Goal: Task Accomplishment & Management: Manage account settings

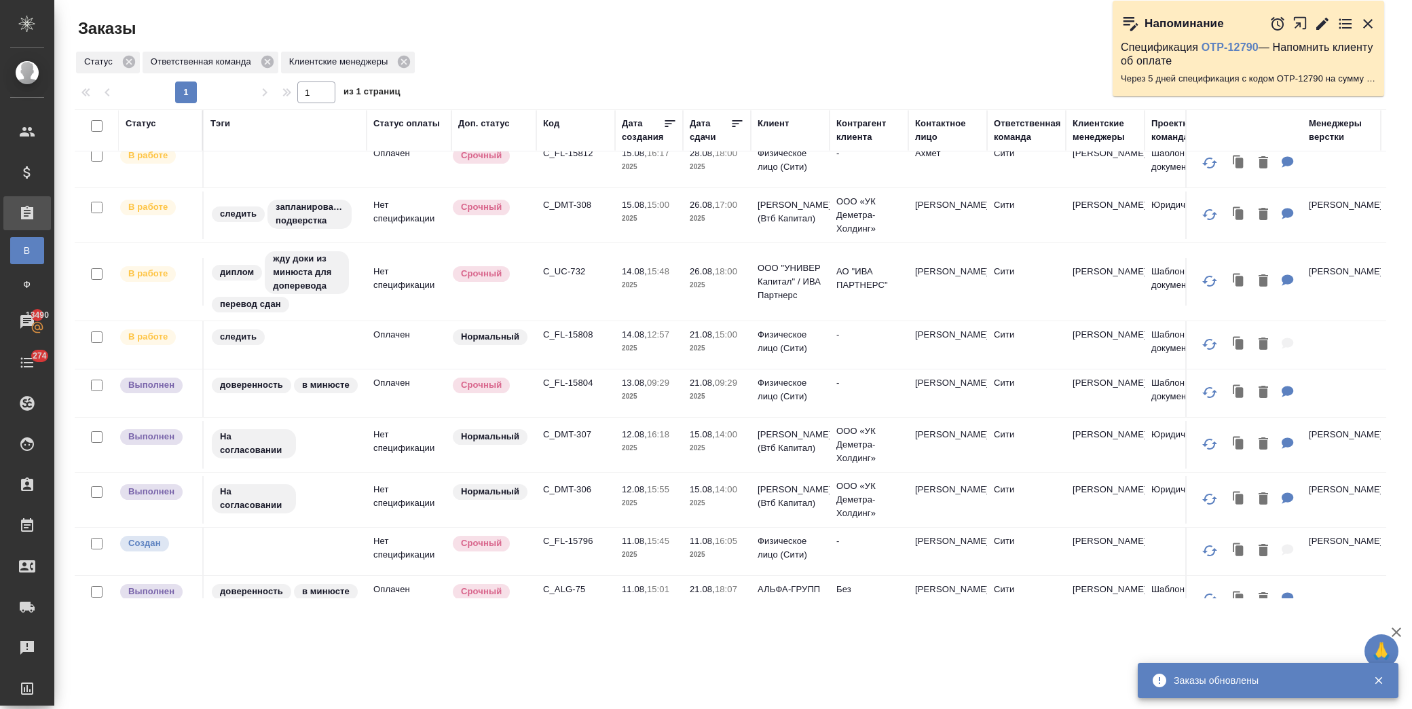
scroll to position [452, 0]
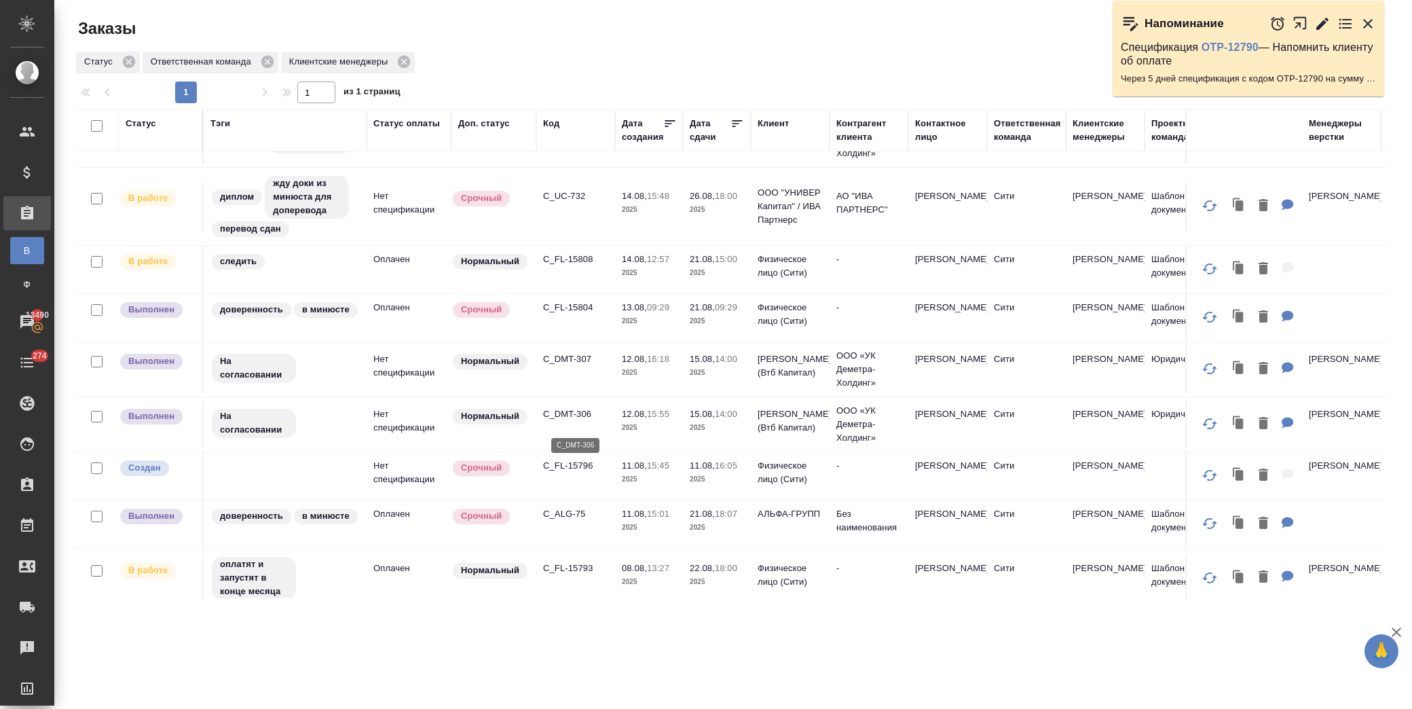
click at [579, 417] on p "C_DMT-306" at bounding box center [575, 414] width 65 height 14
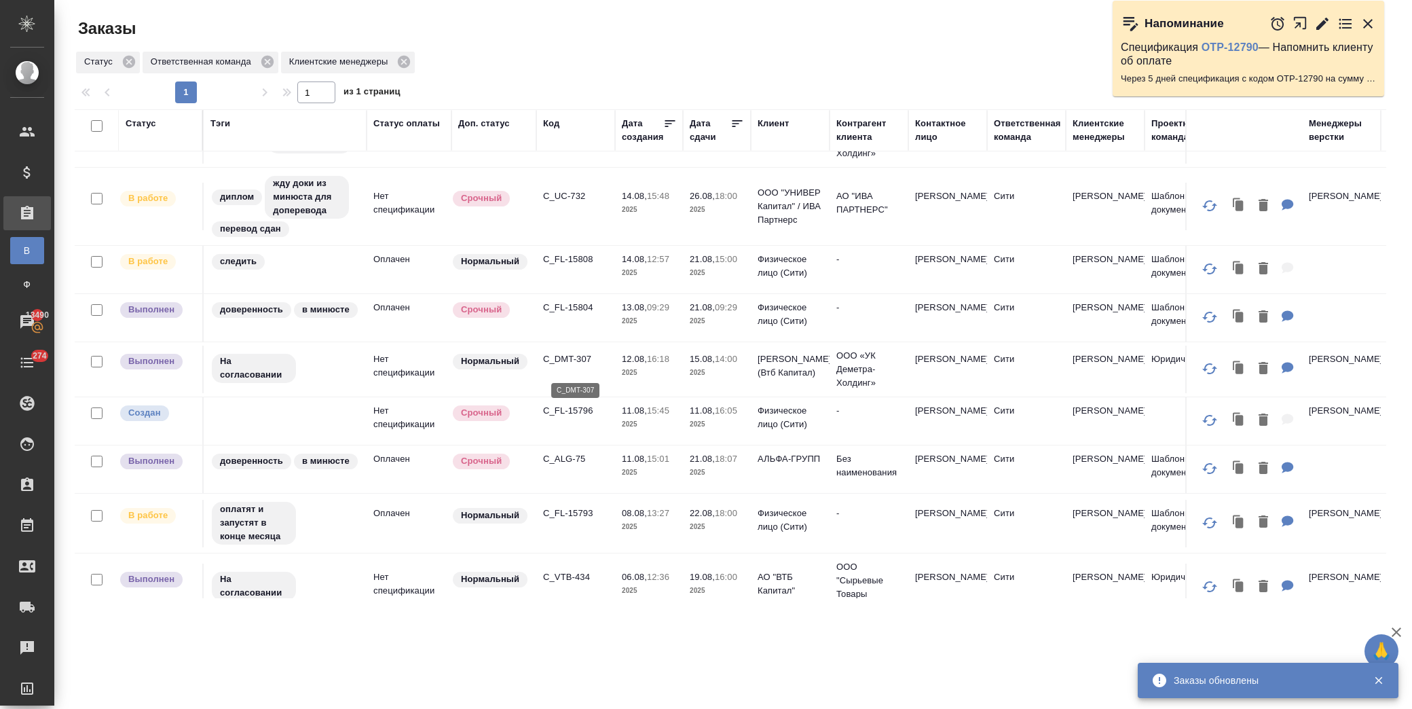
click at [568, 366] on p "C_DMT-307" at bounding box center [575, 359] width 65 height 14
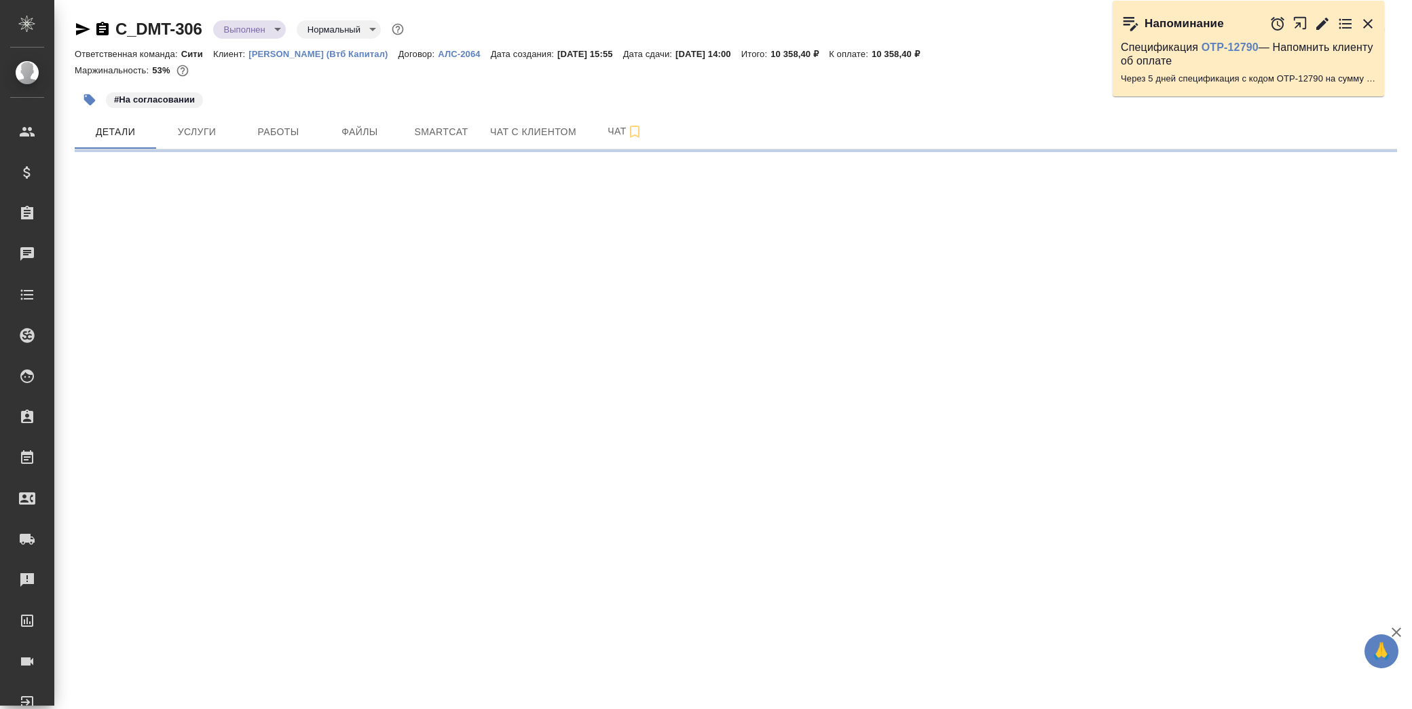
select select "RU"
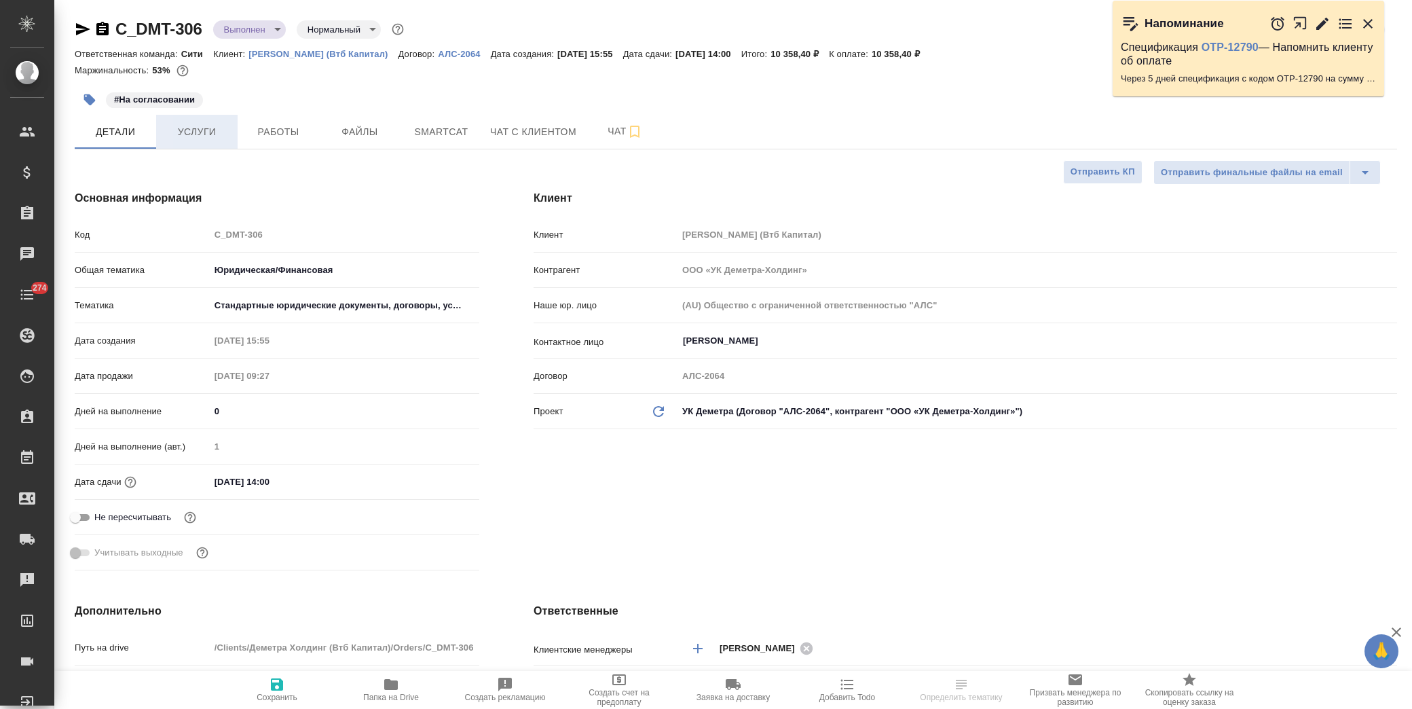
type textarea "x"
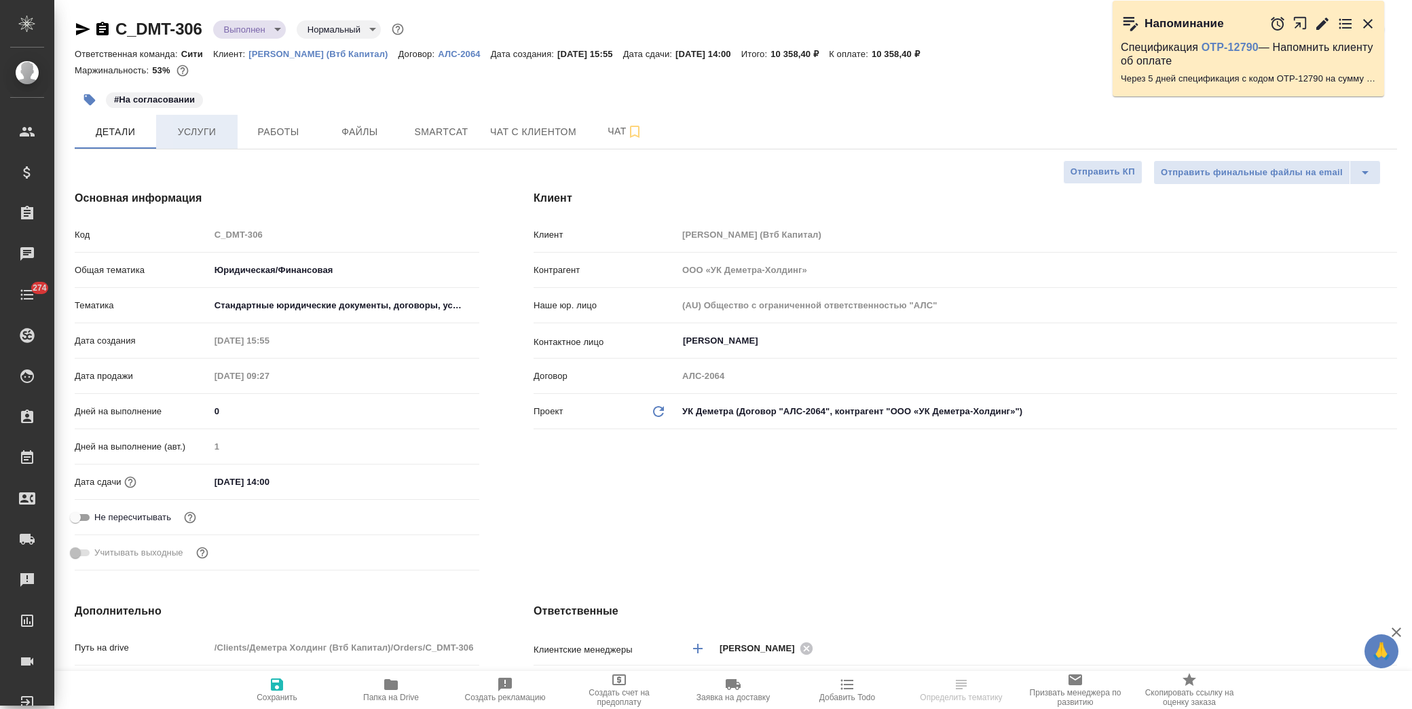
type textarea "x"
click at [178, 129] on span "Услуги" at bounding box center [196, 132] width 65 height 17
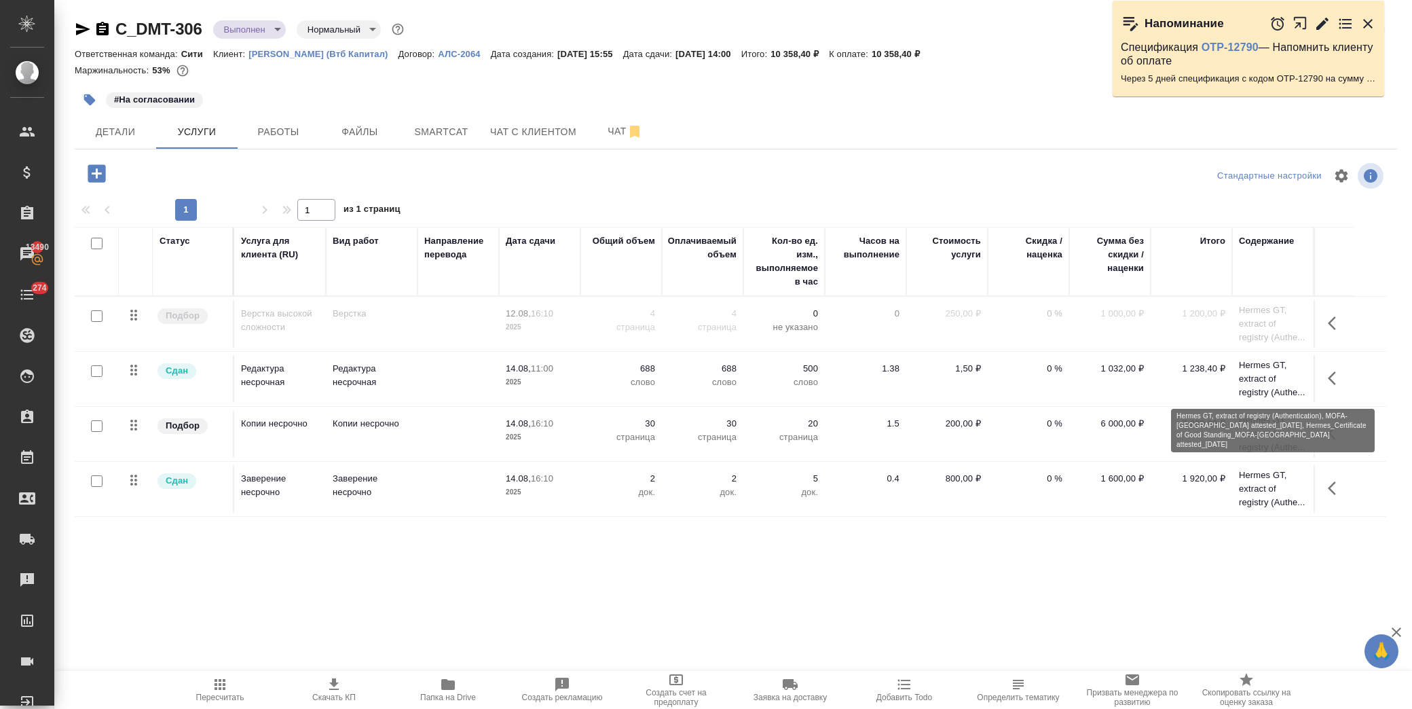
click at [1251, 373] on p "Hermes GT, extract of registry (Authe..." at bounding box center [1273, 378] width 68 height 41
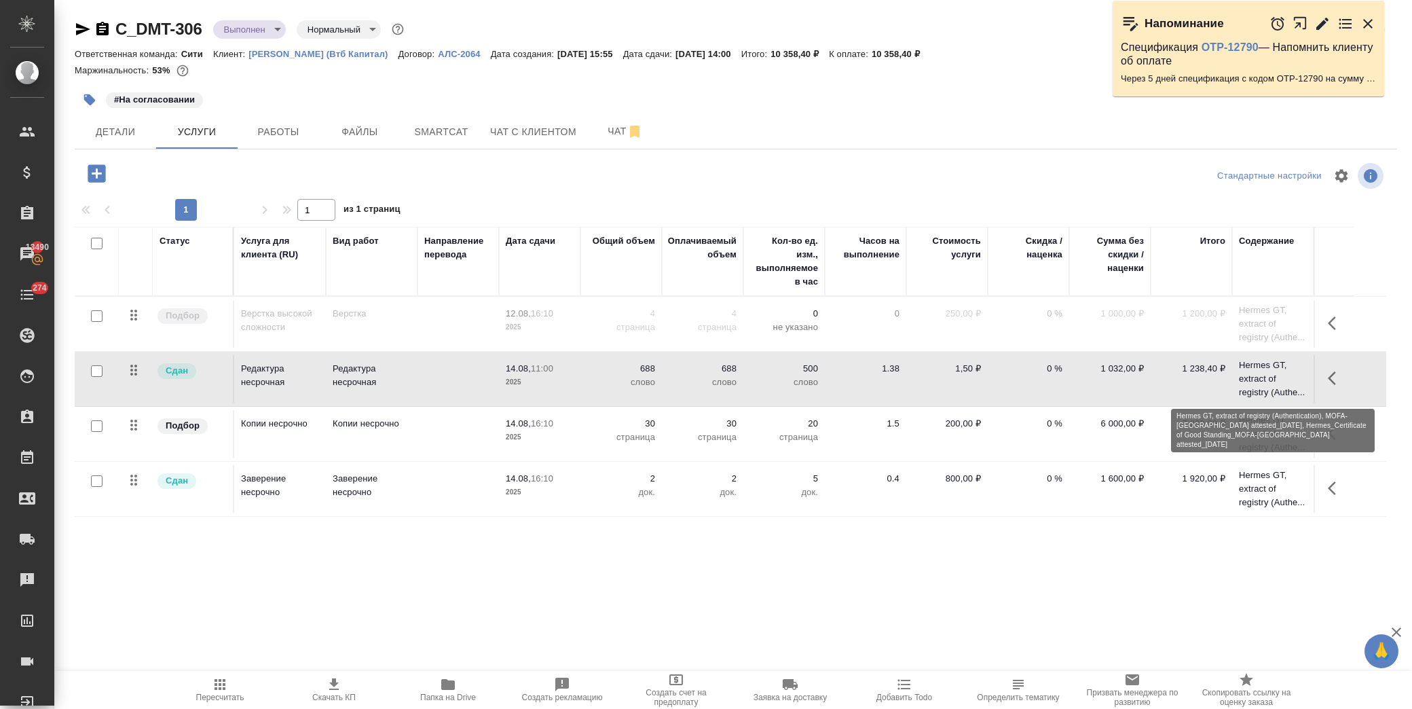
click at [1251, 373] on p "Hermes GT, extract of registry (Authe..." at bounding box center [1273, 378] width 68 height 41
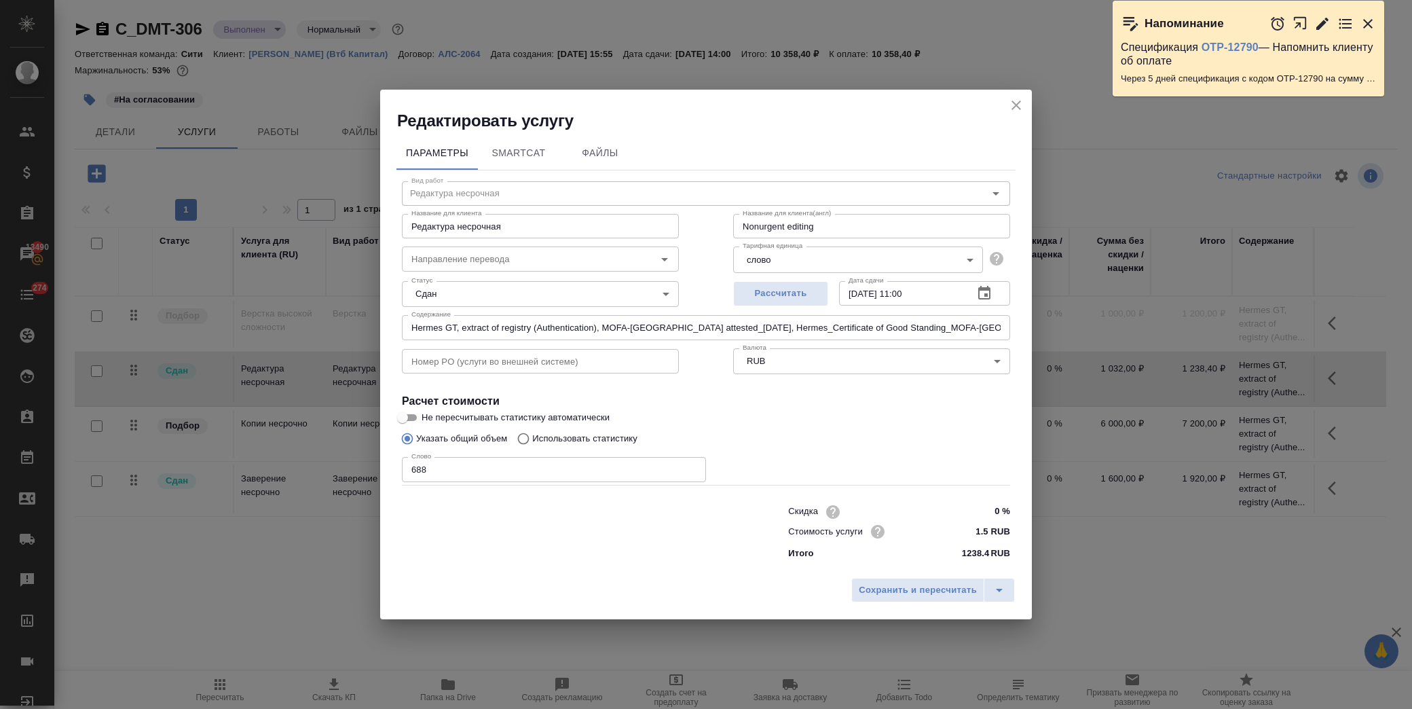
click at [905, 323] on input "Hermes GT, extract of registry (Authentication), MOFA-Russia attested_05.08.202…" at bounding box center [706, 327] width 608 height 24
drag, startPoint x: 1005, startPoint y: 326, endPoint x: 284, endPoint y: 328, distance: 720.9
click at [284, 328] on div "Редактировать услугу Параметры SmartCat Файлы Вид работ Редактура несрочная Вид…" at bounding box center [706, 354] width 1412 height 709
type input "Hermes GT, extract of registry (Authentication), MOFA-Russia attested_05.08.202…"
click at [1015, 109] on icon "close" at bounding box center [1016, 105] width 16 height 16
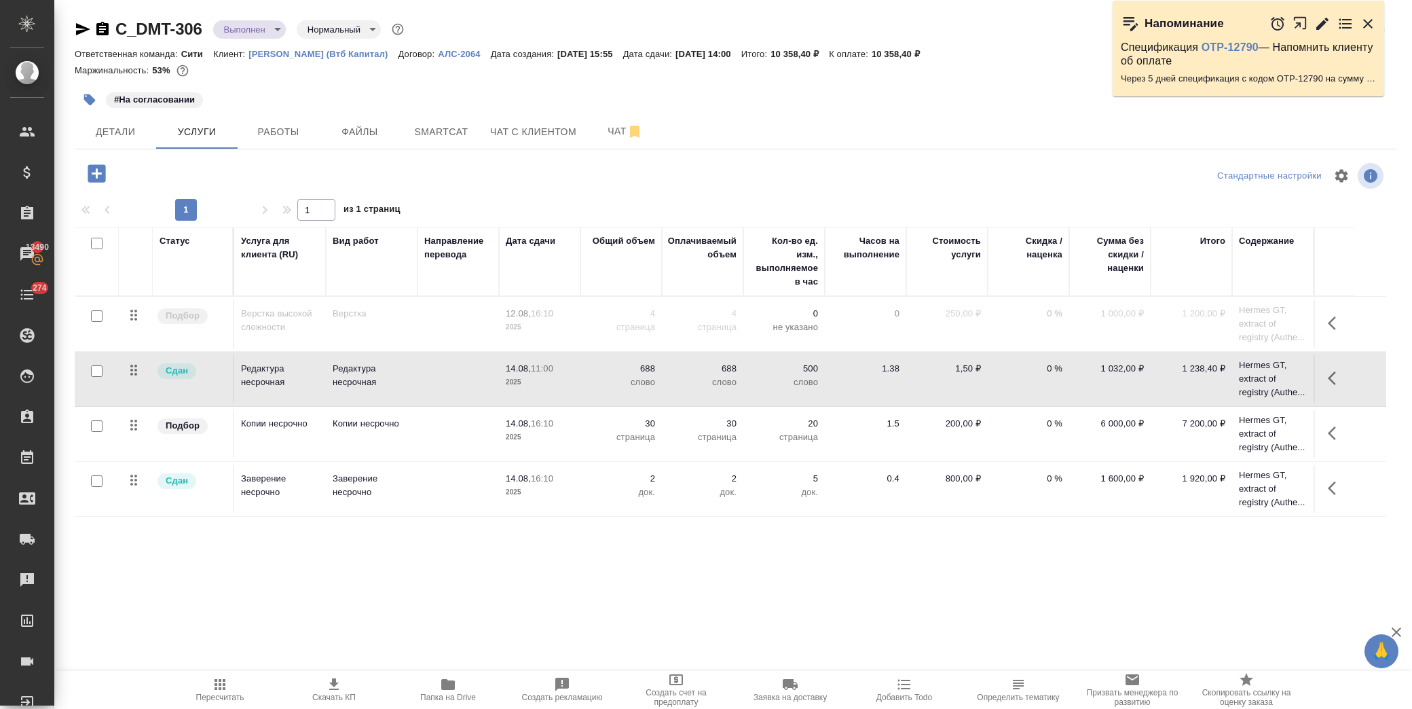
click at [1265, 344] on p "Hermes GT, extract of registry (Authe..." at bounding box center [1273, 323] width 68 height 41
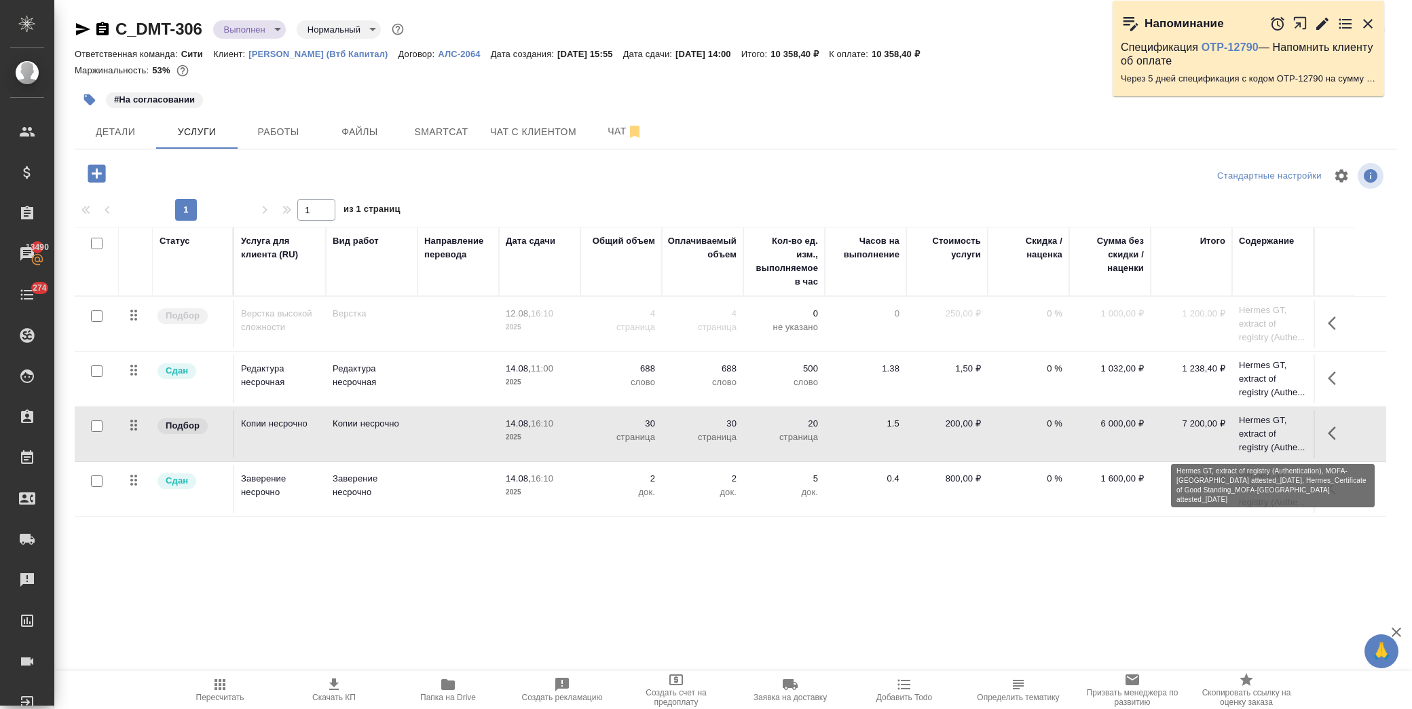
click at [1265, 423] on p "Hermes GT, extract of registry (Authe..." at bounding box center [1273, 433] width 68 height 41
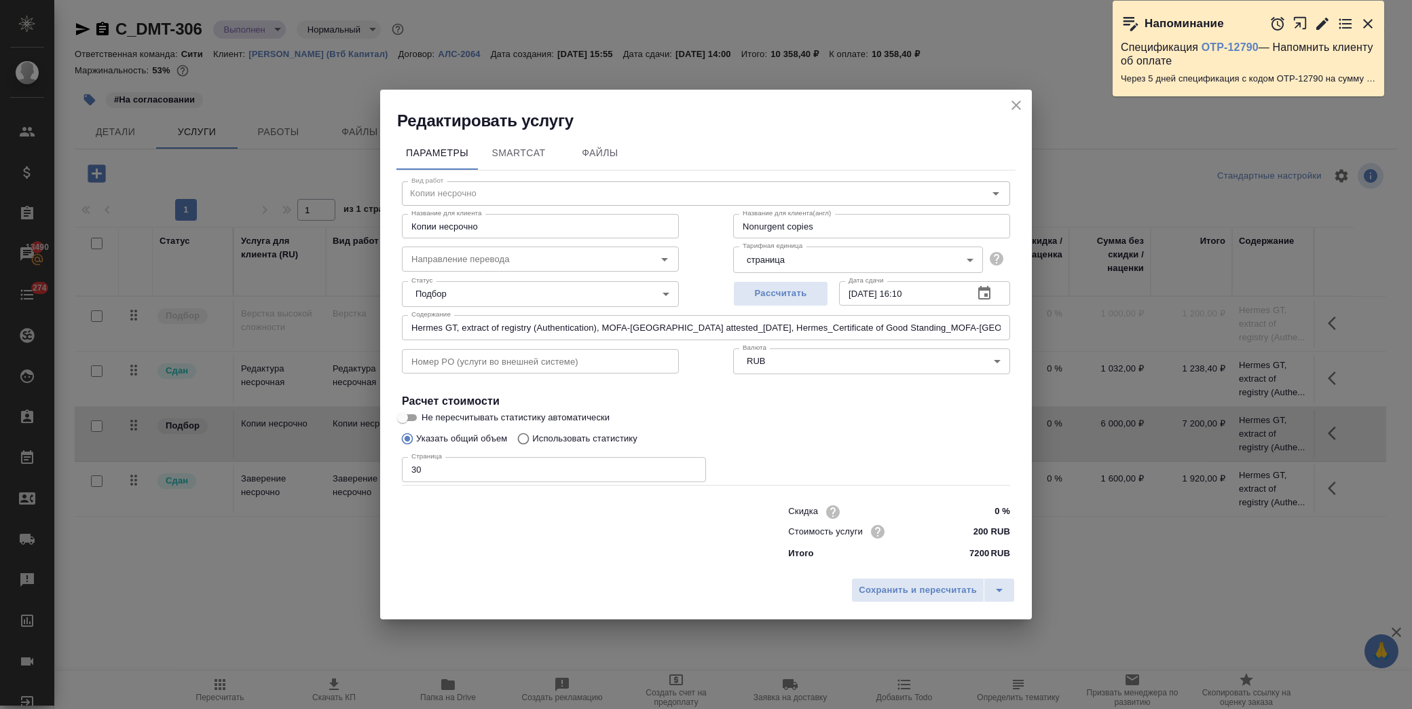
click at [924, 327] on input "Hermes GT, extract of registry (Authentication), MOFA-Russia attested_05.08.202…" at bounding box center [706, 327] width 608 height 24
paste input "(Басова Мария)"
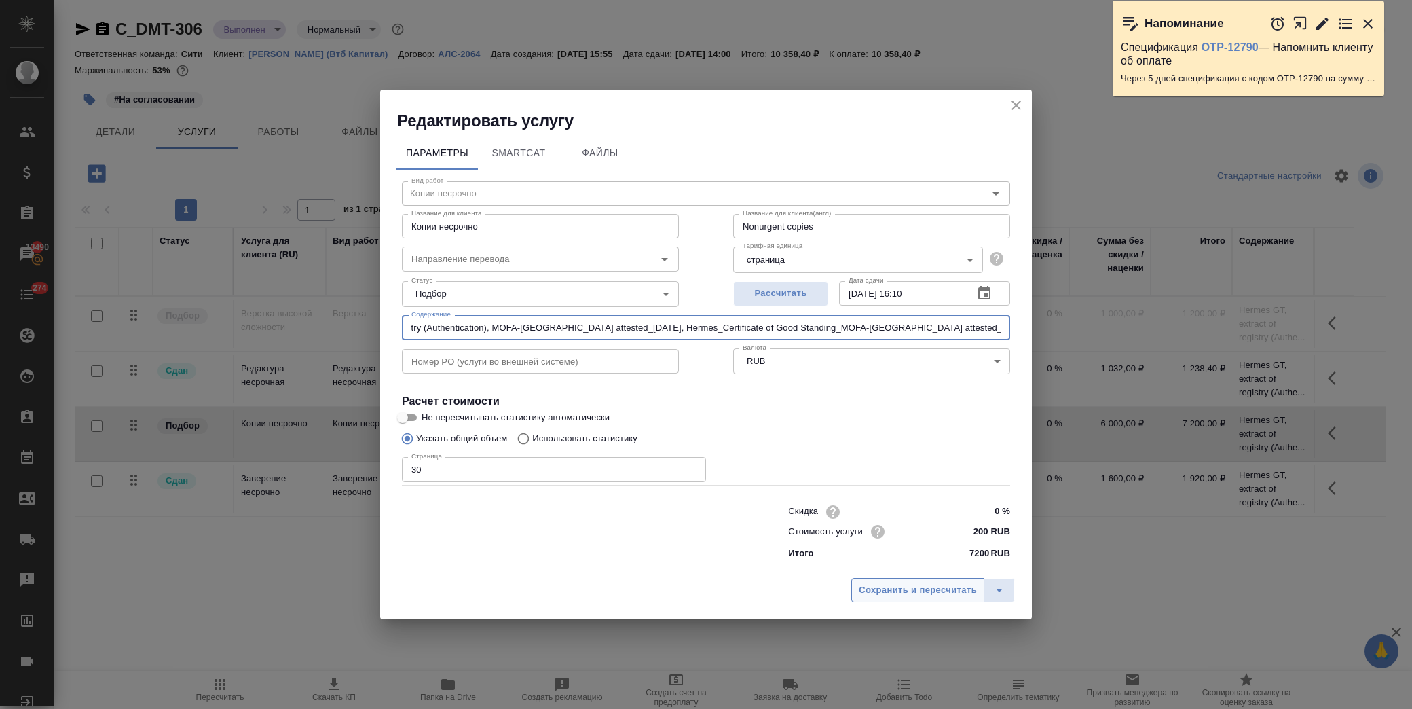
type input "Hermes GT, extract of registry (Authentication), MOFA-Russia attested_05.08.202…"
drag, startPoint x: 927, startPoint y: 593, endPoint x: 931, endPoint y: 581, distance: 12.2
click at [926, 592] on span "Сохранить и пересчитать" at bounding box center [918, 590] width 118 height 16
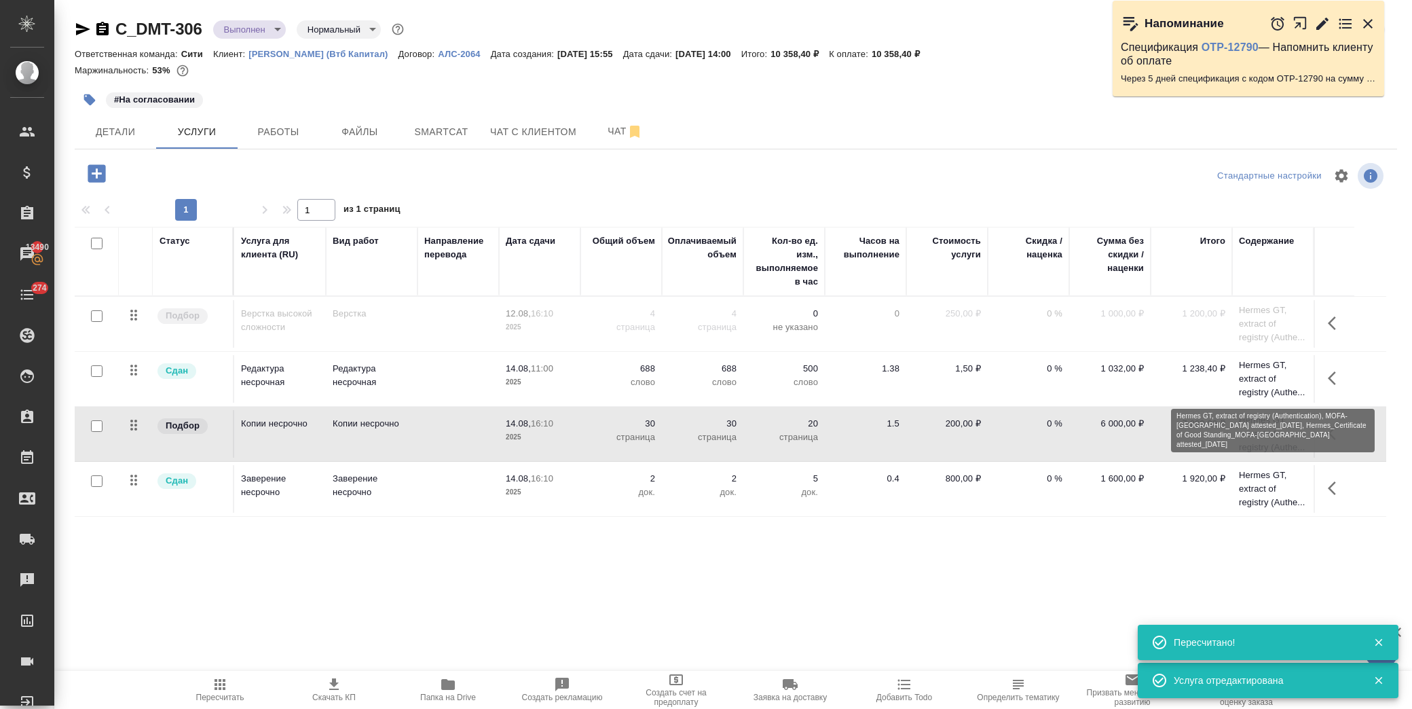
click at [1256, 377] on p "Hermes GT, extract of registry (Authe..." at bounding box center [1273, 378] width 68 height 41
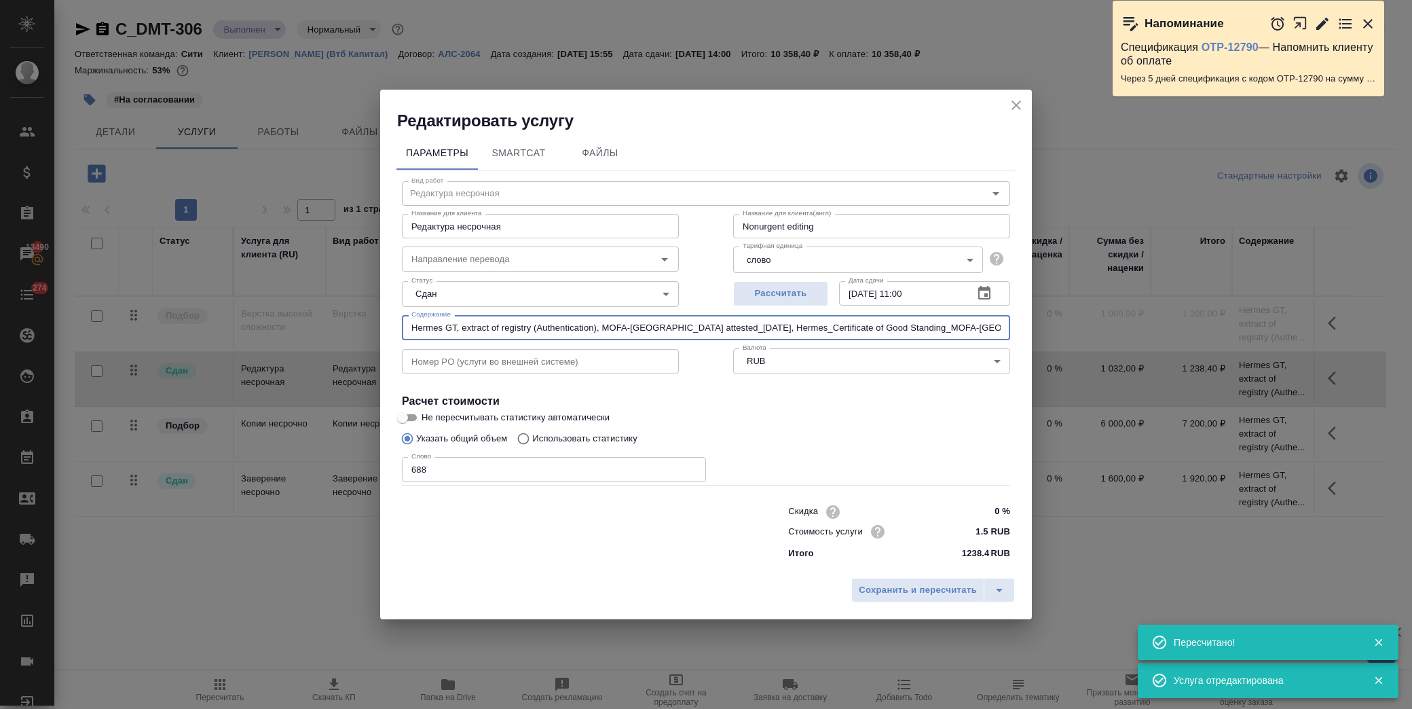
click at [964, 326] on input "Hermes GT, extract of registry (Authentication), MOFA-Russia attested_05.08.202…" at bounding box center [706, 327] width 608 height 24
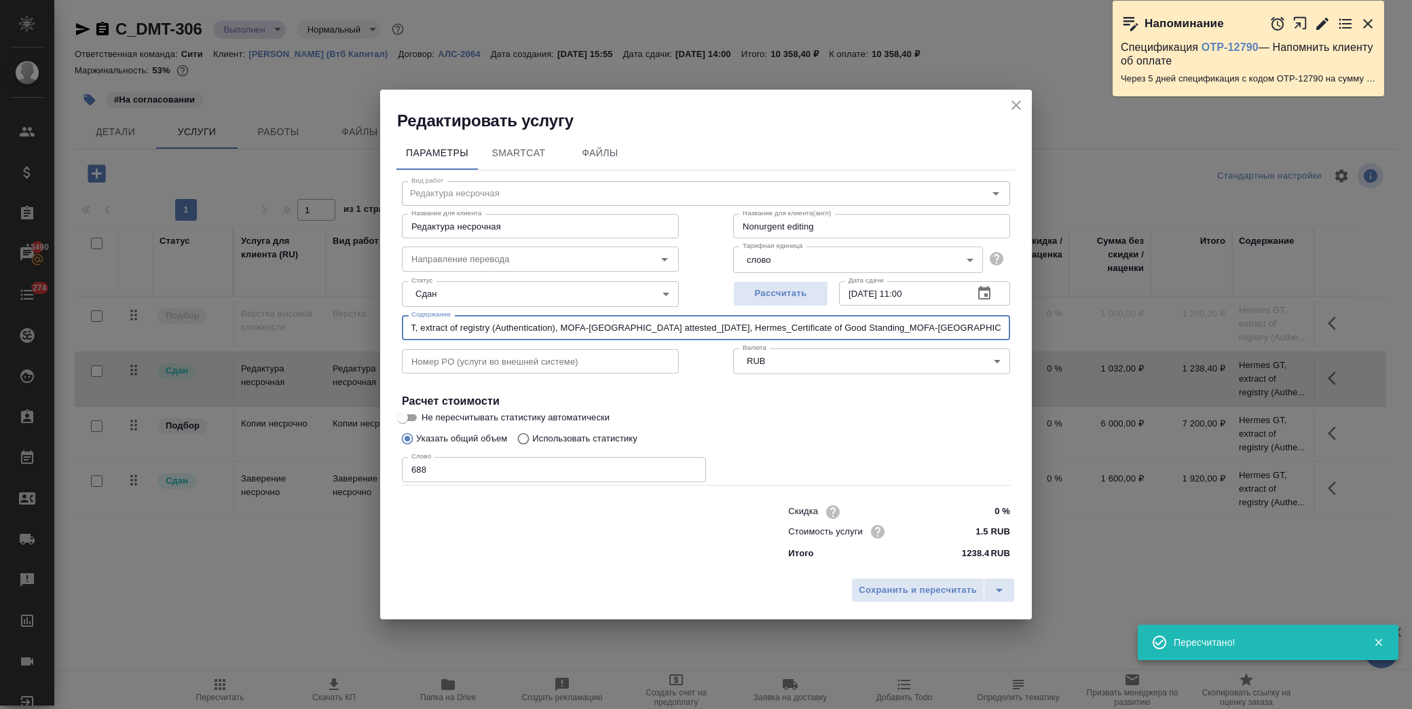
click at [964, 324] on input "Hermes GT, extract of registry (Authentication), MOFA-Russia attested_05.08.202…" at bounding box center [706, 327] width 608 height 24
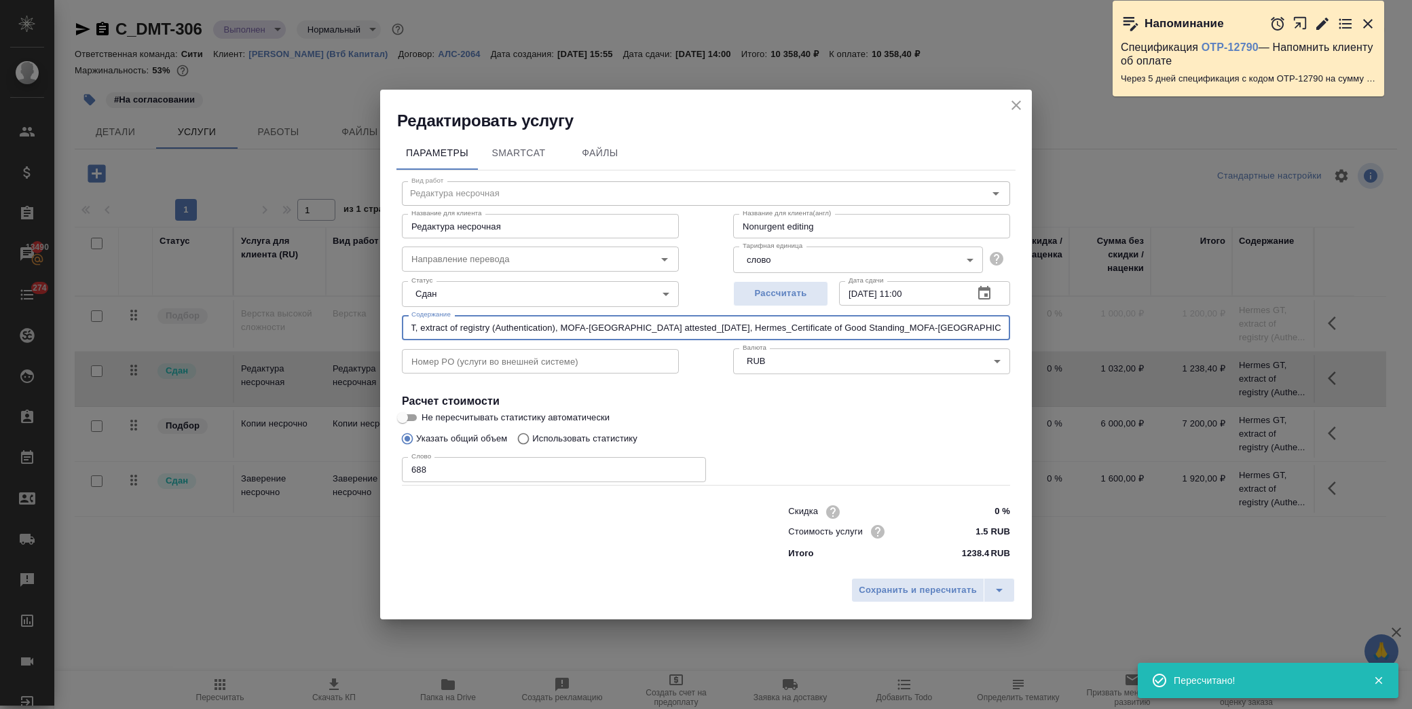
click at [964, 324] on input "Hermes GT, extract of registry (Authentication), MOFA-Russia attested_05.08.202…" at bounding box center [706, 327] width 608 height 24
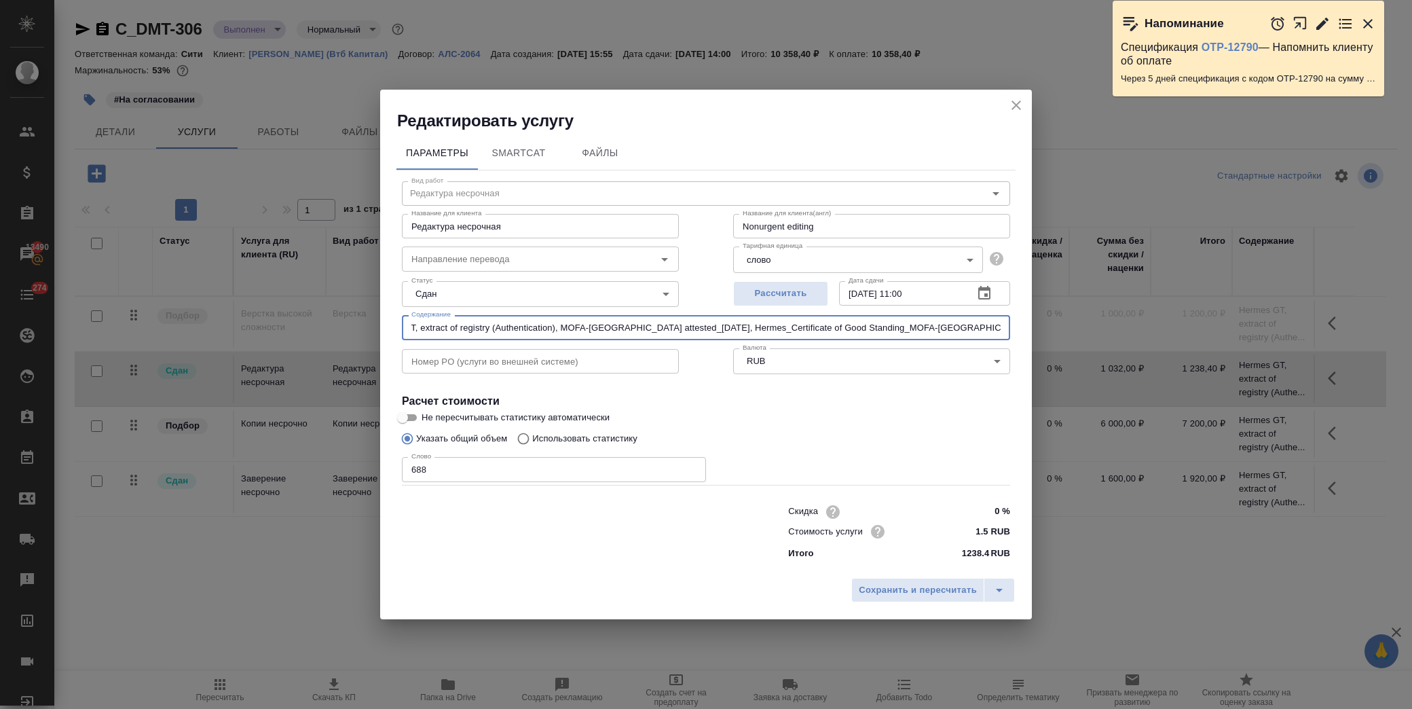
drag, startPoint x: 964, startPoint y: 324, endPoint x: 960, endPoint y: 313, distance: 12.0
click at [960, 313] on div "Вид работ Редактура несрочная Вид работ Название для клиента Редактура несрочна…" at bounding box center [705, 368] width 619 height 396
paste input "(Басова Мария)"
type input "Hermes GT, extract of registry (Authentication), MOFA-Russia attested_05.08.202…"
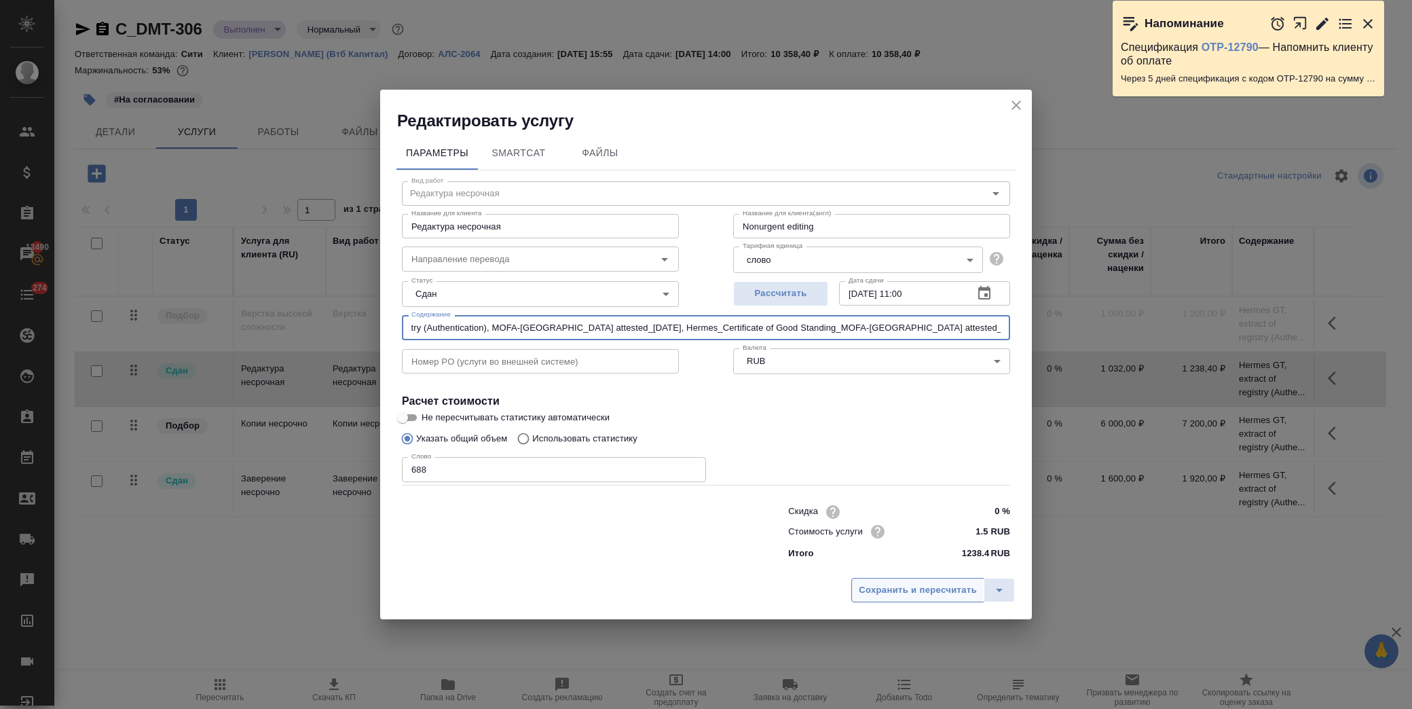
scroll to position [0, 0]
click at [919, 595] on span "Сохранить и пересчитать" at bounding box center [918, 590] width 118 height 16
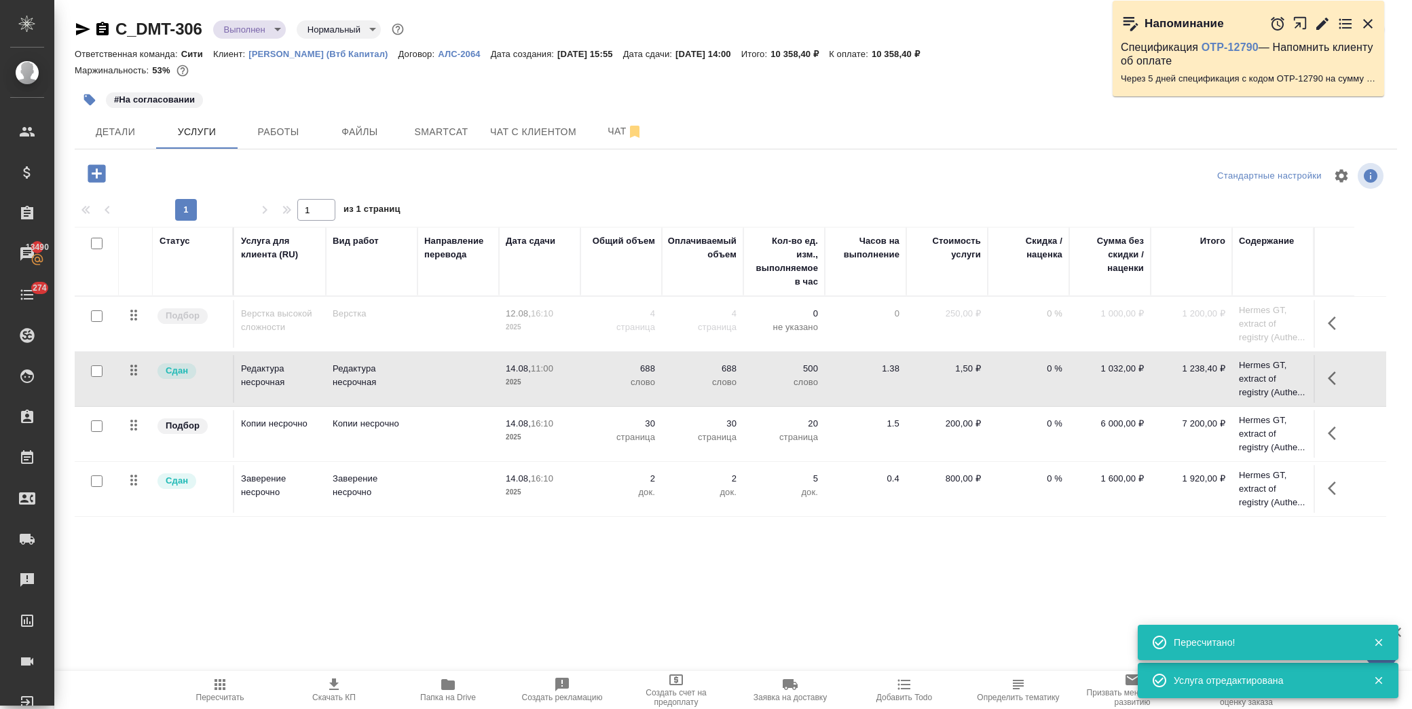
click at [1192, 348] on td "1 920,00 ₽" at bounding box center [1191, 324] width 81 height 48
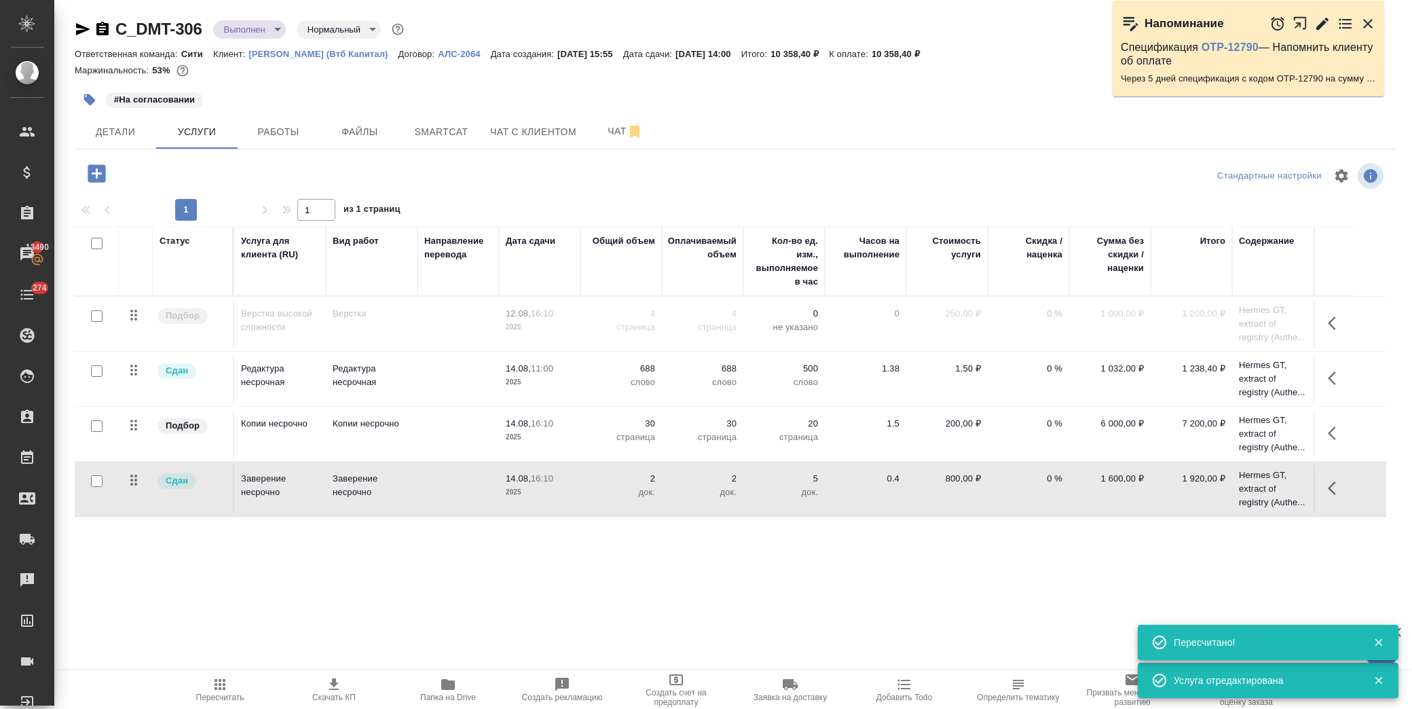
click at [1191, 348] on td "1 920,00 ₽" at bounding box center [1191, 324] width 81 height 48
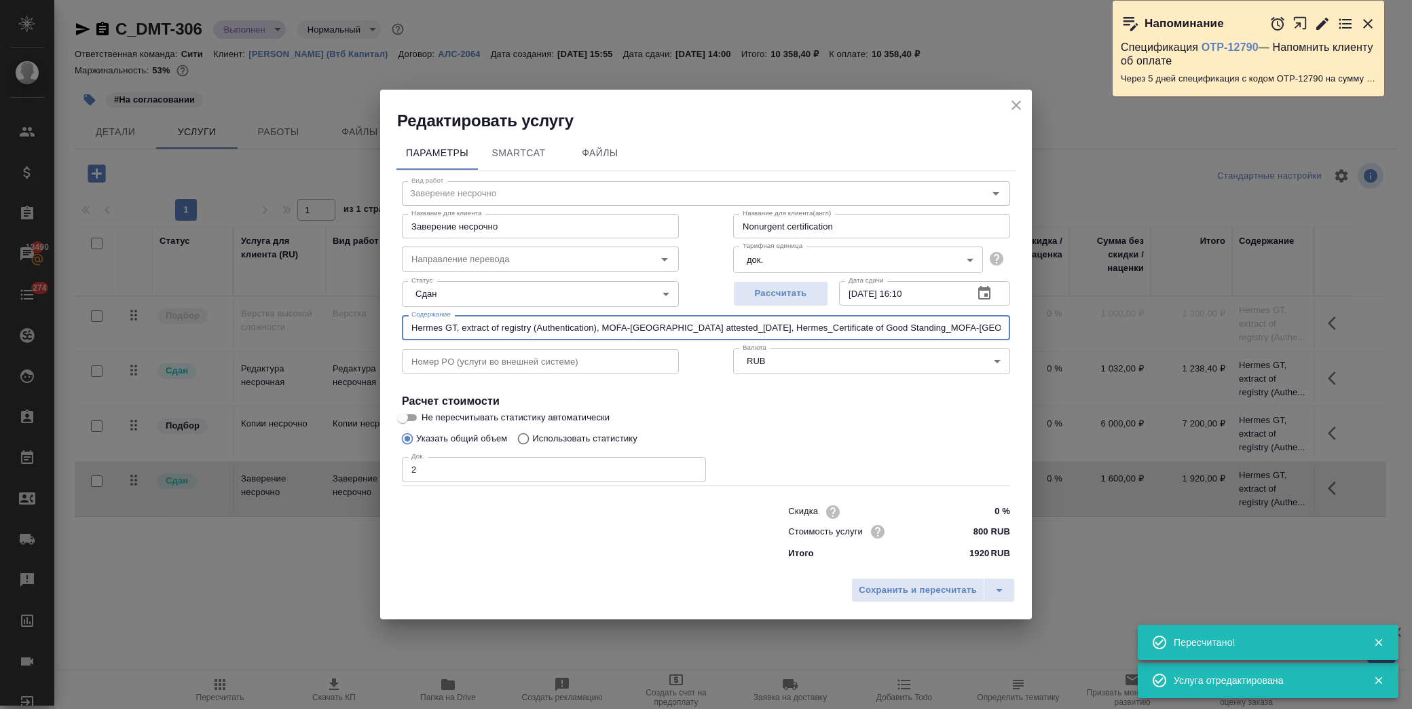
click at [521, 322] on input "Hermes GT, extract of registry (Authentication), MOFA-Russia attested_05.08.202…" at bounding box center [706, 327] width 608 height 24
paste input "(Басова Мария)"
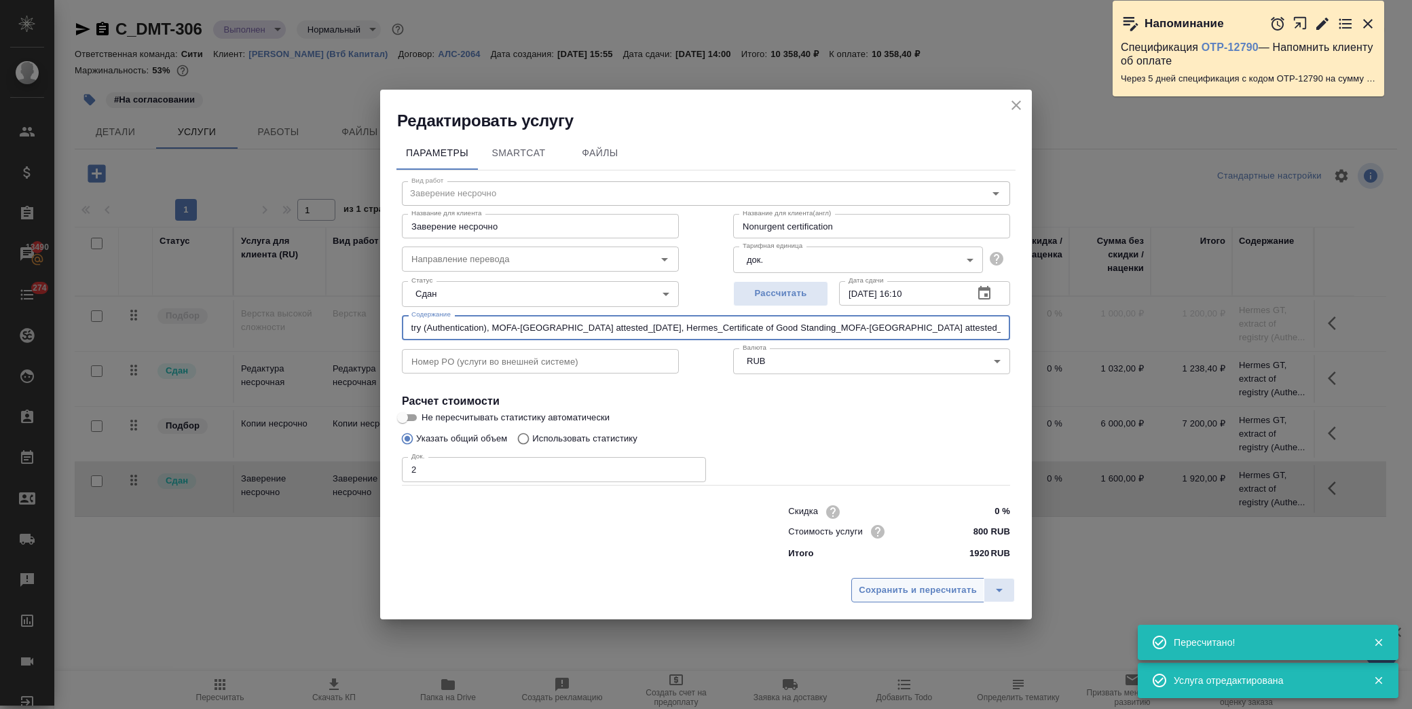
type input "Hermes GT, extract of registry (Authentication), MOFA-Russia attested_05.08.202…"
click at [905, 596] on span "Сохранить и пересчитать" at bounding box center [918, 590] width 118 height 16
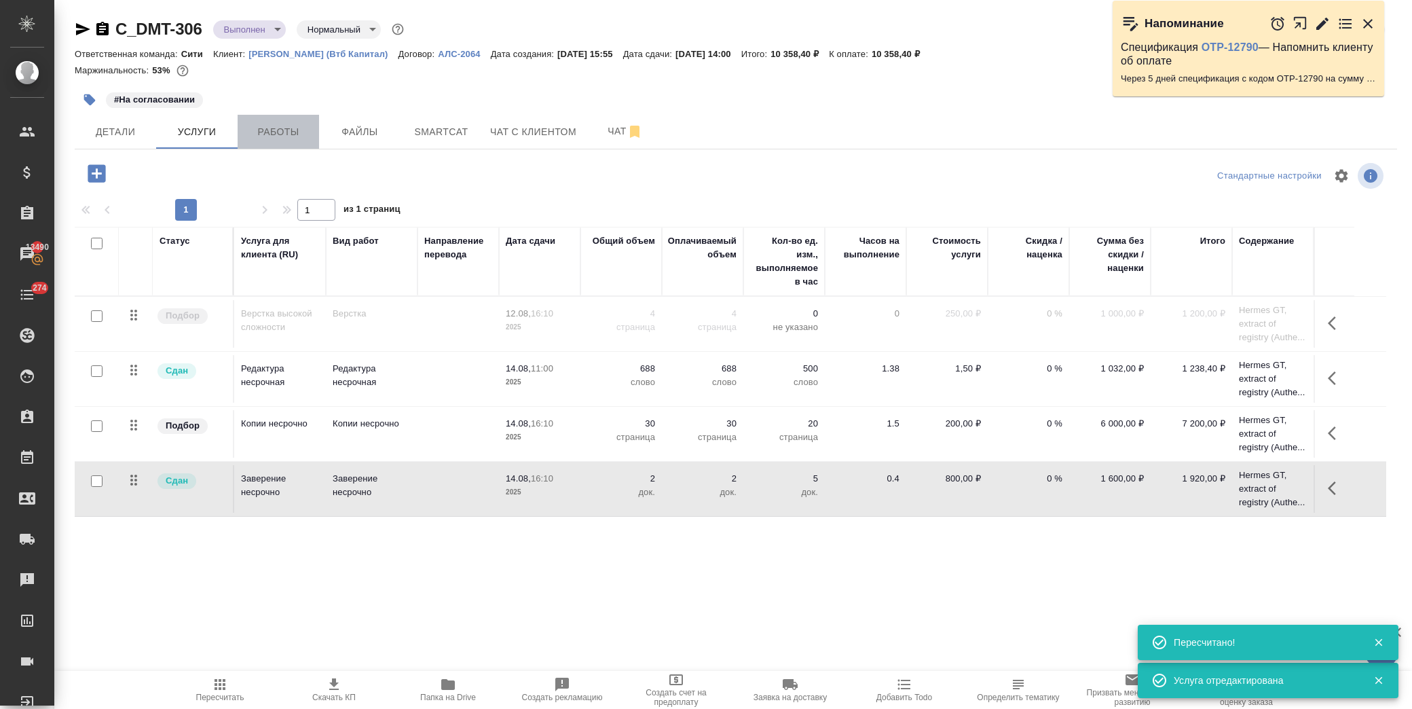
click at [258, 146] on button "Работы" at bounding box center [278, 132] width 81 height 34
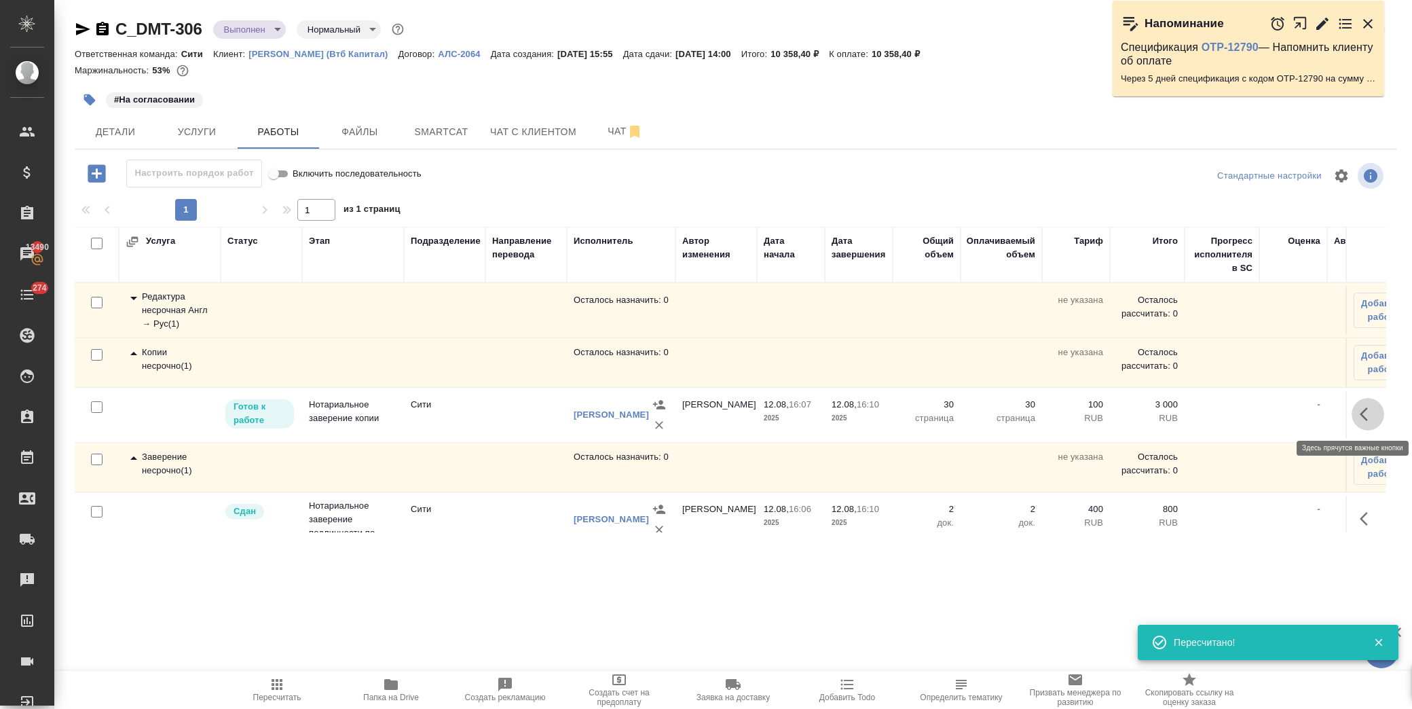
drag, startPoint x: 1348, startPoint y: 409, endPoint x: 1340, endPoint y: 410, distance: 8.2
click at [1351, 409] on button "button" at bounding box center [1367, 414] width 33 height 33
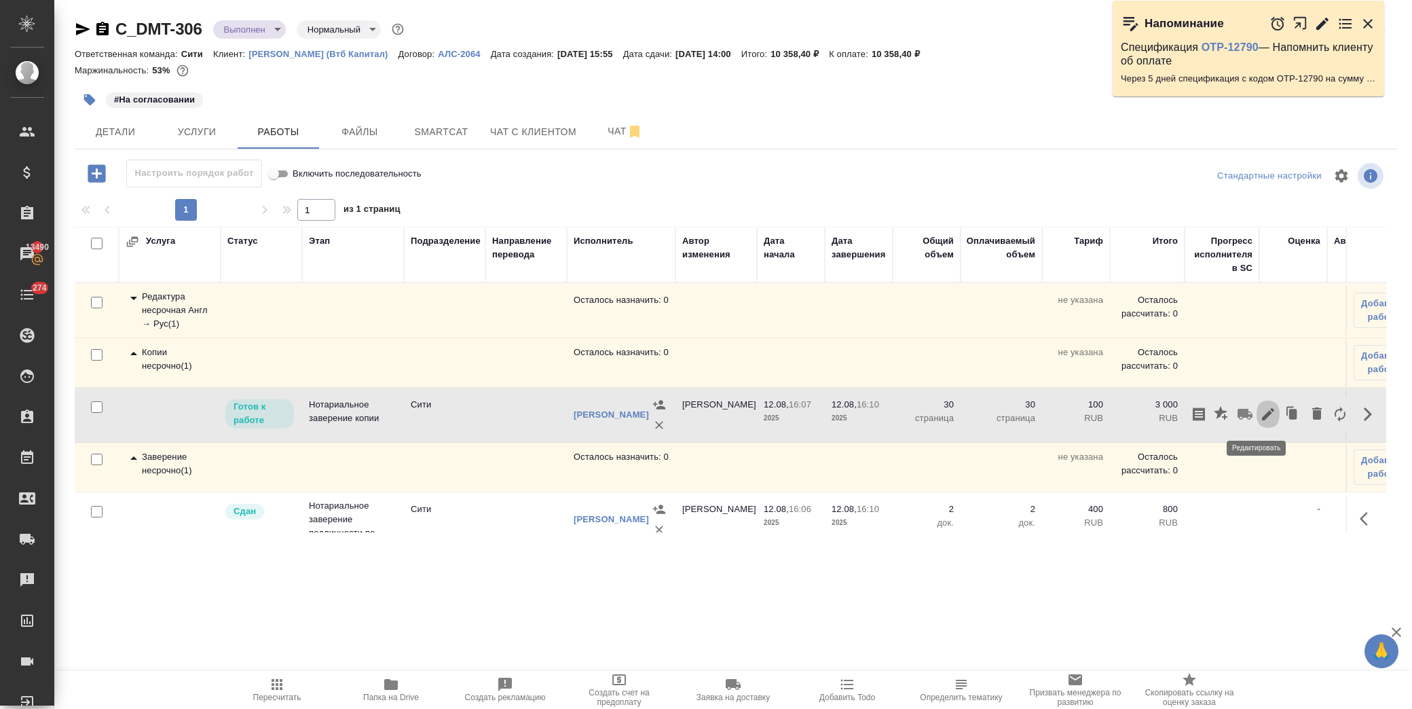
click at [1260, 414] on icon "button" at bounding box center [1268, 414] width 16 height 16
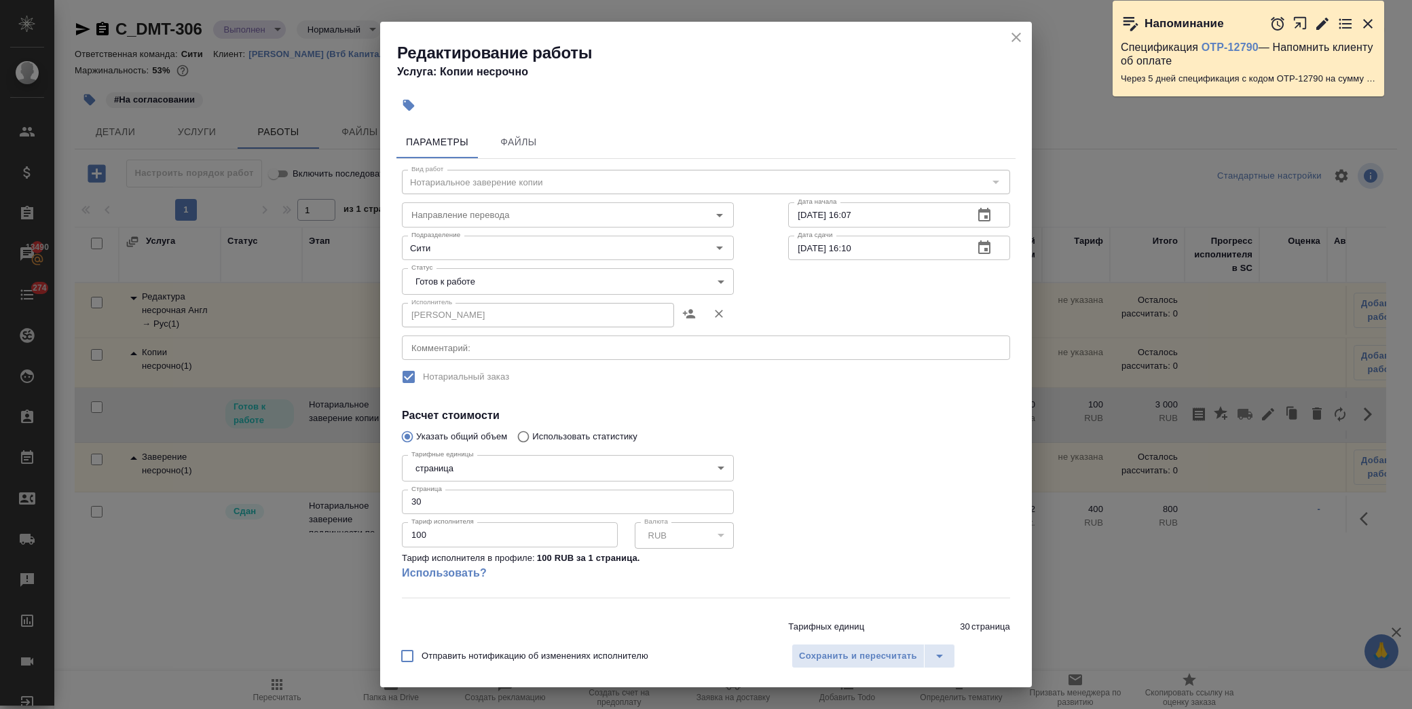
click at [519, 282] on body "🙏 .cls-1 fill:#fff; AWATERA Лофицкая Юлия Владимировна Клиенты Спецификации Зак…" at bounding box center [706, 354] width 1412 height 709
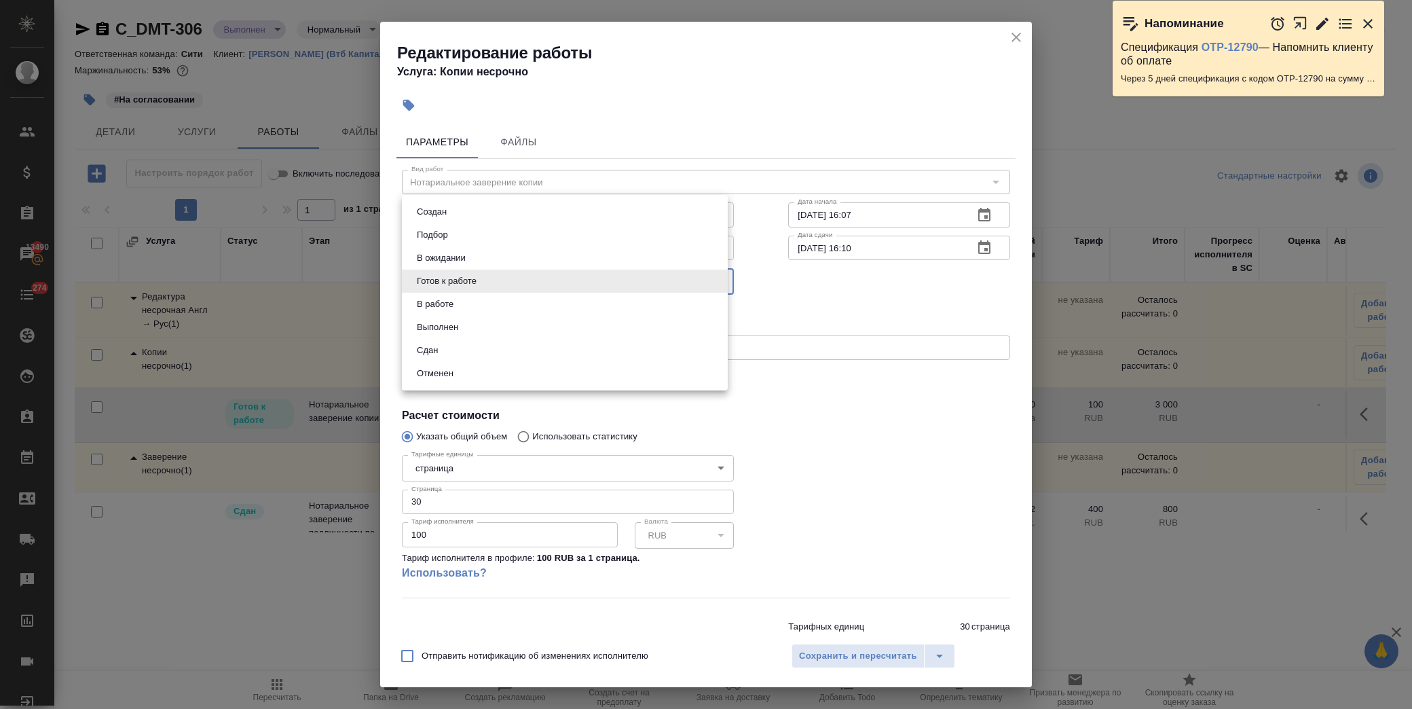
click at [490, 348] on li "Сдан" at bounding box center [565, 350] width 326 height 23
type input "closed"
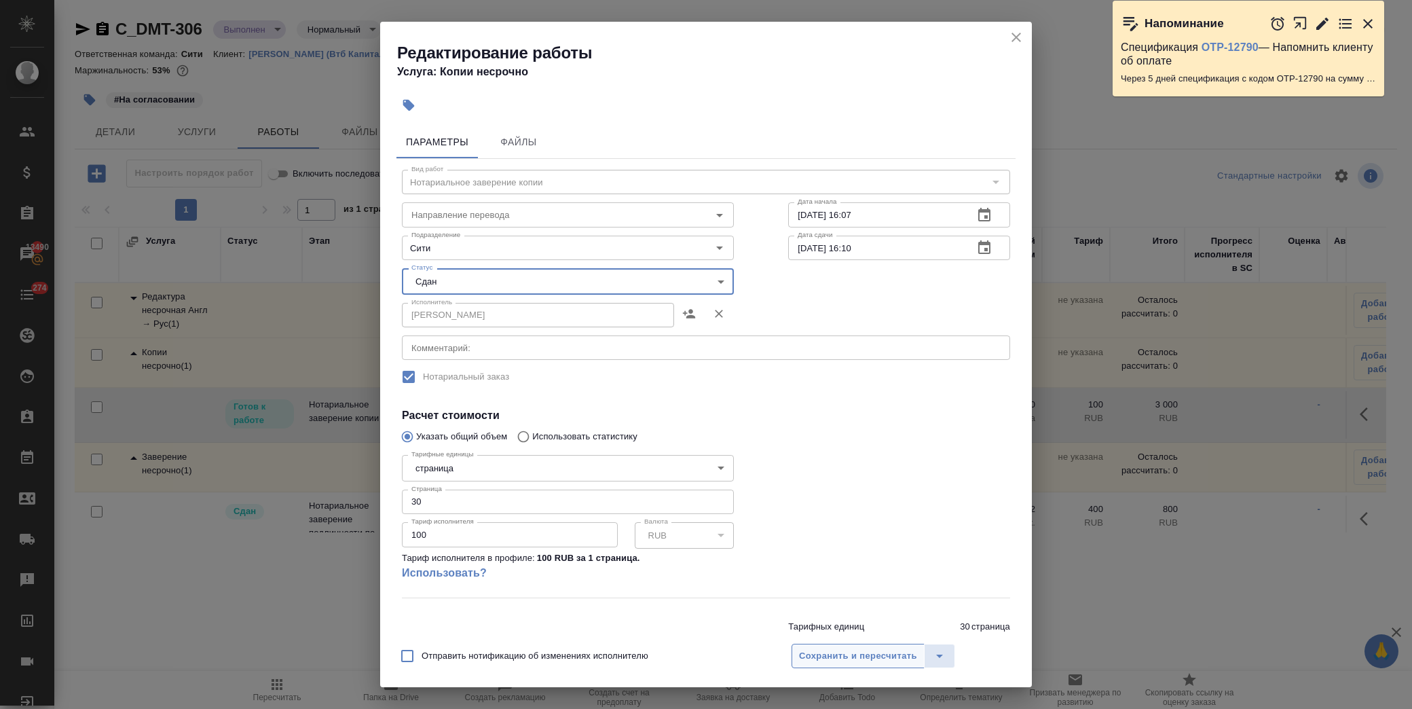
click at [853, 664] on button "Сохранить и пересчитать" at bounding box center [857, 655] width 133 height 24
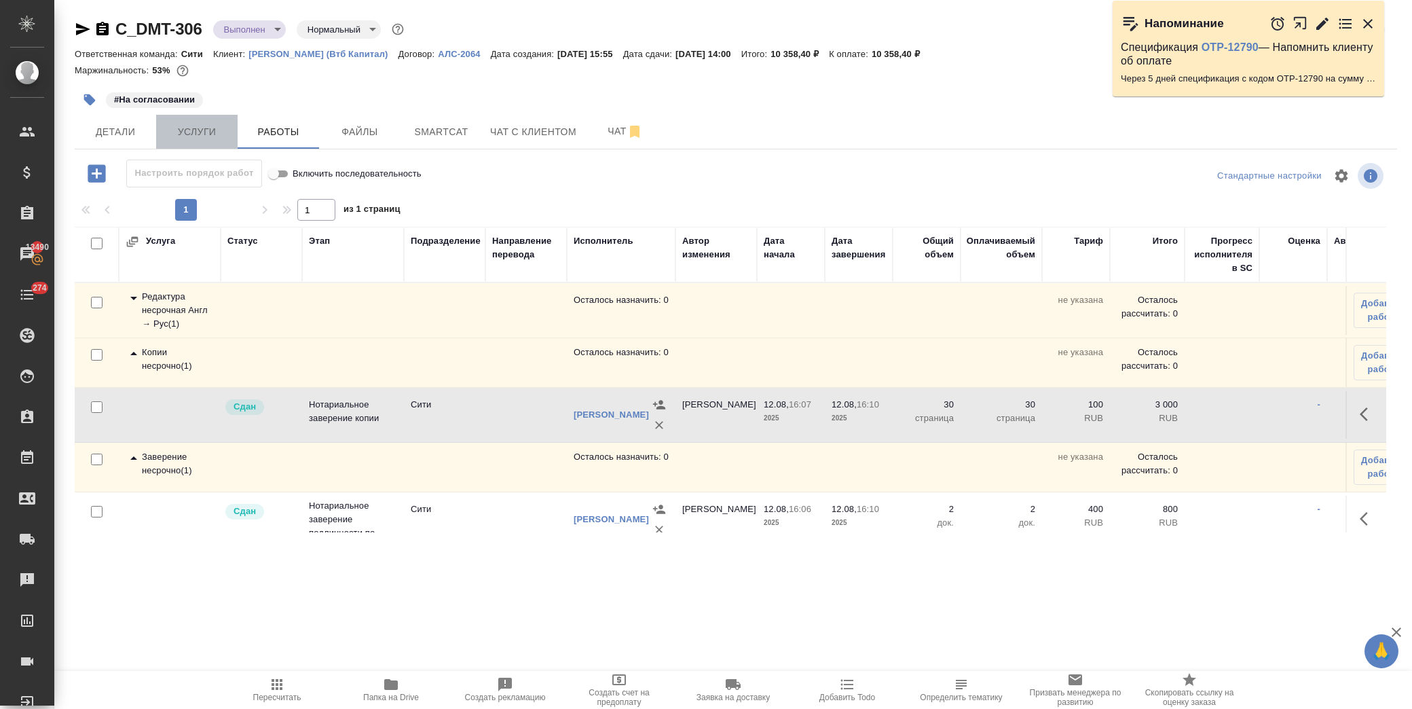
click at [163, 131] on button "Услуги" at bounding box center [196, 132] width 81 height 34
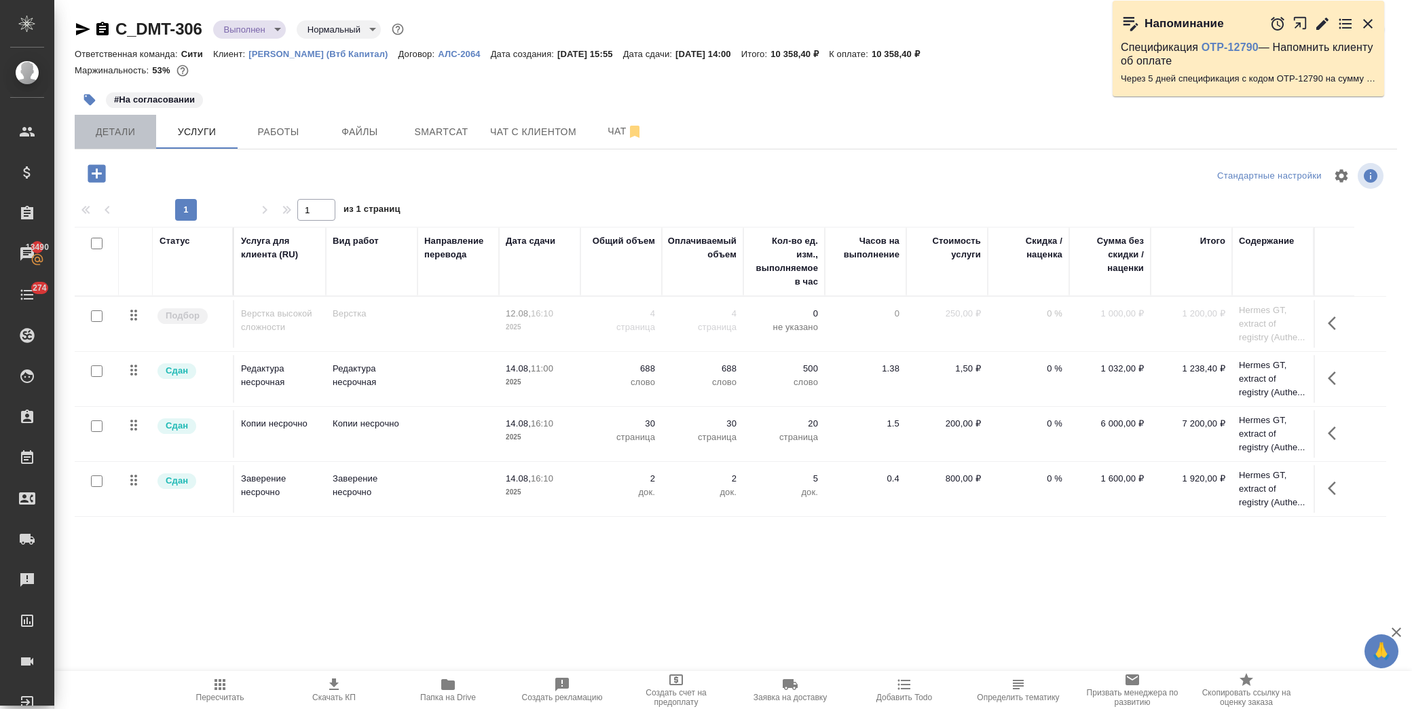
click at [102, 124] on span "Детали" at bounding box center [115, 132] width 65 height 17
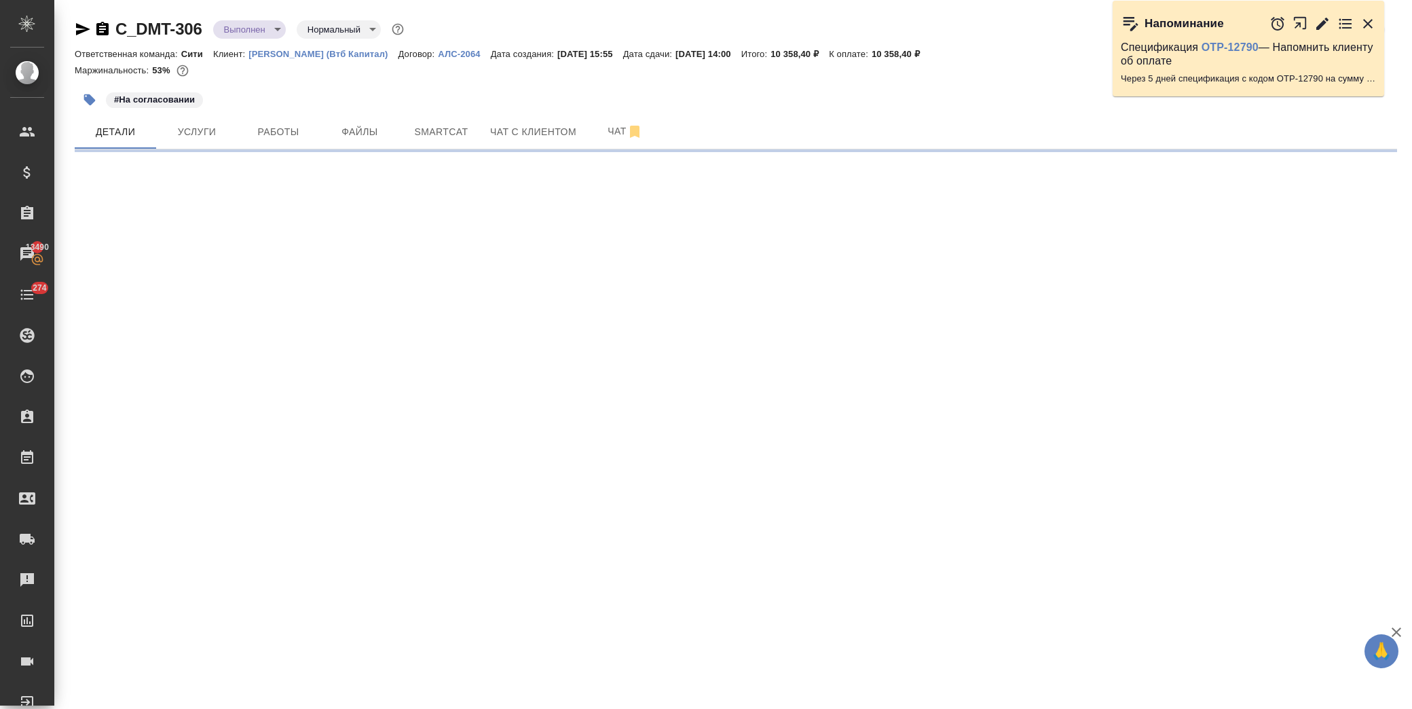
select select "RU"
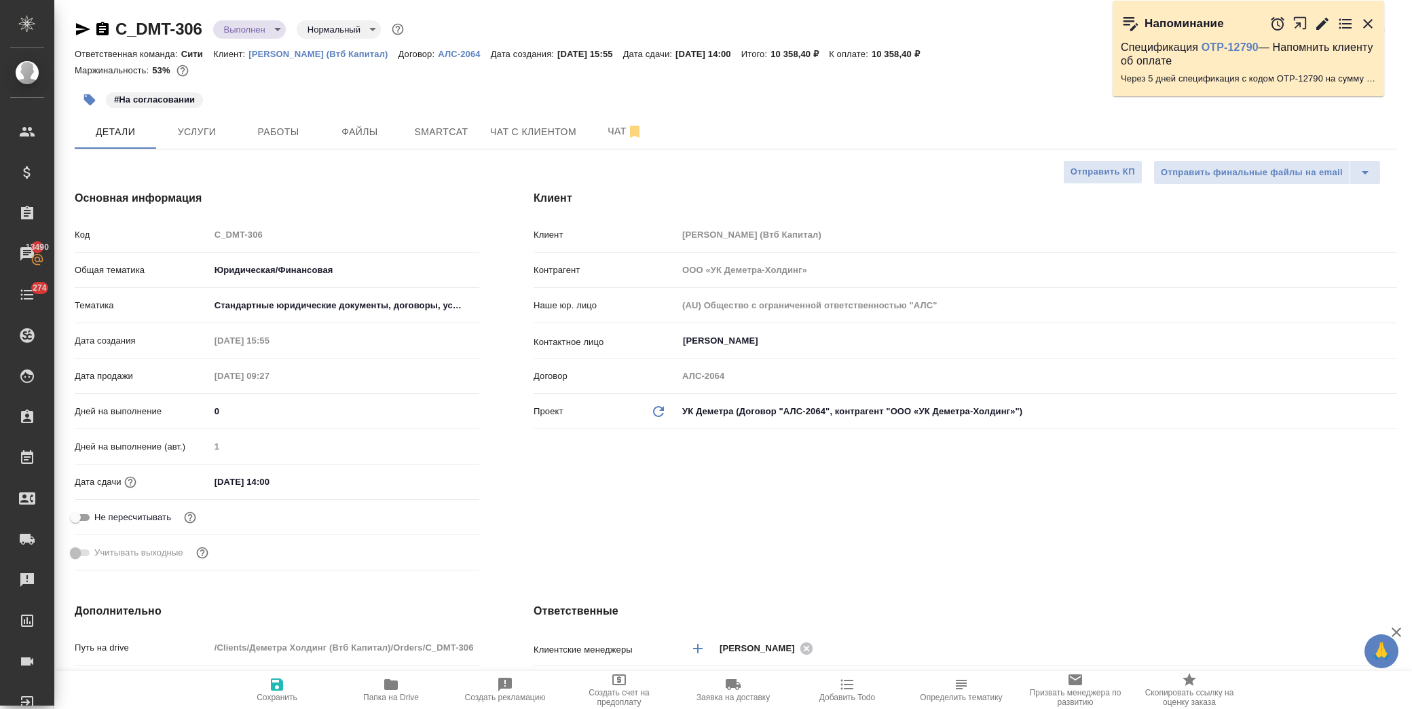
type input "Валеев Динар"
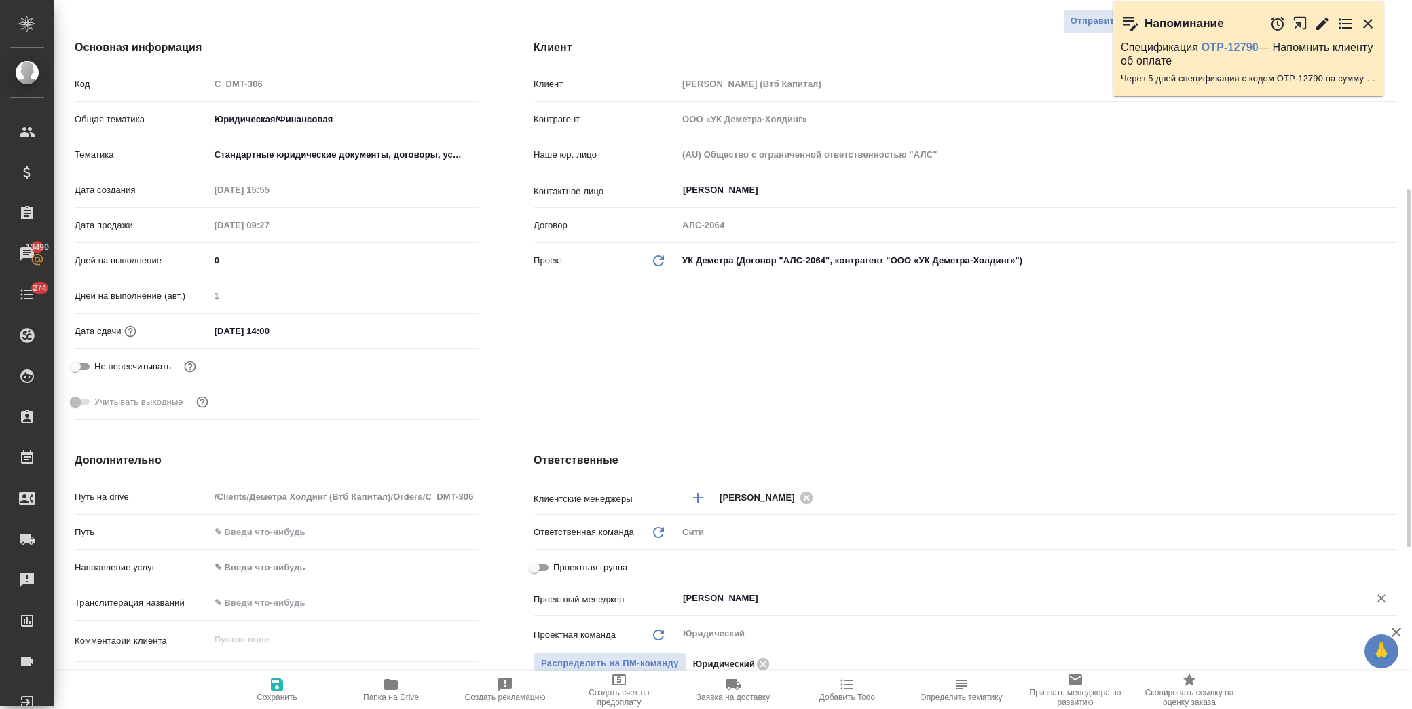
scroll to position [301, 0]
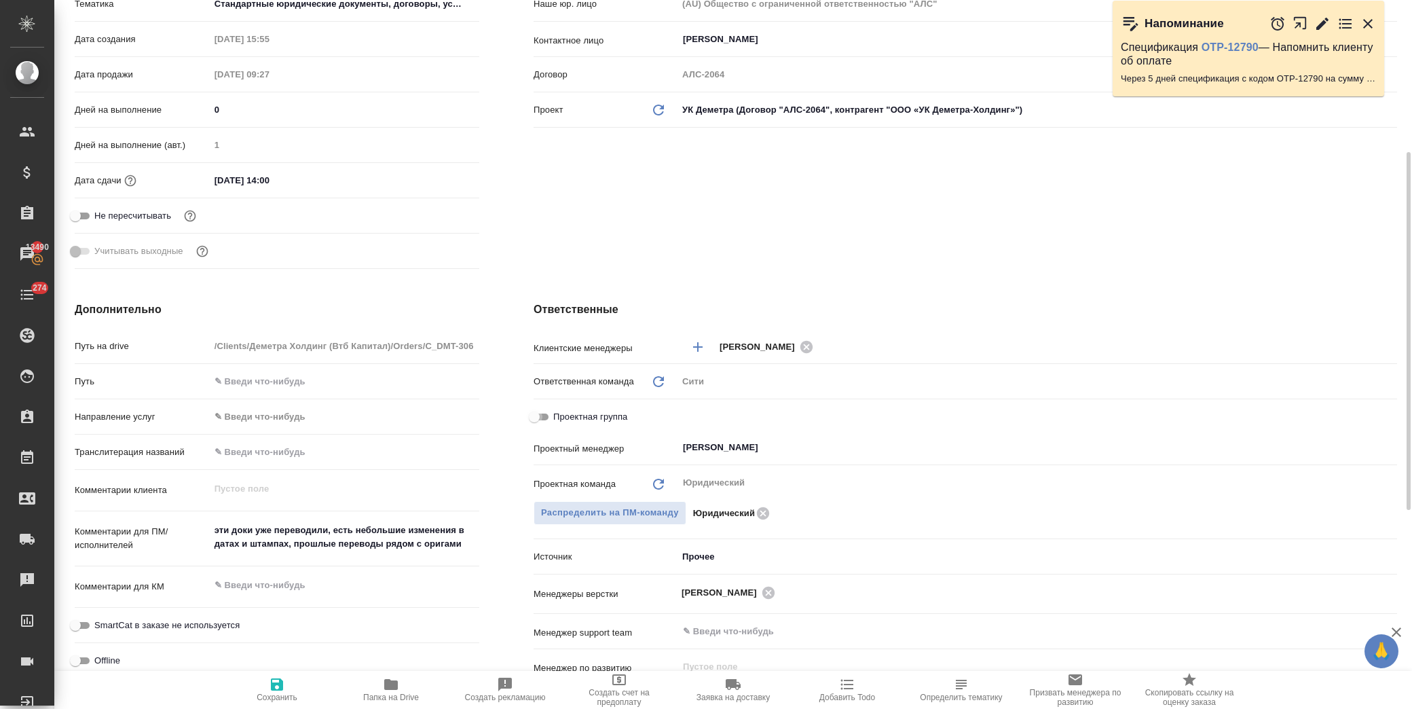
click at [536, 419] on input "Проектная группа" at bounding box center [534, 417] width 49 height 16
checkbox input "true"
type textarea "x"
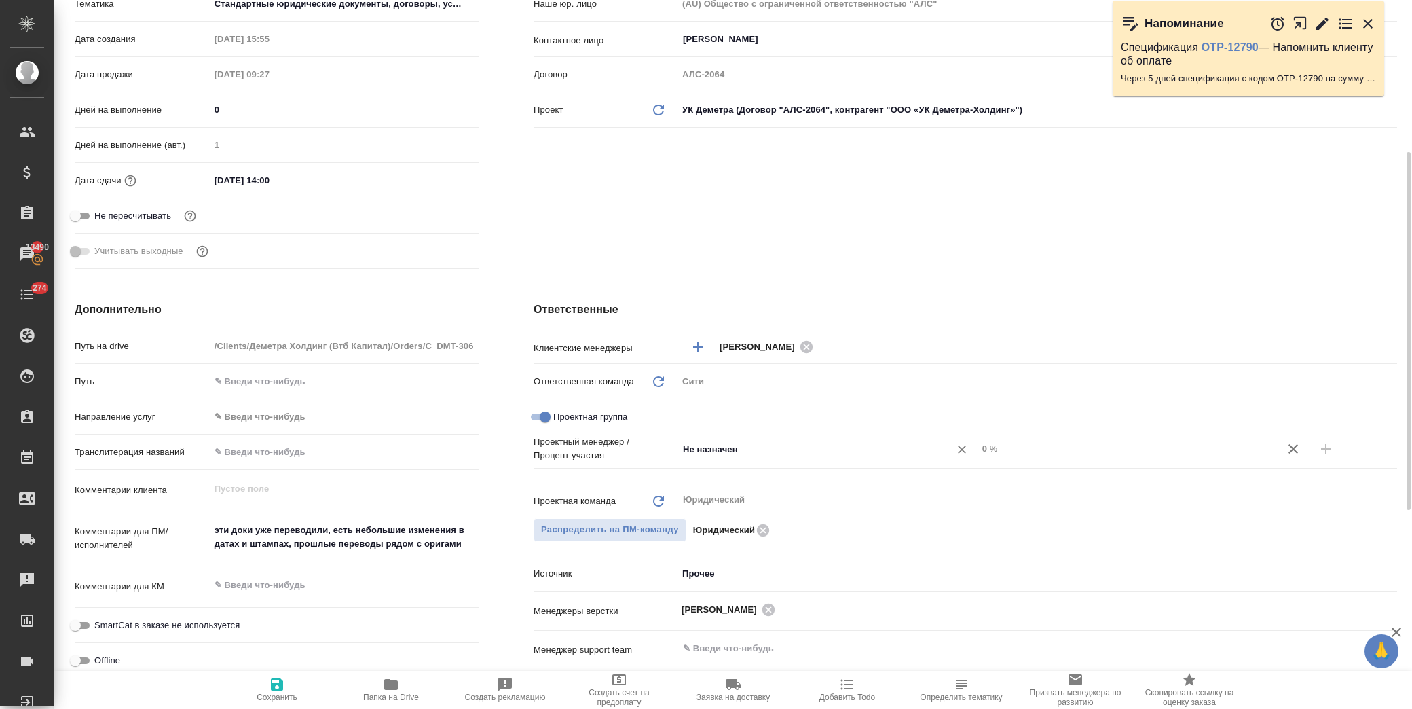
click at [713, 446] on input "Не назначен" at bounding box center [804, 449] width 246 height 16
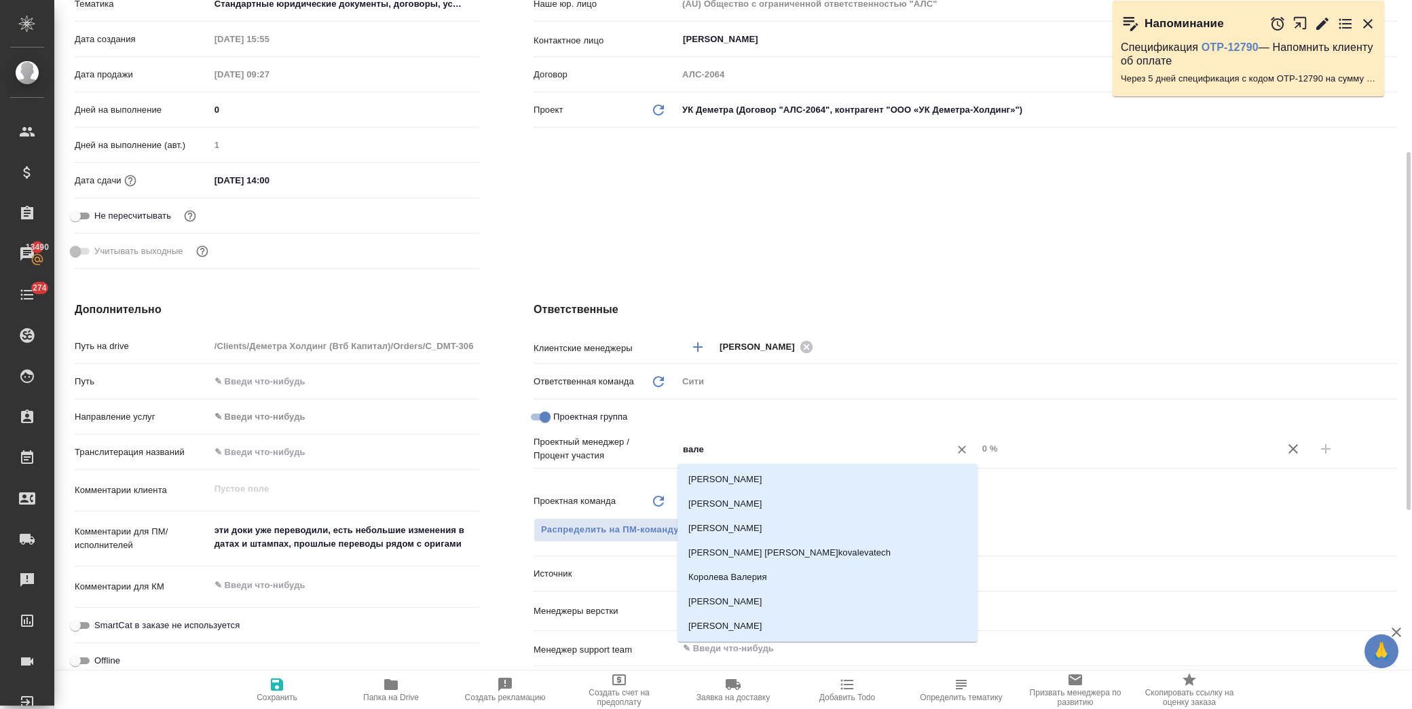
type input "валее"
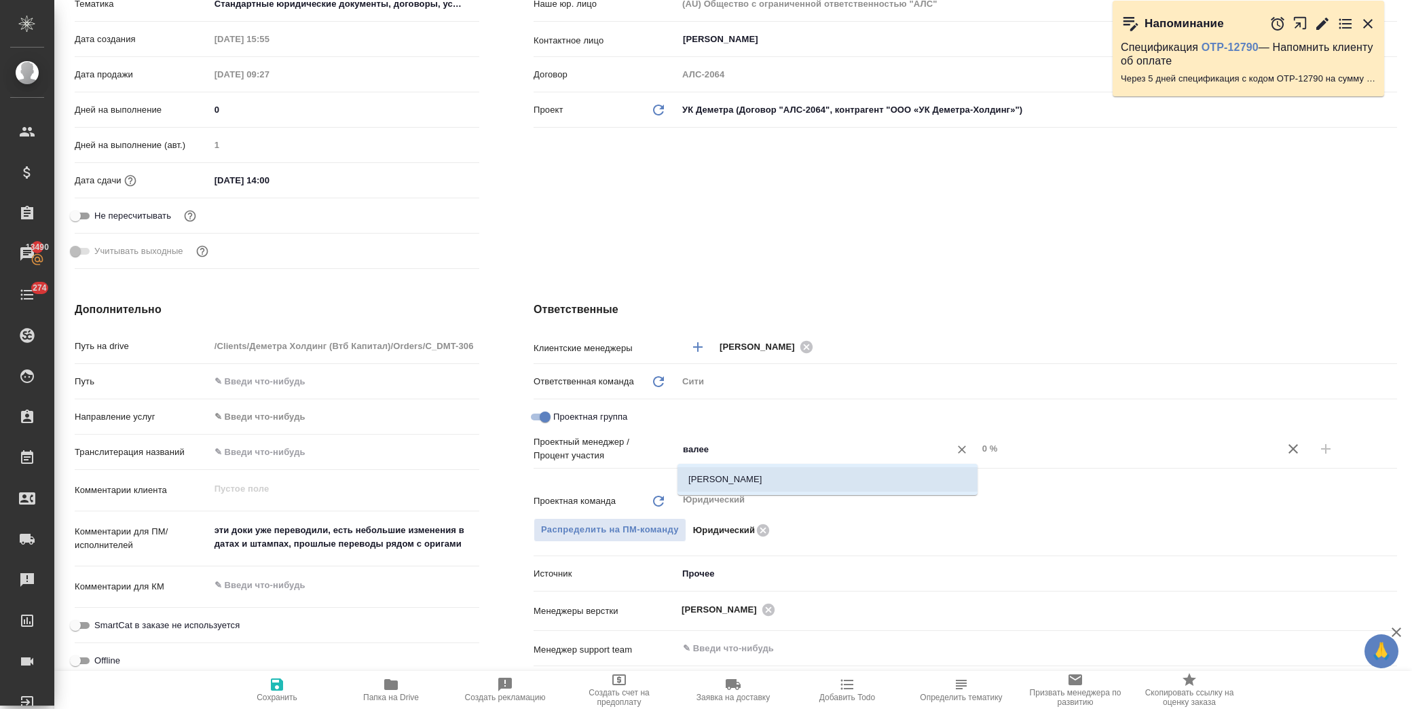
click at [747, 473] on li "[PERSON_NAME]" at bounding box center [827, 479] width 300 height 24
type textarea "x"
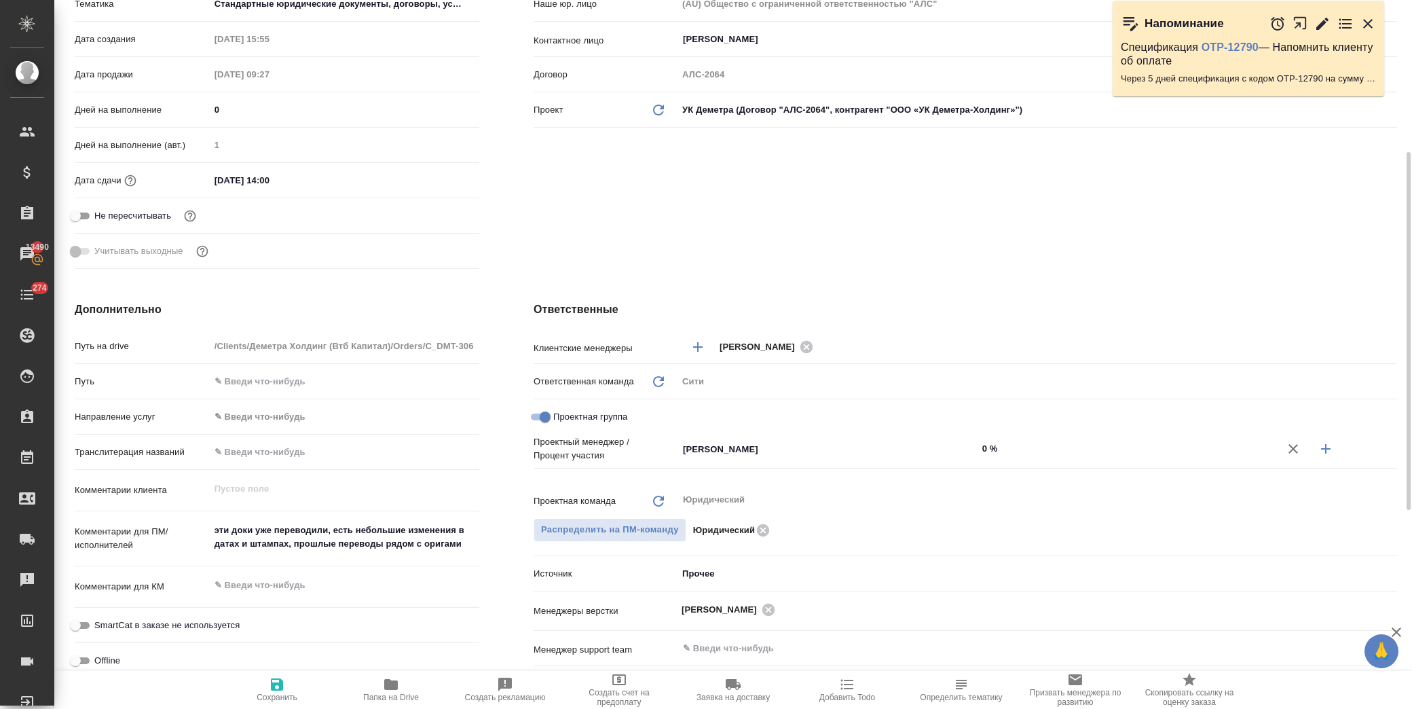
click at [1324, 443] on icon "button" at bounding box center [1325, 449] width 16 height 16
type textarea "x"
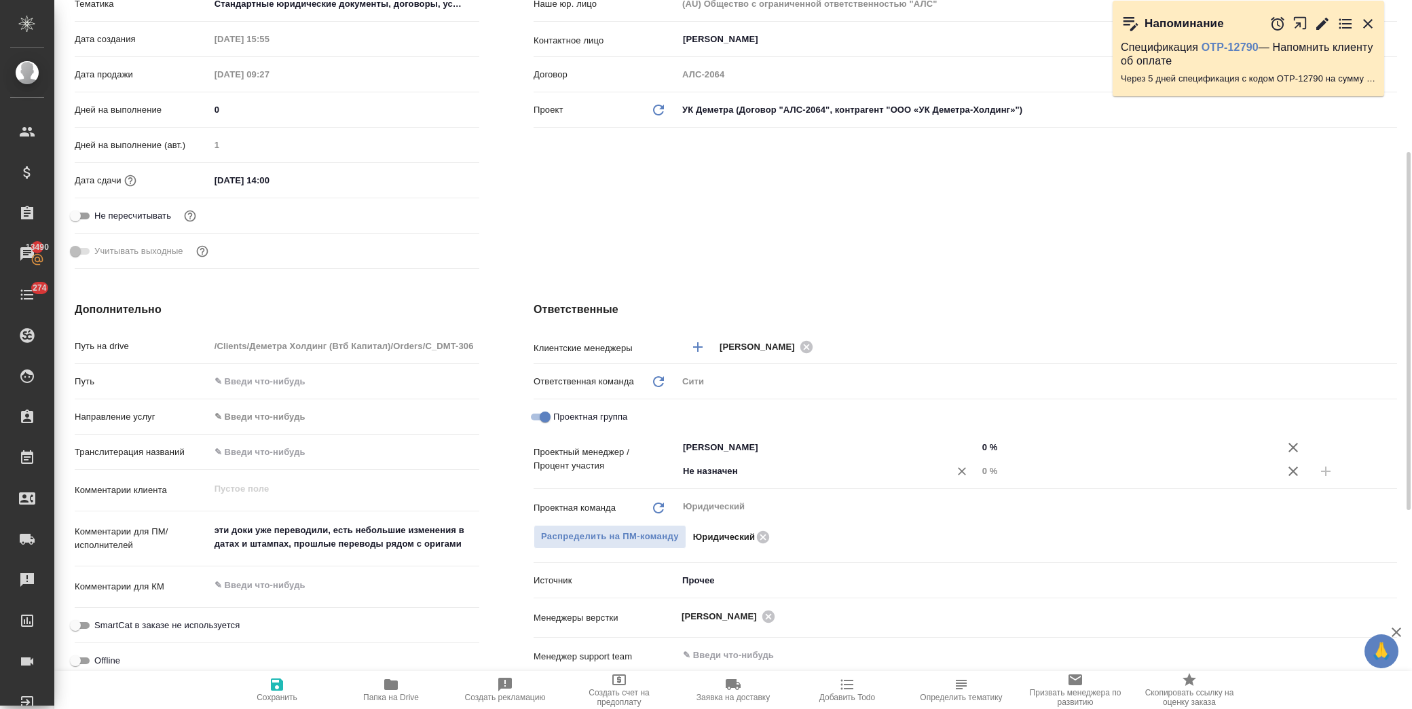
click at [684, 479] on div "Не назначен ​" at bounding box center [827, 471] width 300 height 24
type input "димитр"
click at [707, 504] on li "[PERSON_NAME]" at bounding box center [827, 501] width 300 height 24
type textarea "x"
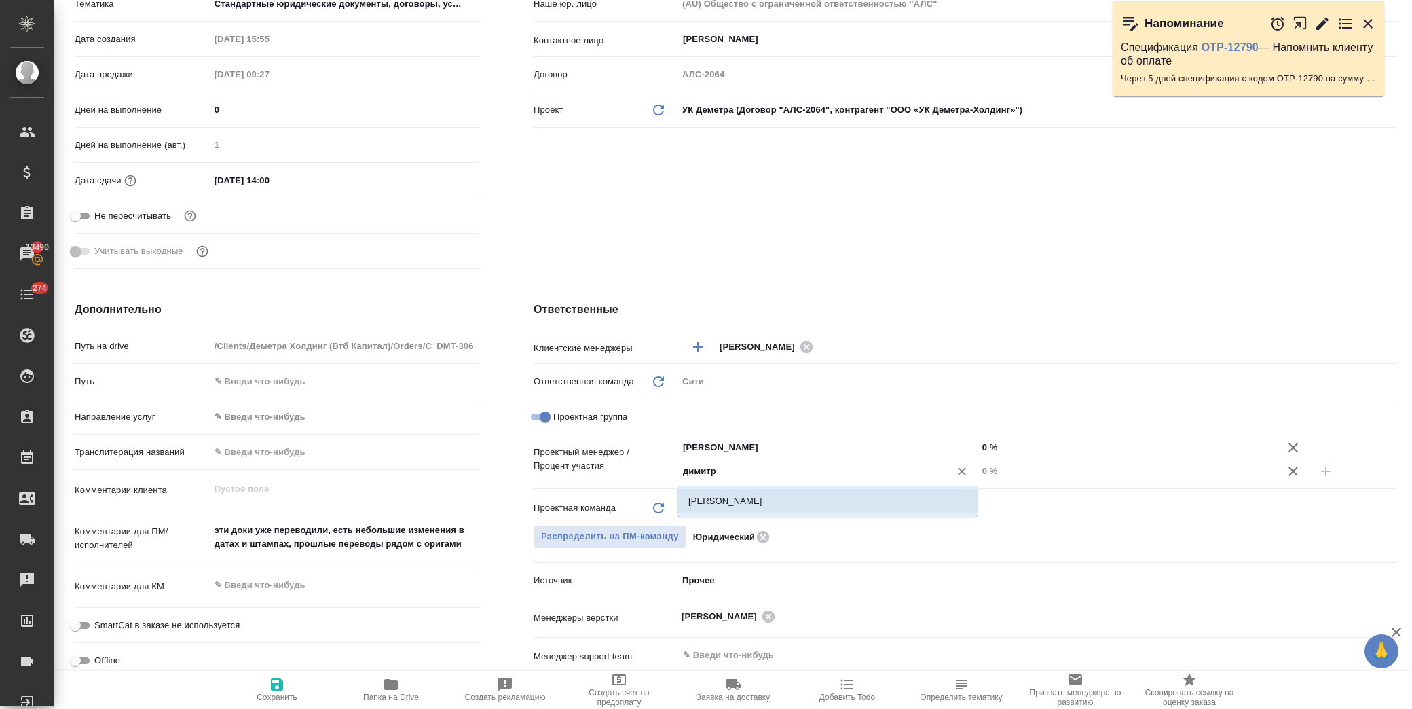
type textarea "x"
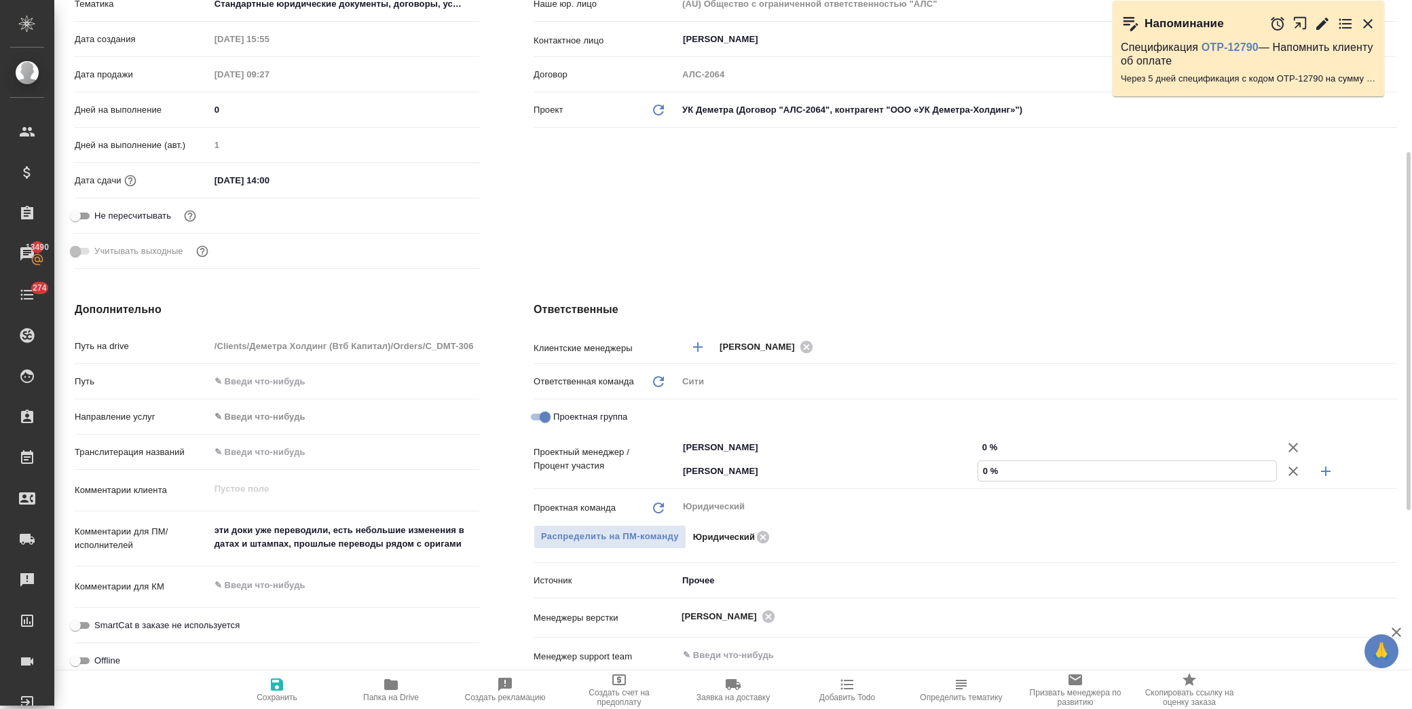
drag, startPoint x: 979, startPoint y: 469, endPoint x: 988, endPoint y: 471, distance: 9.7
click at [988, 471] on input "0 %" at bounding box center [1127, 471] width 299 height 20
type input "8 %"
type textarea "x"
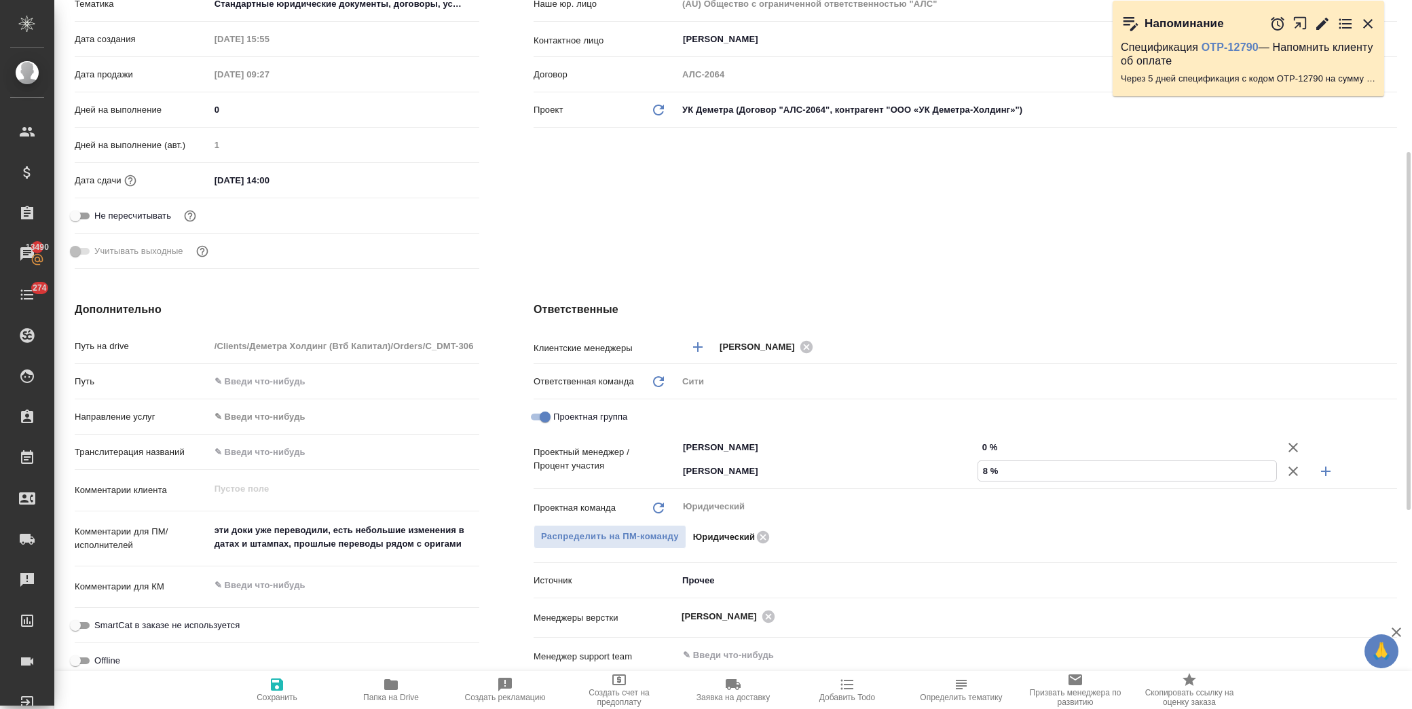
type textarea "x"
type input "88 %"
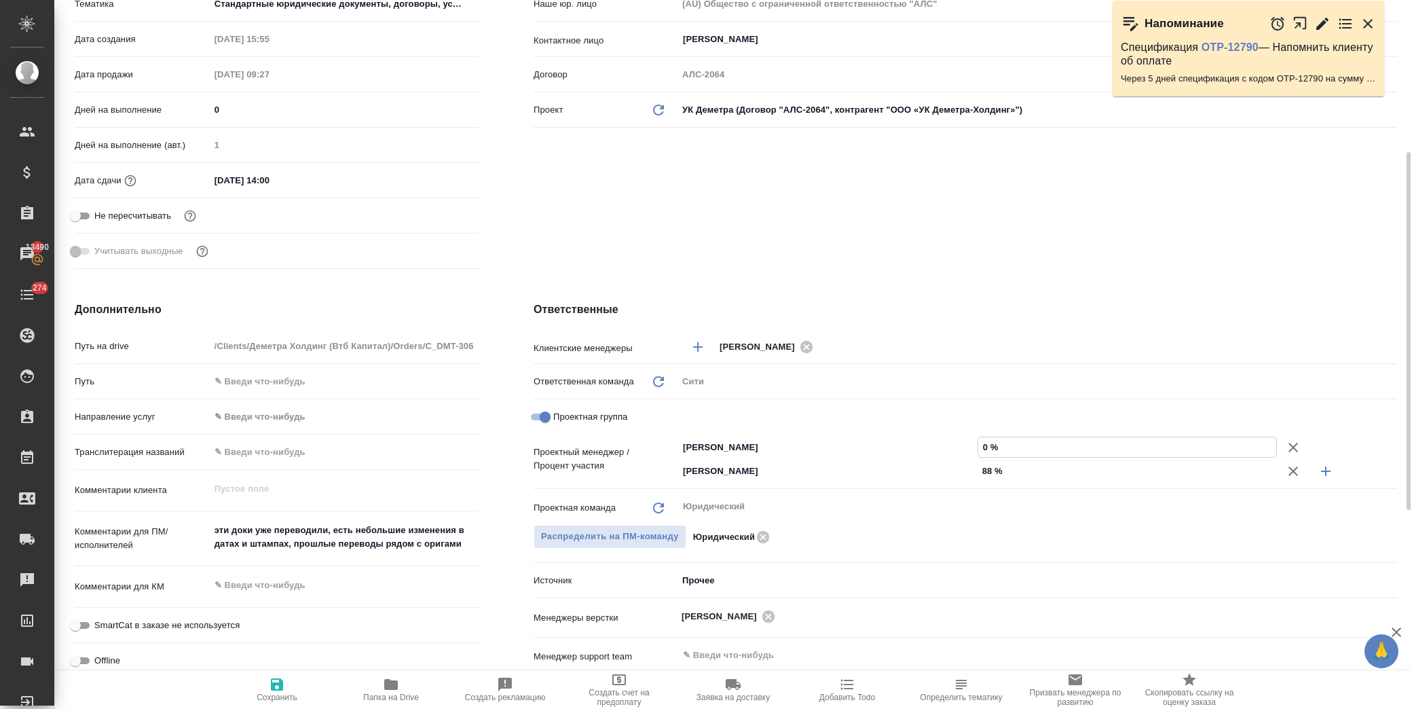
drag, startPoint x: 987, startPoint y: 446, endPoint x: 977, endPoint y: 446, distance: 9.5
click at [978, 446] on input "0 %" at bounding box center [1127, 447] width 299 height 20
type input "1 %"
type textarea "x"
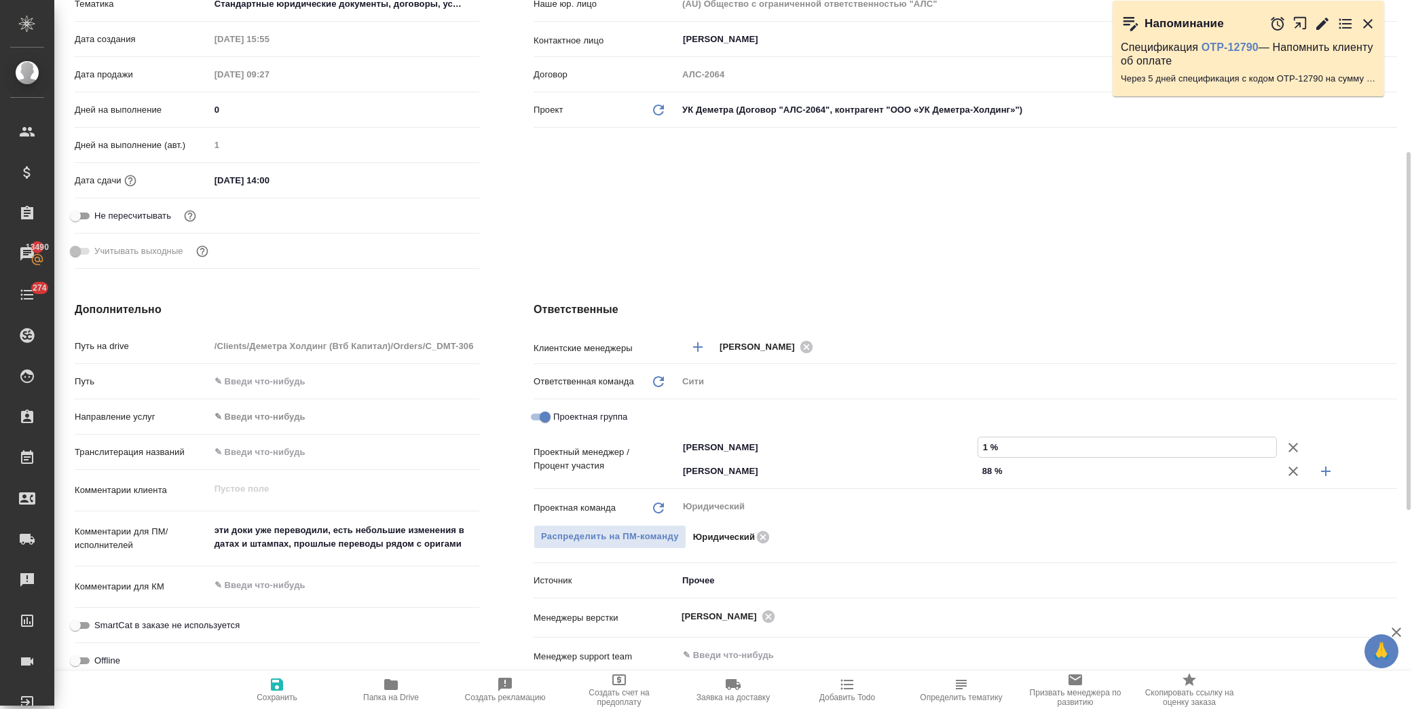
type textarea "x"
type input "12 %"
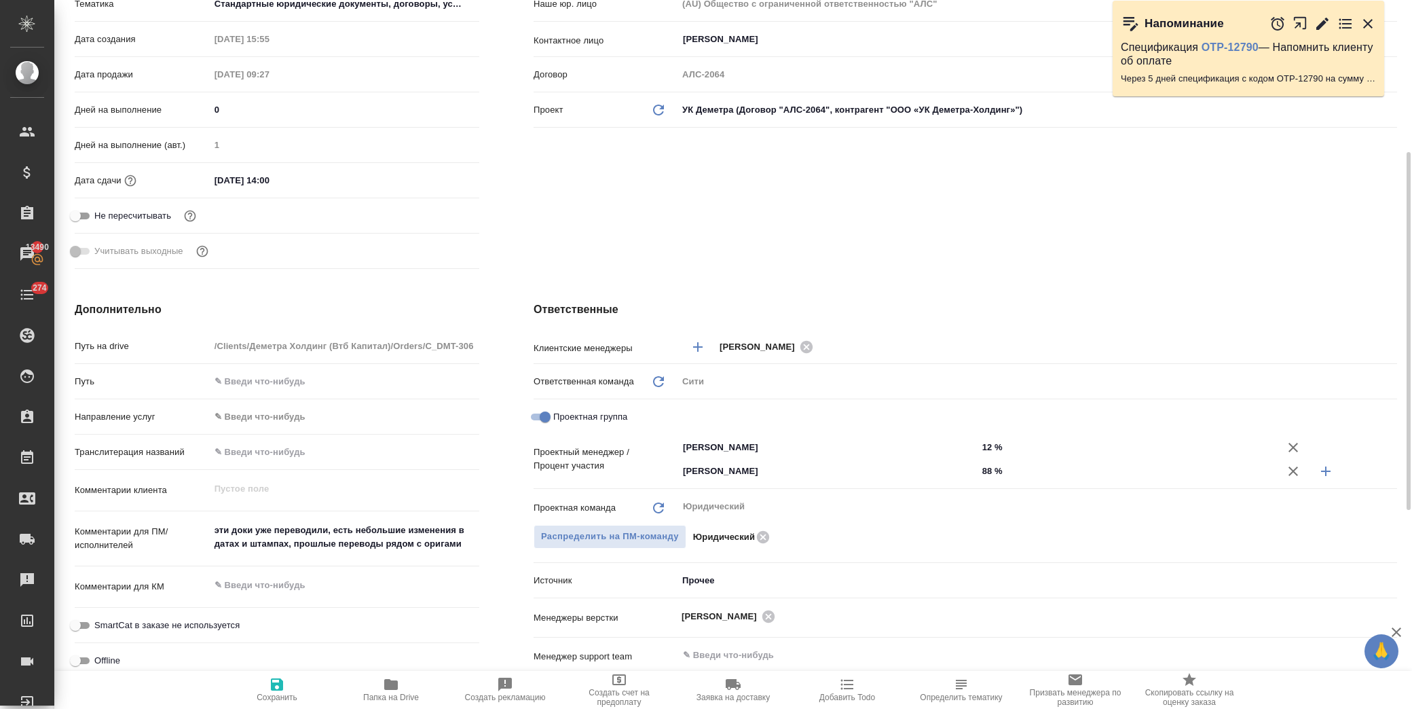
click at [930, 303] on h4 "Ответственные" at bounding box center [965, 309] width 863 height 16
drag, startPoint x: 283, startPoint y: 696, endPoint x: 277, endPoint y: 684, distance: 13.7
click at [283, 694] on span "Сохранить" at bounding box center [277, 697] width 41 height 10
type textarea "x"
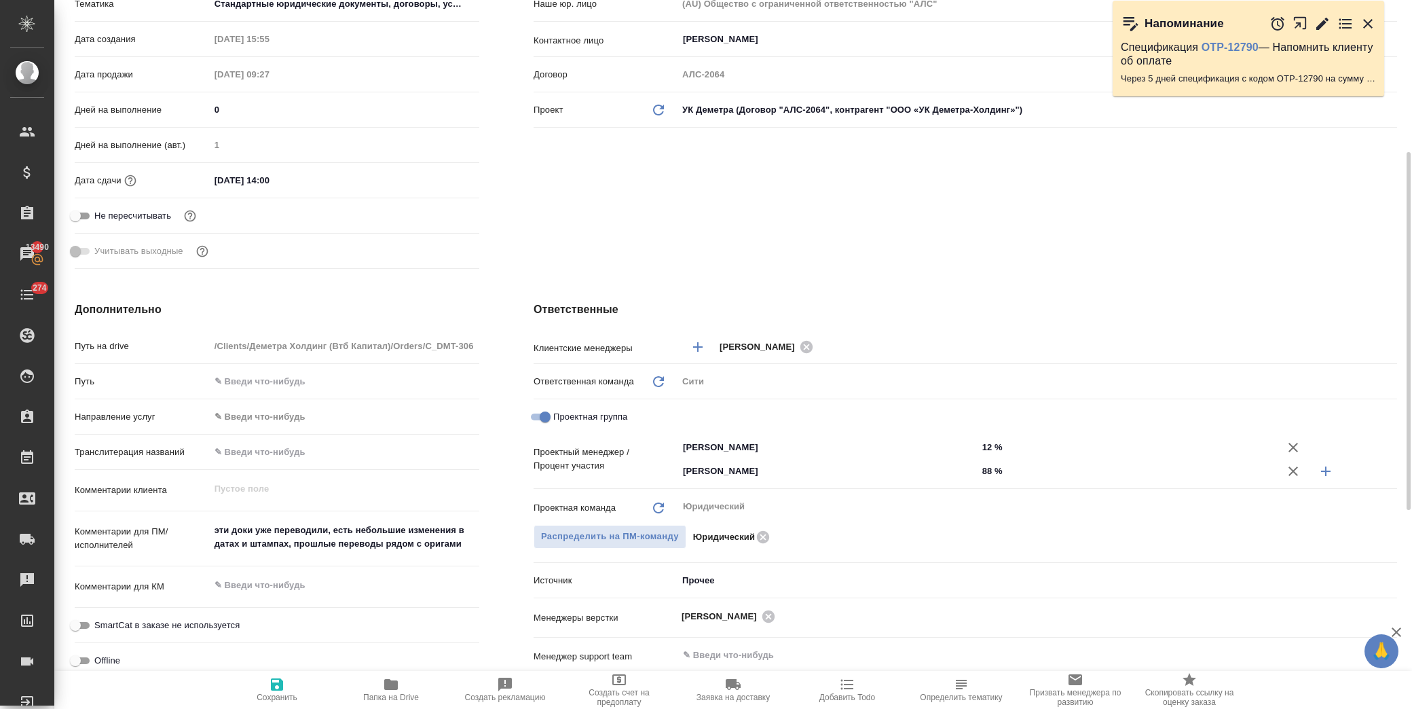
type textarea "x"
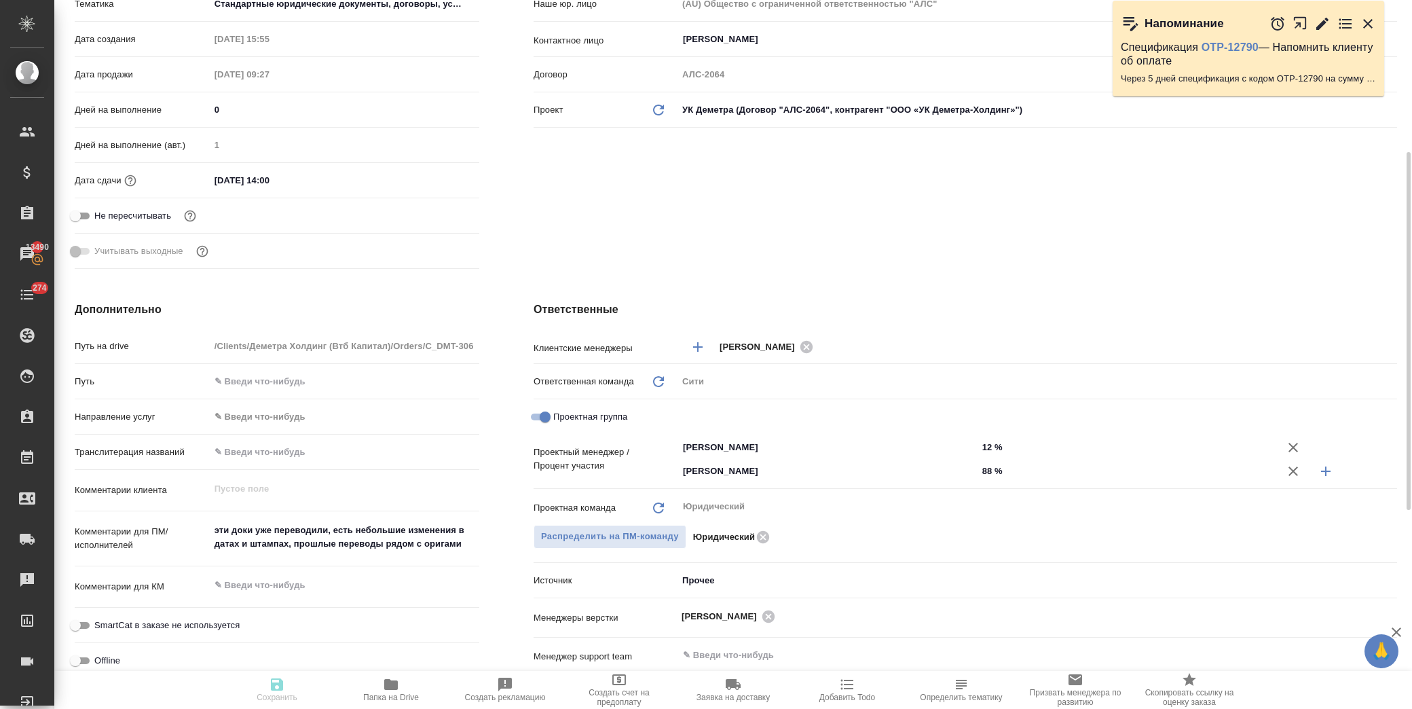
type textarea "x"
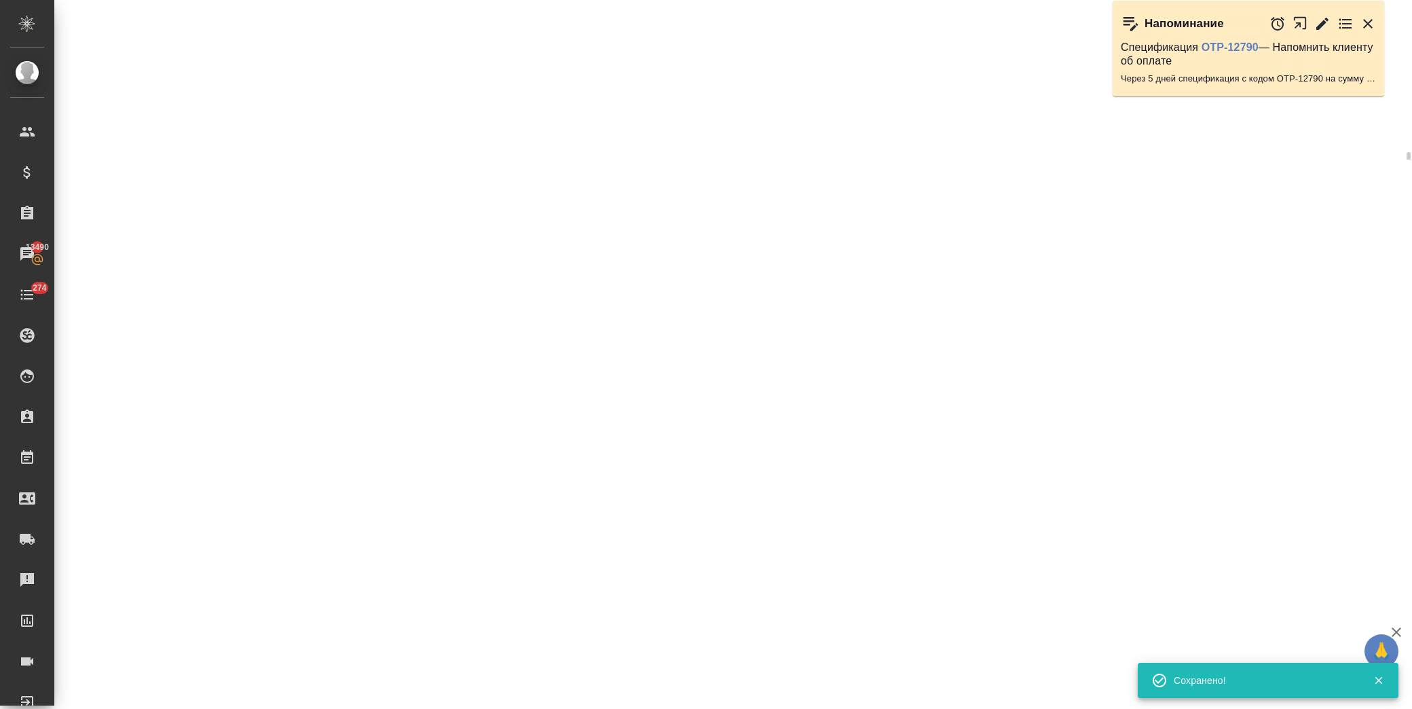
select select "RU"
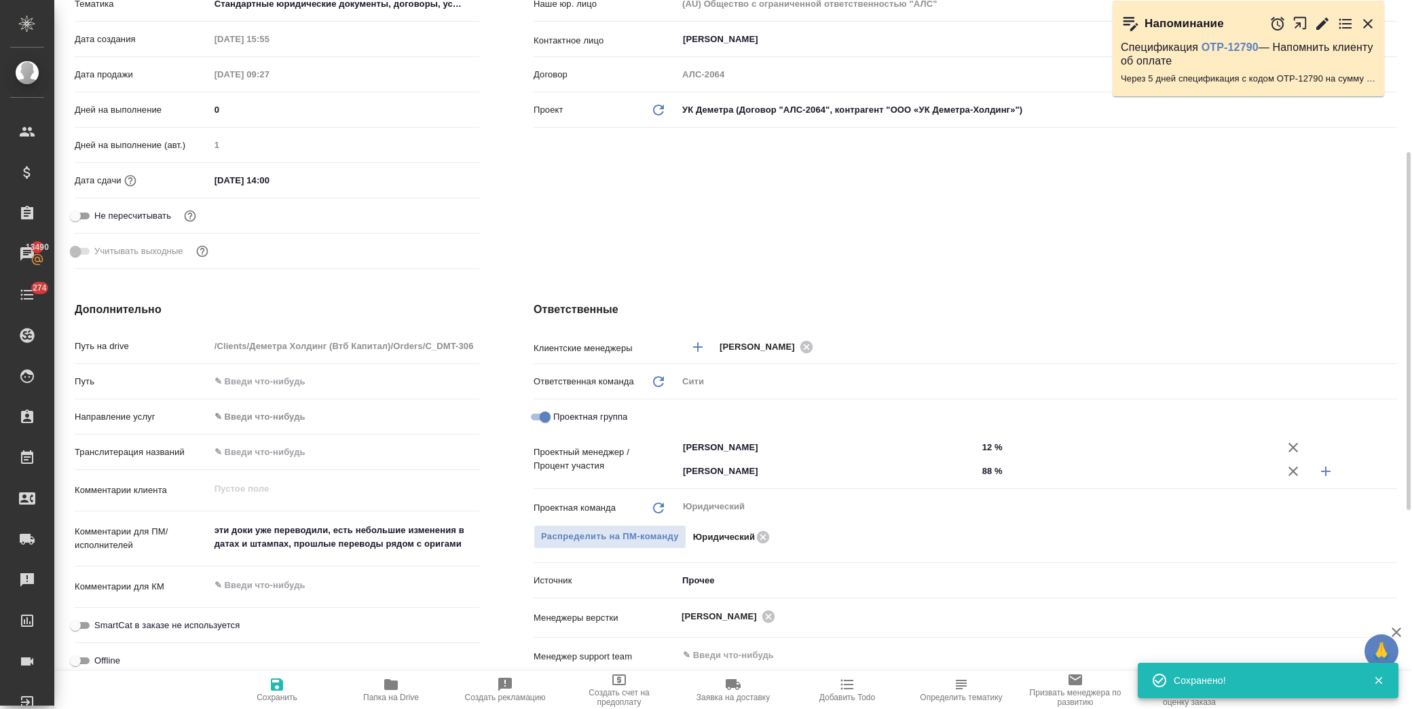
type textarea "x"
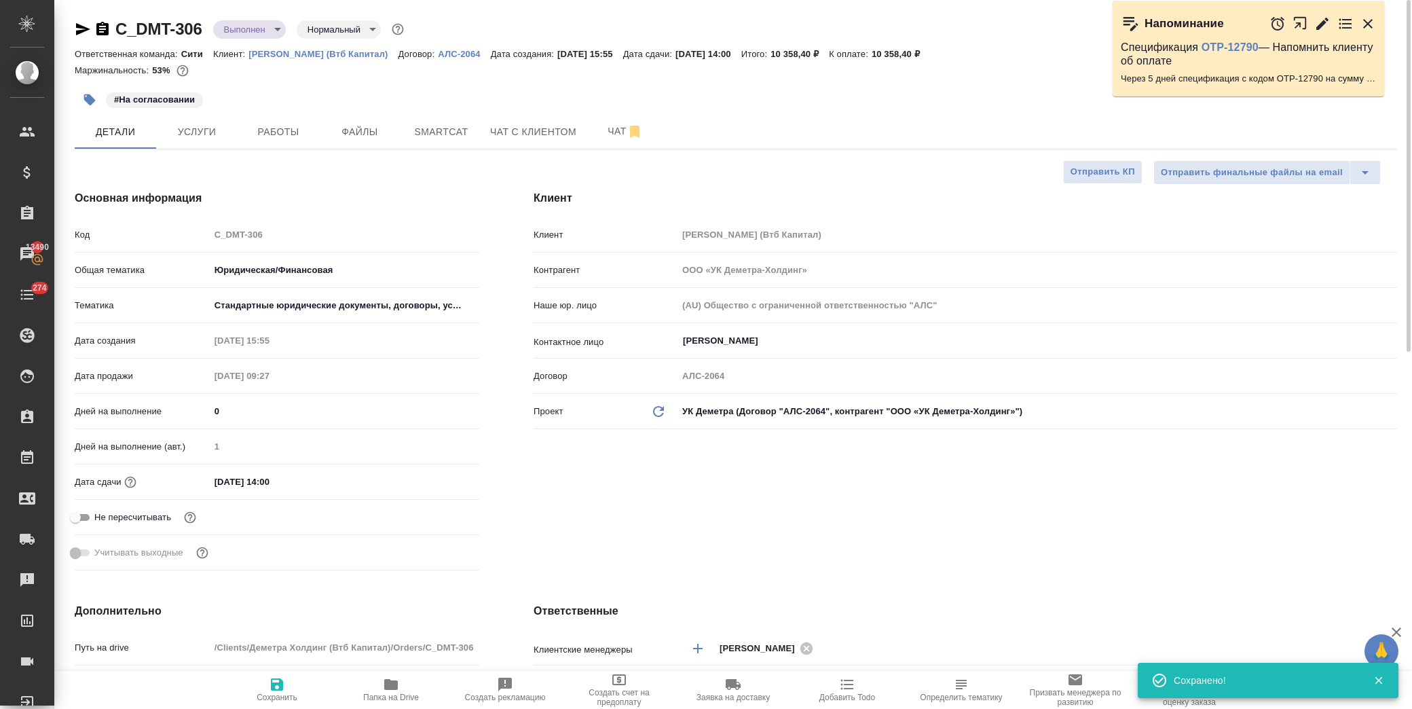
click at [254, 17] on div "C_DMT-306 Выполнен completed Нормальный normal Кратко детали заказа Ответственн…" at bounding box center [735, 713] width 1337 height 1427
click at [270, 27] on body "🙏 .cls-1 fill:#fff; AWATERA Лофицкая Юлия Владимировна Клиенты Спецификации Зак…" at bounding box center [706, 354] width 1412 height 709
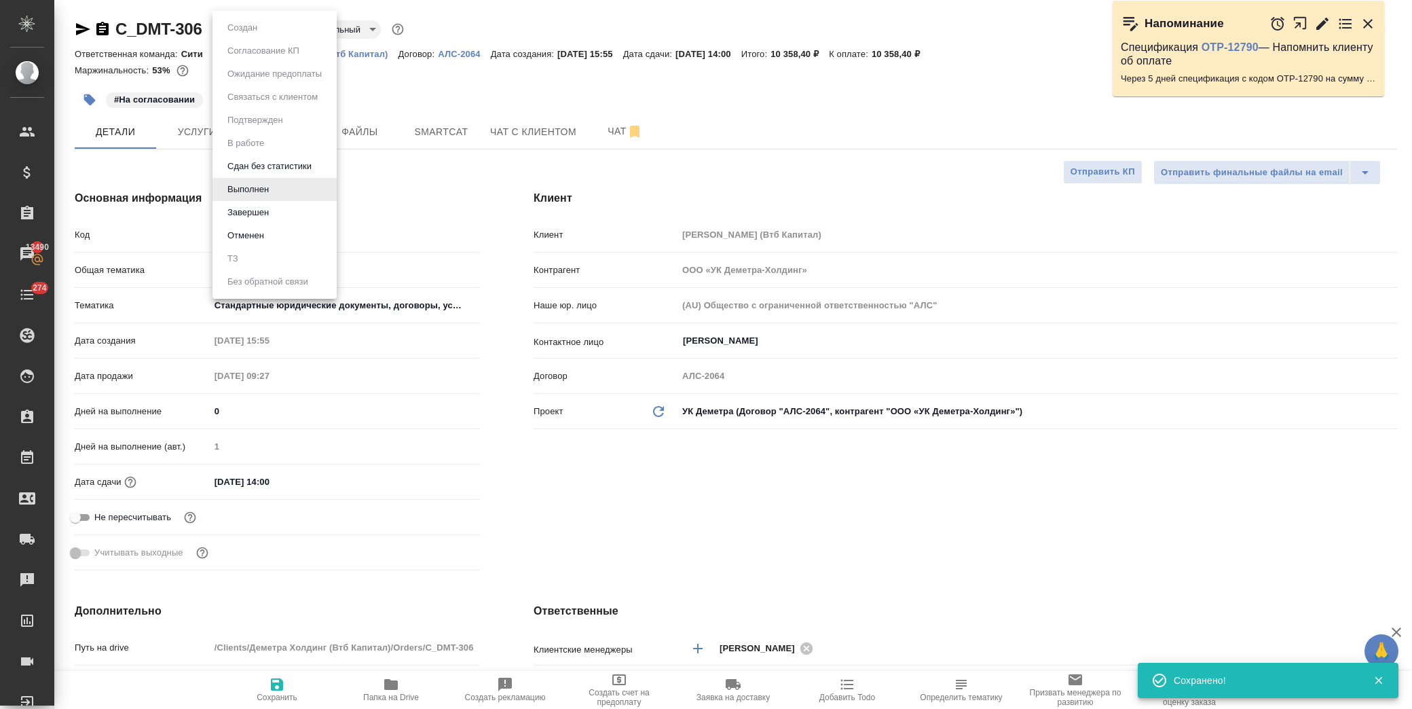
click at [274, 207] on li "Завершен" at bounding box center [274, 212] width 124 height 23
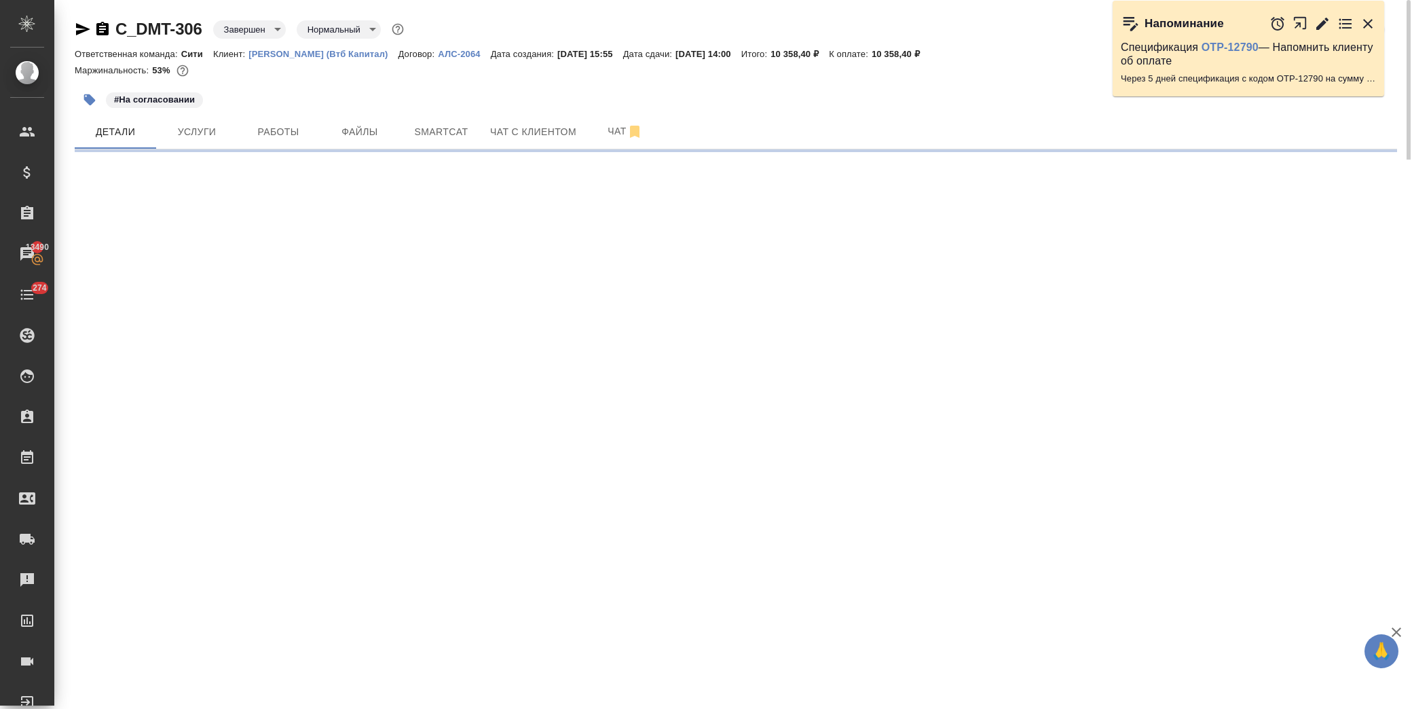
select select "RU"
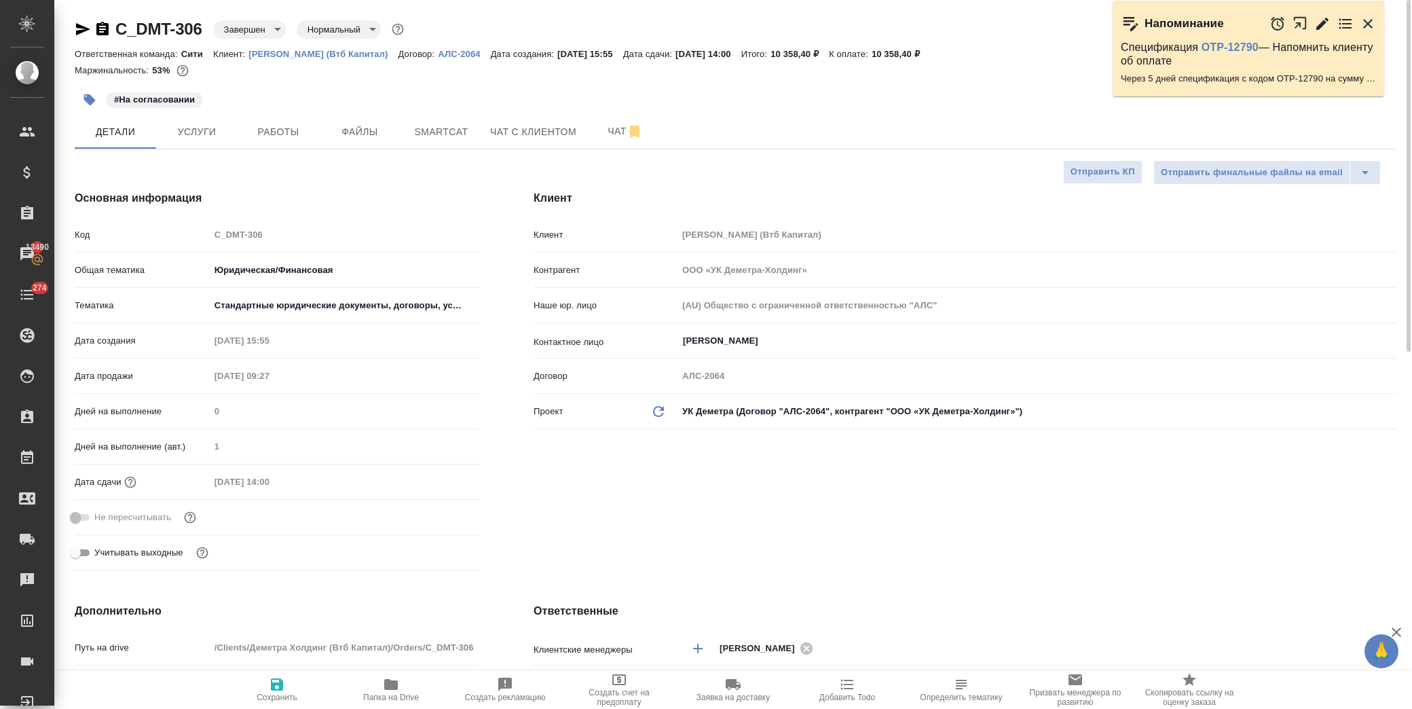
type textarea "x"
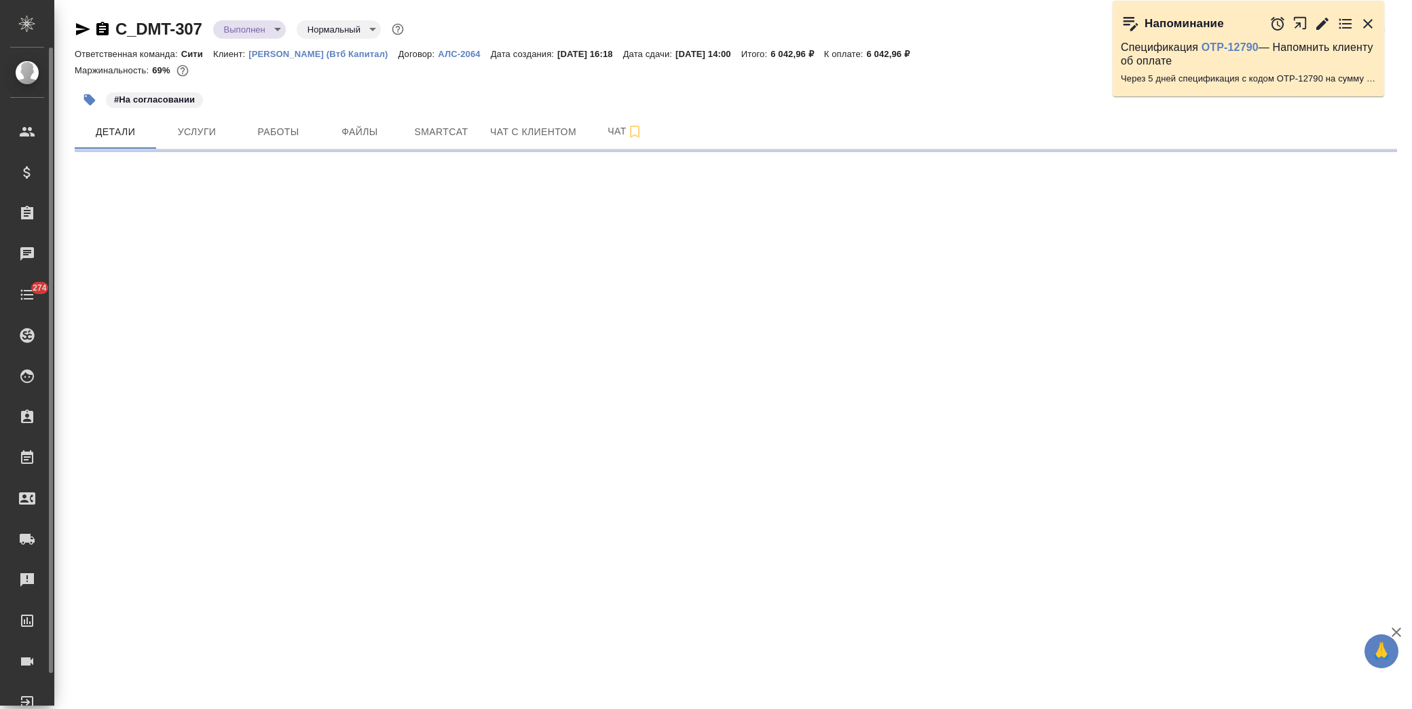
select select "RU"
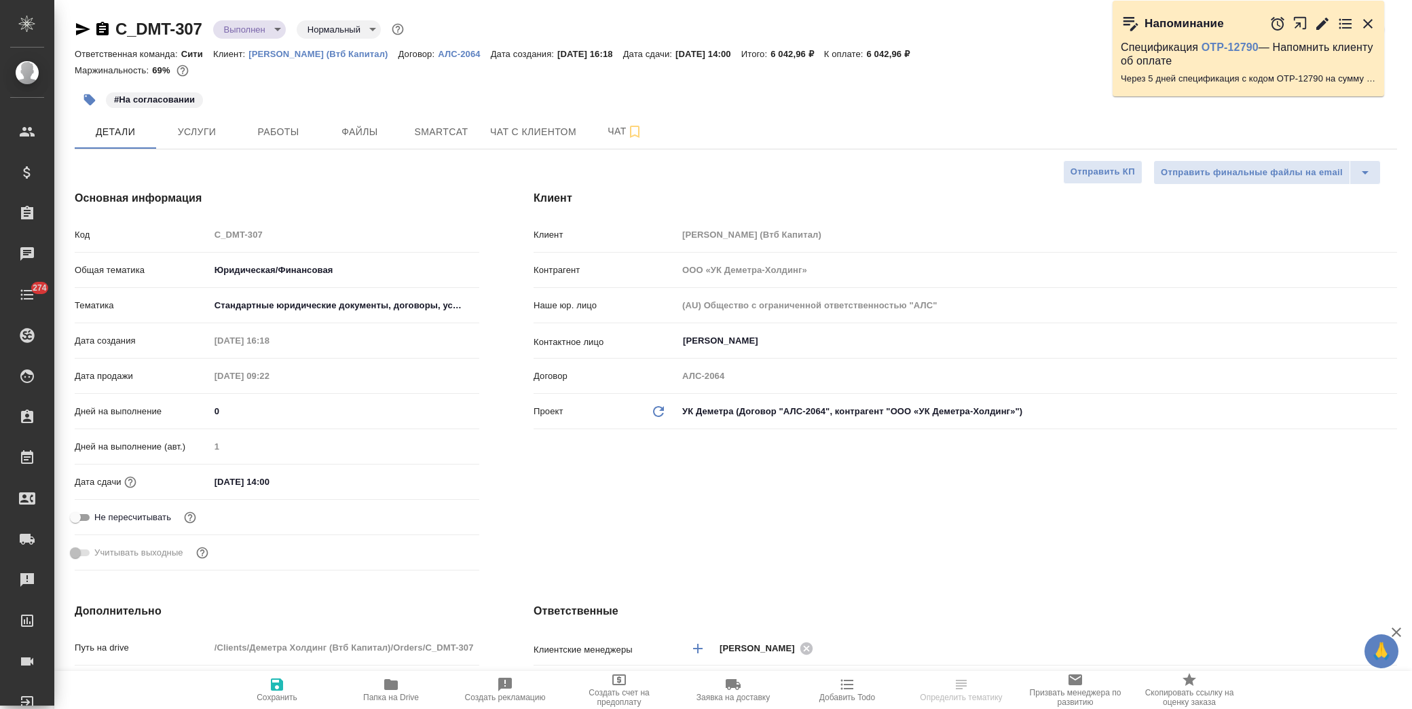
type textarea "x"
click at [208, 143] on button "Услуги" at bounding box center [196, 132] width 81 height 34
type textarea "x"
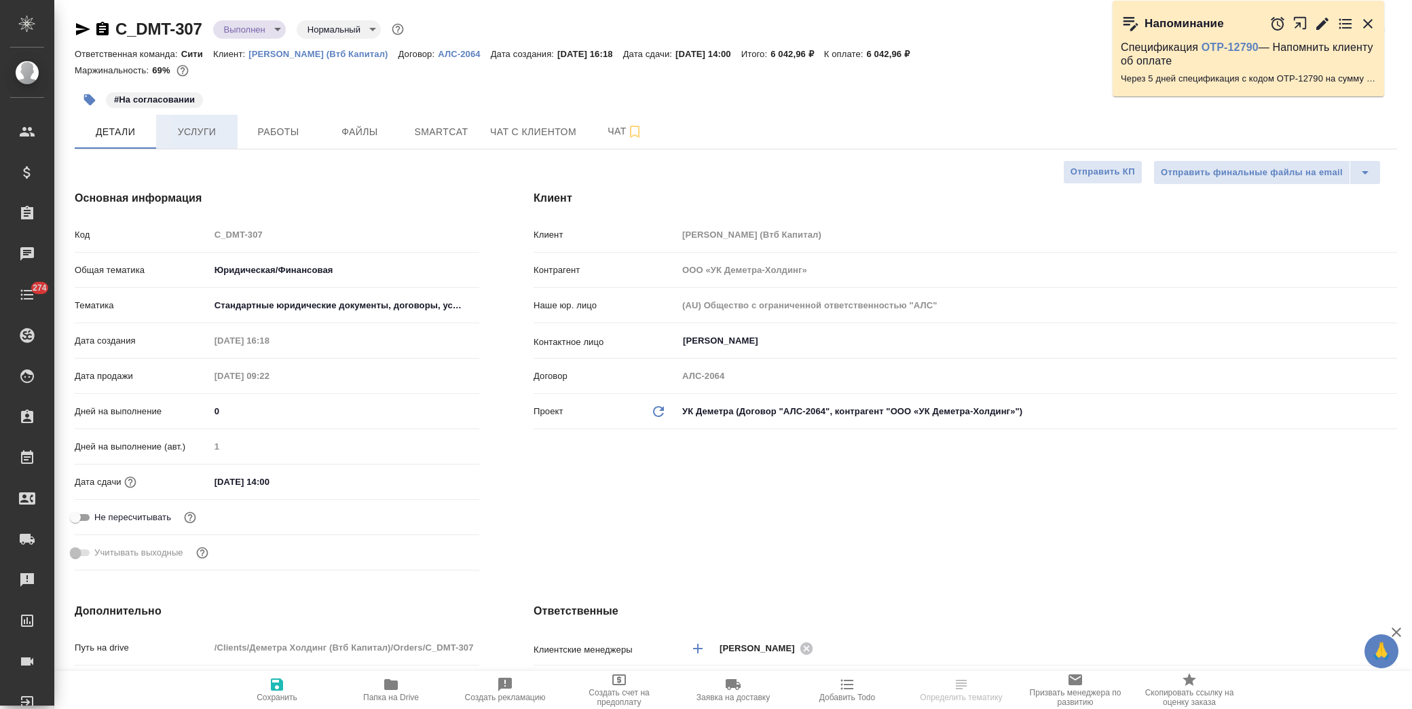
type textarea "x"
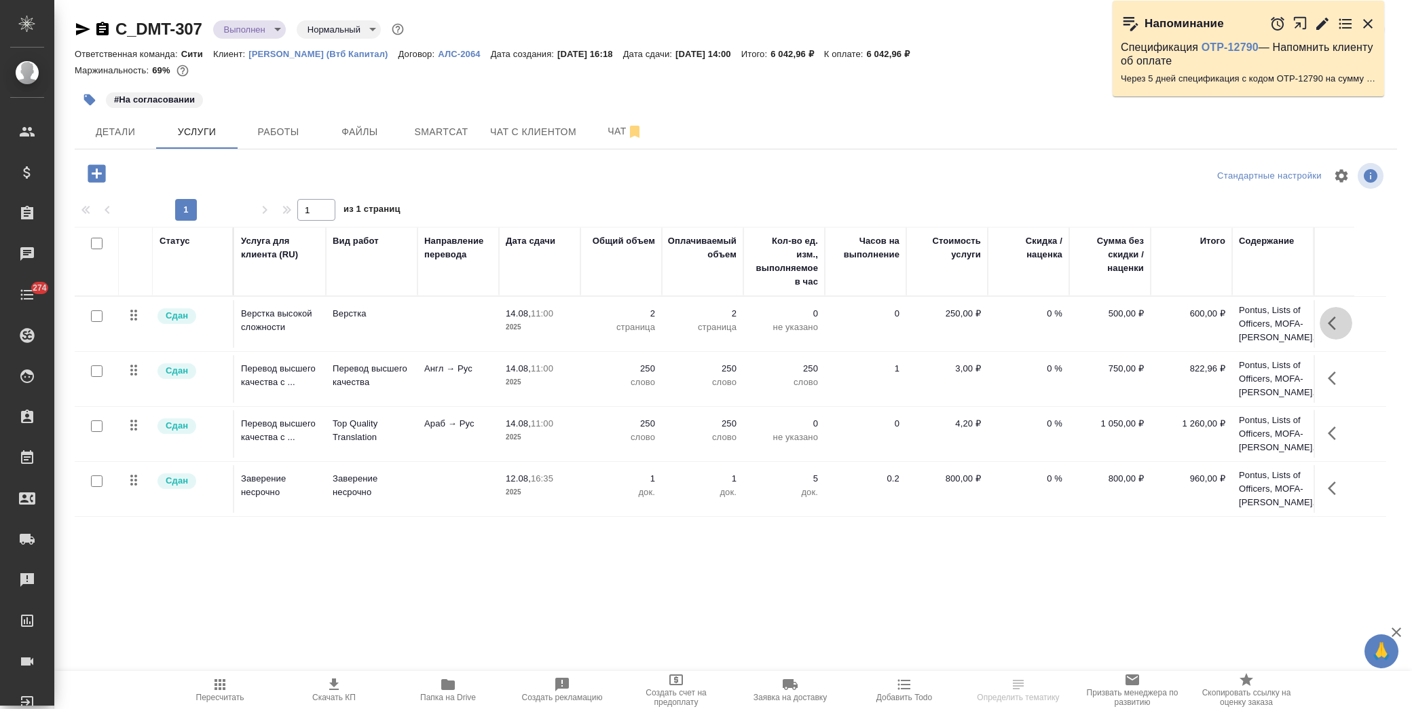
click at [1335, 322] on icon "button" at bounding box center [1336, 323] width 16 height 16
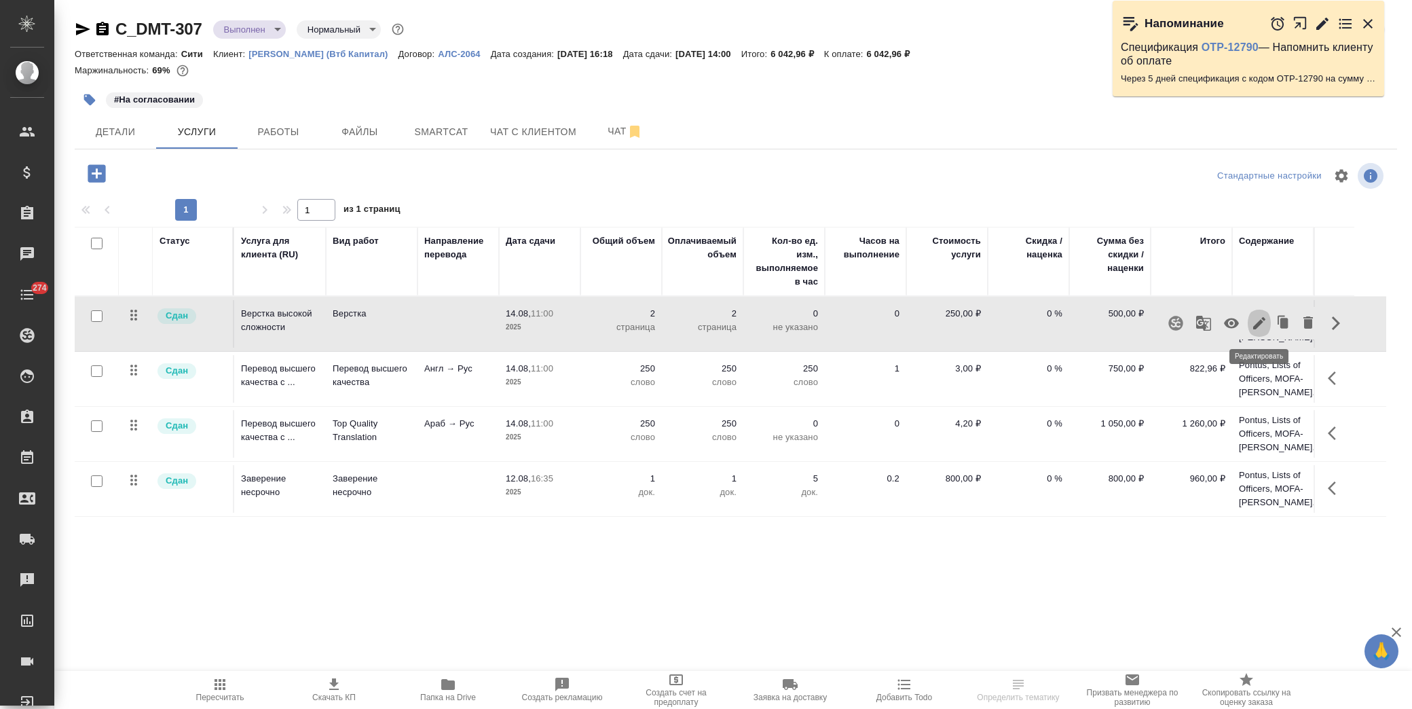
click at [1260, 323] on icon "button" at bounding box center [1259, 323] width 12 height 12
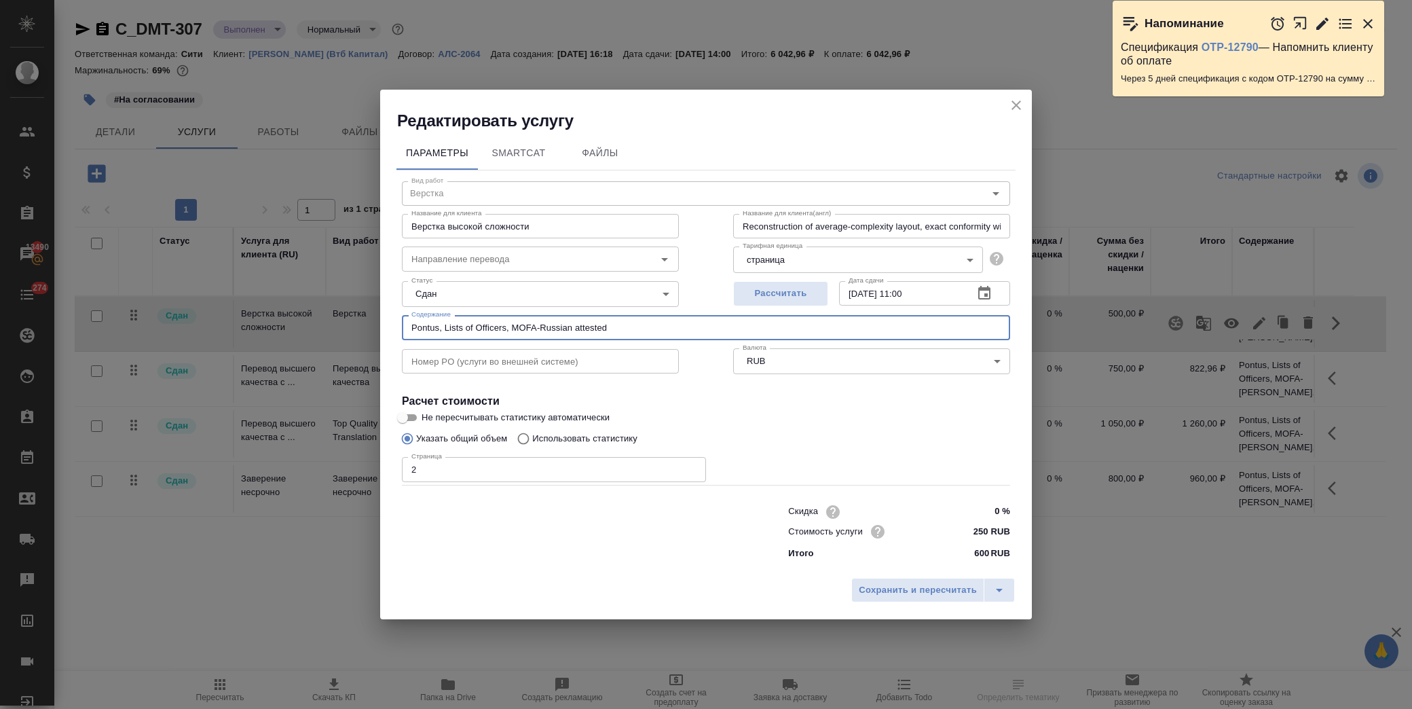
click at [646, 329] on input "Pontus, Lists of Officers, MOFA-Russian attested" at bounding box center [706, 327] width 608 height 24
drag, startPoint x: 695, startPoint y: 323, endPoint x: 609, endPoint y: 326, distance: 86.2
click at [609, 326] on input "Pontus, Lists of Officers, MOFA-Russian attested (Басова Мария)" at bounding box center [706, 327] width 608 height 24
type input "Pontus, Lists of Officers, MOFA-Russian attested (Басова Мария)"
drag, startPoint x: 886, startPoint y: 601, endPoint x: 897, endPoint y: 601, distance: 10.9
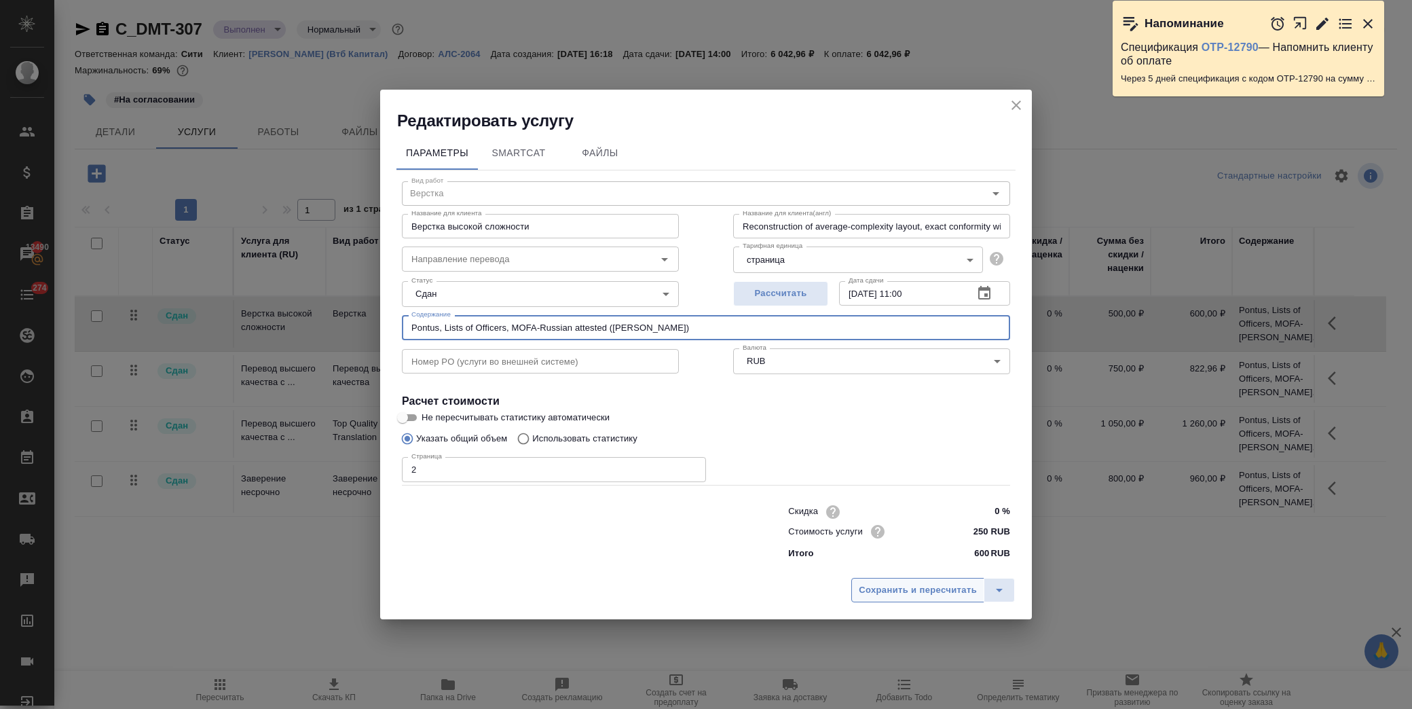
click at [888, 602] on div "Сохранить и пересчитать" at bounding box center [706, 595] width 652 height 48
click at [1005, 588] on icon "split button" at bounding box center [999, 590] width 16 height 16
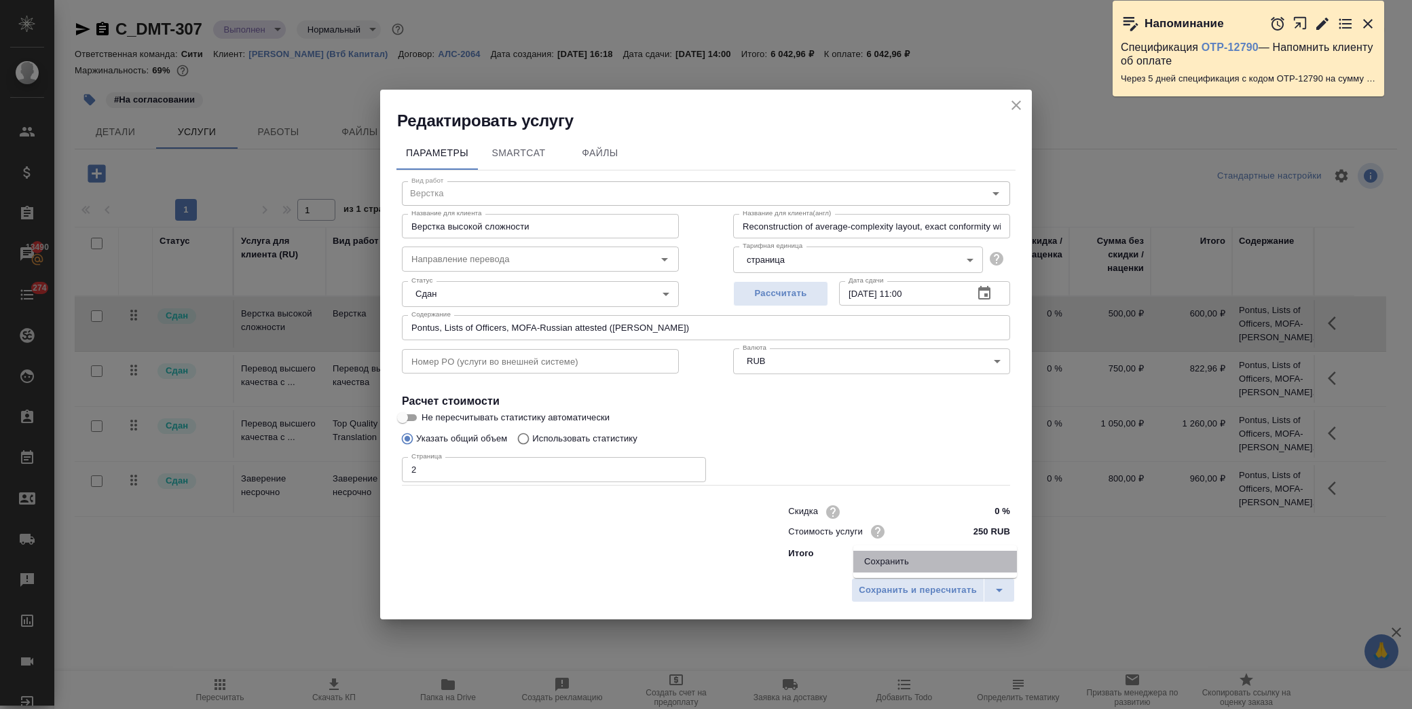
click at [910, 557] on li "Сохранить" at bounding box center [935, 561] width 164 height 22
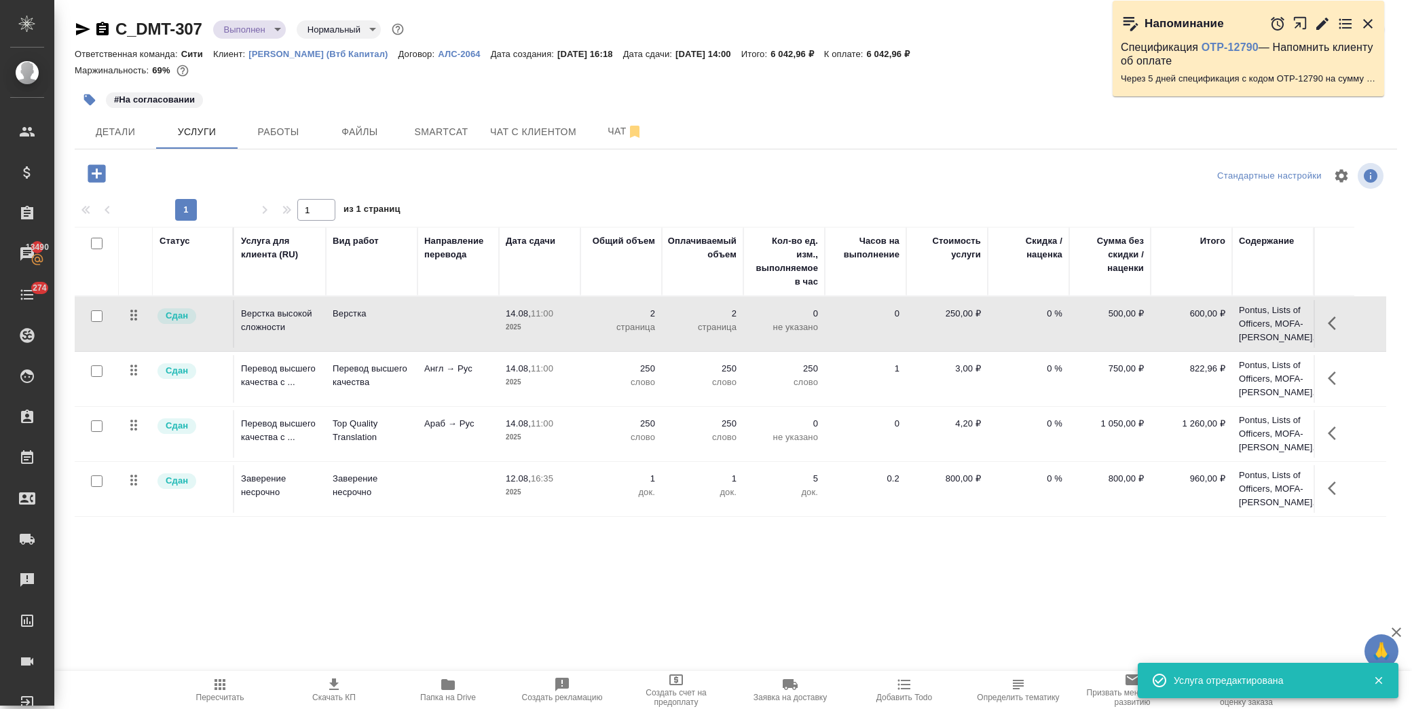
click at [1324, 377] on button "button" at bounding box center [1336, 378] width 33 height 33
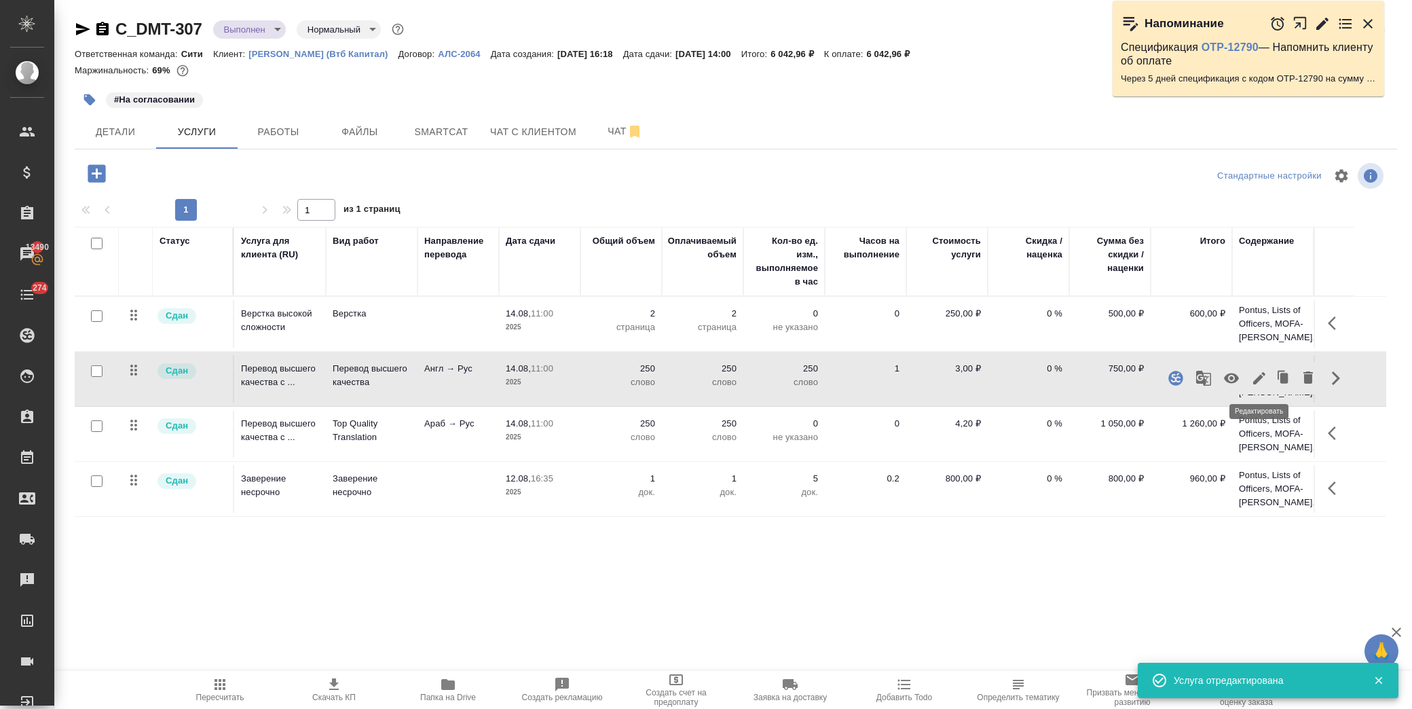
click at [1254, 379] on icon "button" at bounding box center [1259, 378] width 16 height 16
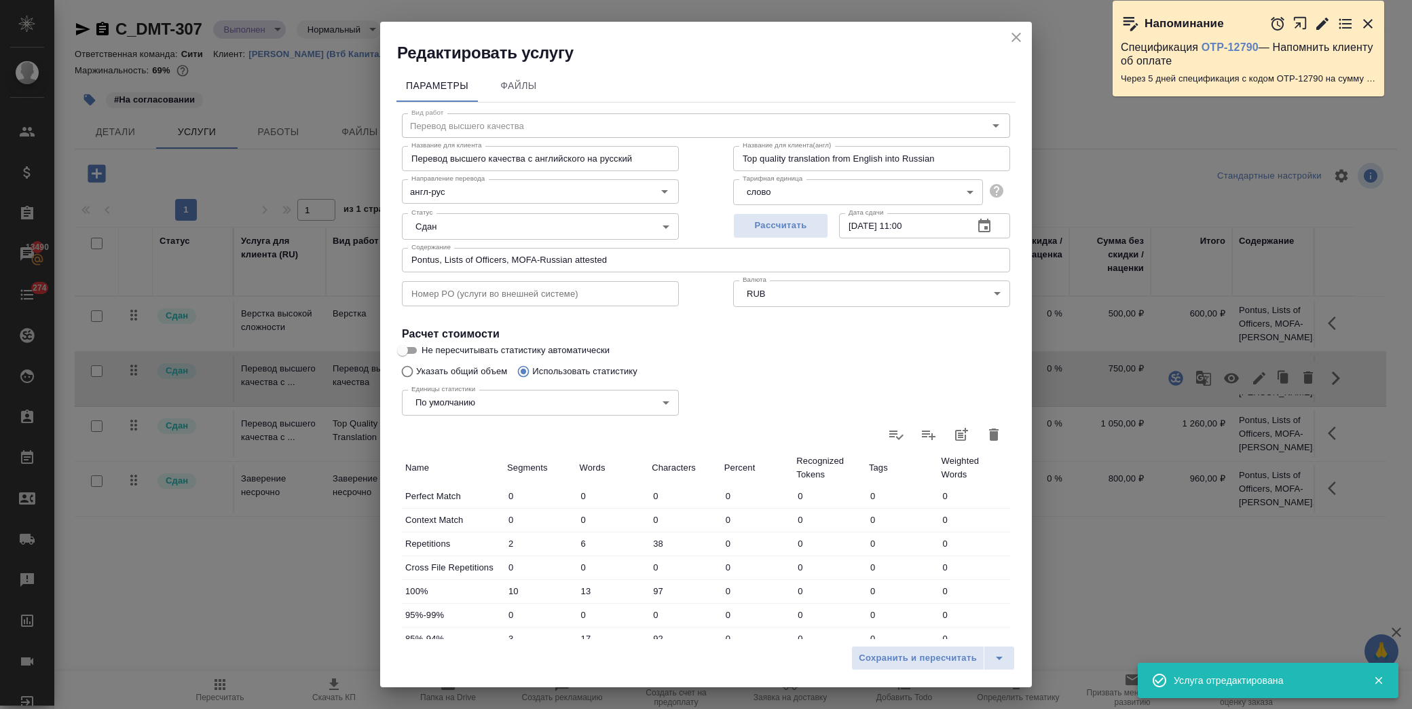
click at [631, 263] on input "Pontus, Lists of Officers, MOFA-Russian attested" at bounding box center [706, 260] width 608 height 24
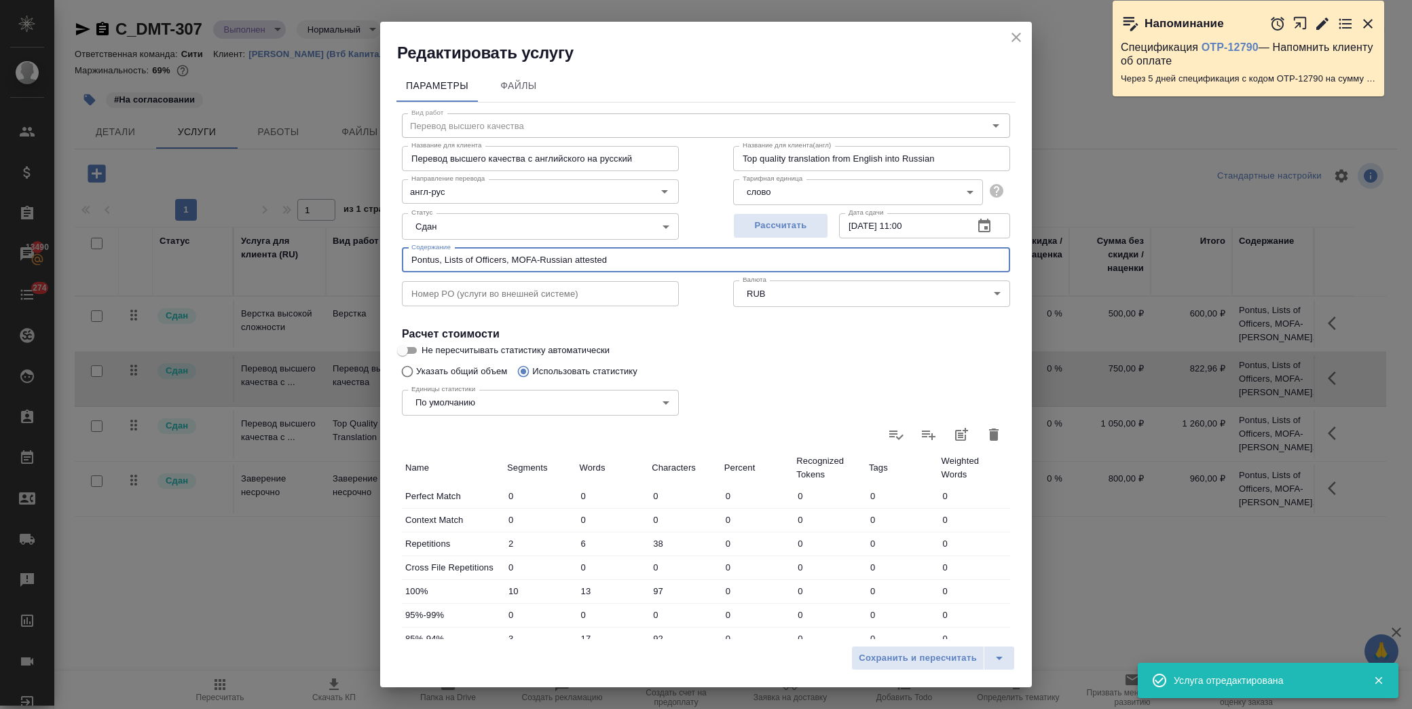
paste input "(Басова Мария)"
type input "Pontus, Lists of Officers, MOFA-Russian attested (Басова Мария)"
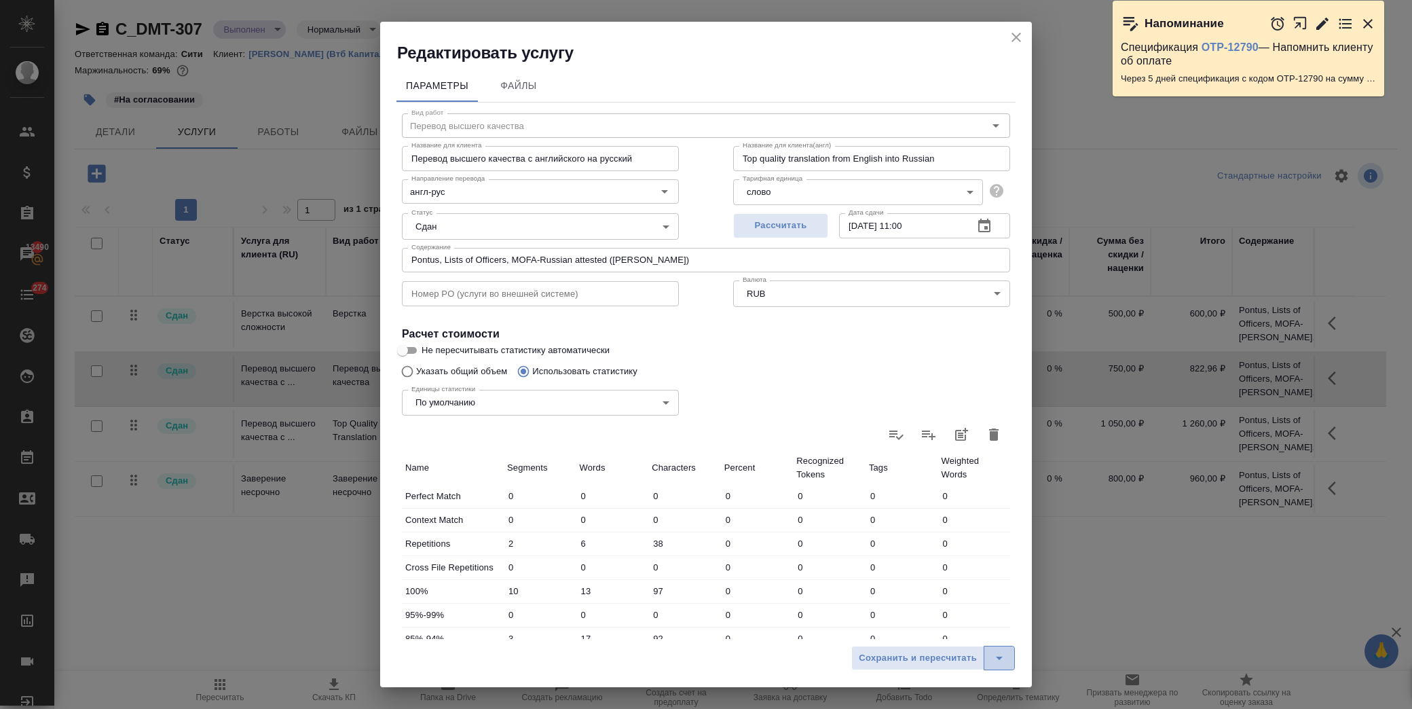
click at [1001, 658] on icon "split button" at bounding box center [999, 658] width 16 height 16
click at [958, 638] on li "Сохранить" at bounding box center [935, 629] width 164 height 22
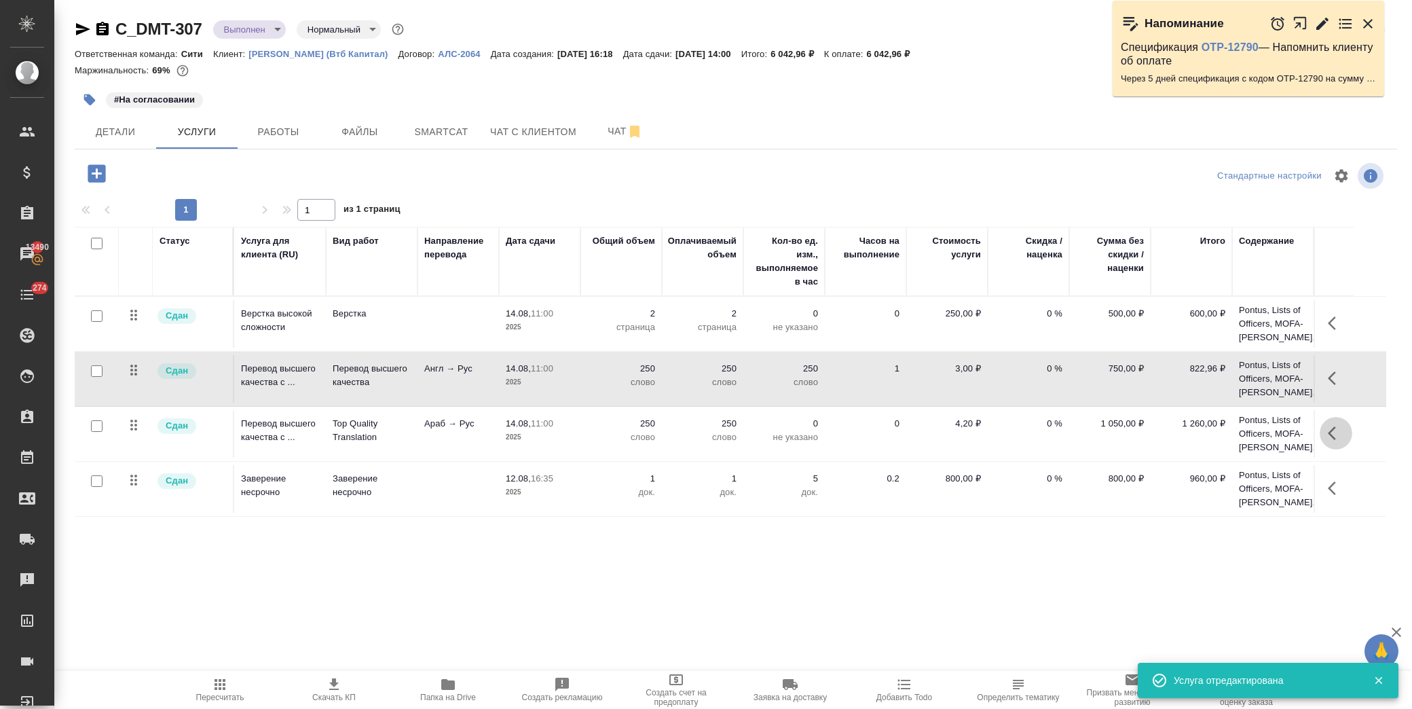
click at [1335, 428] on icon "button" at bounding box center [1336, 433] width 16 height 16
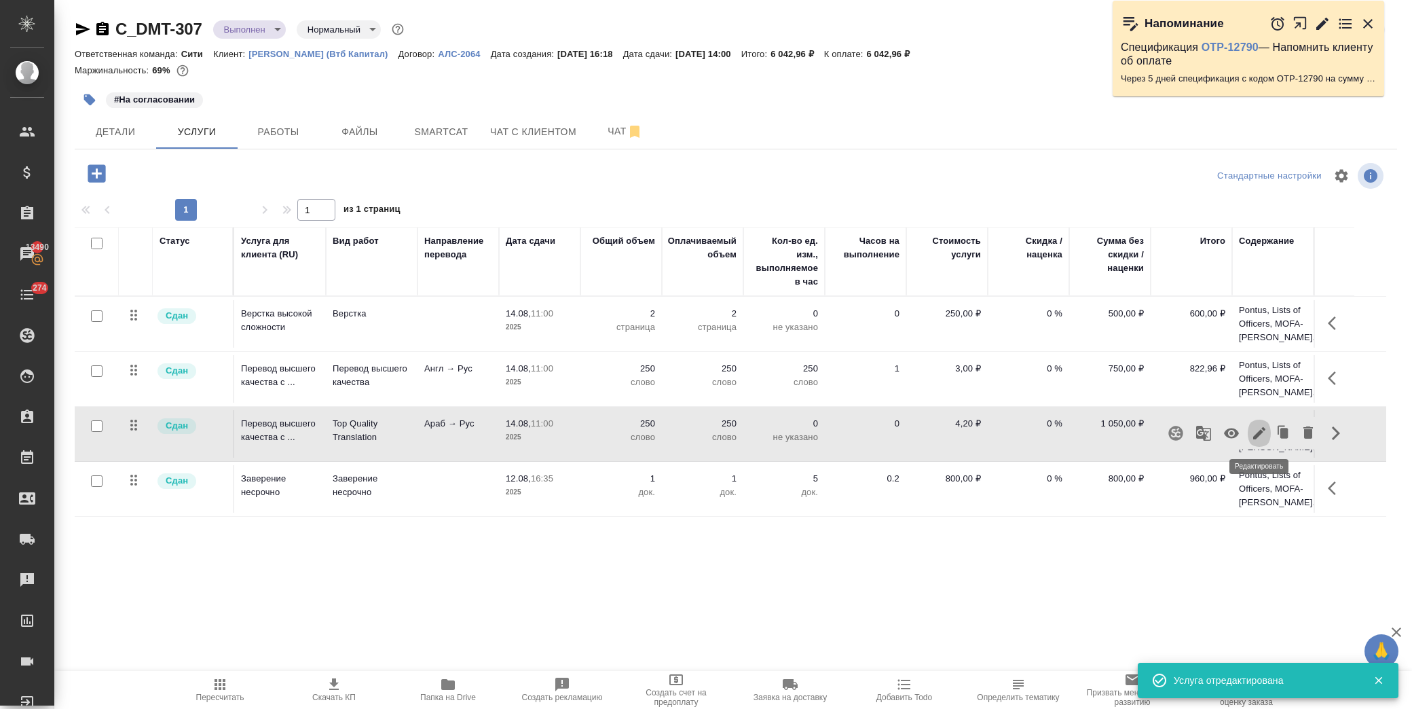
click at [1254, 436] on icon "button" at bounding box center [1259, 433] width 12 height 12
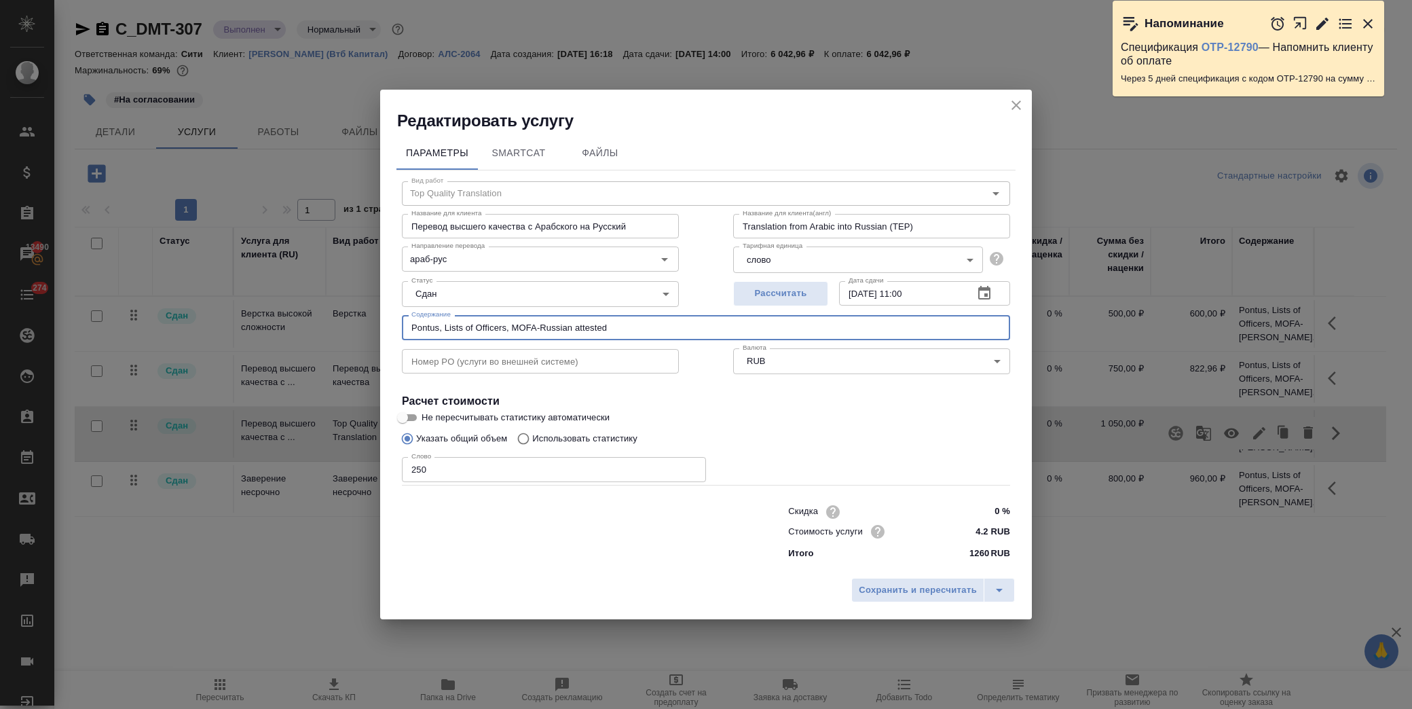
click at [631, 323] on input "Pontus, Lists of Officers, MOFA-Russian attested" at bounding box center [706, 327] width 608 height 24
paste input "(Басова Мария)"
type input "Pontus, Lists of Officers, MOFA-Russian attested (Басова Мария)"
click at [1005, 591] on icon "split button" at bounding box center [999, 590] width 16 height 16
click at [908, 559] on li "Сохранить" at bounding box center [935, 561] width 164 height 22
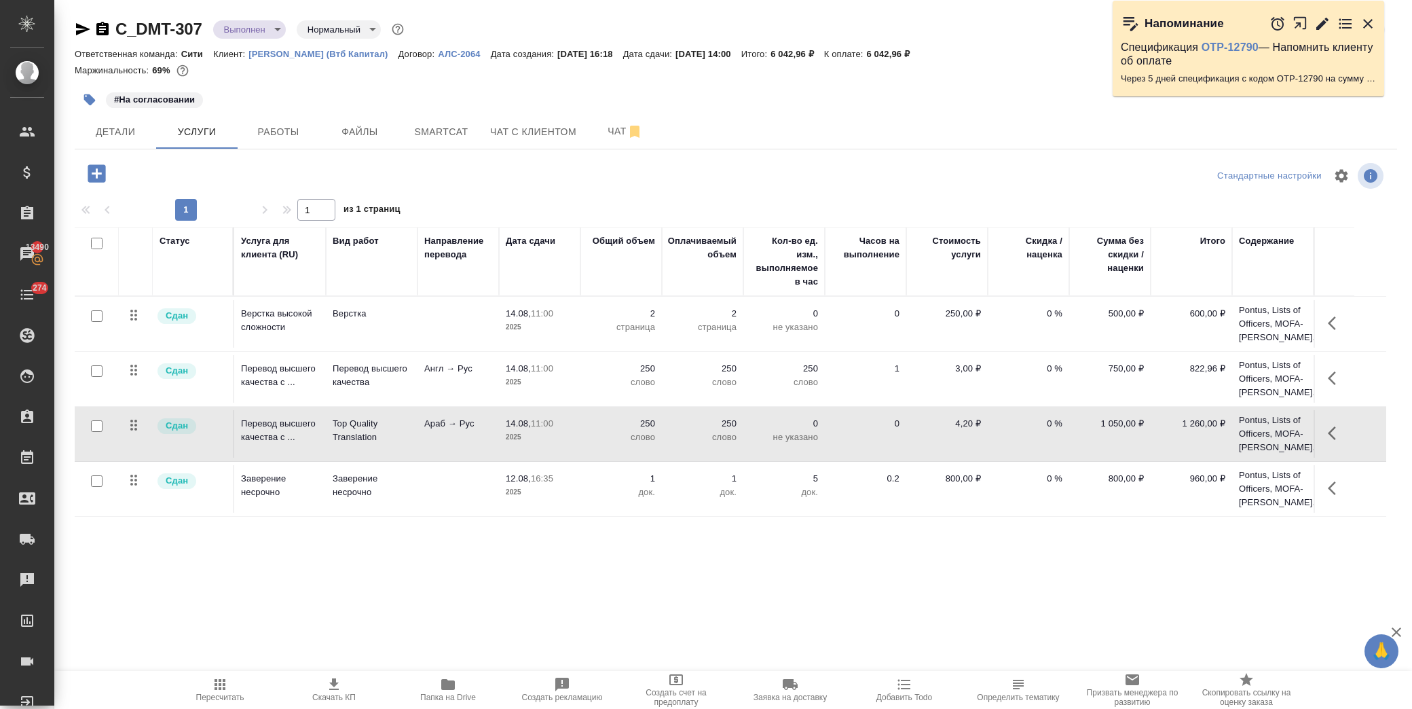
click at [1347, 493] on button "button" at bounding box center [1336, 488] width 33 height 33
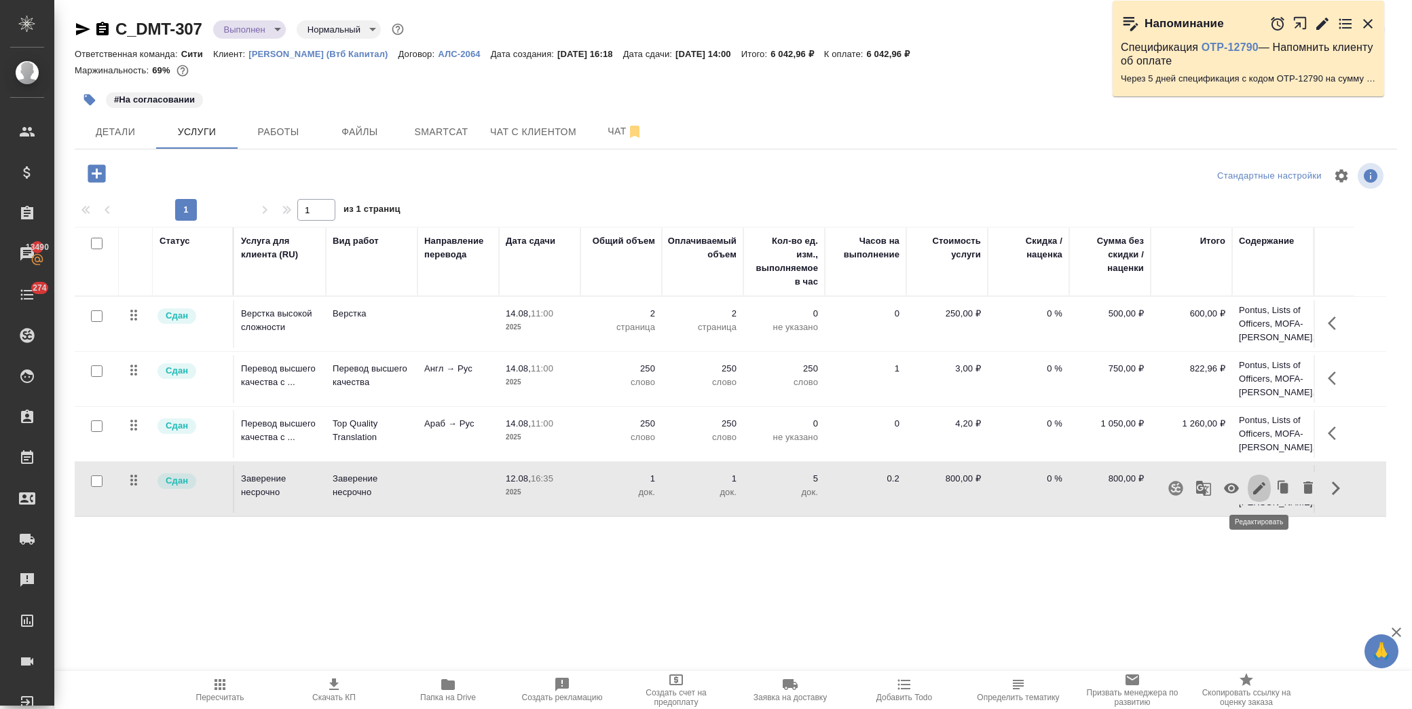
click at [1258, 490] on icon "button" at bounding box center [1259, 488] width 12 height 12
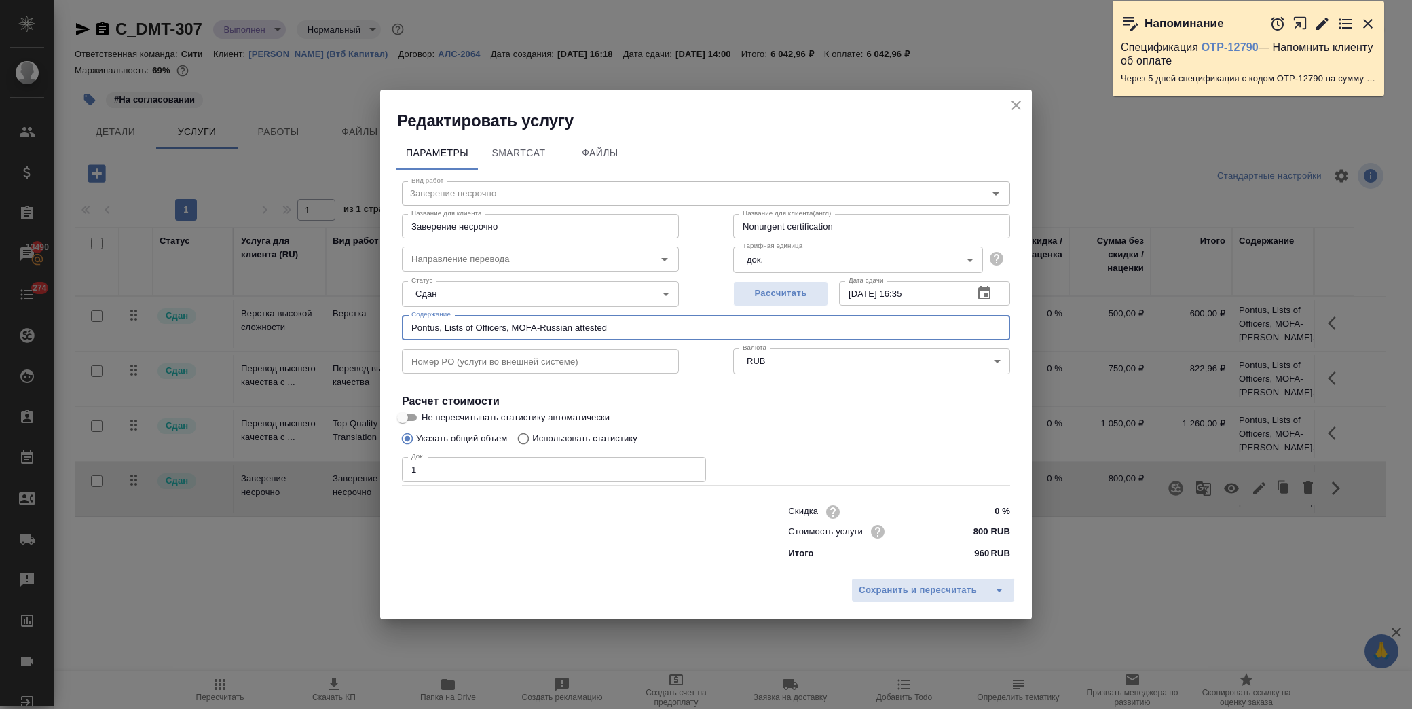
click at [620, 321] on input "Pontus, Lists of Officers, MOFA-Russian attested" at bounding box center [706, 327] width 608 height 24
paste input "(Басова Мария)"
type input "Pontus, Lists of Officers, MOFA-Russian attested (Басова Мария)"
click at [906, 581] on button "Сохранить и пересчитать" at bounding box center [917, 590] width 133 height 24
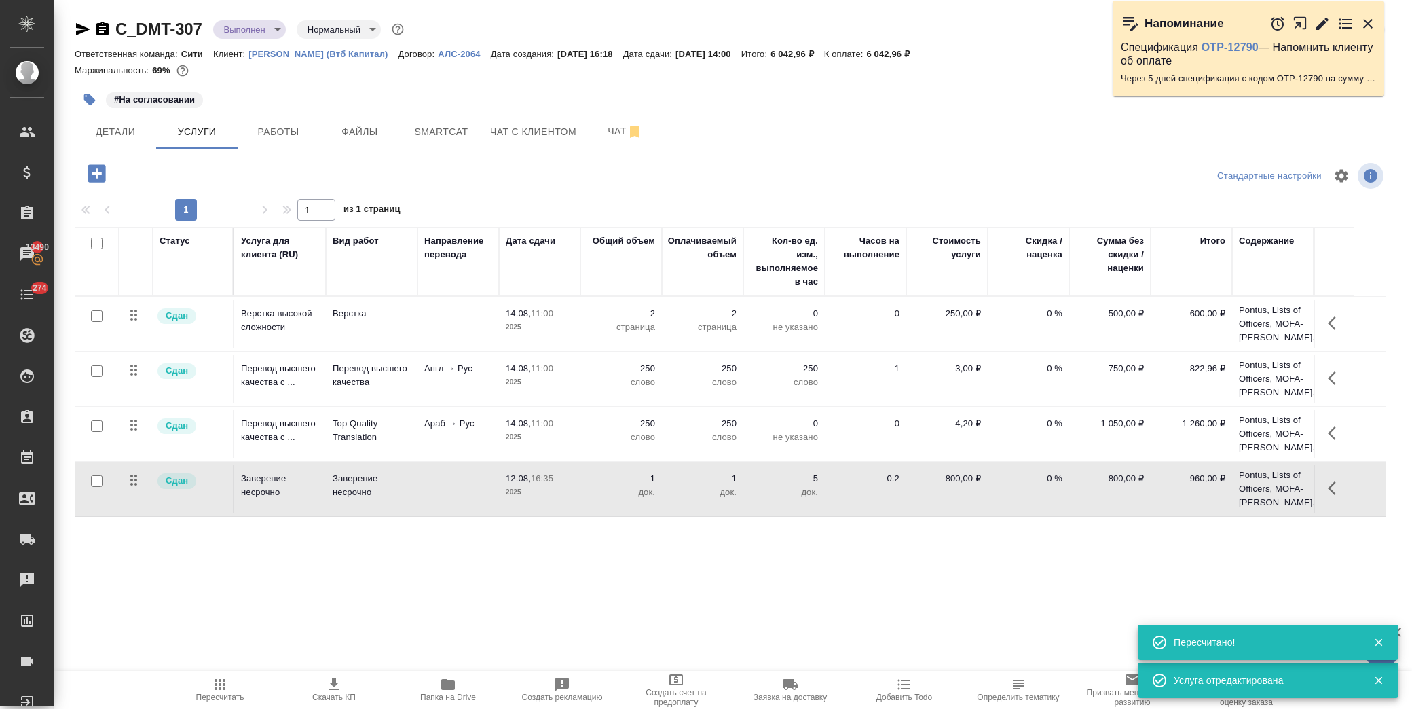
scroll to position [53, 0]
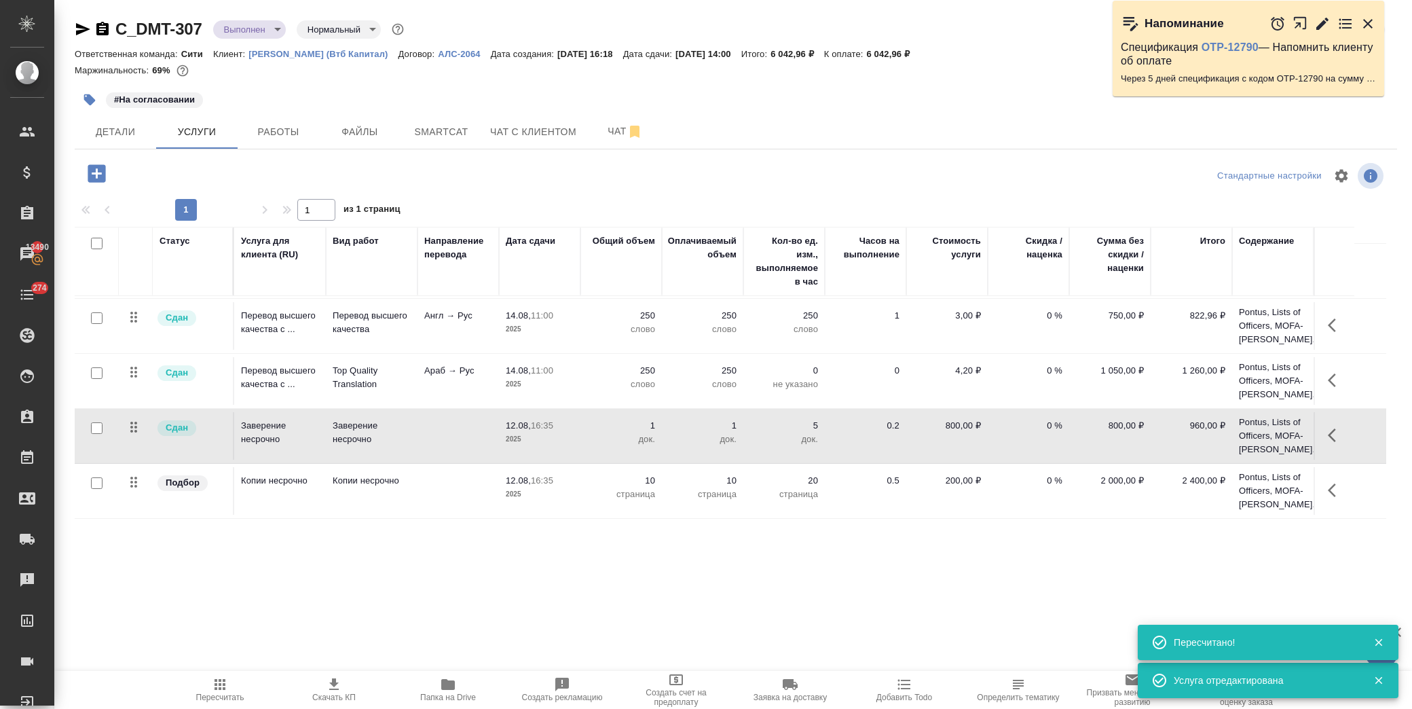
click at [1325, 489] on button "button" at bounding box center [1336, 490] width 33 height 33
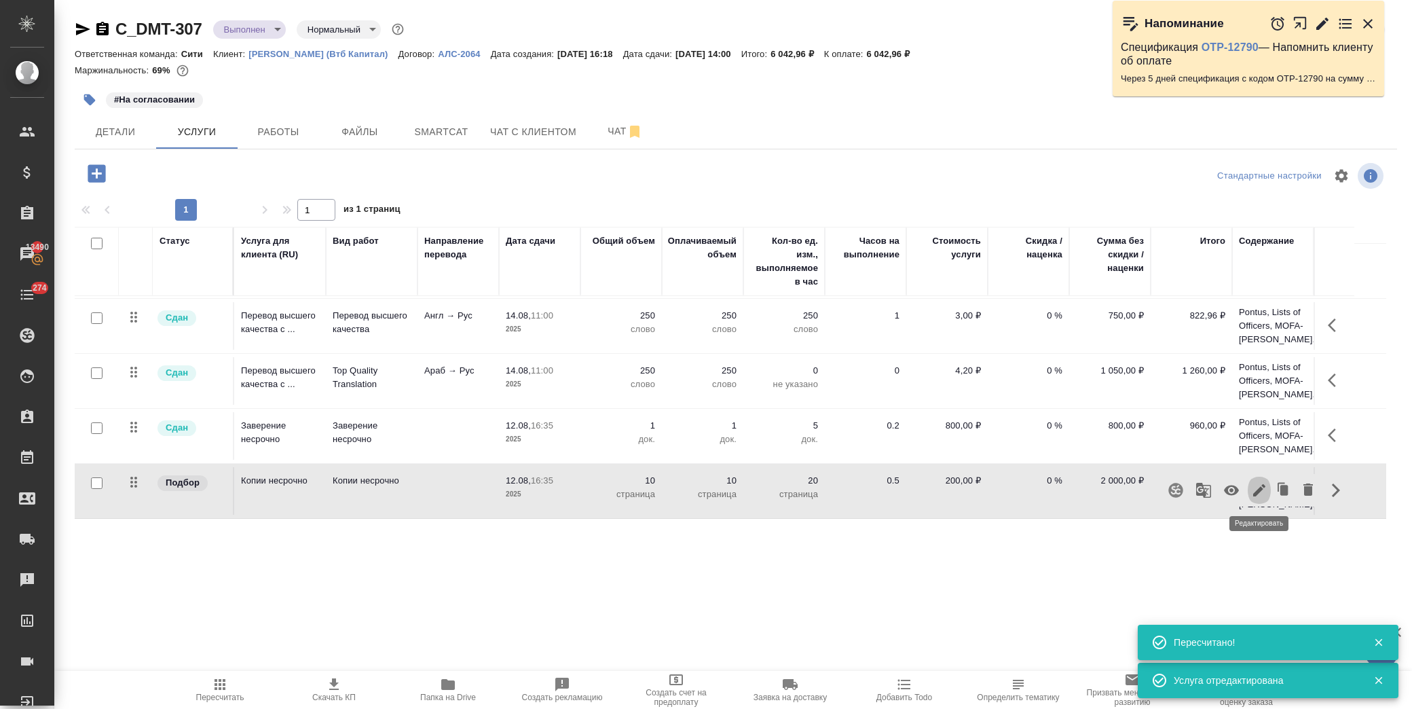
click at [1257, 490] on icon "button" at bounding box center [1259, 490] width 12 height 12
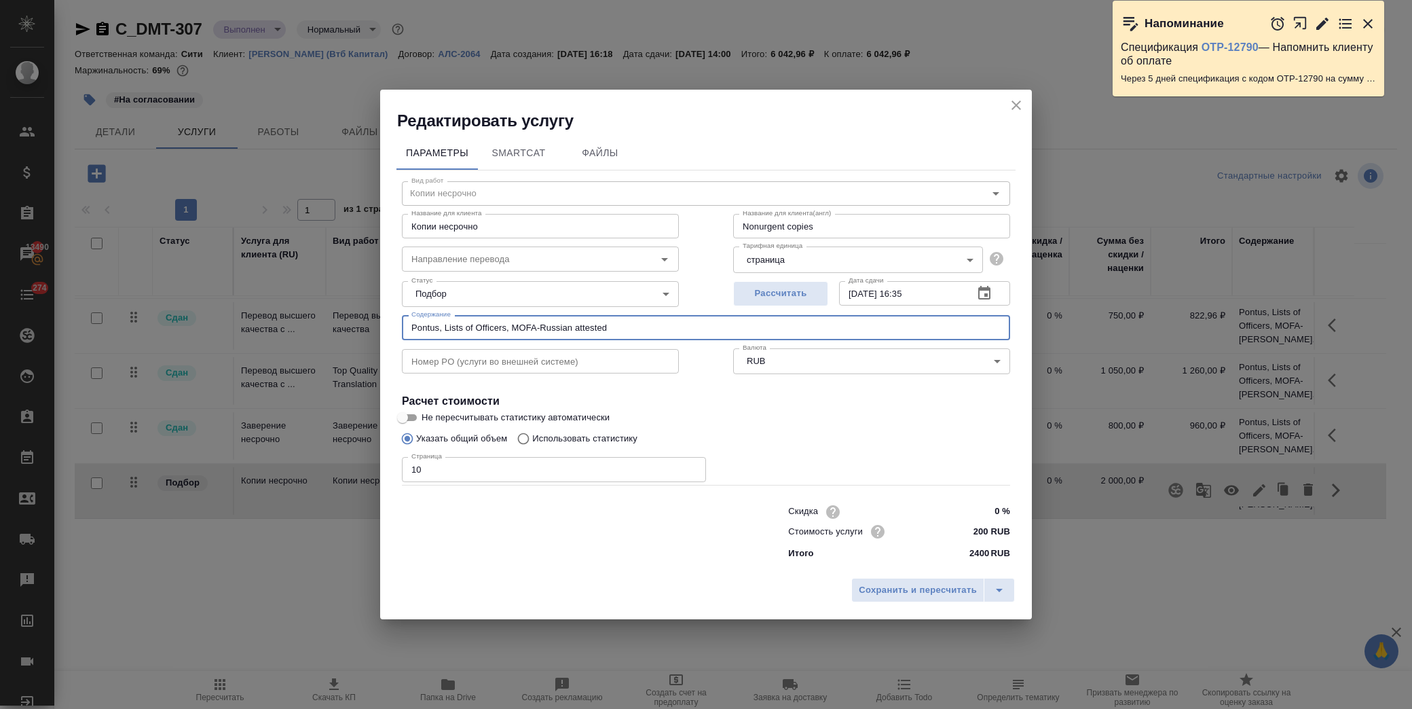
click at [664, 333] on input "Pontus, Lists of Officers, MOFA-Russian attested" at bounding box center [706, 327] width 608 height 24
paste input "(Басова Мария)"
type input "Pontus, Lists of Officers, MOFA-Russian attested (Басова Мария)"
click at [883, 586] on span "Сохранить и пересчитать" at bounding box center [918, 590] width 118 height 16
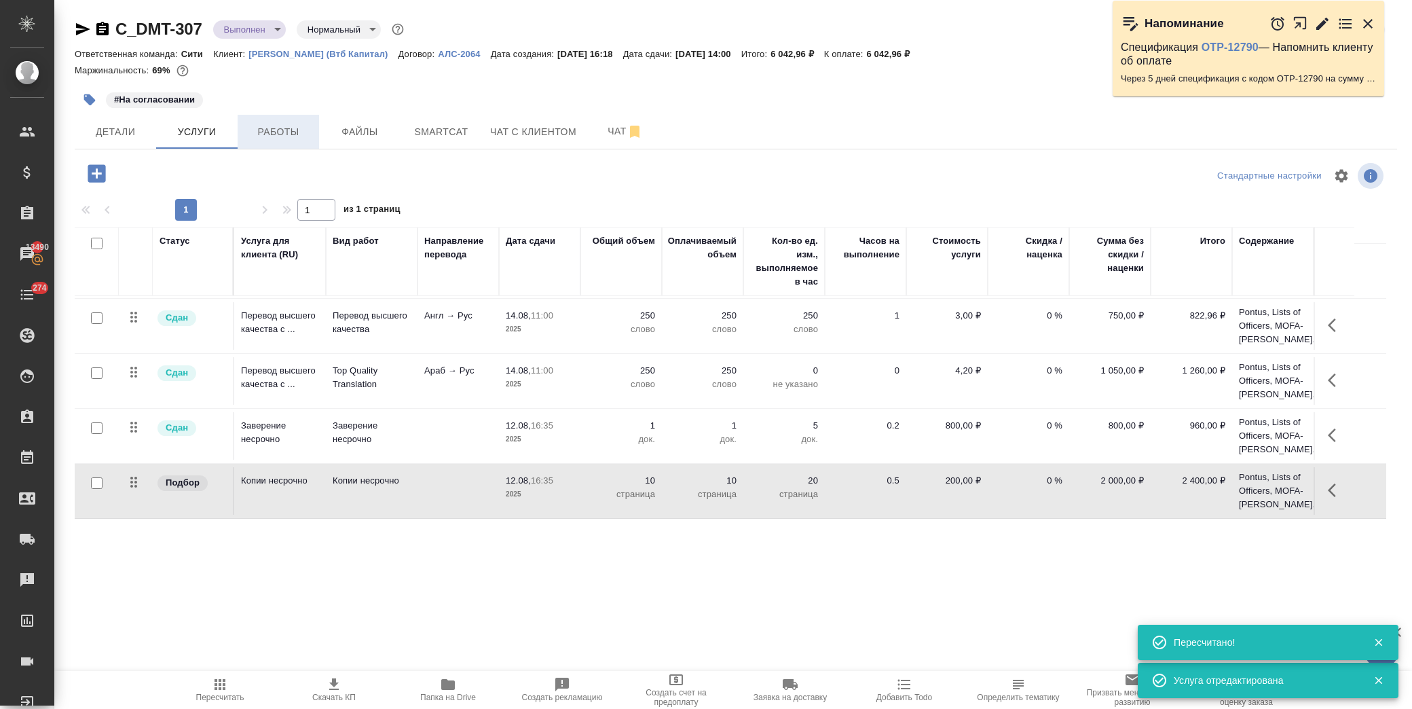
click at [283, 130] on span "Работы" at bounding box center [278, 132] width 65 height 17
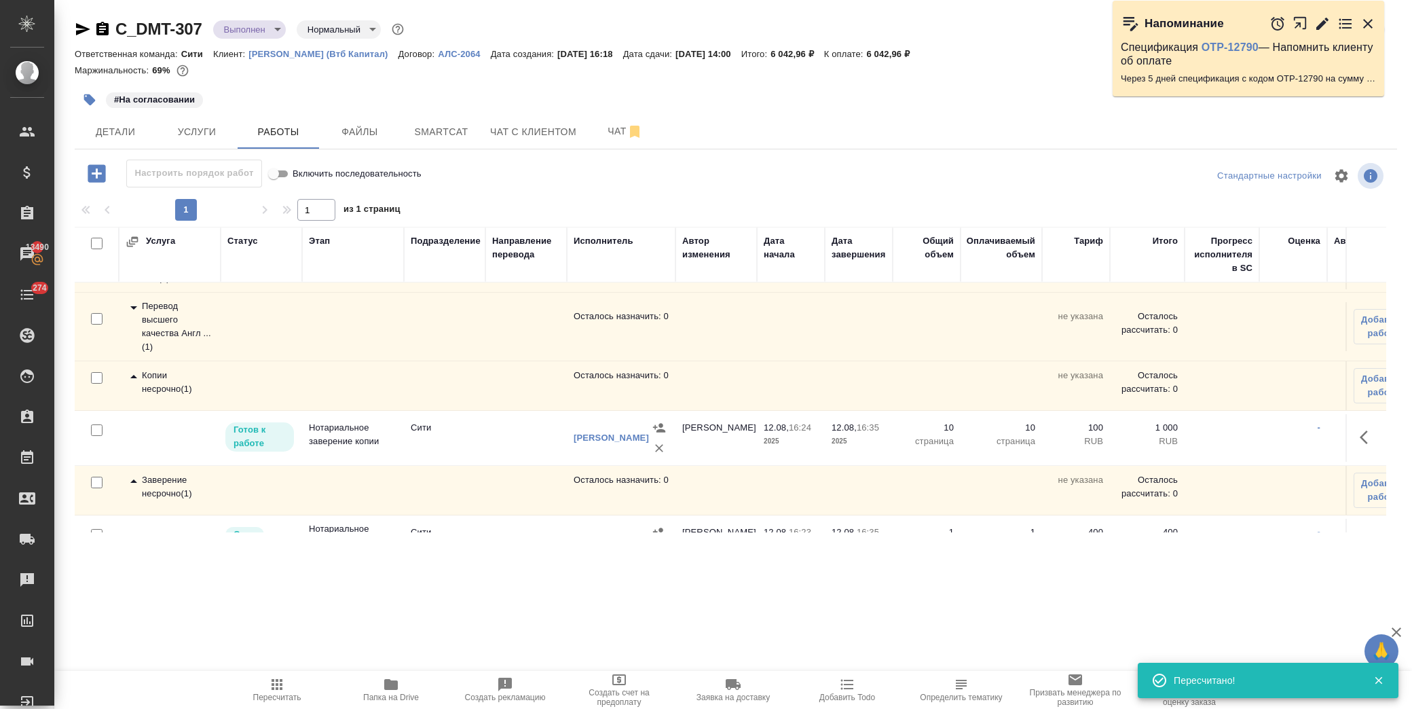
scroll to position [145, 0]
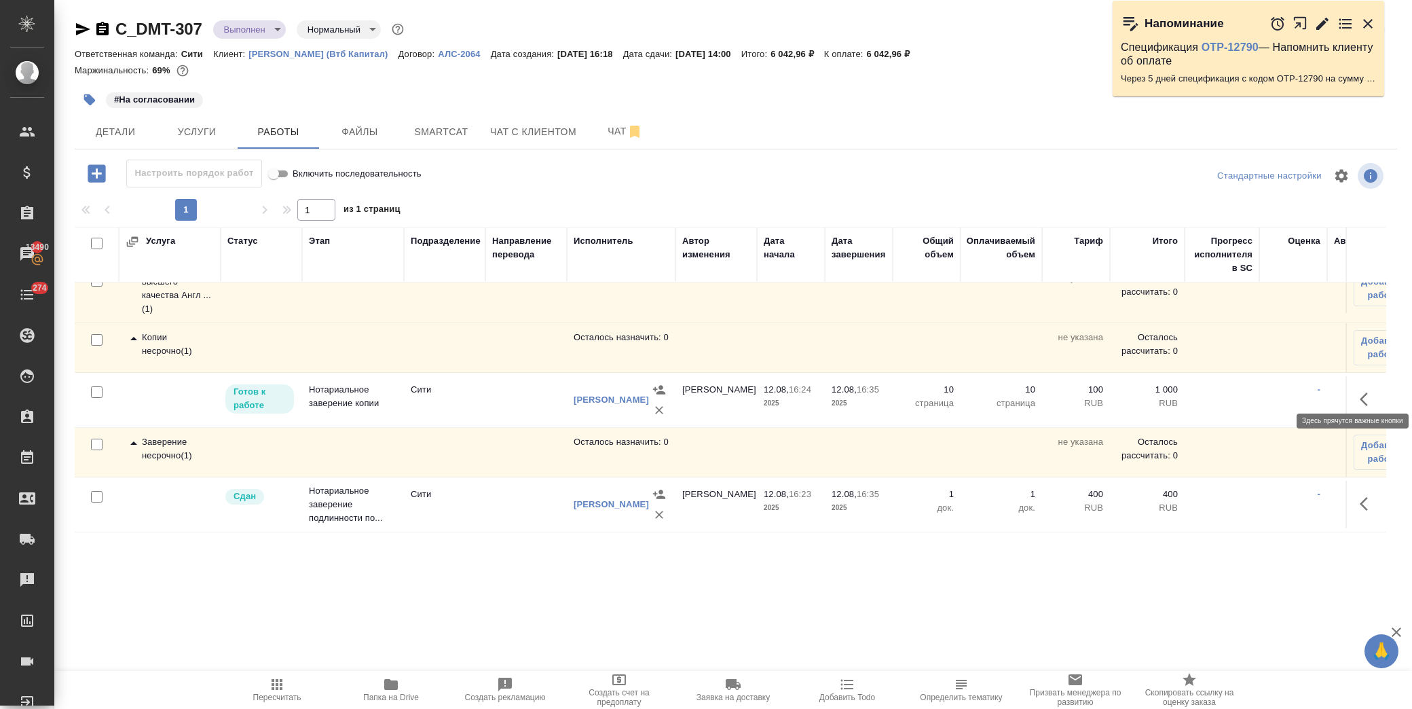
click at [1351, 385] on button "button" at bounding box center [1367, 399] width 33 height 33
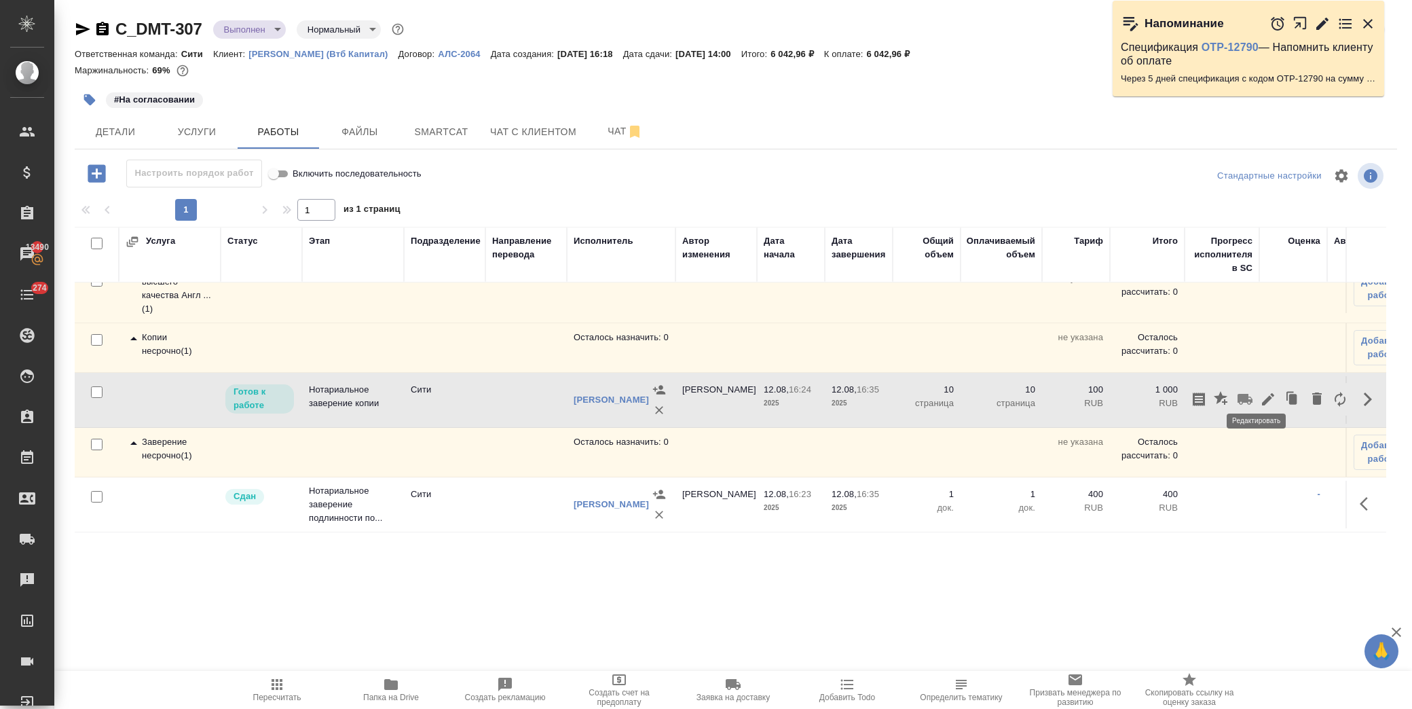
click at [1260, 391] on icon "button" at bounding box center [1268, 399] width 16 height 16
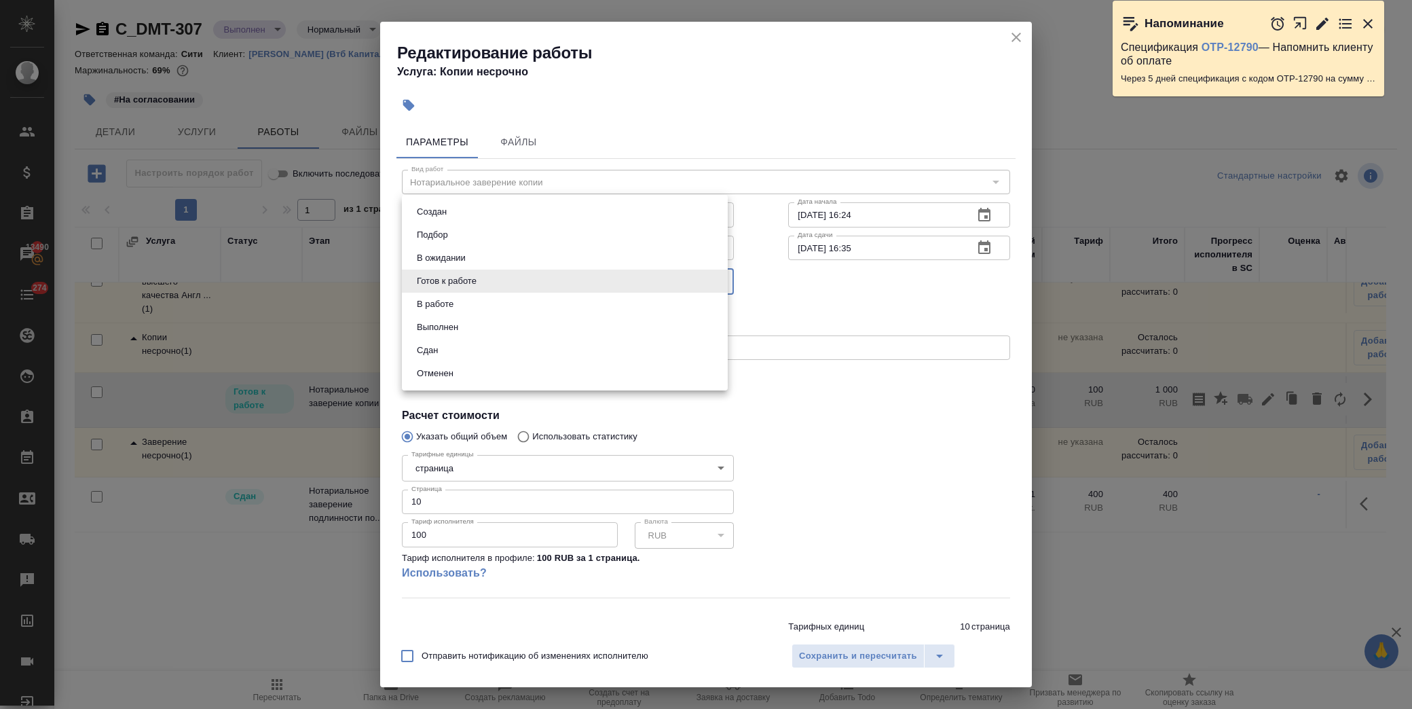
click at [523, 285] on body "🙏 .cls-1 fill:#fff; AWATERA Лофицкая Юлия Владимировна Клиенты Спецификации Зак…" at bounding box center [706, 354] width 1412 height 709
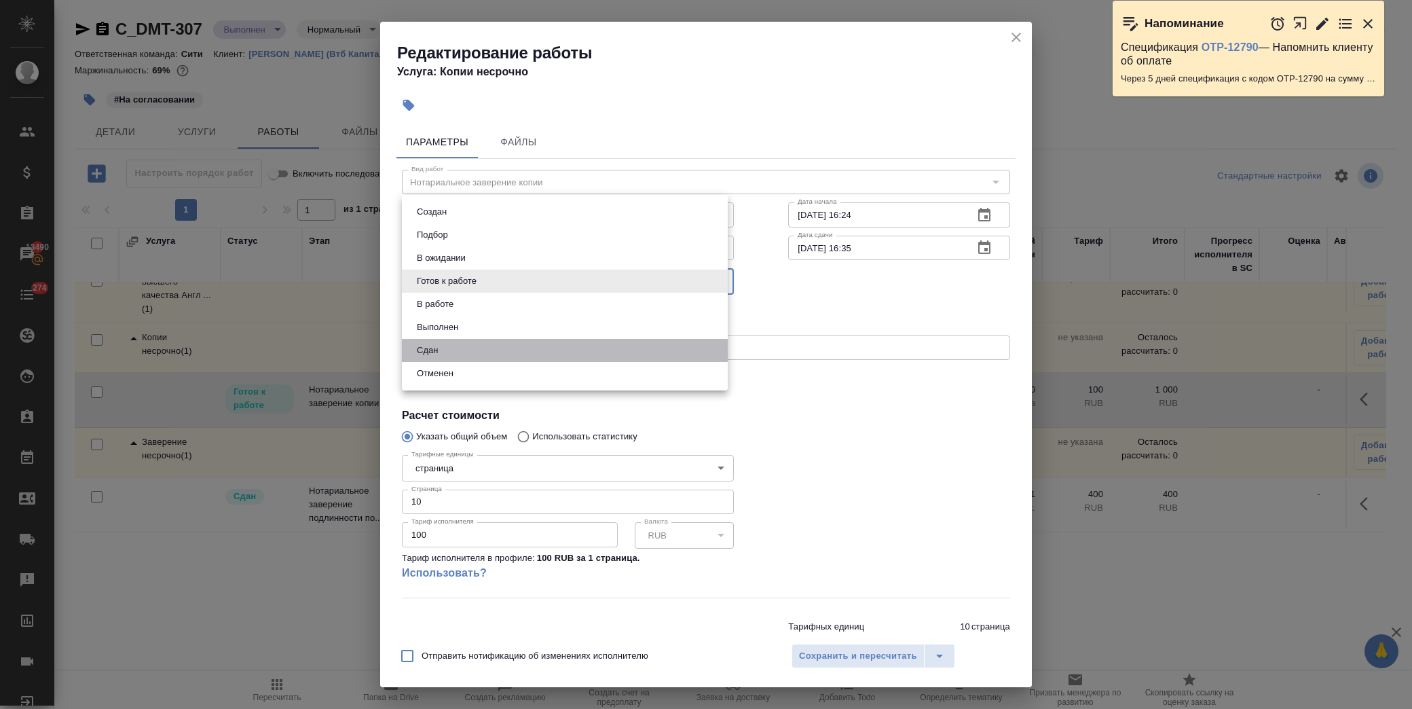
click at [523, 341] on li "Сдан" at bounding box center [565, 350] width 326 height 23
type input "closed"
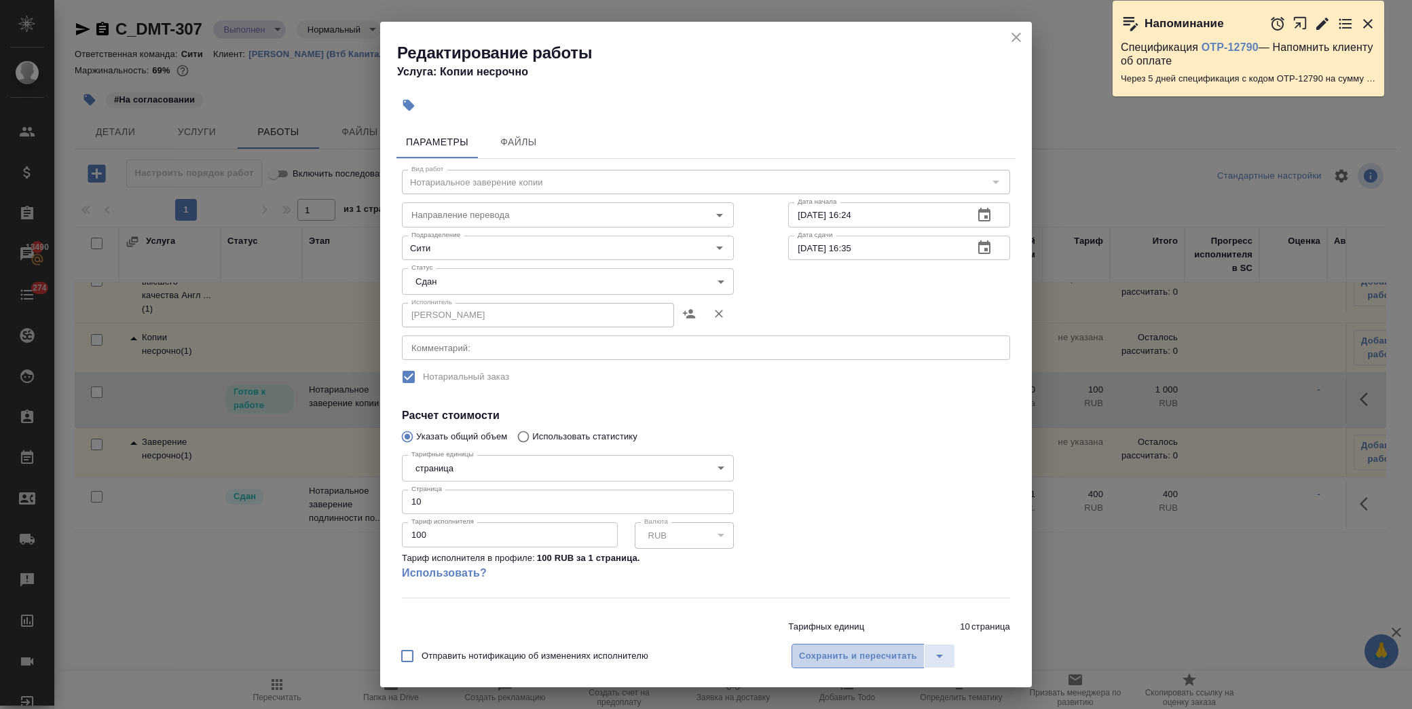
click at [821, 652] on span "Сохранить и пересчитать" at bounding box center [858, 656] width 118 height 16
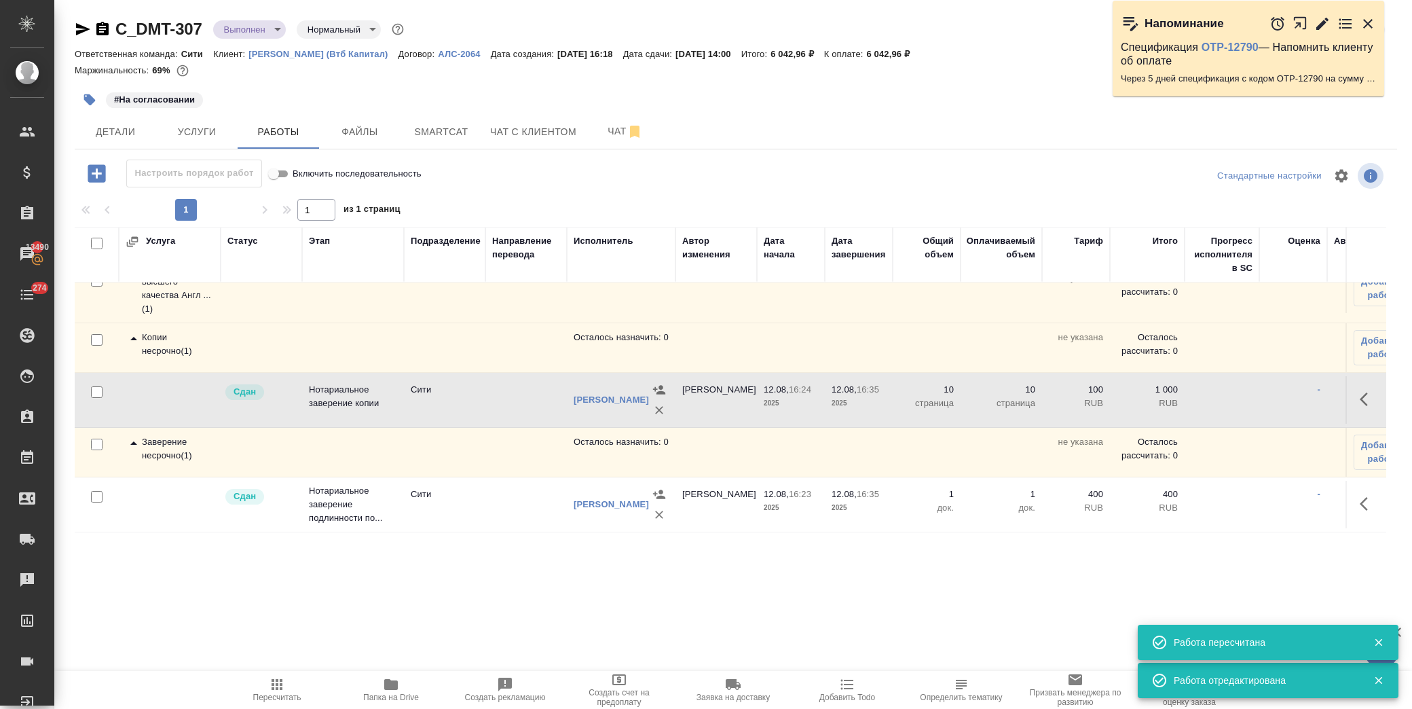
click at [131, 331] on icon at bounding box center [134, 339] width 16 height 16
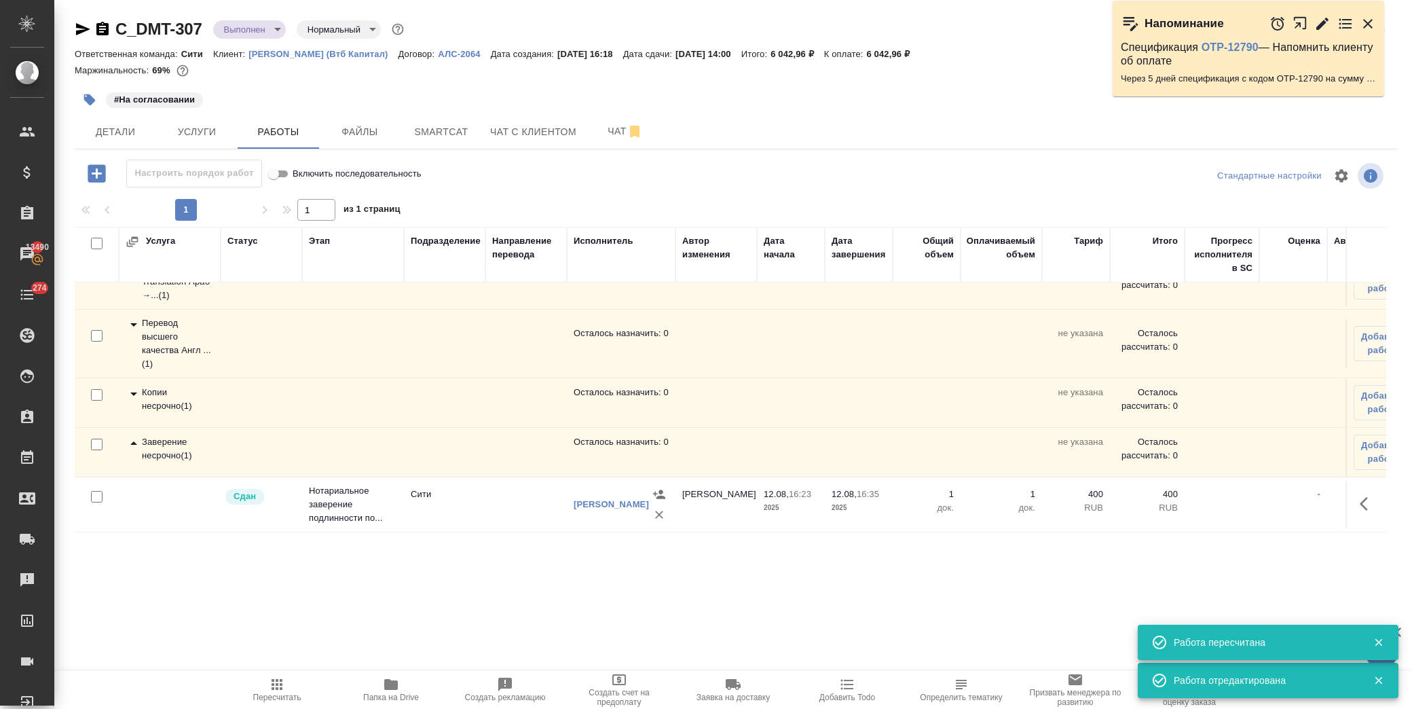
scroll to position [90, 0]
click at [132, 436] on icon at bounding box center [134, 443] width 16 height 16
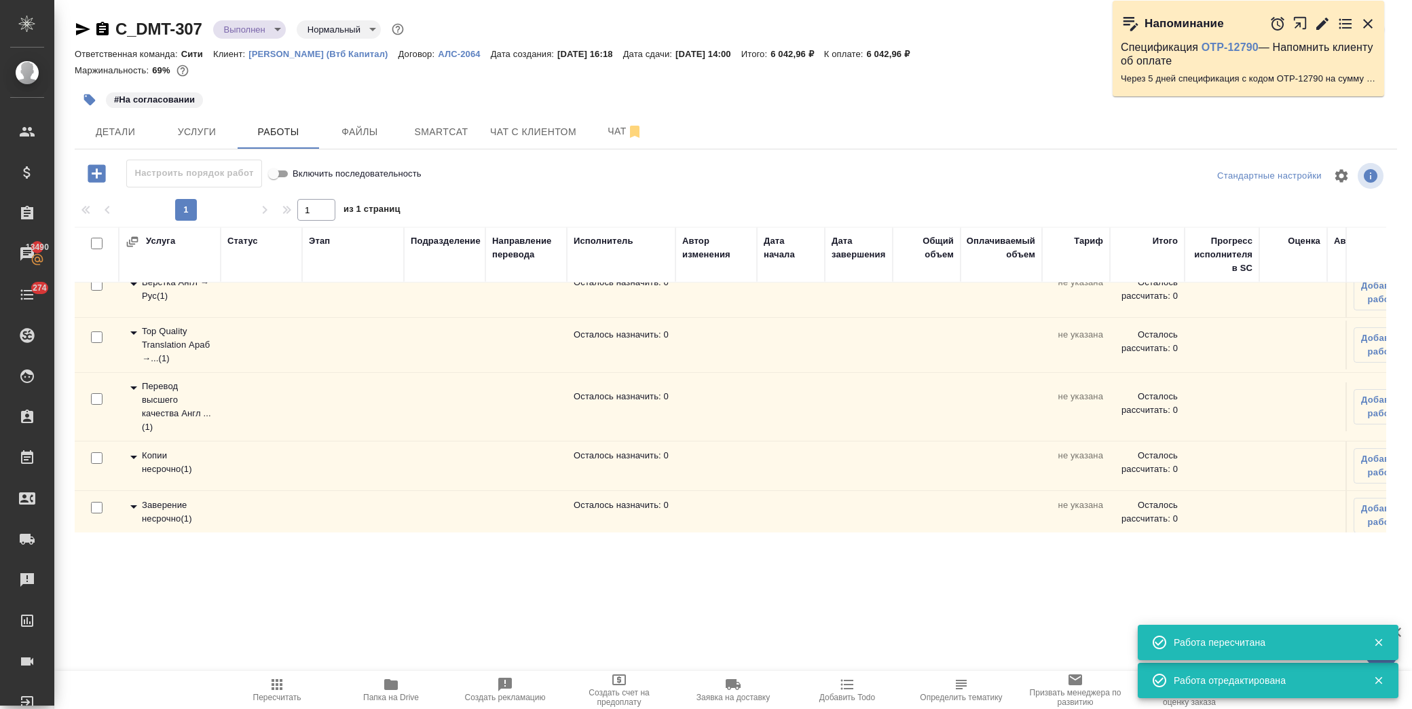
scroll to position [0, 0]
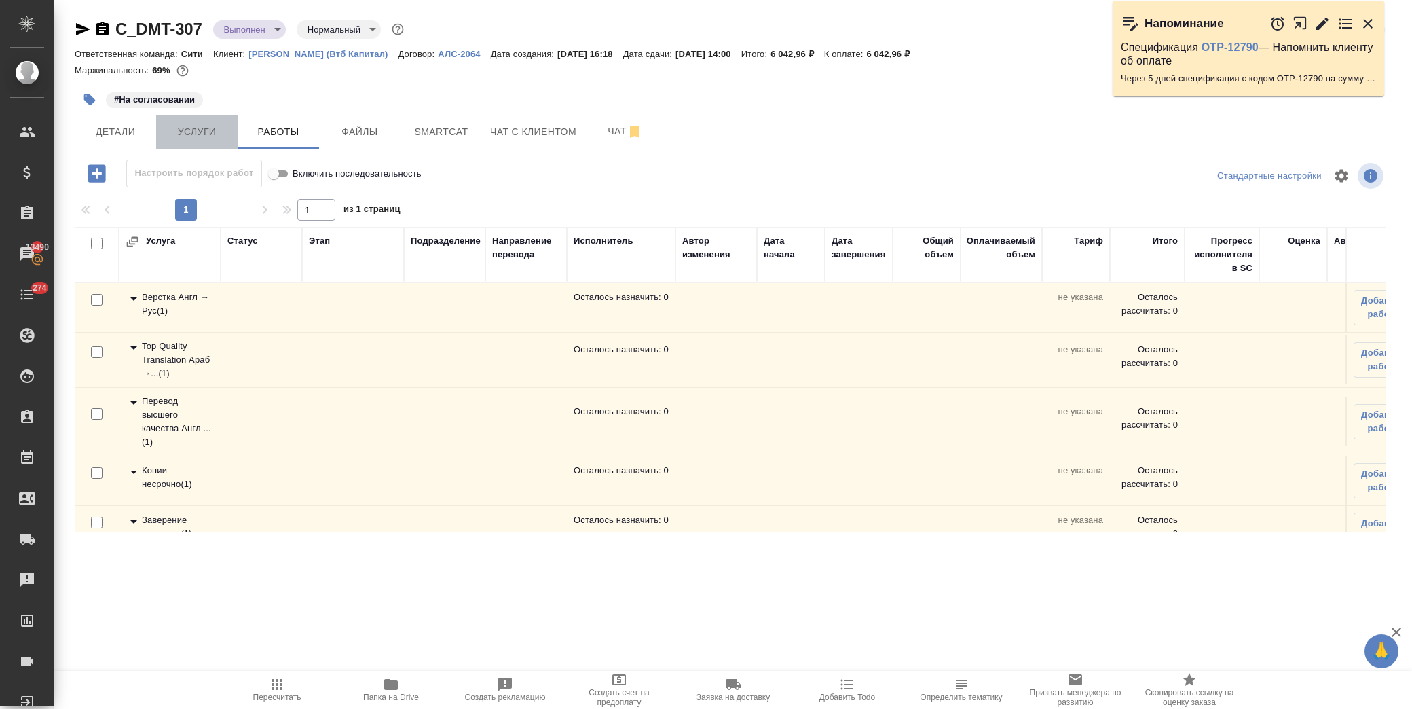
click at [185, 129] on span "Услуги" at bounding box center [196, 132] width 65 height 17
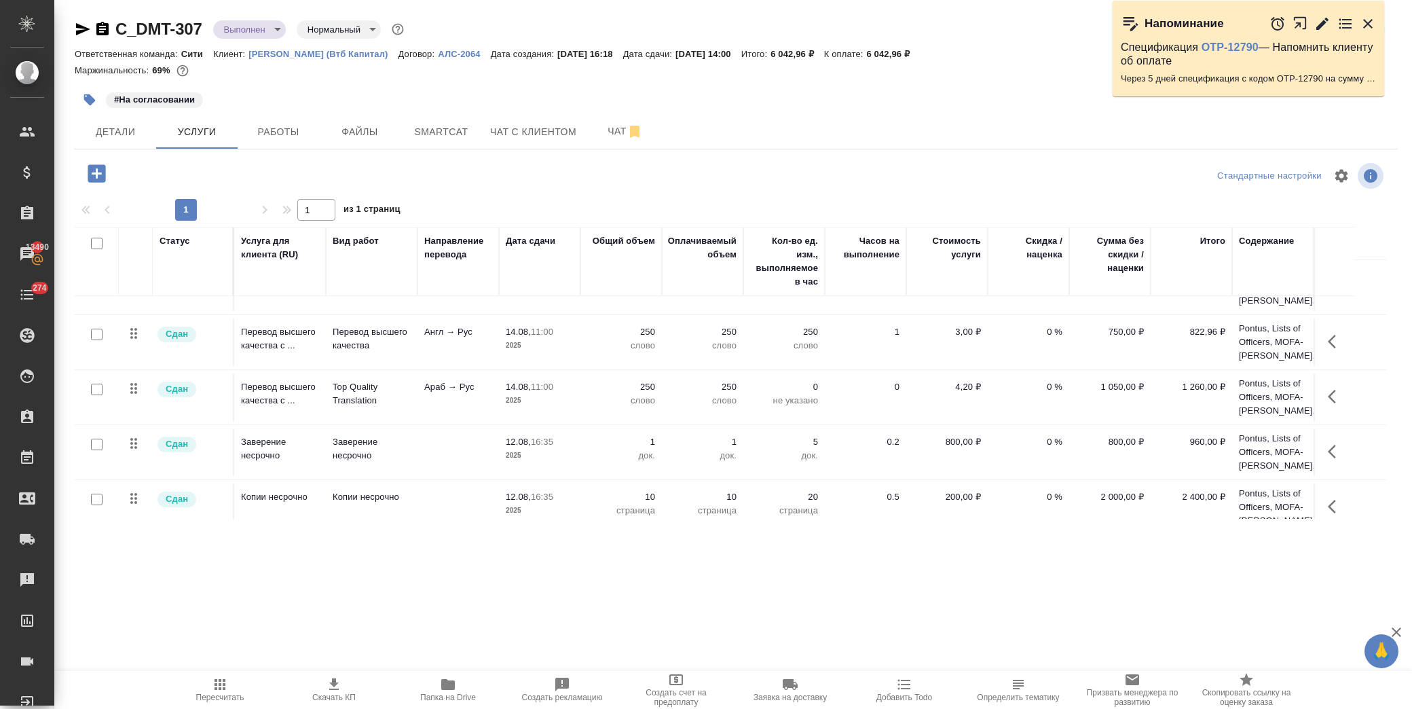
scroll to position [53, 0]
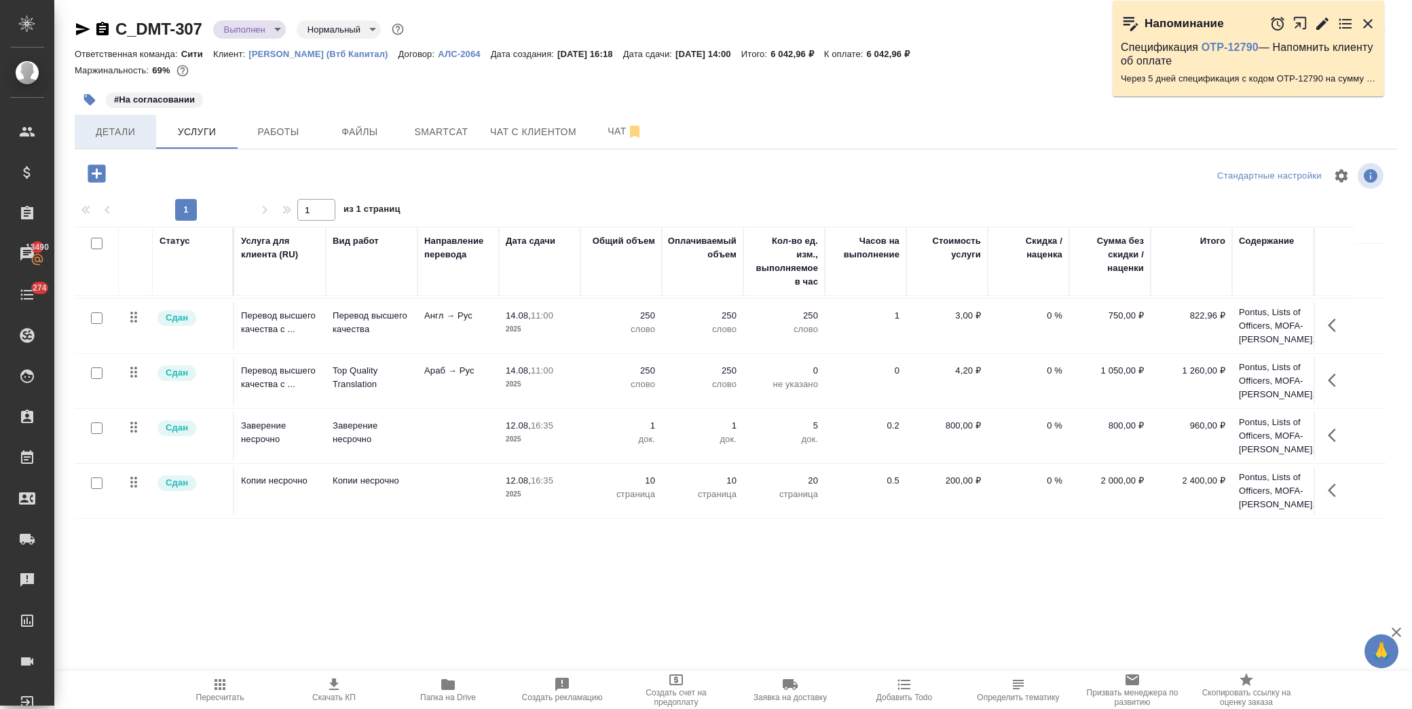
click at [98, 134] on span "Детали" at bounding box center [115, 132] width 65 height 17
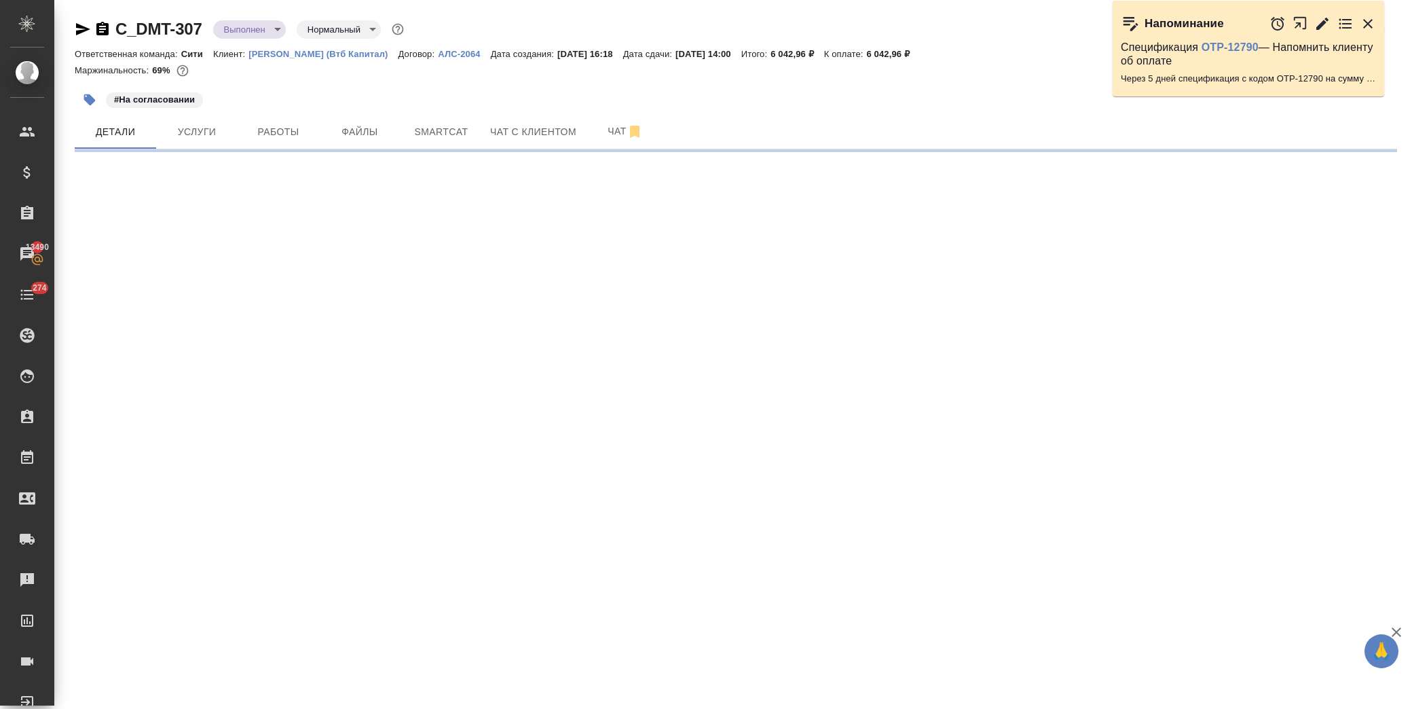
select select "RU"
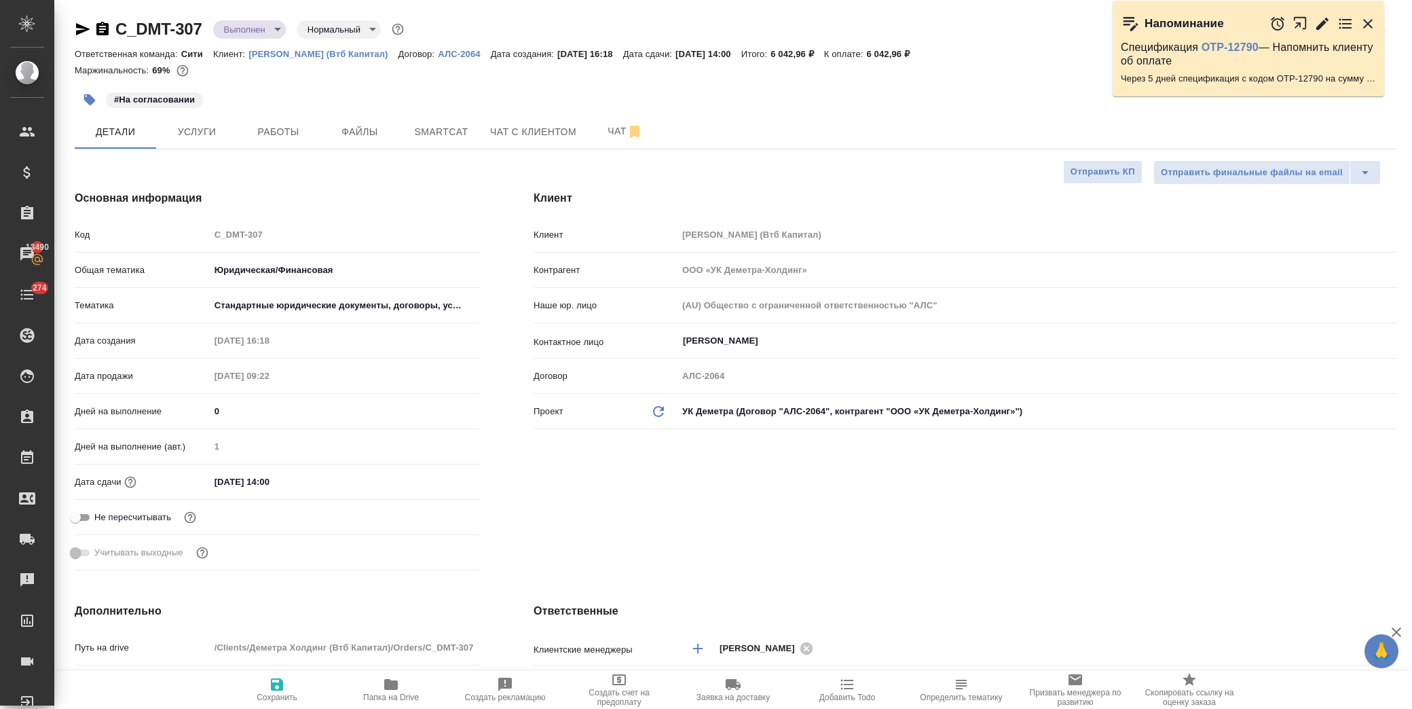
type textarea "x"
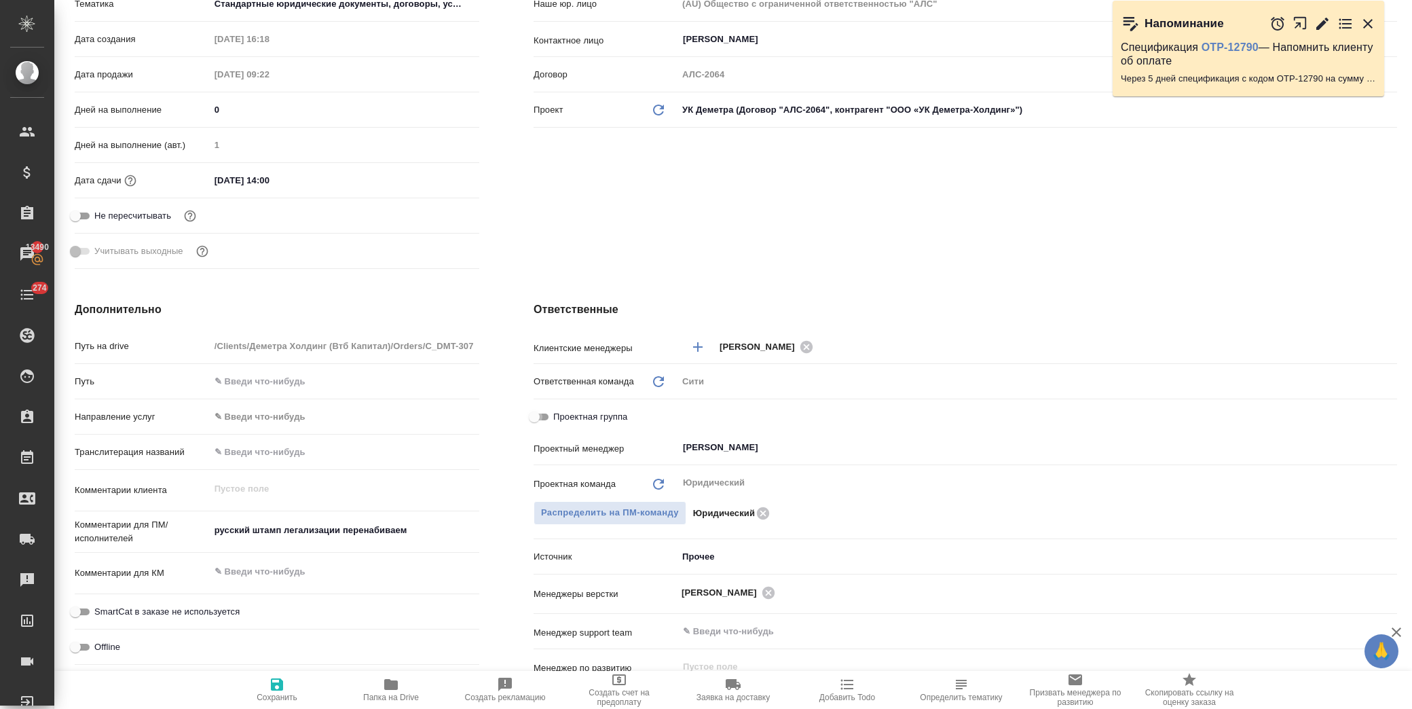
click at [545, 418] on input "Проектная группа" at bounding box center [534, 417] width 49 height 16
checkbox input "true"
type textarea "x"
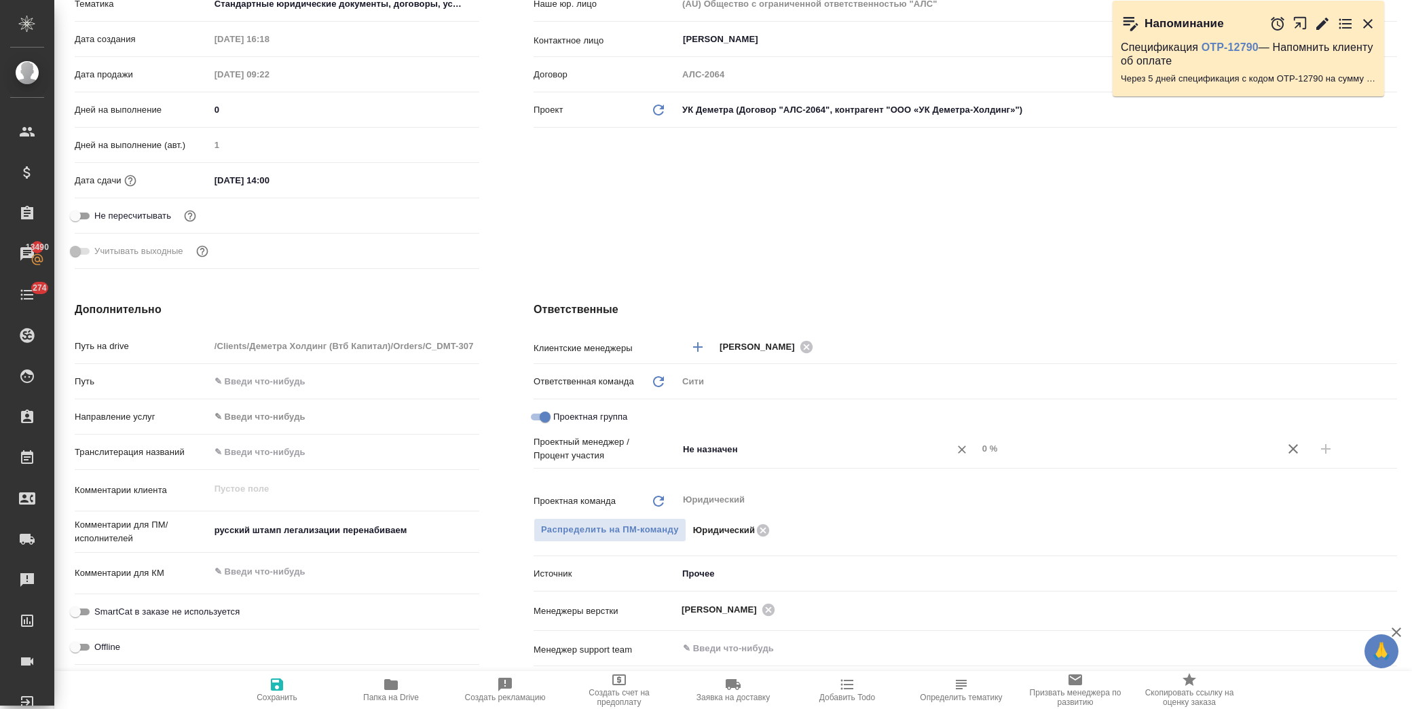
click at [694, 449] on input "Не назначен" at bounding box center [804, 449] width 246 height 16
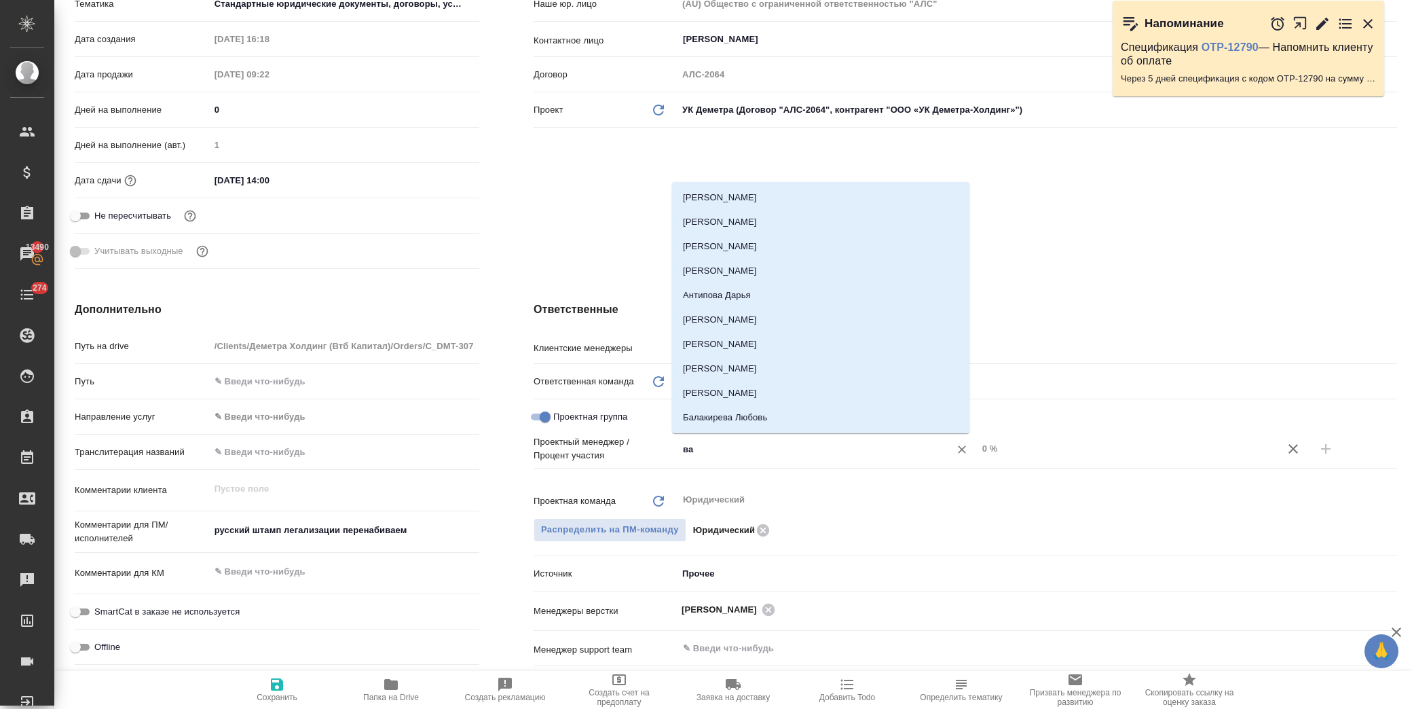
type input "вал"
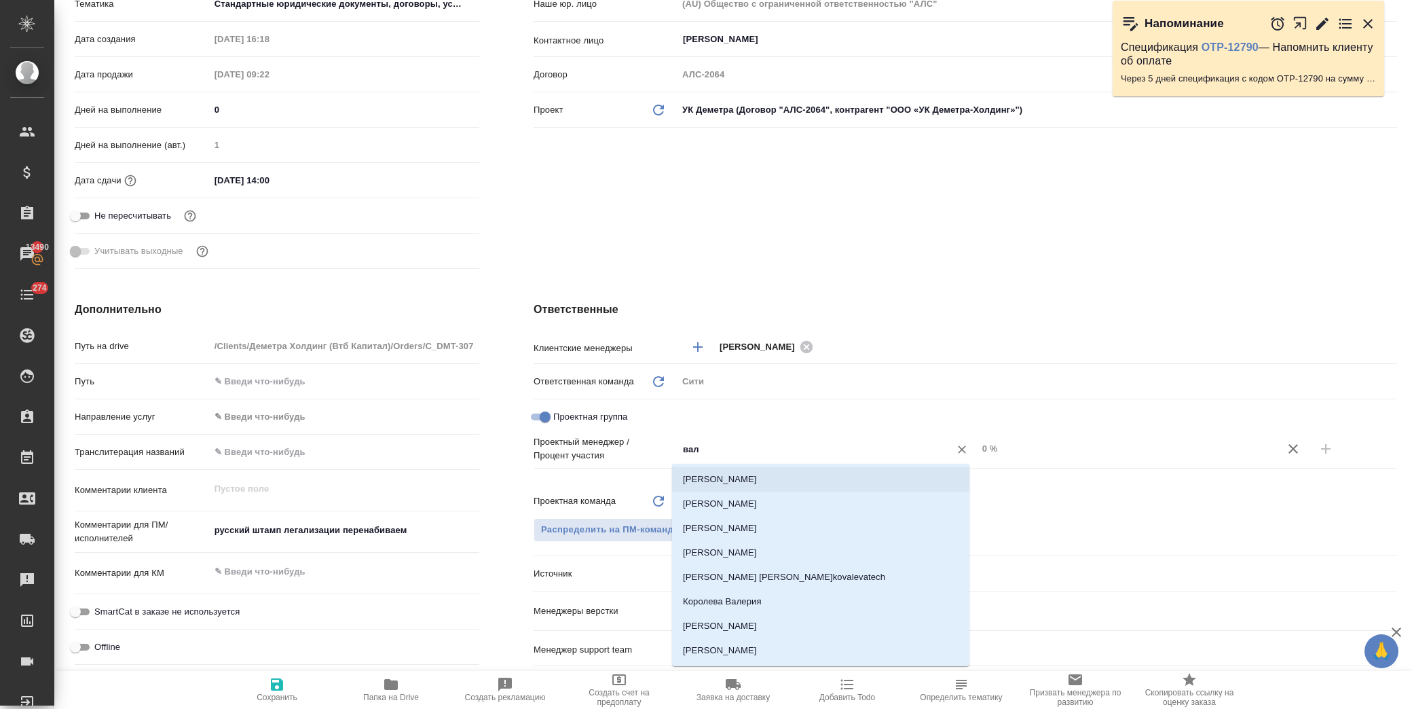
drag, startPoint x: 751, startPoint y: 484, endPoint x: 764, endPoint y: 483, distance: 12.2
click at [754, 484] on li "Валеев Динар" at bounding box center [820, 479] width 297 height 24
type textarea "x"
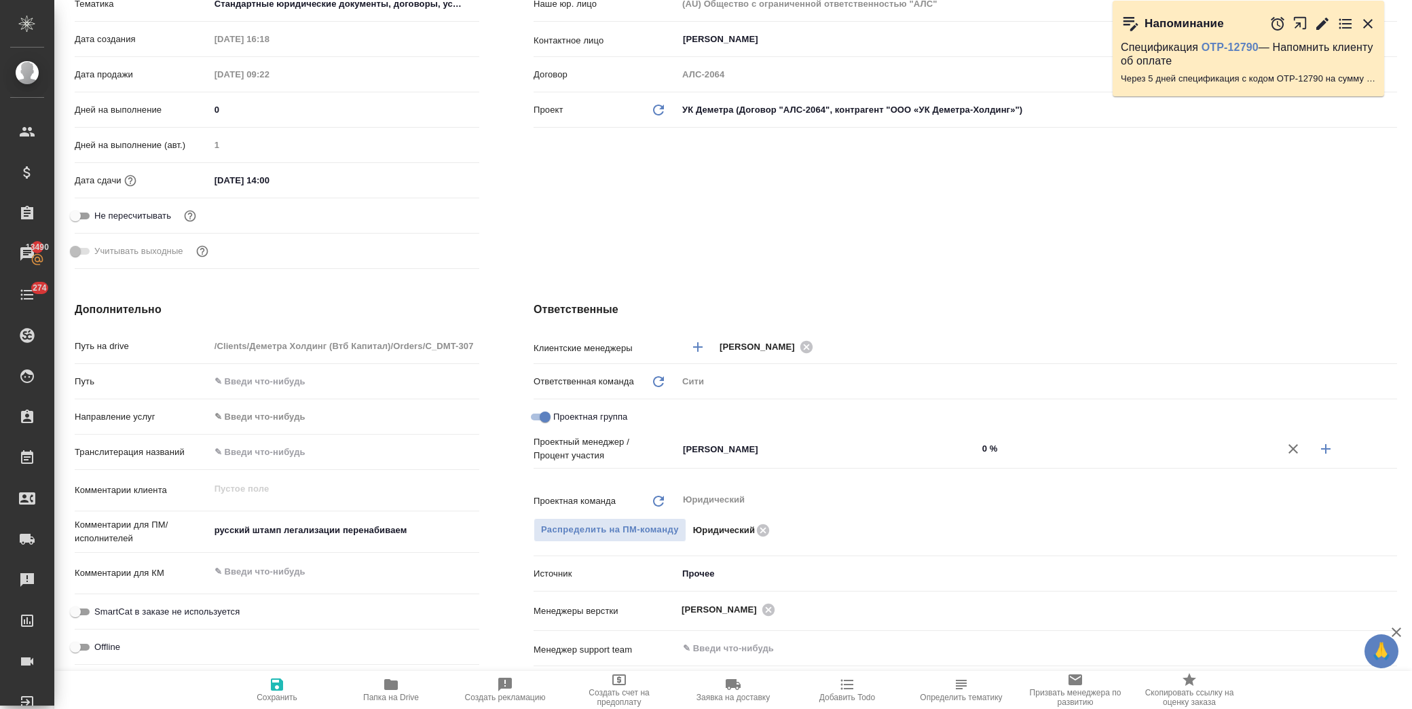
drag, startPoint x: 1315, startPoint y: 447, endPoint x: 1081, endPoint y: 457, distance: 234.4
click at [1321, 446] on icon "button" at bounding box center [1326, 449] width 10 height 10
type textarea "x"
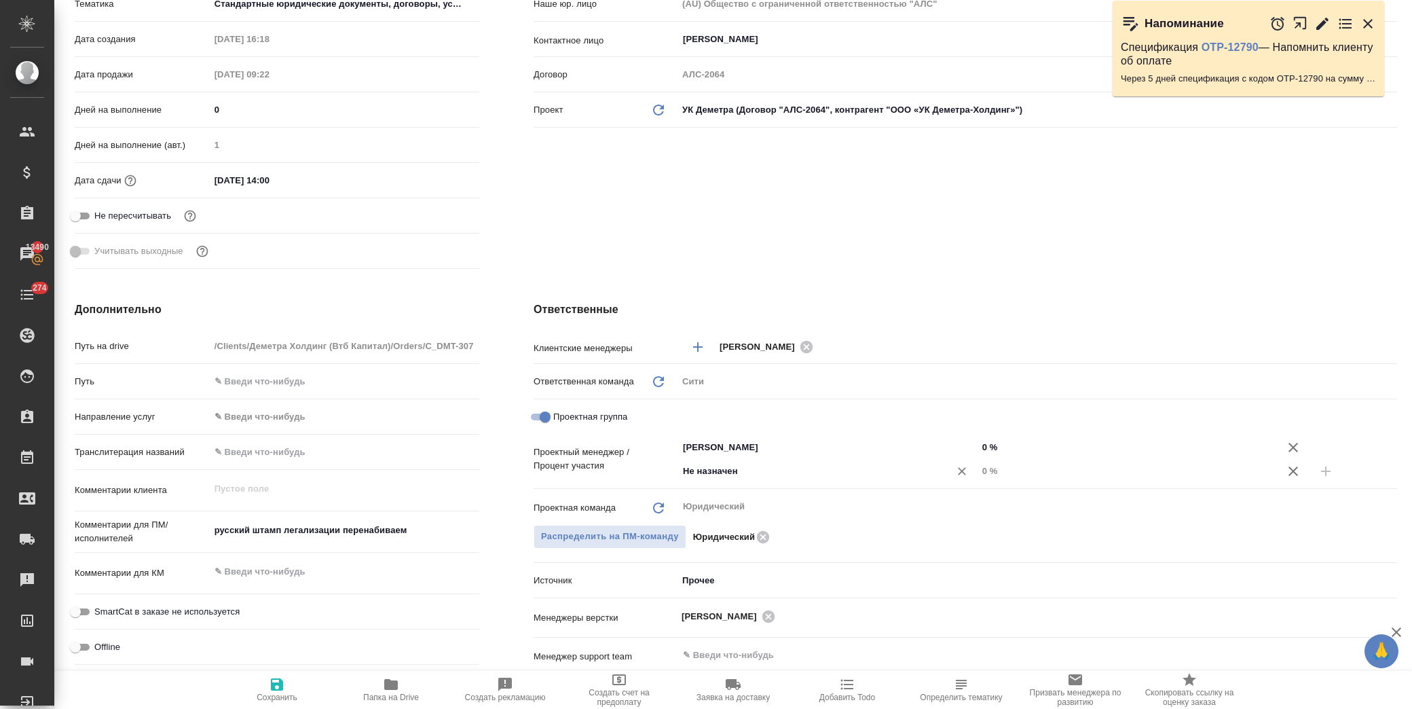
click at [705, 479] on div "Не назначен ​" at bounding box center [827, 471] width 300 height 24
type input "димитри"
click at [728, 496] on li "[PERSON_NAME]" at bounding box center [820, 501] width 297 height 24
type textarea "x"
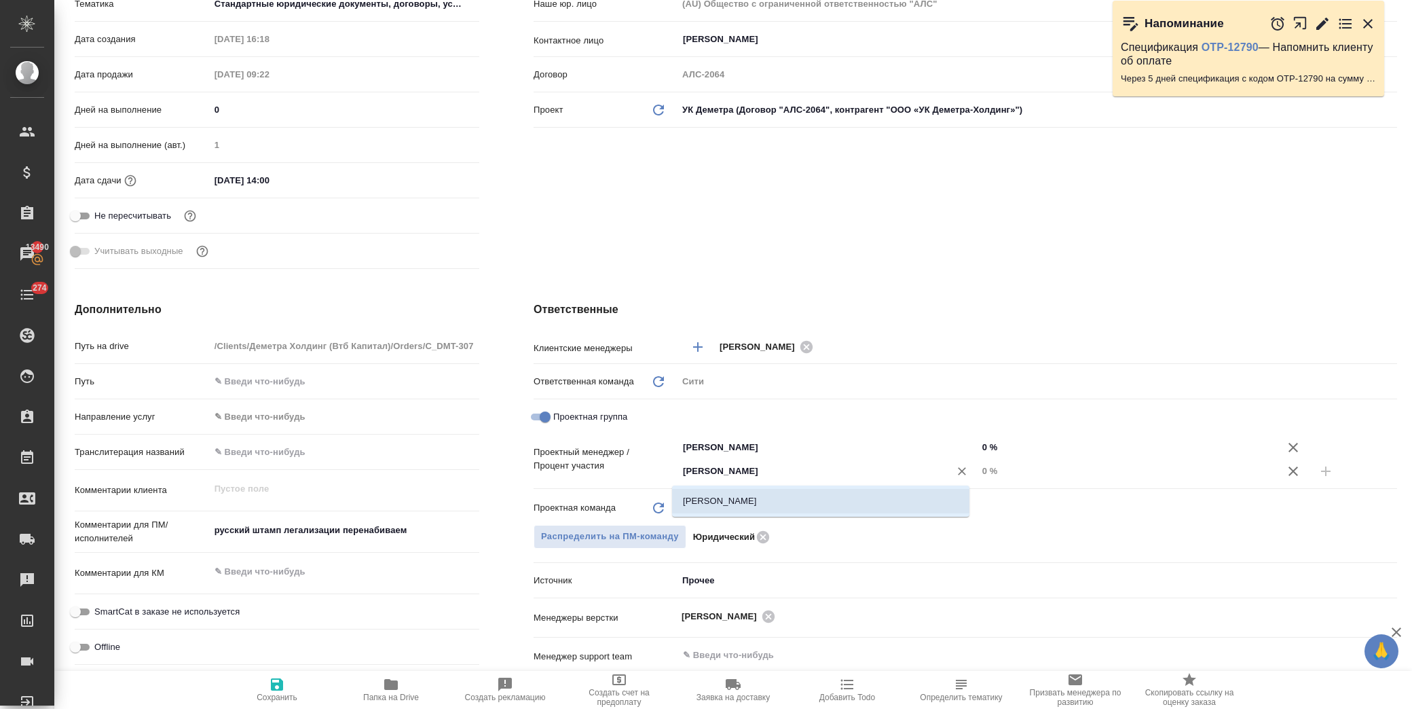
type textarea "x"
drag, startPoint x: 972, startPoint y: 440, endPoint x: 980, endPoint y: 443, distance: 8.6
click at [980, 443] on input "0 %" at bounding box center [1127, 447] width 299 height 20
click at [979, 468] on input "0 %" at bounding box center [1127, 471] width 299 height 20
type input "5 %"
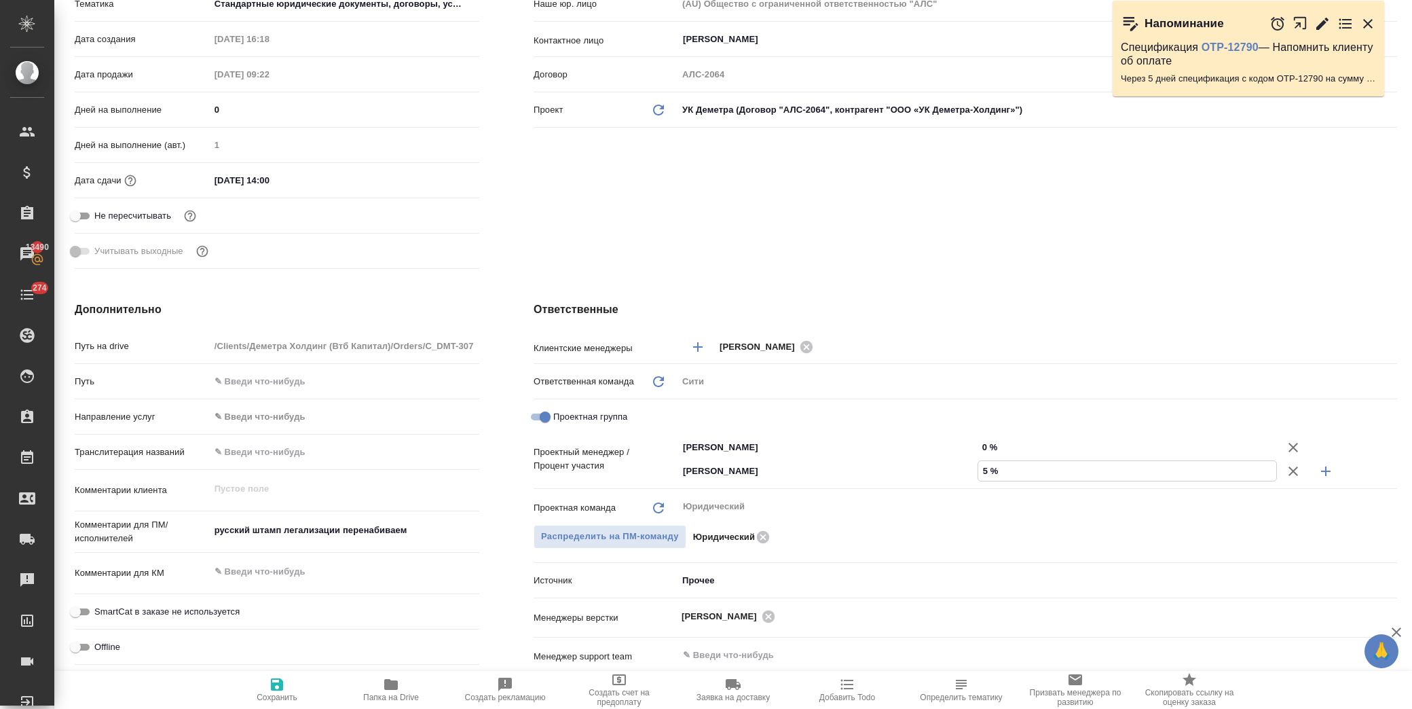
type textarea "x"
type input "56 %"
type textarea "x"
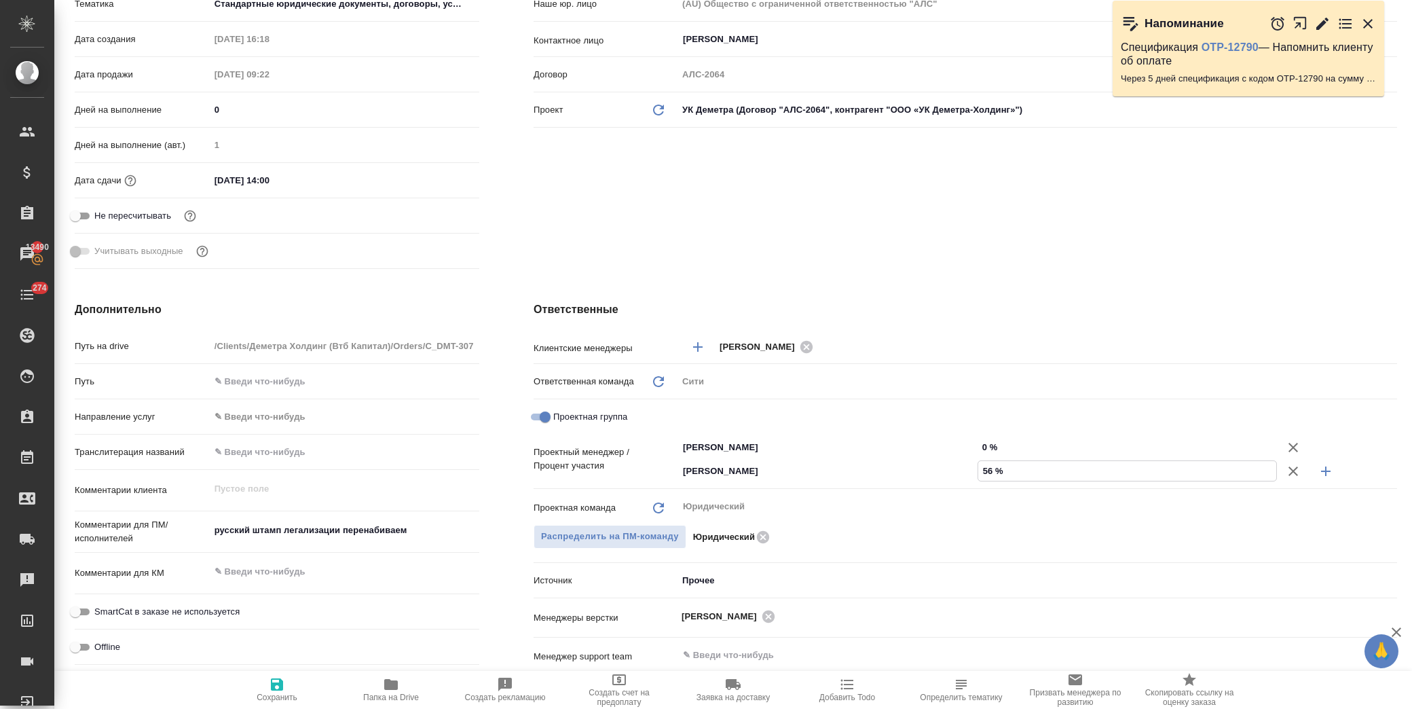
type textarea "x"
type input "56 %"
drag, startPoint x: 980, startPoint y: 446, endPoint x: 971, endPoint y: 443, distance: 9.2
click at [978, 443] on input "0 %" at bounding box center [1127, 447] width 299 height 20
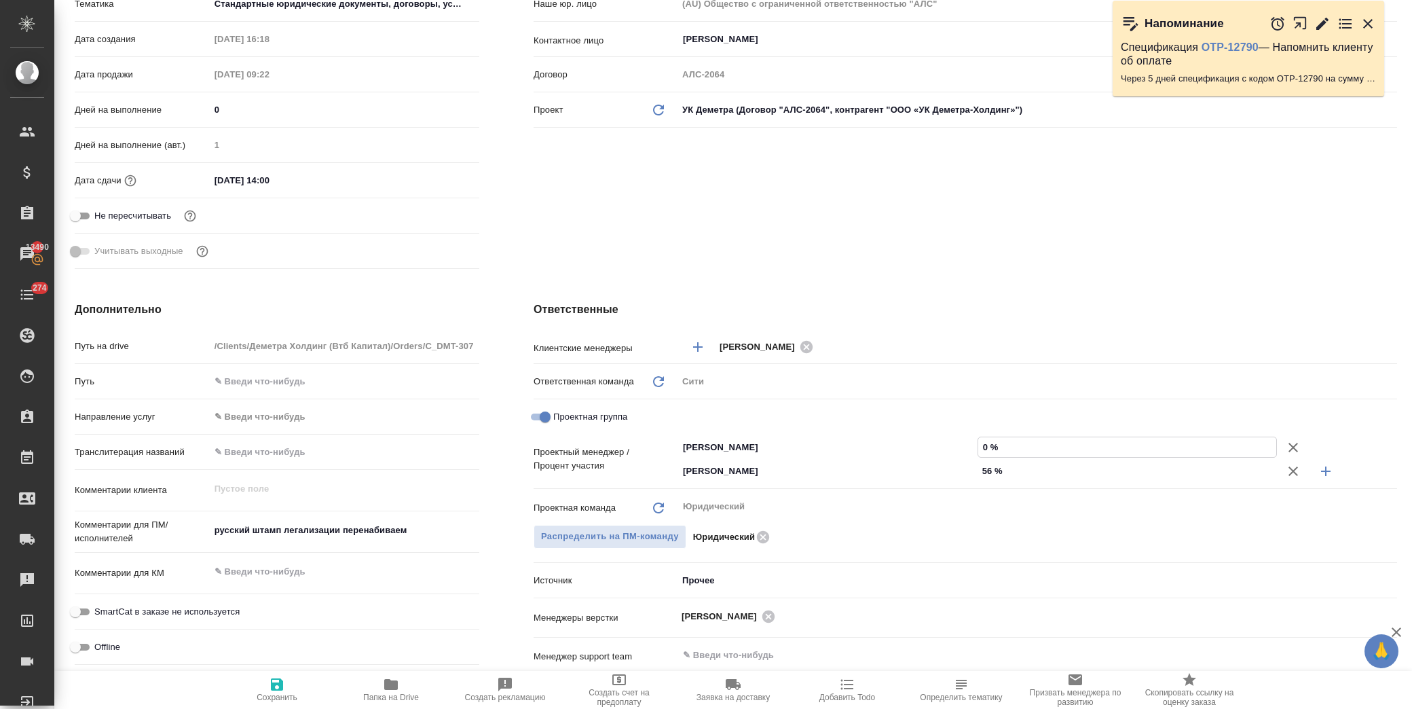
type input "4 %"
type textarea "x"
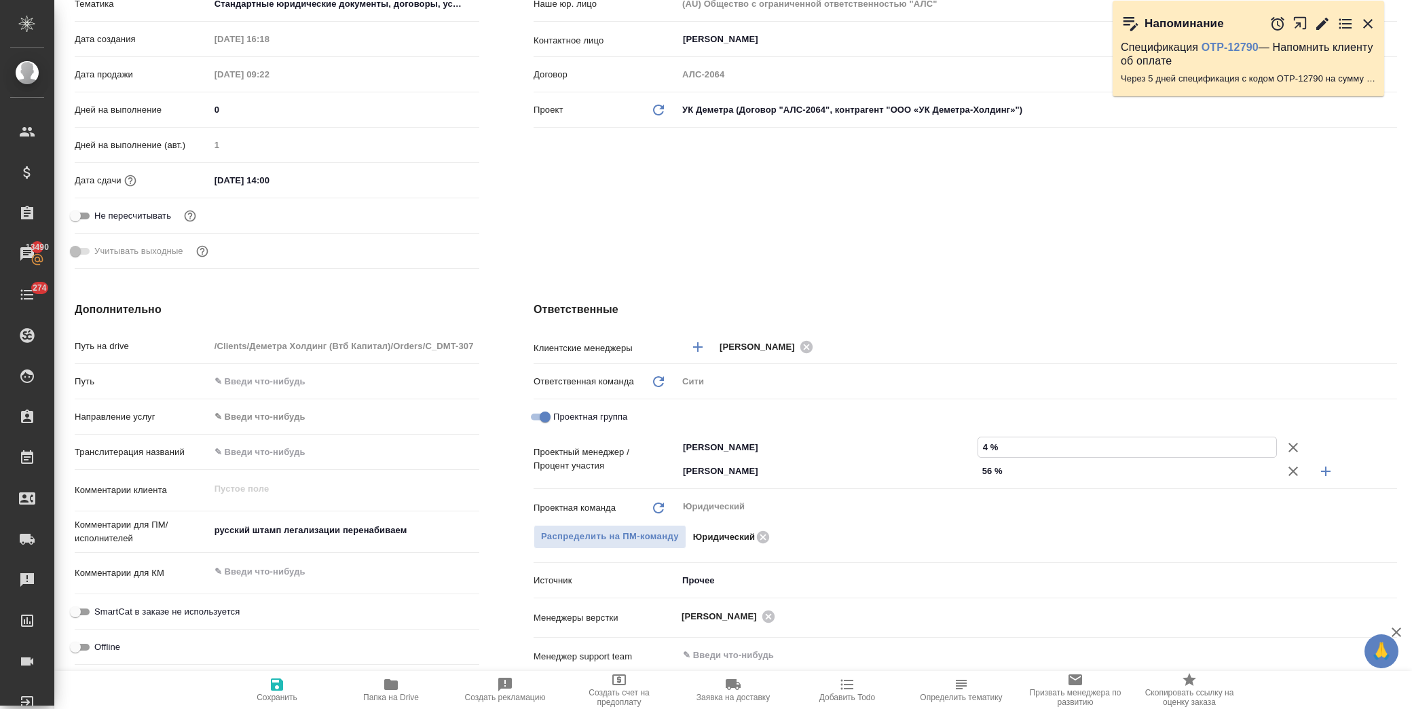
type textarea "x"
type input "44 %"
drag, startPoint x: 948, startPoint y: 307, endPoint x: 932, endPoint y: 308, distance: 16.3
click at [947, 305] on h4 "Ответственные" at bounding box center [965, 309] width 863 height 16
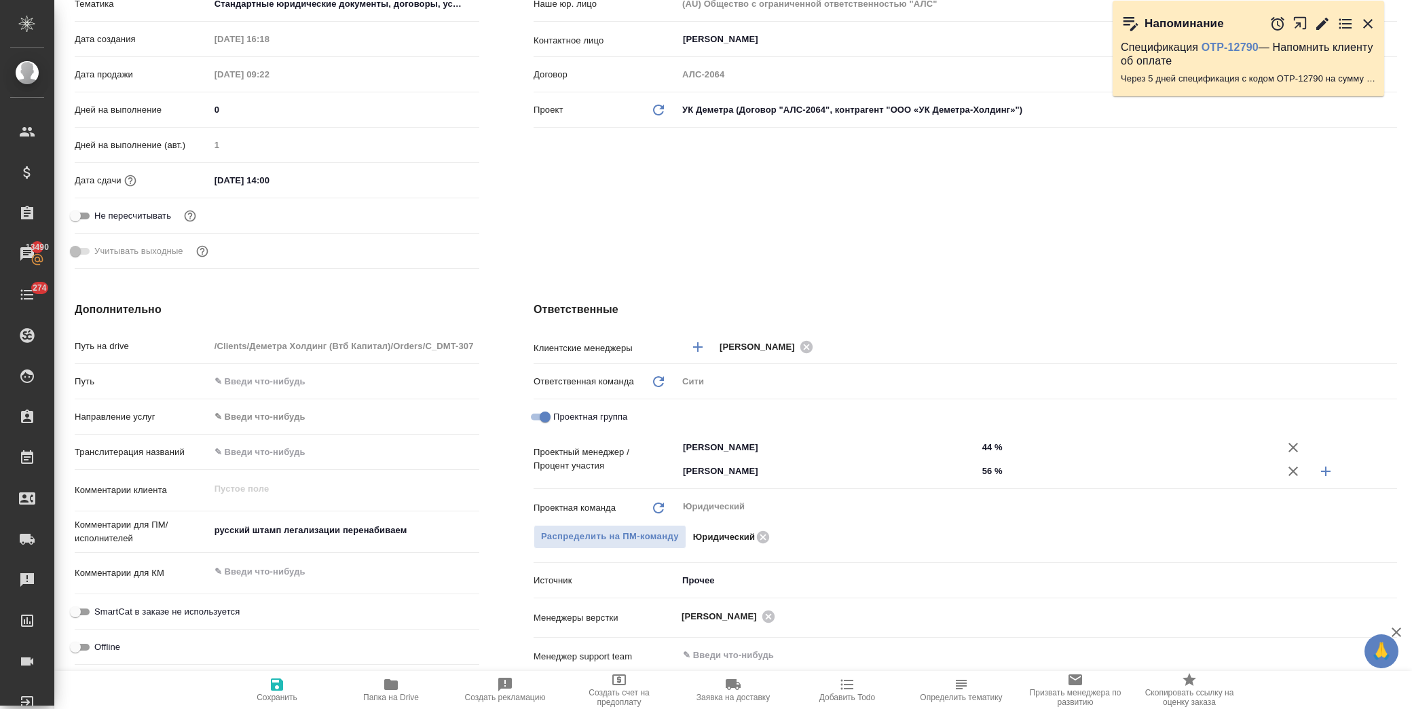
click at [265, 682] on span "Сохранить" at bounding box center [277, 689] width 98 height 26
type textarea "x"
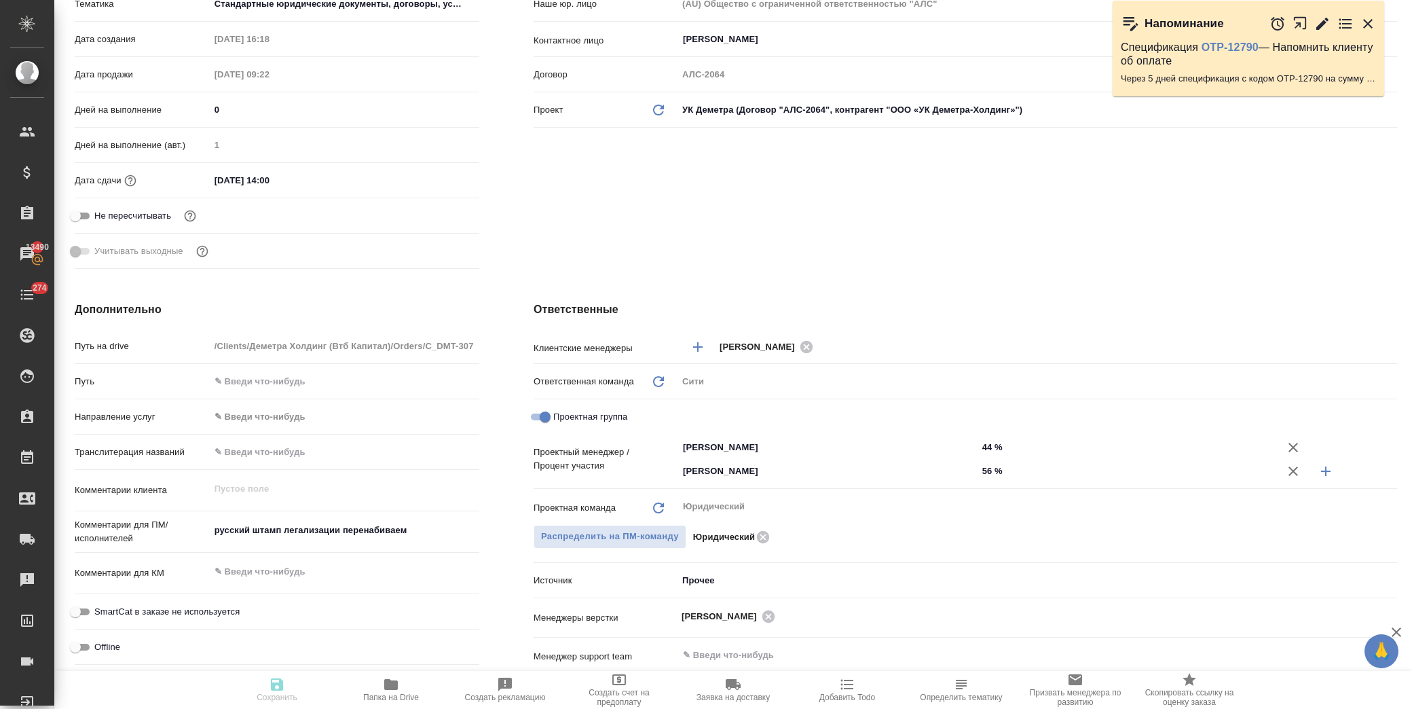
type textarea "x"
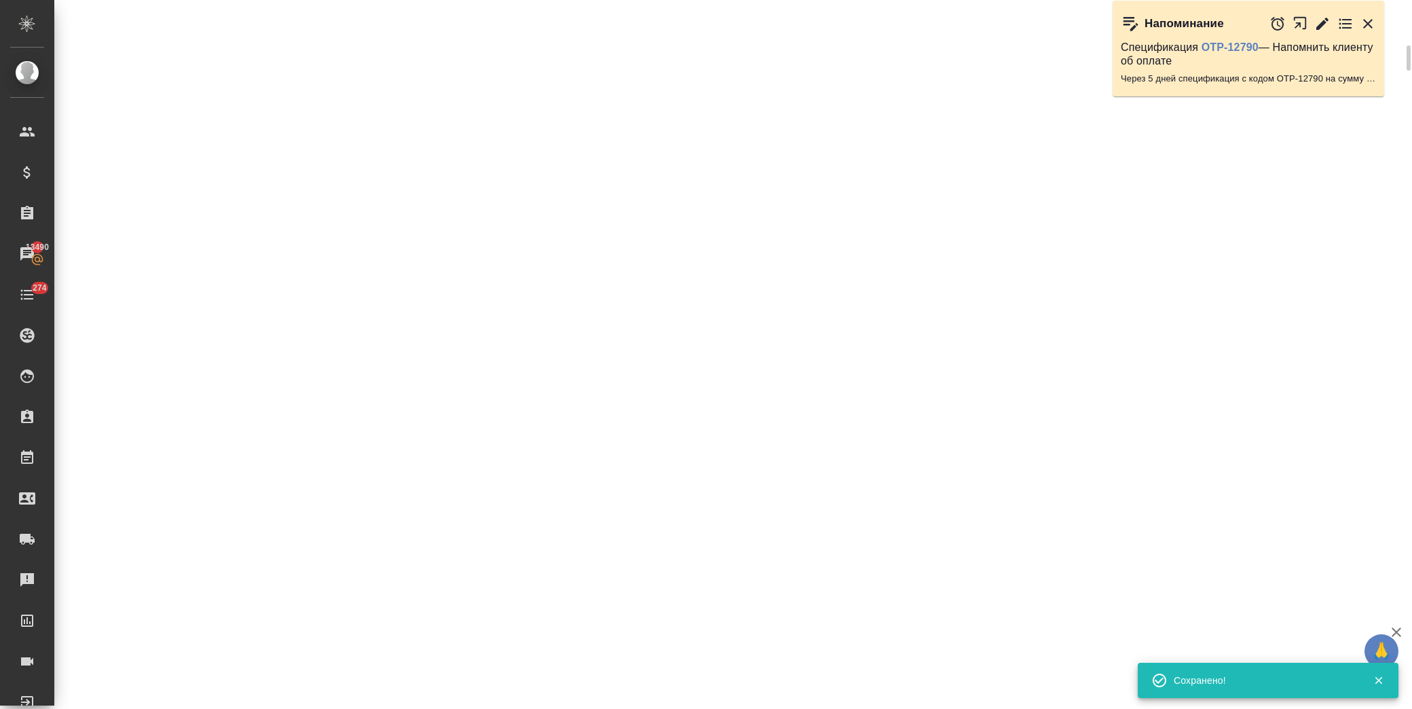
select select "RU"
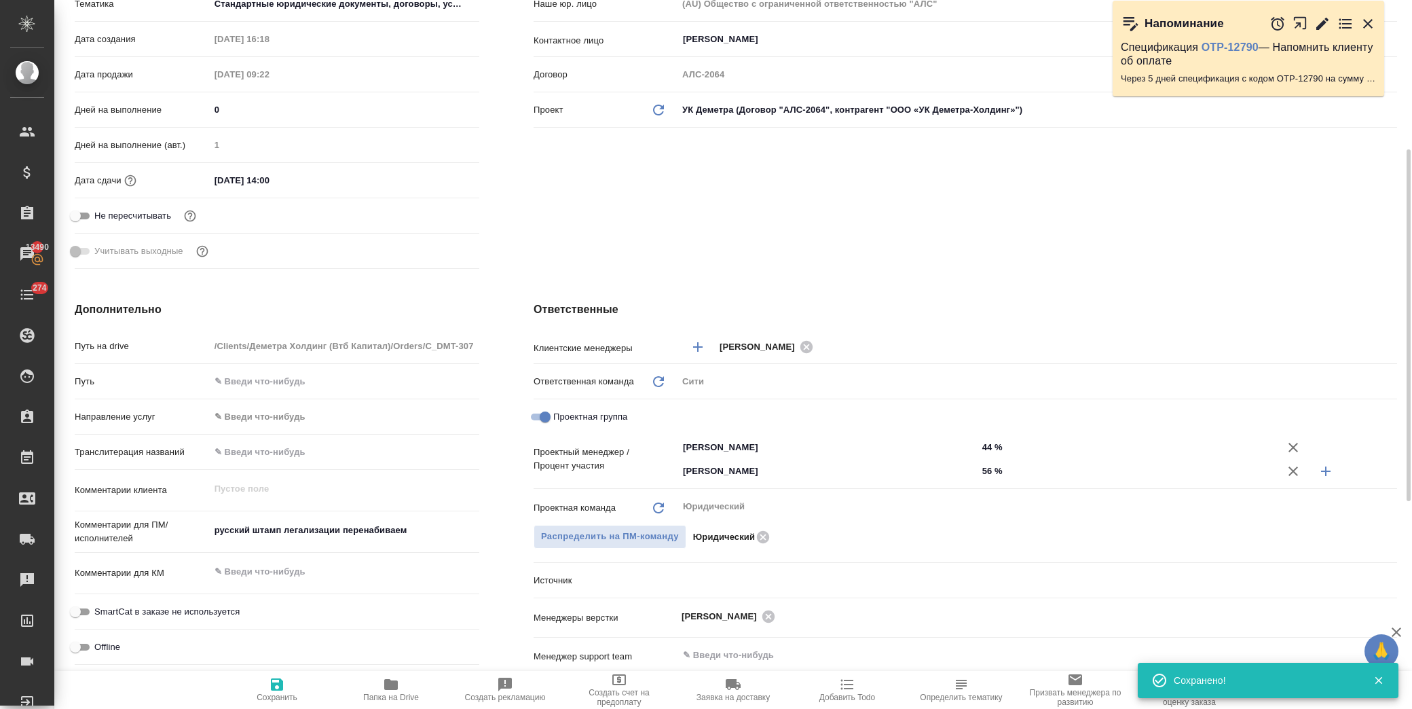
type textarea "x"
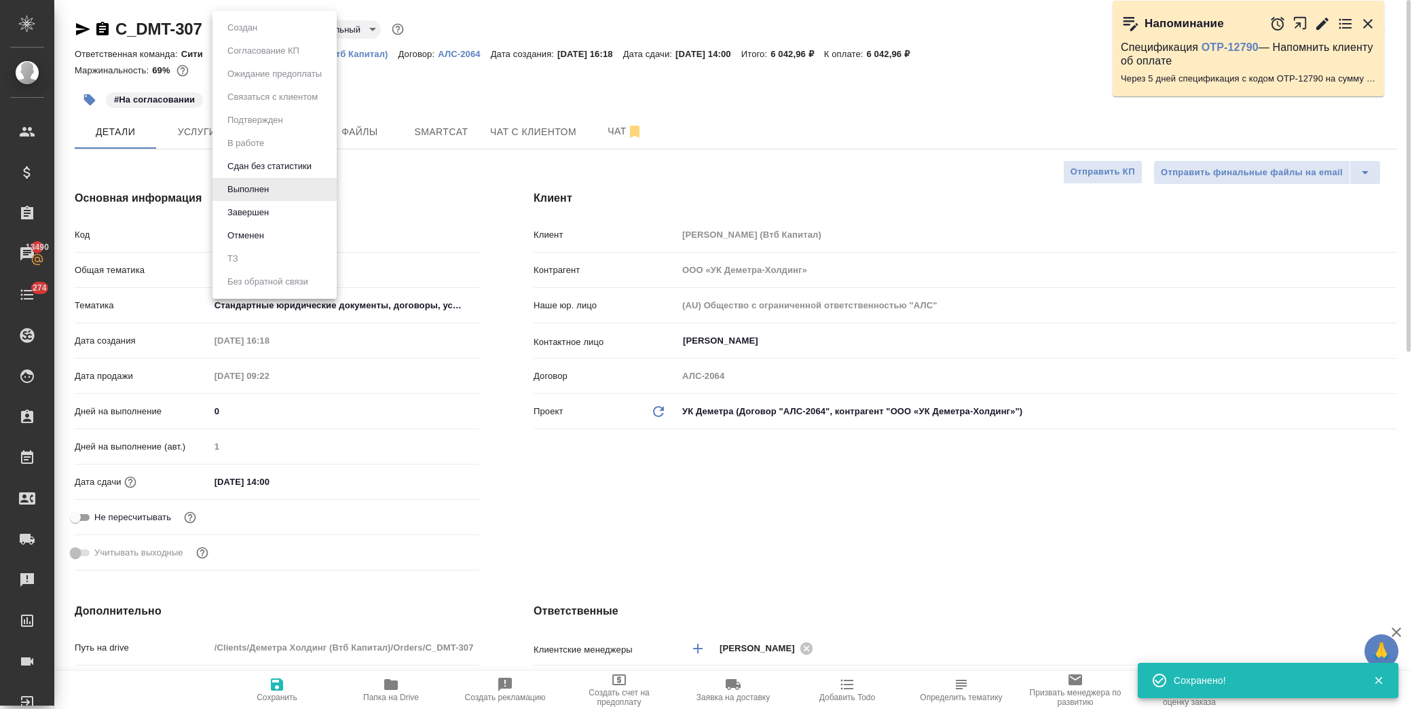
click at [259, 26] on body "🙏 .cls-1 fill:#fff; AWATERA Лофицкая Юлия Владимировна Клиенты Спецификации Зак…" at bounding box center [706, 354] width 1412 height 709
click at [274, 210] on li "Завершен" at bounding box center [274, 212] width 124 height 23
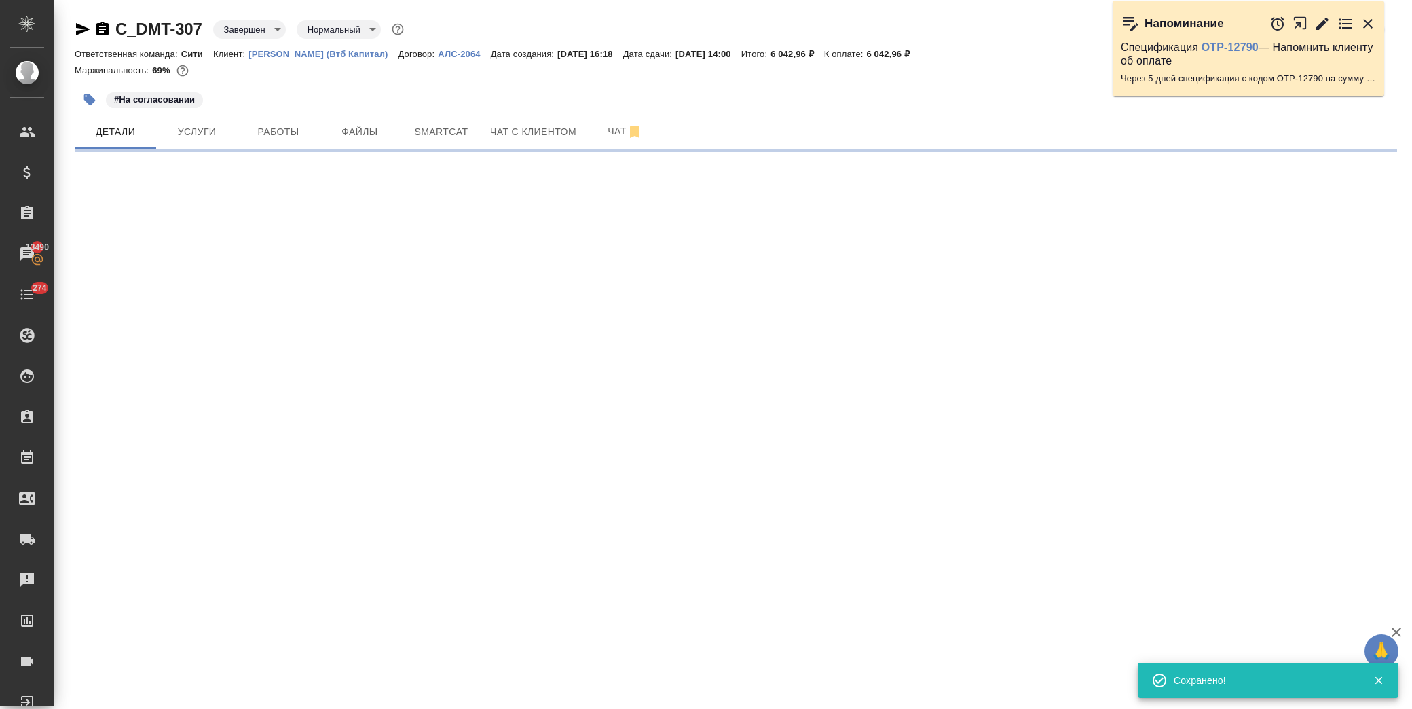
select select "RU"
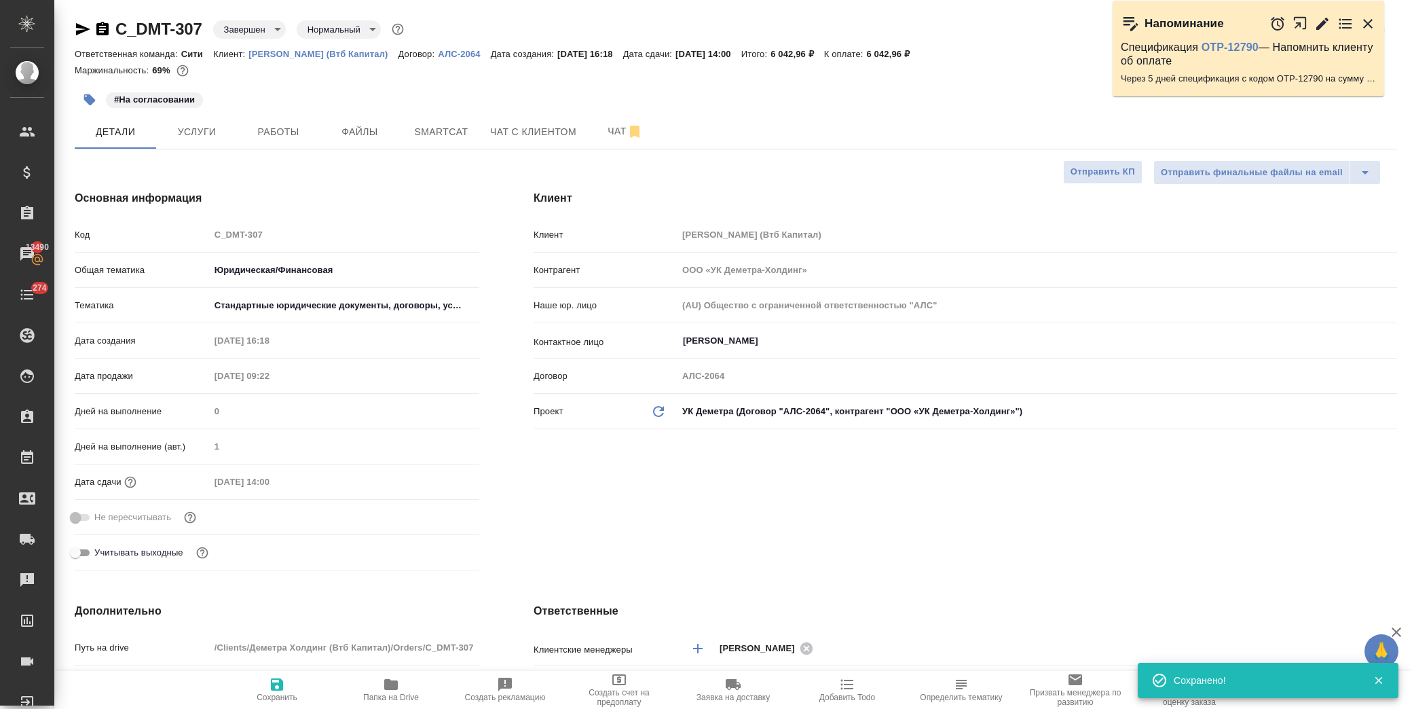
type textarea "x"
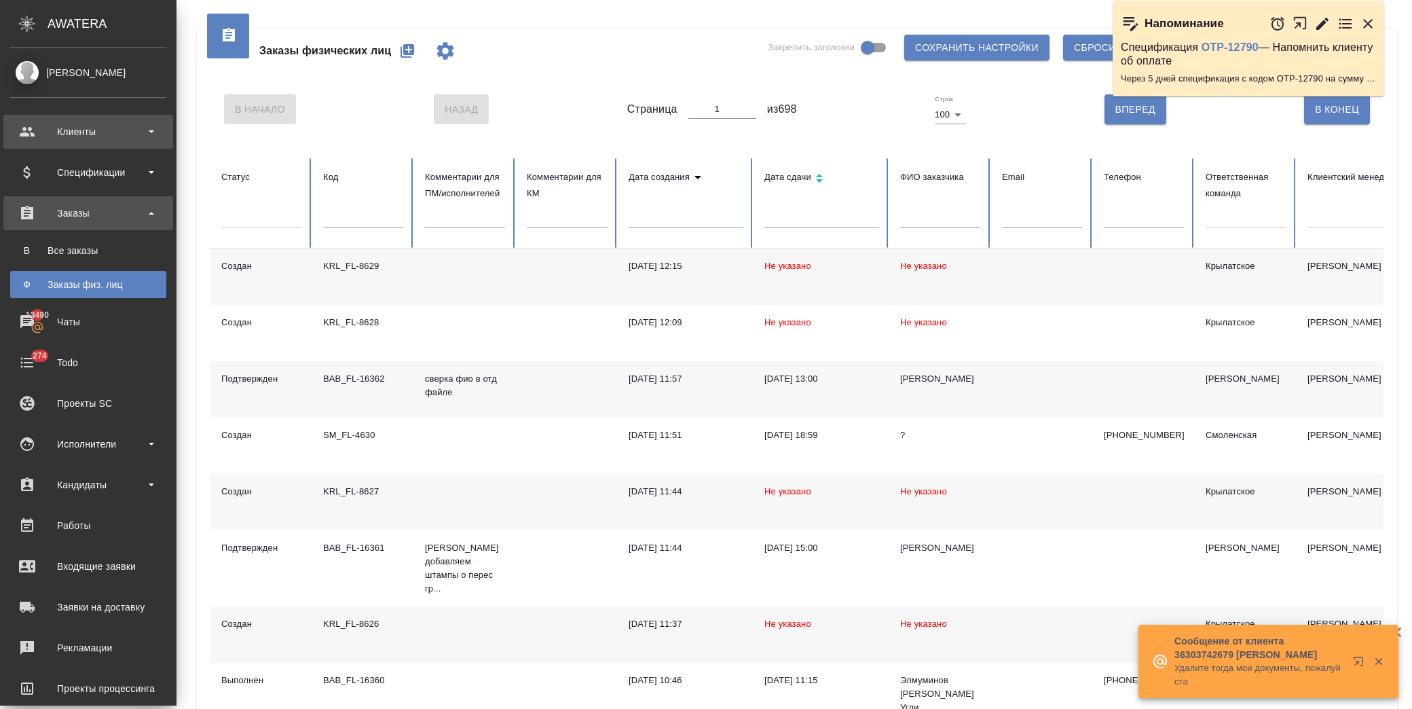
click at [72, 124] on div "Клиенты" at bounding box center [88, 132] width 156 height 20
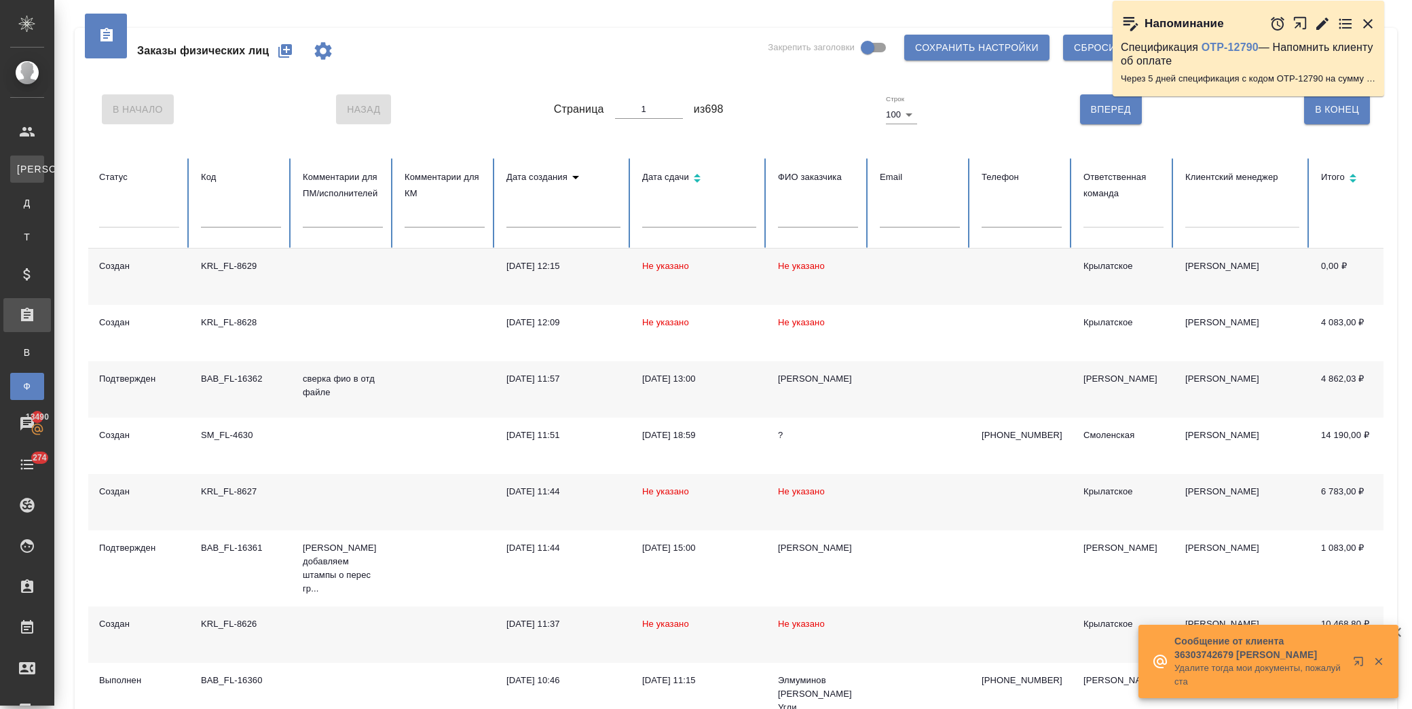
click at [20, 164] on div "Клиенты" at bounding box center [10, 169] width 20 height 14
select select "RU"
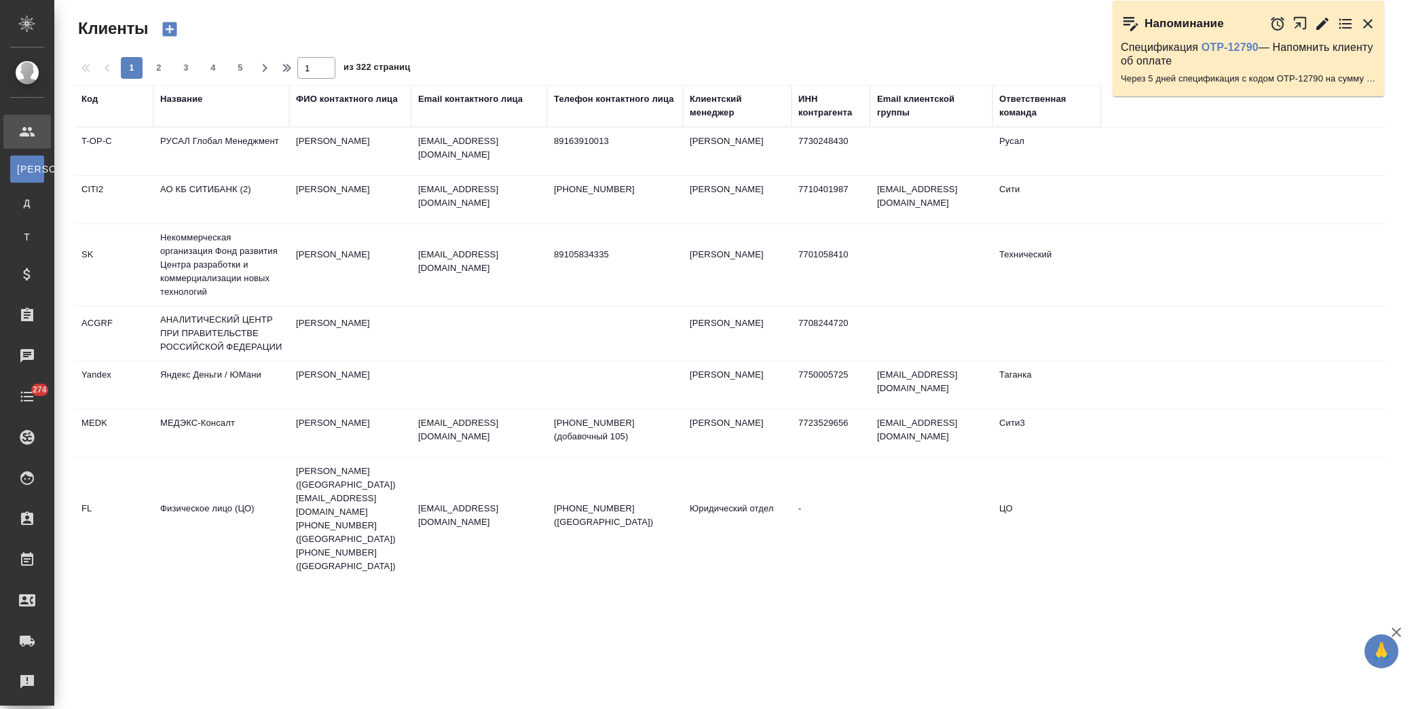
click at [168, 97] on div "Название" at bounding box center [181, 99] width 42 height 14
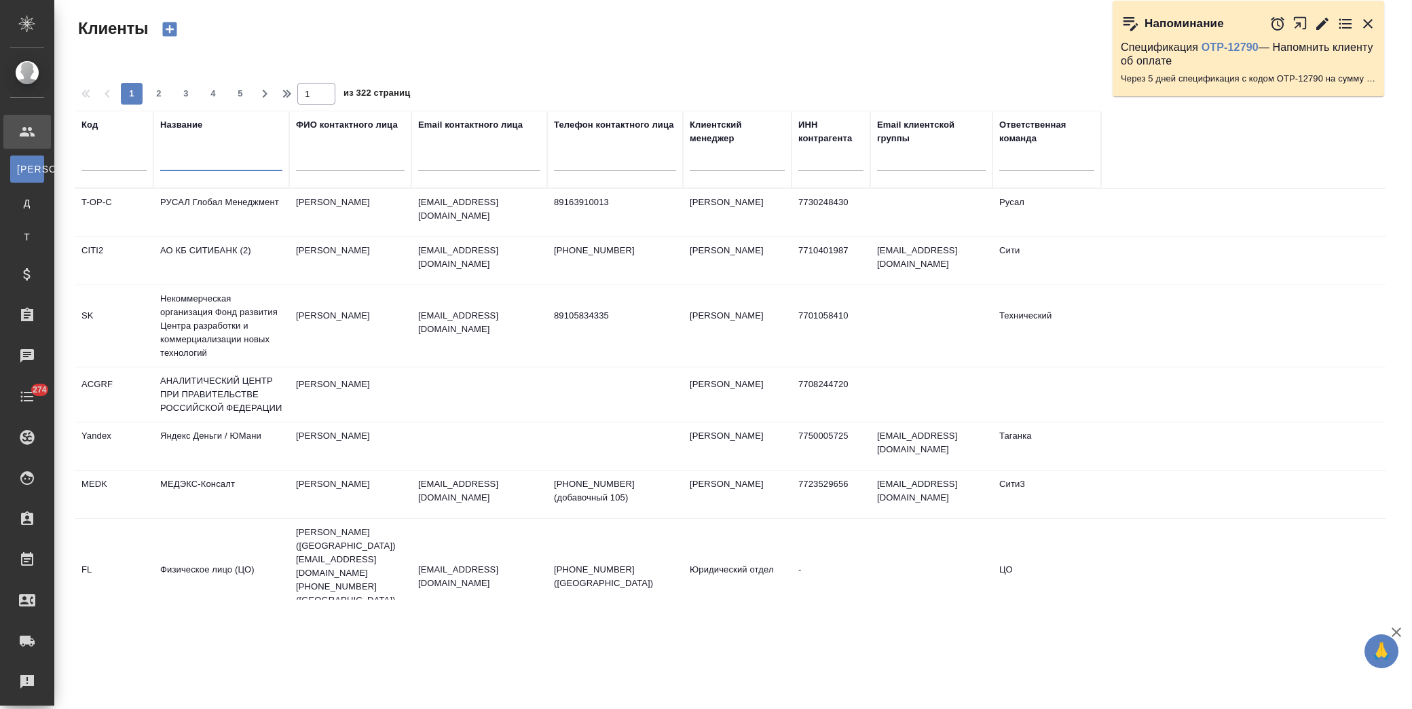
click at [201, 164] on input "text" at bounding box center [221, 162] width 122 height 17
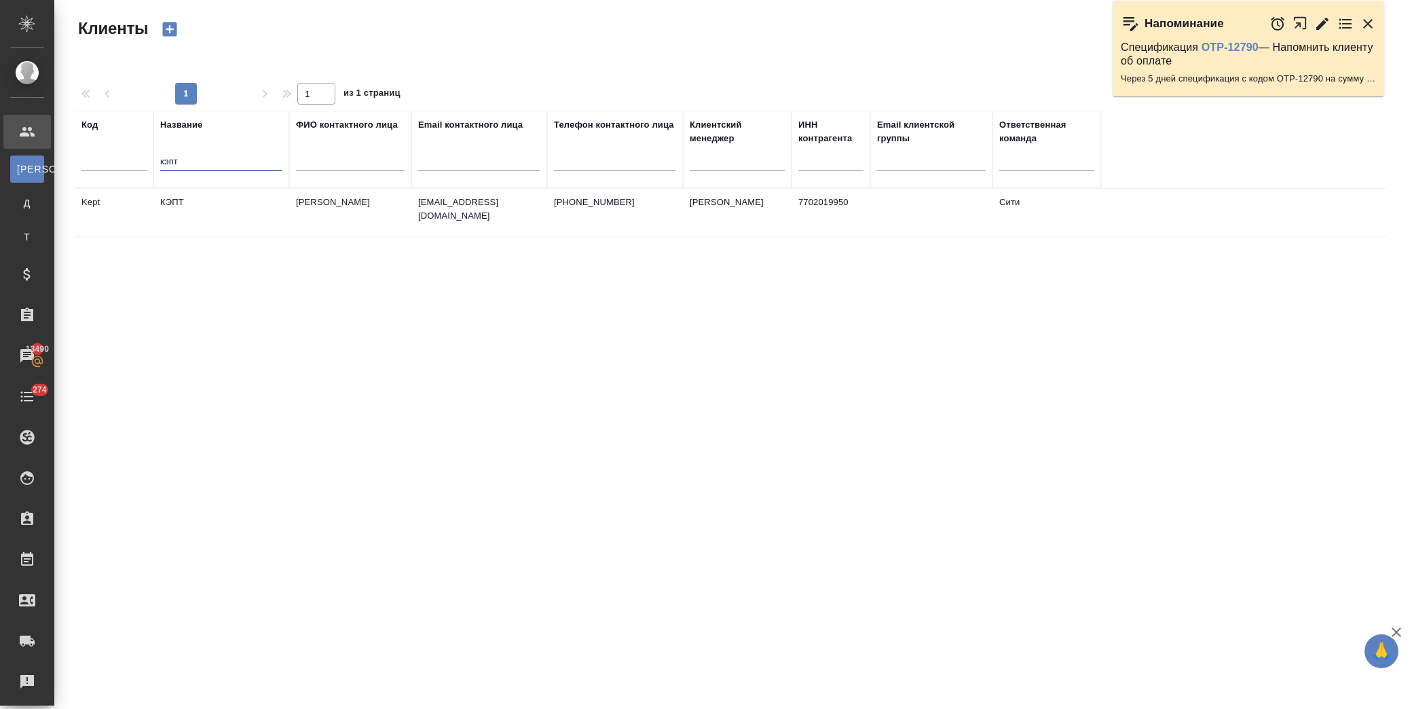
type input "кэпт"
click at [211, 202] on td "КЭПТ" at bounding box center [221, 213] width 136 height 48
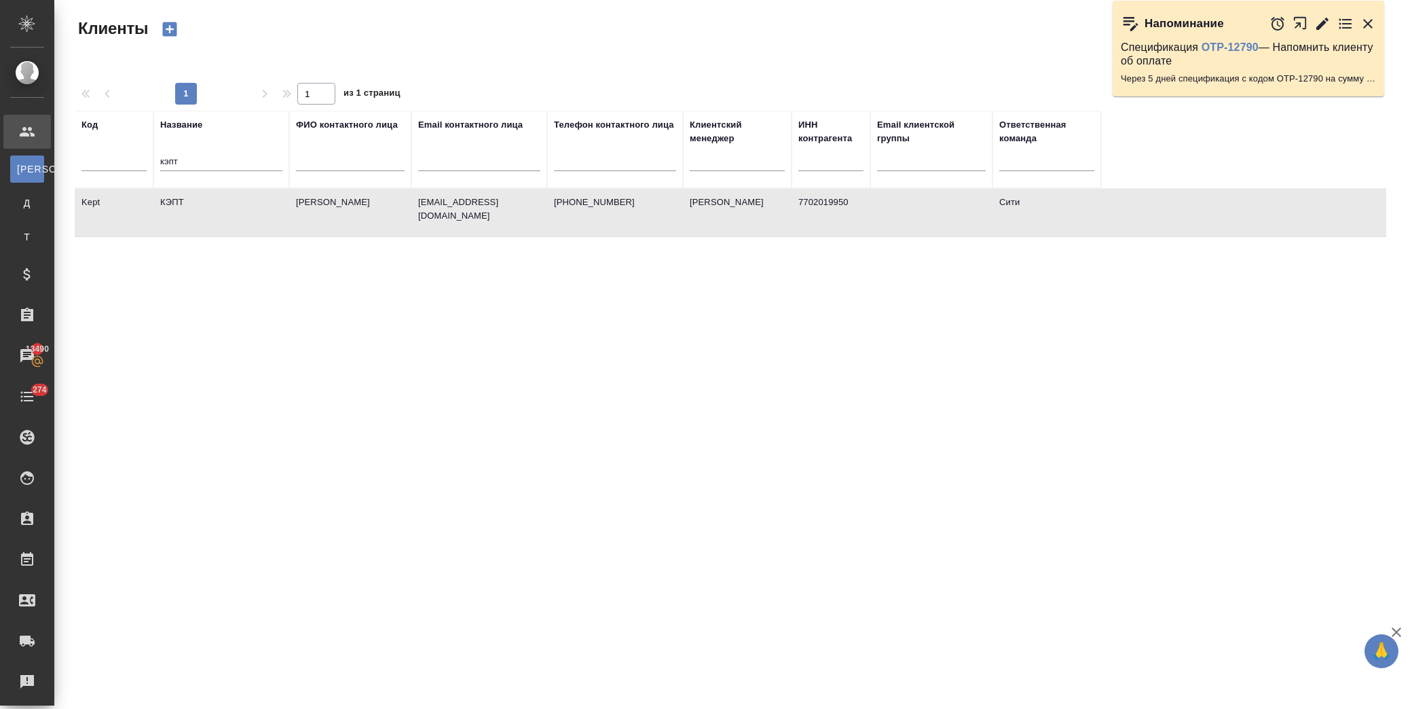
click at [211, 202] on td "КЭПТ" at bounding box center [221, 213] width 136 height 48
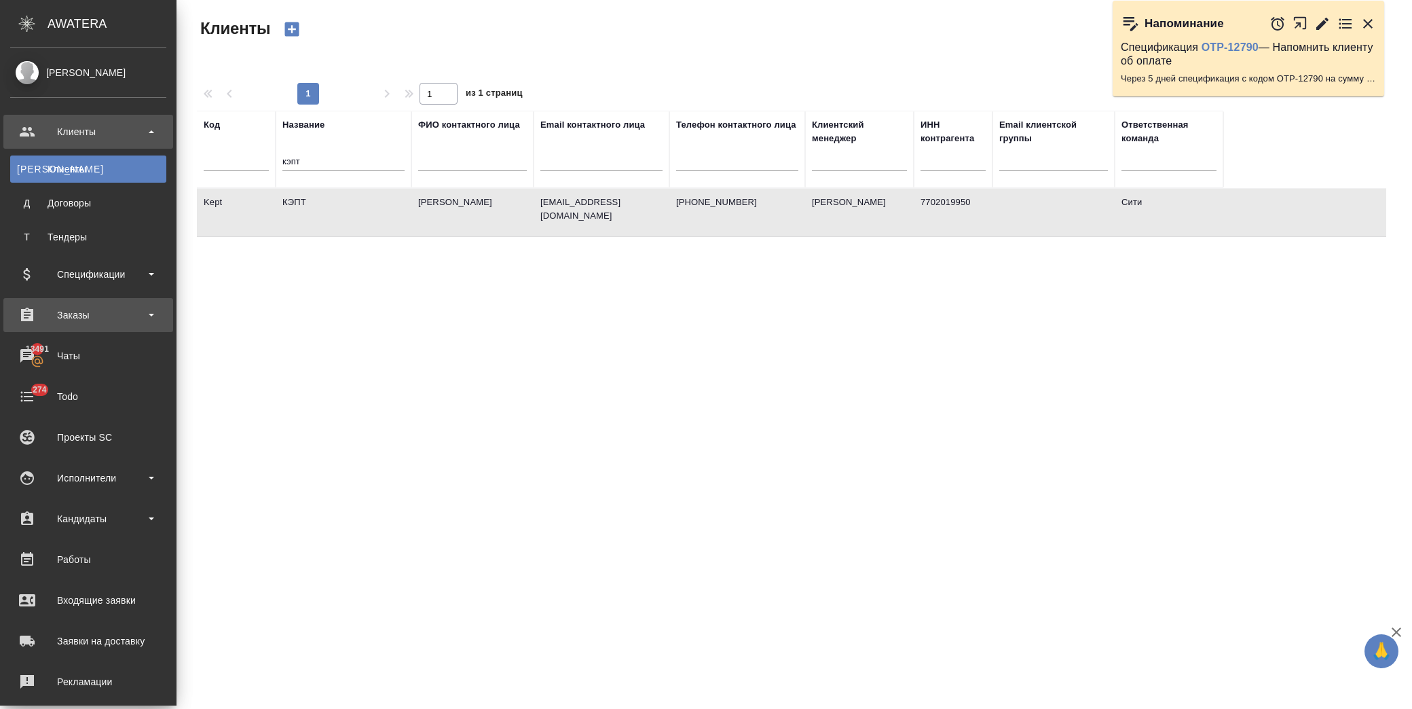
click at [81, 318] on div "Заказы" at bounding box center [88, 315] width 156 height 20
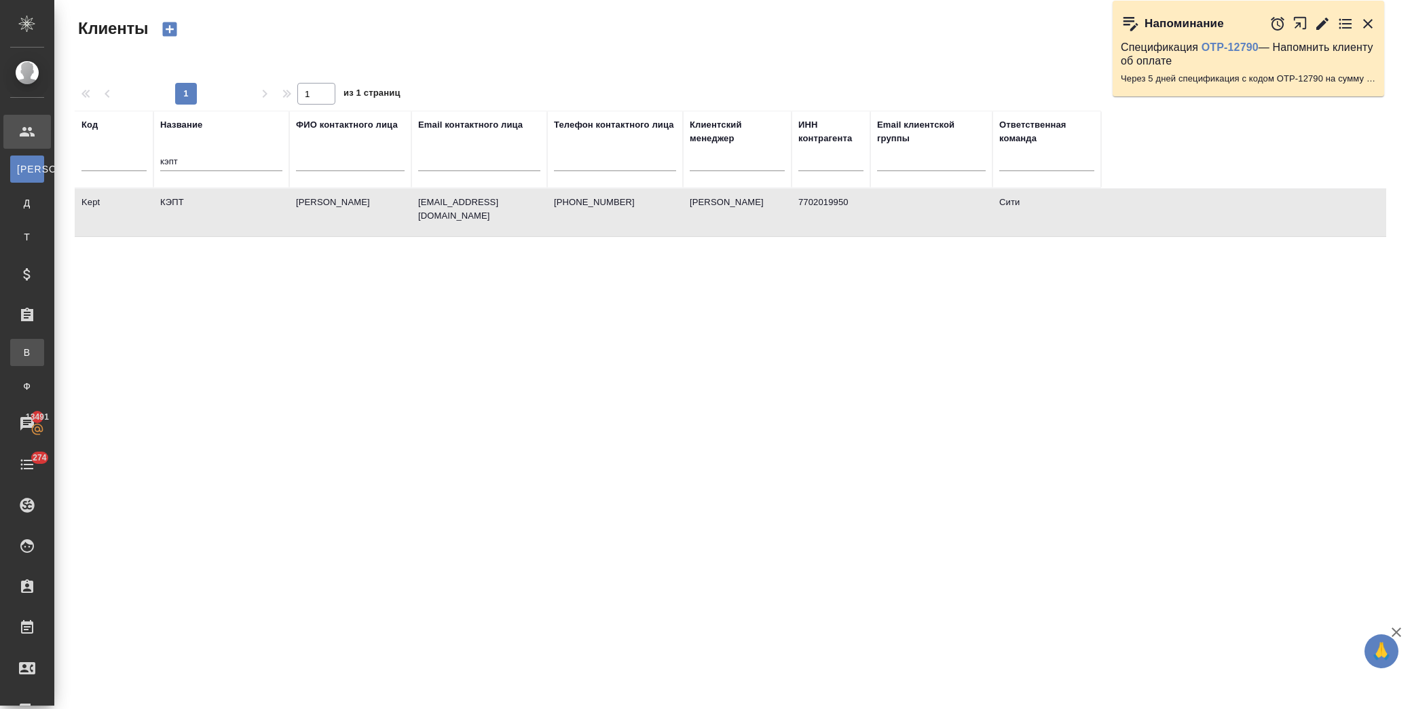
click at [44, 353] on link "В Все заказы" at bounding box center [27, 352] width 34 height 27
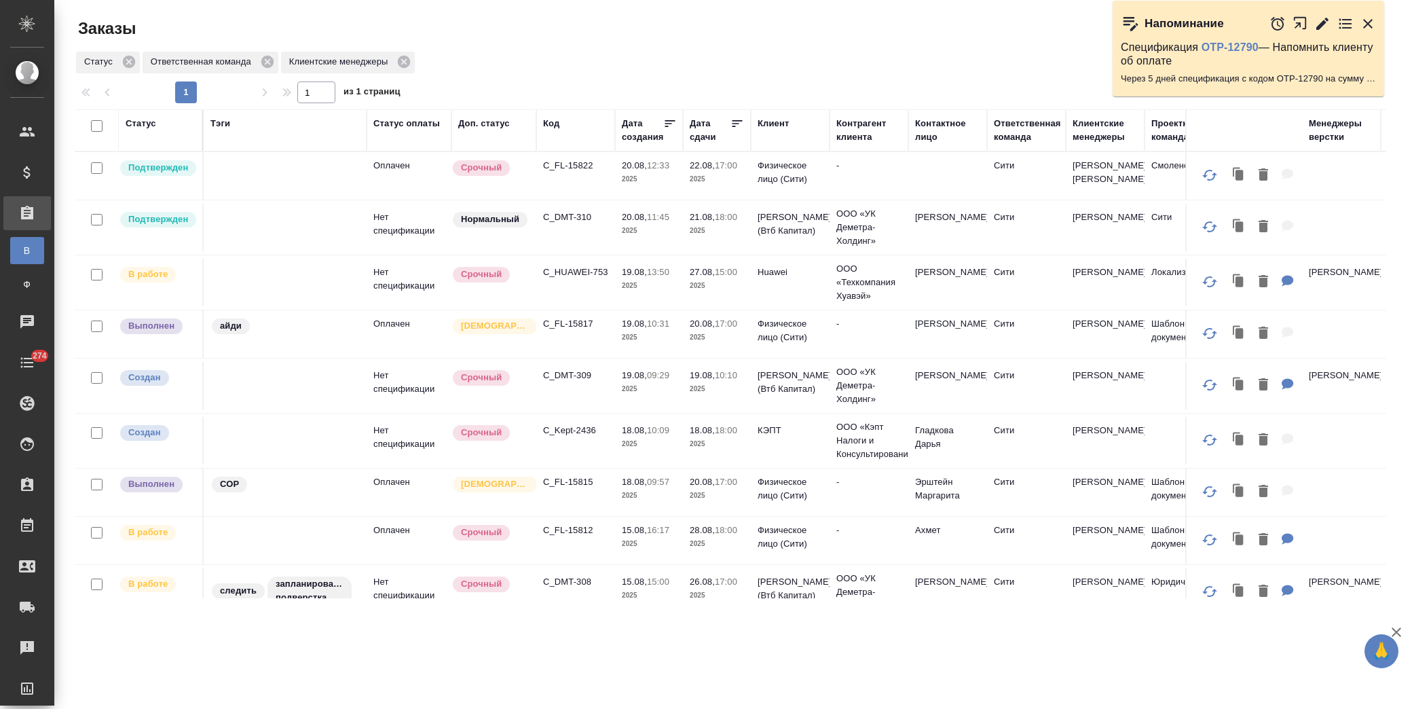
click at [574, 221] on p "C_DMT-310" at bounding box center [575, 217] width 65 height 14
click at [574, 382] on p "C_DMT-309" at bounding box center [575, 376] width 65 height 14
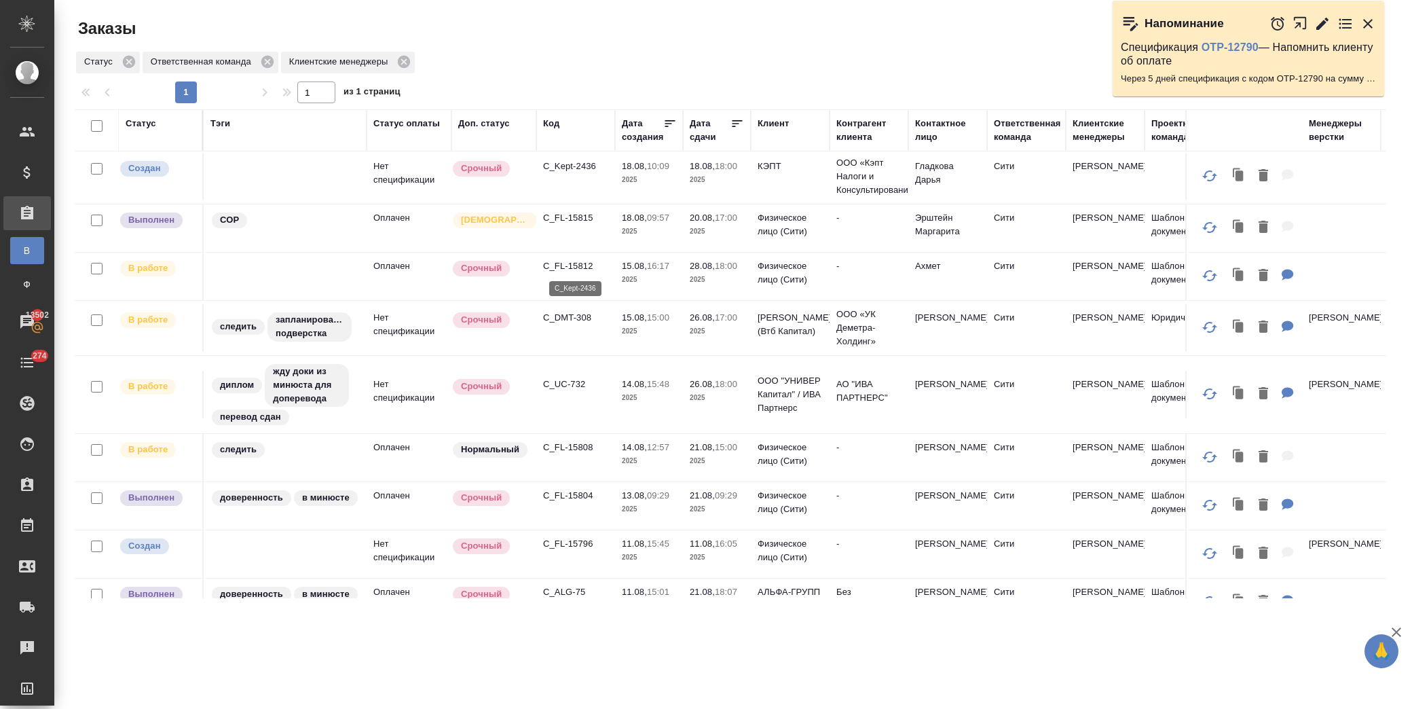
scroll to position [301, 0]
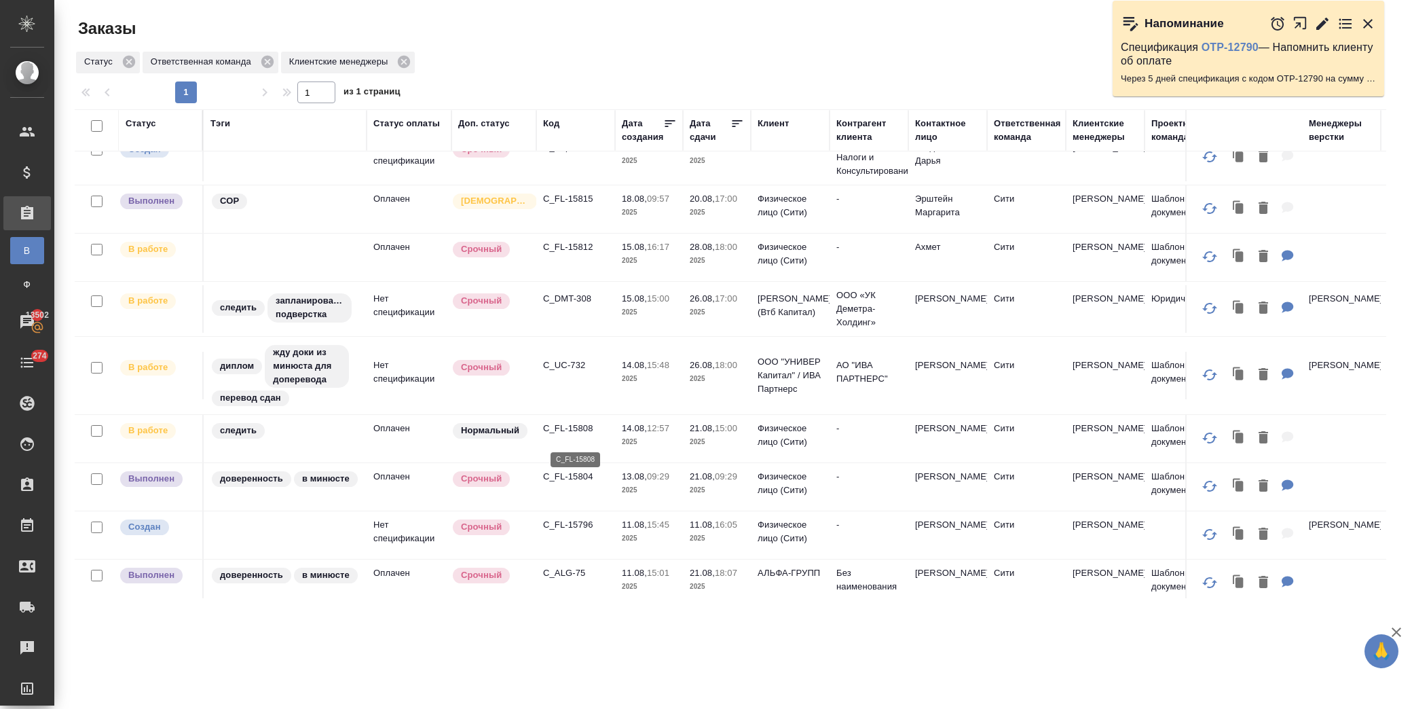
click at [563, 435] on p "C_FL-15808" at bounding box center [575, 429] width 65 height 14
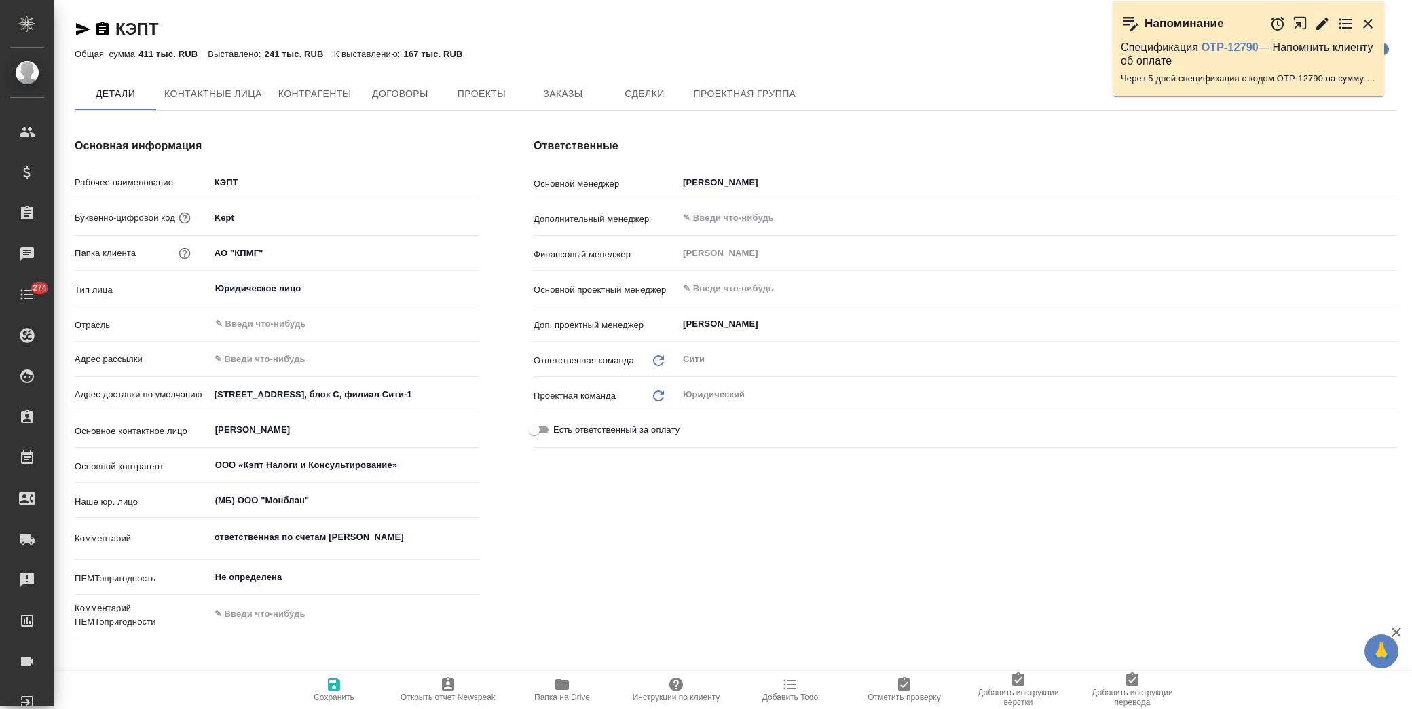
type textarea "x"
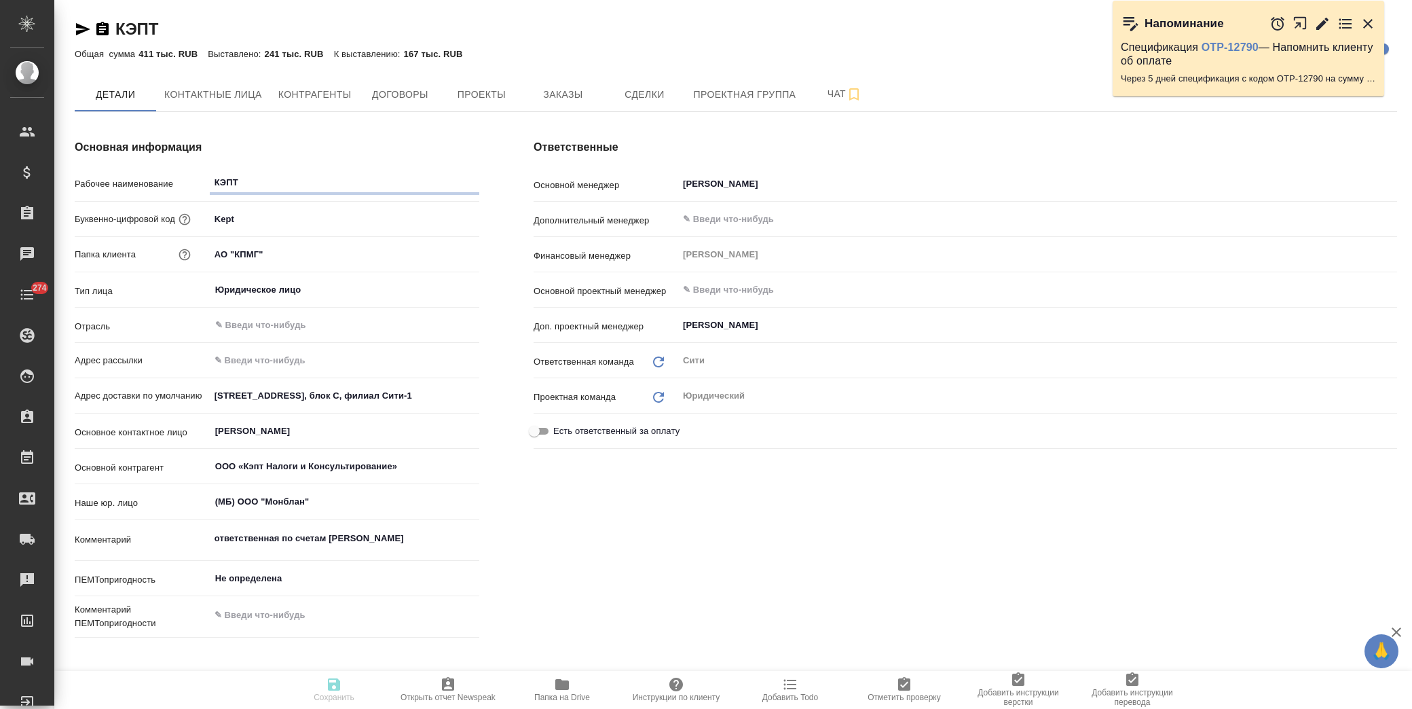
type textarea "x"
click at [562, 686] on icon "button" at bounding box center [562, 684] width 14 height 11
type textarea "x"
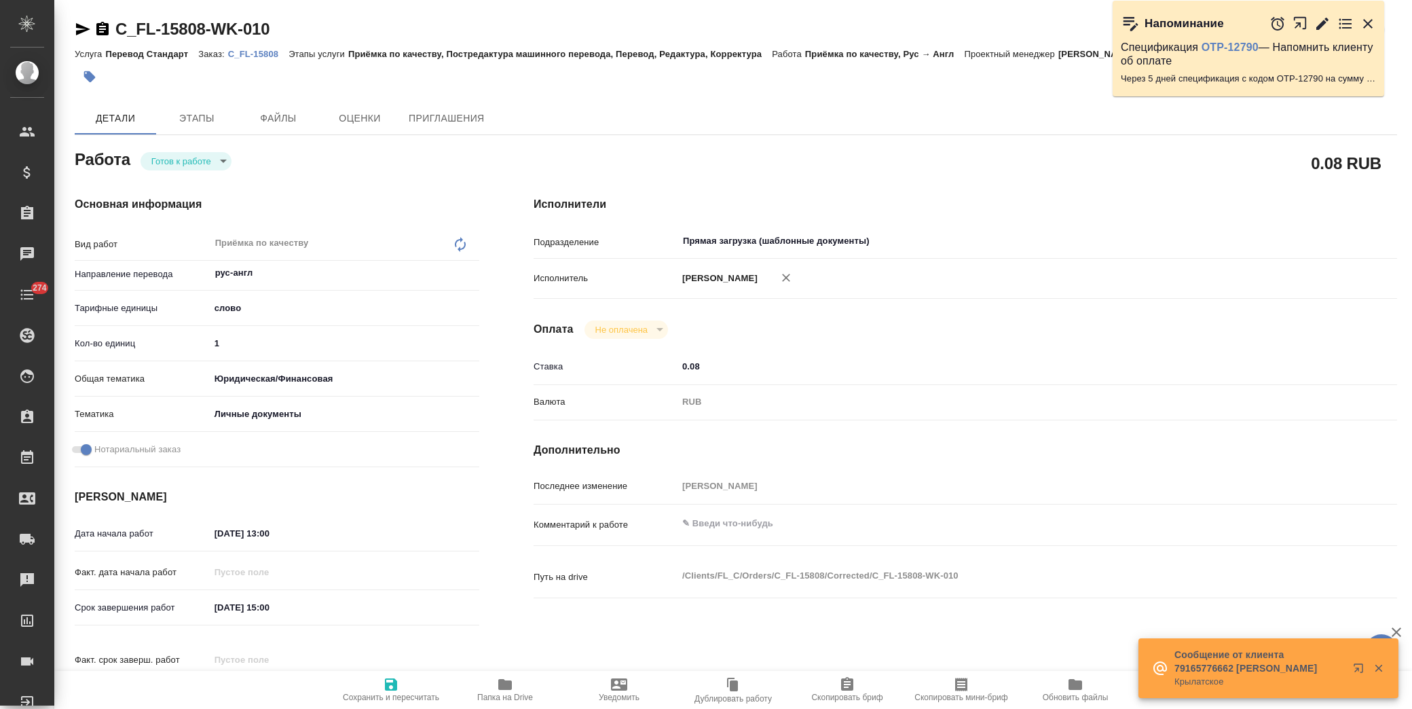
type textarea "x"
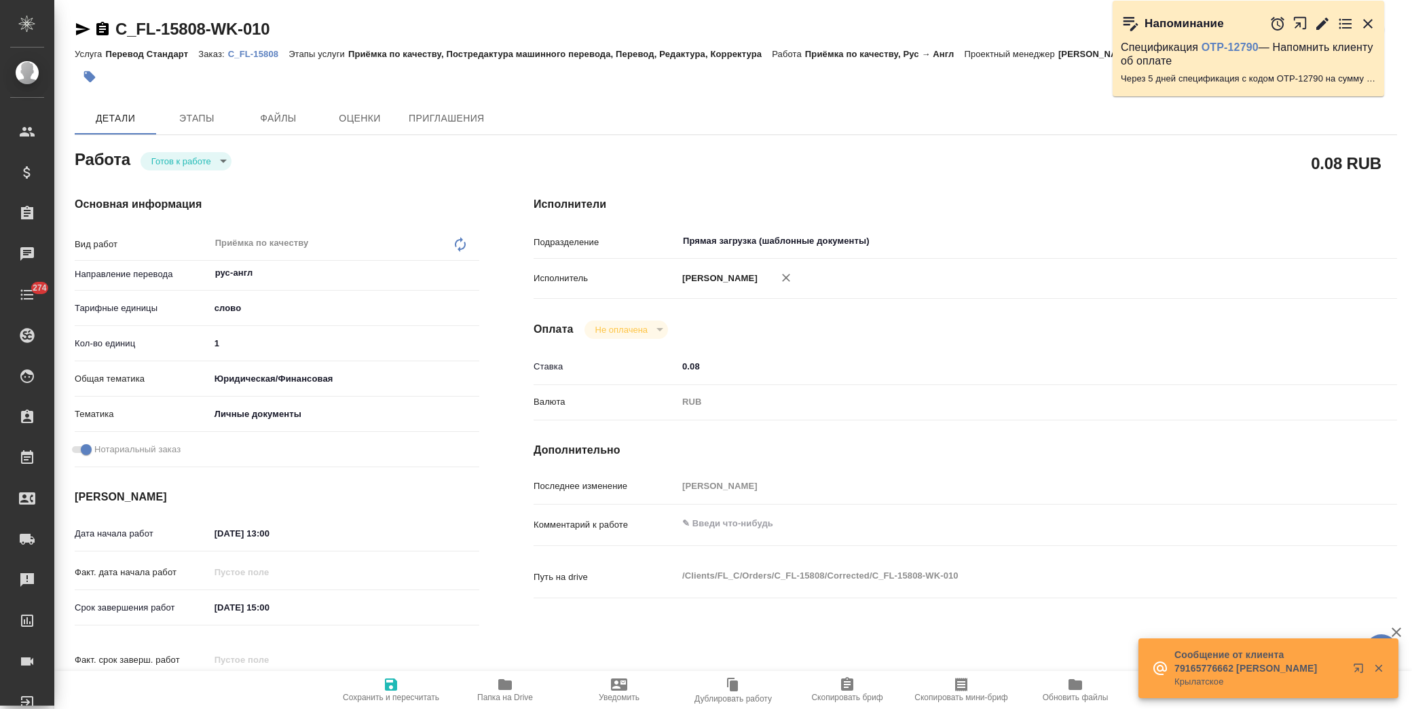
type textarea "x"
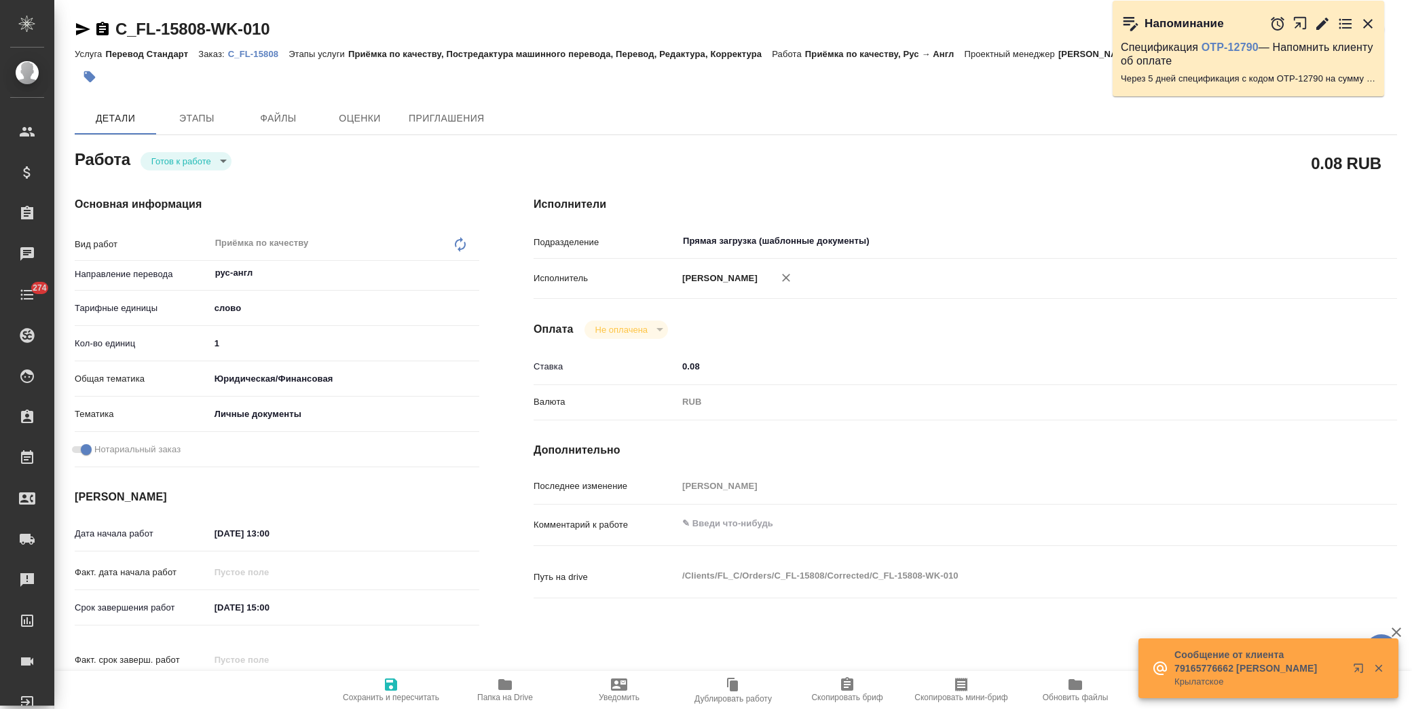
type textarea "x"
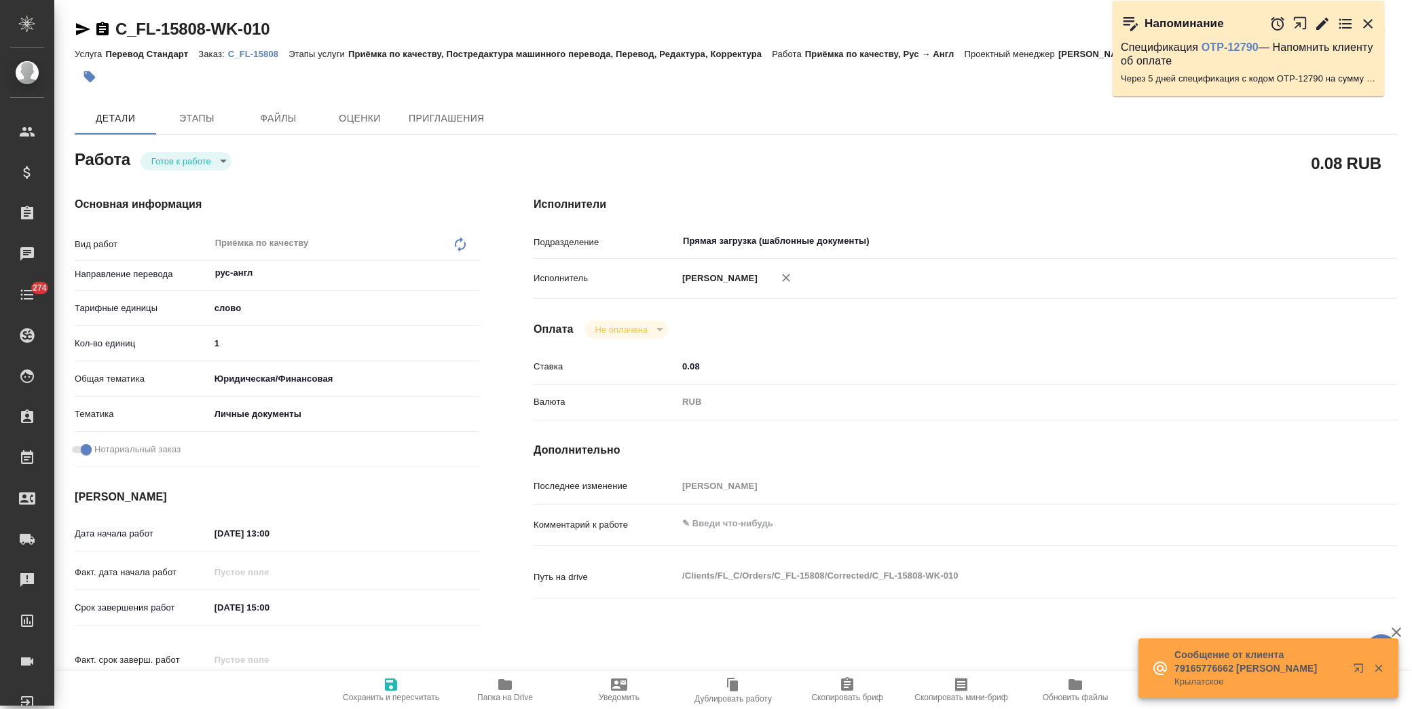
type textarea "x"
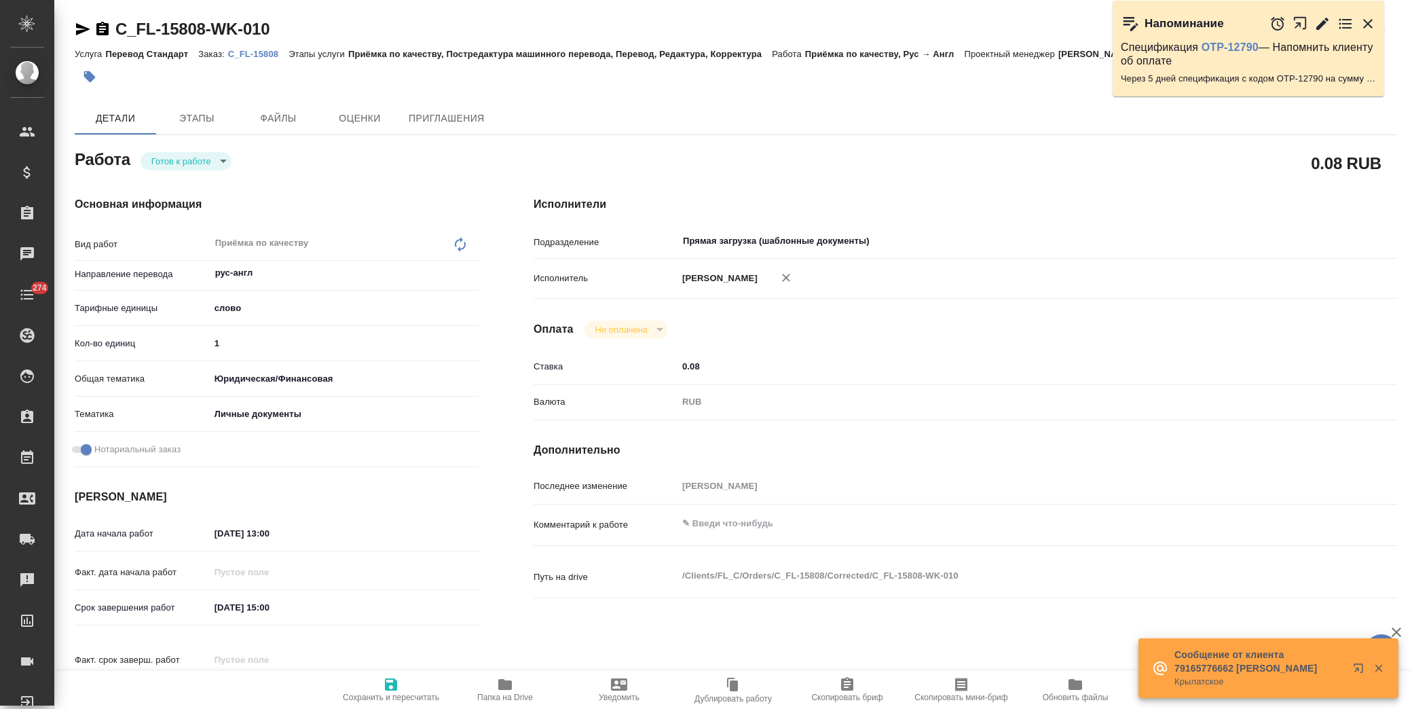
type textarea "x"
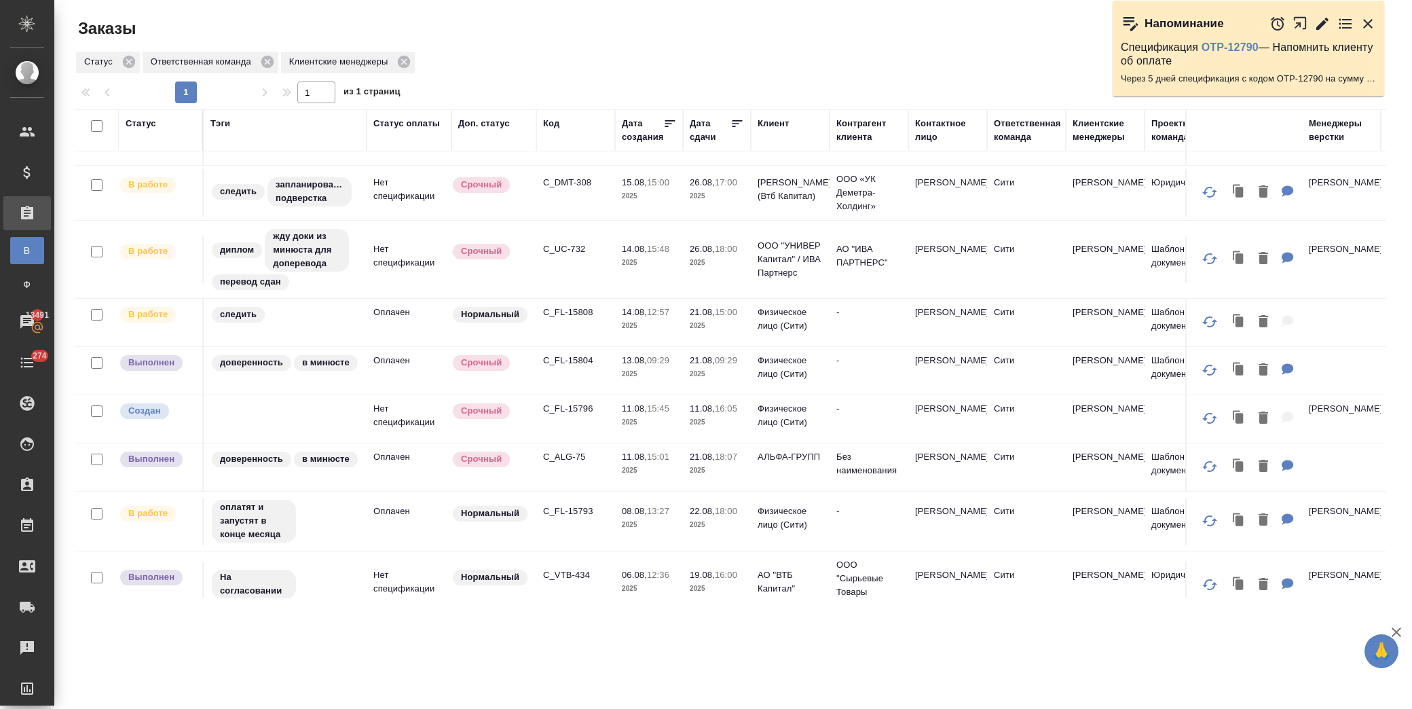
scroll to position [377, 0]
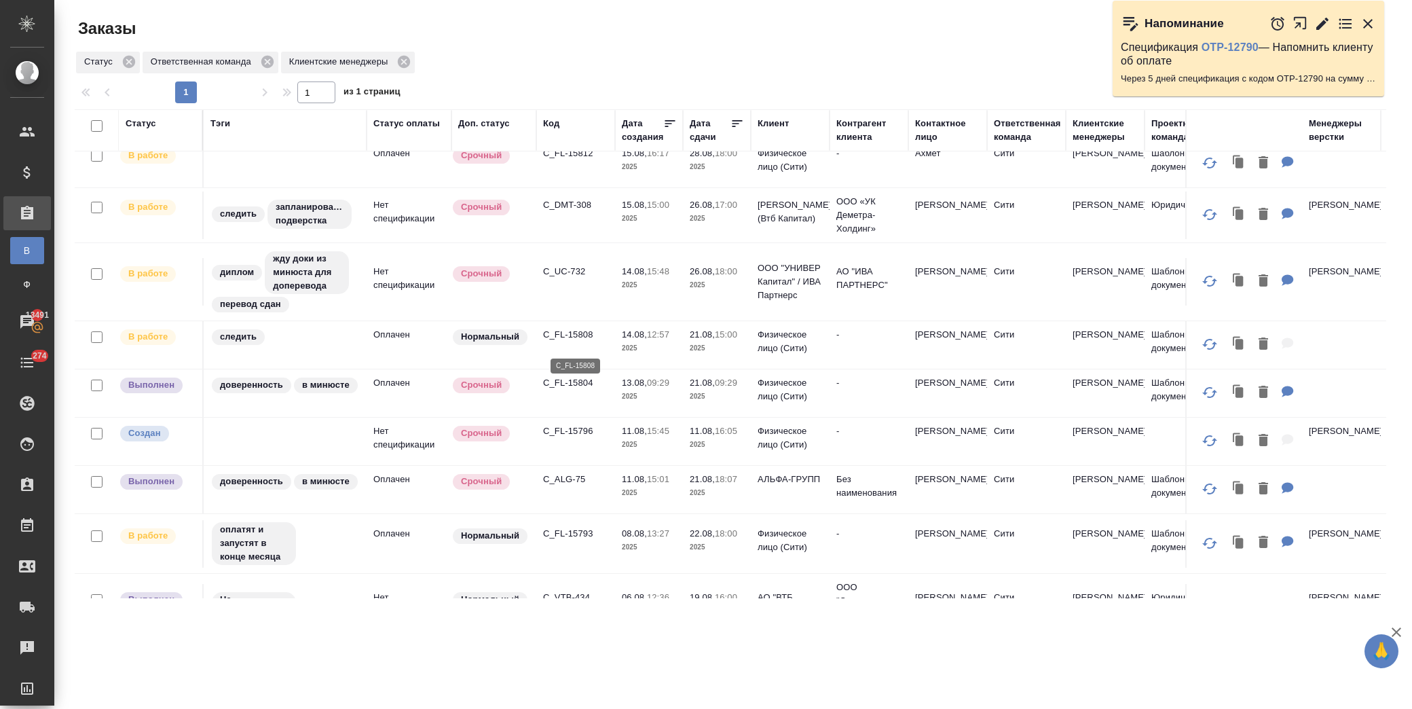
click at [582, 338] on p "C_FL-15808" at bounding box center [575, 335] width 65 height 14
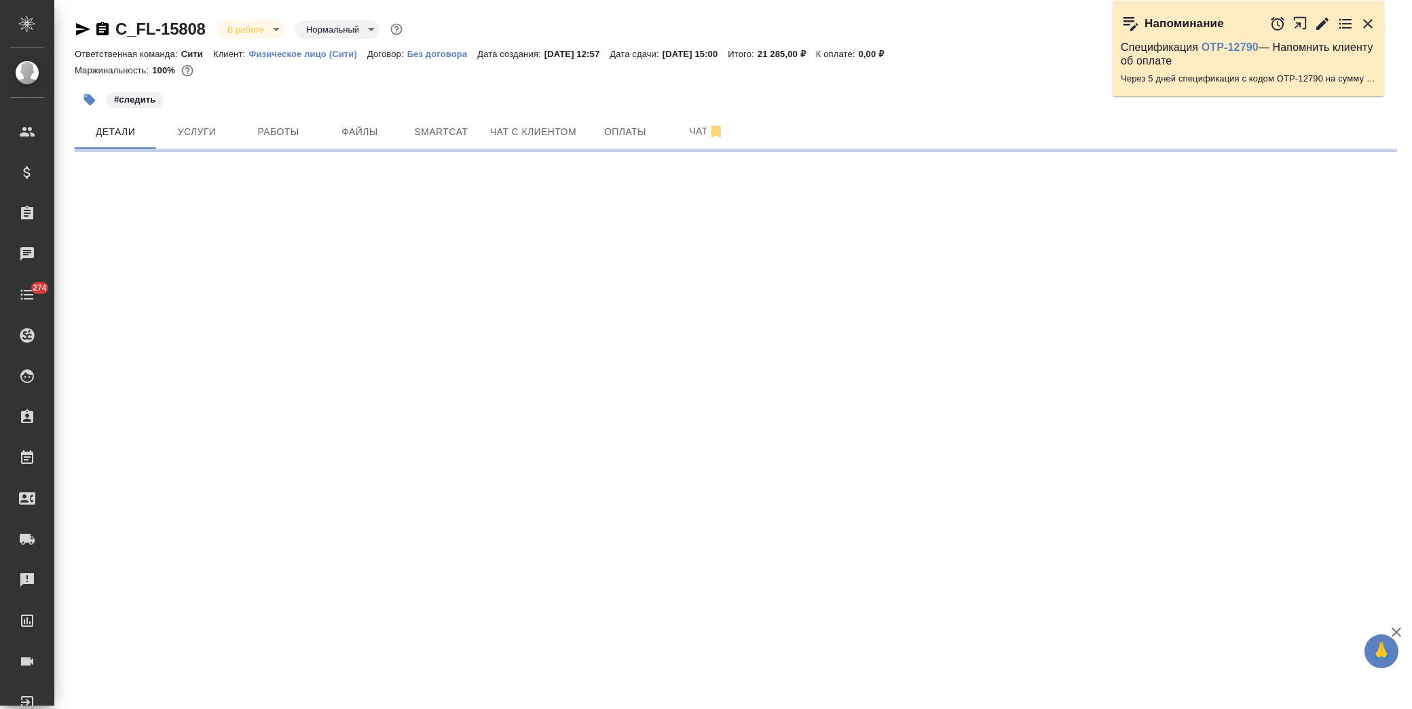
select select "RU"
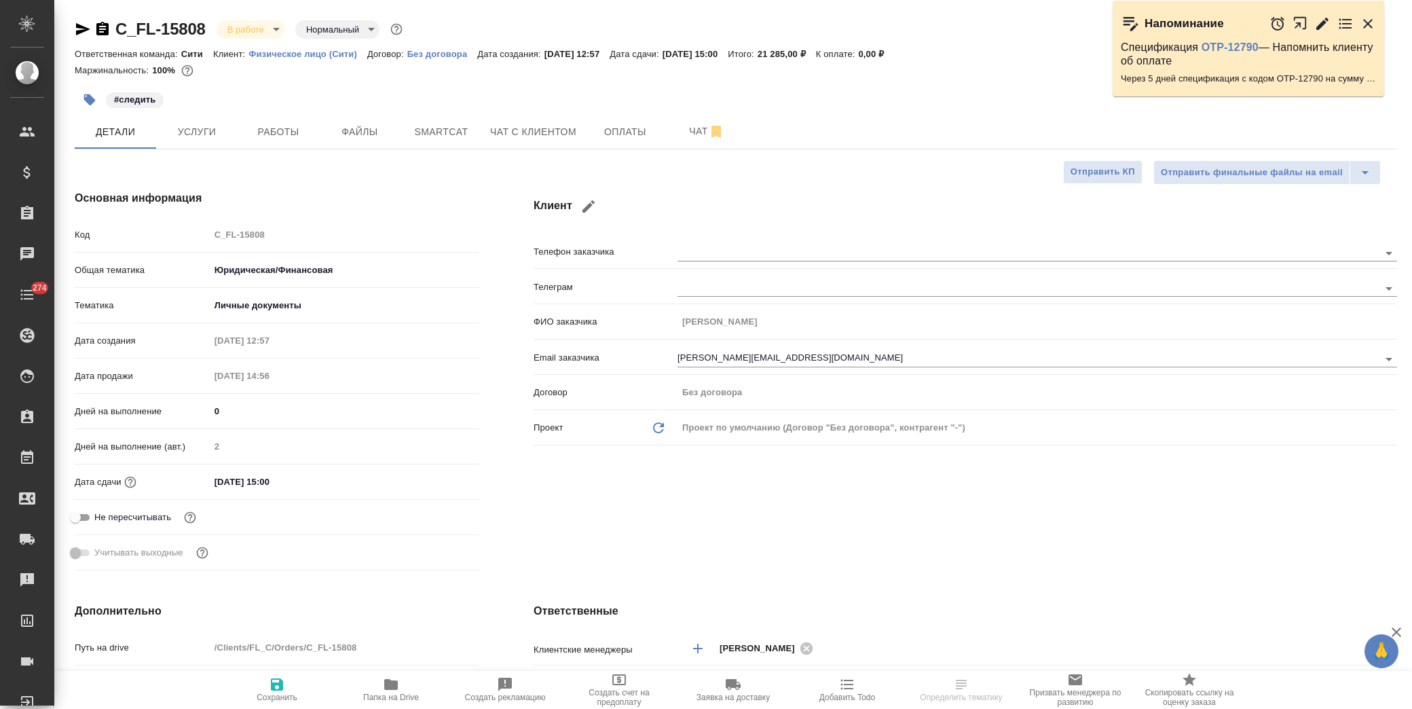
type textarea "x"
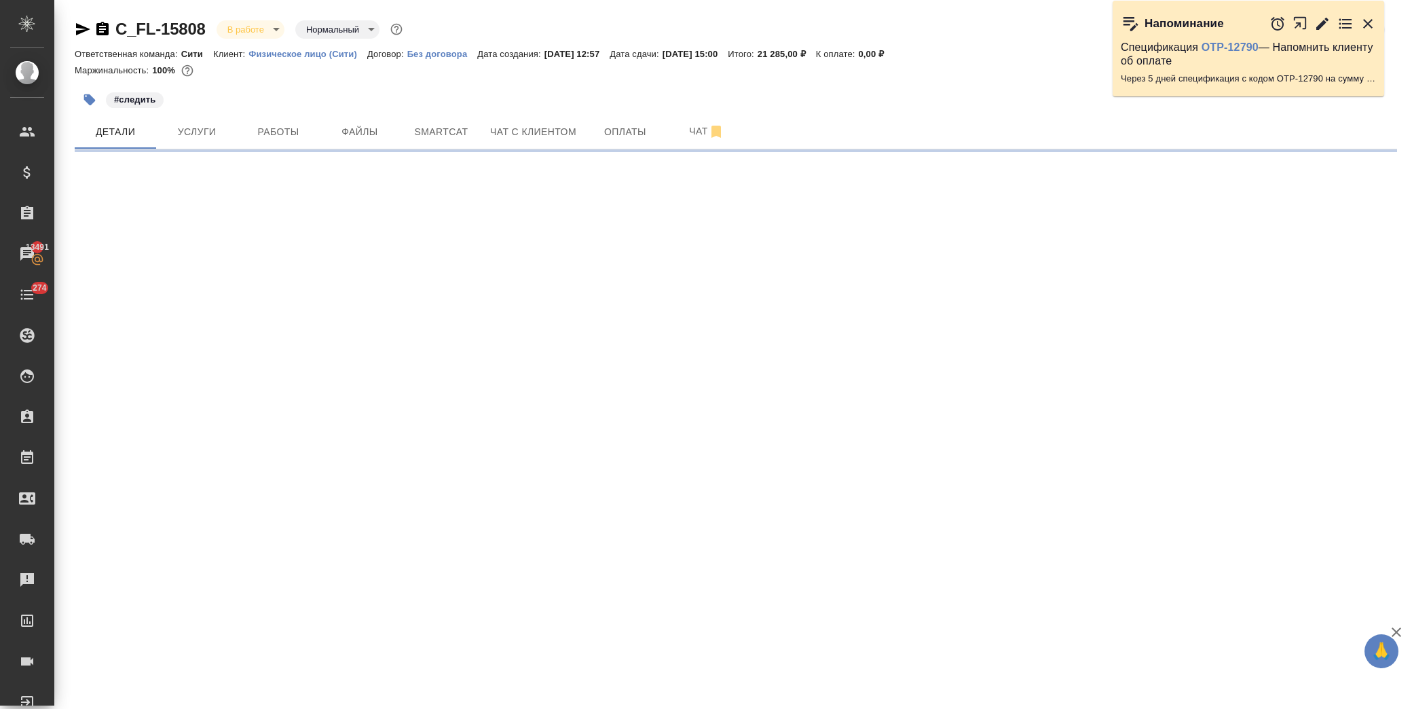
select select "RU"
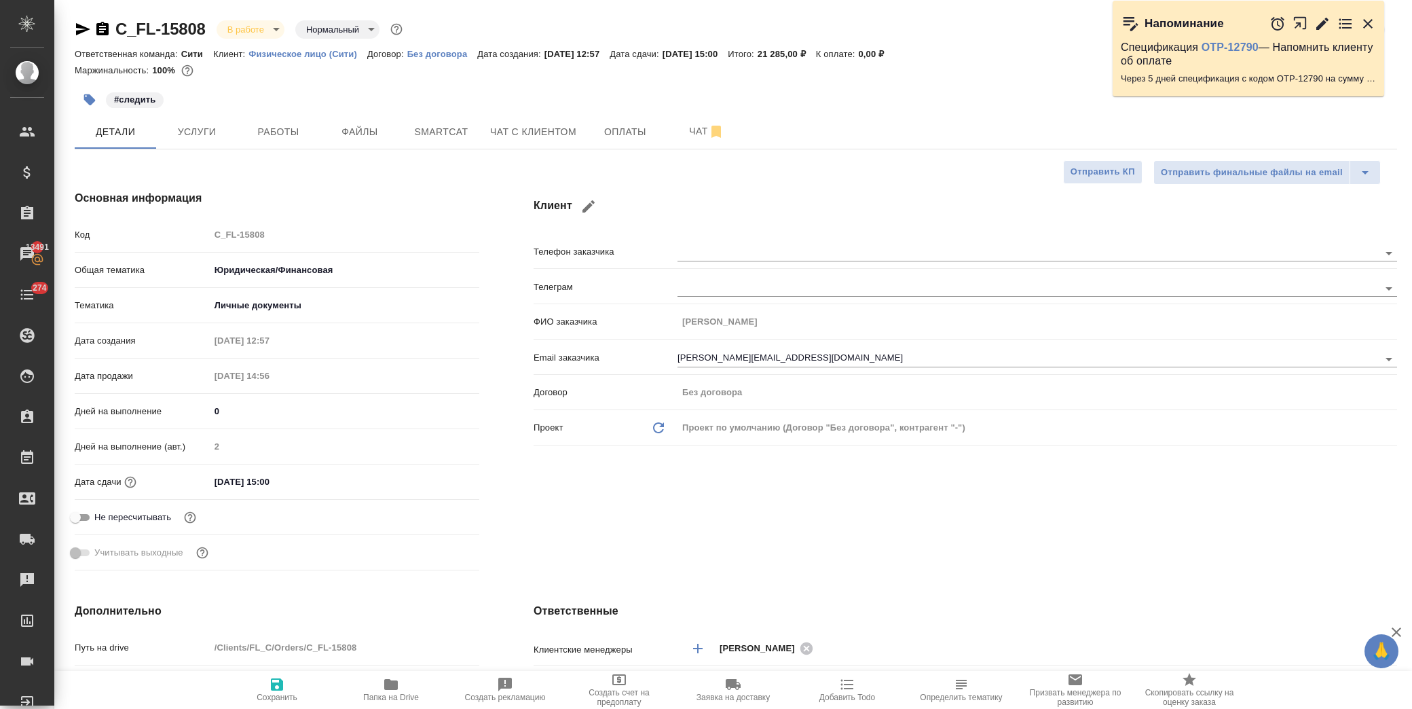
type textarea "x"
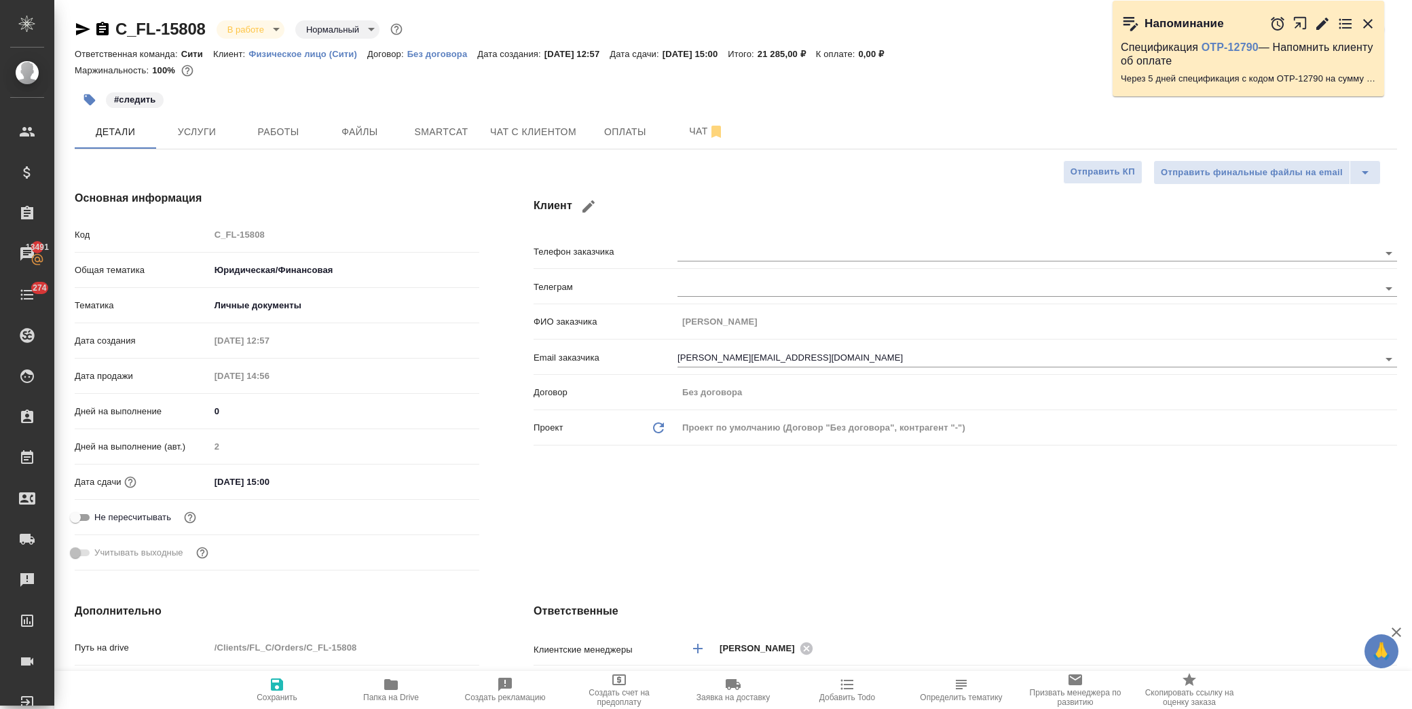
type textarea "x"
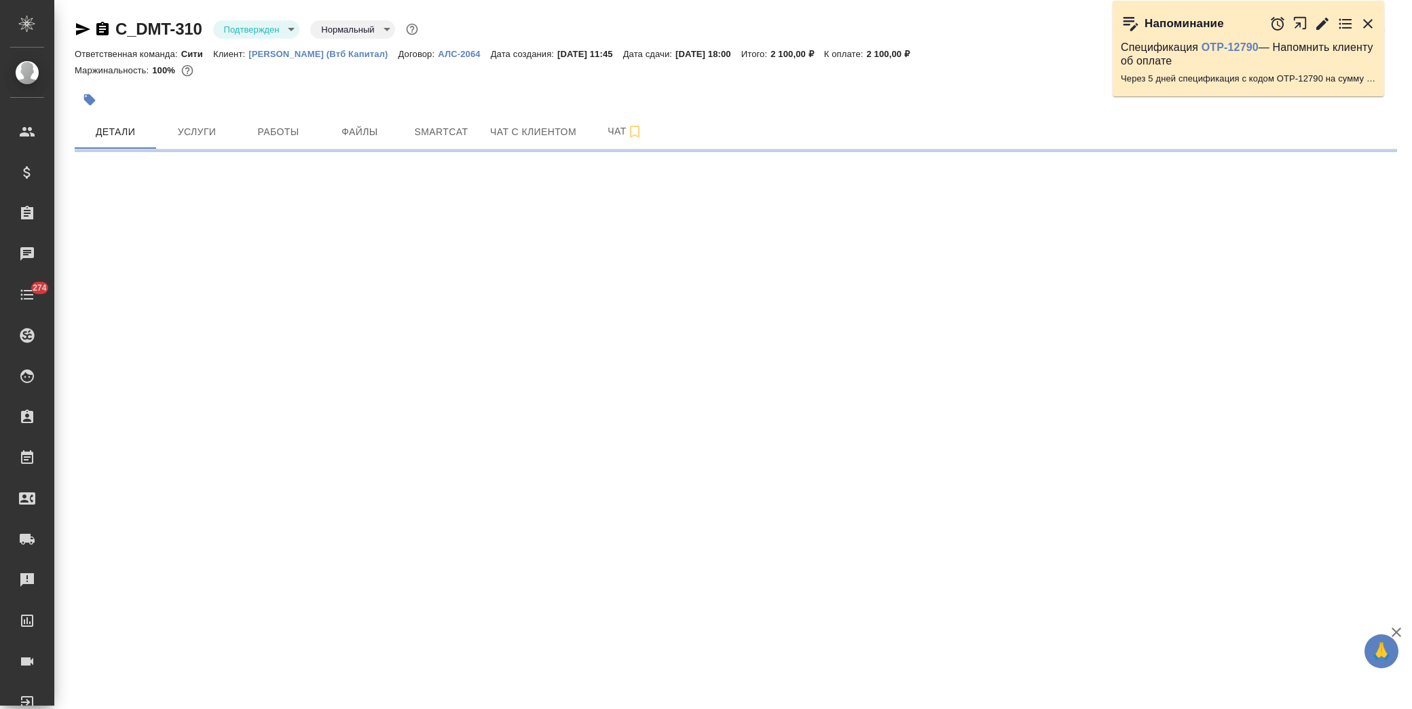
select select "RU"
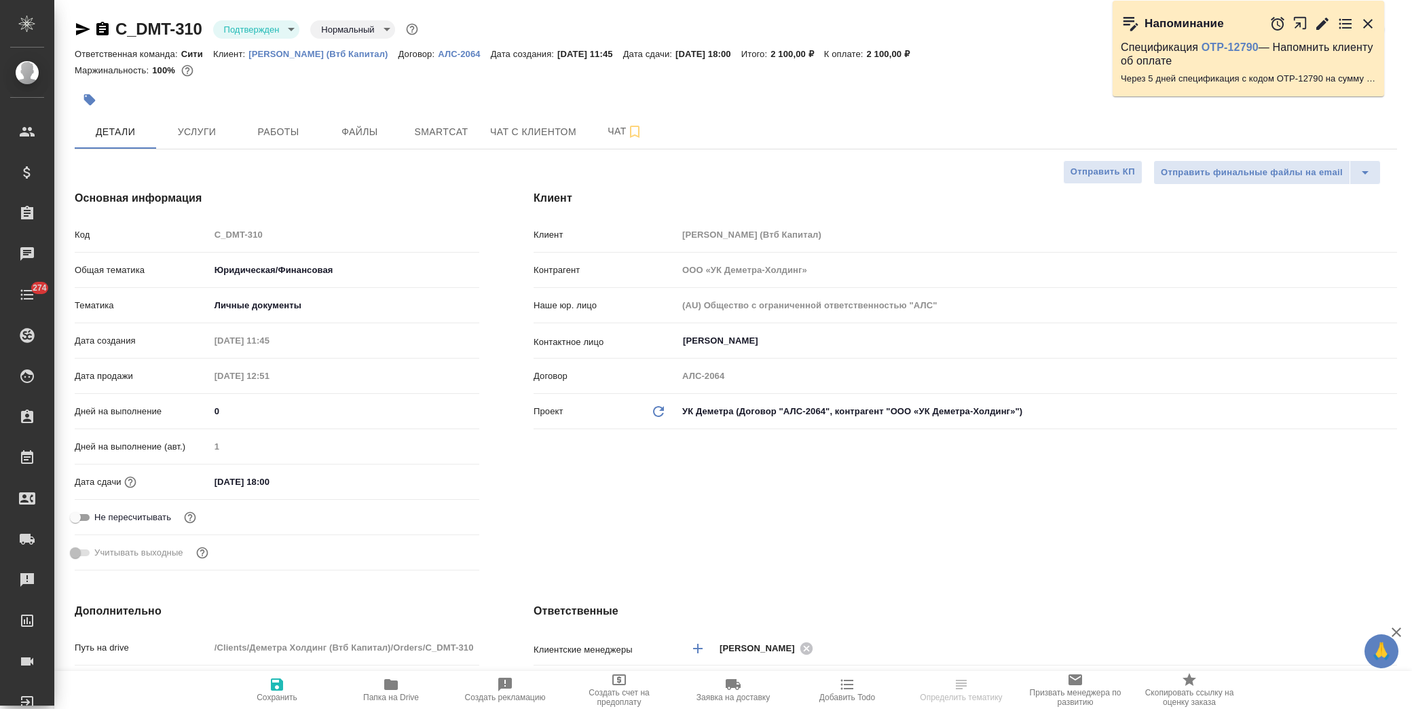
type textarea "x"
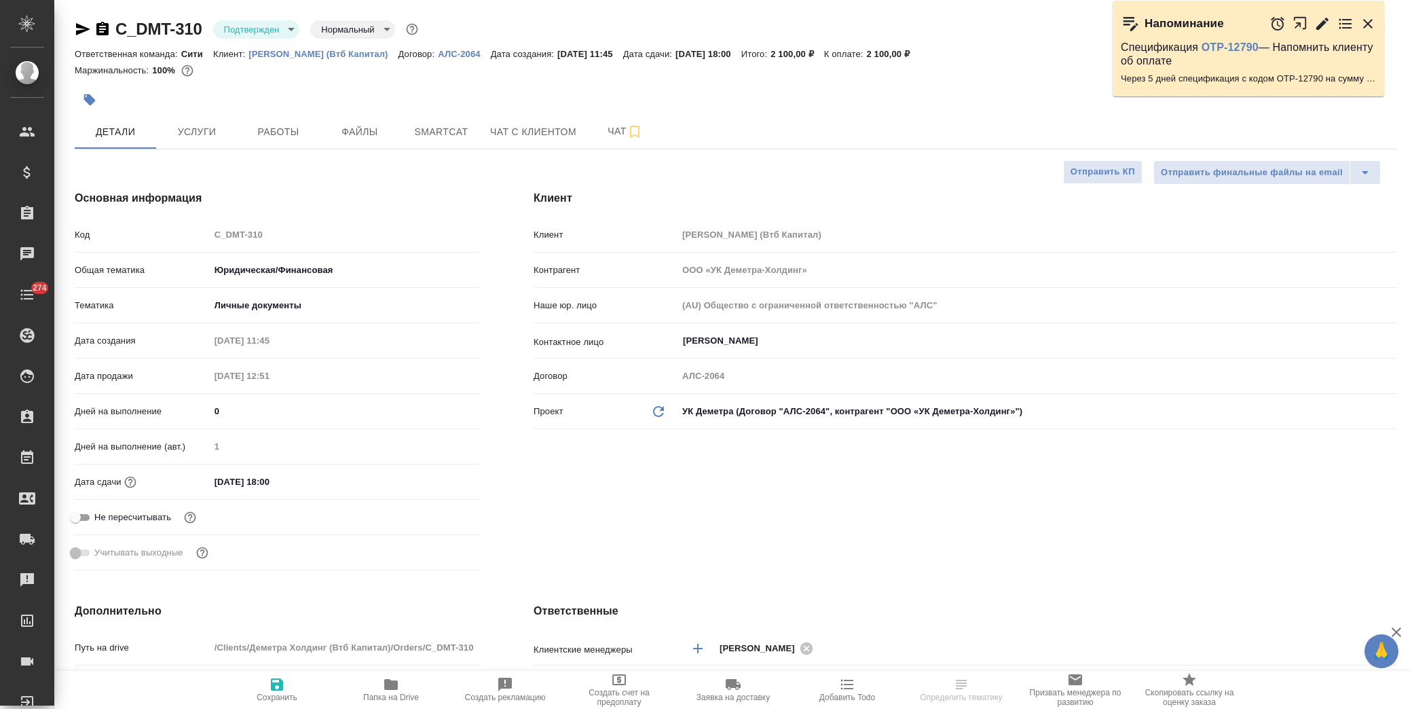
type textarea "x"
click at [520, 134] on span "Чат с клиентом" at bounding box center [533, 132] width 86 height 17
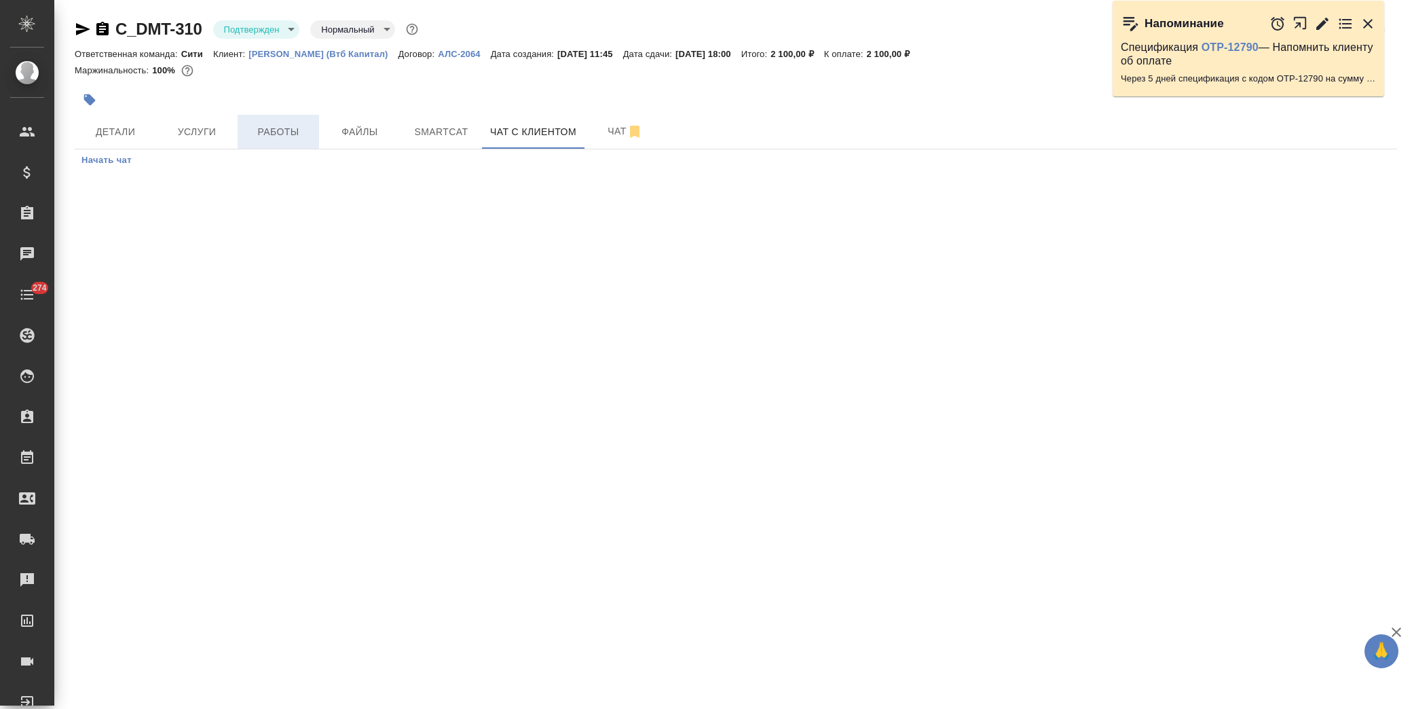
click at [285, 134] on span "Работы" at bounding box center [278, 132] width 65 height 17
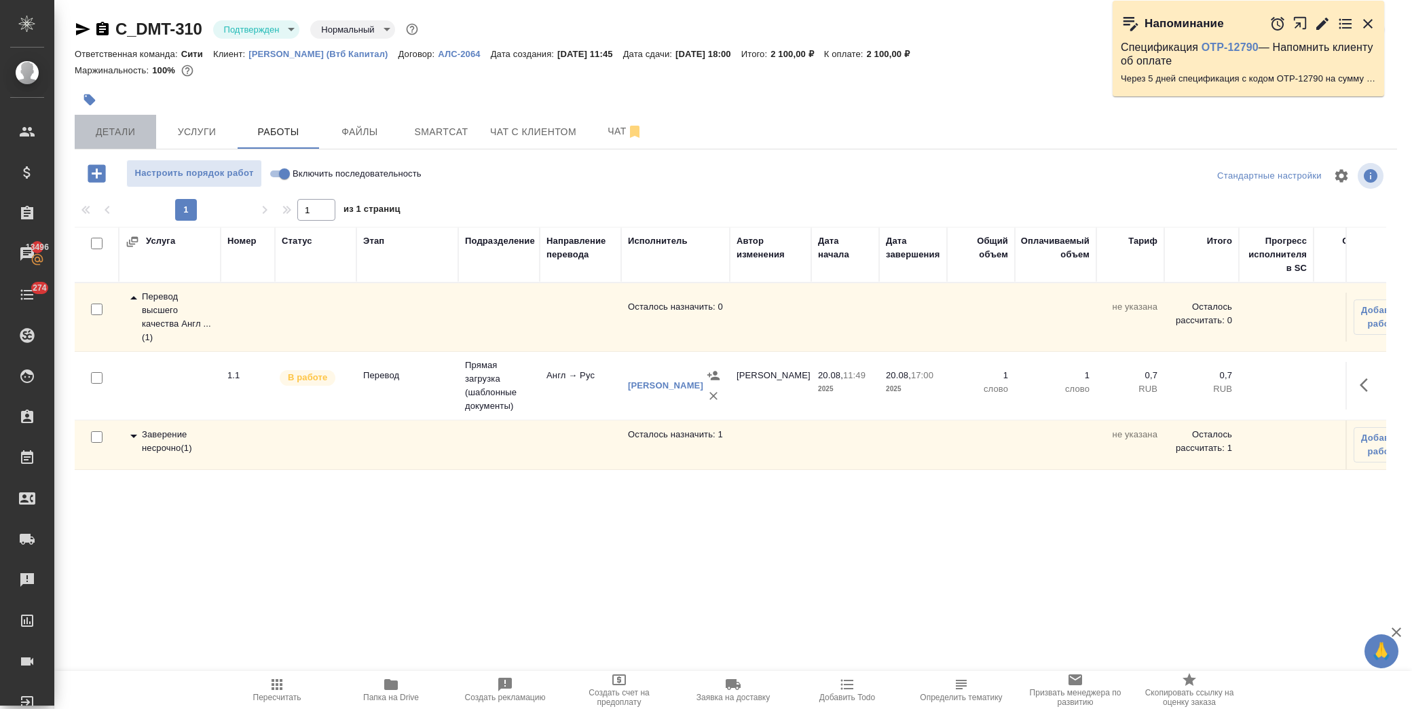
click at [106, 134] on span "Детали" at bounding box center [115, 132] width 65 height 17
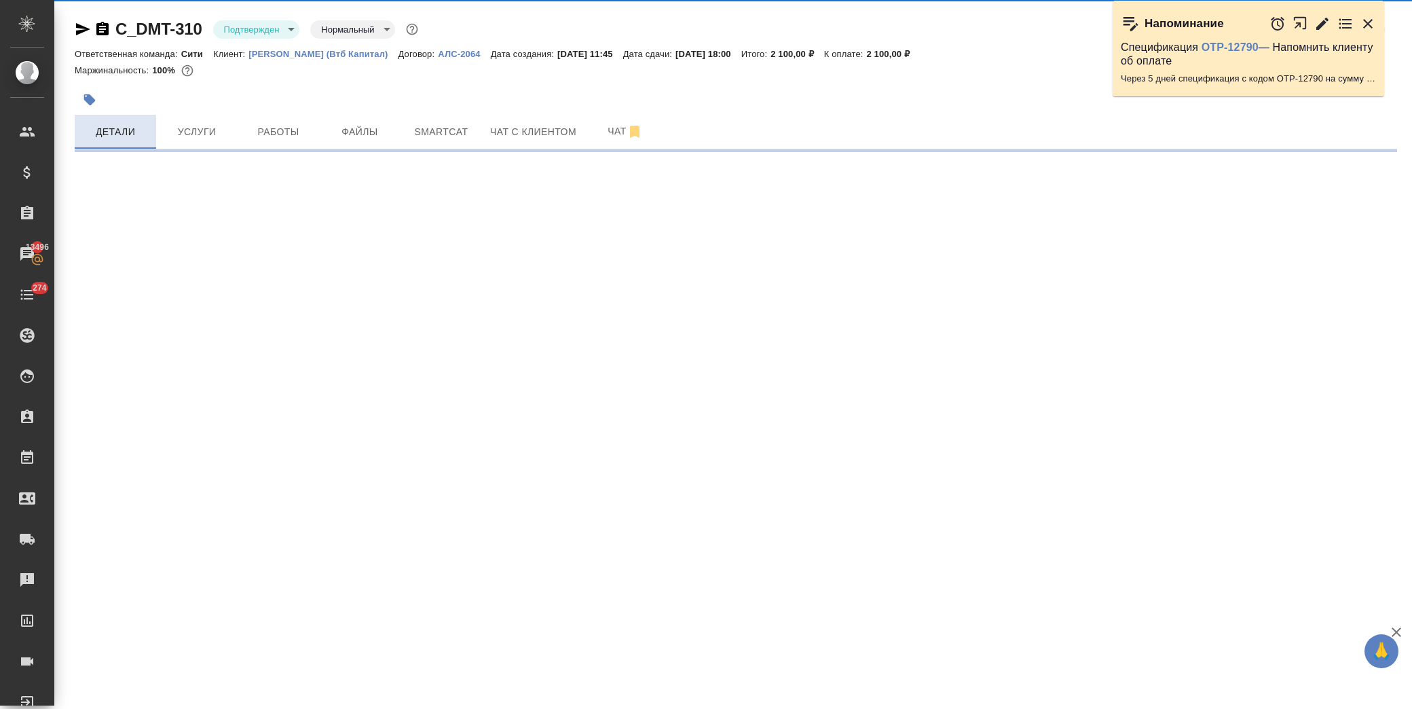
select select "RU"
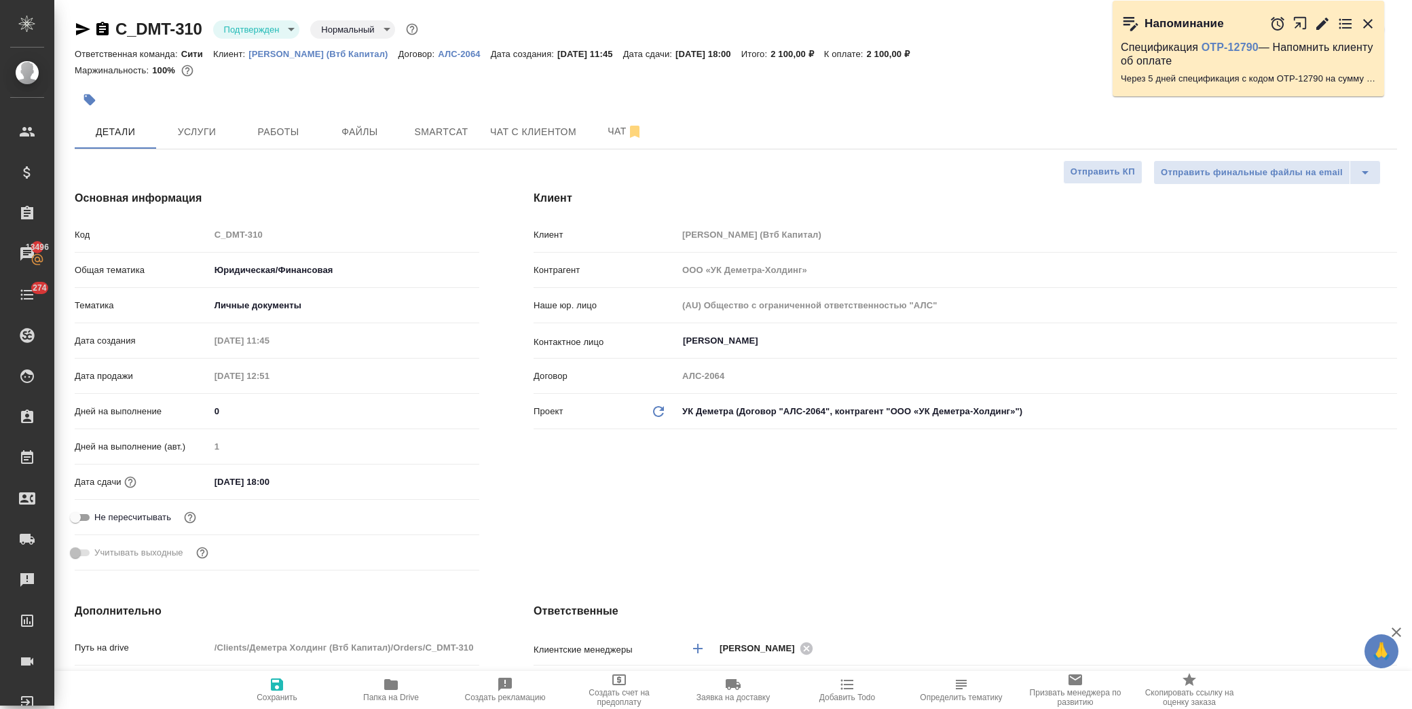
type textarea "x"
click at [320, 479] on input "[DATE] 18:00" at bounding box center [269, 482] width 119 height 20
click at [438, 485] on icon "button" at bounding box center [440, 481] width 16 height 16
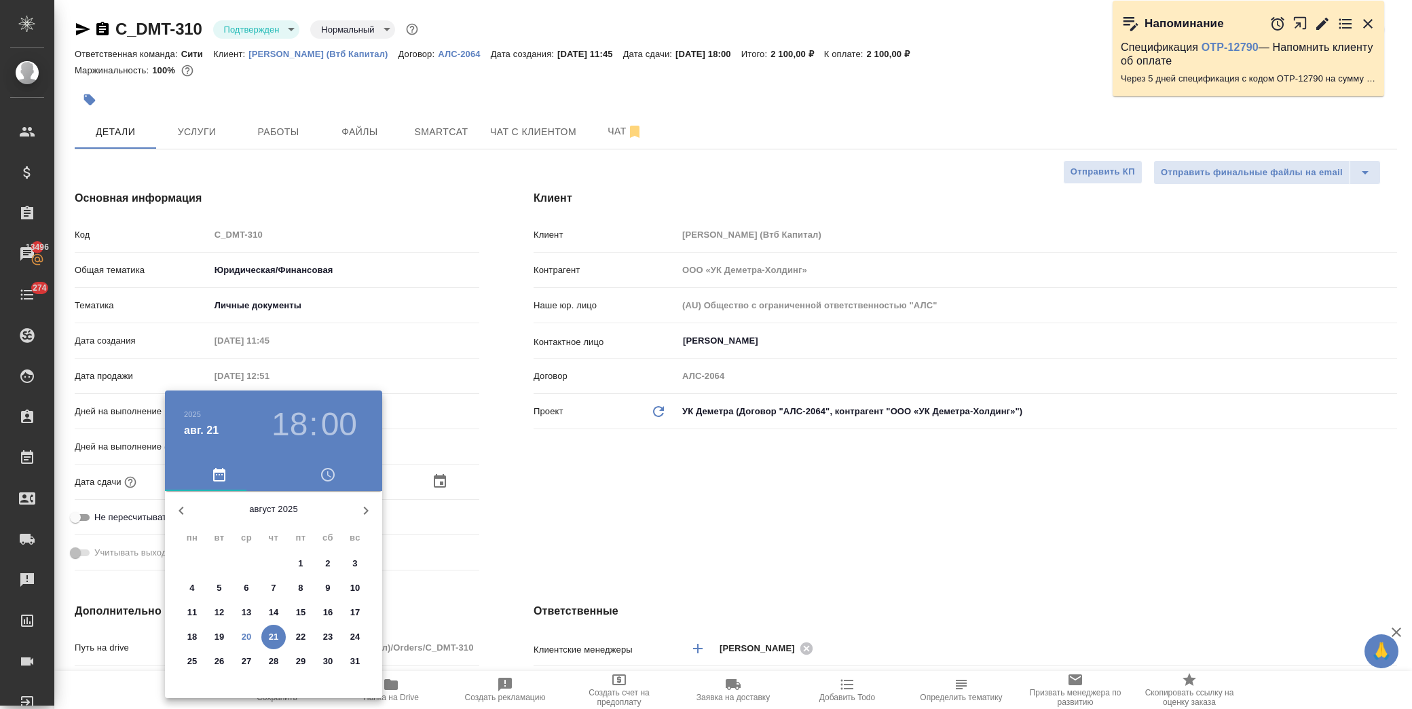
click at [367, 510] on icon "button" at bounding box center [366, 510] width 5 height 8
click at [219, 560] on p "2" at bounding box center [219, 564] width 5 height 14
type input "02.09.2025 18:00"
type textarea "x"
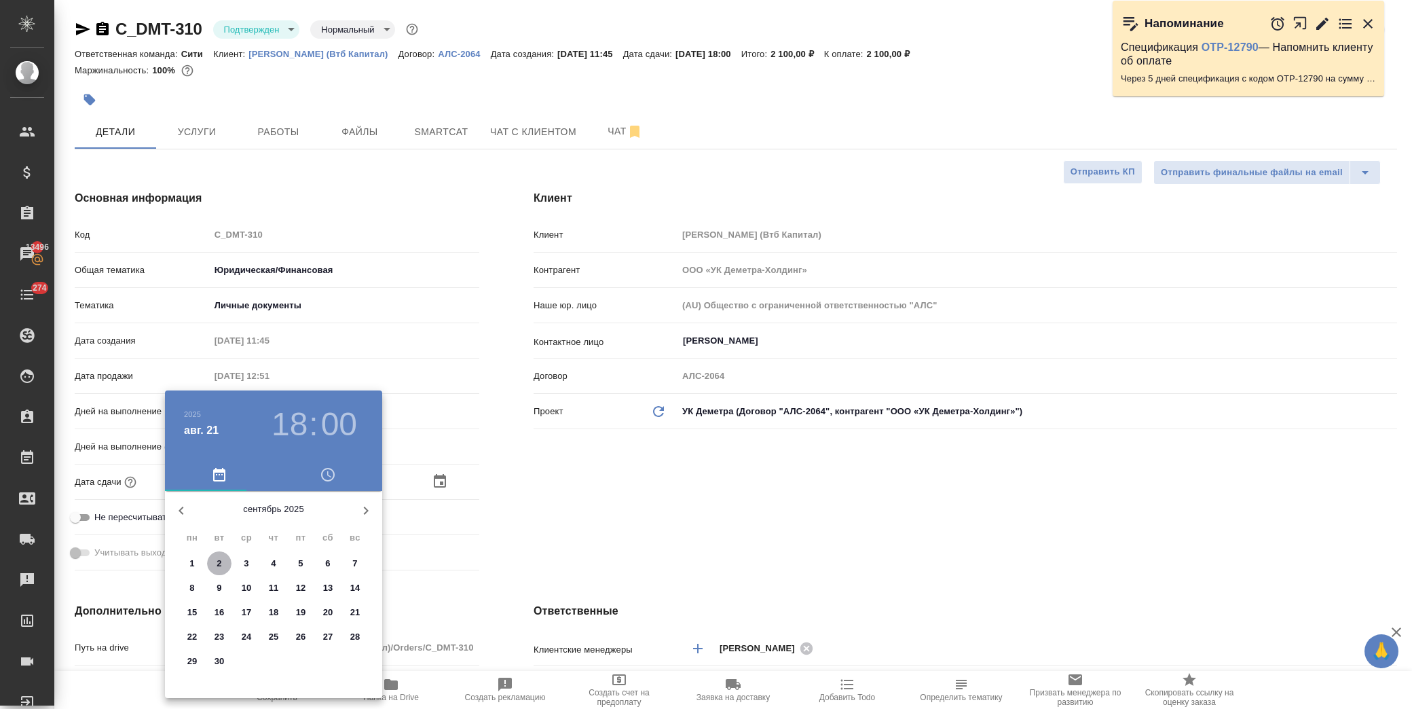
type textarea "x"
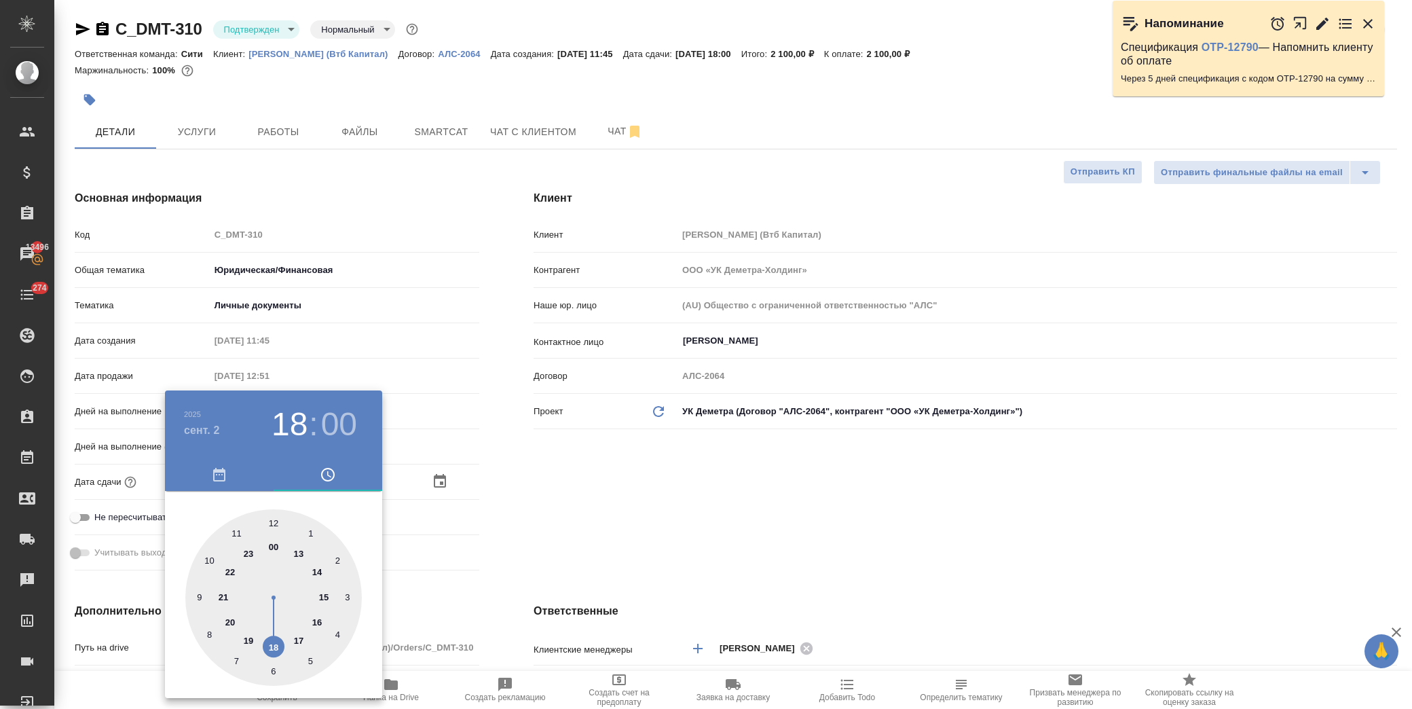
click at [274, 646] on div at bounding box center [273, 597] width 176 height 176
type textarea "x"
drag, startPoint x: 428, startPoint y: 513, endPoint x: 428, endPoint y: 520, distance: 6.8
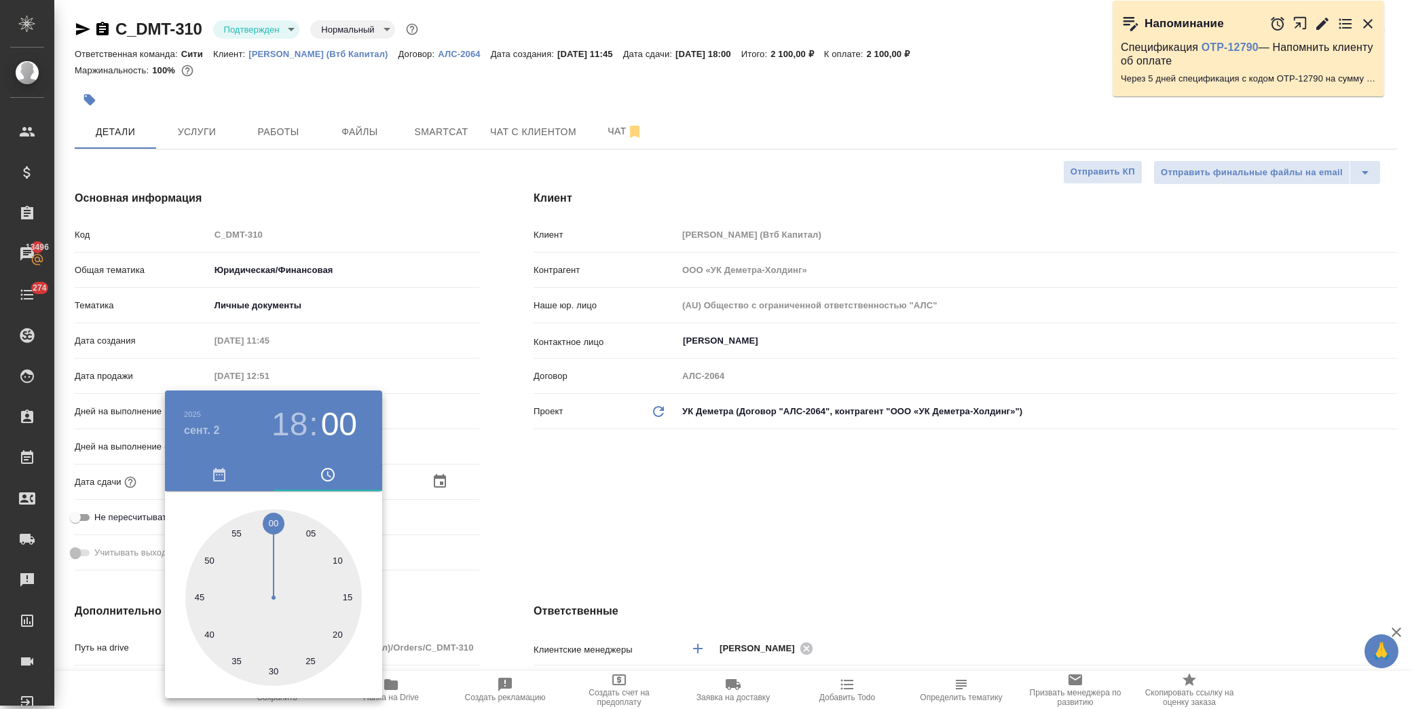
click at [428, 512] on div at bounding box center [706, 354] width 1412 height 709
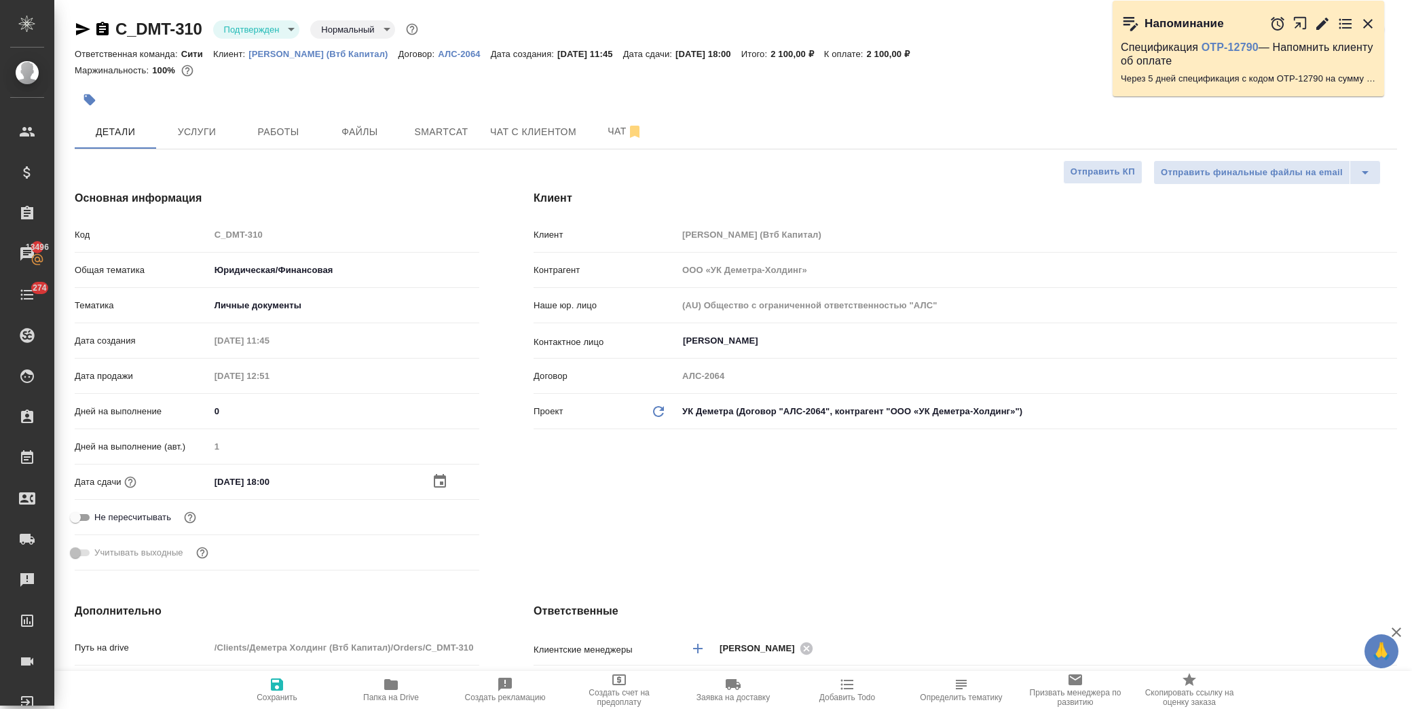
drag, startPoint x: 270, startPoint y: 686, endPoint x: 286, endPoint y: 663, distance: 27.7
click at [270, 683] on icon "button" at bounding box center [277, 684] width 16 height 16
type textarea "x"
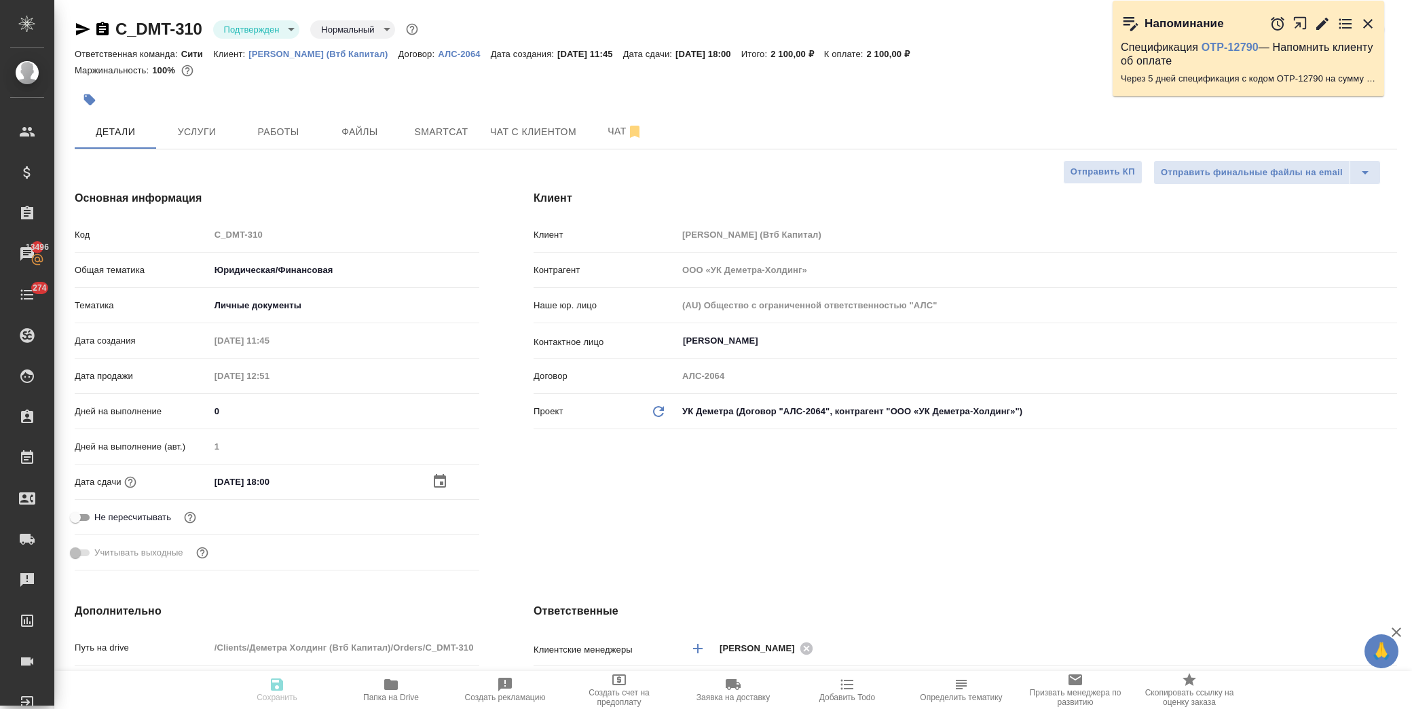
type textarea "x"
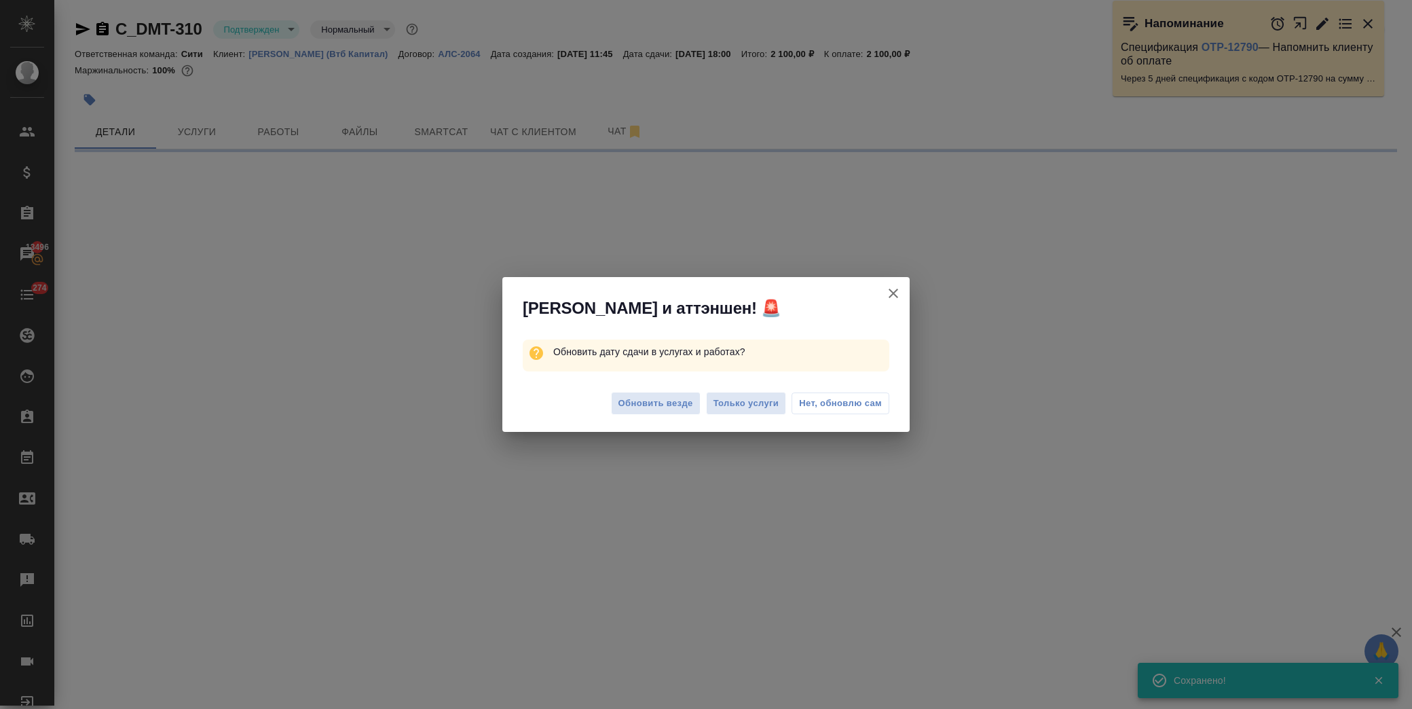
select select "RU"
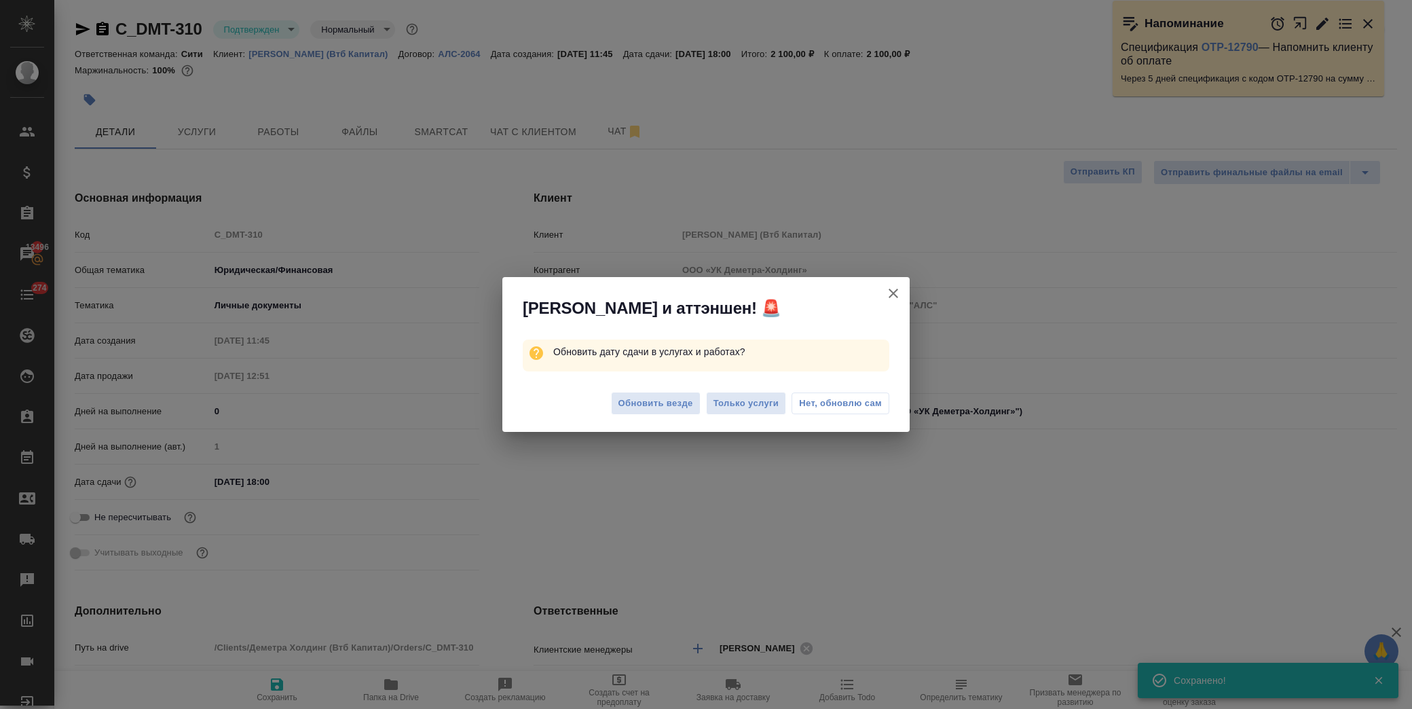
type textarea "x"
click at [858, 399] on span "Нет, обновлю сам" at bounding box center [840, 403] width 83 height 14
type textarea "x"
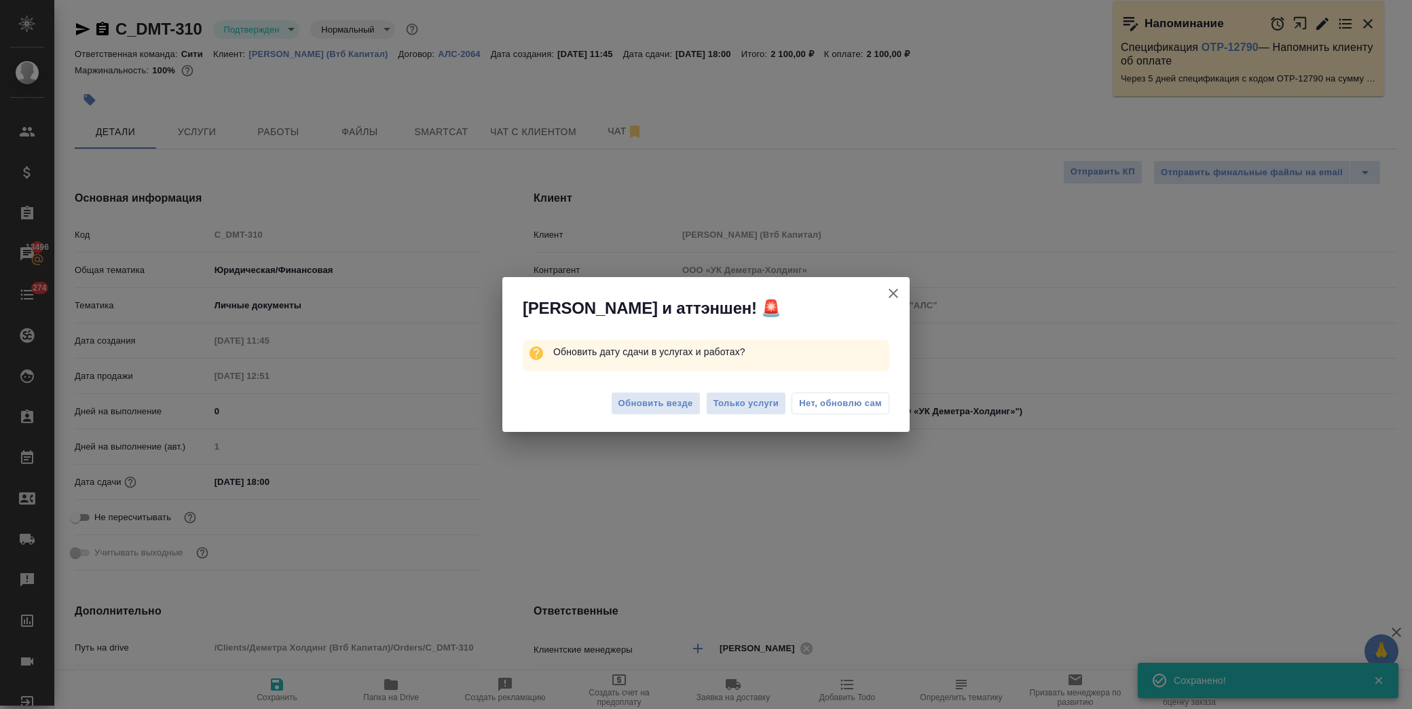
type textarea "x"
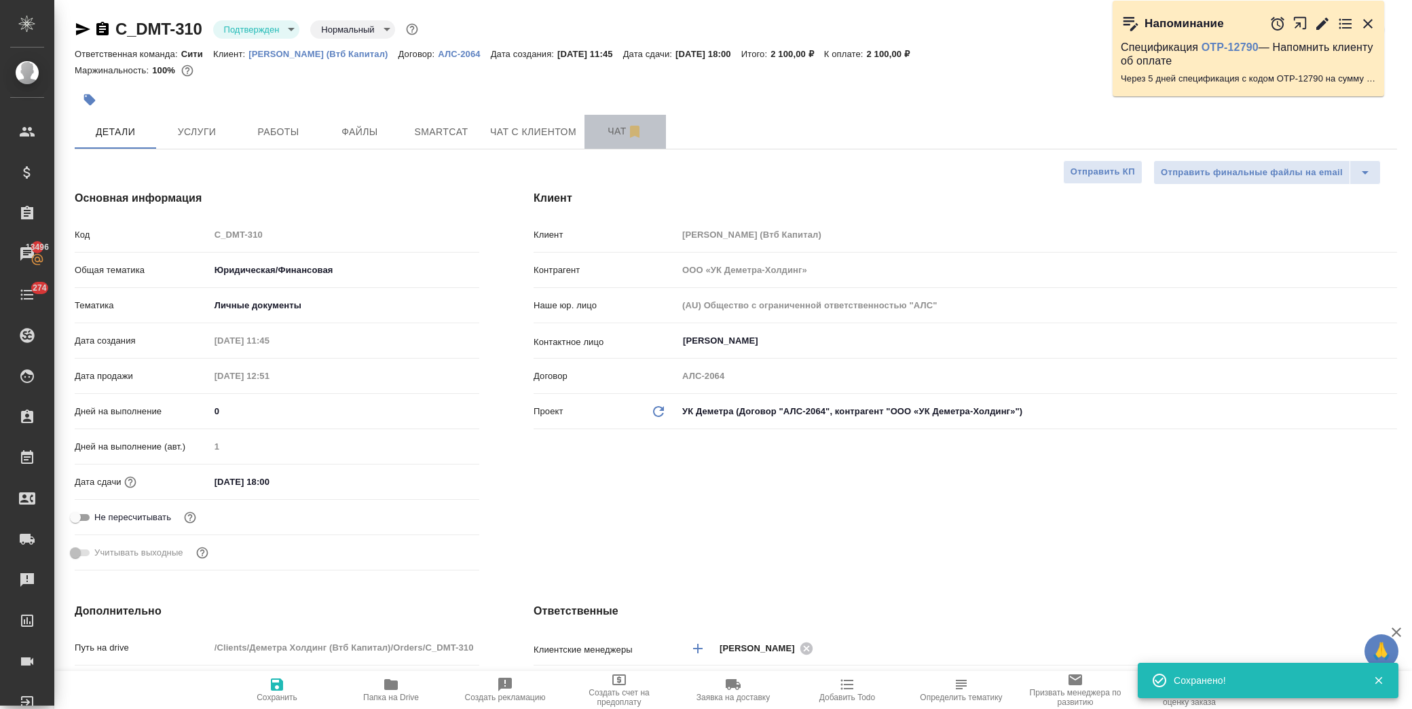
click at [606, 131] on span "Чат" at bounding box center [625, 131] width 65 height 17
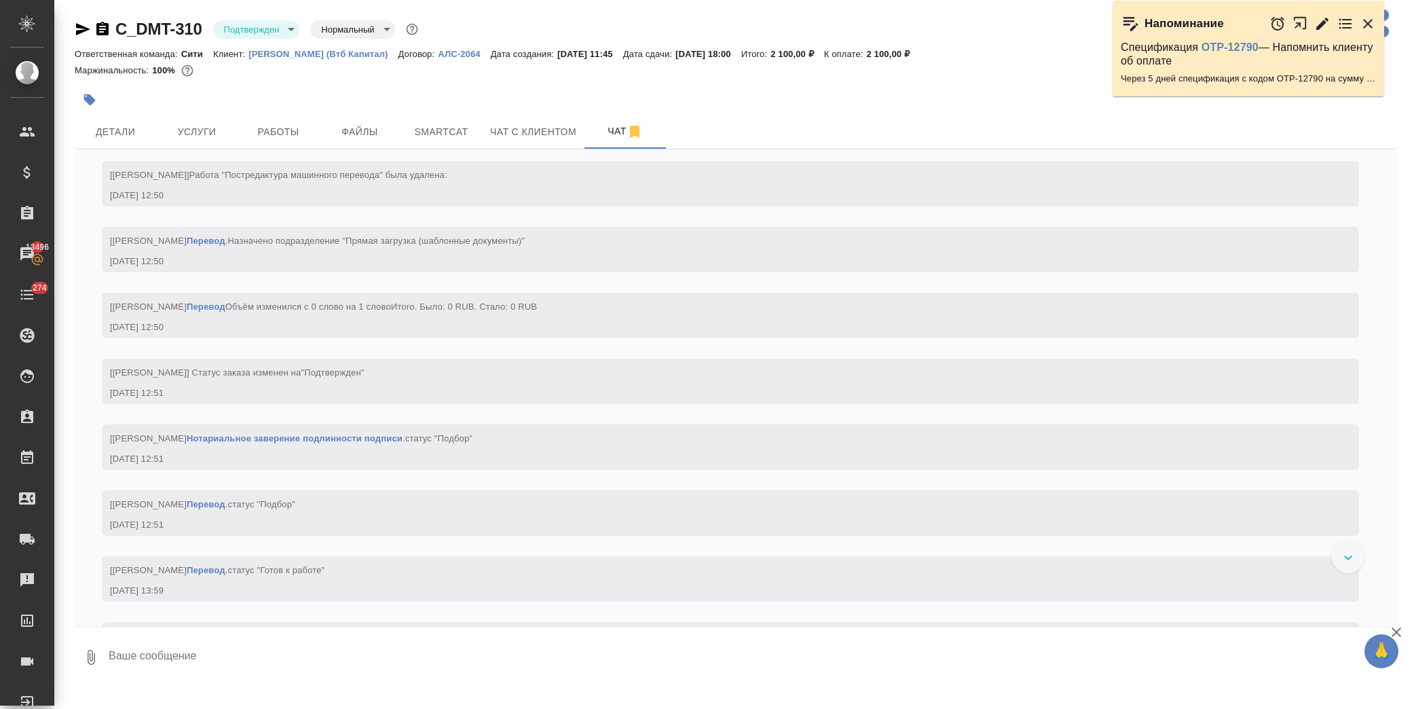
scroll to position [662, 0]
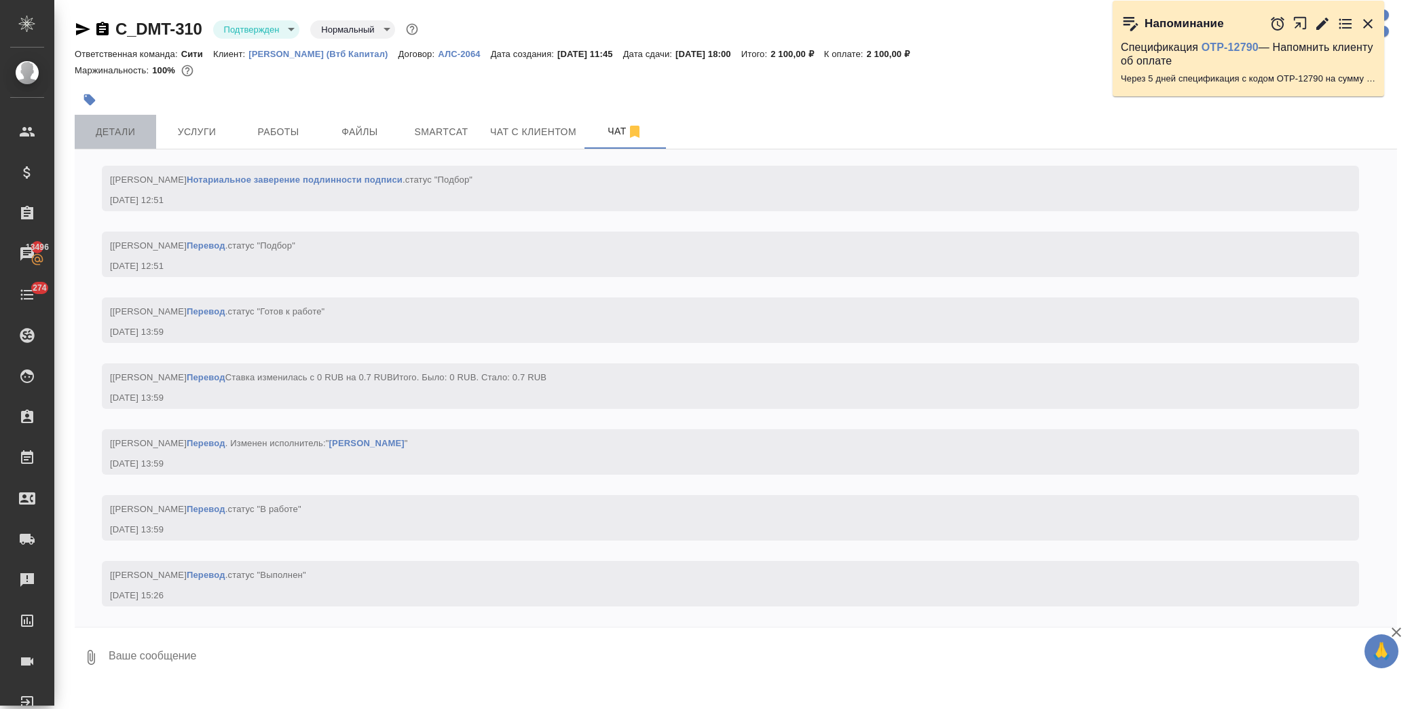
click at [112, 124] on span "Детали" at bounding box center [115, 132] width 65 height 17
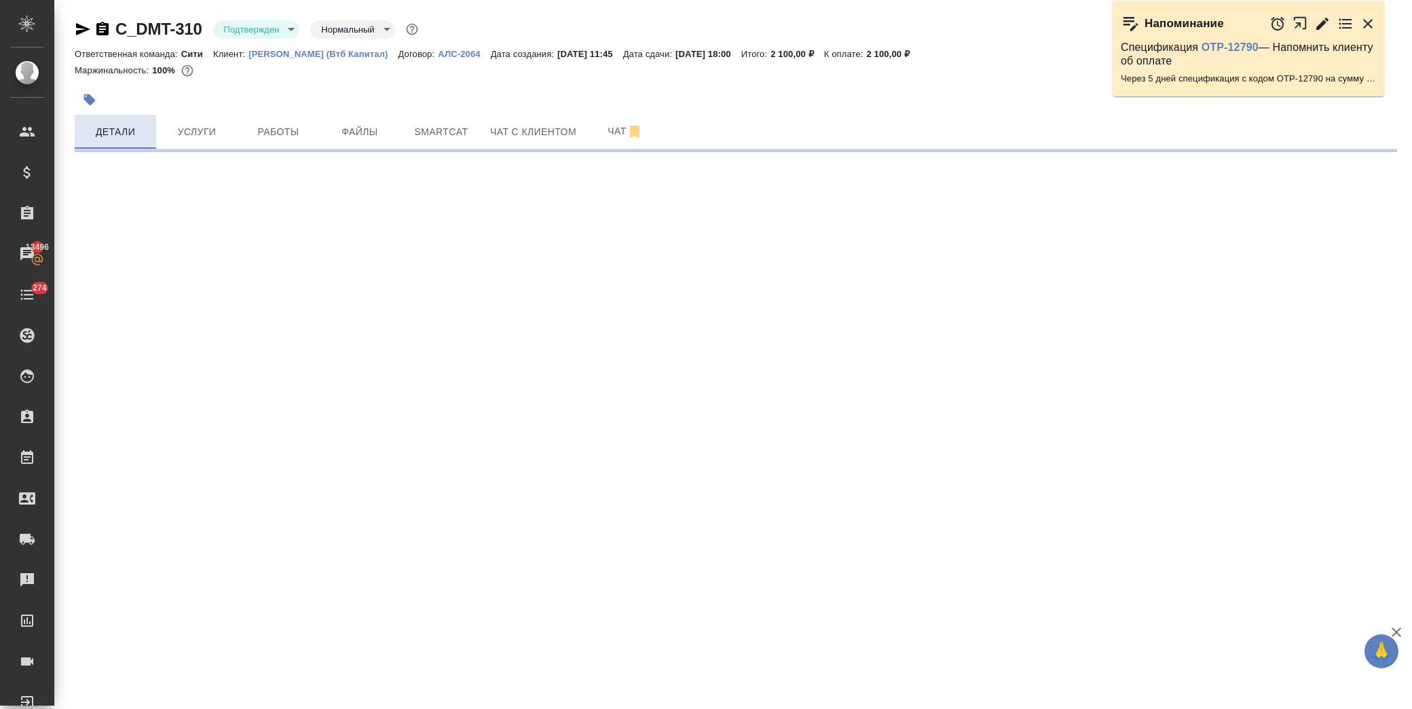
select select "RU"
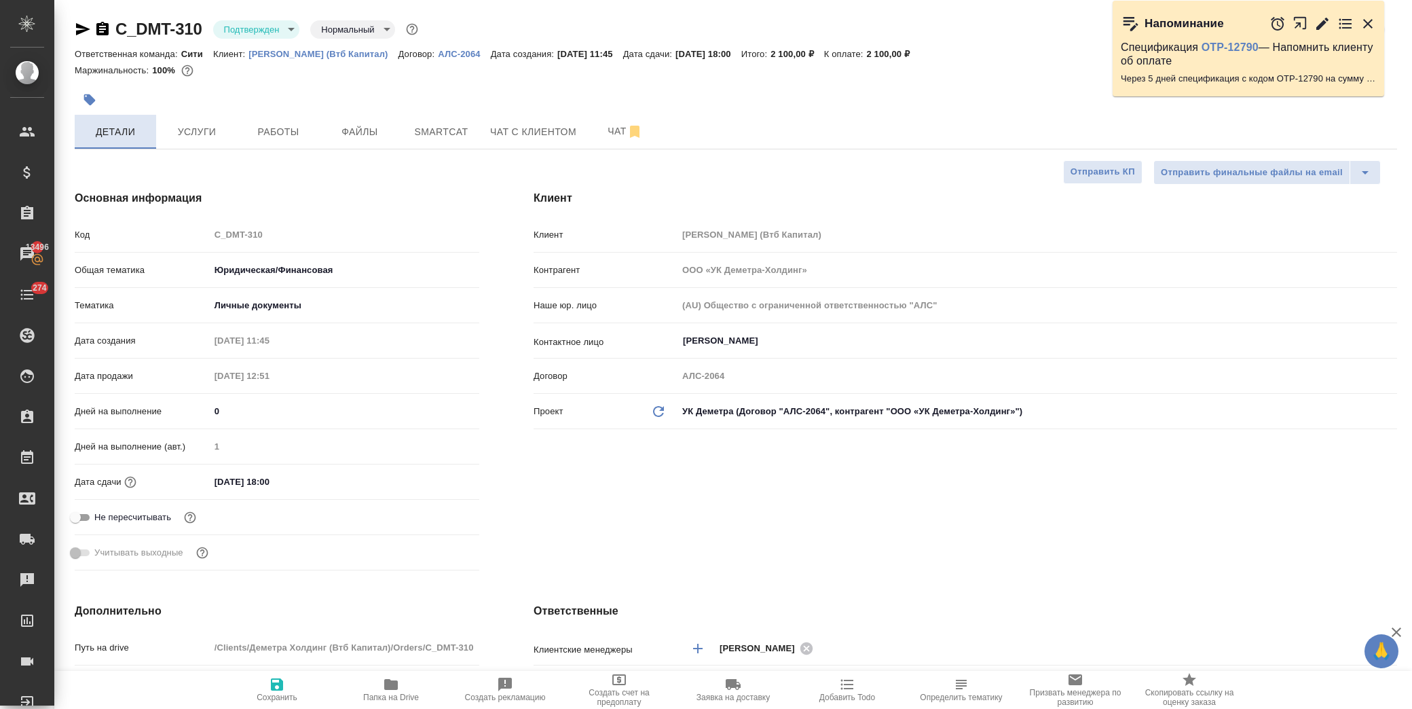
type textarea "x"
click at [317, 481] on input "02.09.2025 18:00" at bounding box center [269, 482] width 119 height 20
click at [442, 476] on icon "button" at bounding box center [440, 480] width 12 height 14
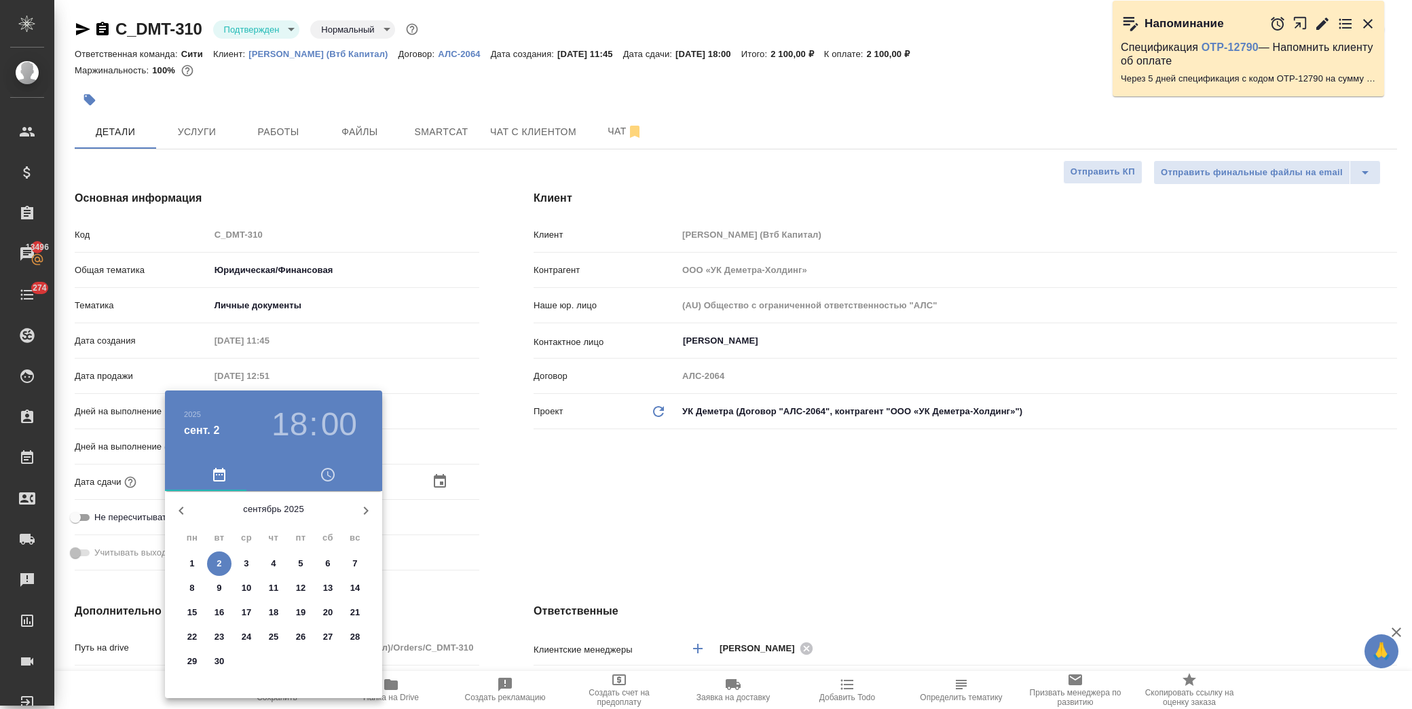
click at [178, 505] on icon "button" at bounding box center [181, 510] width 16 height 16
click at [272, 638] on p "21" at bounding box center [274, 637] width 10 height 14
type input "21.08.2025 18:00"
type textarea "x"
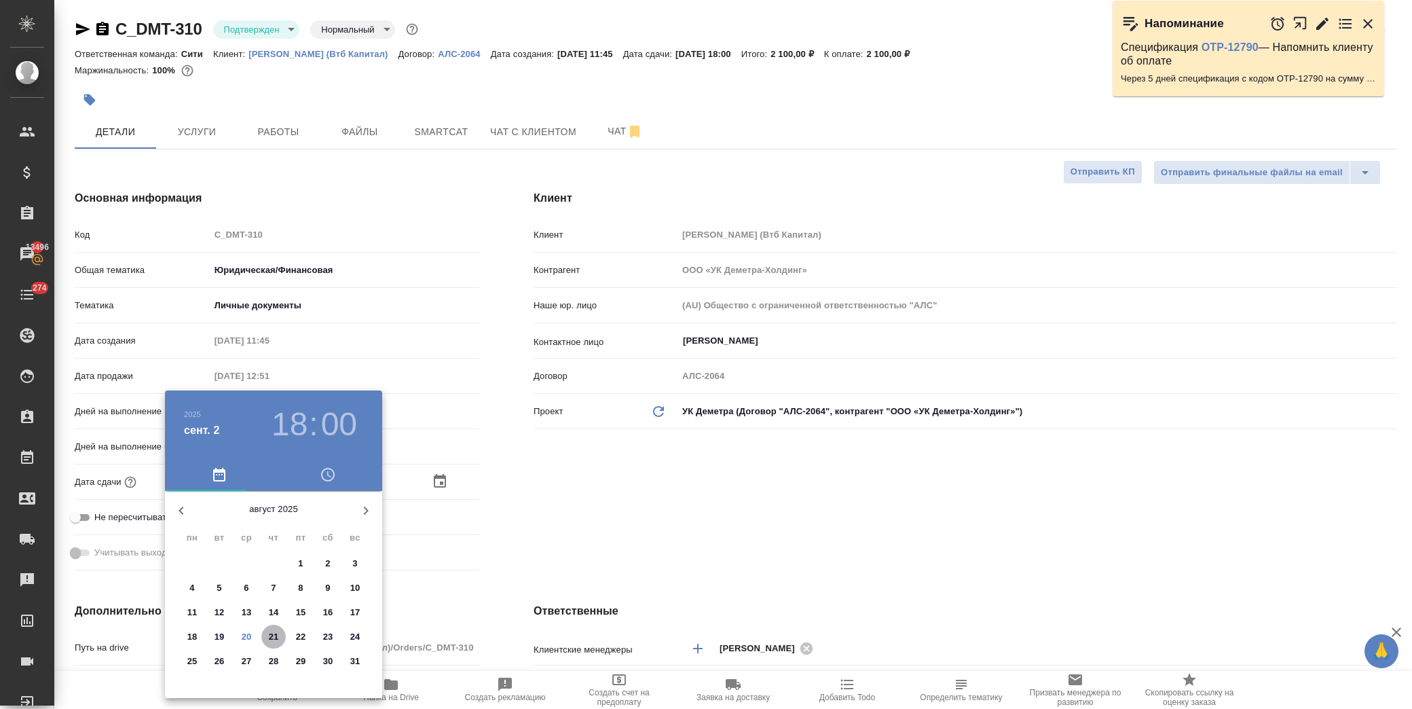
type textarea "x"
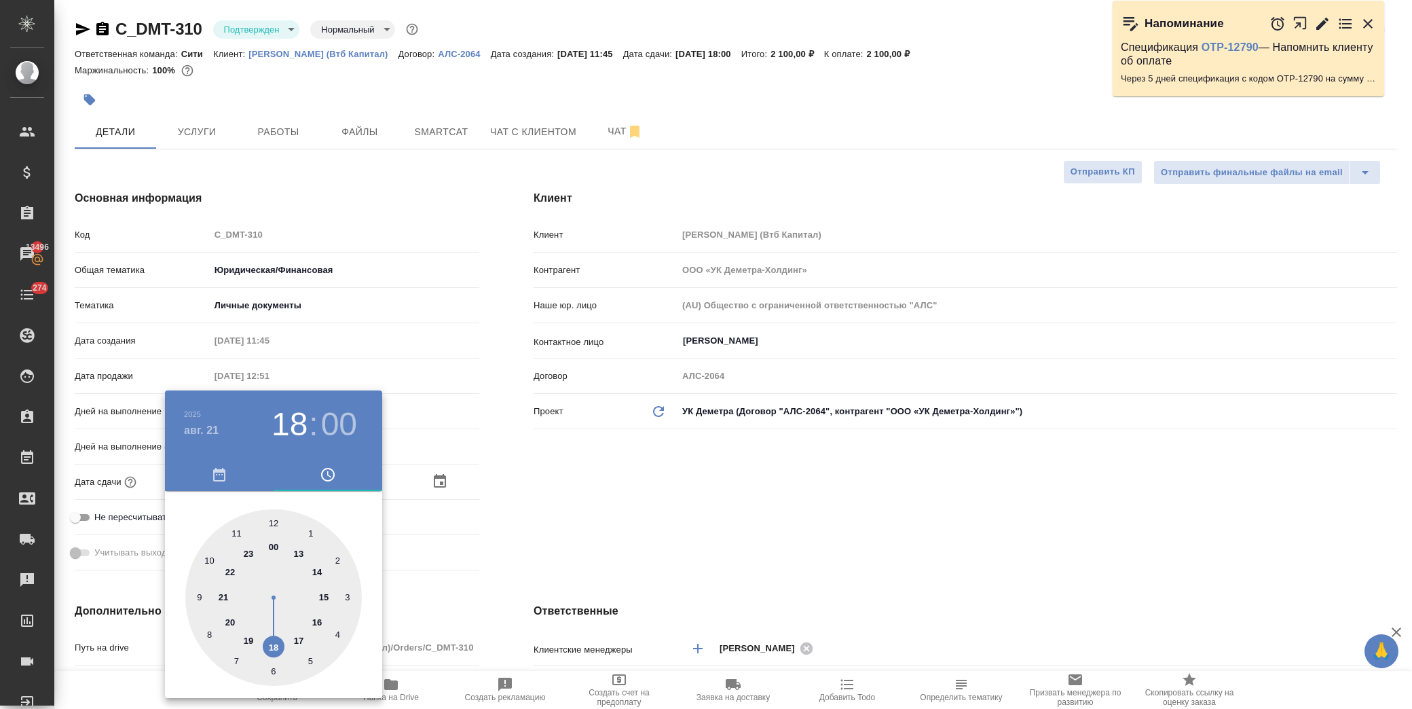
click at [586, 519] on div at bounding box center [706, 354] width 1412 height 709
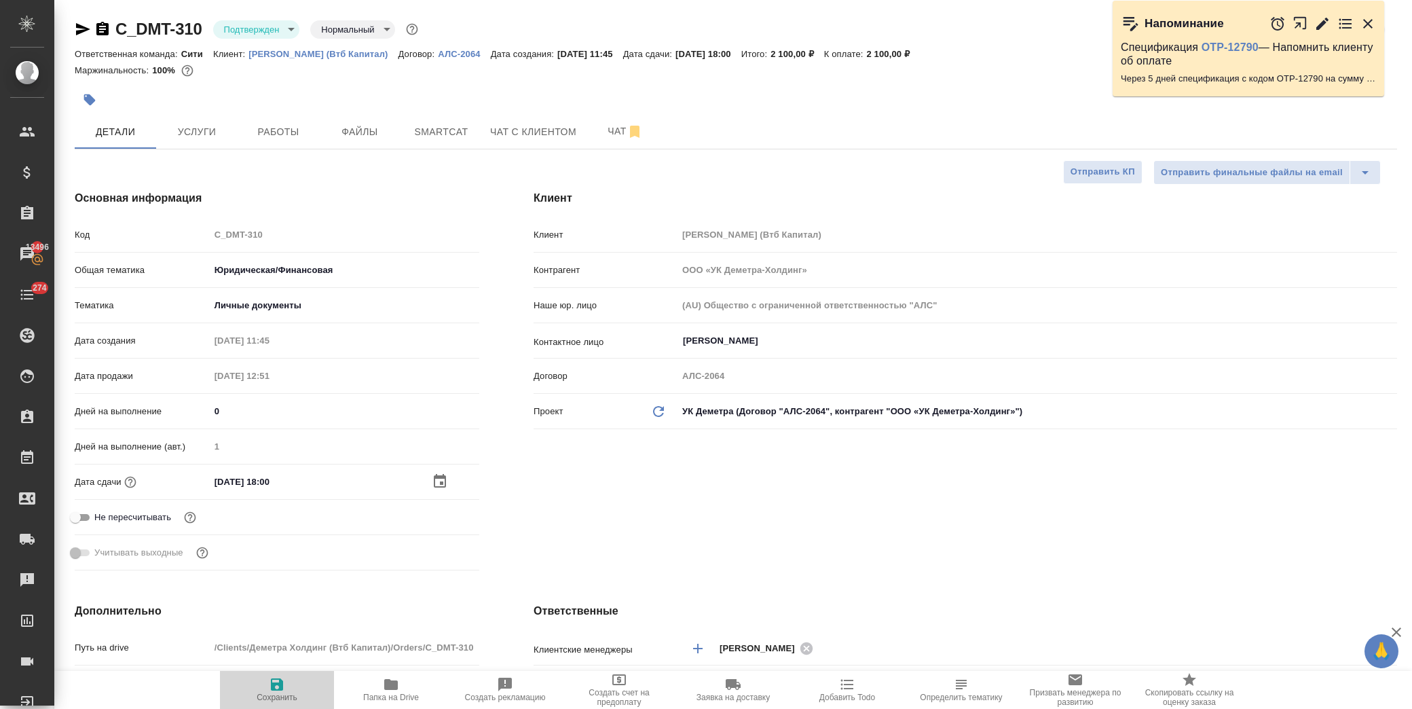
click at [272, 689] on icon "button" at bounding box center [277, 684] width 12 height 12
type textarea "x"
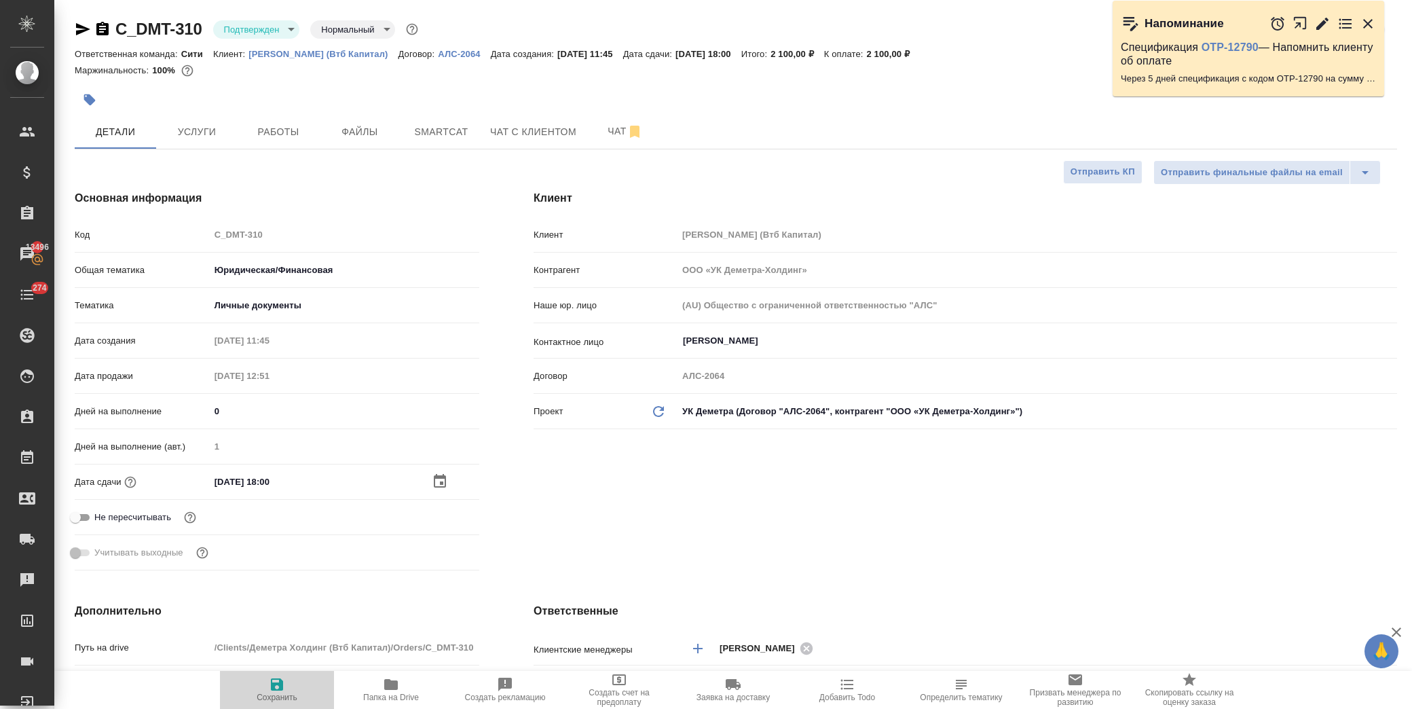
type textarea "x"
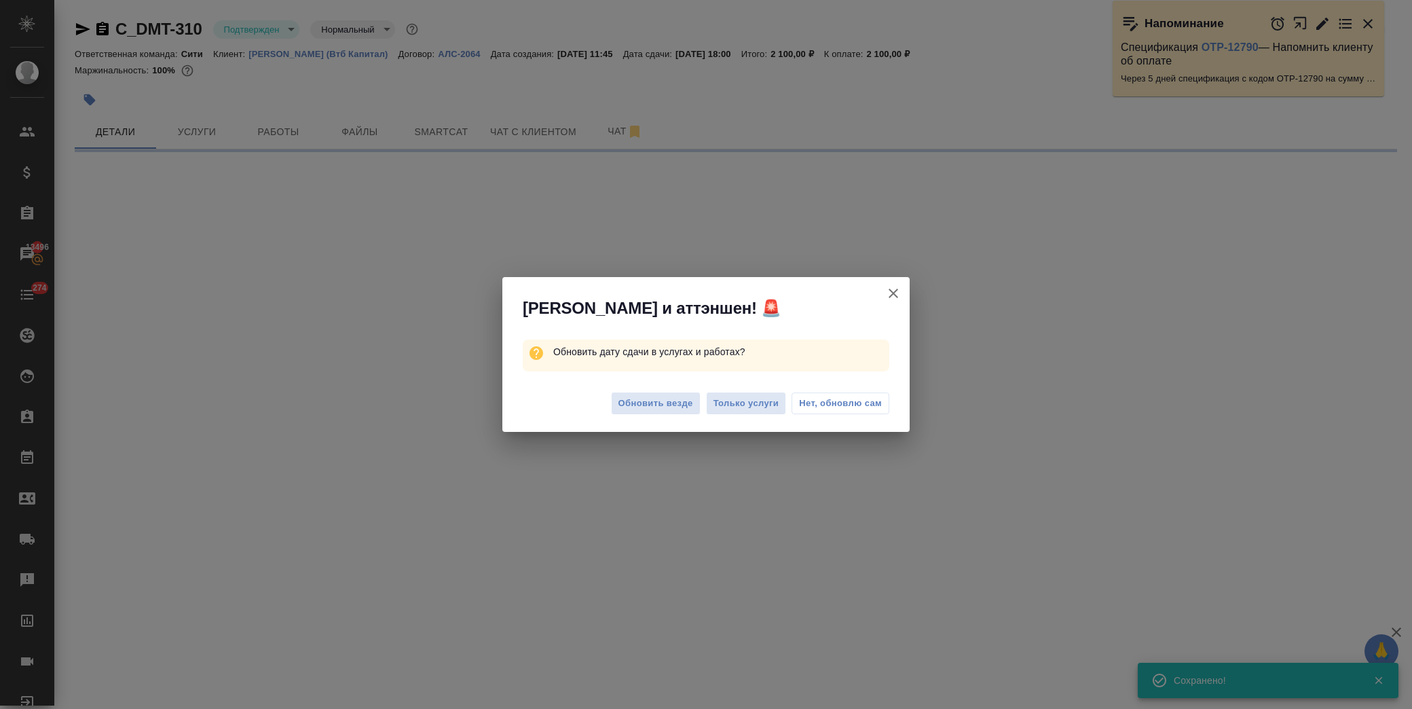
select select "RU"
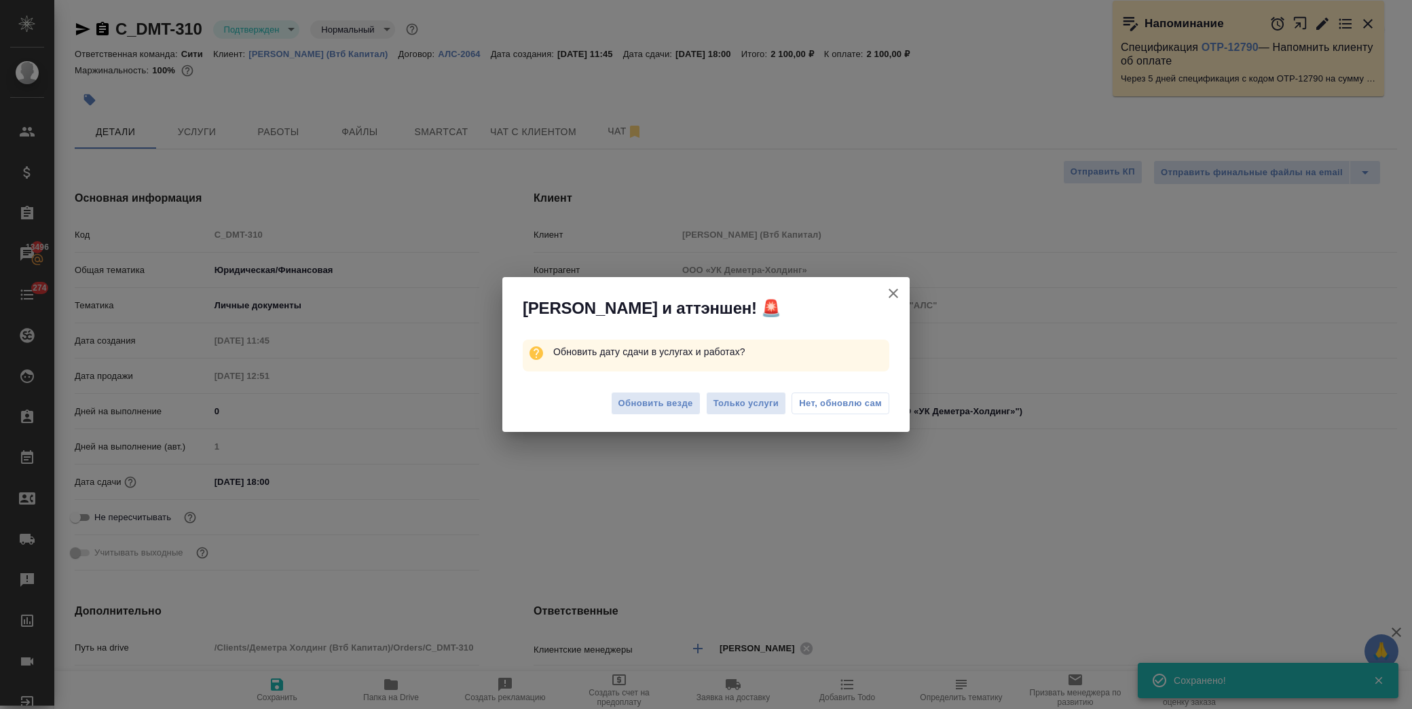
type textarea "x"
click at [840, 400] on span "Нет, обновлю сам" at bounding box center [840, 403] width 83 height 14
type textarea "x"
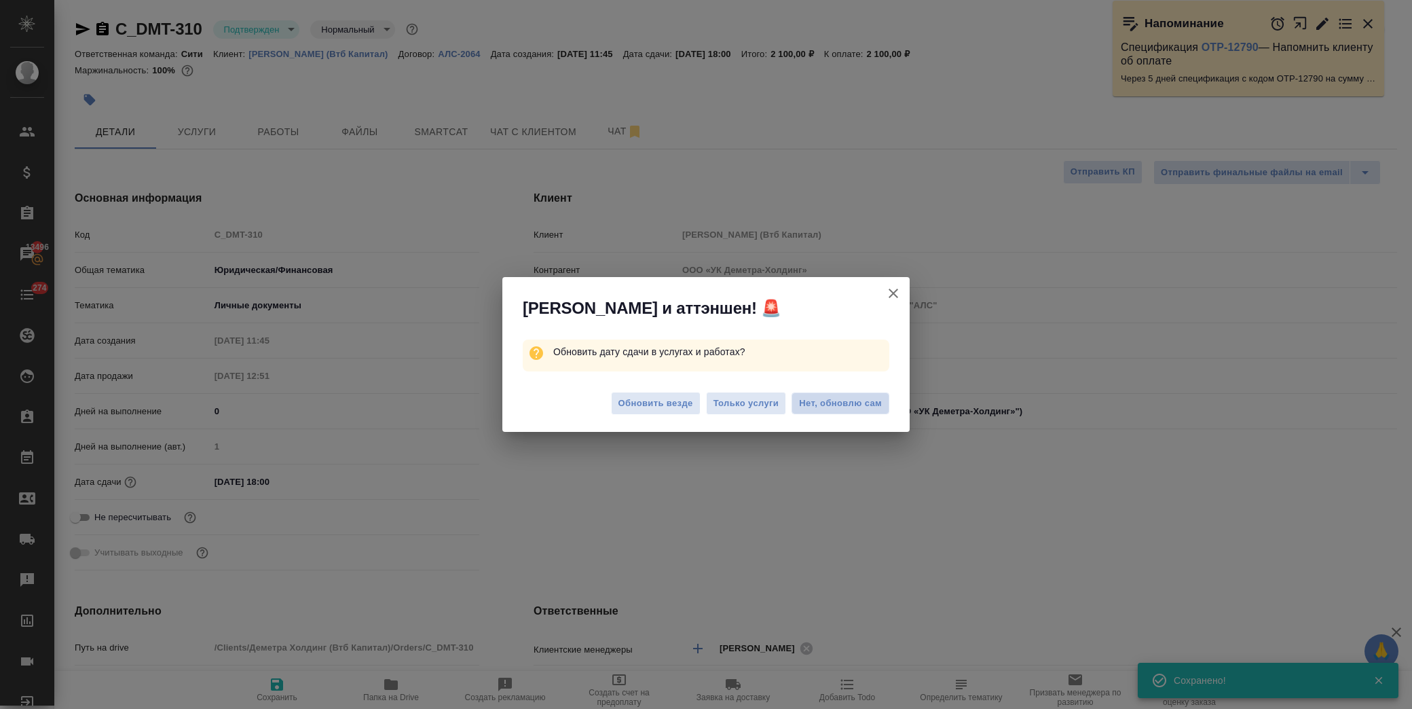
type textarea "x"
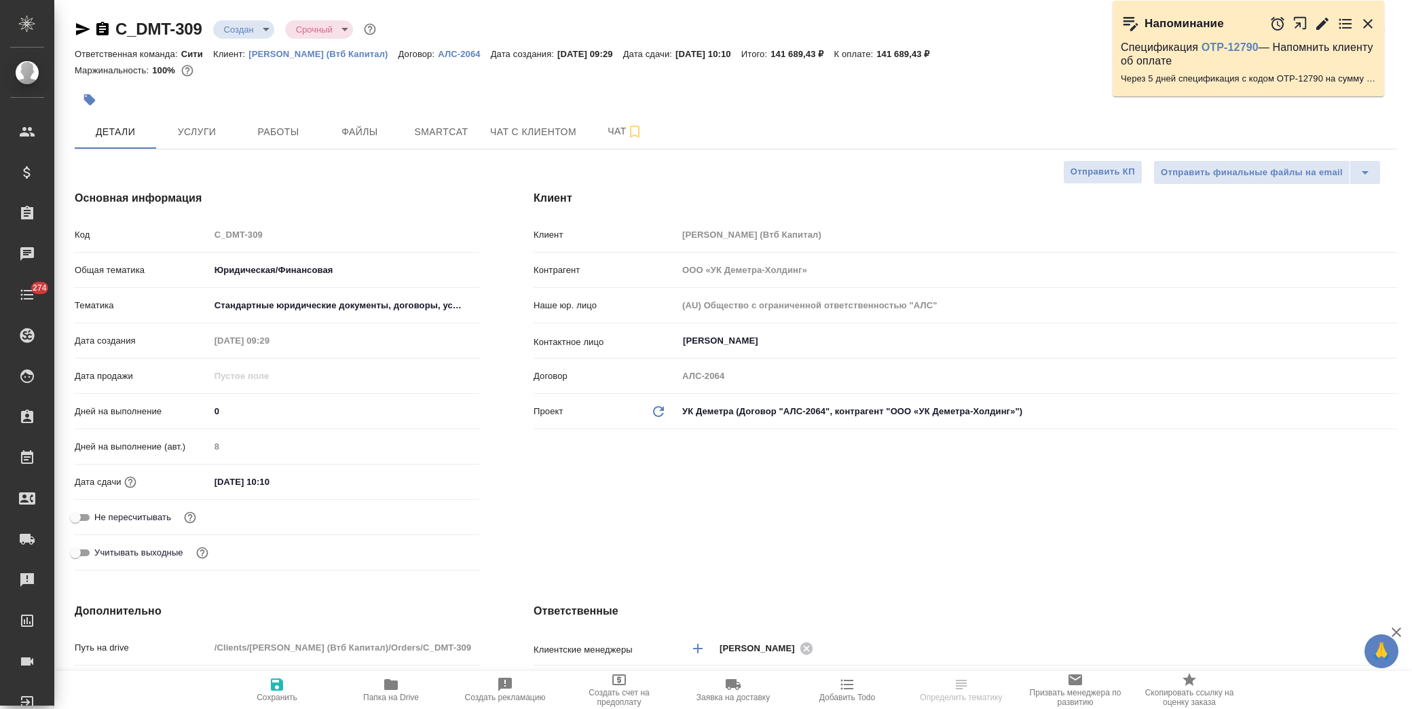
select select "RU"
click at [200, 136] on span "Услуги" at bounding box center [196, 132] width 65 height 17
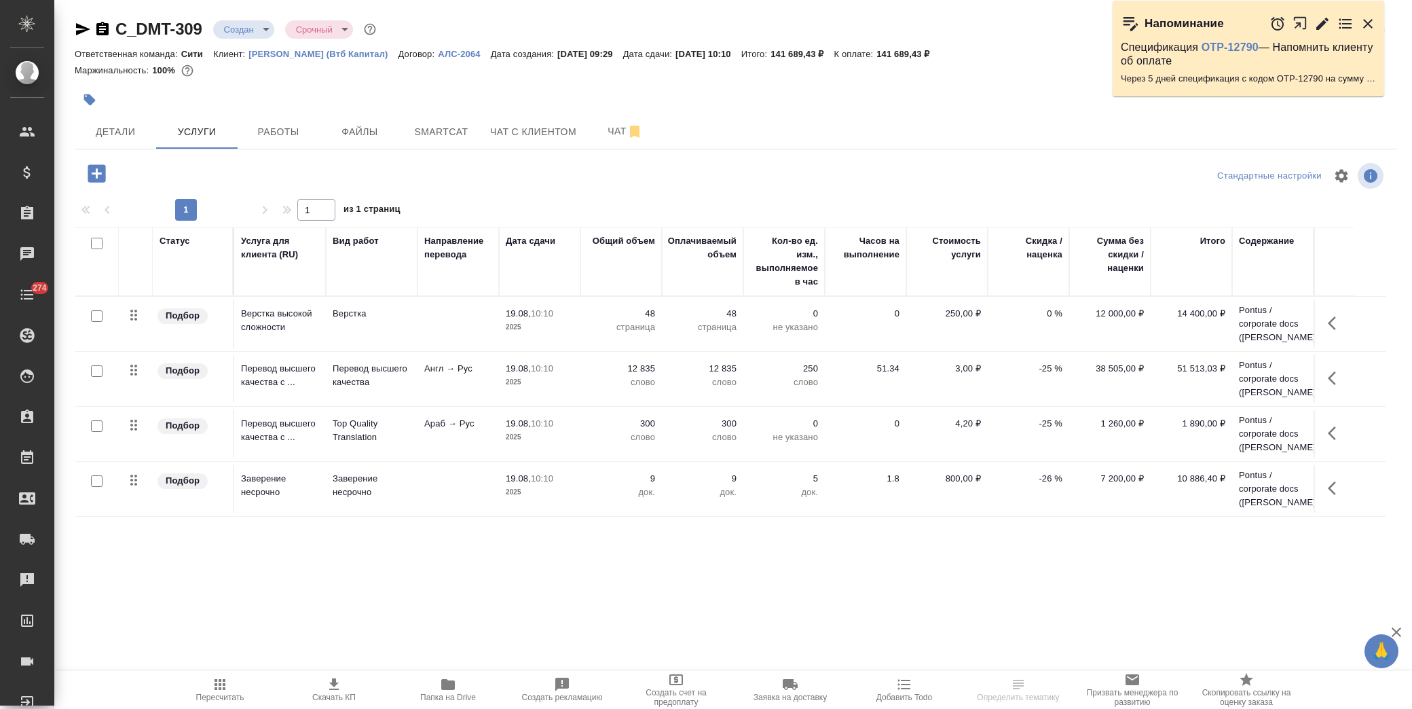
click at [1034, 320] on p "-25 %" at bounding box center [1028, 314] width 68 height 14
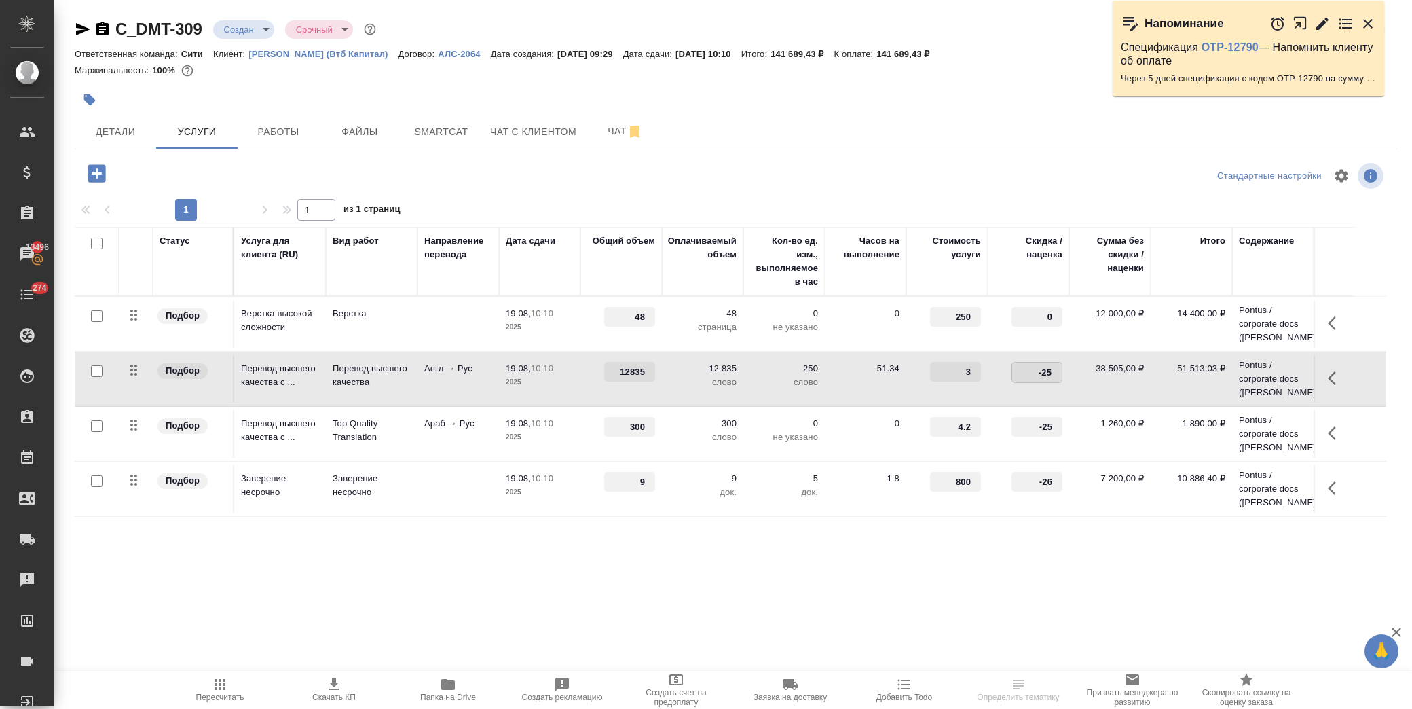
drag, startPoint x: 1026, startPoint y: 377, endPoint x: 1075, endPoint y: 377, distance: 49.6
click at [1075, 377] on tr "Подбор Перевод высшего качества с ... Перевод высшего качества Англ → Рус 19.08…" at bounding box center [730, 379] width 1311 height 55
type input "0"
drag, startPoint x: 1030, startPoint y: 424, endPoint x: 1096, endPoint y: 428, distance: 66.6
click at [1083, 428] on tr "Подбор Перевод высшего качества с ... Top Quality Translation Араб → Рус 19.08,…" at bounding box center [730, 434] width 1311 height 55
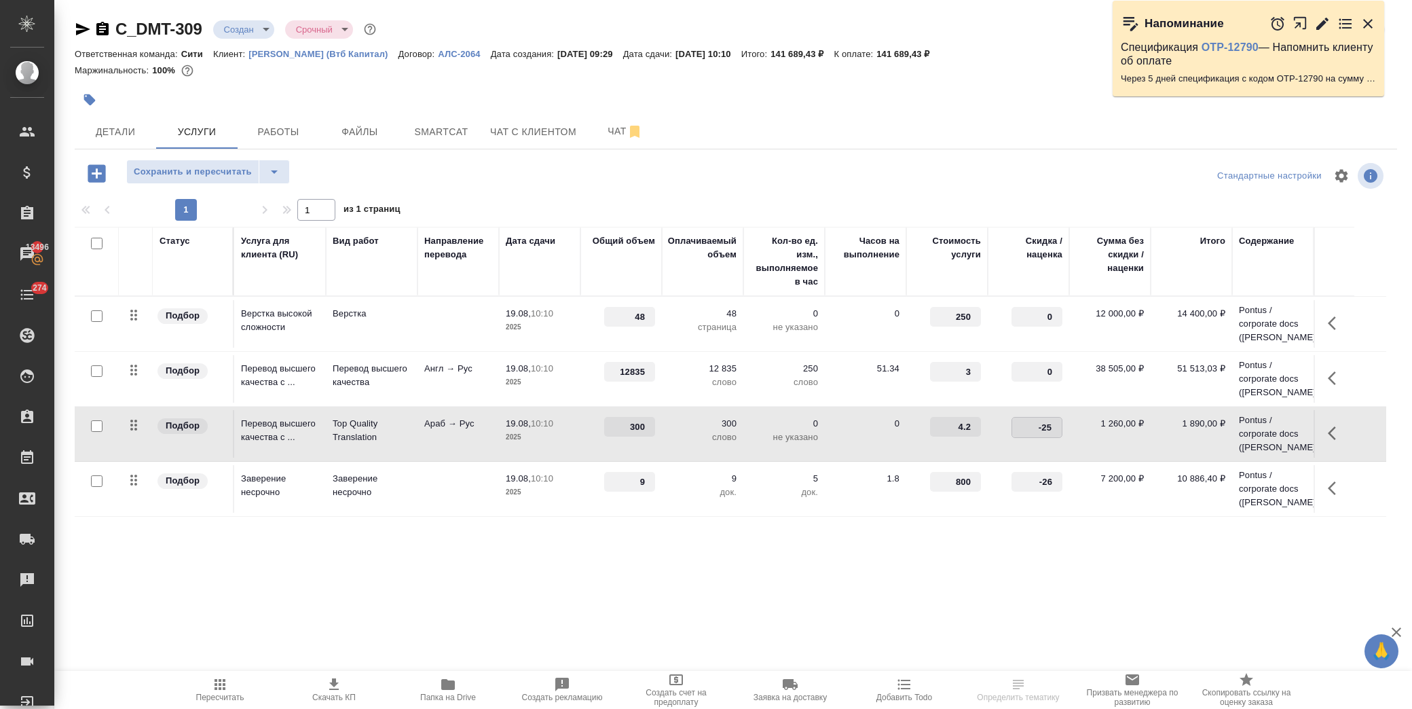
type input "0"
drag, startPoint x: 1026, startPoint y: 483, endPoint x: 1086, endPoint y: 473, distance: 61.3
click at [1068, 483] on tr "Подбор Заверение несрочно Заверение несрочно 19.08, 10:10 2025 9 9 док. 5 док. …" at bounding box center [730, 489] width 1311 height 55
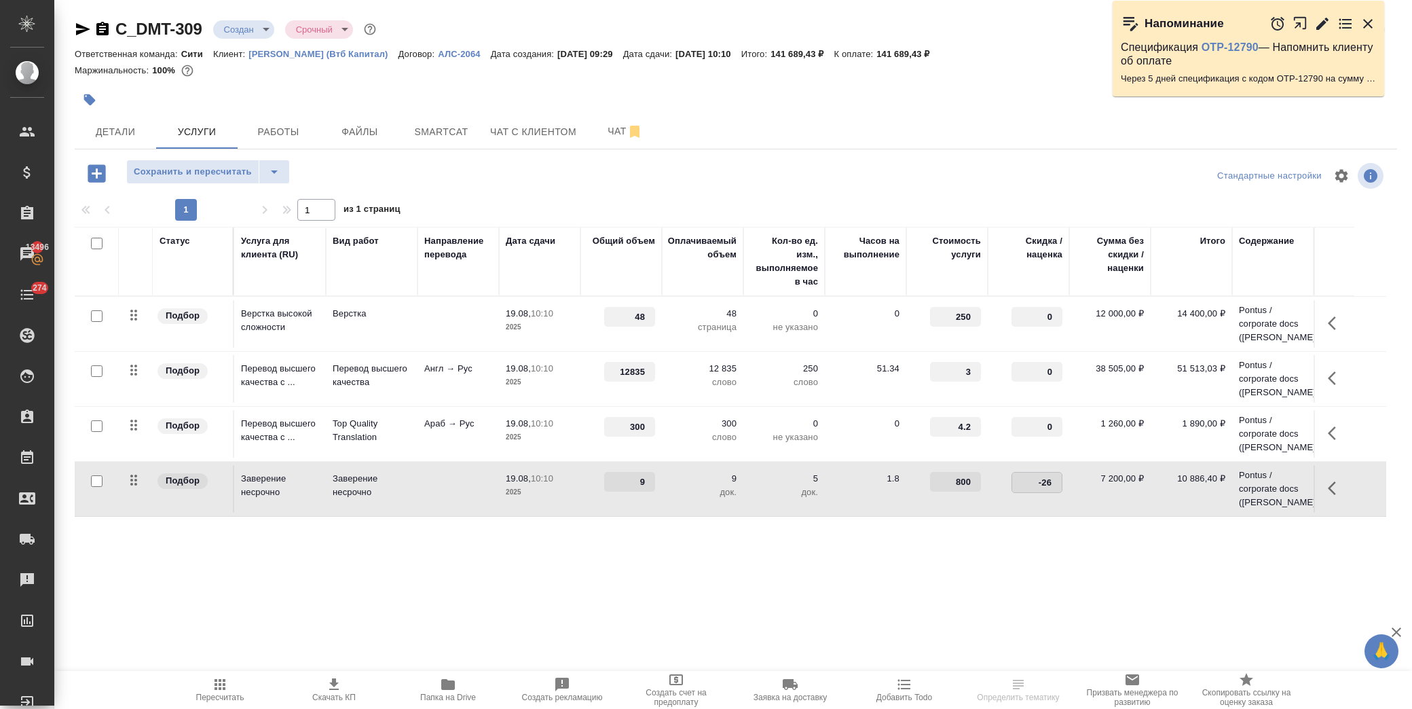
type input "0"
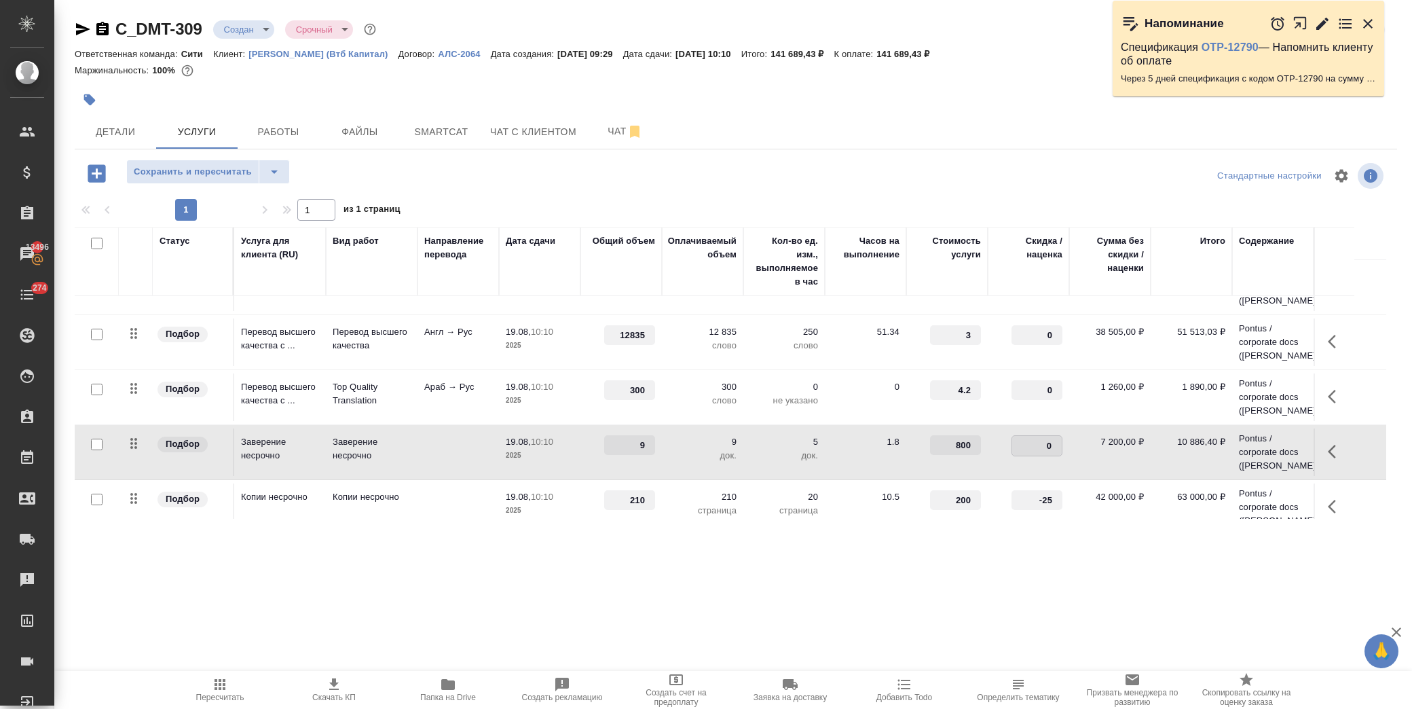
scroll to position [53, 0]
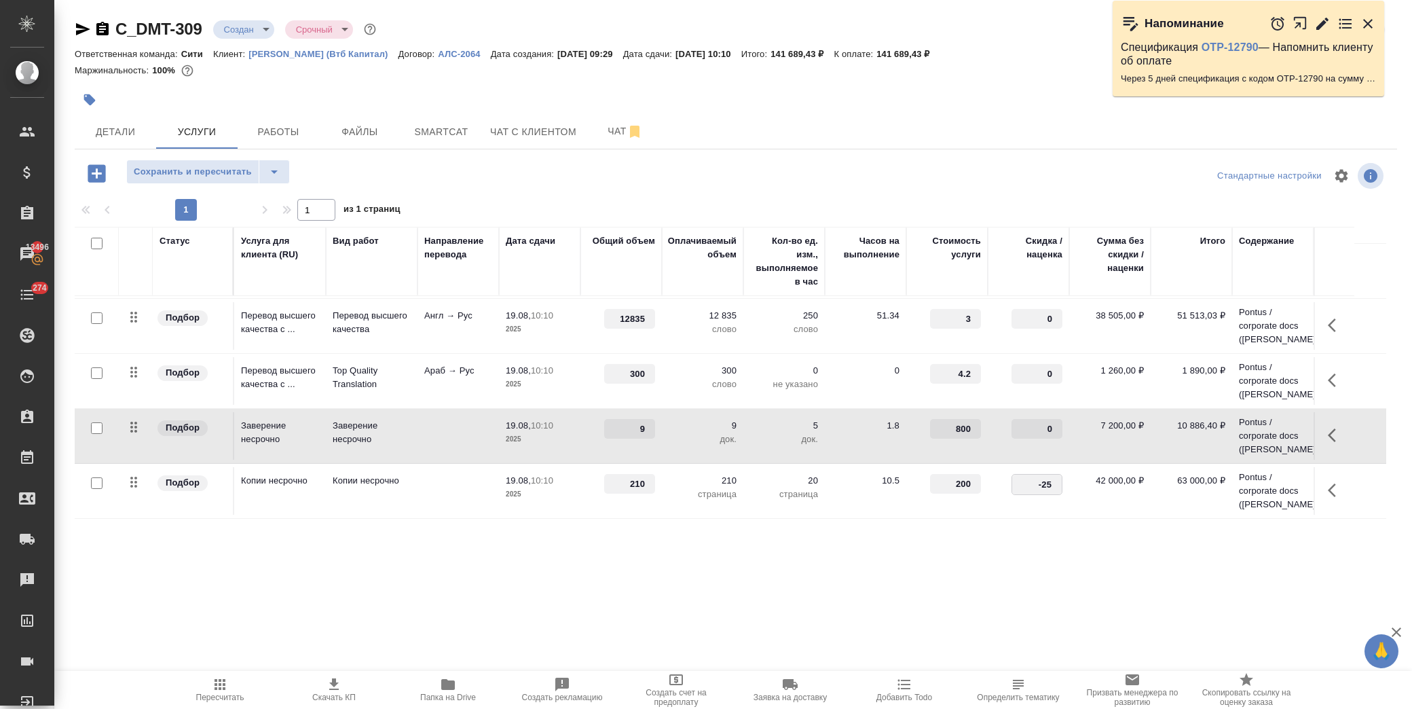
drag, startPoint x: 1030, startPoint y: 483, endPoint x: 1100, endPoint y: 485, distance: 70.6
click at [1095, 482] on tr "Подбор Копии несрочно Копии несрочно 19.08, 10:10 2025 210 210 страница 20 стра…" at bounding box center [730, 491] width 1311 height 55
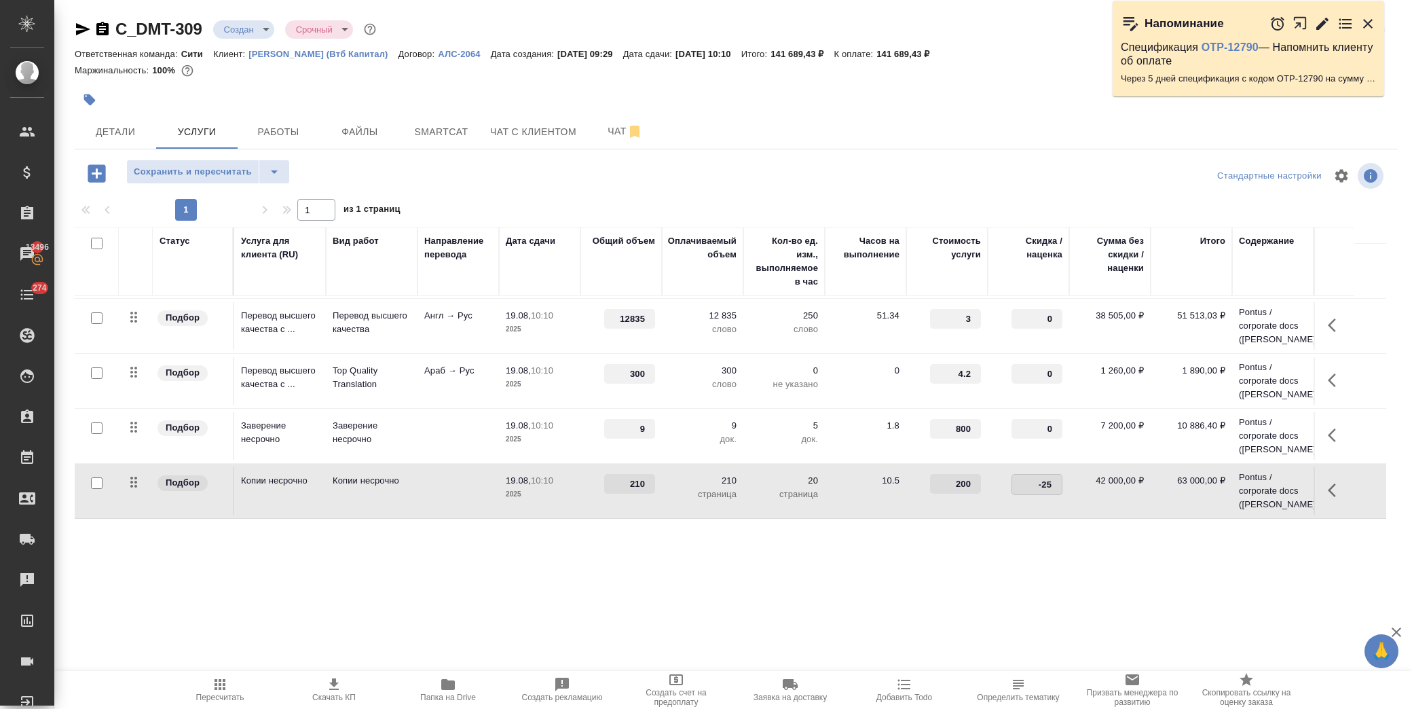
type input "0"
click at [220, 177] on span "Сохранить и пересчитать" at bounding box center [193, 172] width 118 height 16
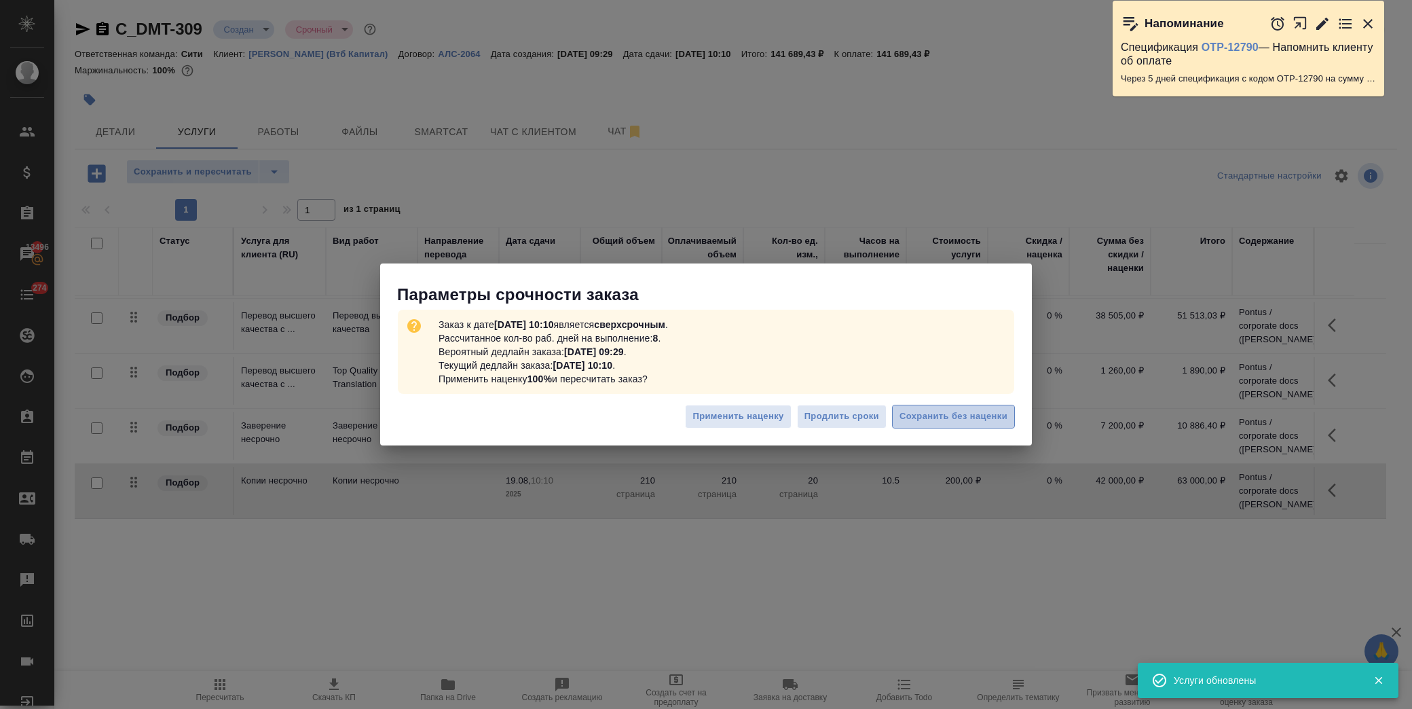
click at [939, 421] on span "Сохранить без наценки" at bounding box center [953, 417] width 108 height 16
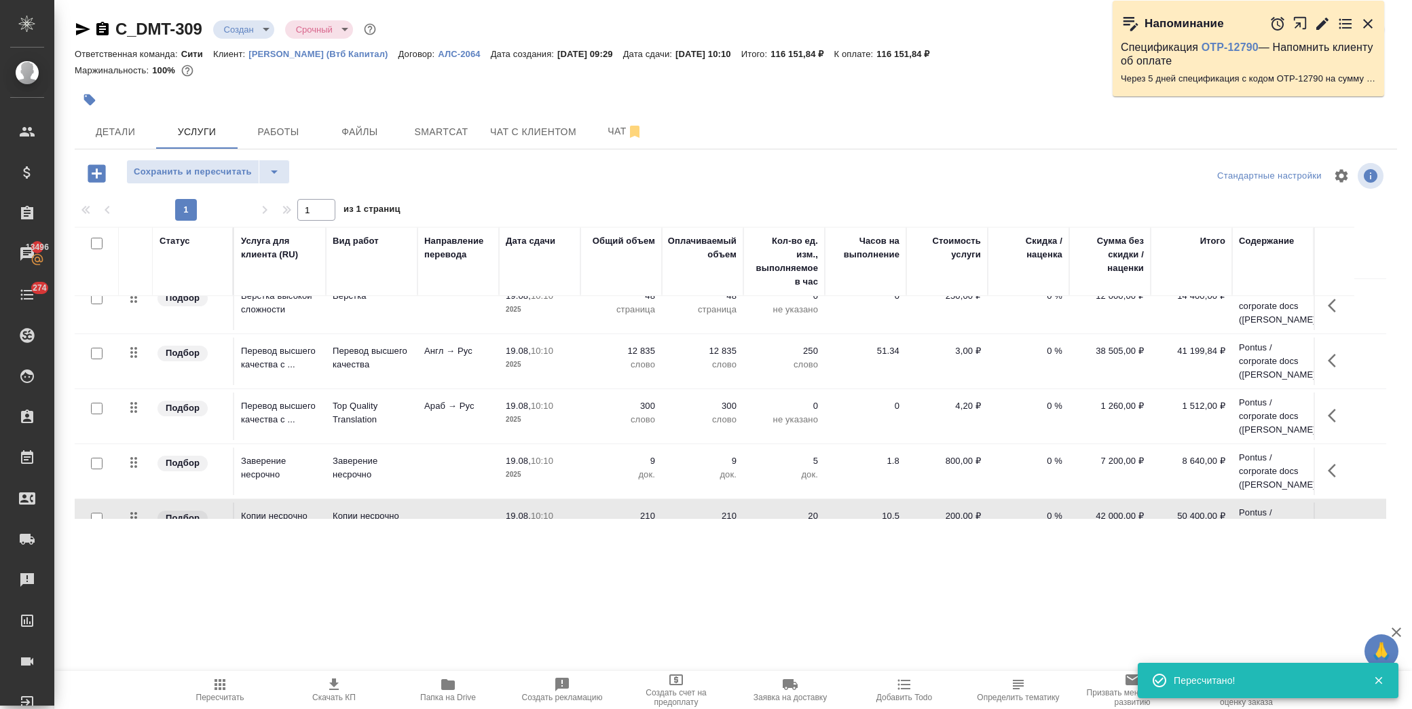
scroll to position [0, 0]
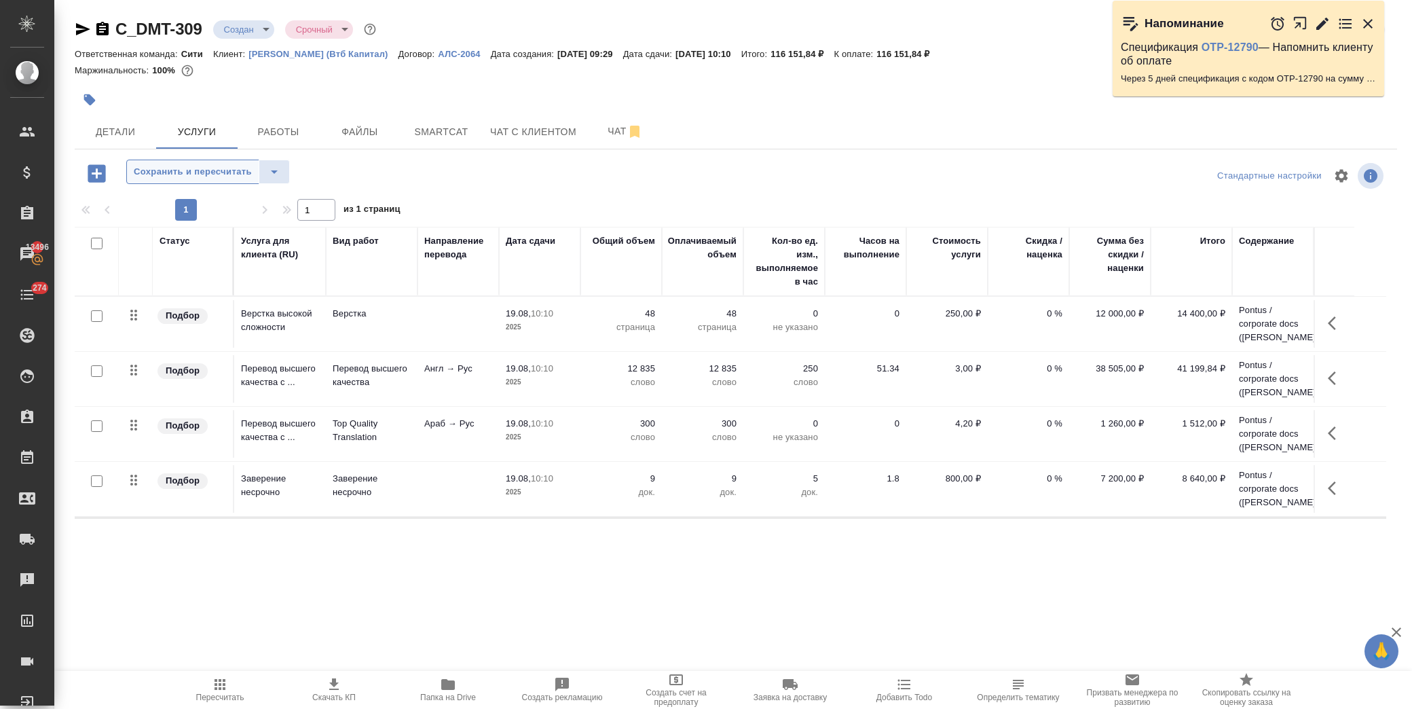
click at [207, 179] on button "Сохранить и пересчитать" at bounding box center [192, 172] width 133 height 24
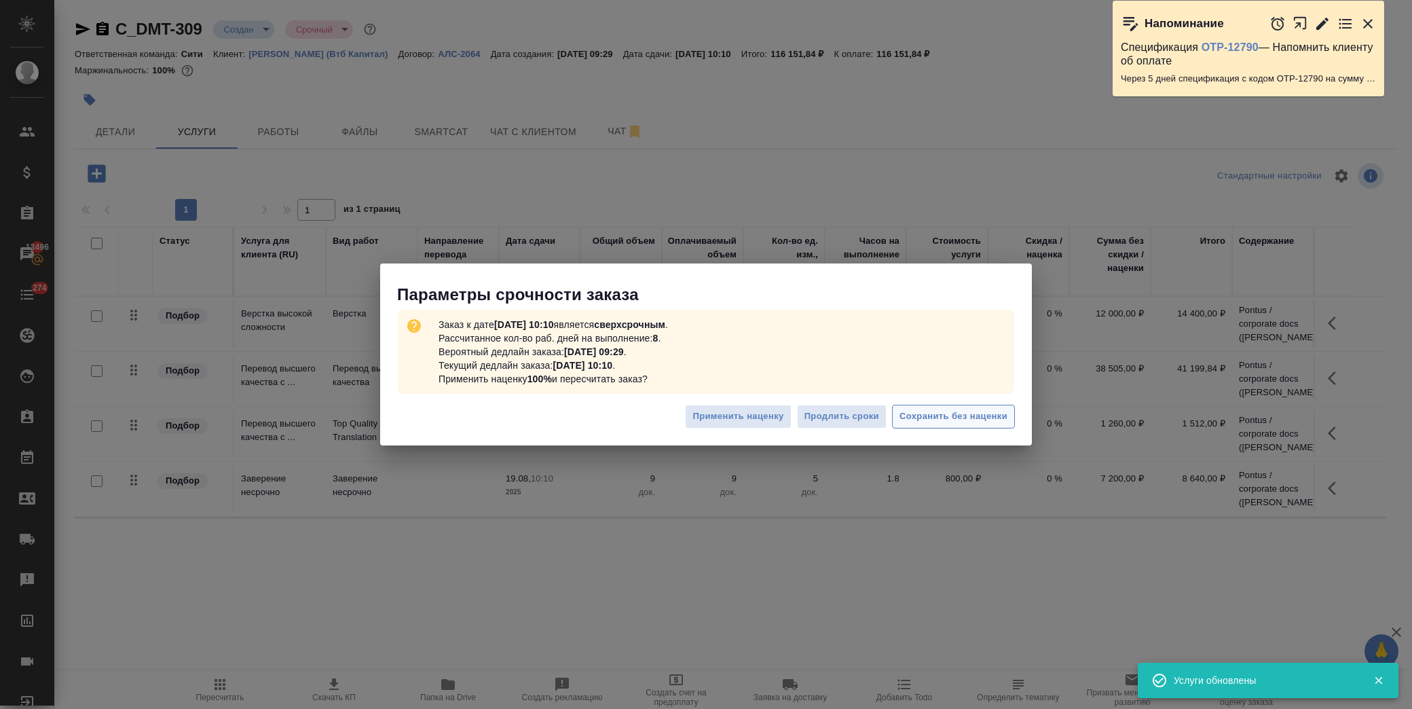
click at [940, 405] on button "Сохранить без наценки" at bounding box center [953, 417] width 123 height 24
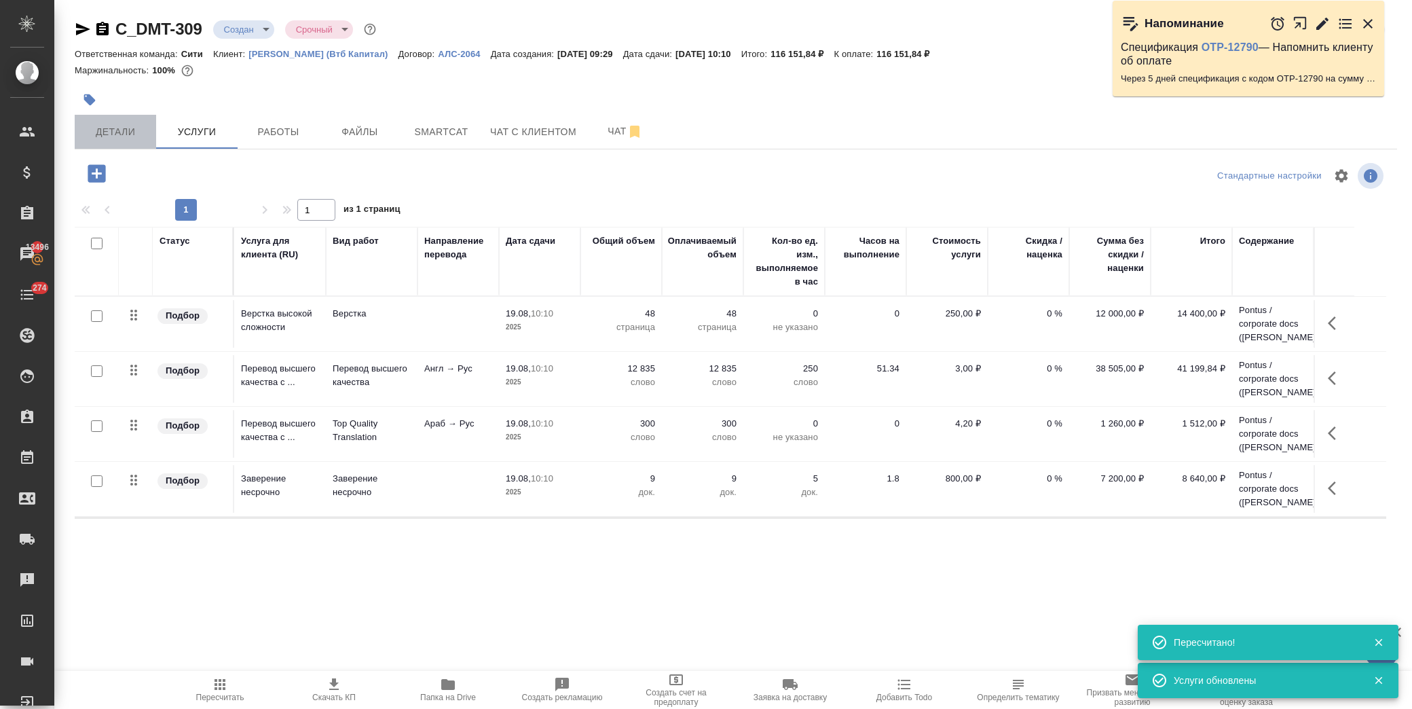
click at [114, 132] on span "Детали" at bounding box center [115, 132] width 65 height 17
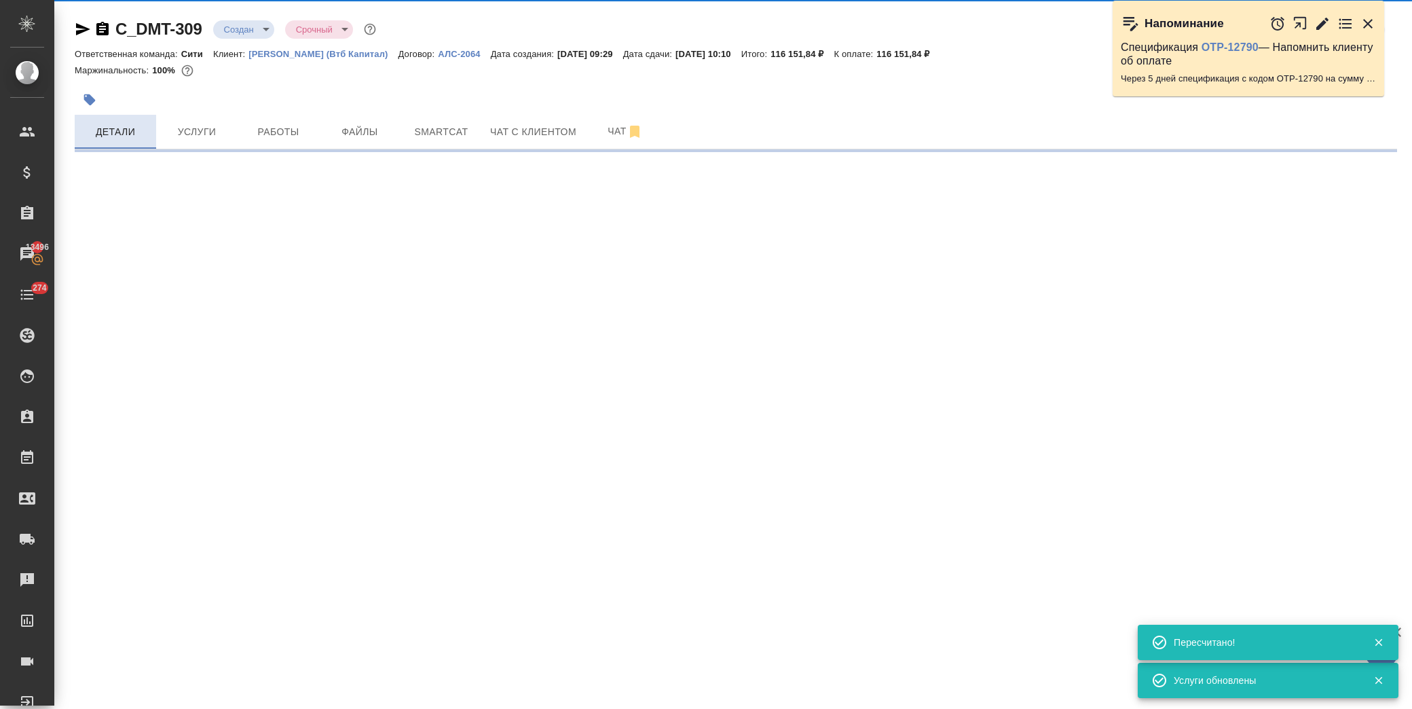
select select "RU"
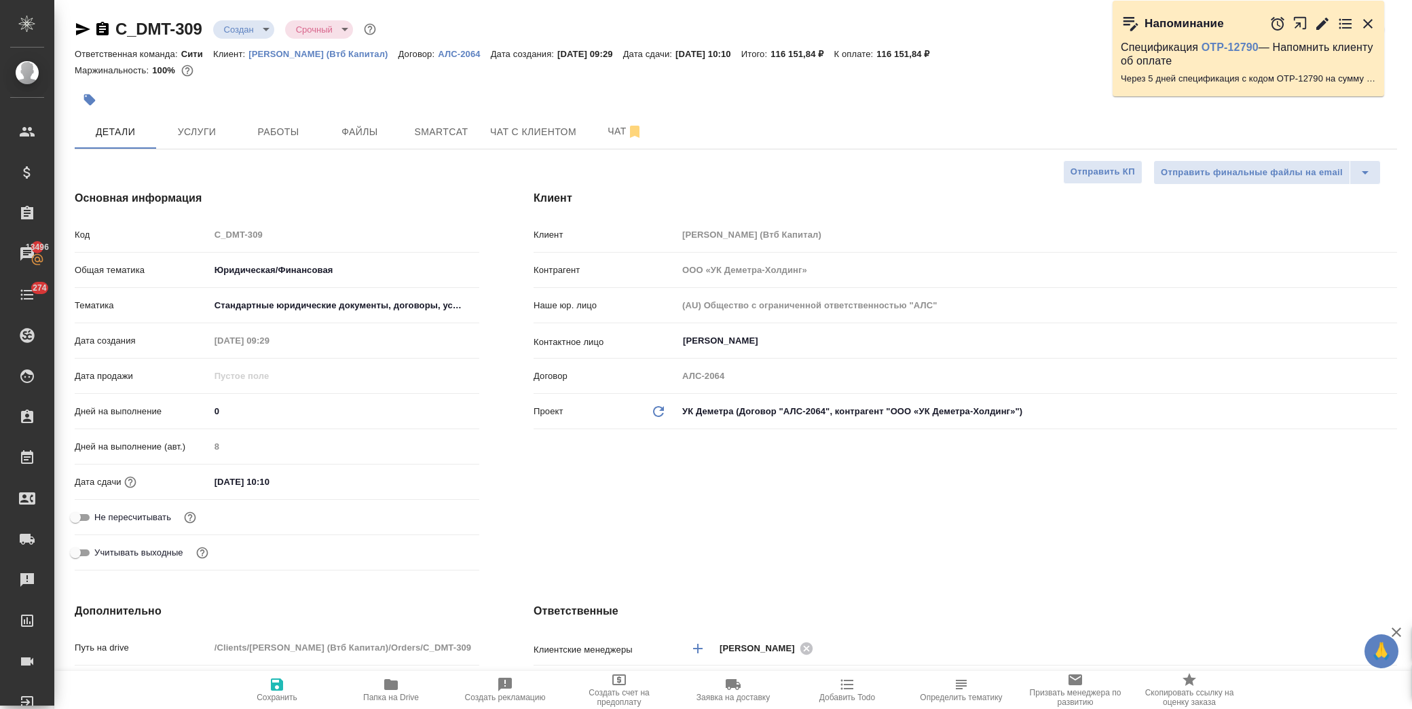
type textarea "x"
click at [321, 480] on input "[DATE] 10:10" at bounding box center [269, 482] width 119 height 20
click at [421, 486] on div "[DATE] 10:10" at bounding box center [344, 481] width 269 height 21
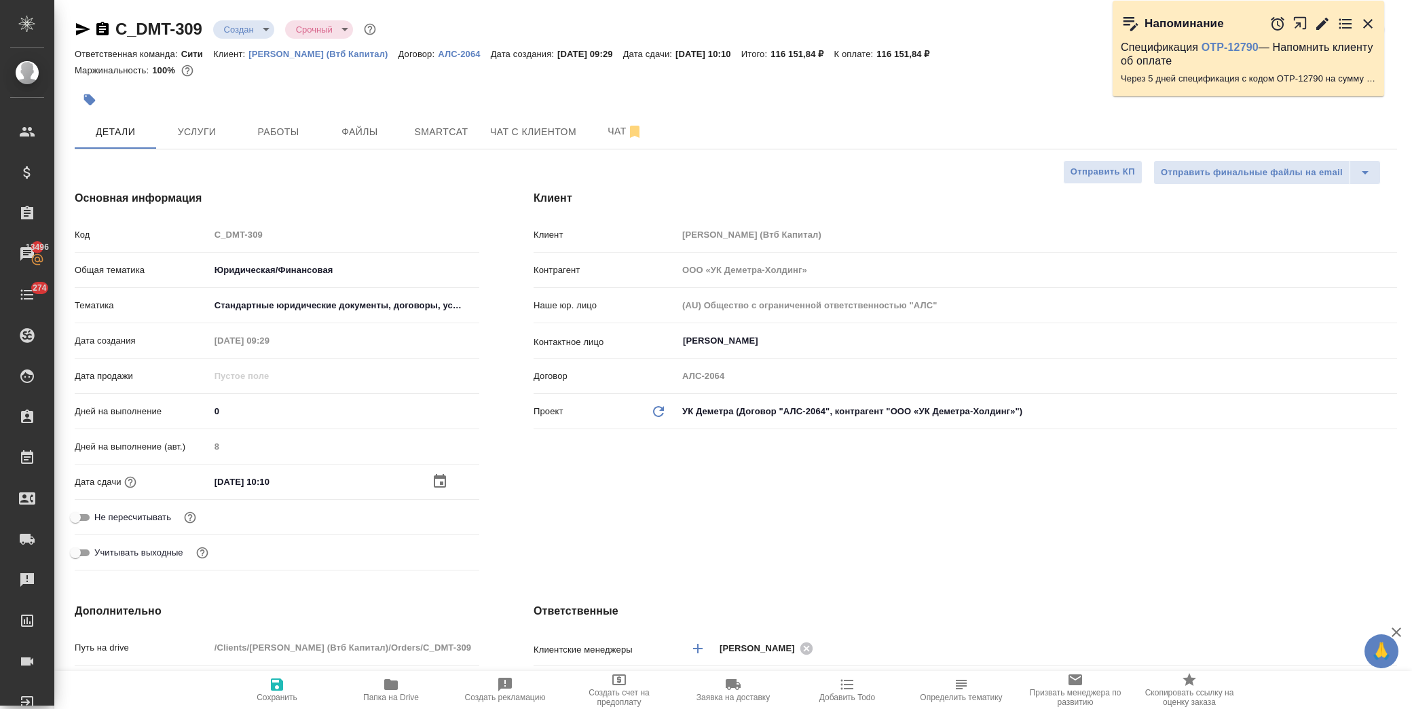
click at [426, 483] on div "[DATE] 10:10" at bounding box center [344, 482] width 269 height 20
click at [432, 483] on icon "button" at bounding box center [440, 481] width 16 height 16
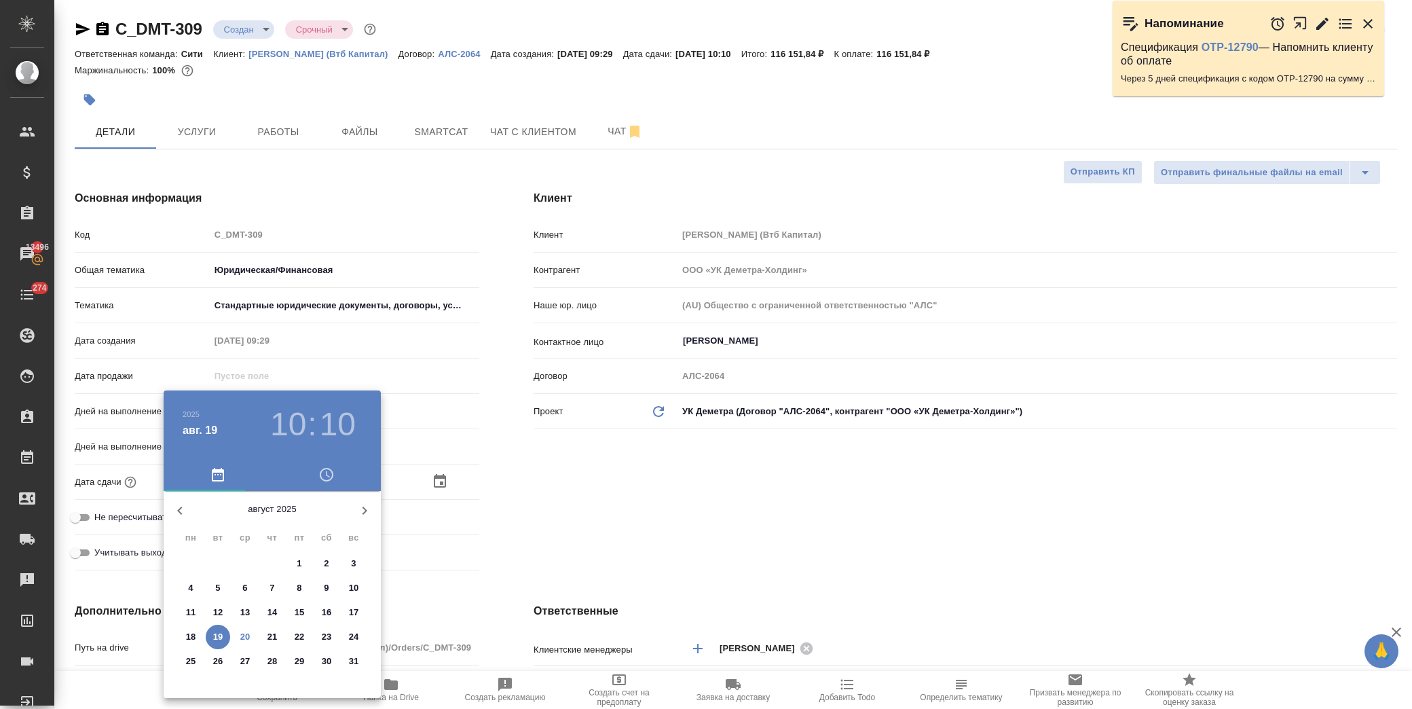
click at [356, 514] on icon "button" at bounding box center [364, 510] width 16 height 16
click at [191, 572] on button "1" at bounding box center [191, 563] width 24 height 24
type input "[DATE] 10:10"
type textarea "x"
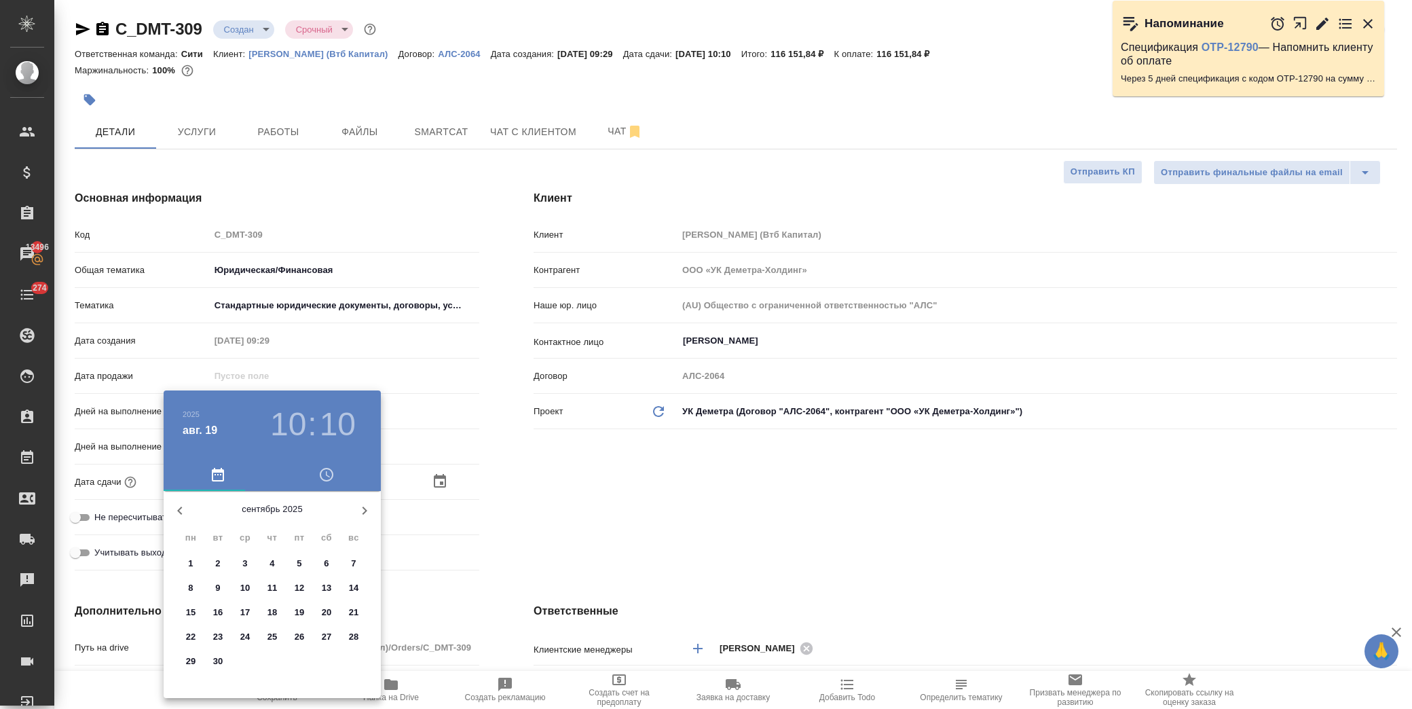
type textarea "x"
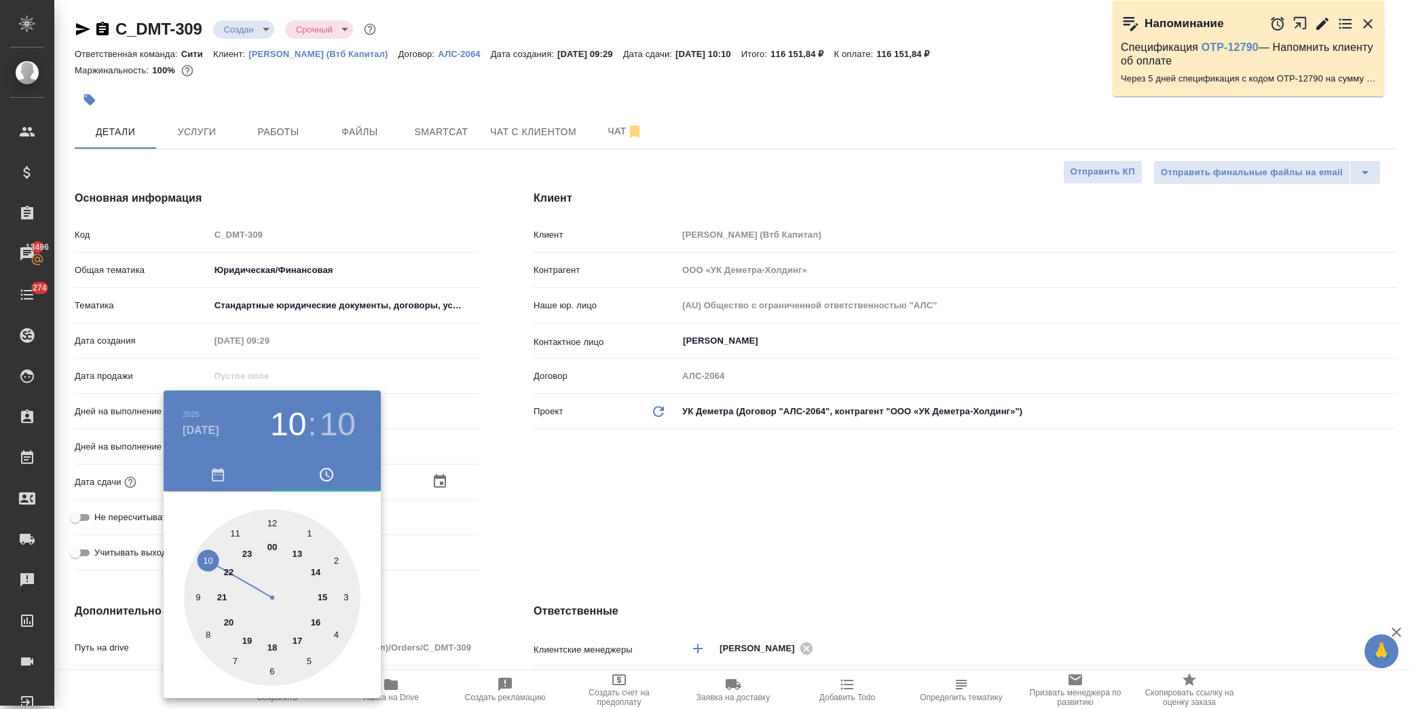
type input "[DATE] 18:10"
type textarea "x"
drag, startPoint x: 272, startPoint y: 646, endPoint x: 279, endPoint y: 616, distance: 30.1
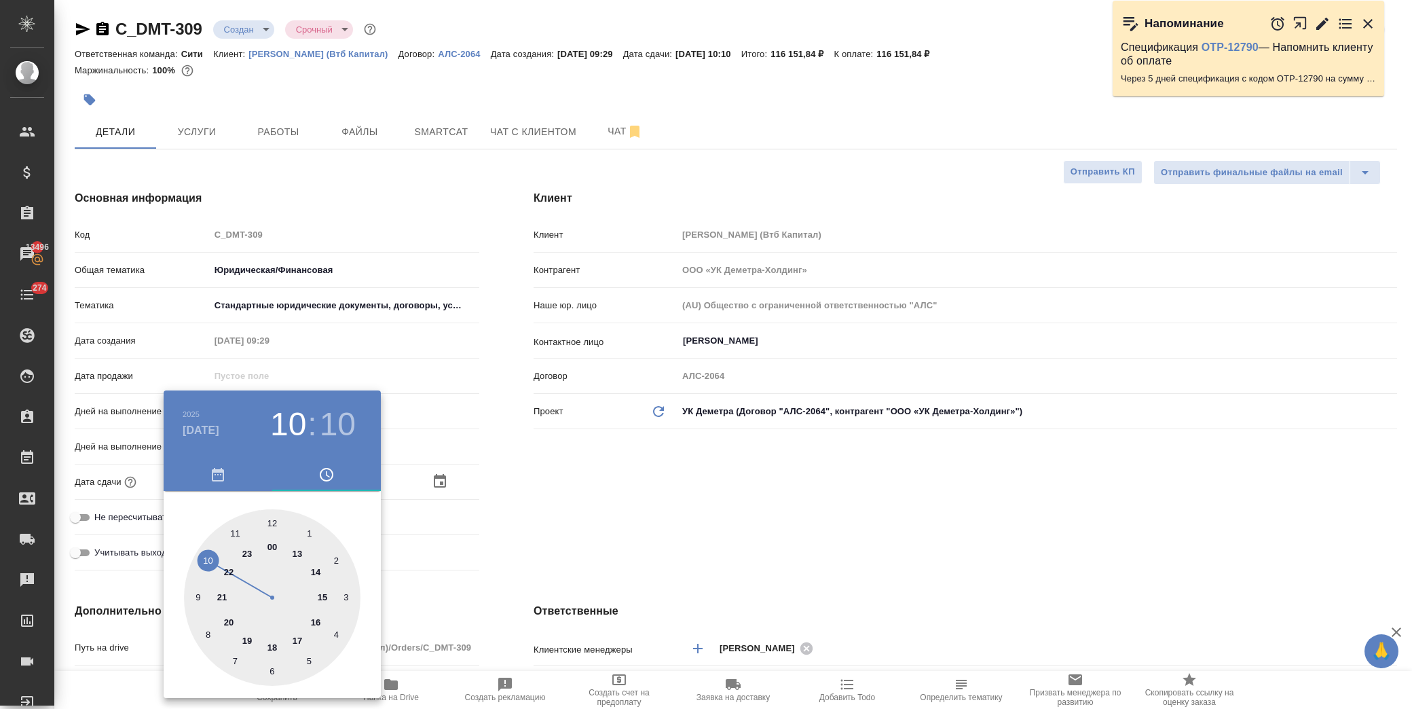
click at [272, 645] on div at bounding box center [272, 597] width 176 height 176
type textarea "x"
click at [272, 520] on div at bounding box center [272, 597] width 176 height 176
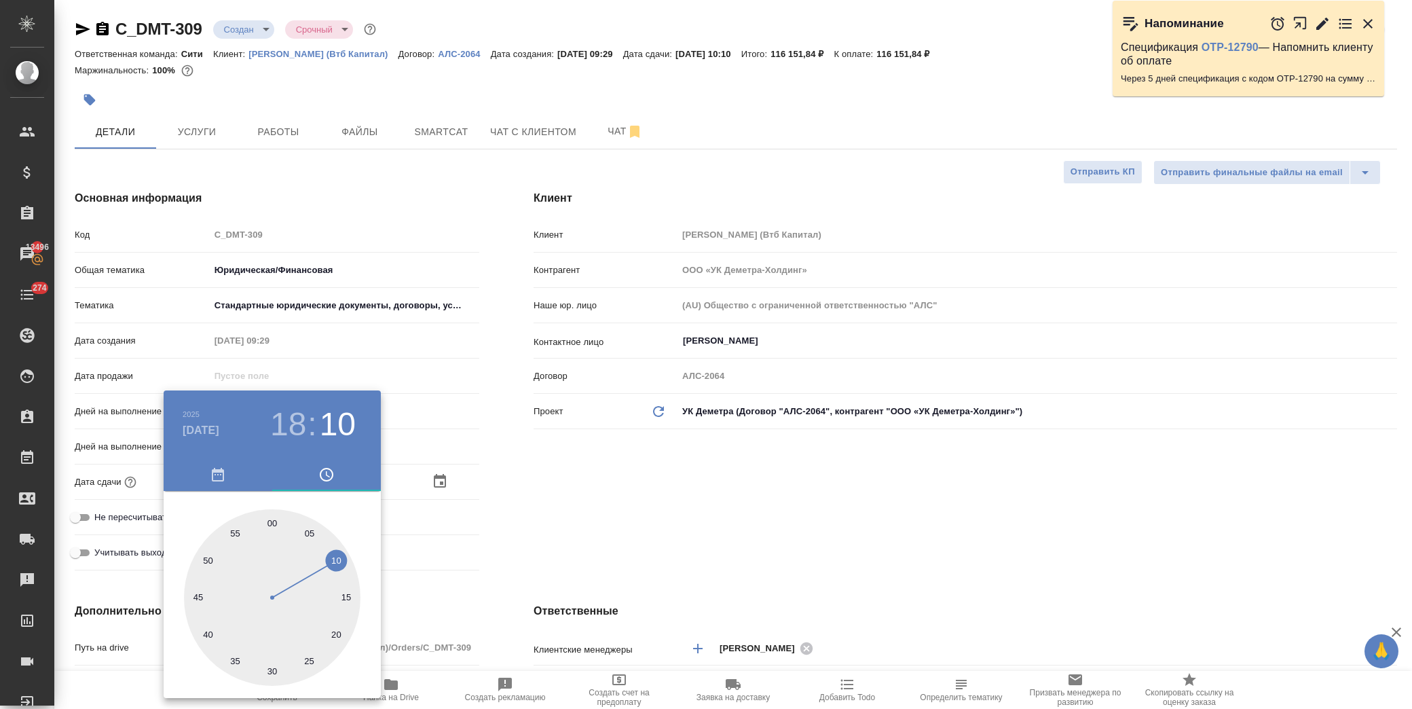
type input "[DATE] 18:00"
type textarea "x"
click at [540, 512] on div at bounding box center [706, 354] width 1412 height 709
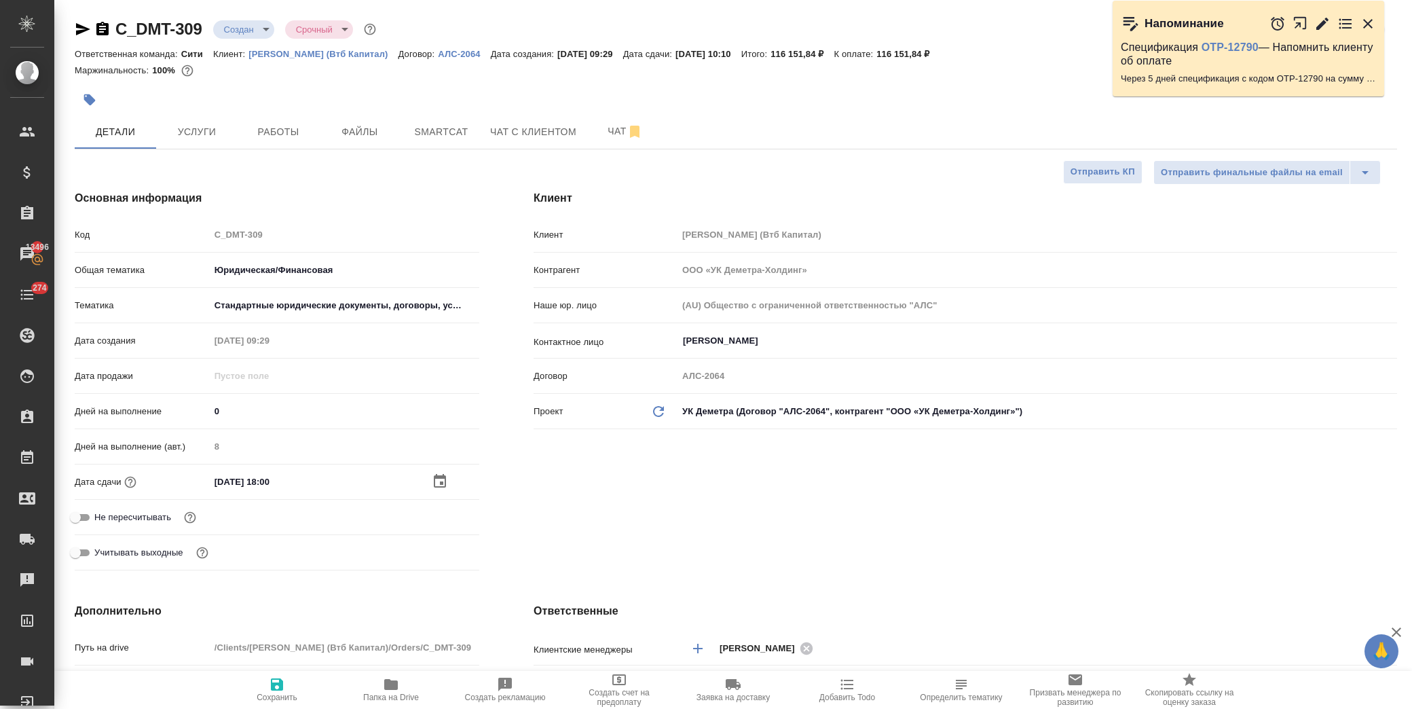
click at [270, 684] on icon "button" at bounding box center [277, 684] width 16 height 16
type textarea "x"
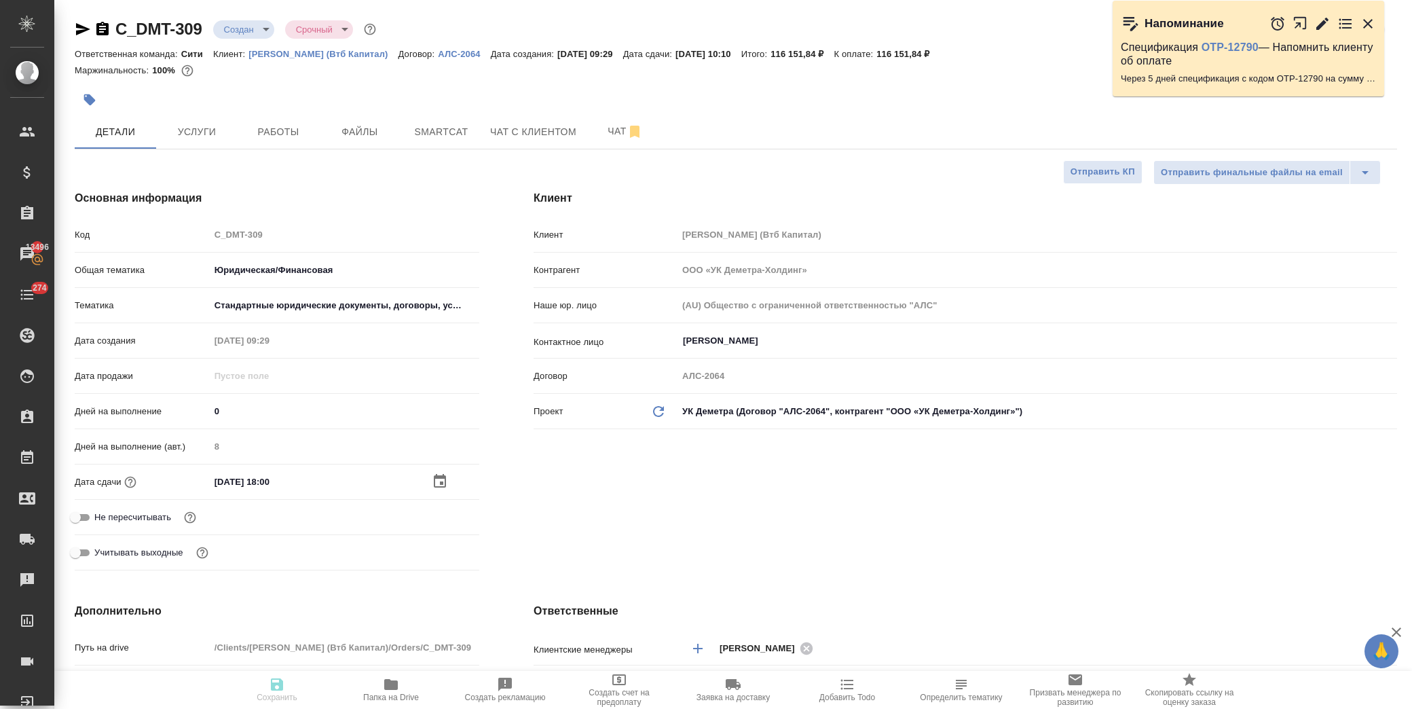
type textarea "x"
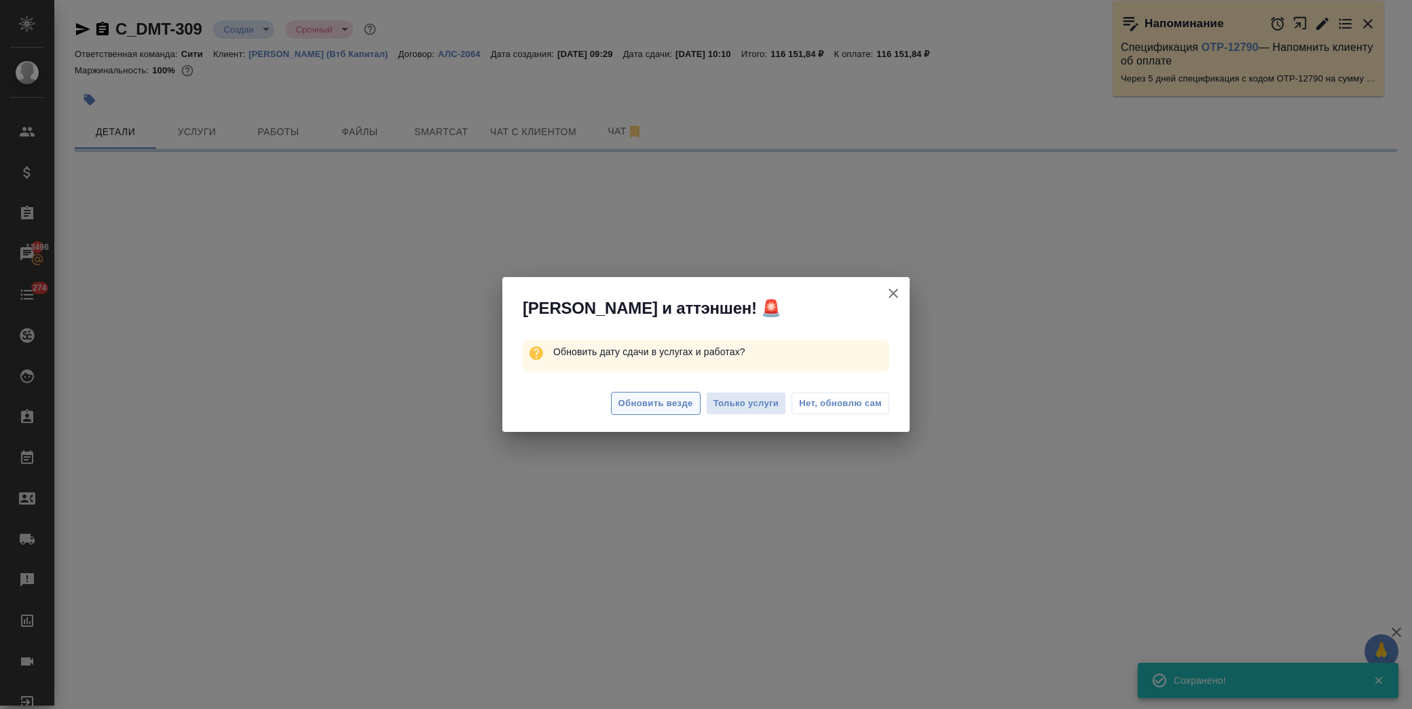
select select "RU"
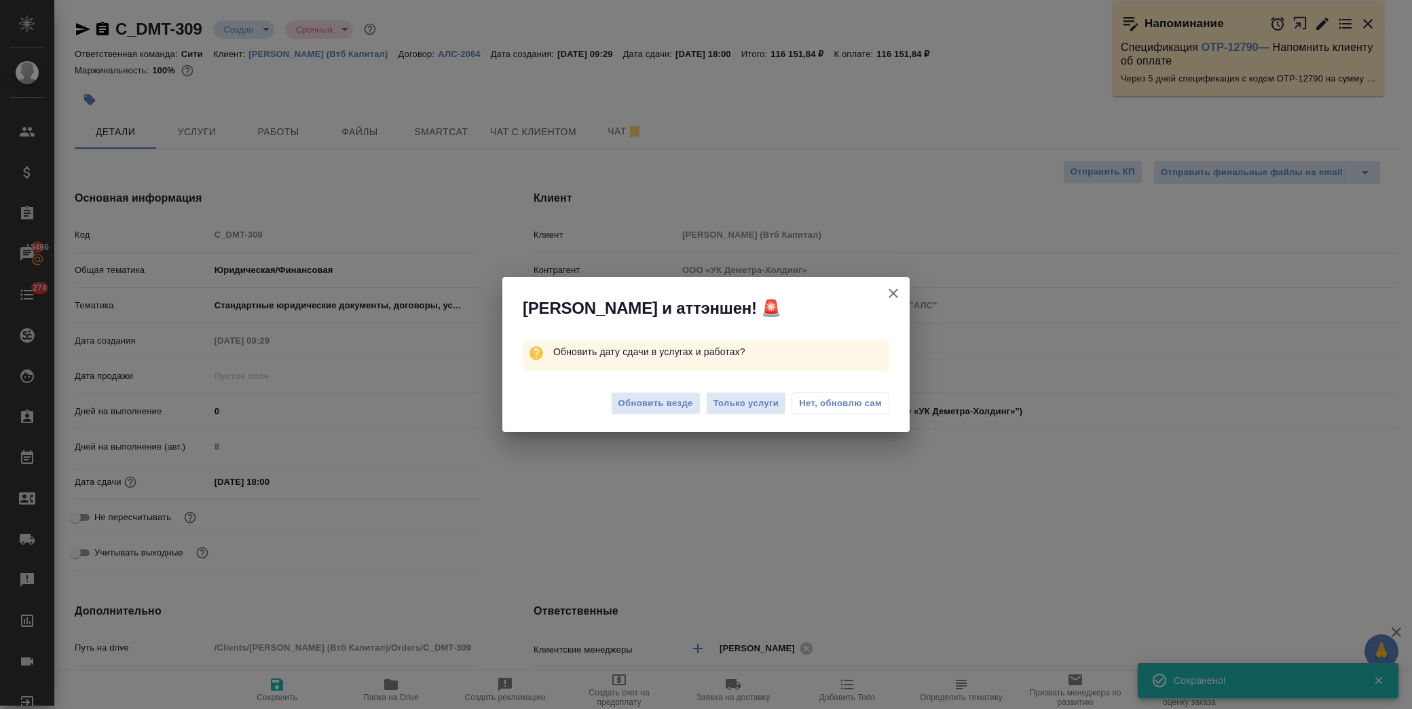
type textarea "x"
drag, startPoint x: 809, startPoint y: 404, endPoint x: 642, endPoint y: 215, distance: 252.0
click at [808, 404] on span "Нет, обновлю сам" at bounding box center [840, 403] width 83 height 14
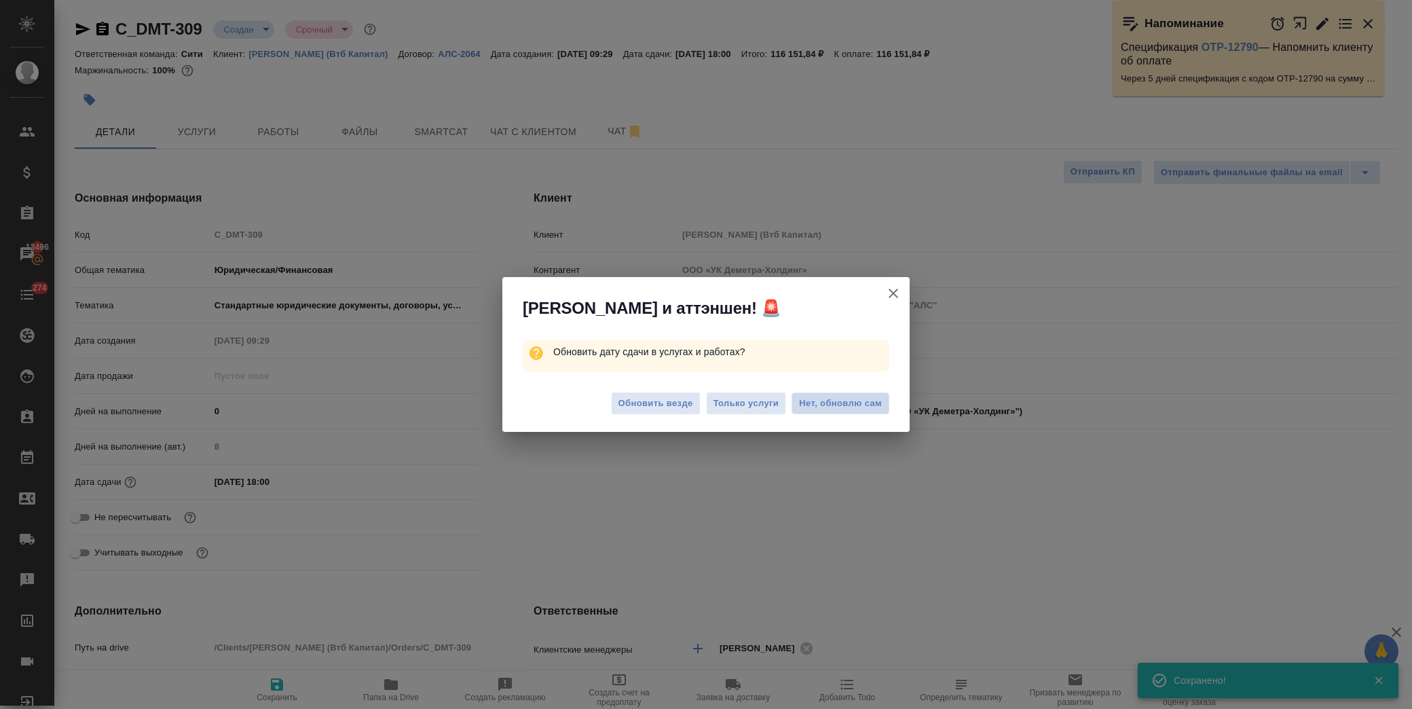
type textarea "x"
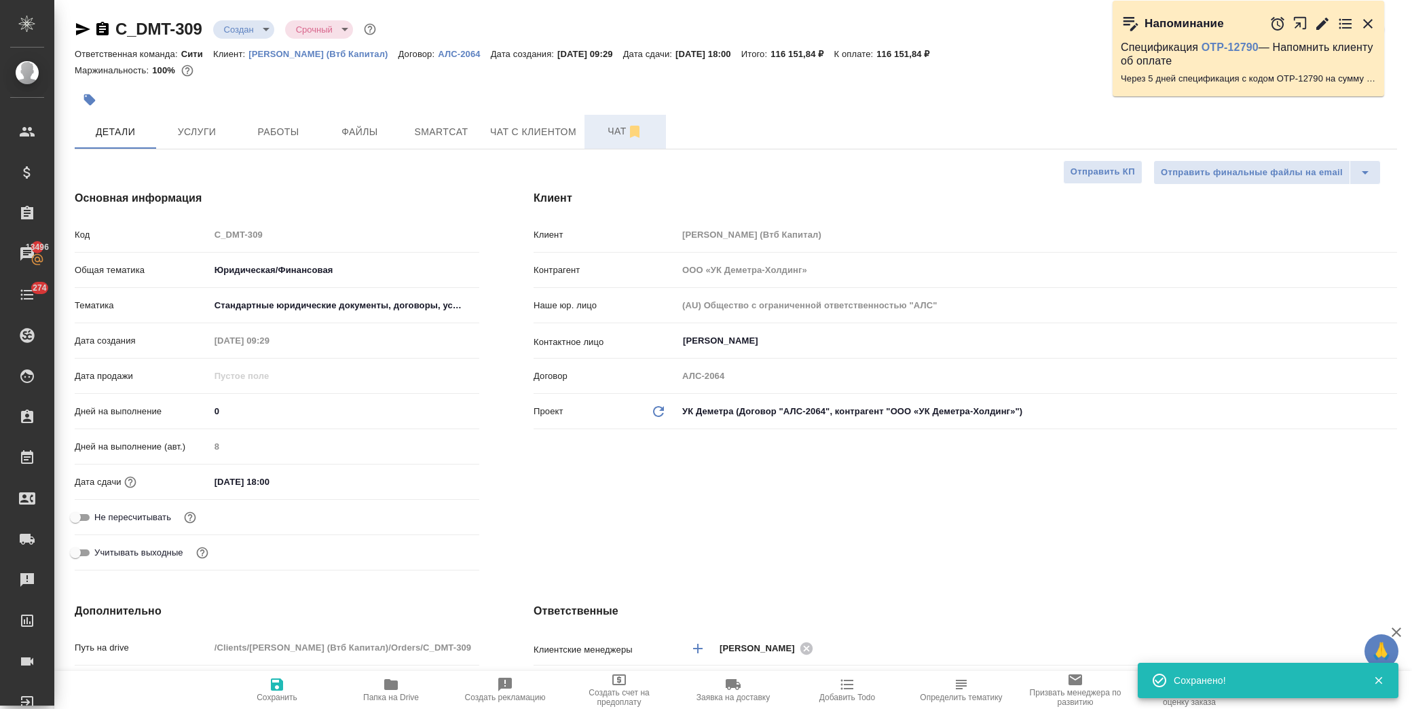
click at [601, 132] on span "Чат" at bounding box center [625, 131] width 65 height 17
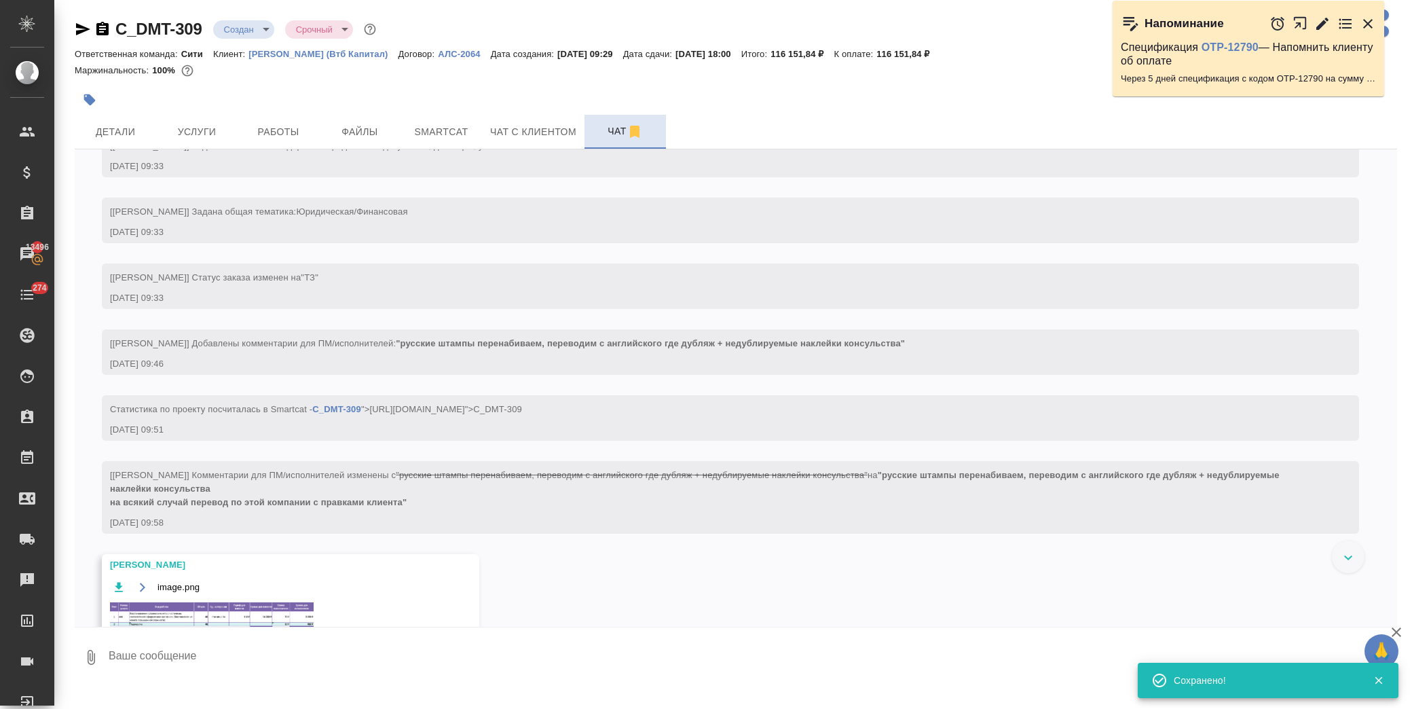
scroll to position [262, 0]
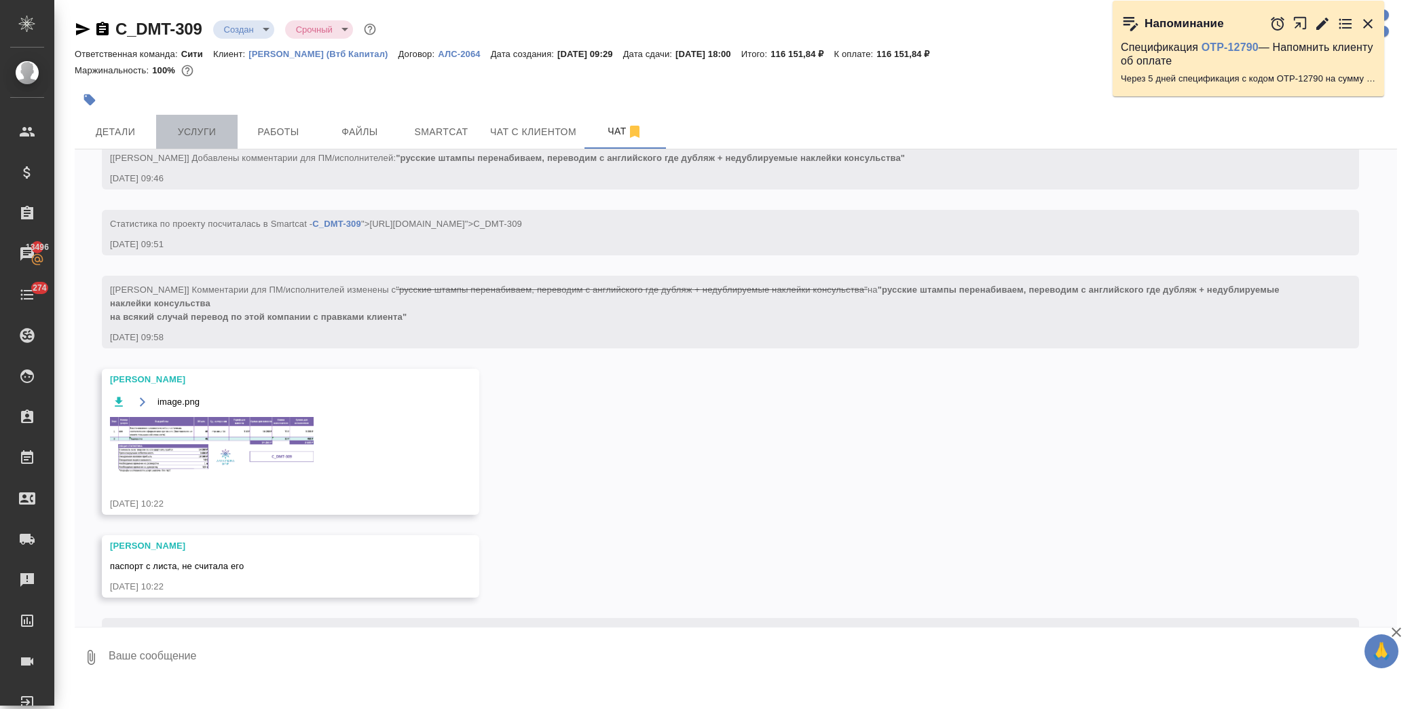
click at [194, 121] on button "Услуги" at bounding box center [196, 132] width 81 height 34
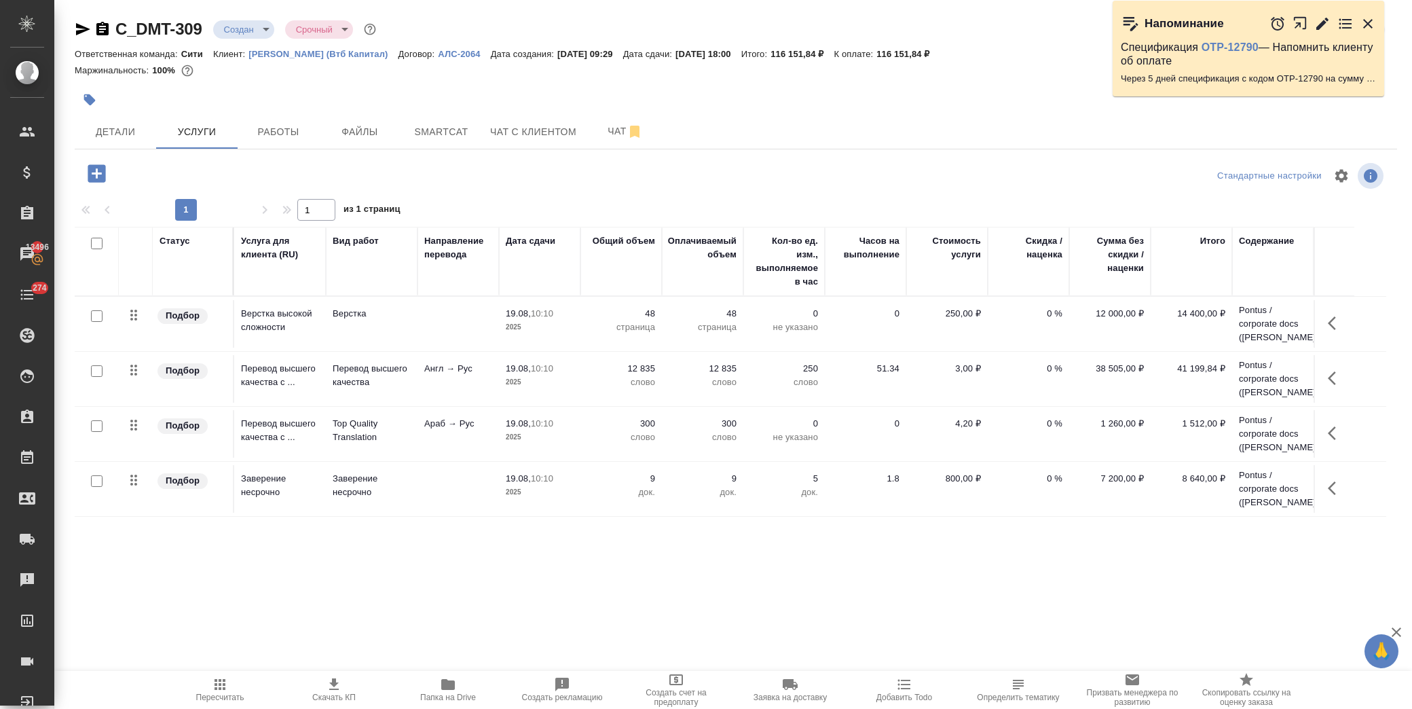
click at [1332, 322] on icon "button" at bounding box center [1336, 323] width 16 height 16
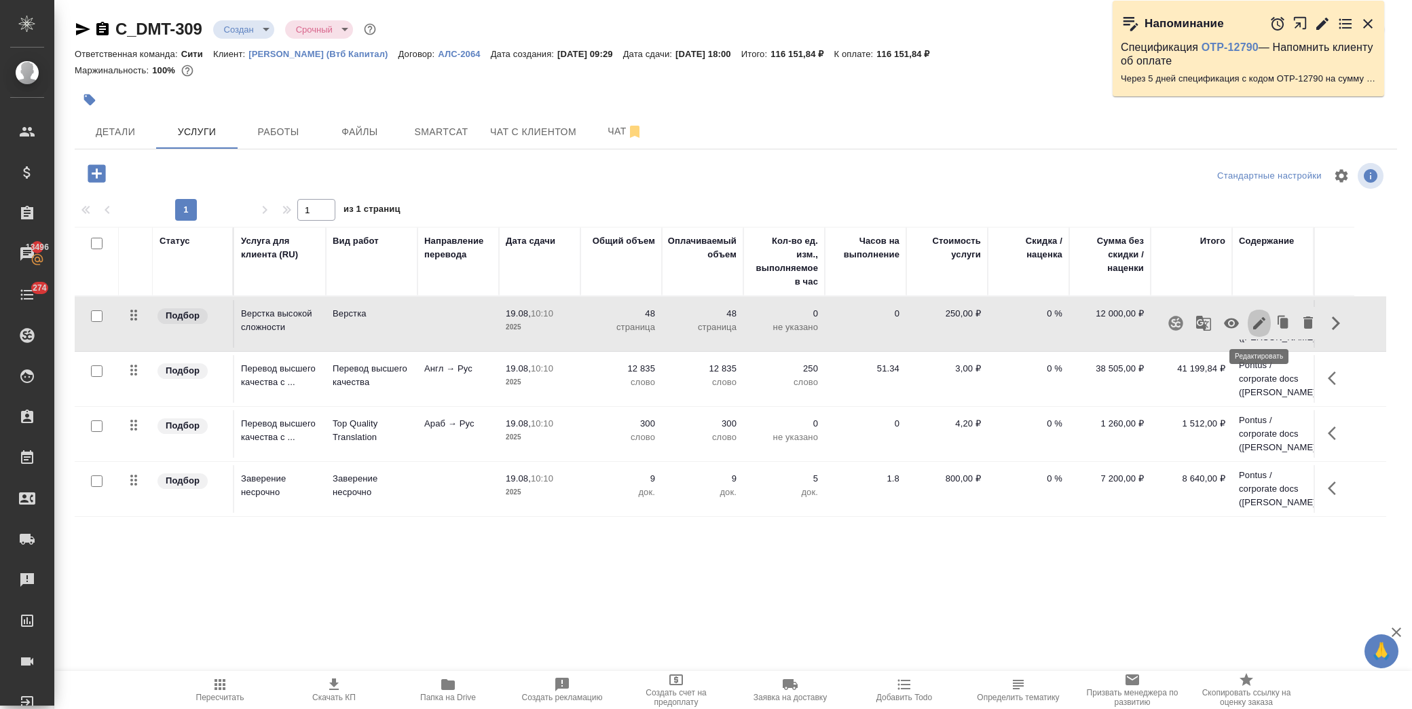
click at [1260, 318] on icon "button" at bounding box center [1259, 323] width 16 height 16
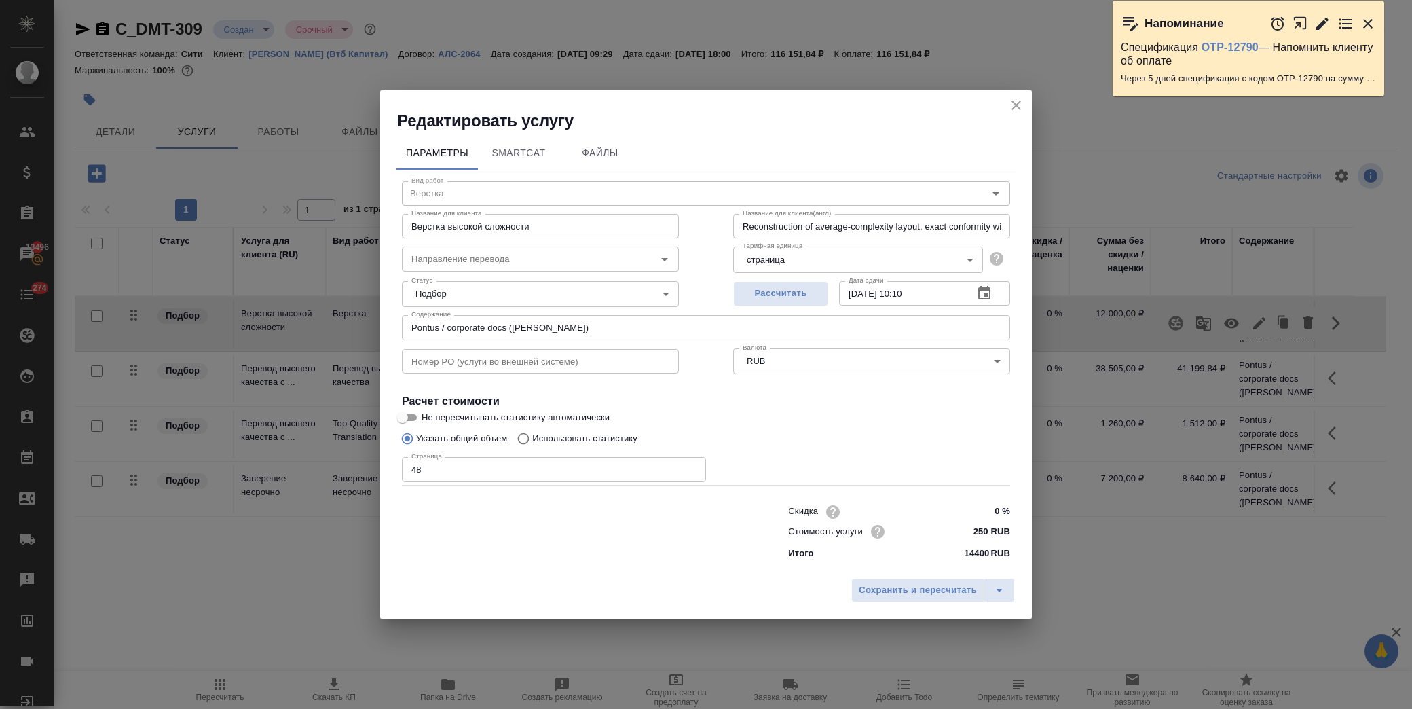
click at [982, 292] on icon "button" at bounding box center [984, 293] width 16 height 16
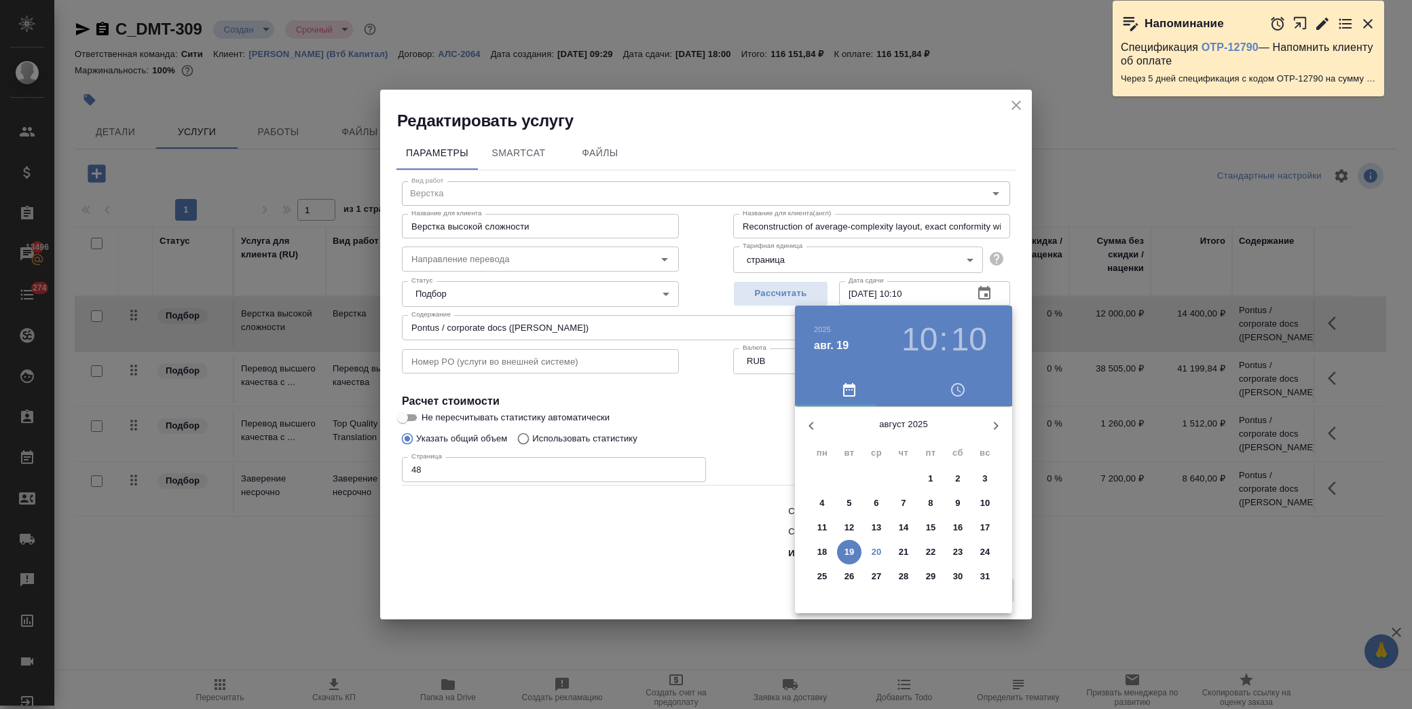
click at [907, 578] on p "28" at bounding box center [904, 576] width 10 height 14
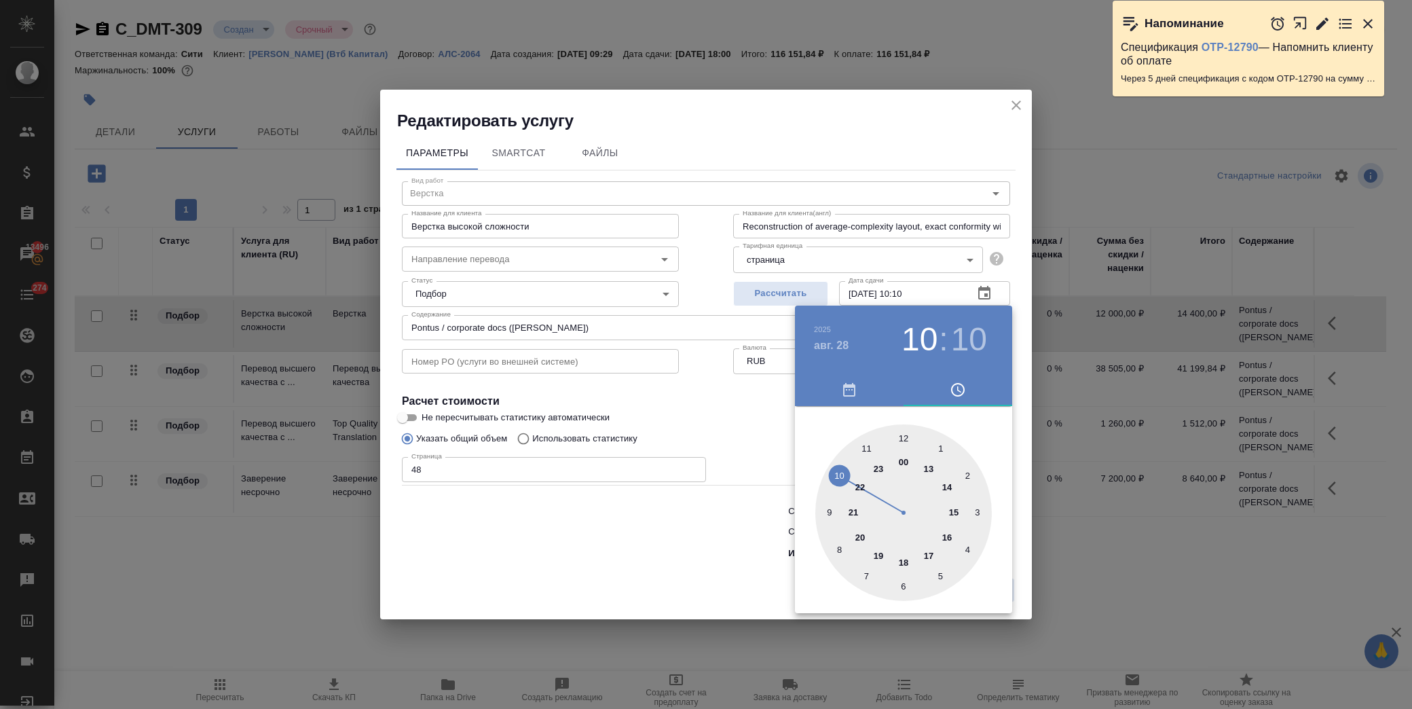
click at [947, 533] on div at bounding box center [903, 512] width 176 height 176
click at [897, 438] on div at bounding box center [903, 512] width 176 height 176
click at [903, 431] on div at bounding box center [903, 512] width 176 height 176
type input "[DATE] 16:00"
click at [754, 415] on div at bounding box center [706, 354] width 1412 height 709
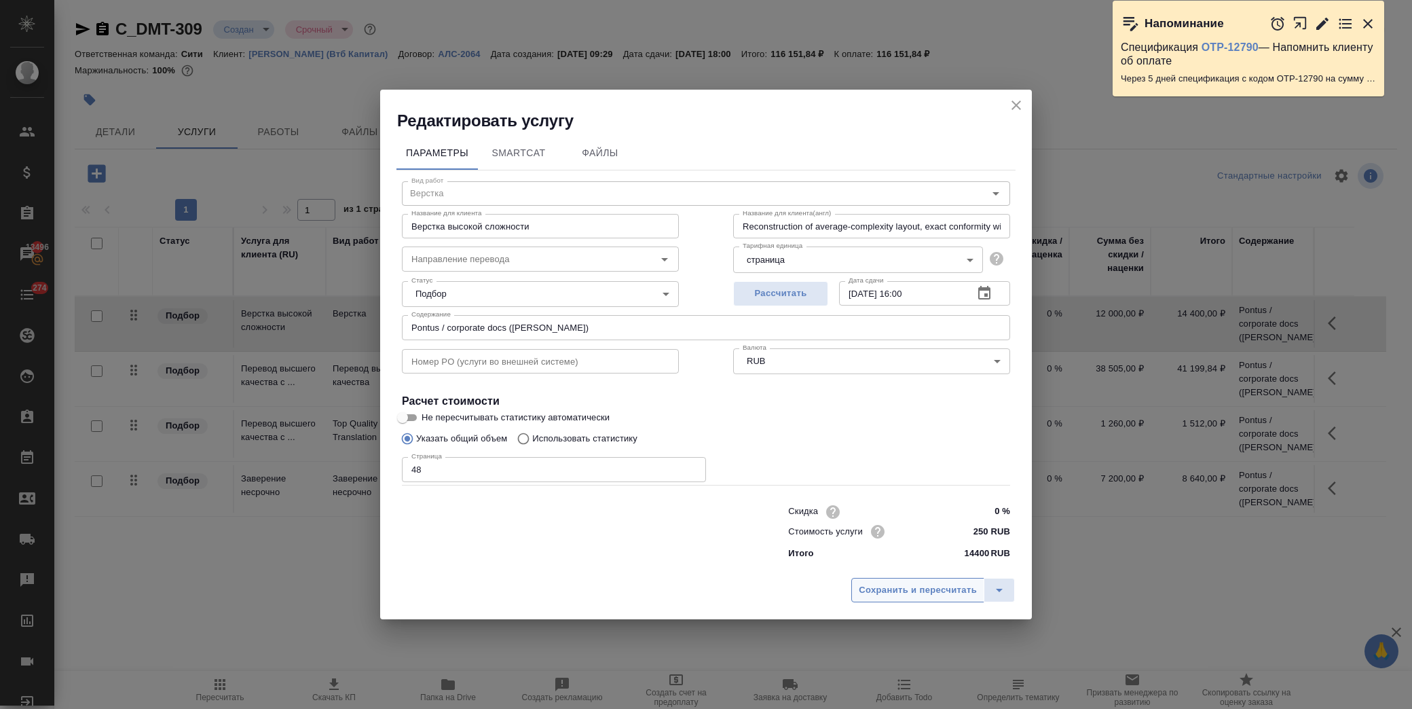
click at [888, 584] on span "Сохранить и пересчитать" at bounding box center [918, 590] width 118 height 16
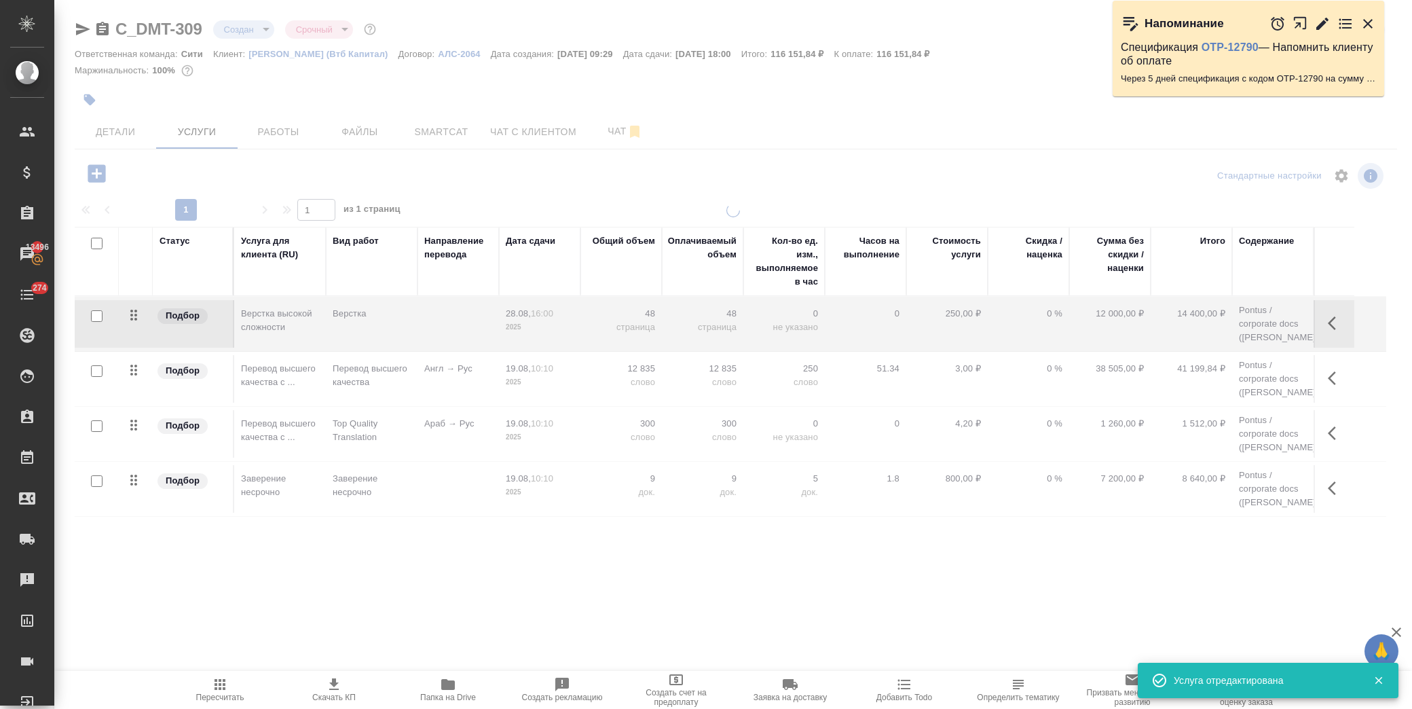
type input "normal"
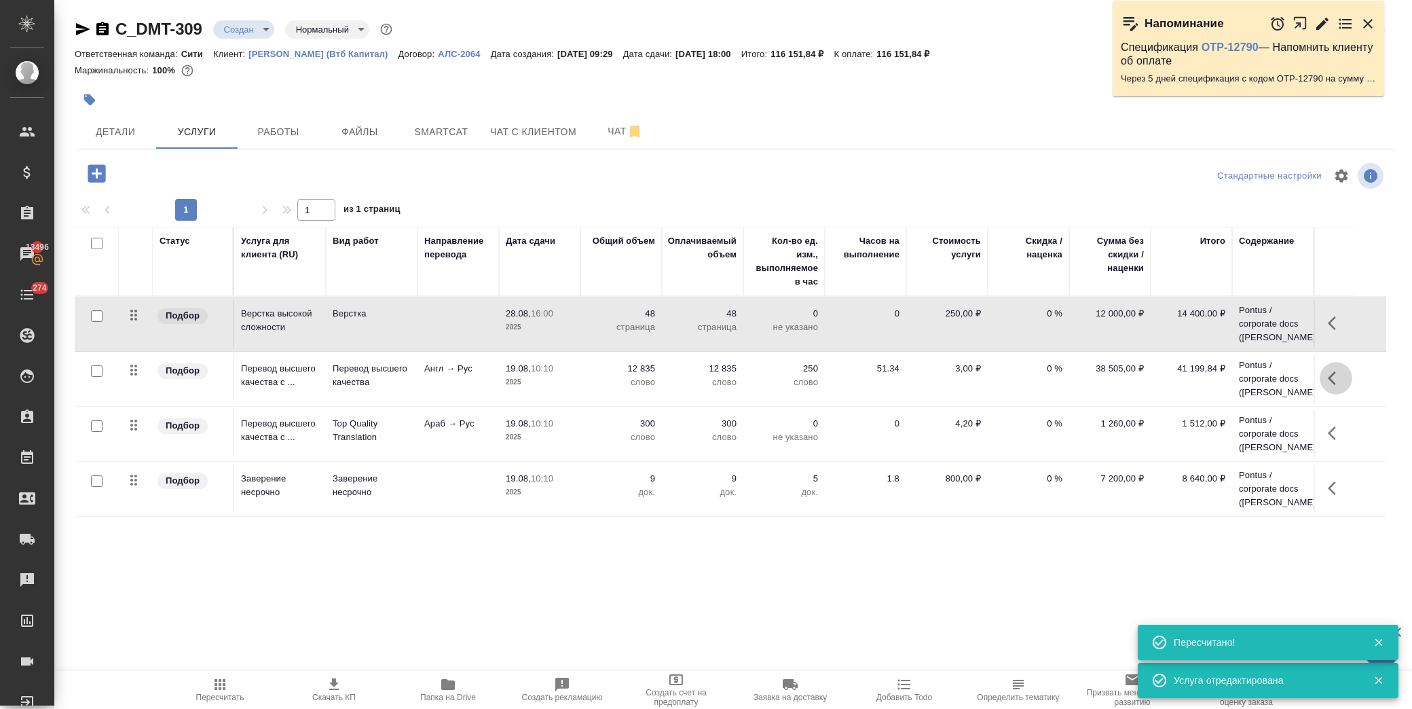
click at [1345, 377] on button "button" at bounding box center [1336, 378] width 33 height 33
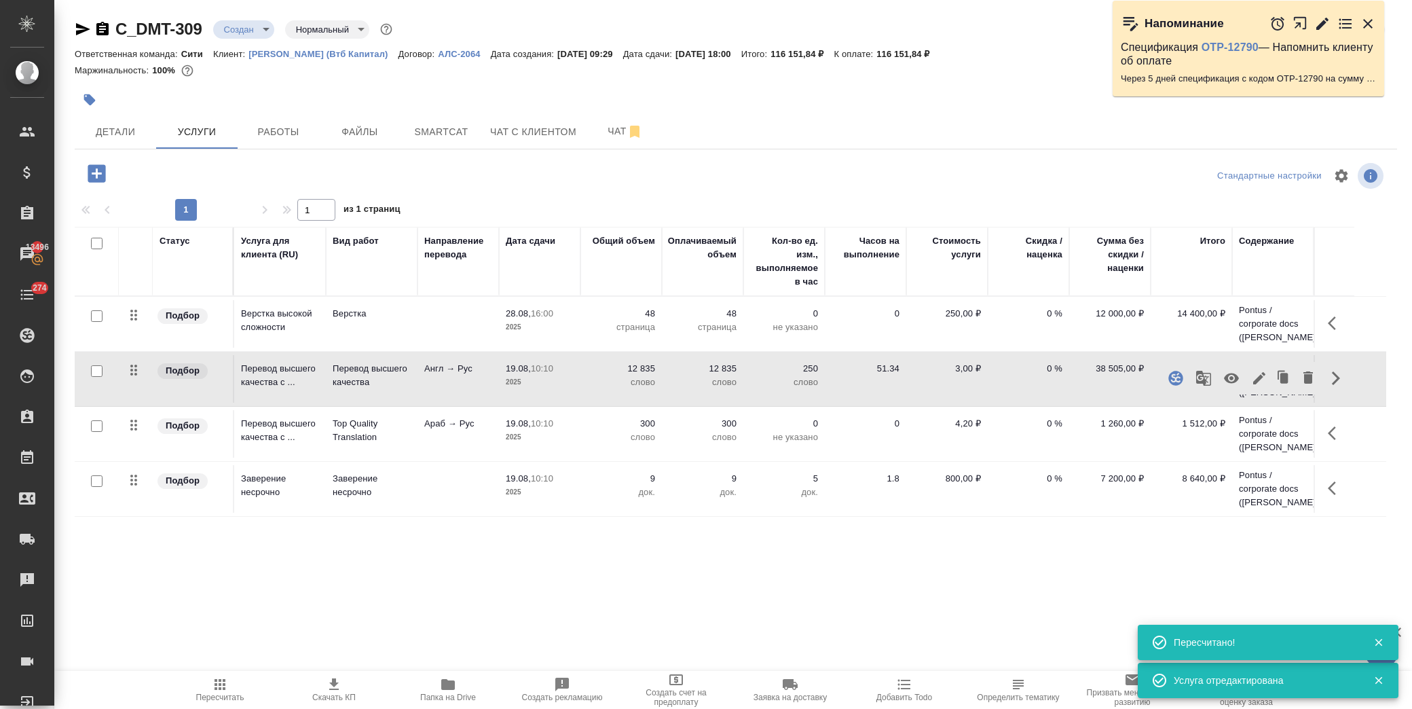
click at [1249, 379] on button "button" at bounding box center [1259, 378] width 23 height 33
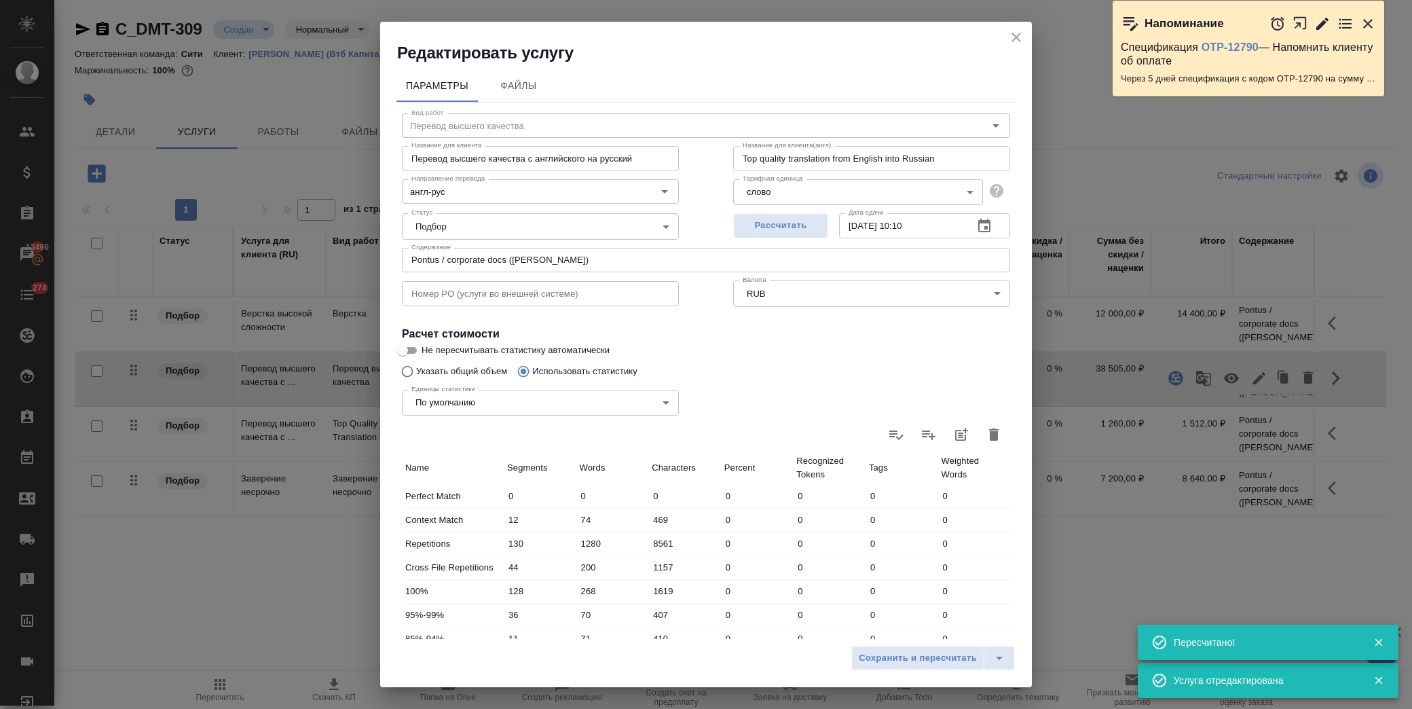
click at [976, 233] on icon "button" at bounding box center [984, 226] width 16 height 16
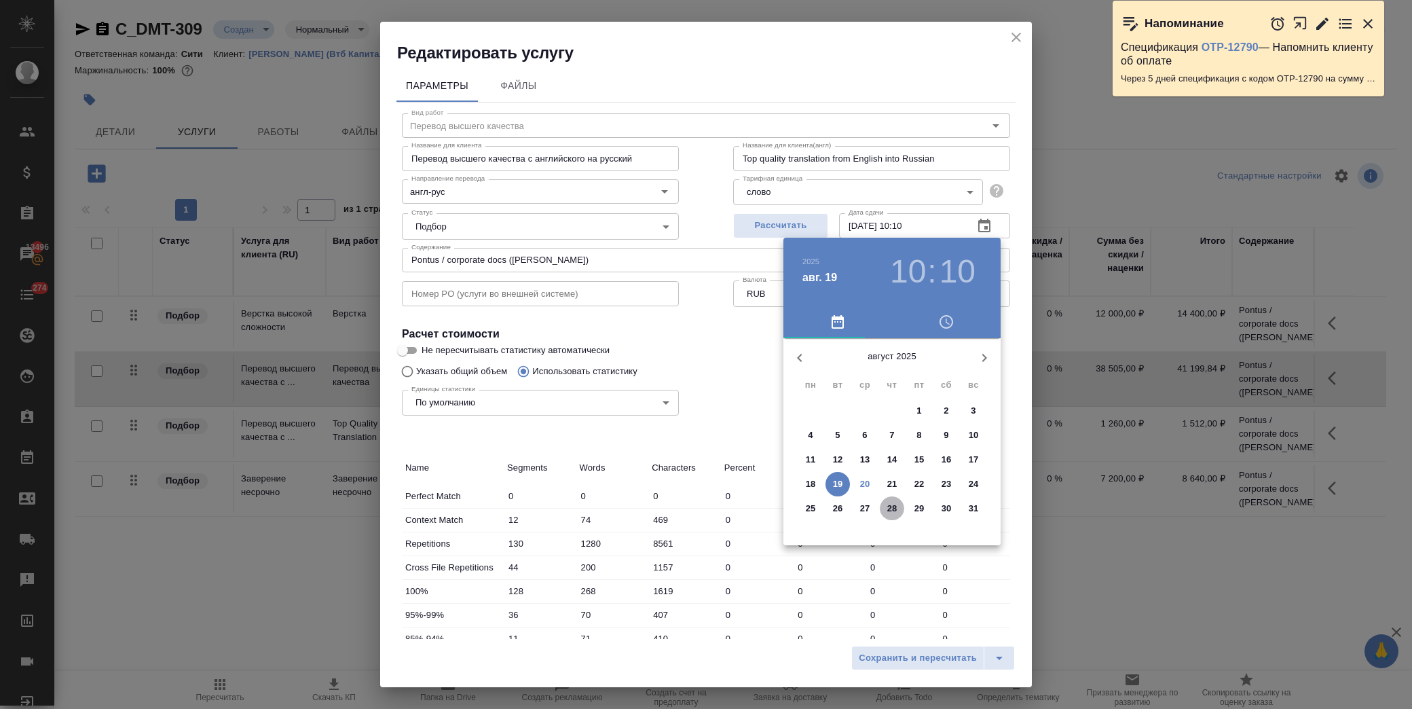
click at [892, 510] on p "28" at bounding box center [892, 509] width 10 height 14
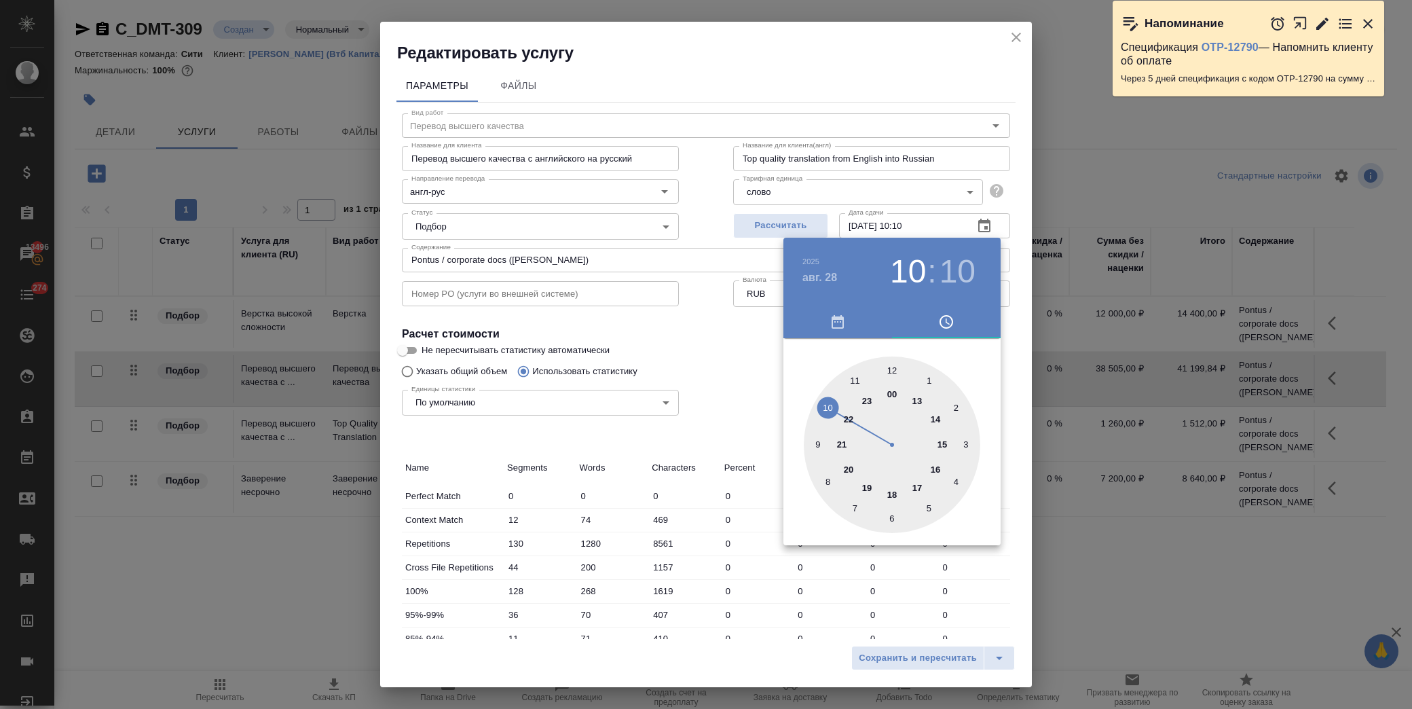
click at [935, 467] on div at bounding box center [892, 444] width 176 height 176
click at [895, 371] on div at bounding box center [892, 444] width 176 height 176
type input "28.08.2025 16:00"
click at [762, 358] on div at bounding box center [706, 354] width 1412 height 709
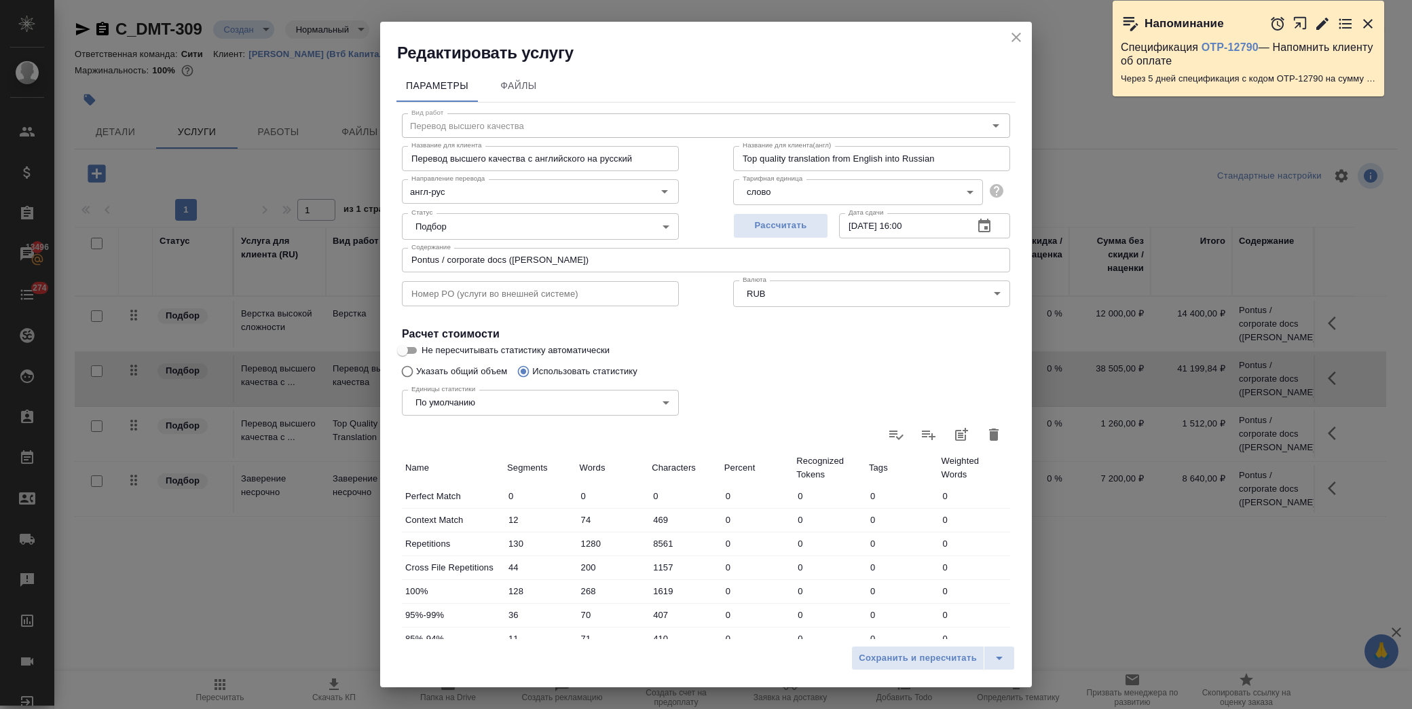
drag, startPoint x: 895, startPoint y: 654, endPoint x: 923, endPoint y: 635, distance: 34.3
click at [897, 654] on span "Сохранить и пересчитать" at bounding box center [918, 658] width 118 height 16
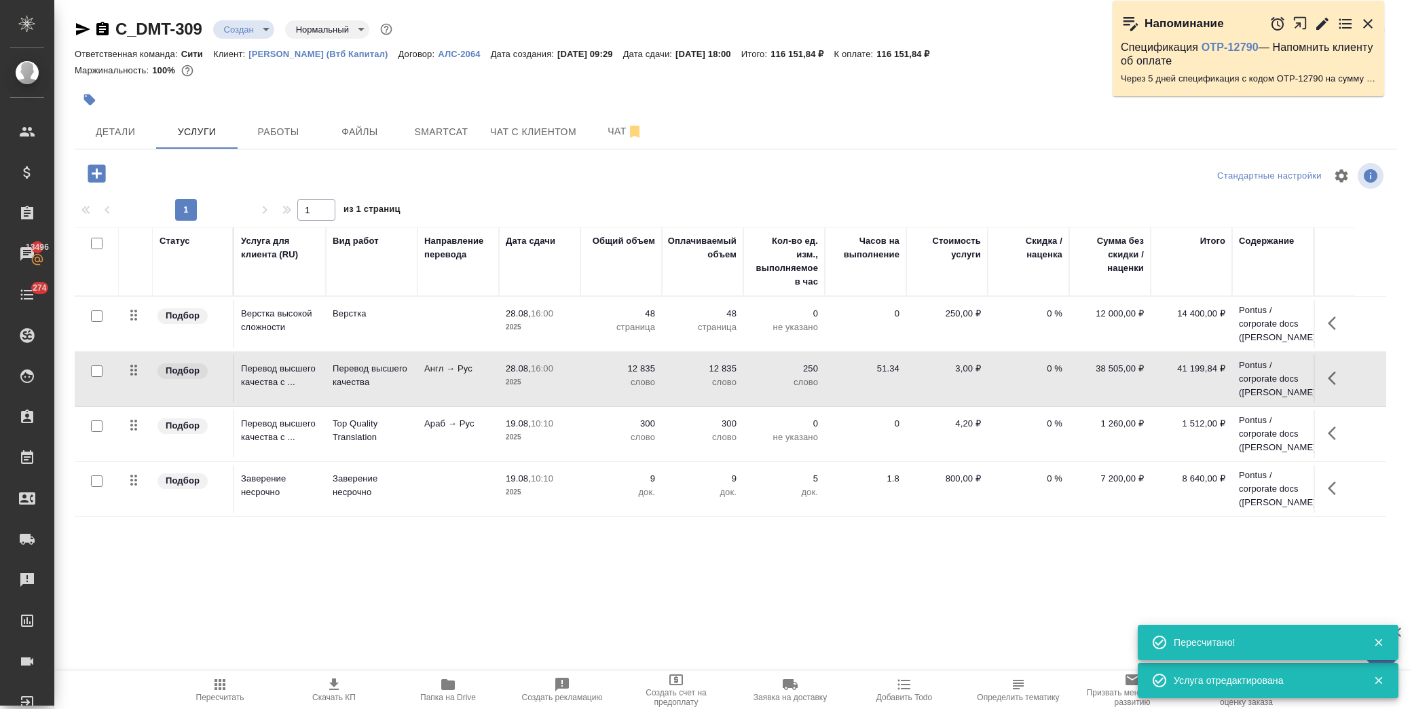
click at [1326, 432] on button "button" at bounding box center [1336, 433] width 33 height 33
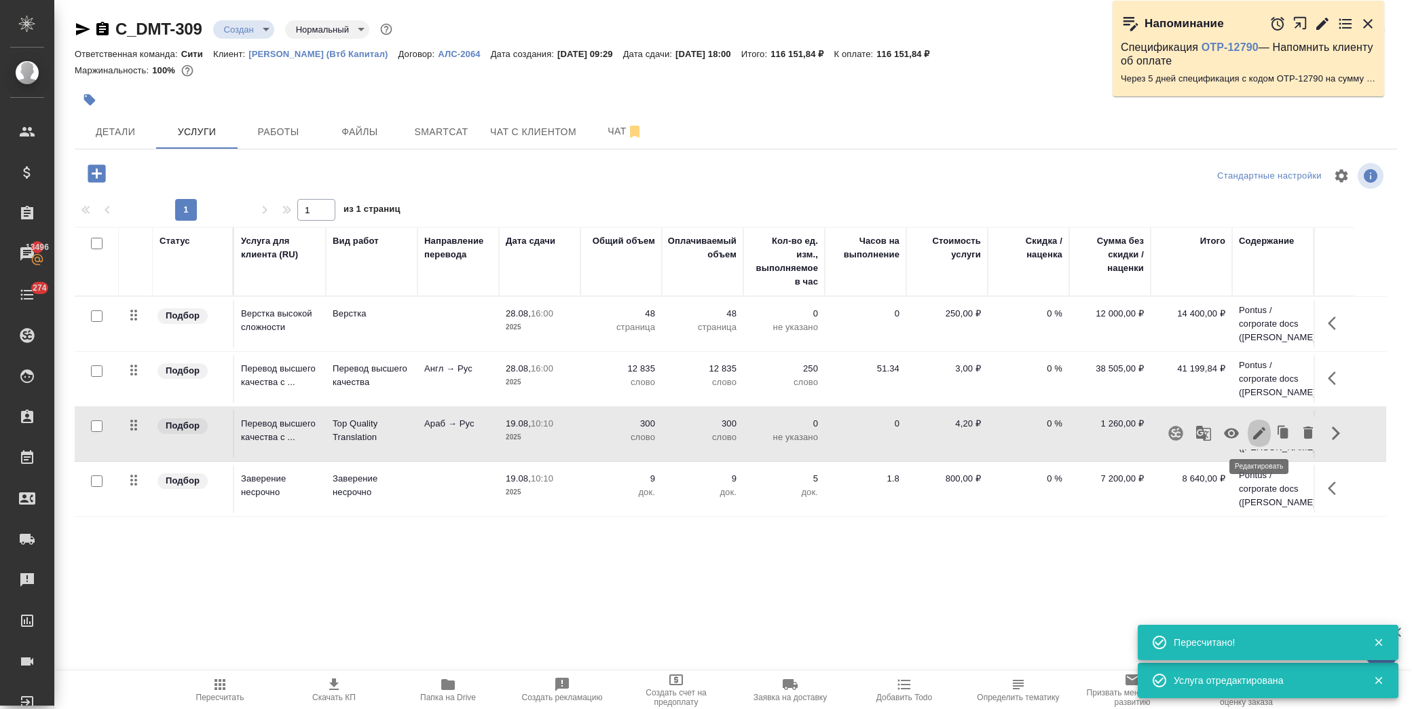
click at [1265, 439] on icon "button" at bounding box center [1259, 433] width 16 height 16
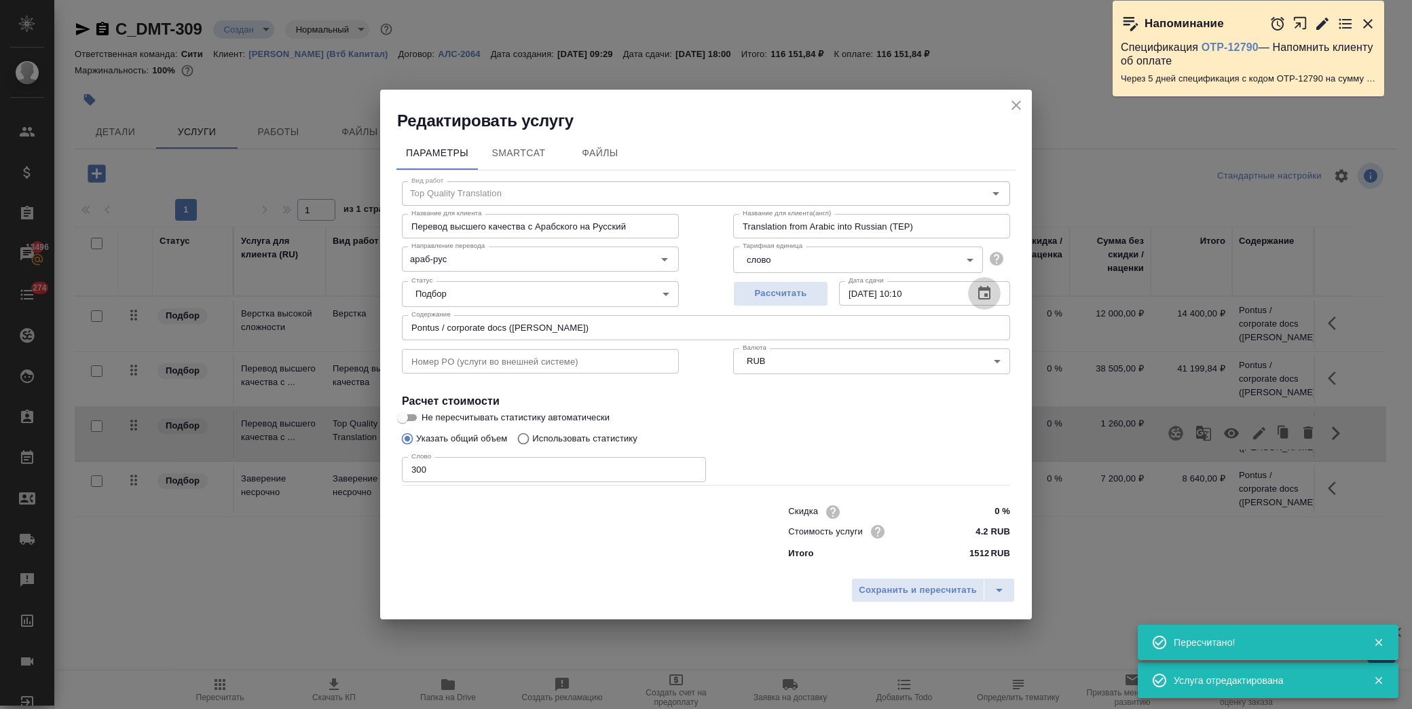
click at [986, 293] on icon "button" at bounding box center [984, 293] width 16 height 16
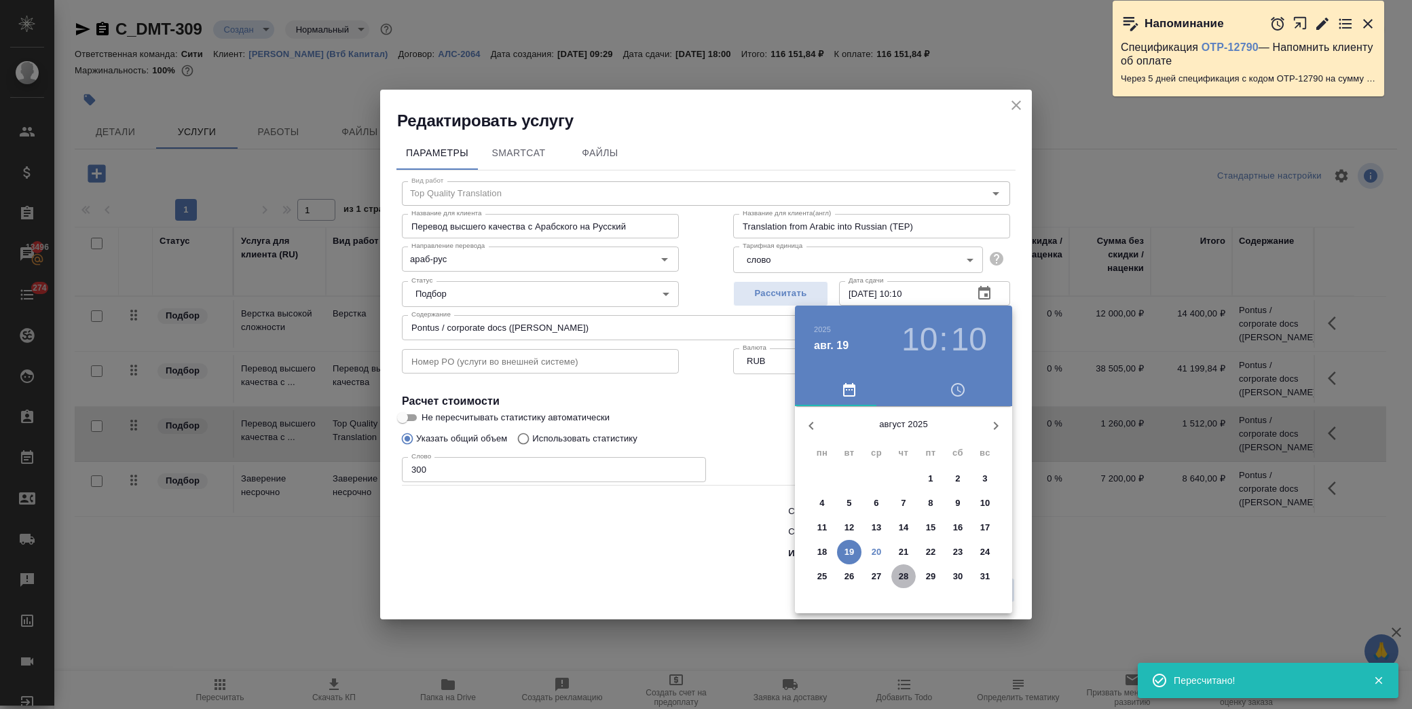
click at [908, 580] on span "28" at bounding box center [903, 576] width 24 height 14
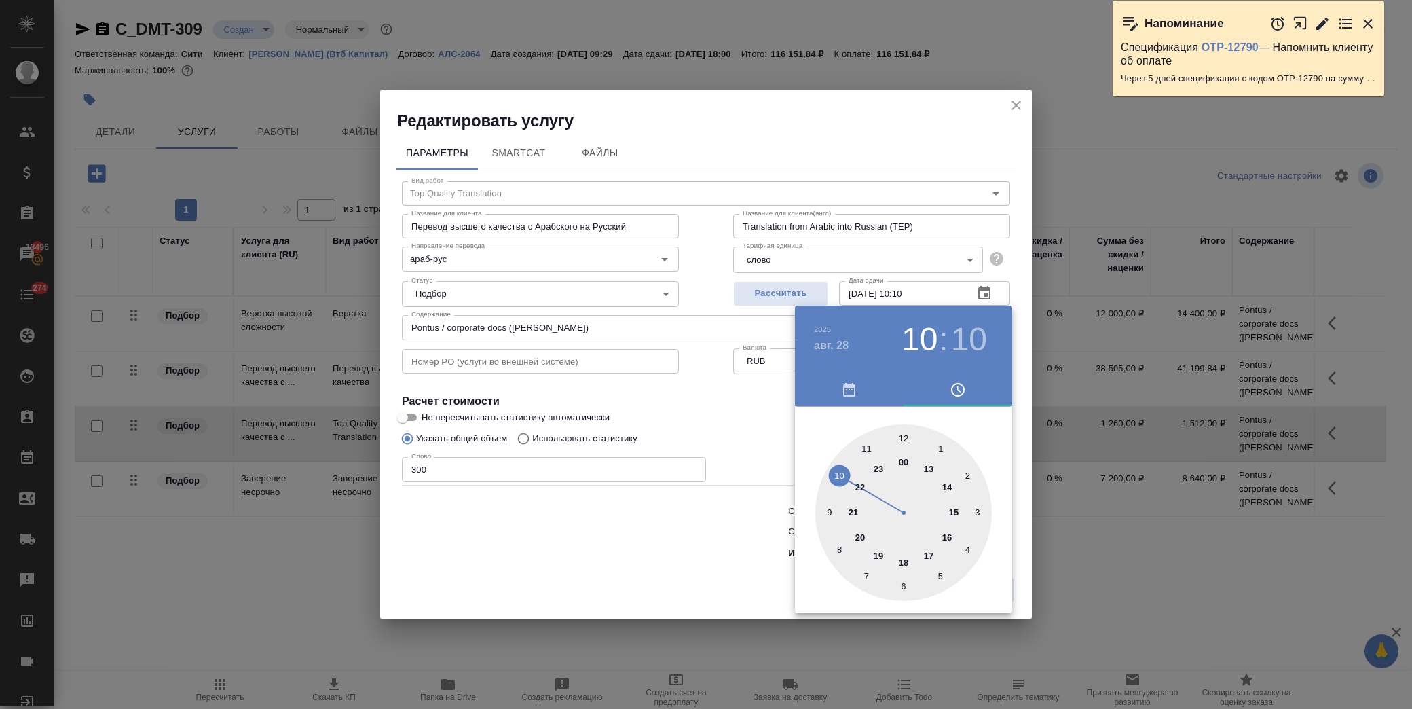
click at [949, 538] on div at bounding box center [903, 512] width 176 height 176
click at [903, 437] on div at bounding box center [903, 512] width 176 height 176
type input "28.08.2025 16:00"
click at [742, 409] on div at bounding box center [706, 354] width 1412 height 709
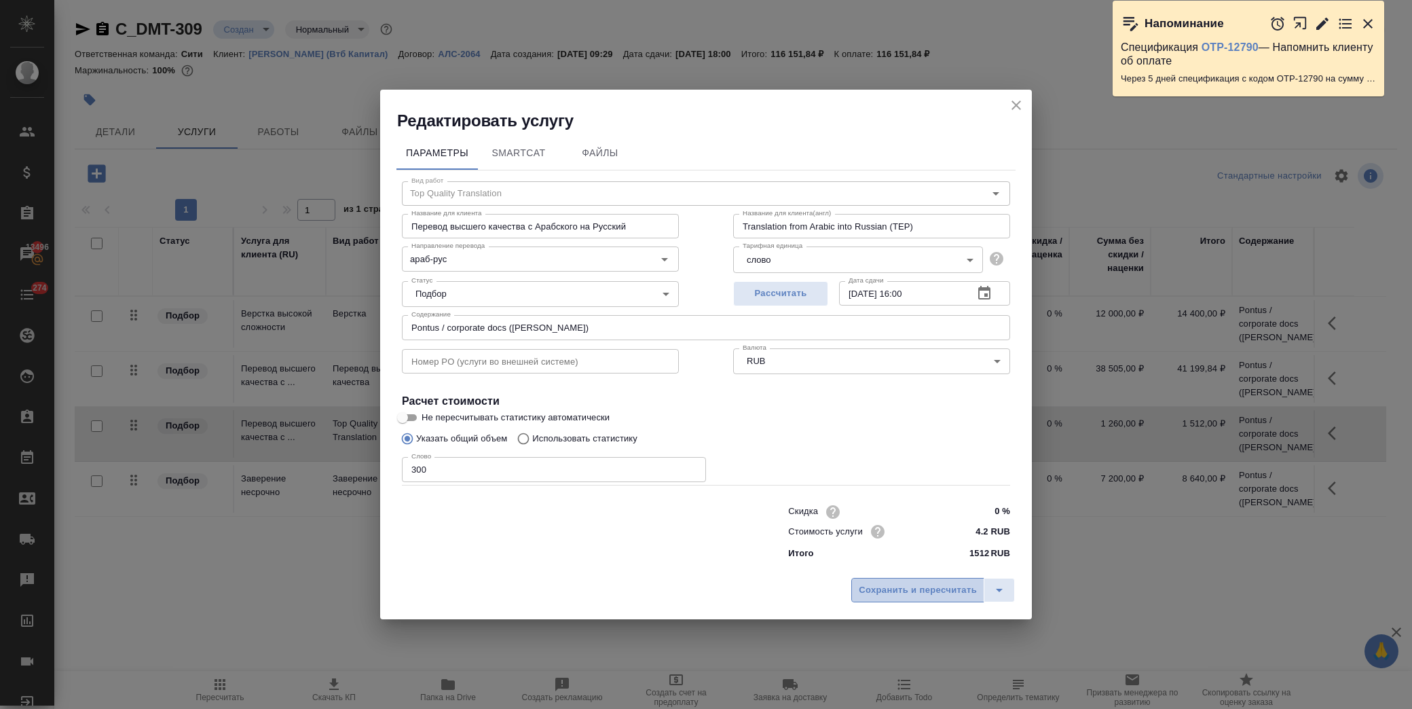
click at [923, 598] on button "Сохранить и пересчитать" at bounding box center [917, 590] width 133 height 24
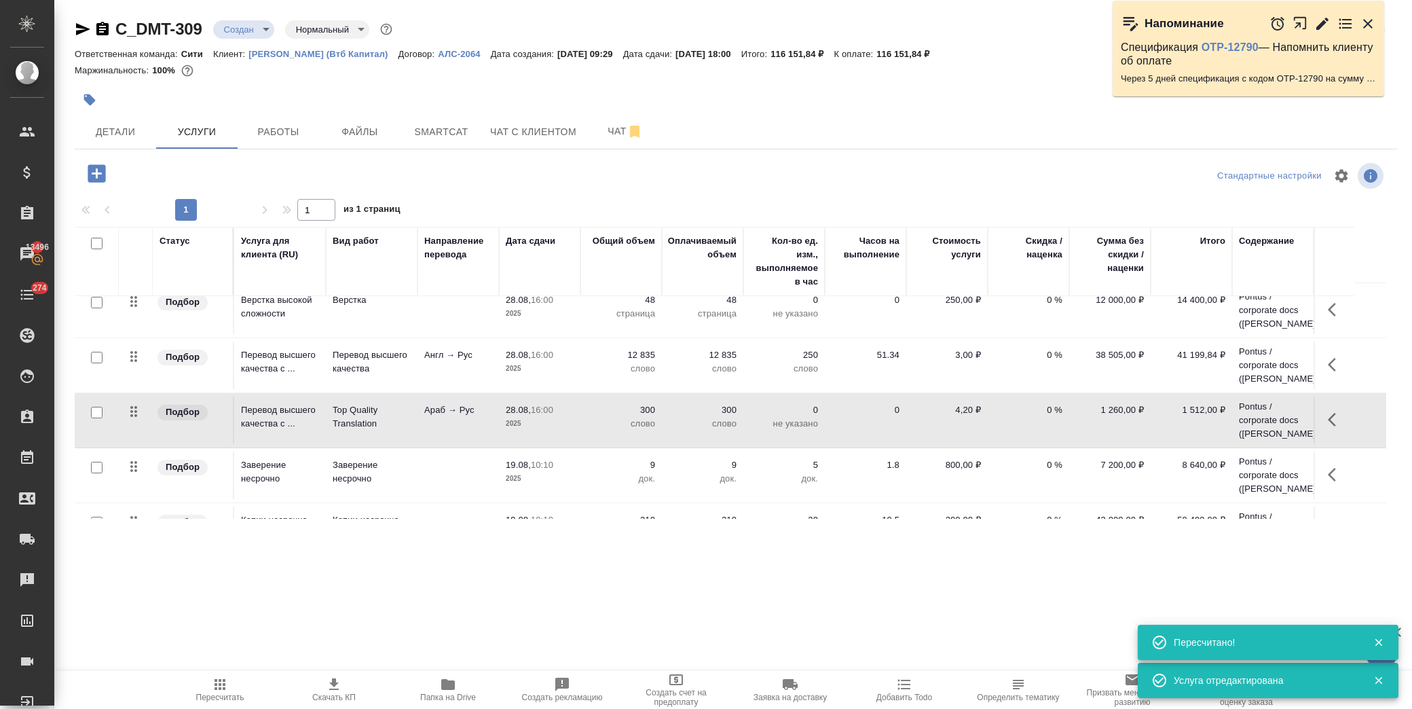
scroll to position [53, 0]
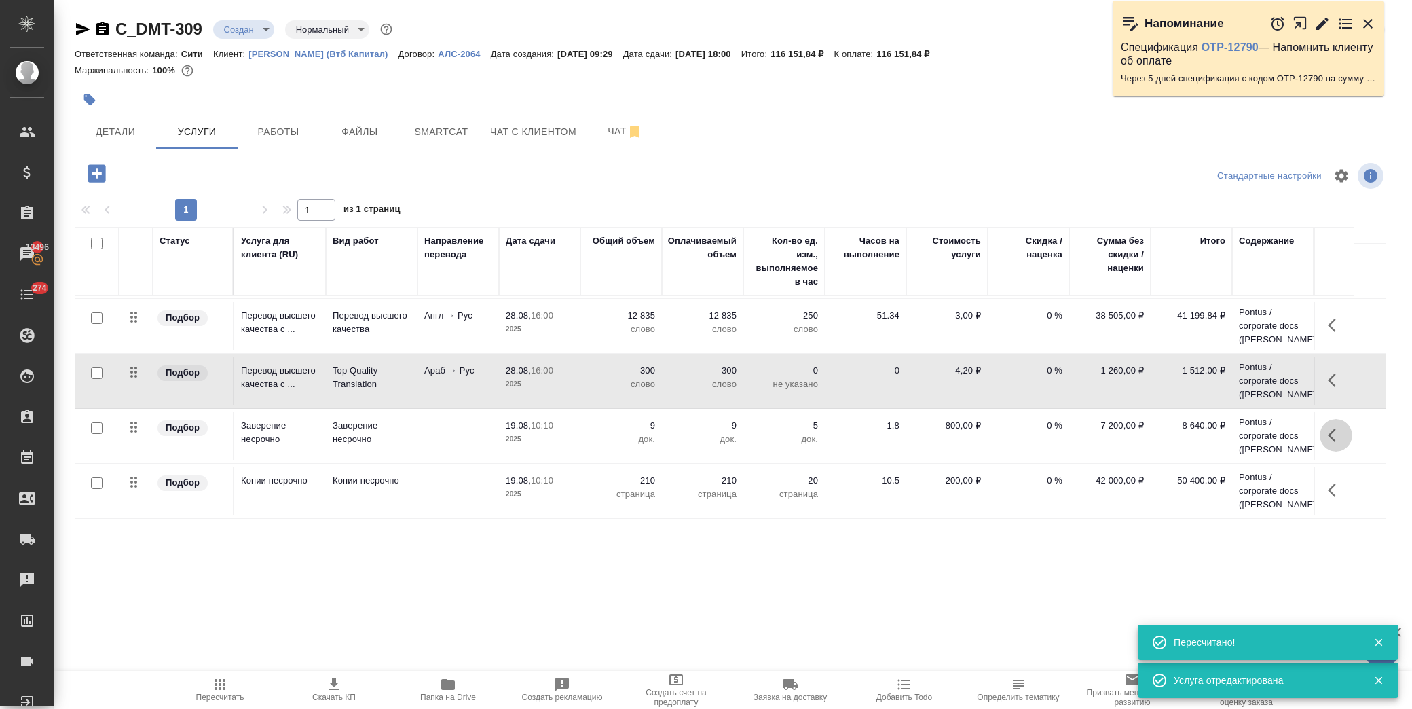
click at [1330, 430] on icon "button" at bounding box center [1336, 435] width 16 height 16
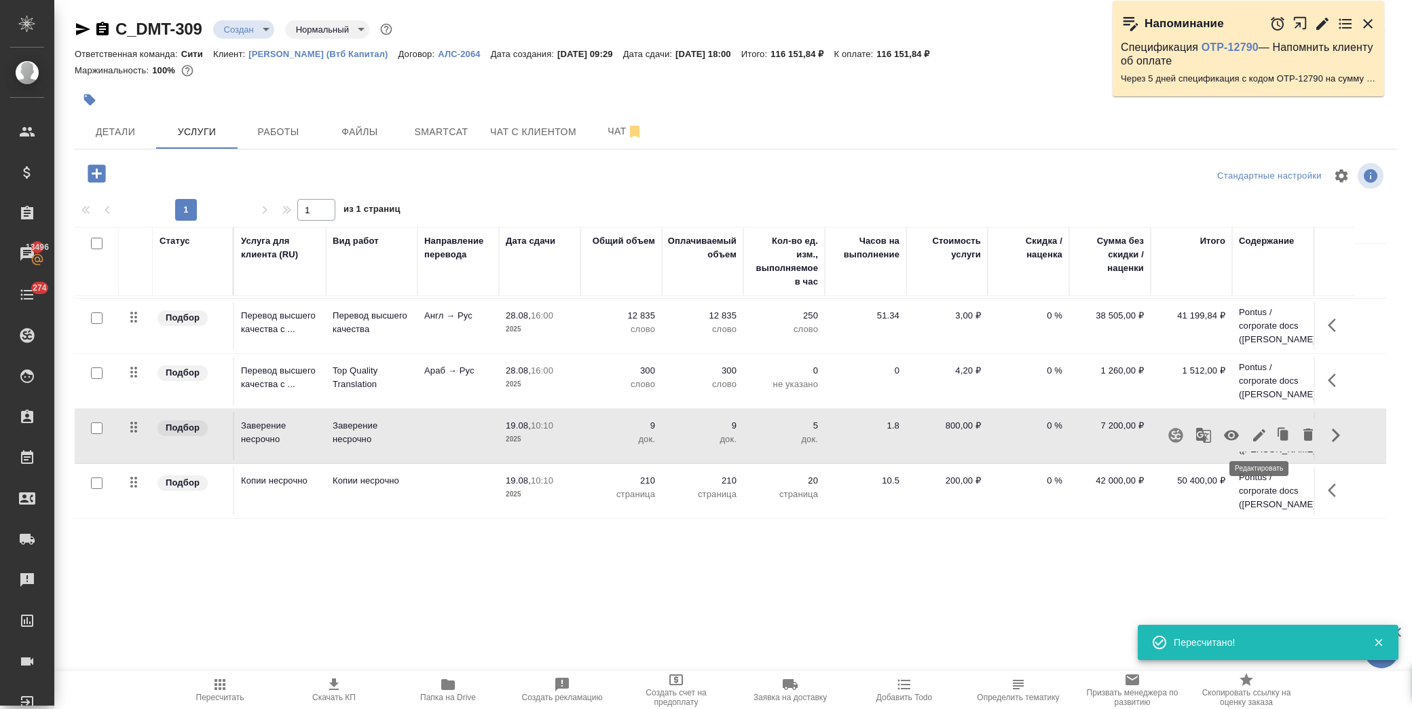
click at [1260, 436] on icon "button" at bounding box center [1259, 435] width 16 height 16
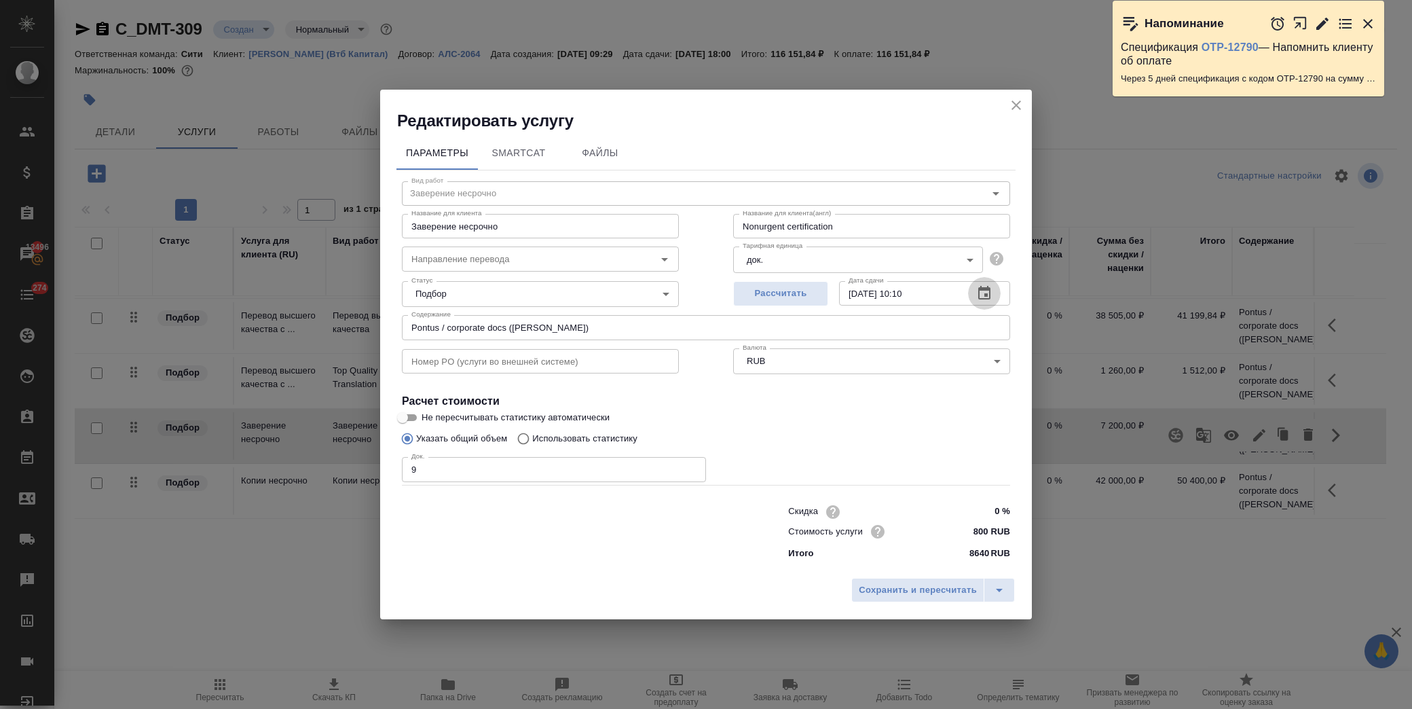
click at [981, 290] on icon "button" at bounding box center [984, 293] width 12 height 14
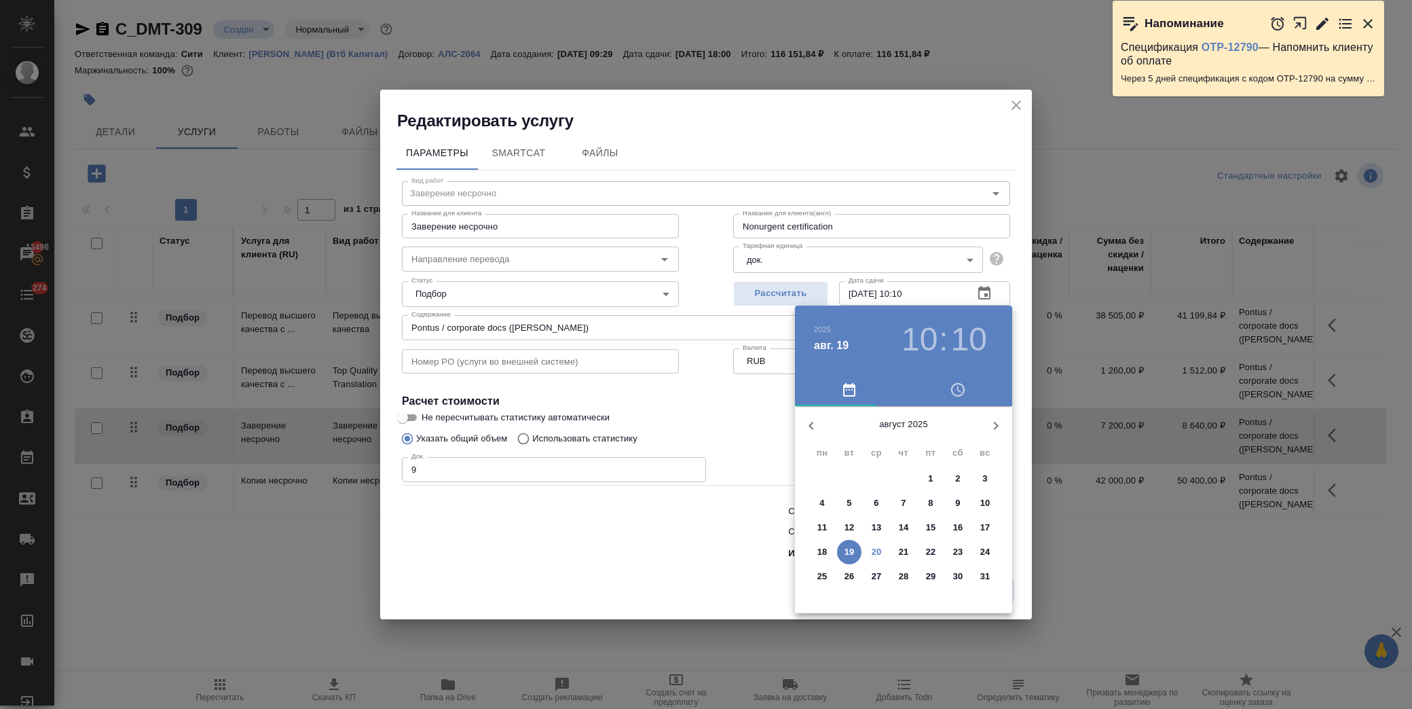
click at [932, 575] on p "29" at bounding box center [931, 576] width 10 height 14
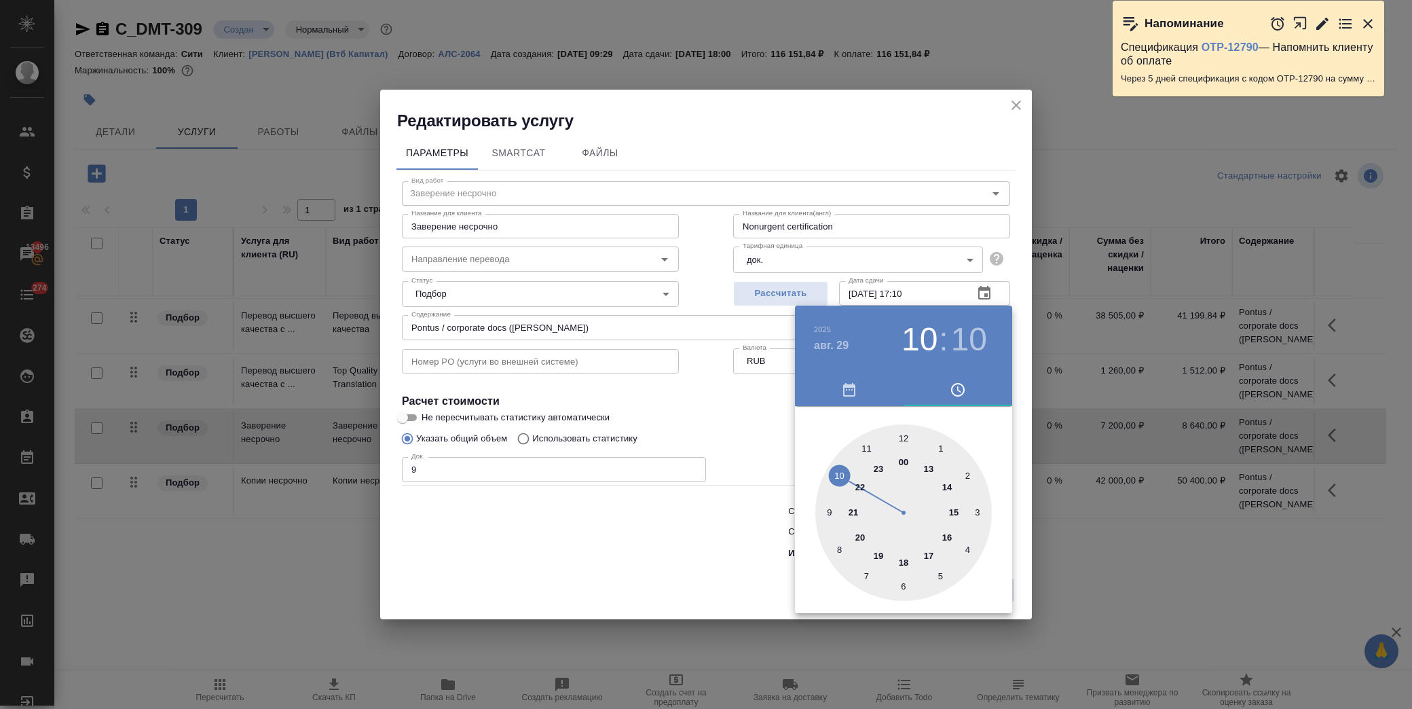
drag, startPoint x: 927, startPoint y: 555, endPoint x: 917, endPoint y: 532, distance: 25.2
click at [927, 552] on div at bounding box center [903, 512] width 176 height 176
drag, startPoint x: 903, startPoint y: 437, endPoint x: 878, endPoint y: 433, distance: 25.4
click at [901, 436] on div at bounding box center [903, 512] width 176 height 176
type input "29.08.2025 17:00"
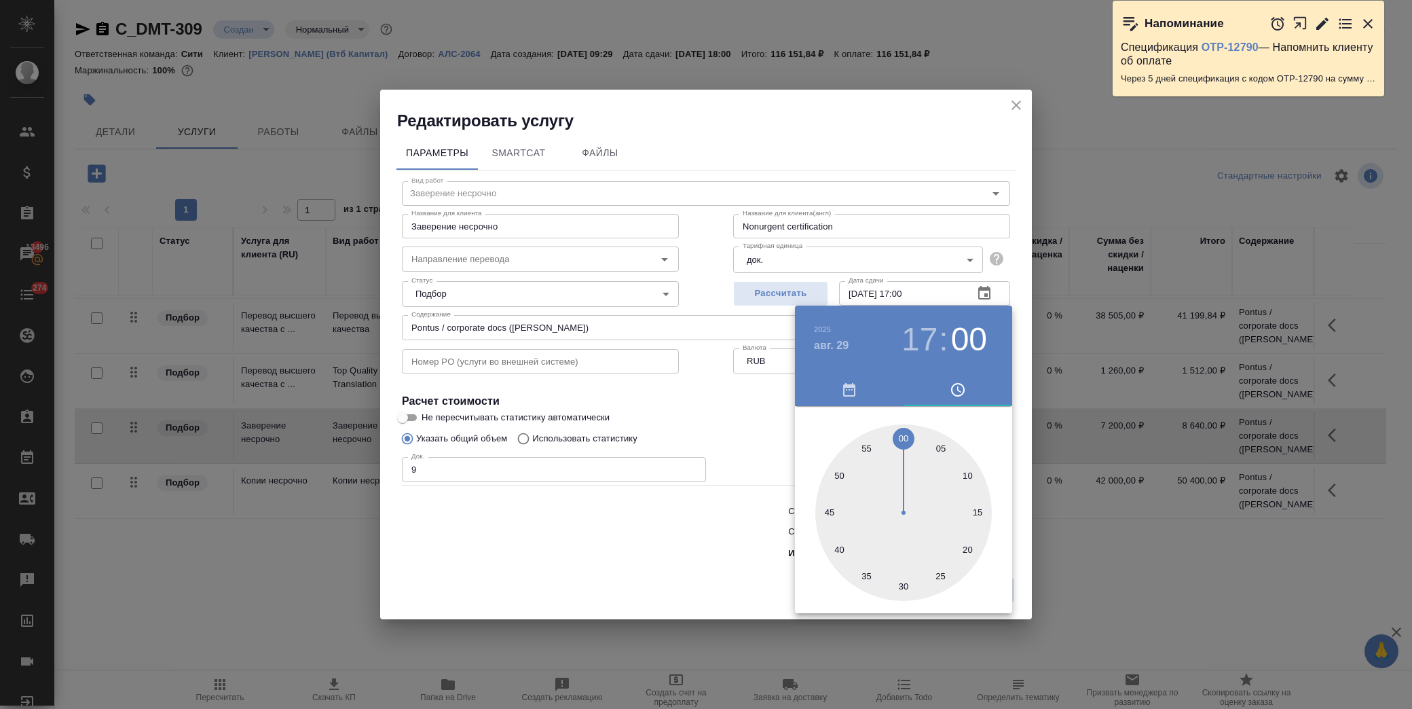
drag, startPoint x: 709, startPoint y: 410, endPoint x: 824, endPoint y: 574, distance: 200.4
click at [713, 410] on div at bounding box center [706, 354] width 1412 height 709
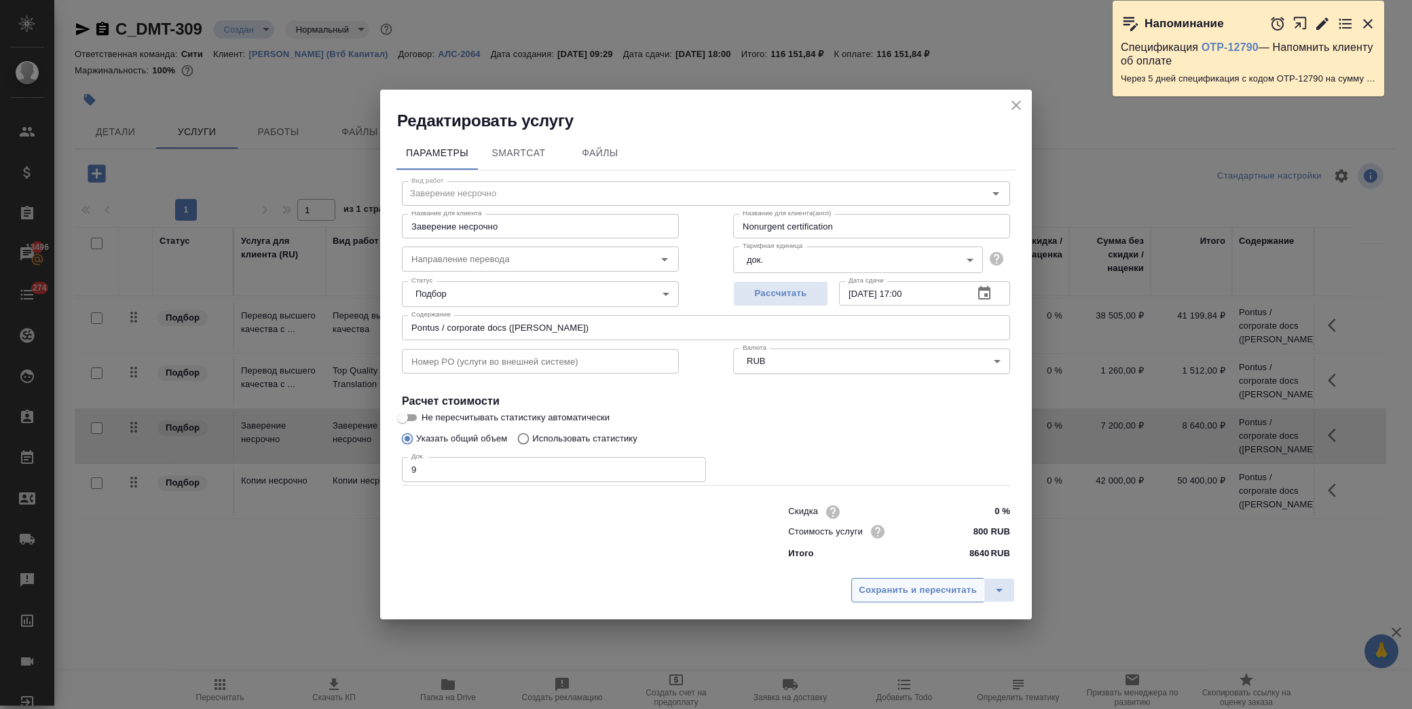
click at [901, 589] on span "Сохранить и пересчитать" at bounding box center [918, 590] width 118 height 16
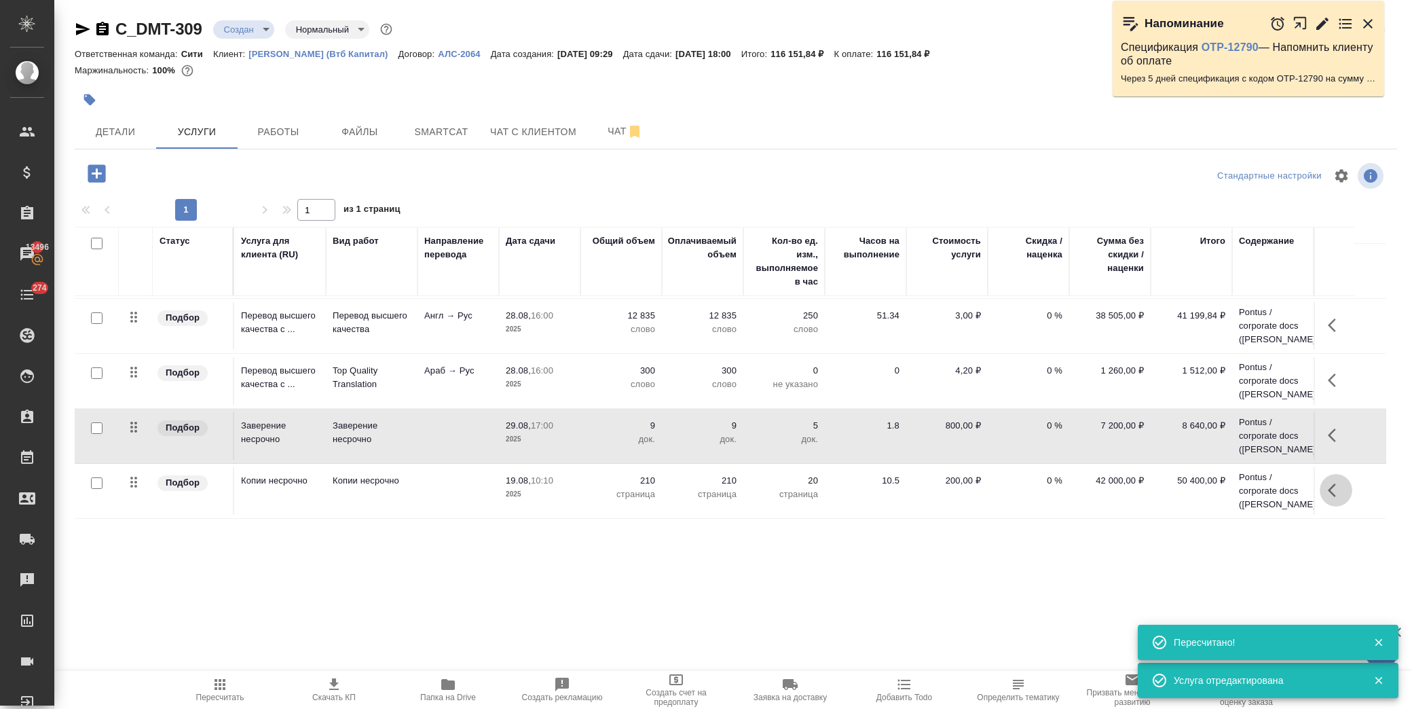
click at [1337, 489] on icon "button" at bounding box center [1336, 490] width 16 height 16
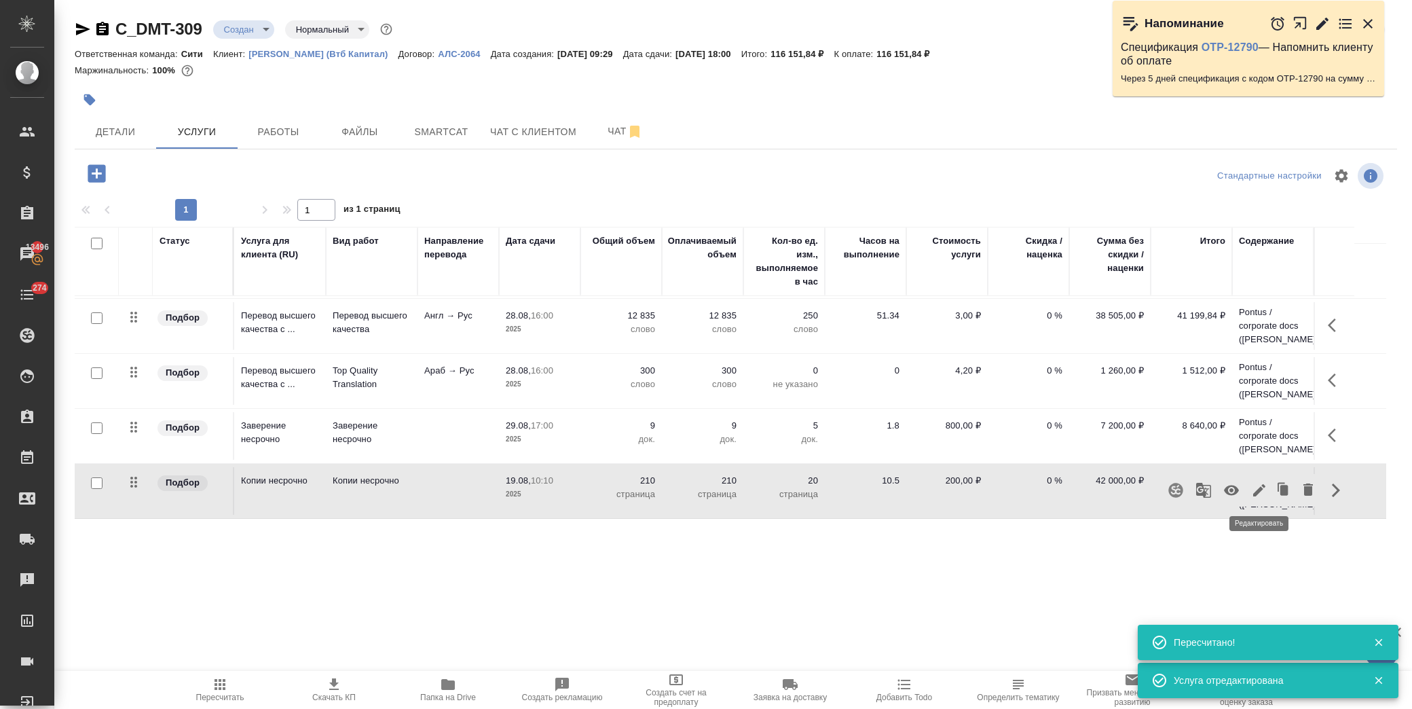
click at [1260, 493] on icon "button" at bounding box center [1259, 490] width 16 height 16
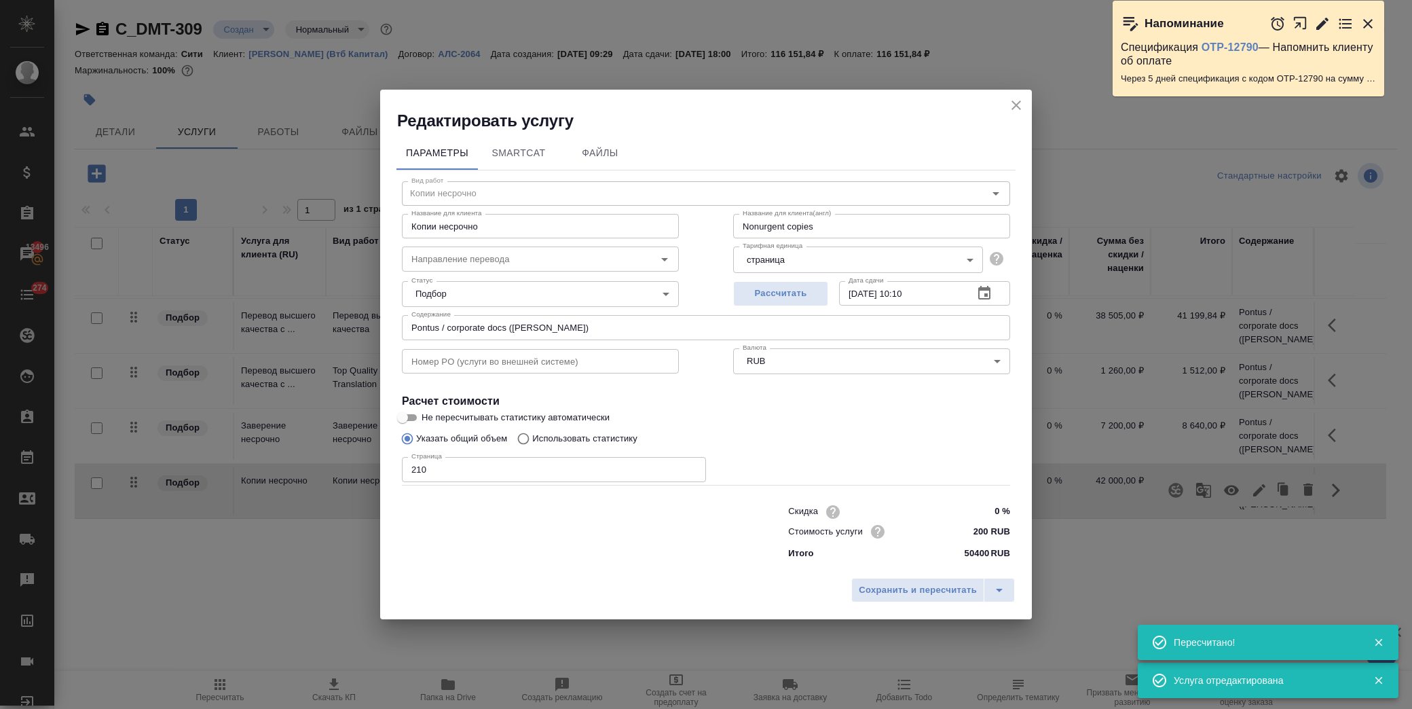
click at [989, 290] on icon "button" at bounding box center [984, 293] width 12 height 14
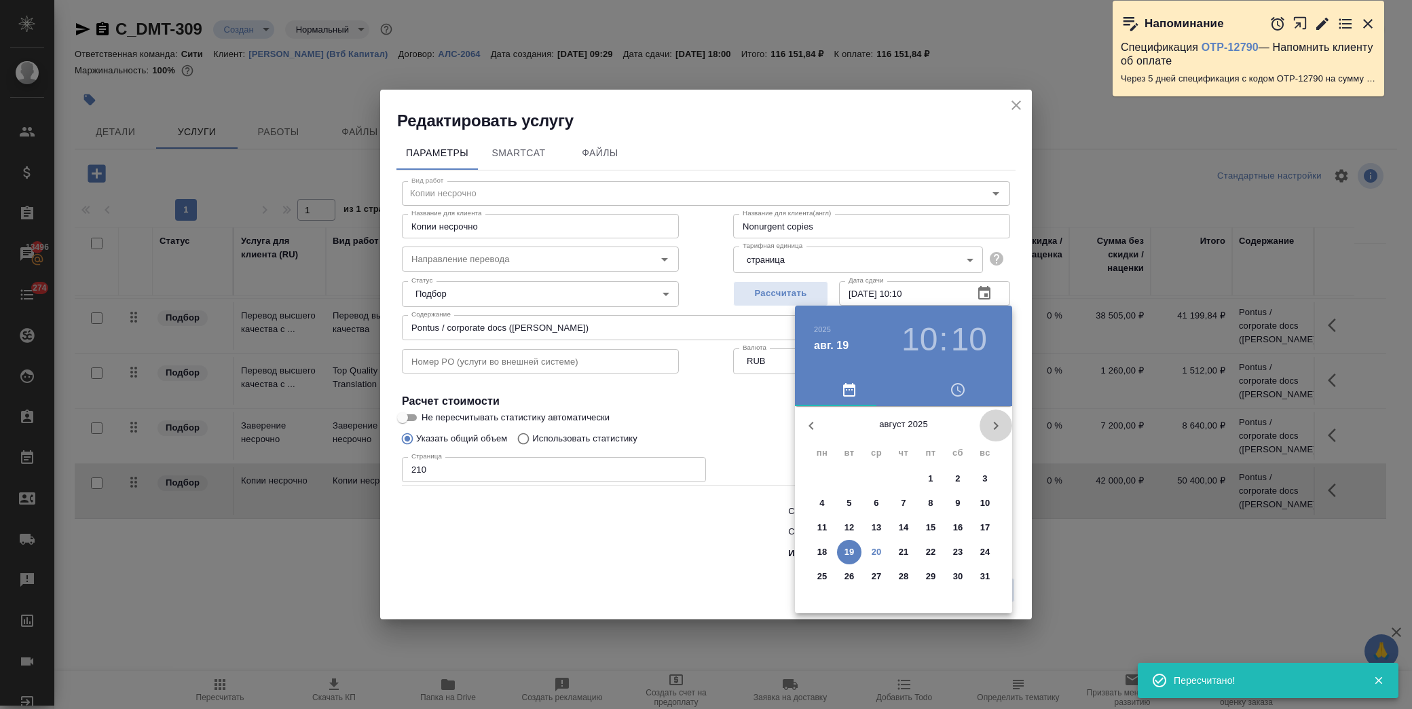
click at [998, 424] on icon "button" at bounding box center [996, 425] width 16 height 16
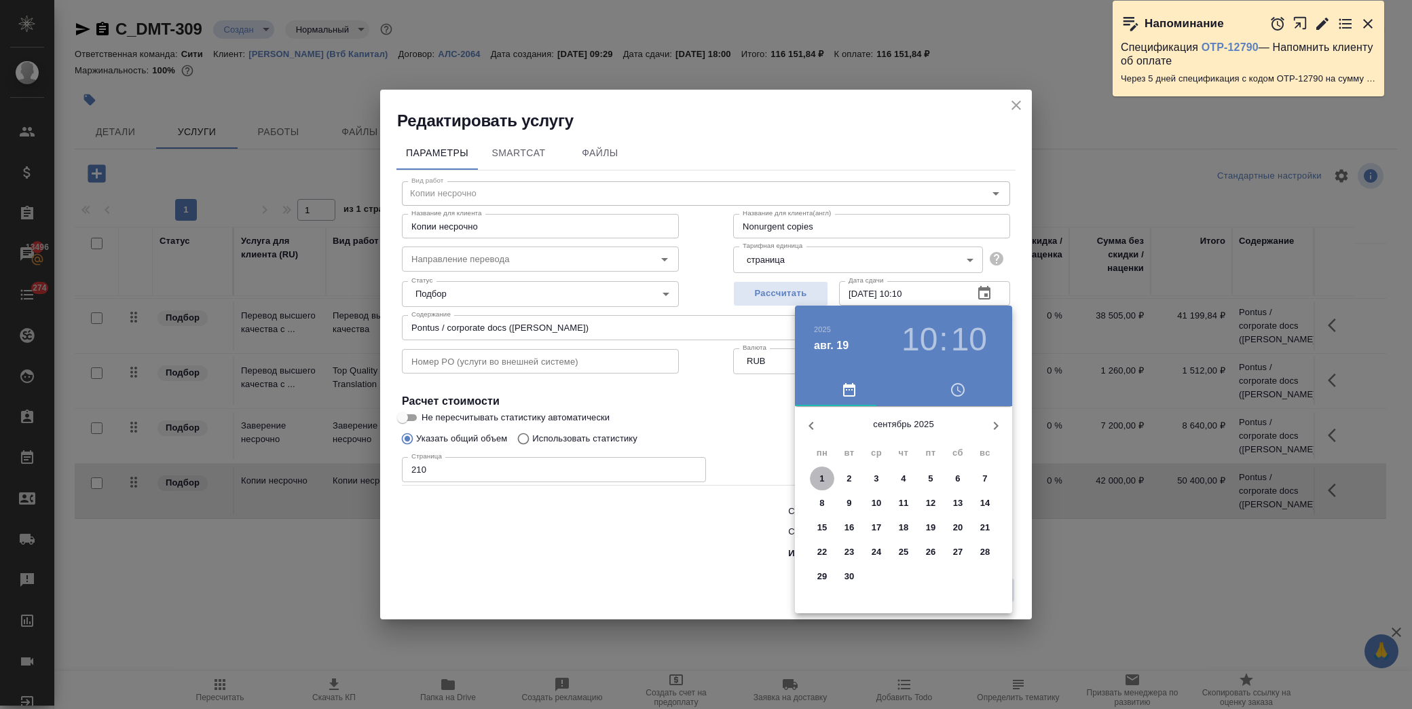
click at [825, 477] on span "1" at bounding box center [822, 479] width 24 height 14
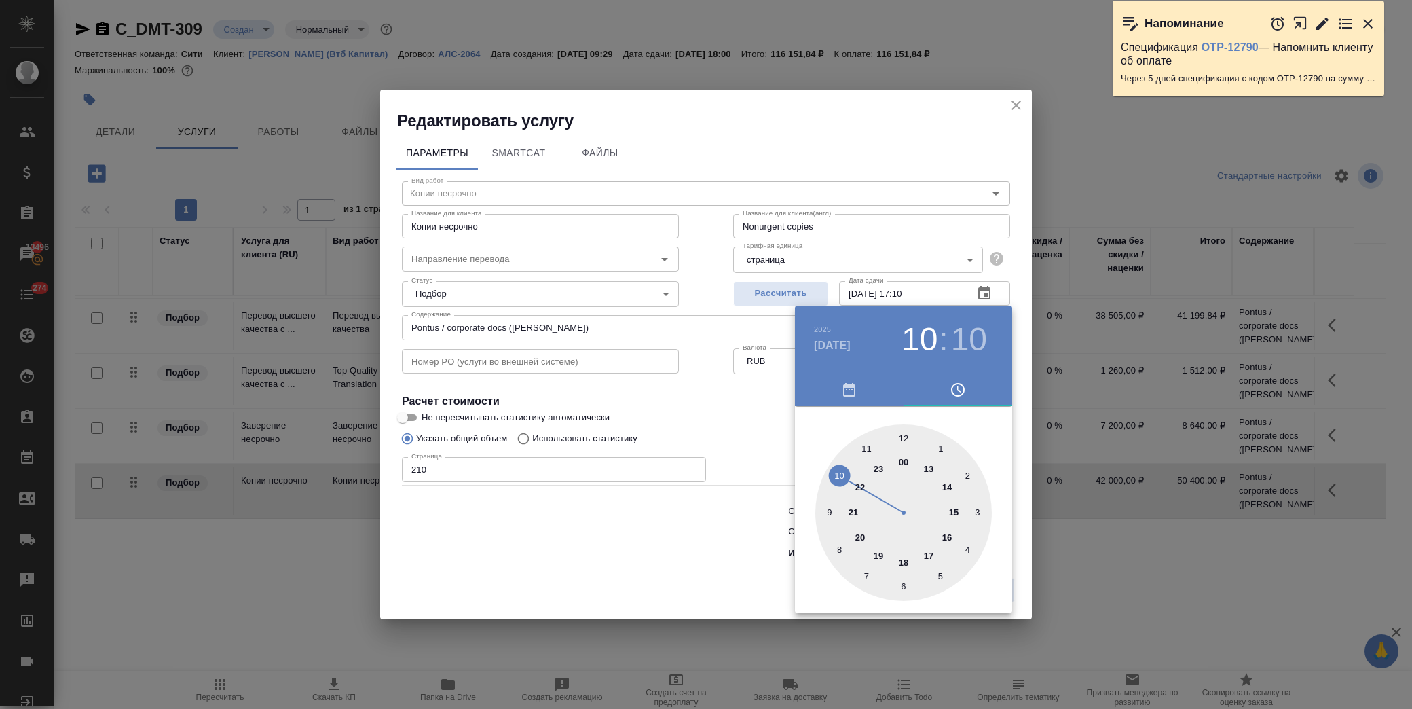
drag, startPoint x: 933, startPoint y: 557, endPoint x: 920, endPoint y: 523, distance: 35.7
click at [932, 550] on div at bounding box center [903, 512] width 176 height 176
click at [905, 439] on div at bounding box center [903, 512] width 176 height 176
type input "01.09.2025 17:00"
drag, startPoint x: 700, startPoint y: 415, endPoint x: 743, endPoint y: 449, distance: 53.6
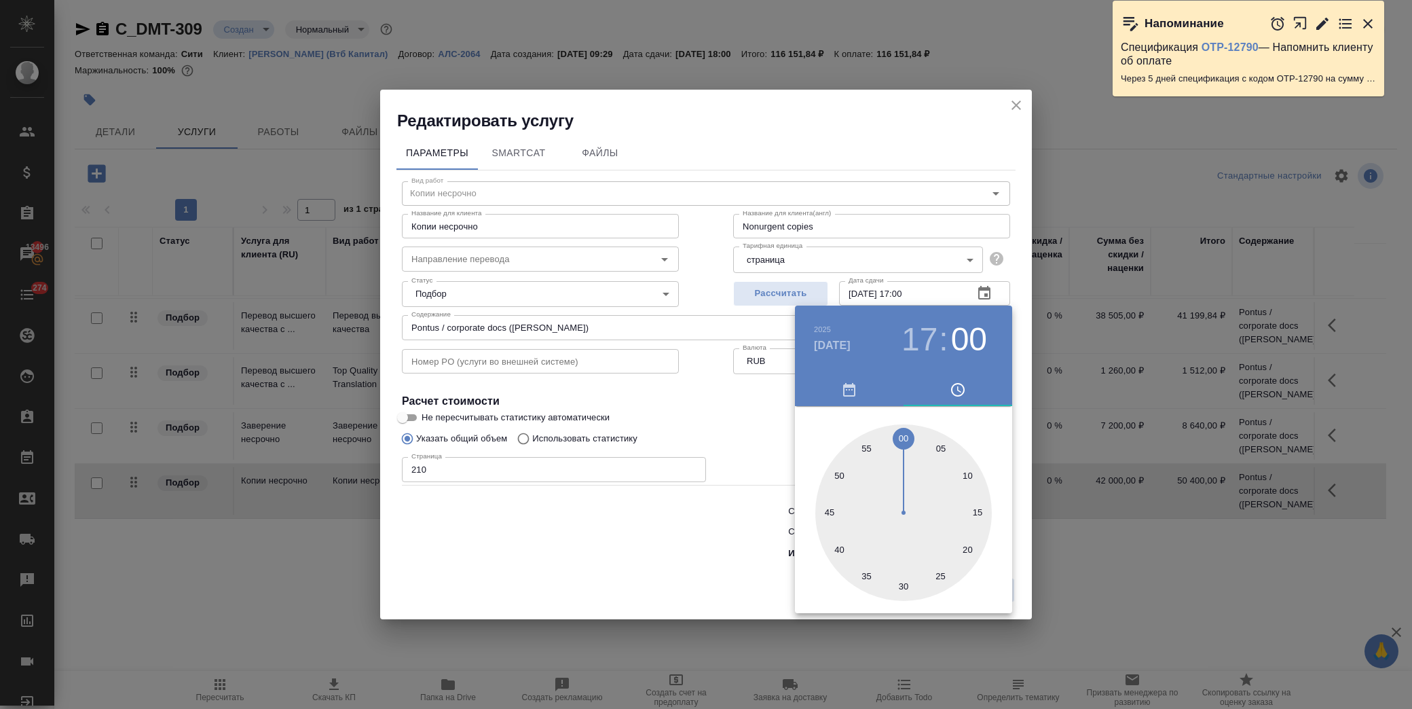
click at [700, 417] on div at bounding box center [706, 354] width 1412 height 709
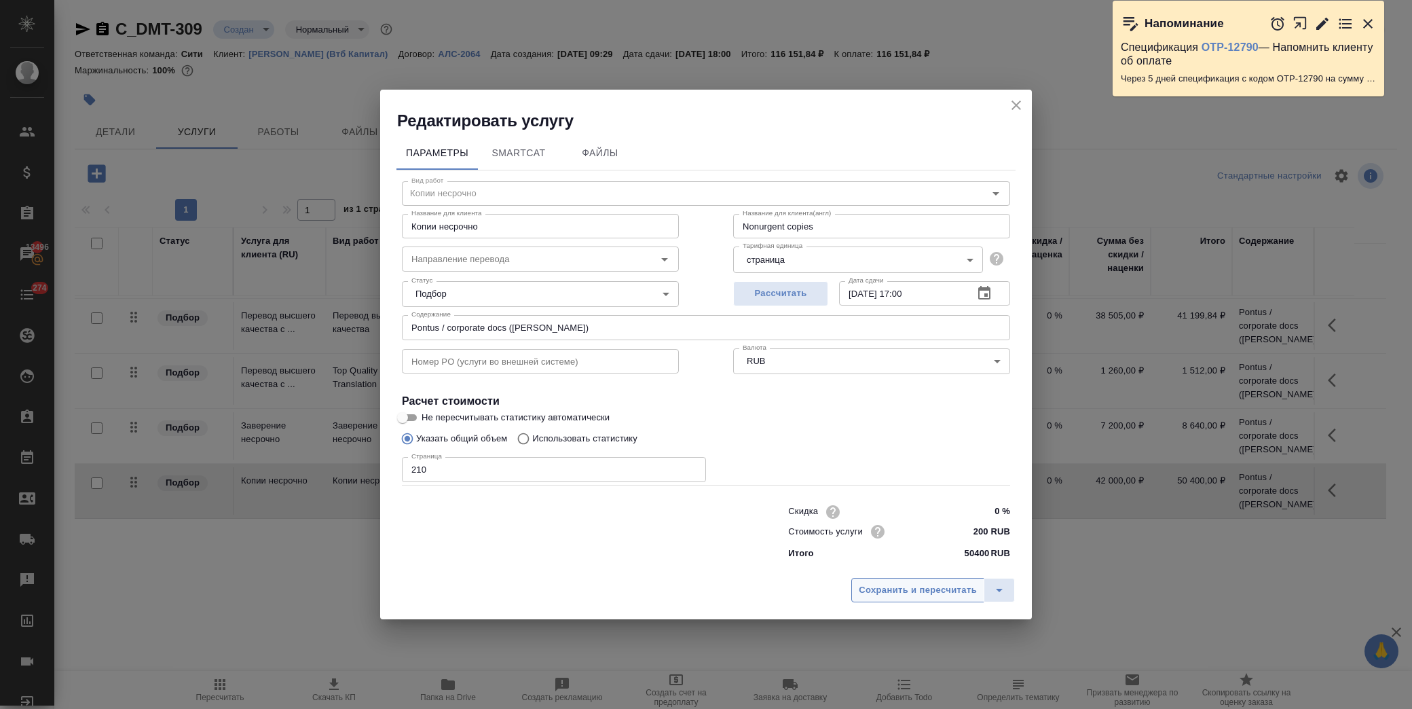
click at [888, 580] on button "Сохранить и пересчитать" at bounding box center [917, 590] width 133 height 24
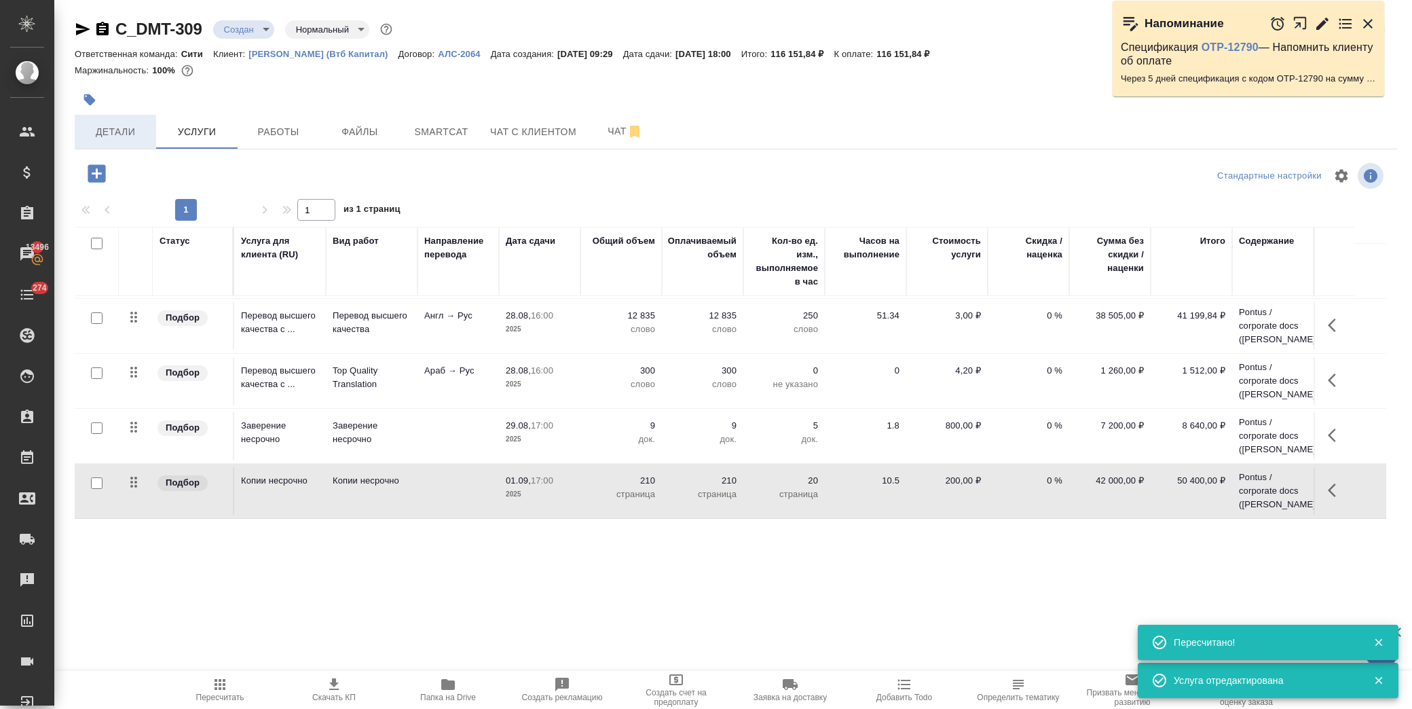
click at [125, 137] on span "Детали" at bounding box center [115, 132] width 65 height 17
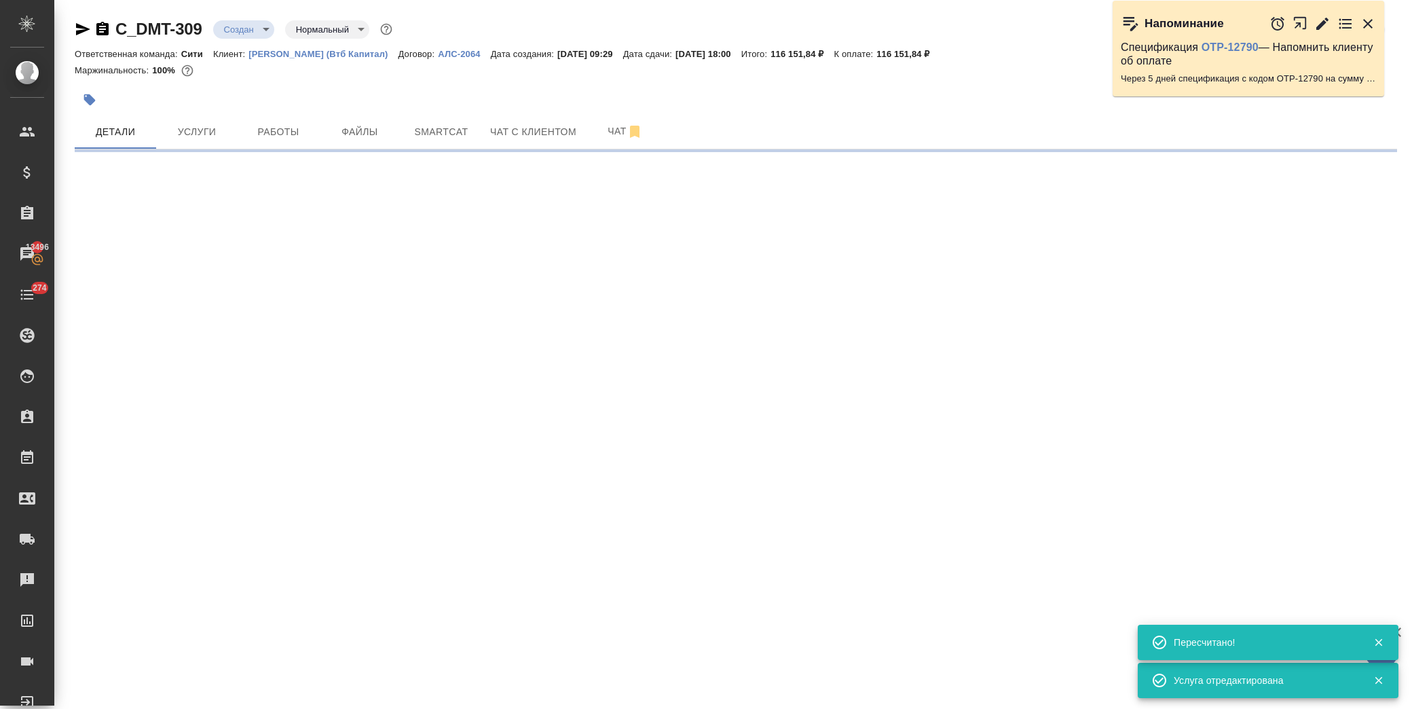
select select "RU"
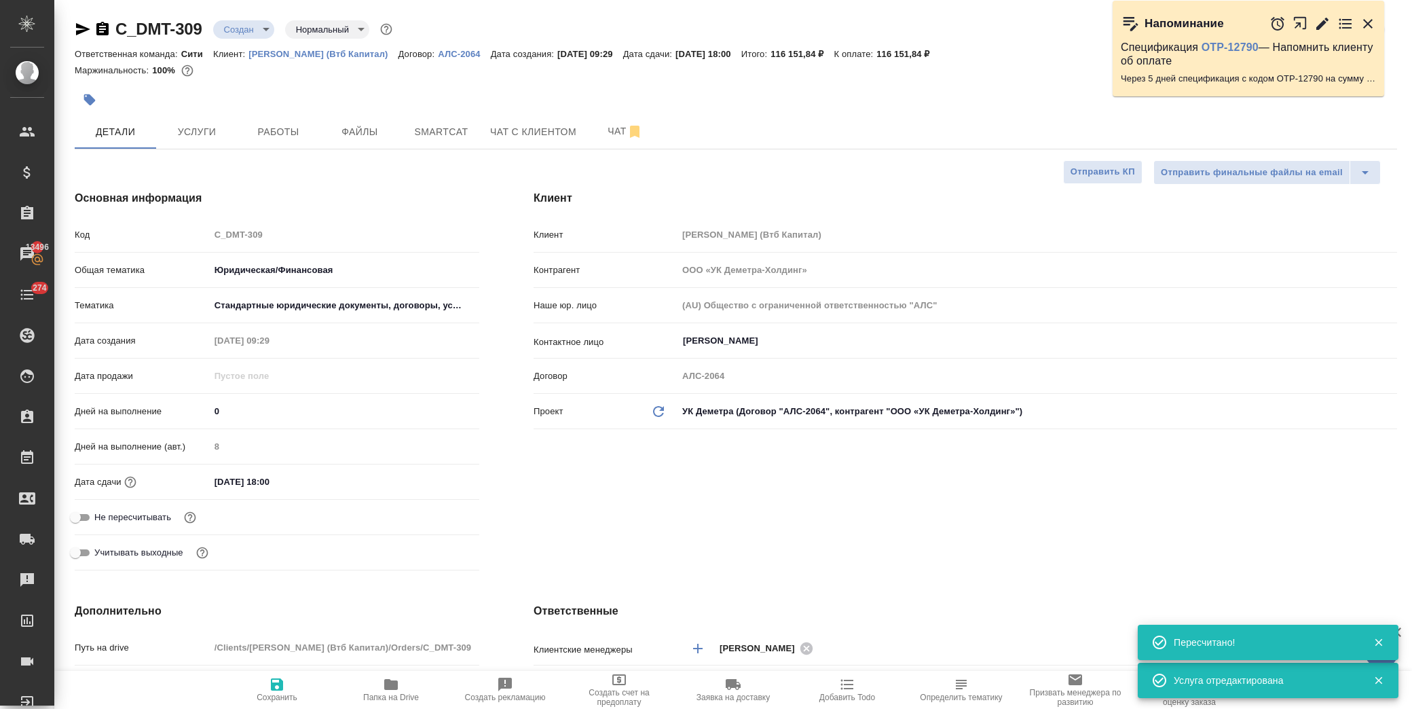
type textarea "x"
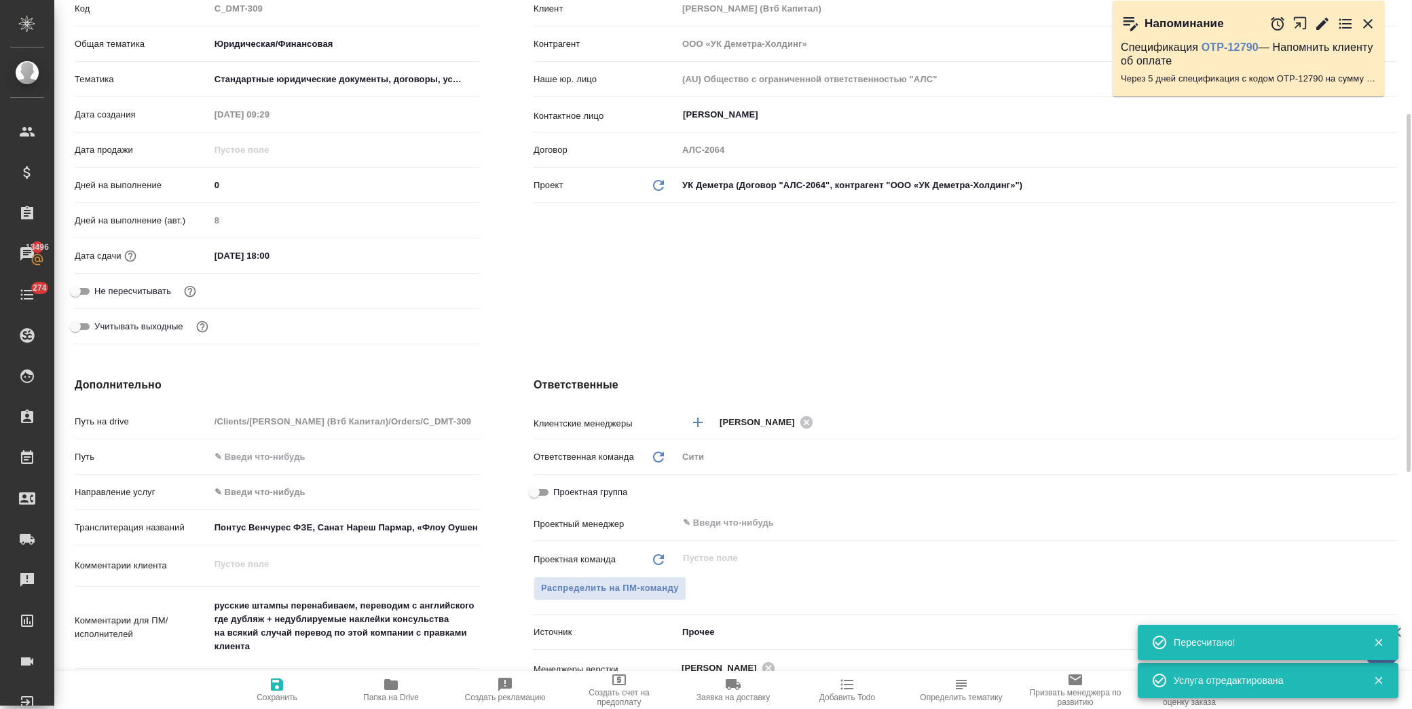
scroll to position [377, 0]
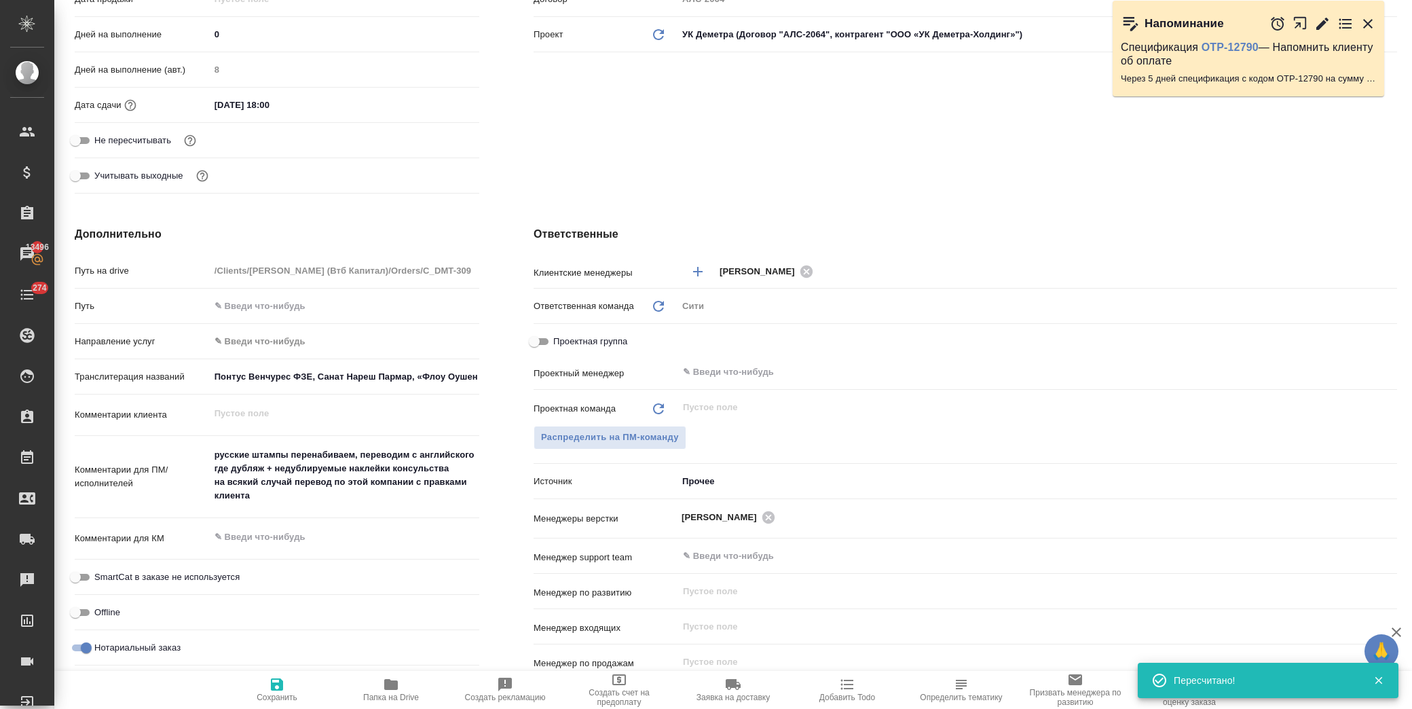
type textarea "x"
click at [211, 451] on textarea "русские штампы перенабиваем, переводим с английского где дубляж + недублируемые…" at bounding box center [344, 475] width 269 height 64
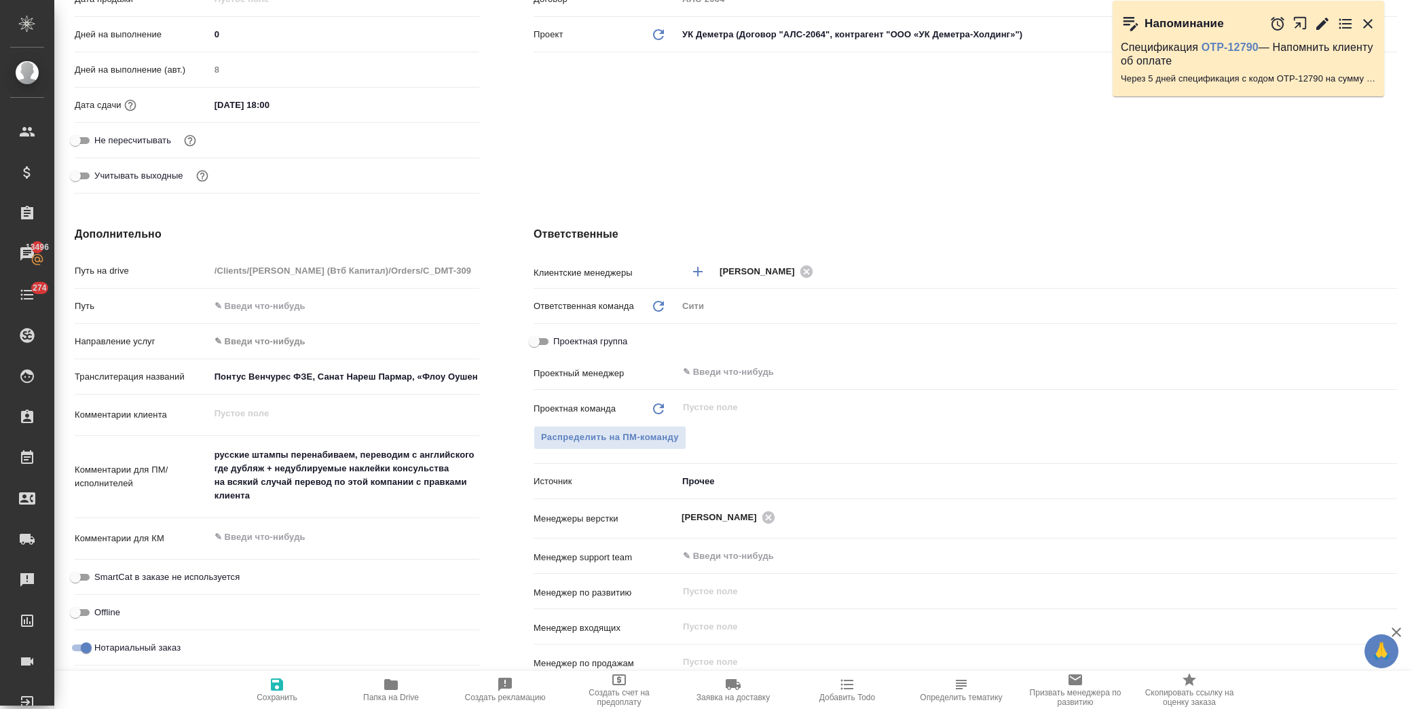
type textarea "x"
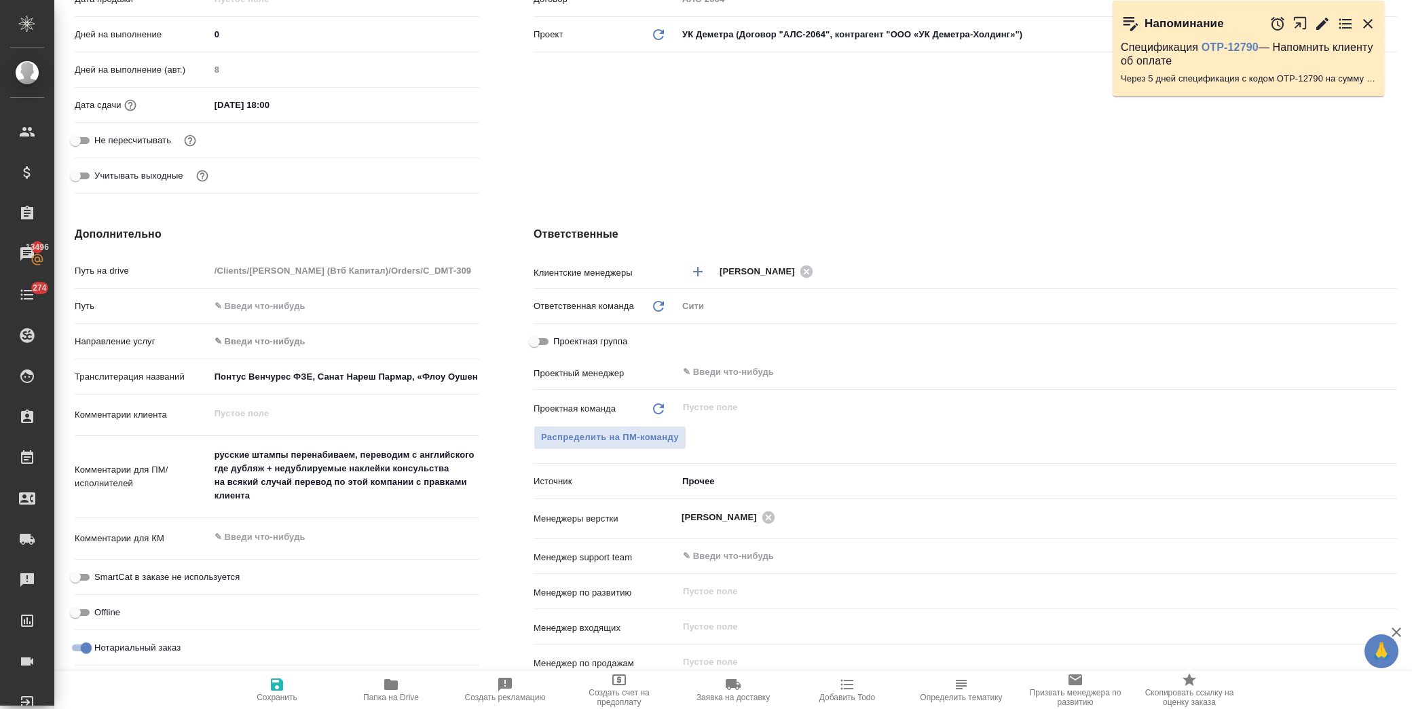
type textarea "x"
click at [288, 455] on textarea "русские штампы перенабиваем, переводим с английского где дубляж + недублируемые…" at bounding box center [344, 476] width 268 height 64
type textarea "русские штампы перенабиваем, переводим с английского где дубляж + недублируемые…"
type textarea "x"
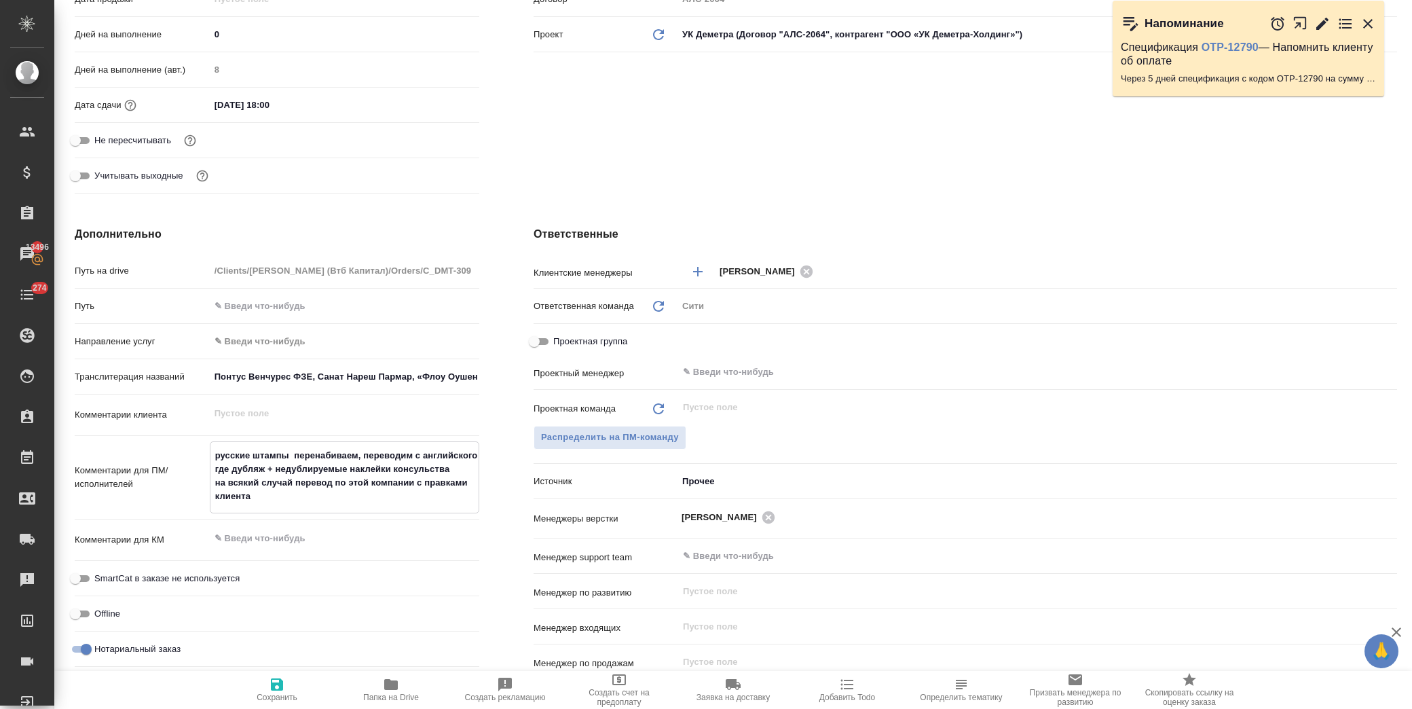
type textarea "x"
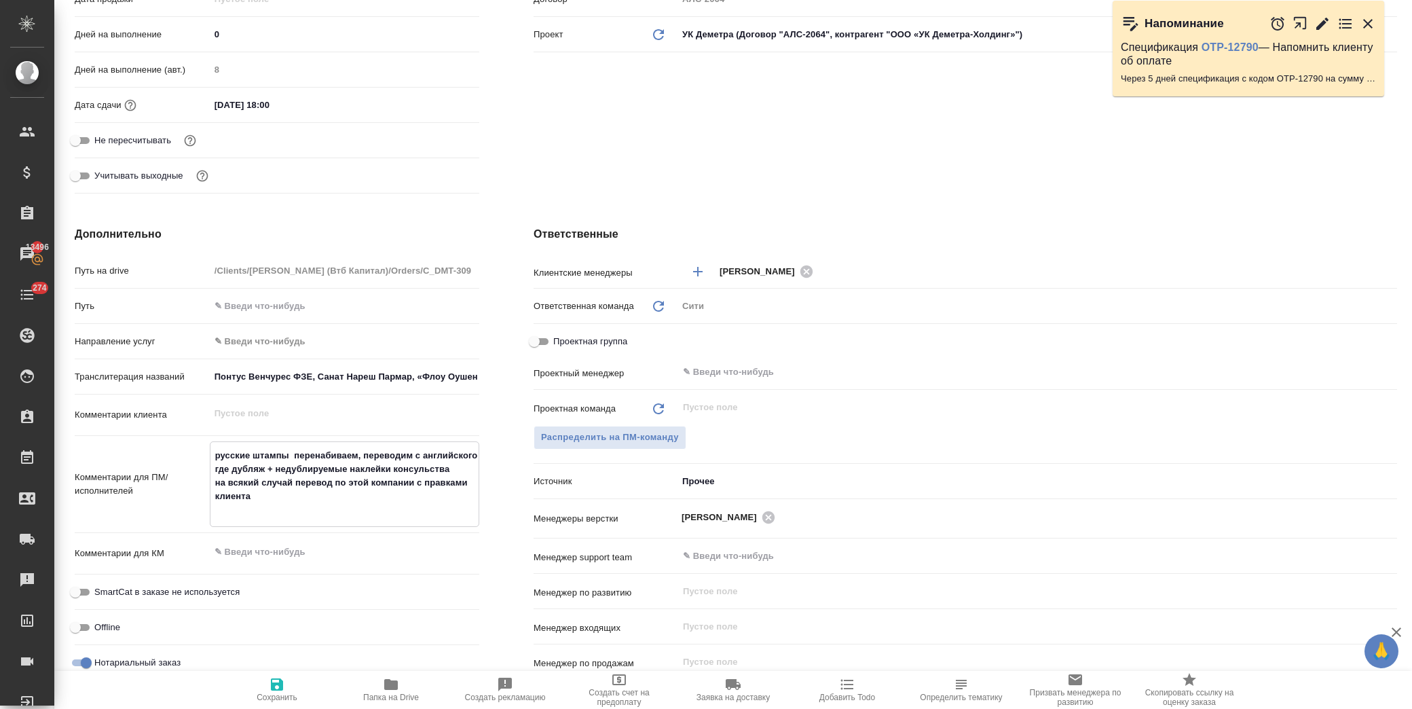
type textarea "x"
type textarea "русские штампы п перенабиваем, переводим с английского где дубляж + недублируем…"
type textarea "x"
type textarea "русские штампы по перенабиваем, переводим с английского где дубляж + недублируе…"
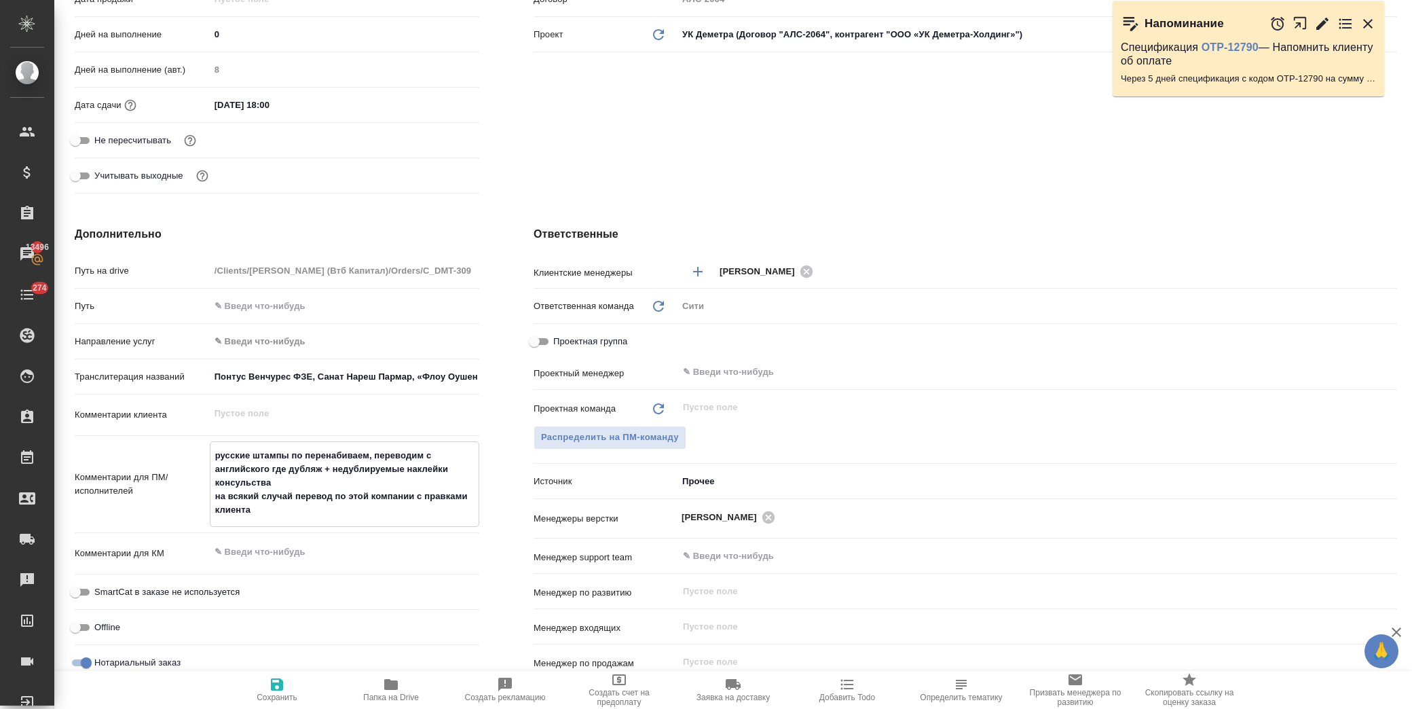
type textarea "x"
type textarea "русские штампы пос перенабиваем, переводим с английского где дубляж + недублиру…"
type textarea "x"
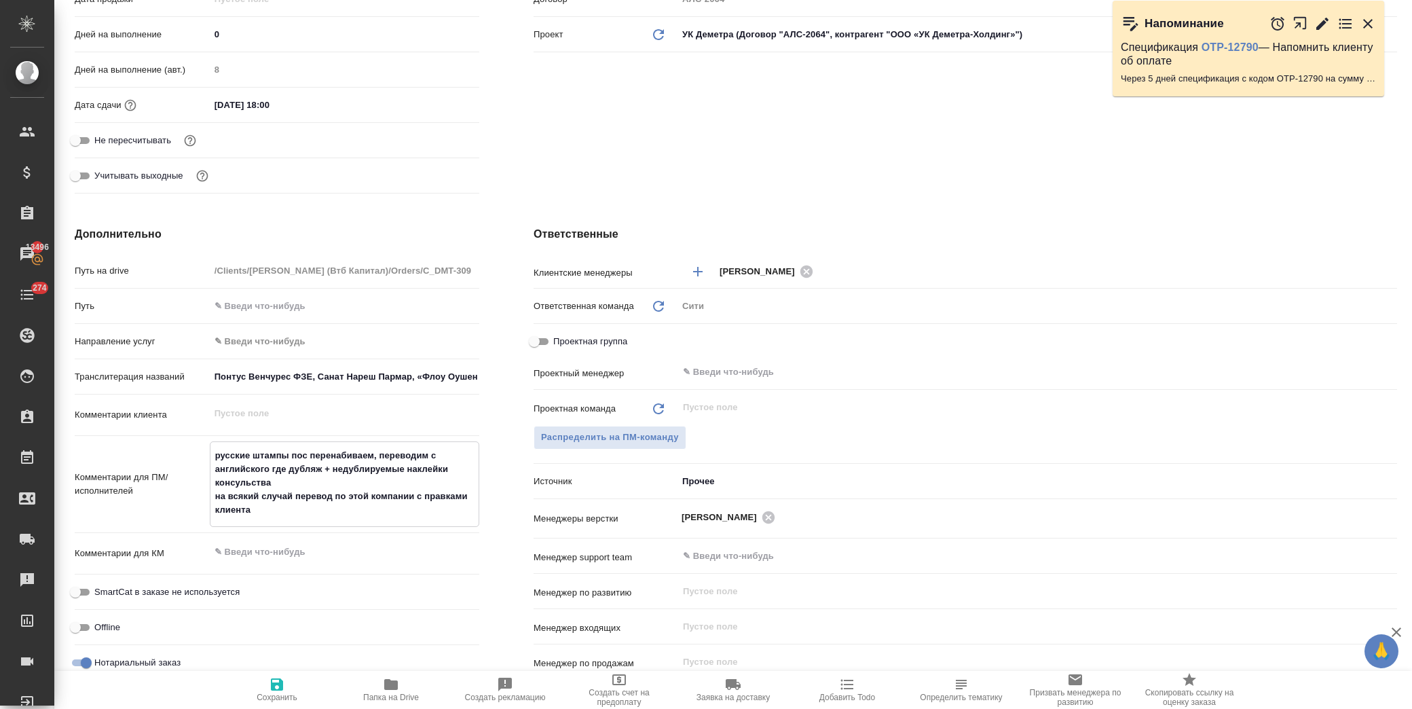
type textarea "x"
type textarea "русские штампы посо перенабиваем, переводим с английского где дубляж + недублир…"
type textarea "x"
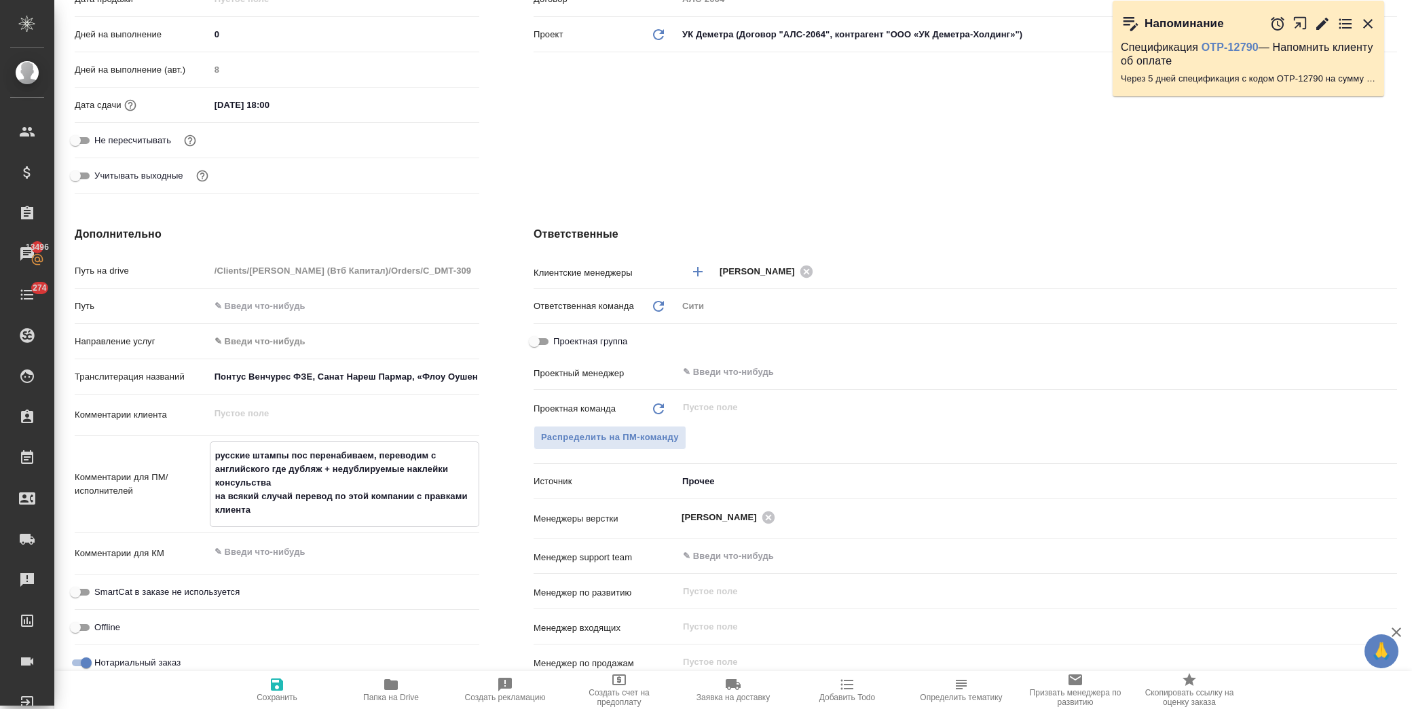
type textarea "x"
type textarea "русские штампы посол перенабиваем, переводим с английского где дубляж + недубли…"
type textarea "x"
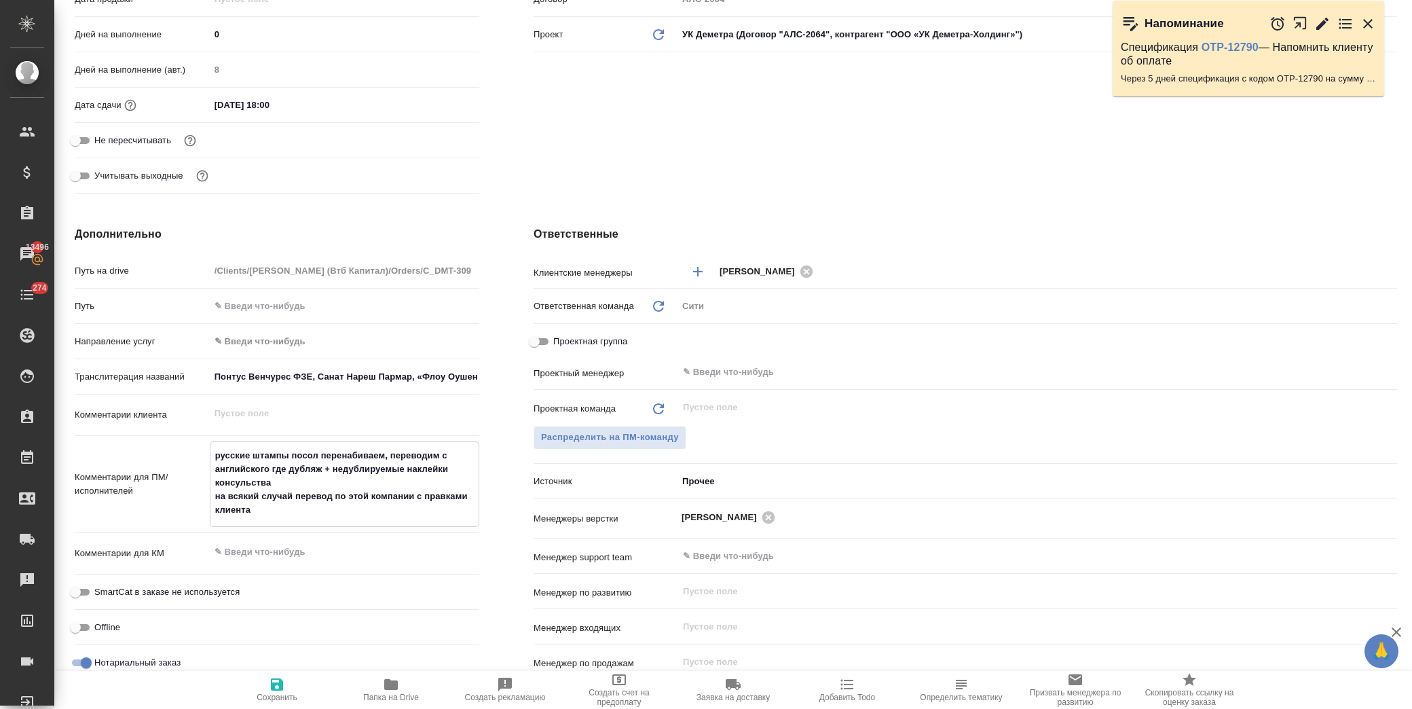
type textarea "x"
type textarea "русские штампы посоль перенабиваем, переводим с английского где дубляж + недубл…"
type textarea "x"
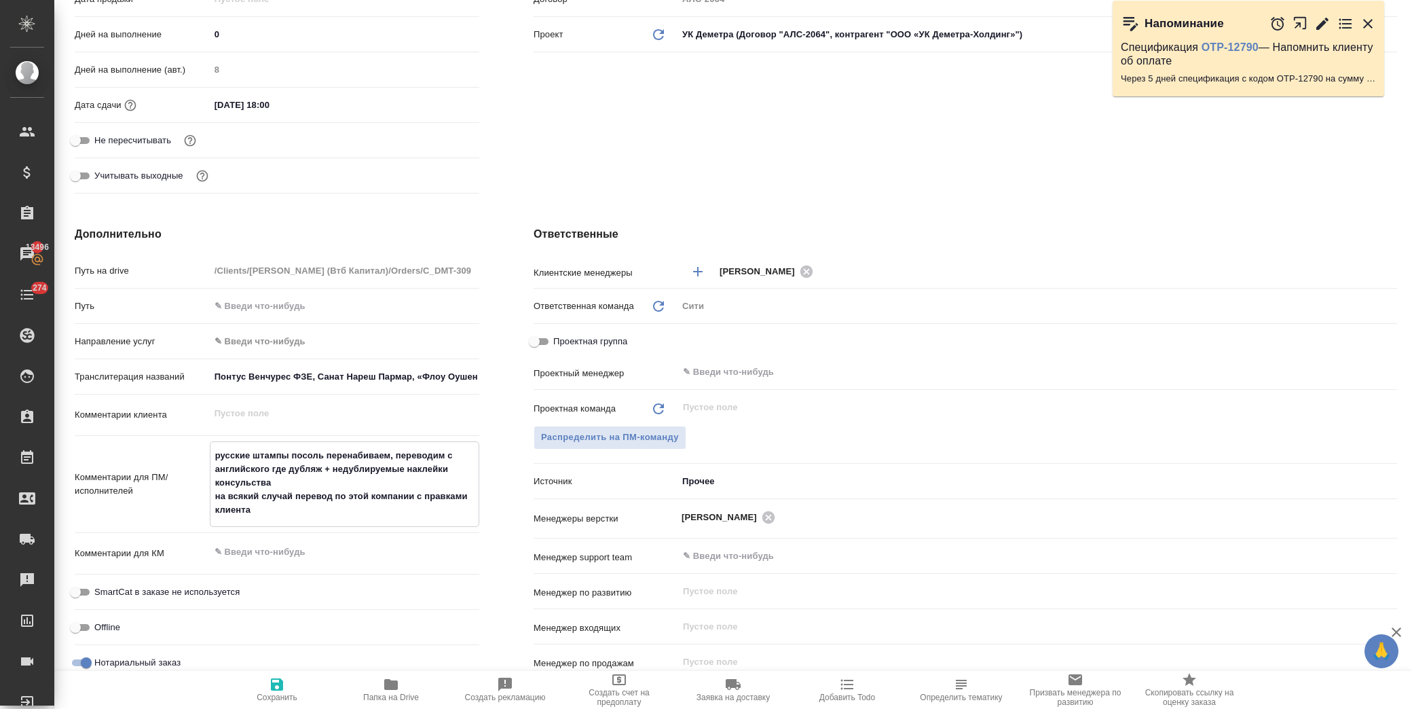
type textarea "русские штампы посольс перенабиваем, переводим с английского где дубляж + недуб…"
type textarea "x"
type textarea "русские штампы посольст перенабиваем, переводим с английского где дубляж + неду…"
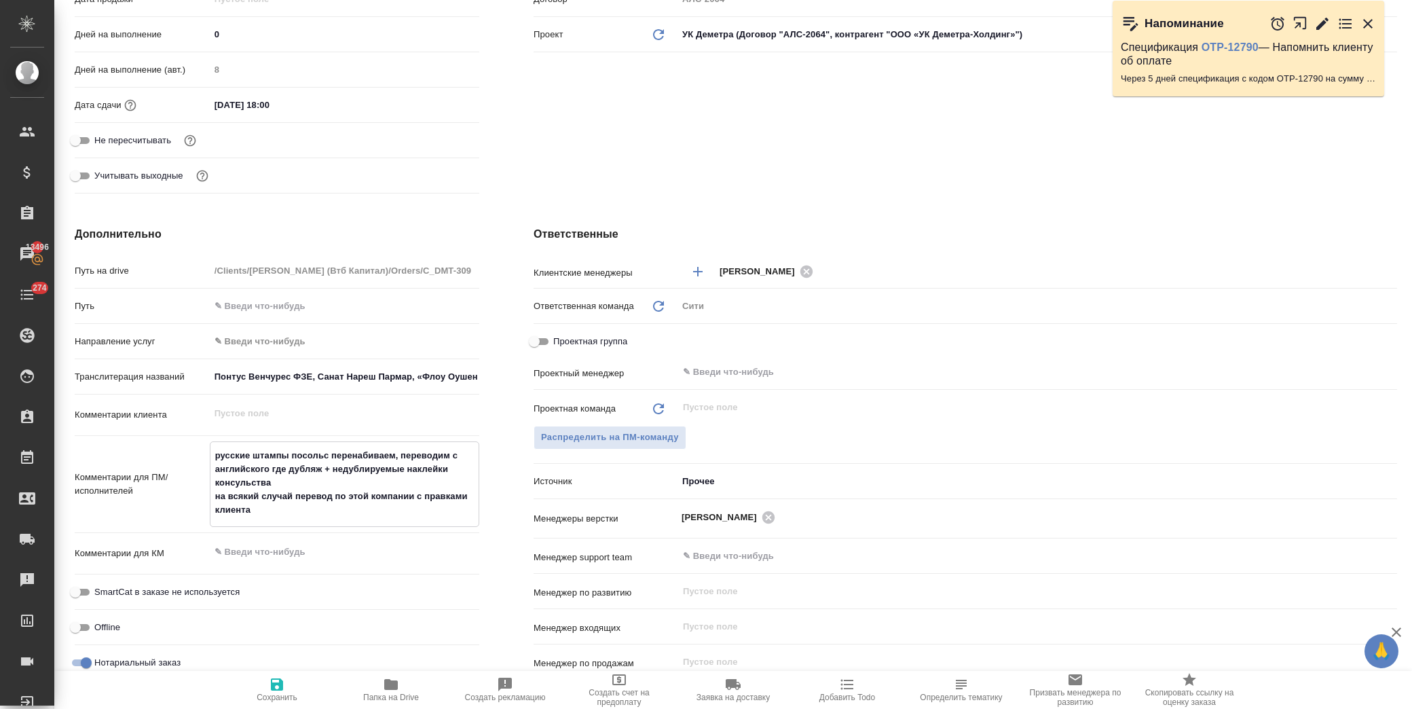
type textarea "x"
type textarea "русские штампы посольств перенабиваем, переводим с английского где дубляж + нед…"
type textarea "x"
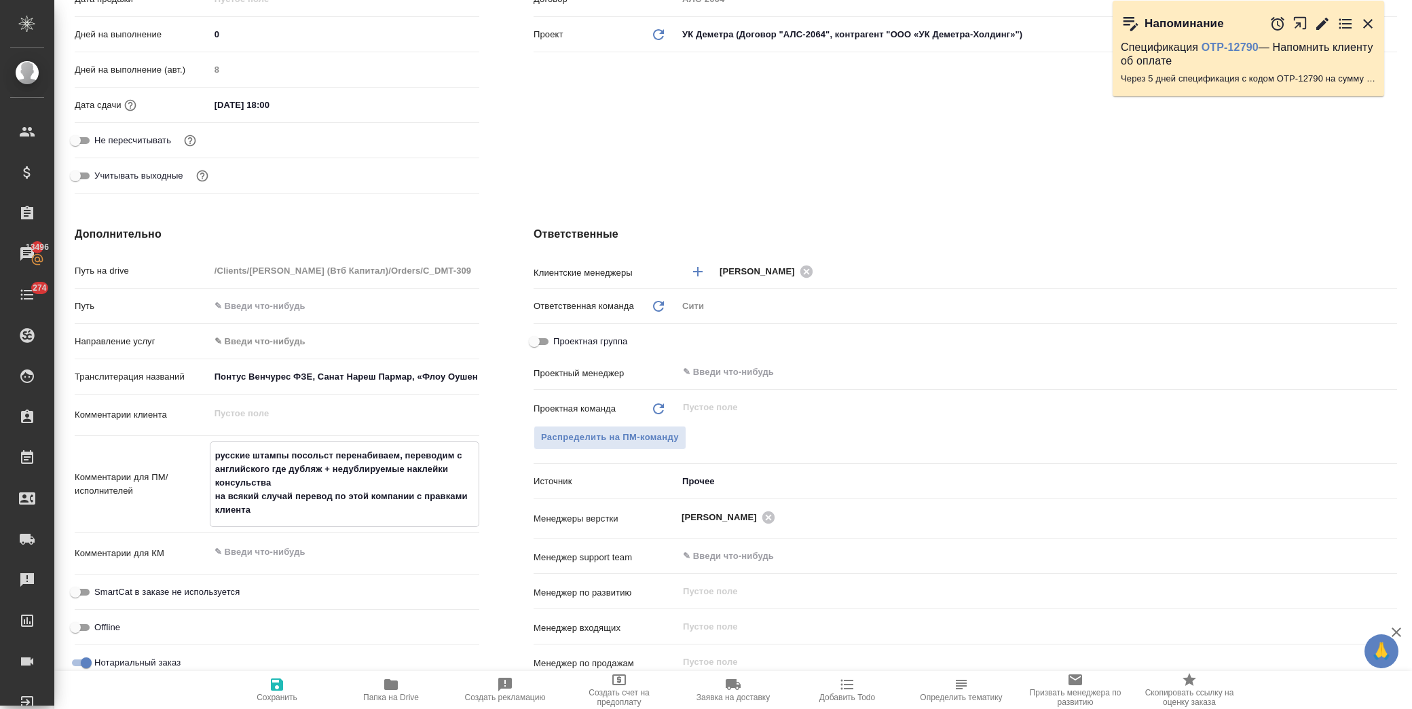
type textarea "x"
type textarea "русские штампы посольства перенабиваем, переводим с английского где дубляж + не…"
type textarea "x"
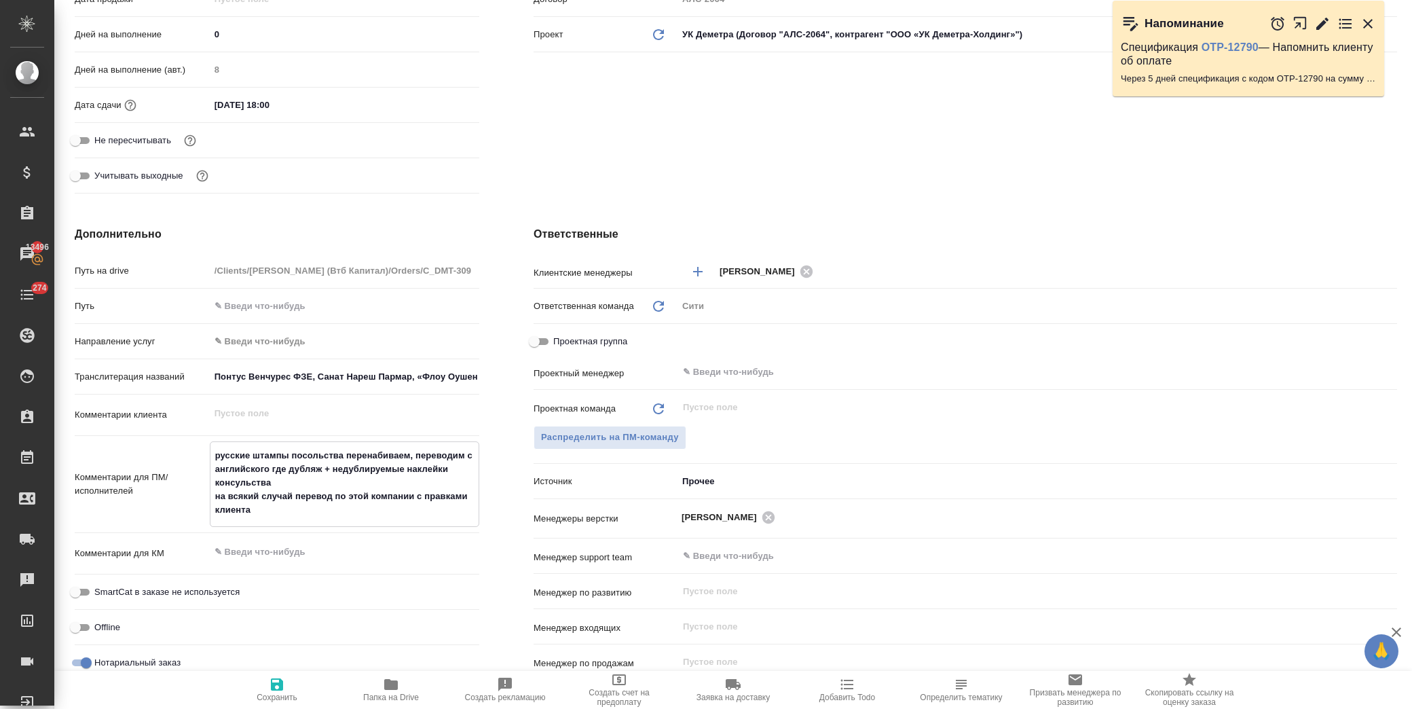
click at [212, 455] on textarea "русские штампы посольства перенабиваем, переводим с английского где дубляж + не…" at bounding box center [344, 482] width 268 height 77
type textarea "русские штампы посольства перенабиваем, переводим с английского где дубляж + не…"
type textarea "x"
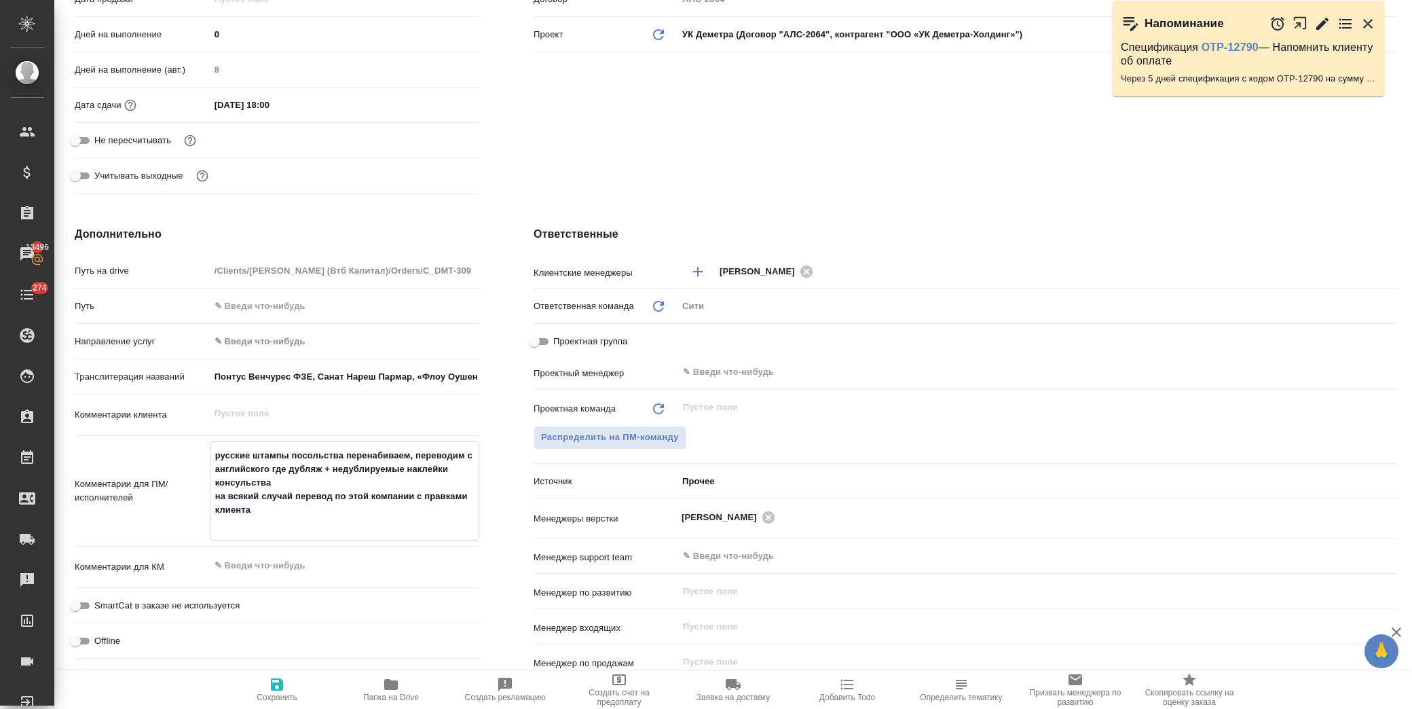
click at [223, 452] on textarea "русские штампы посольства перенабиваем, переводим с английского где дубляж + не…" at bounding box center [344, 489] width 268 height 91
type textarea "x"
type textarea "Б русские штампы посольства перенабиваем, переводим с английского где дубляж + …"
type textarea "x"
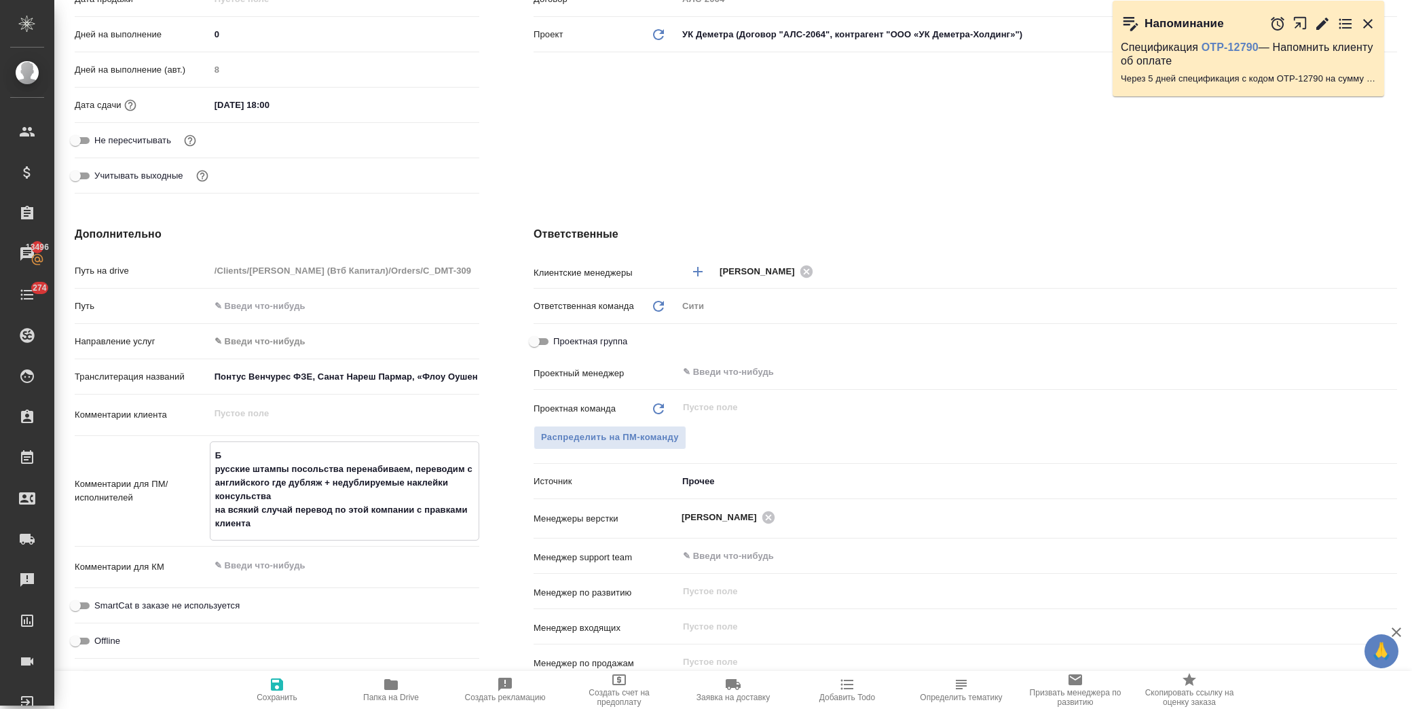
type textarea "x"
type textarea "Бо русские штампы посольства перенабиваем, переводим с английского где дубляж +…"
type textarea "x"
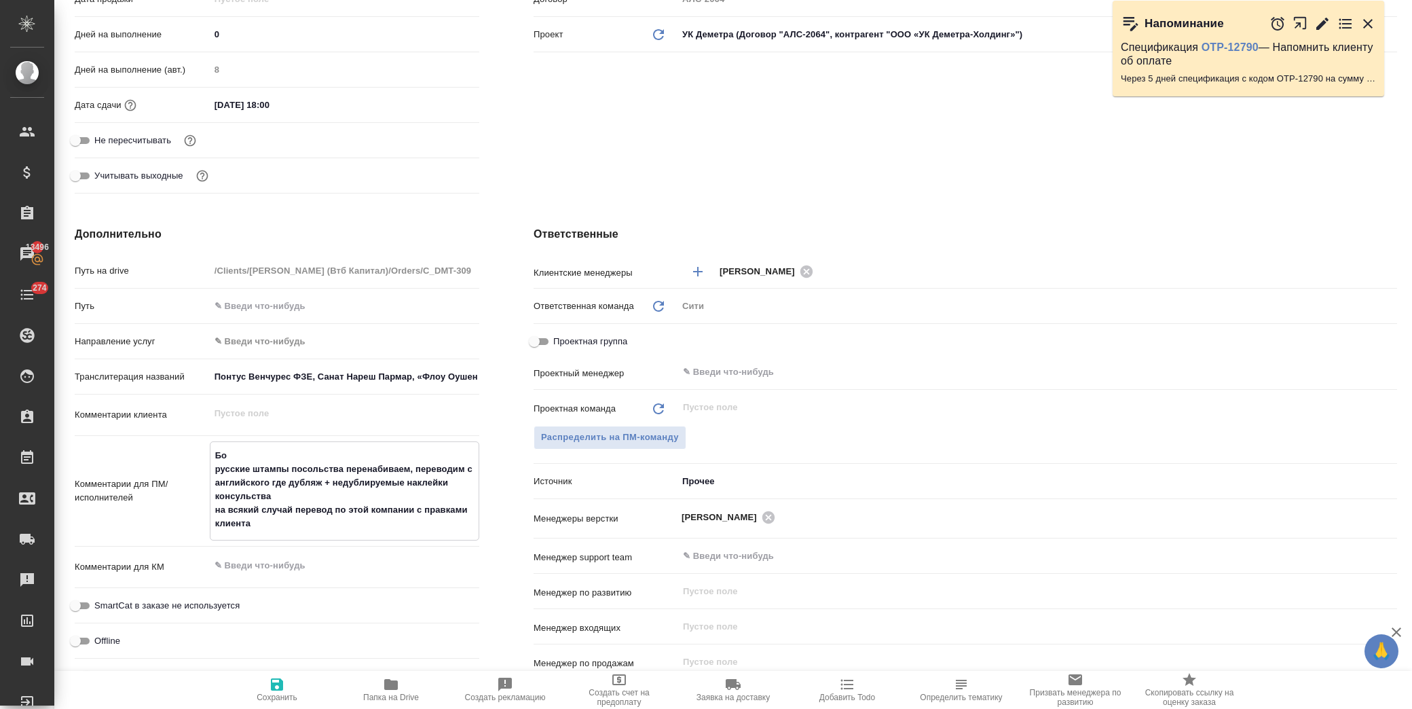
type textarea "Бол русские штампы посольства перенабиваем, переводим с английского где дубляж …"
type textarea "x"
type textarea "Боль русские штампы посольства перенабиваем, переводим с английского где дубляж…"
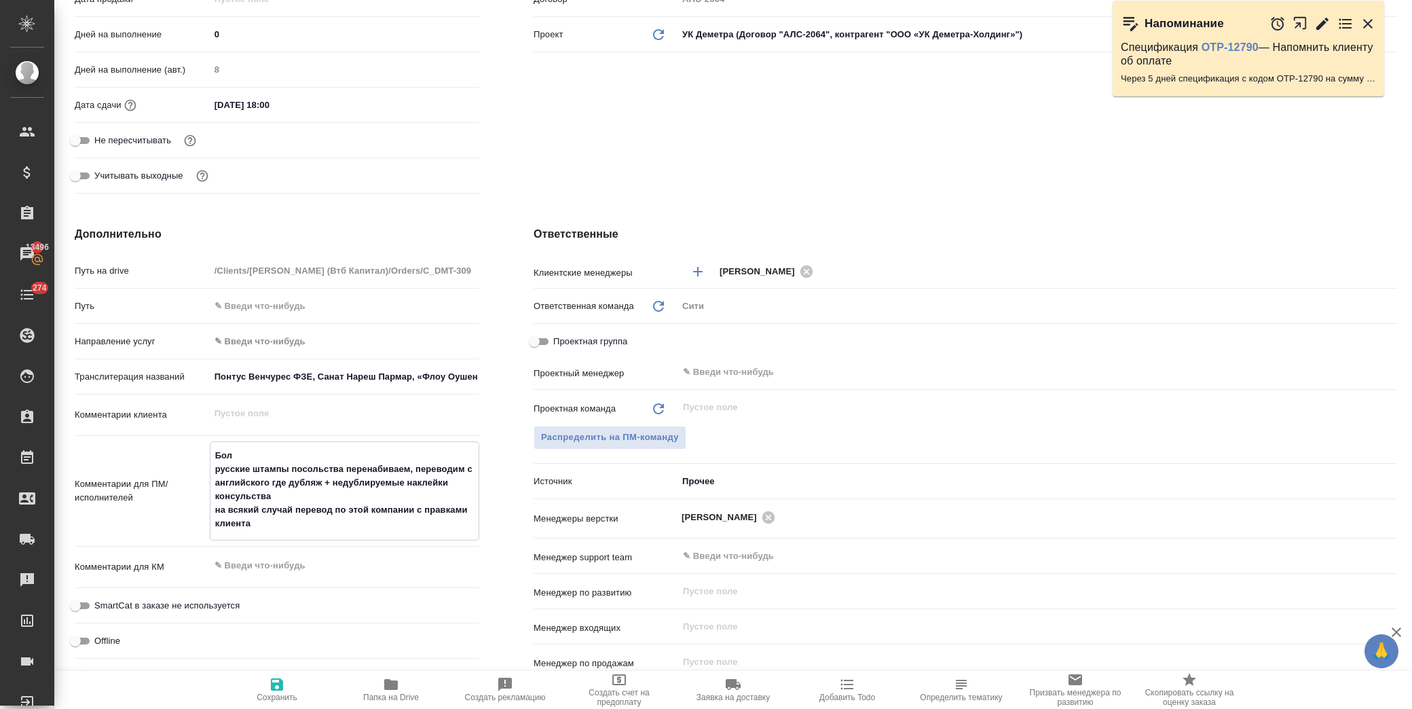
type textarea "x"
type textarea "Больш русские штампы посольства перенабиваем, переводим с английского где дубля…"
type textarea "x"
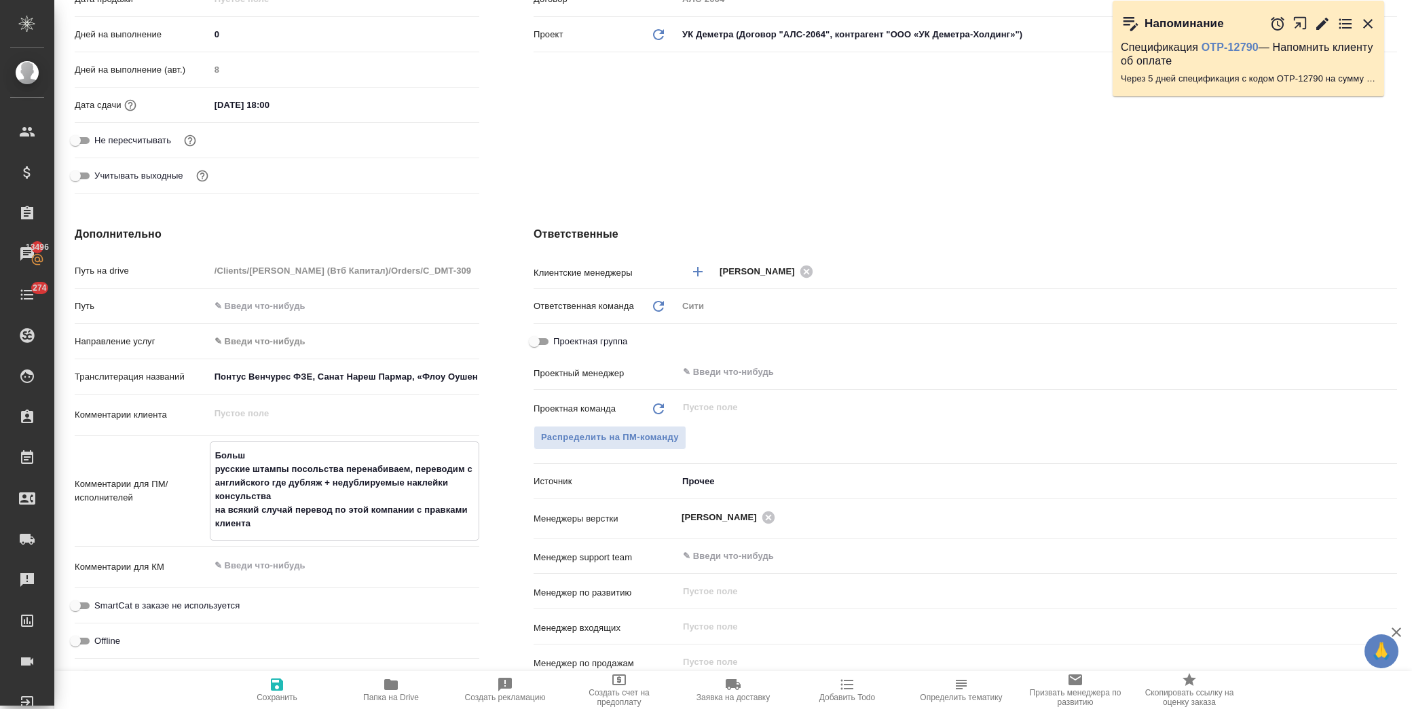
type textarea "x"
type textarea "Больша русские штампы посольства перенабиваем, переводим с английского где дубл…"
type textarea "x"
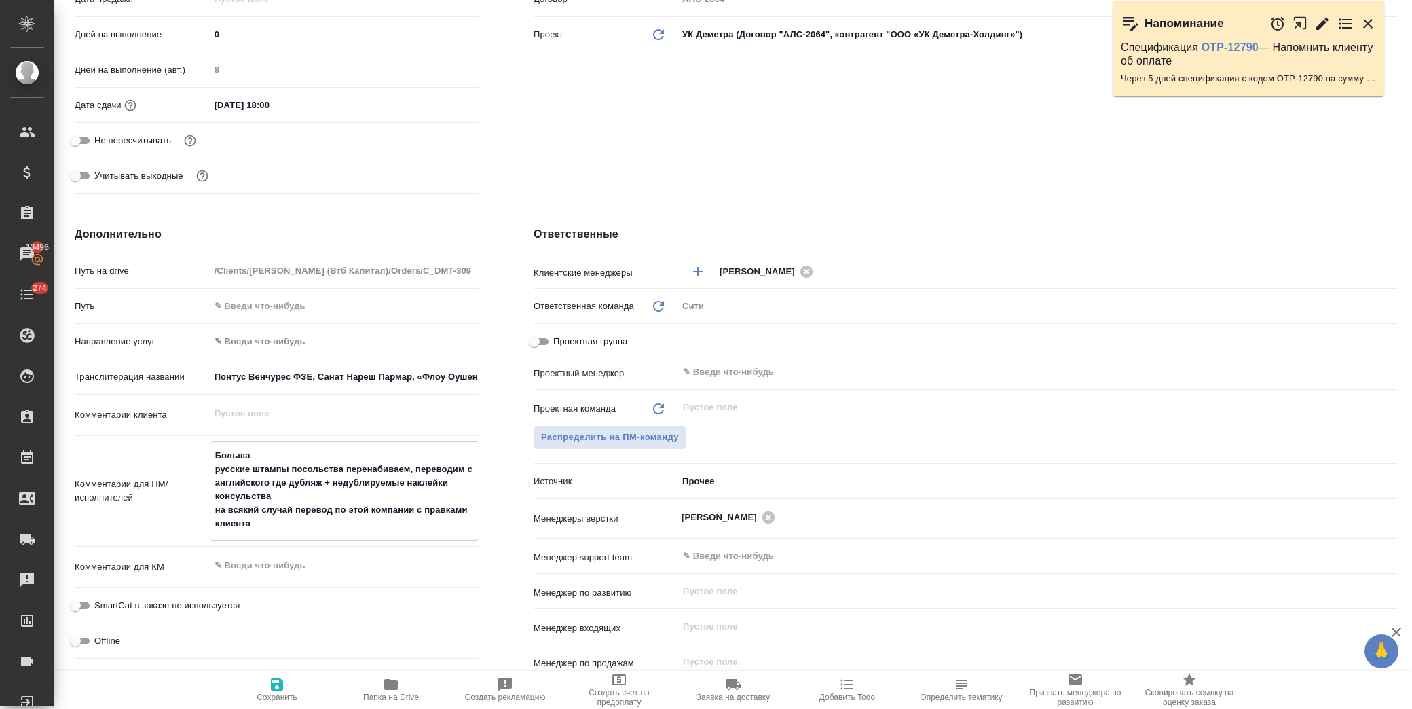
type textarea "x"
type textarea "Большая русские штампы посольства перенабиваем, переводим с английского где дуб…"
type textarea "x"
type textarea "Большая русские штампы посольства перенабиваем, переводим с английского где дуб…"
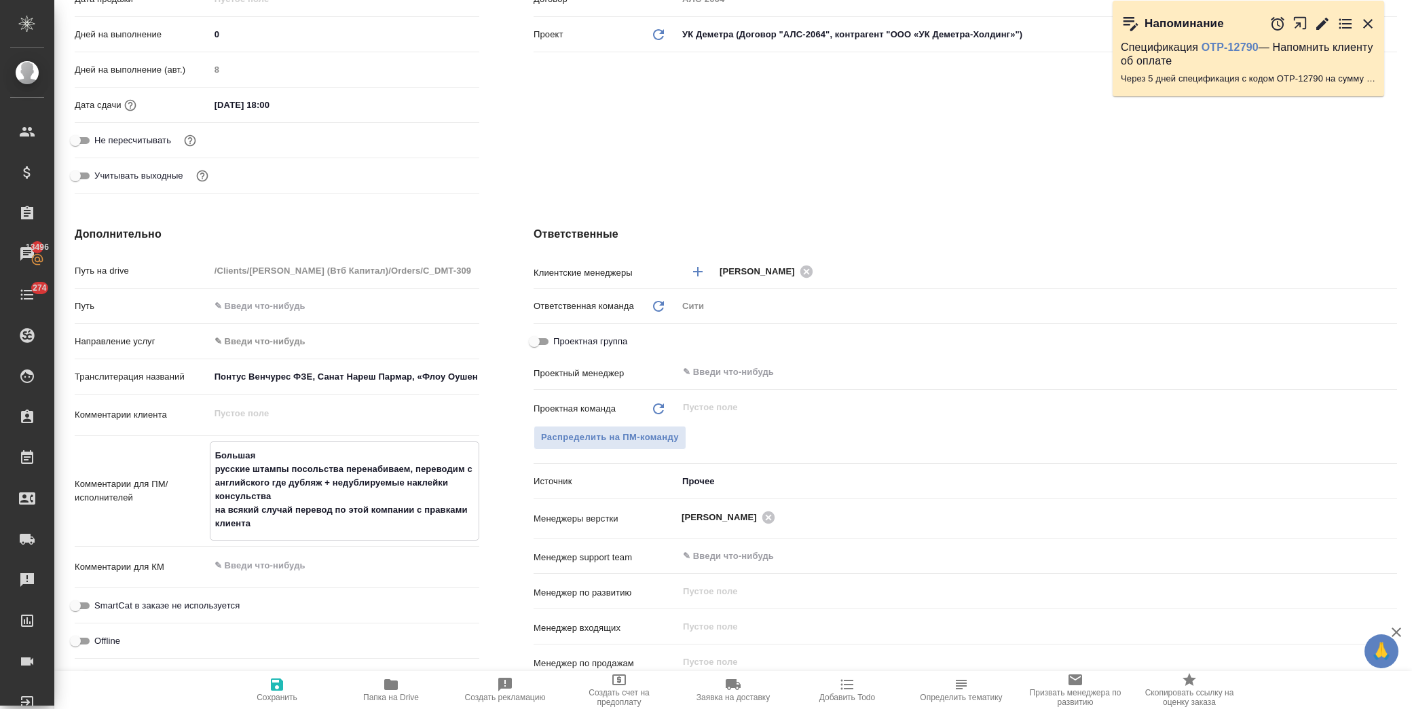
type textarea "x"
type textarea "Большая п русские штампы посольства перенабиваем, переводим с английского где д…"
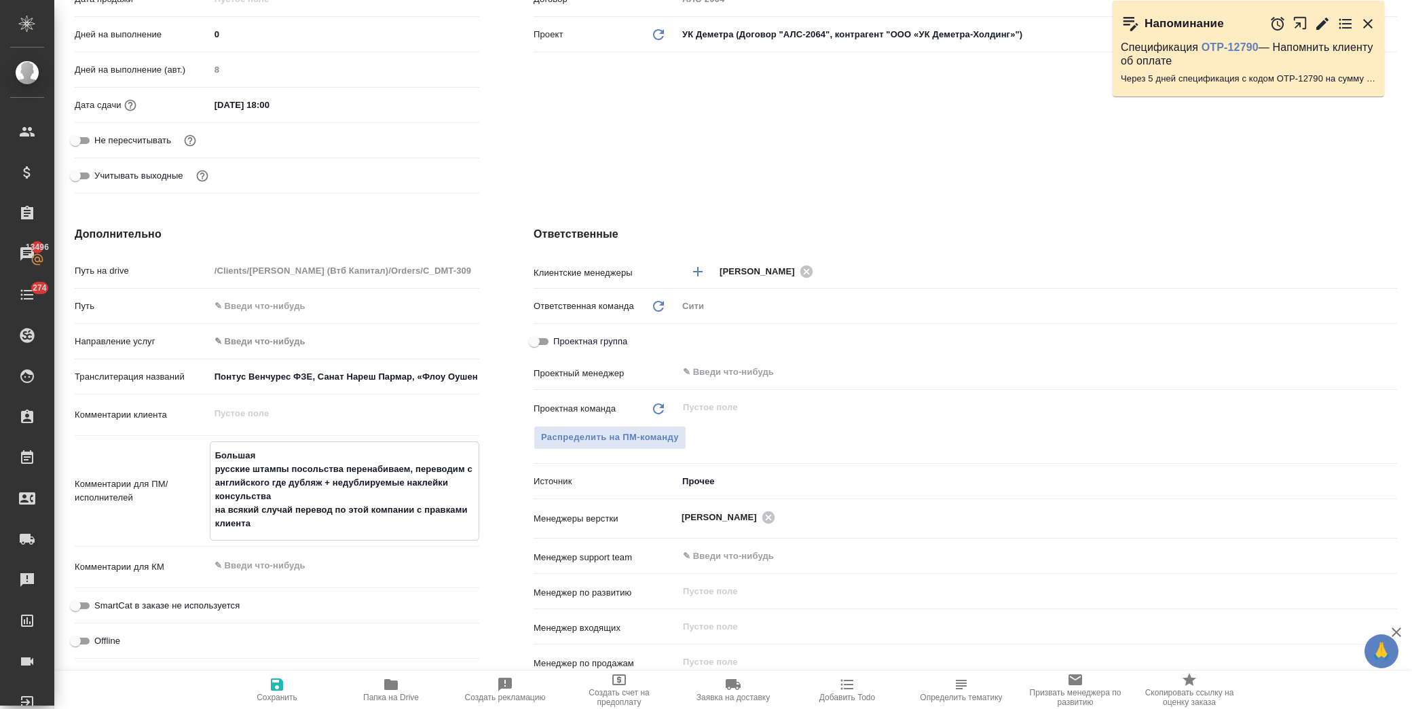
type textarea "x"
type textarea "Большая пр русские штампы посольства перенабиваем, переводим с английского где …"
type textarea "x"
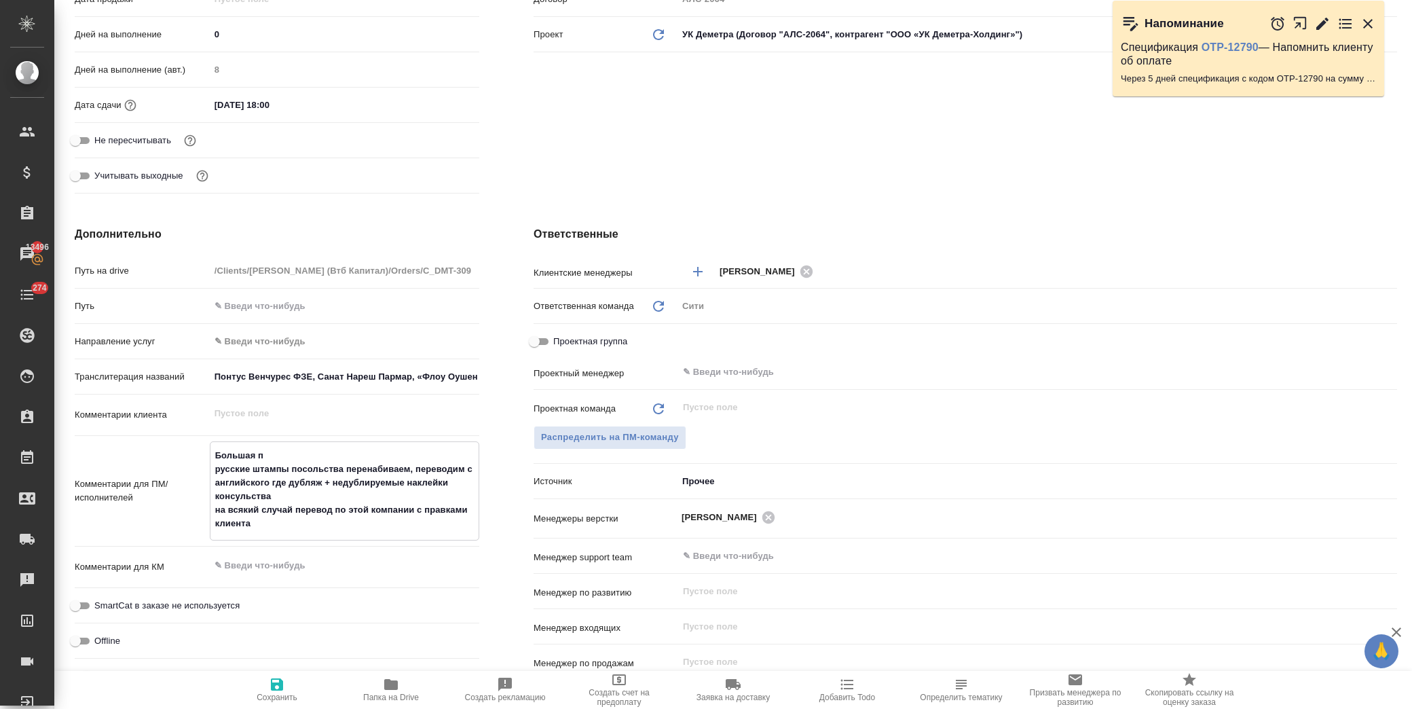
type textarea "x"
type textarea "Большая про русские штампы посольства перенабиваем, переводим с английского где…"
type textarea "x"
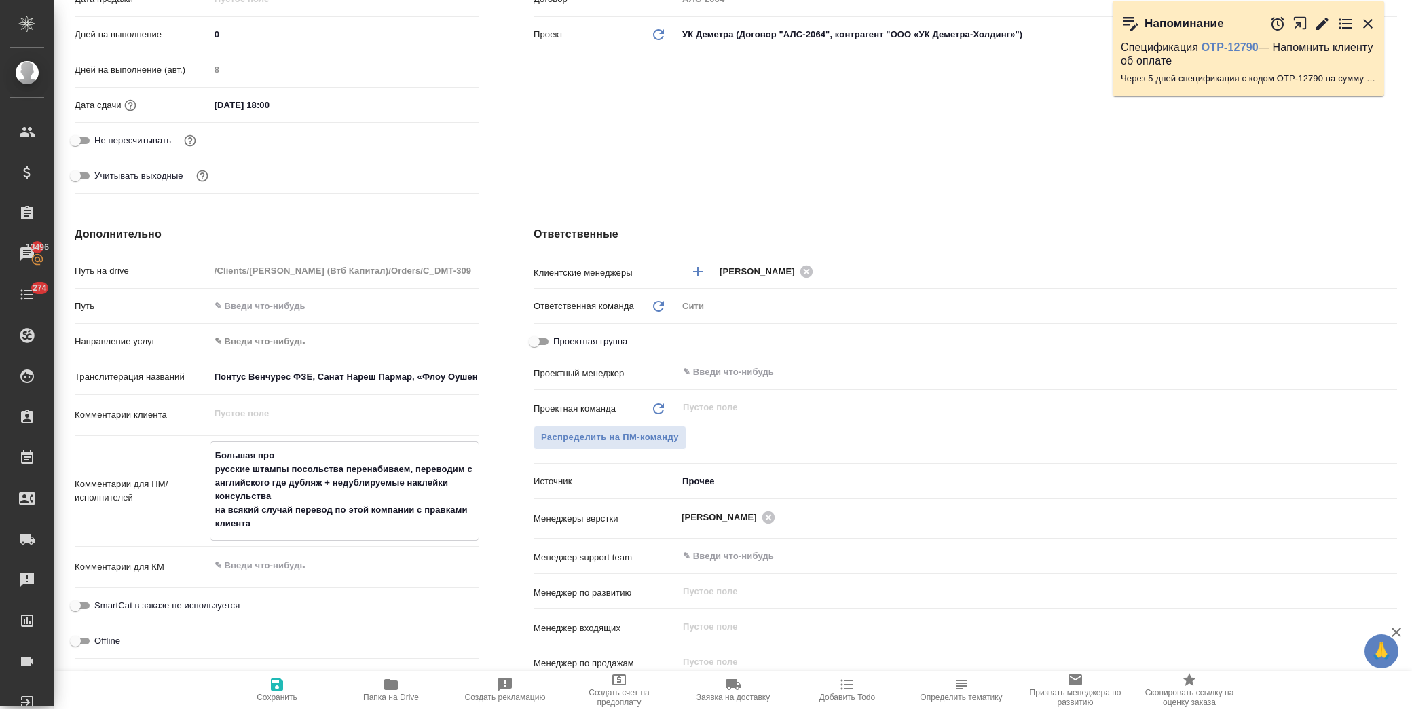
type textarea "x"
type textarea "Большая прос русские штампы посольства перенабиваем, переводим с английского гд…"
type textarea "x"
type textarea "Большая прось русские штампы посольства перенабиваем, переводим с английского г…"
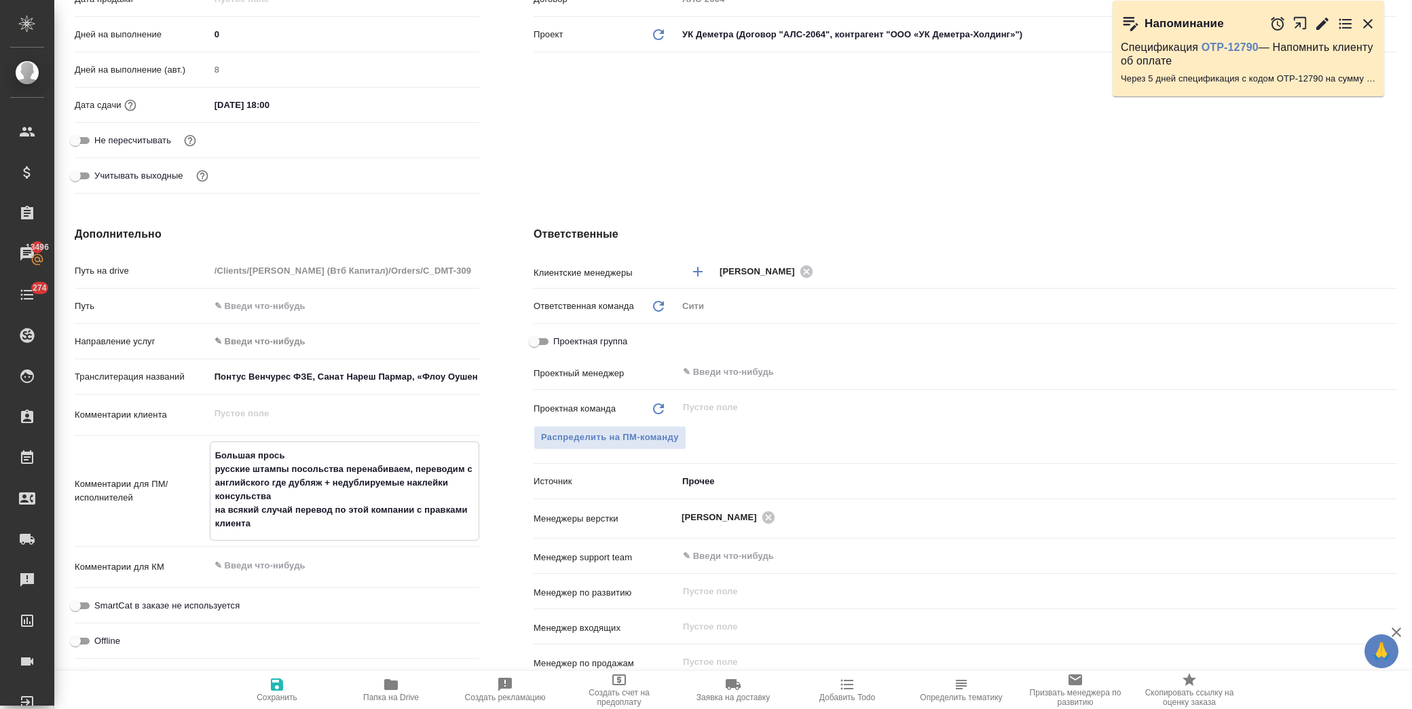
type textarea "x"
type textarea "Большая просьб русские штампы посольства перенабиваем, переводим с английского …"
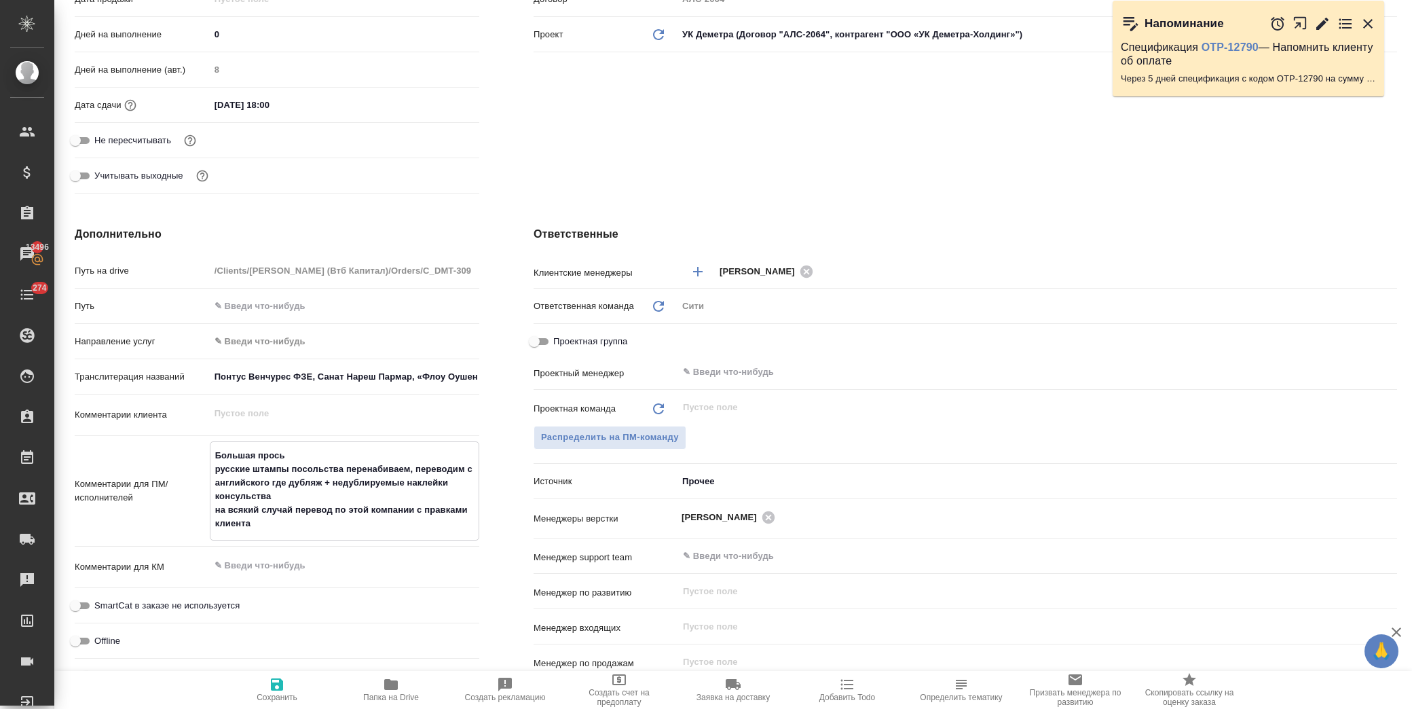
type textarea "x"
type textarea "Большая просьба русские штампы посольства перенабиваем, переводим с английского…"
type textarea "x"
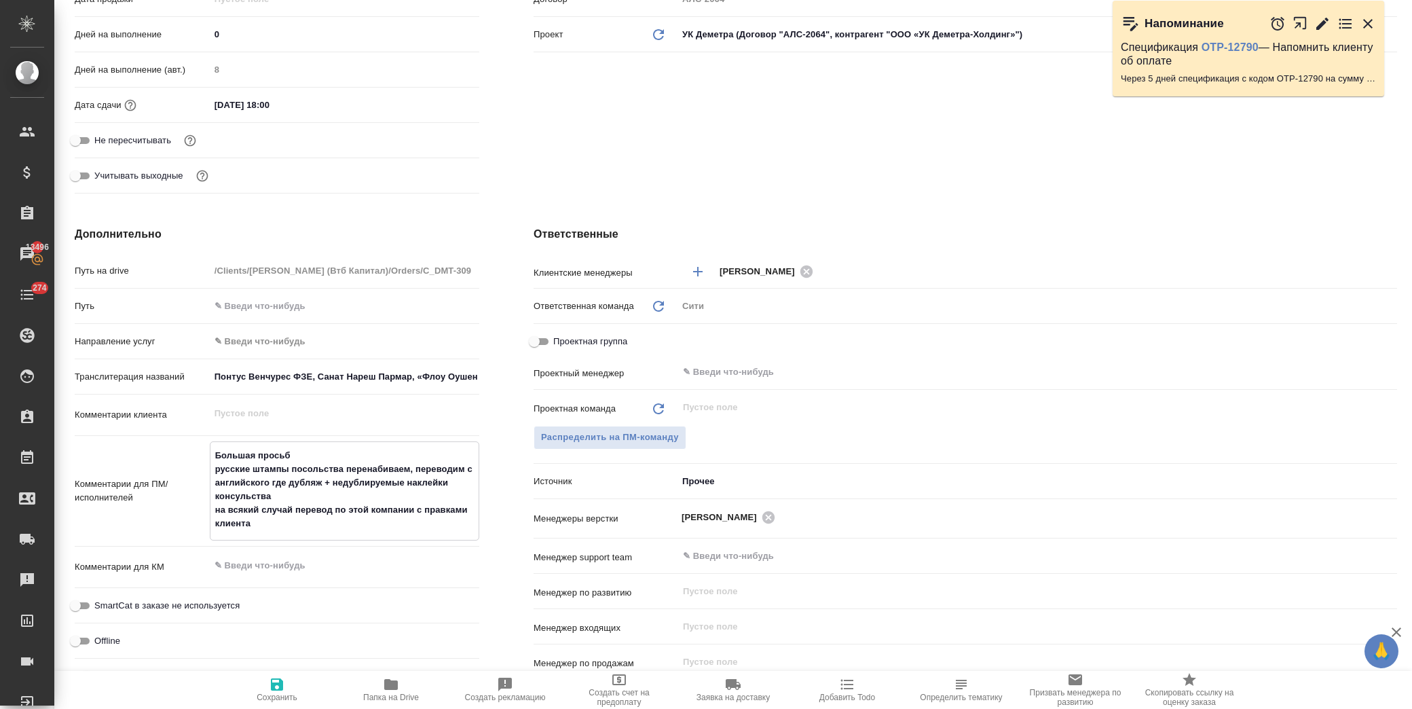
type textarea "x"
type textarea "Большая просьба русские штампы посольства перенабиваем, переводим с английского…"
type textarea "x"
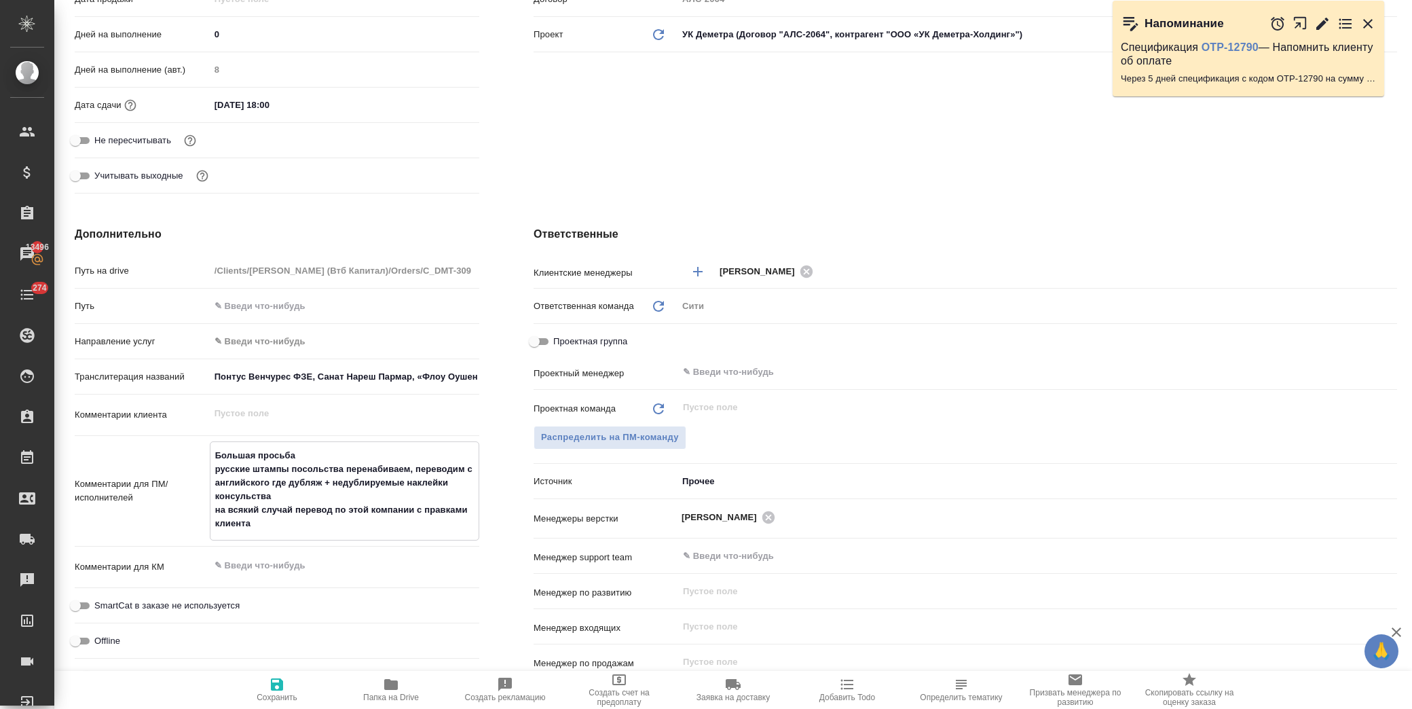
type textarea "x"
type textarea "Большая просьба о русские штампы посольства перенабиваем, переводим с английско…"
type textarea "x"
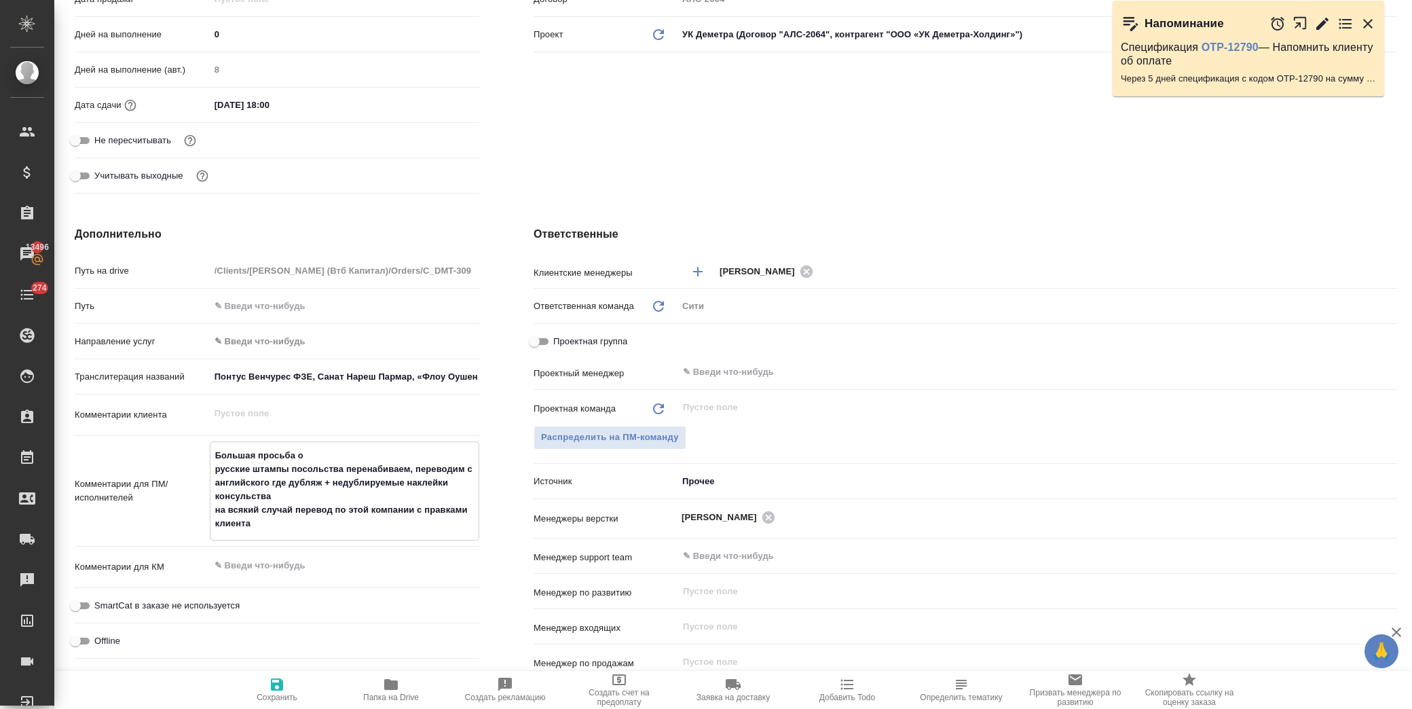
type textarea "Большая просьба от русские штампы посольства перенабиваем, переводим с английск…"
type textarea "x"
type textarea "Большая просьба от русские штампы посольства перенабиваем, переводим с английск…"
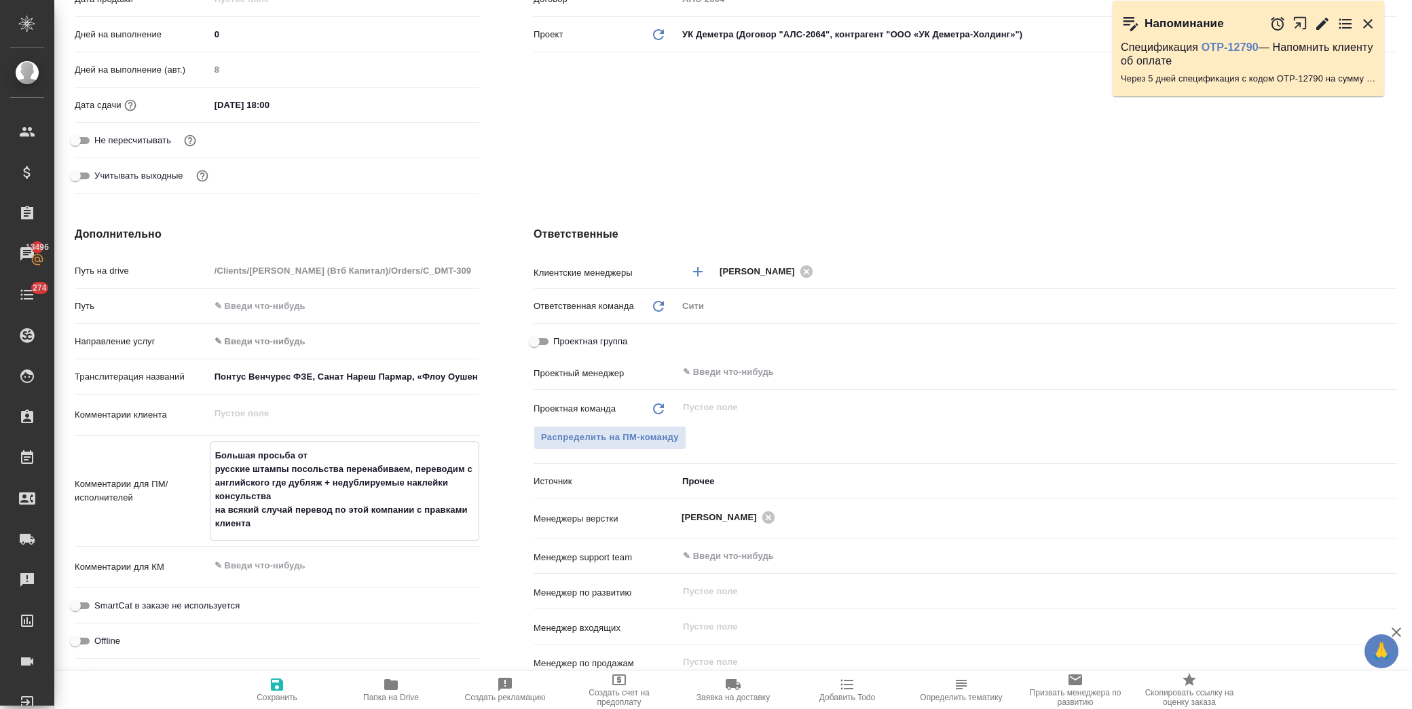
type textarea "x"
type textarea "Большая просьба от к русские штампы посольства перенабиваем, переводим с англий…"
type textarea "x"
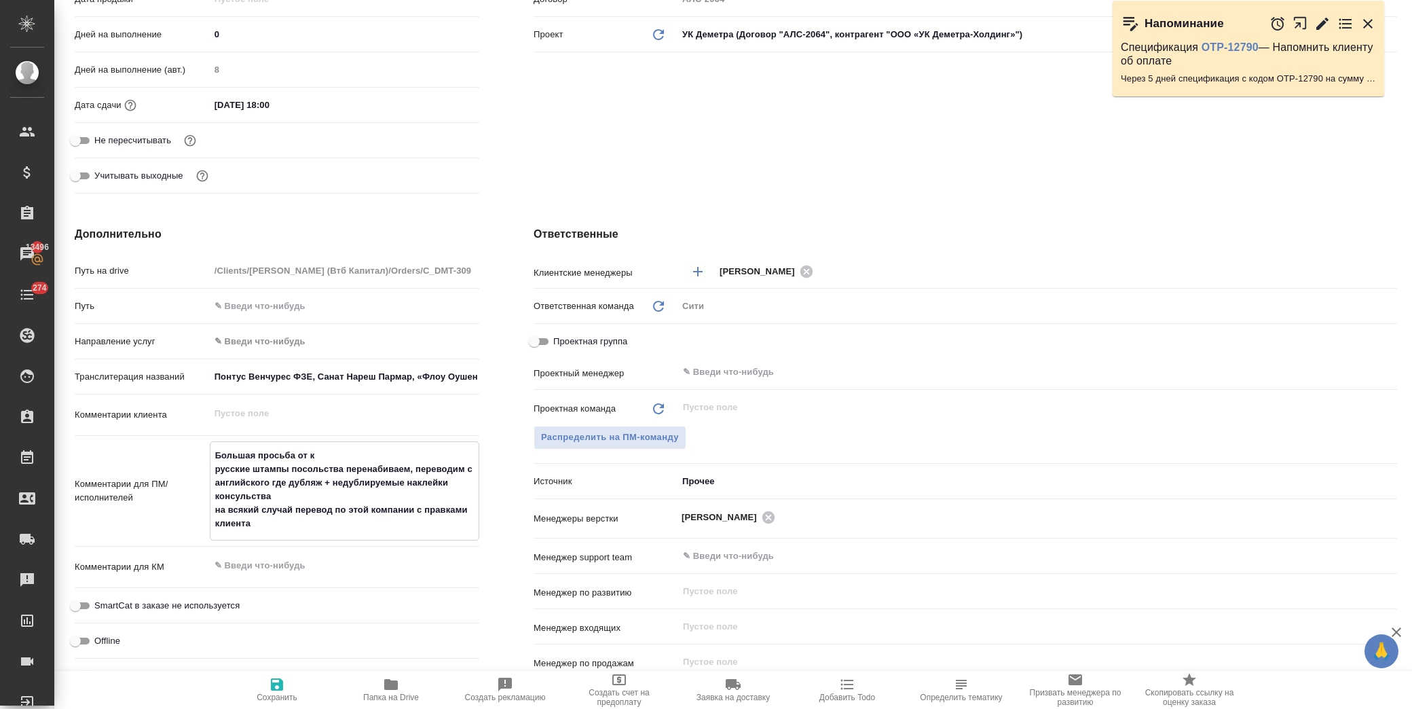
type textarea "x"
type textarea "Большая просьба от кл русские штампы посольства перенабиваем, переводим с англи…"
type textarea "x"
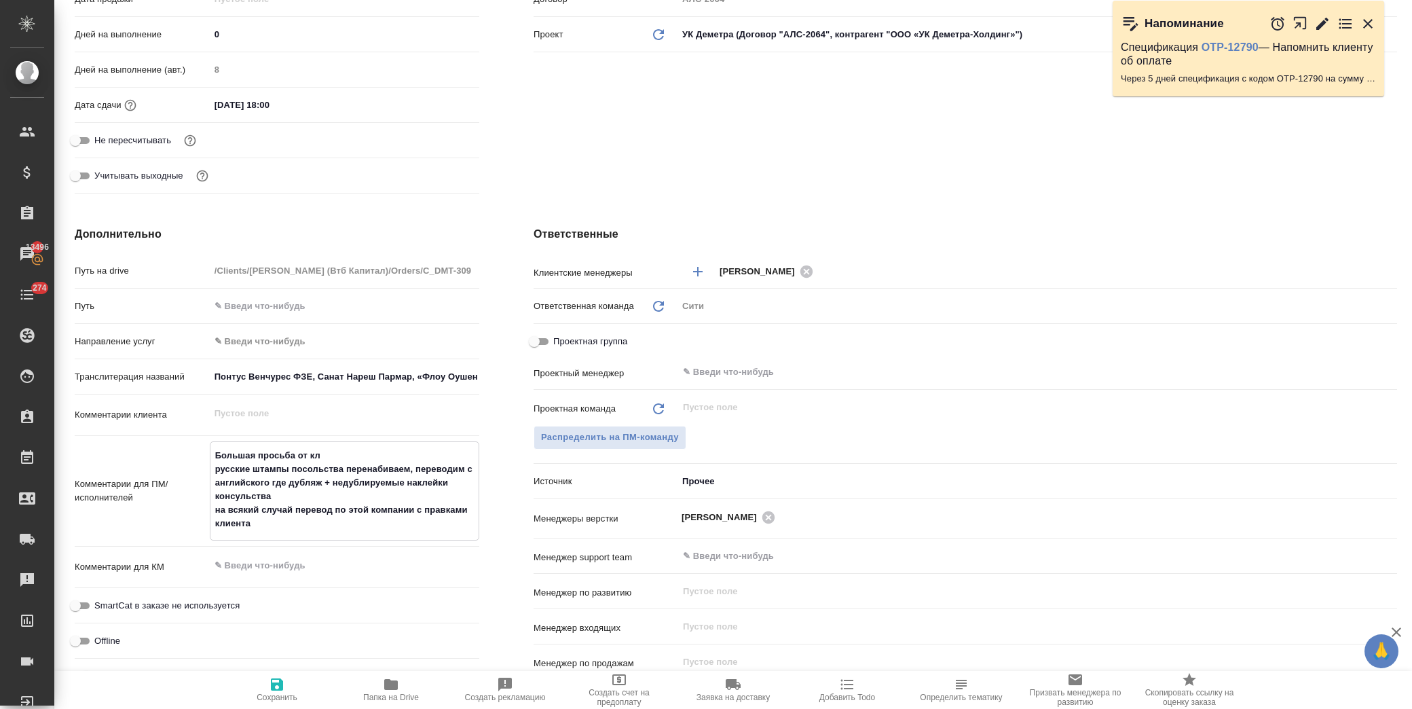
type textarea "x"
type textarea "Большая просьба от кли русские штампы посольства перенабиваем, переводим с англ…"
type textarea "x"
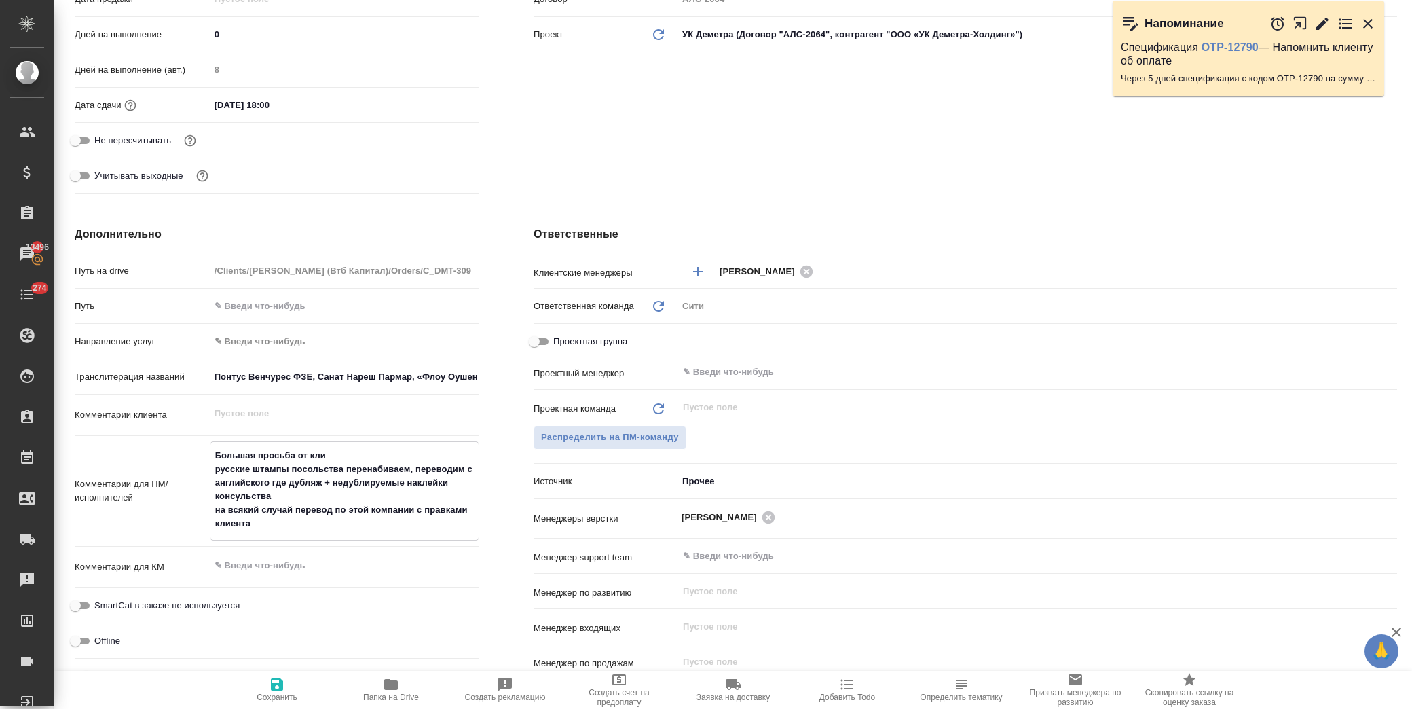
type textarea "Большая просьба от клие русские штампы посольства перенабиваем, переводим с анг…"
type textarea "x"
type textarea "Большая просьба от клиен русские штампы посольства перенабиваем, переводим с ан…"
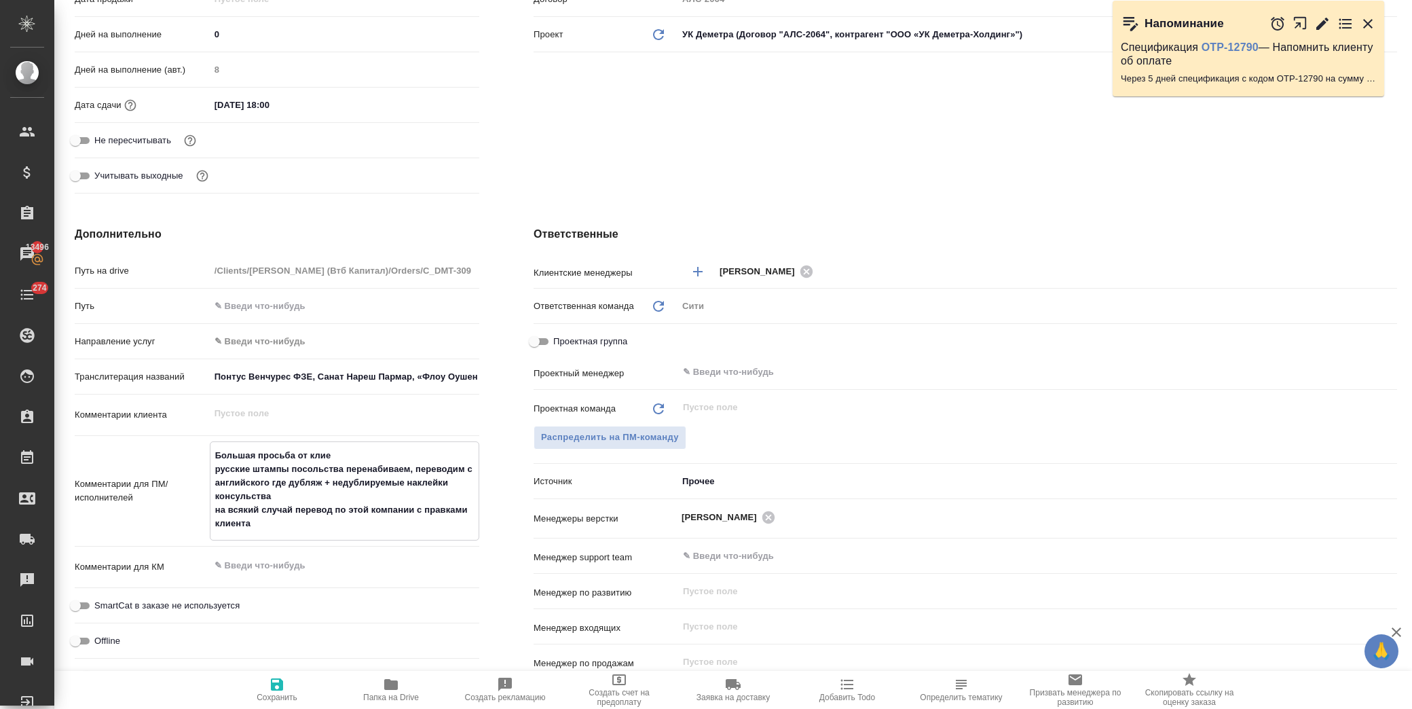
type textarea "x"
type textarea "Большая просьба от клиент русские штампы посольства перенабиваем, переводим с а…"
type textarea "x"
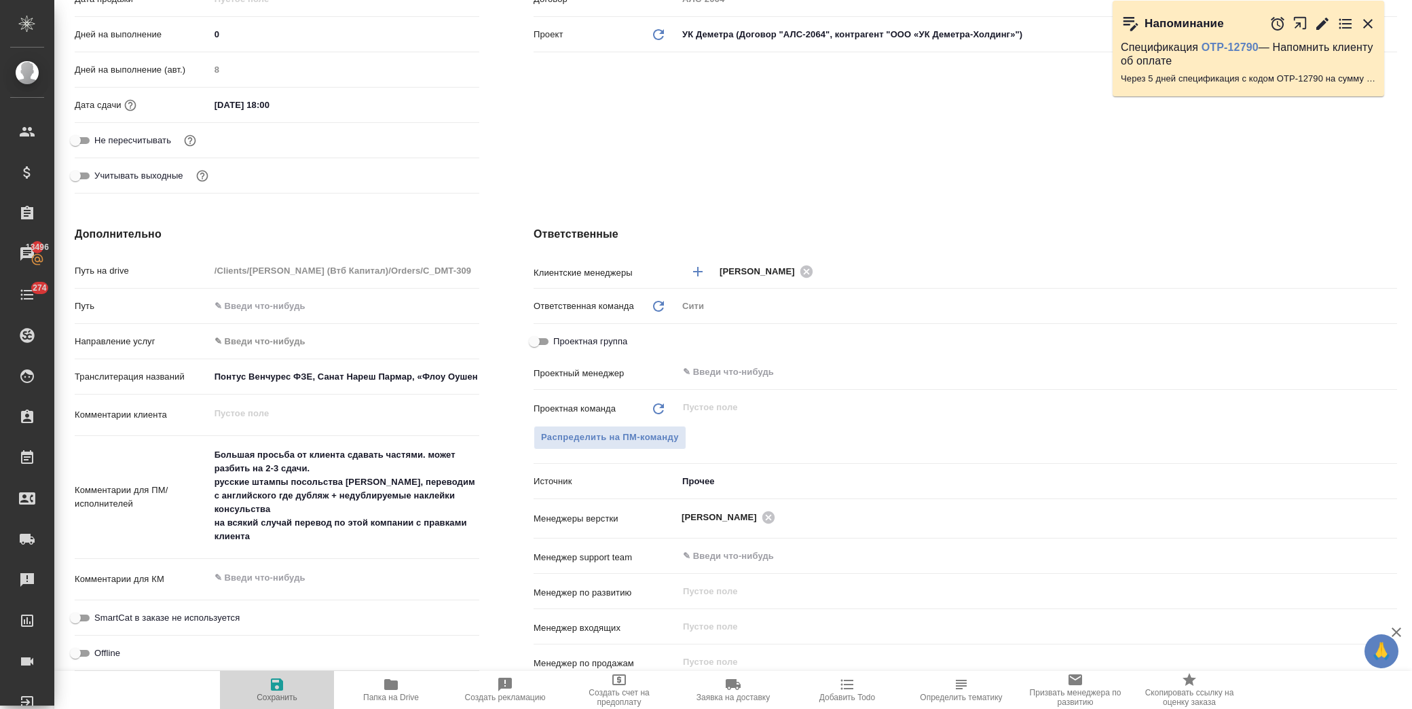
click at [276, 686] on icon "button" at bounding box center [277, 684] width 16 height 16
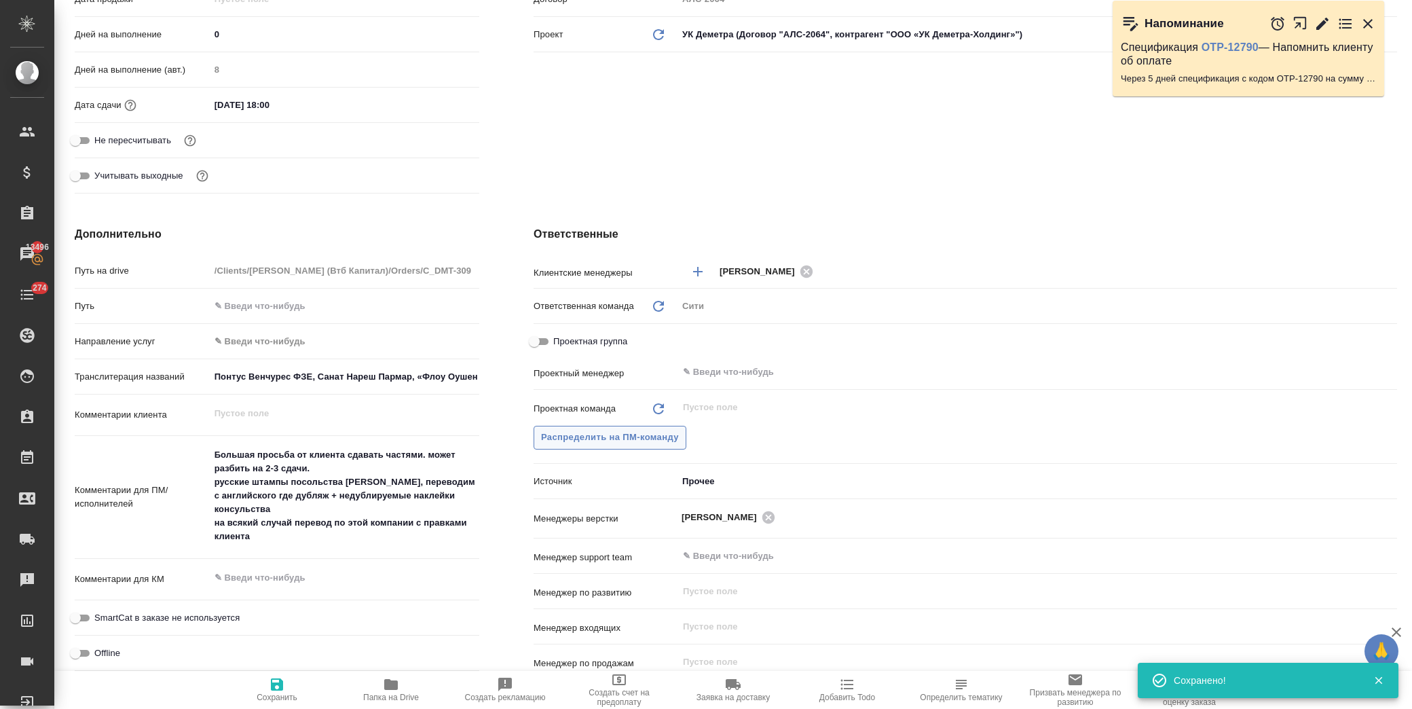
click at [582, 428] on button "Распределить на ПМ-команду" at bounding box center [610, 438] width 153 height 24
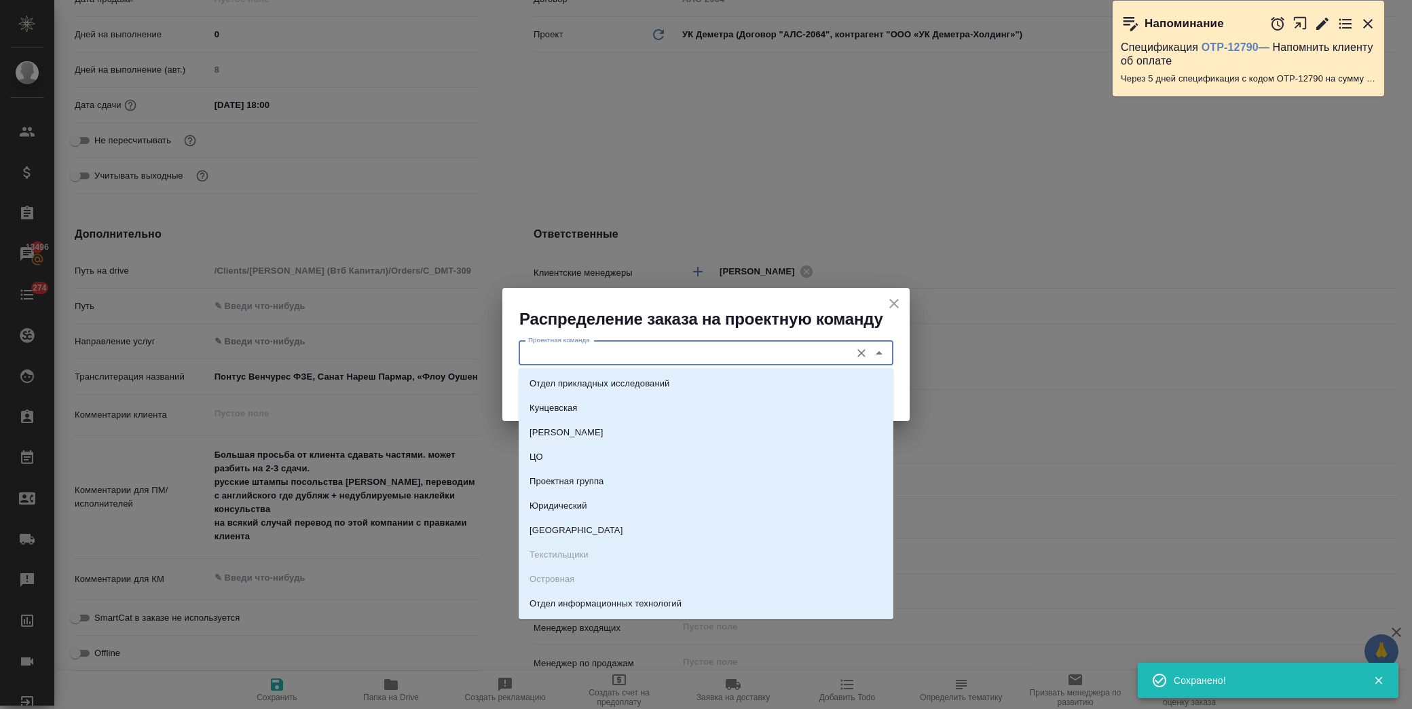
click at [655, 353] on input "Проектная команда" at bounding box center [683, 353] width 321 height 16
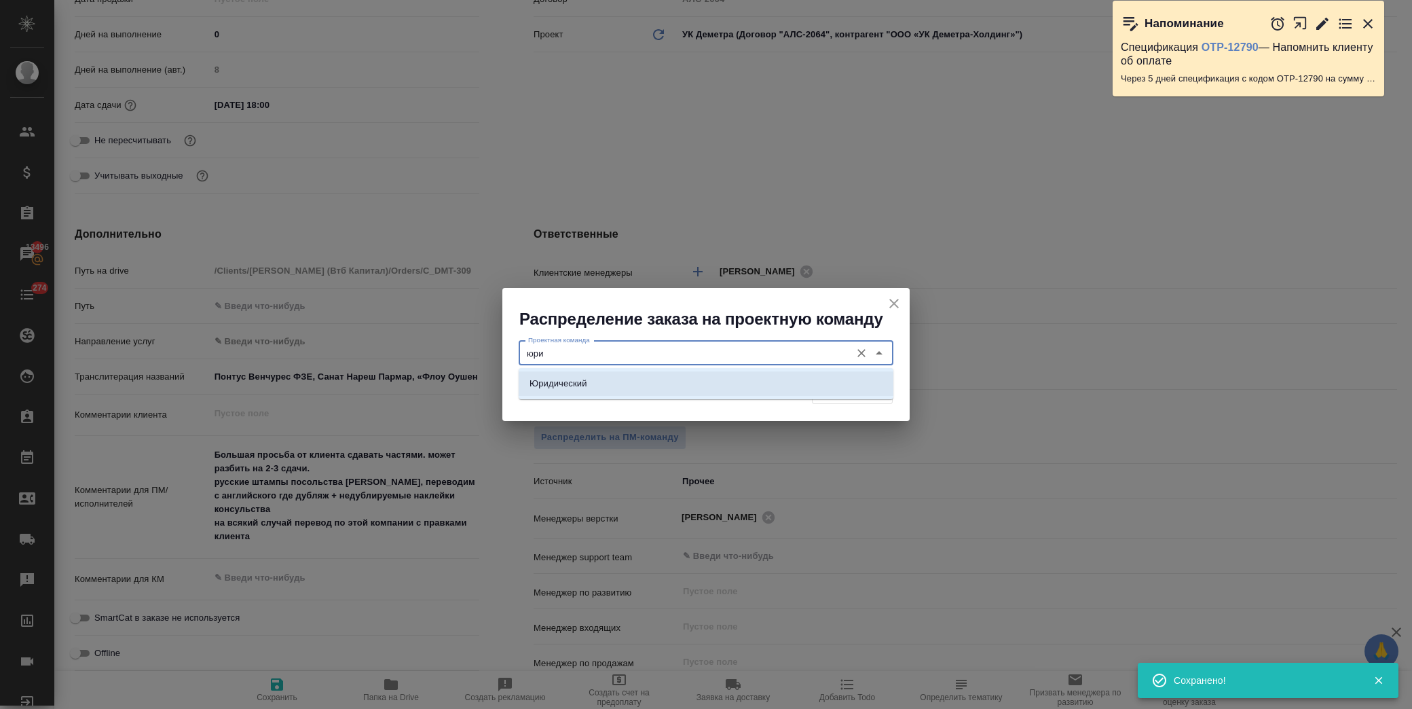
drag, startPoint x: 619, startPoint y: 380, endPoint x: 735, endPoint y: 382, distance: 116.1
click at [620, 380] on li "Юридический" at bounding box center [706, 383] width 375 height 24
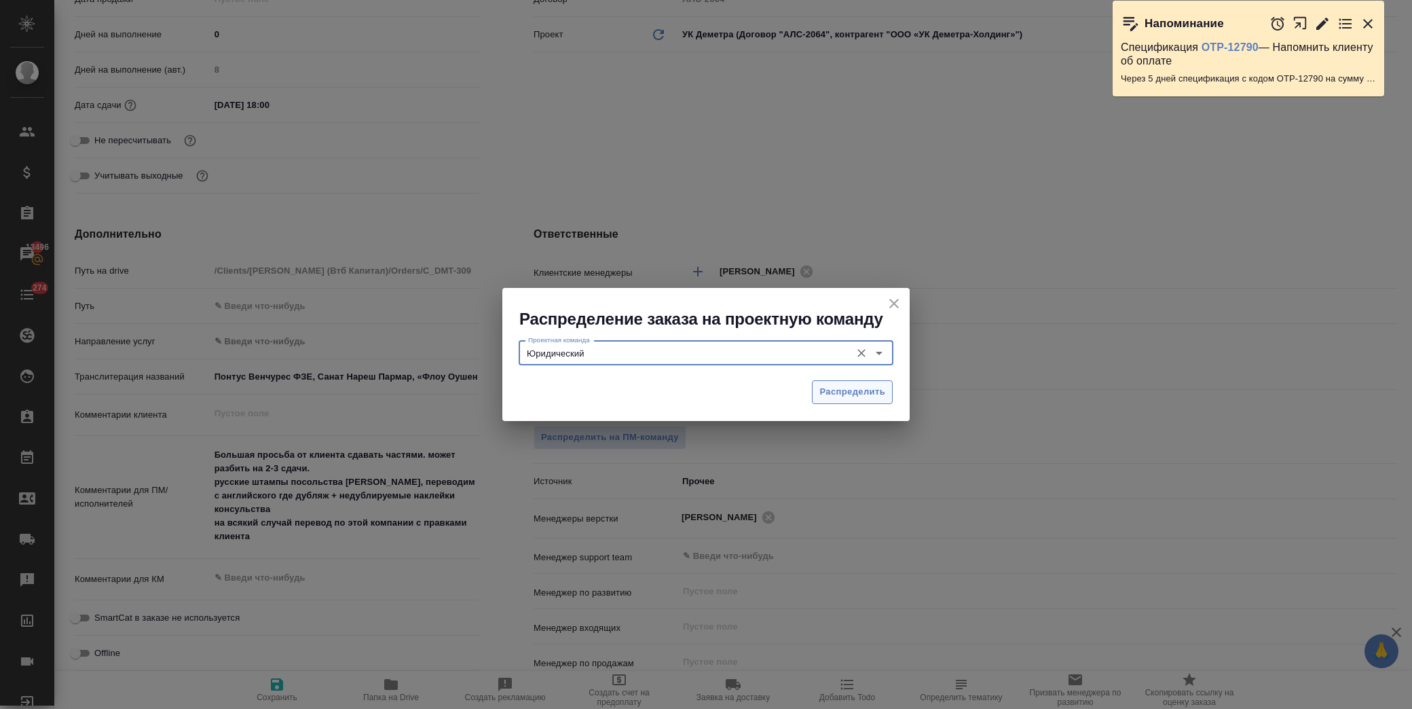
click at [873, 390] on span "Распределить" at bounding box center [852, 392] width 66 height 16
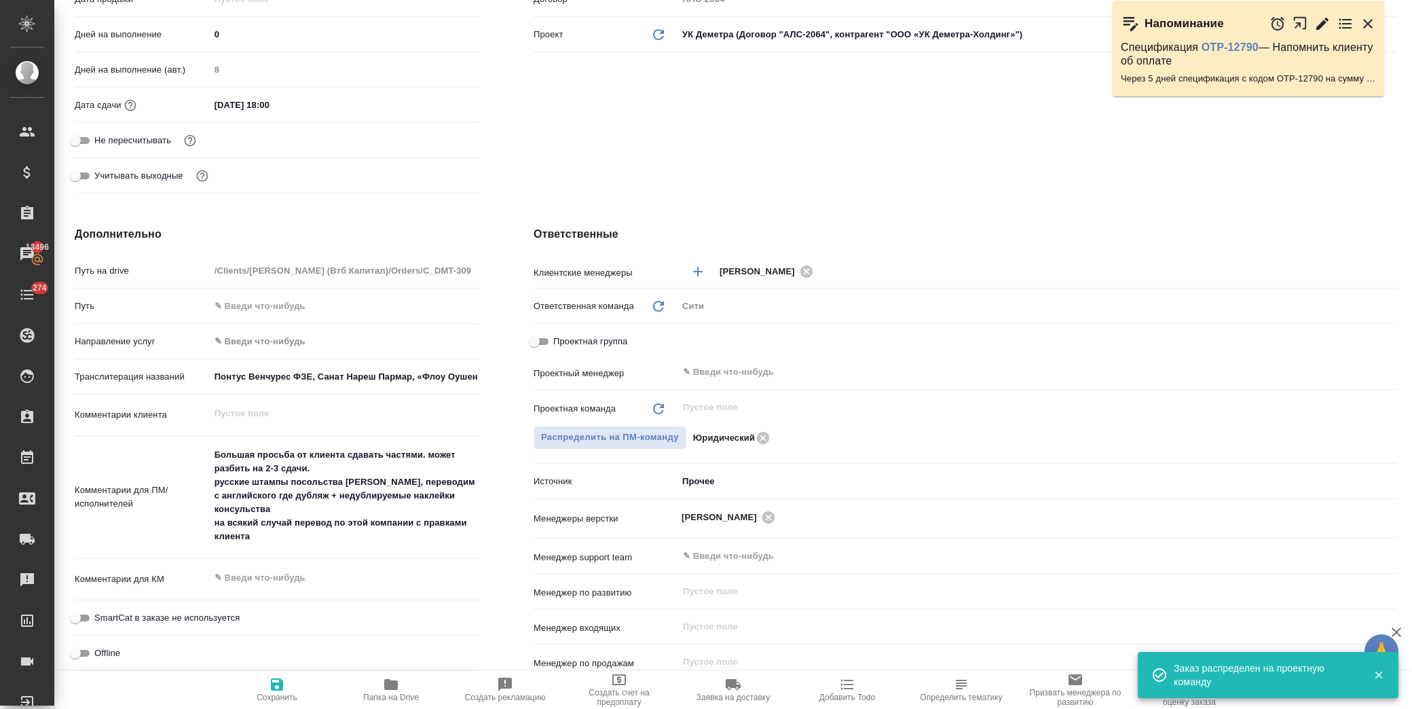
drag, startPoint x: 288, startPoint y: 686, endPoint x: 335, endPoint y: 690, distance: 47.8
click at [287, 686] on span "Сохранить" at bounding box center [277, 689] width 98 height 26
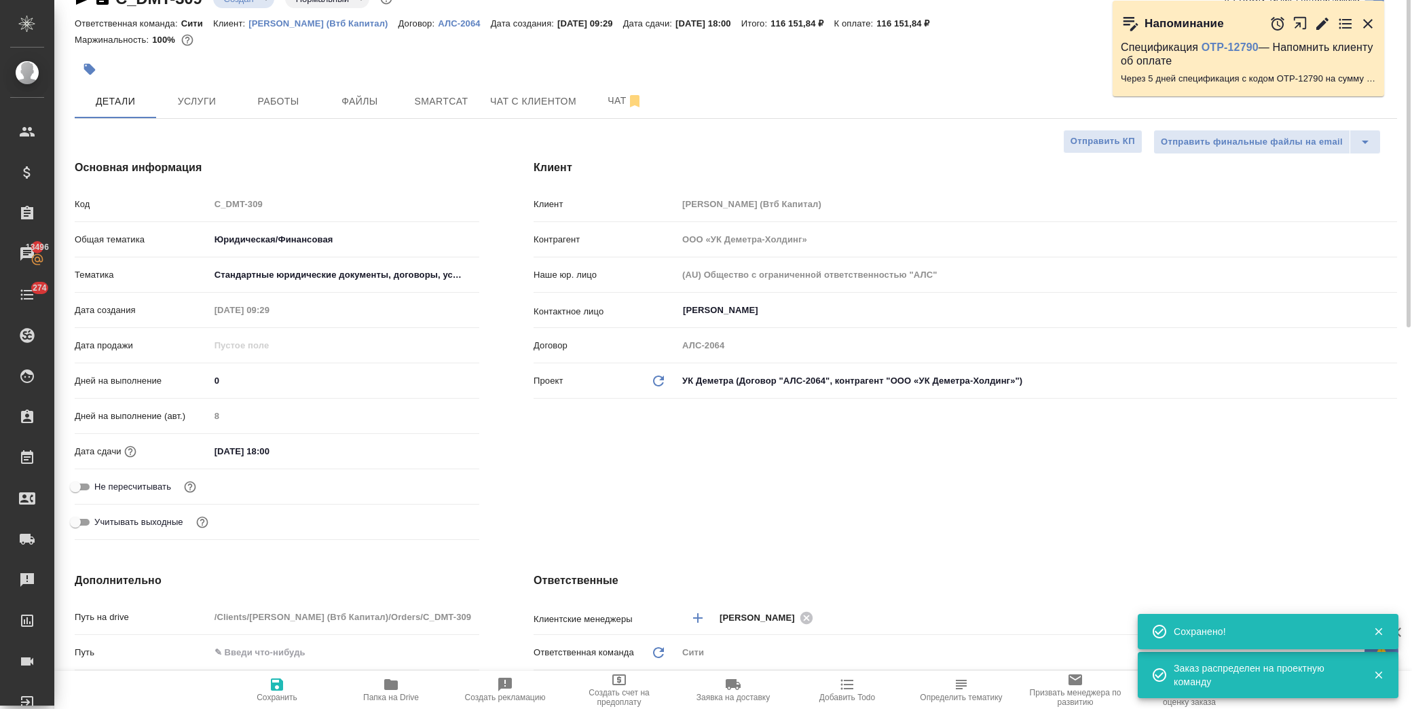
scroll to position [0, 0]
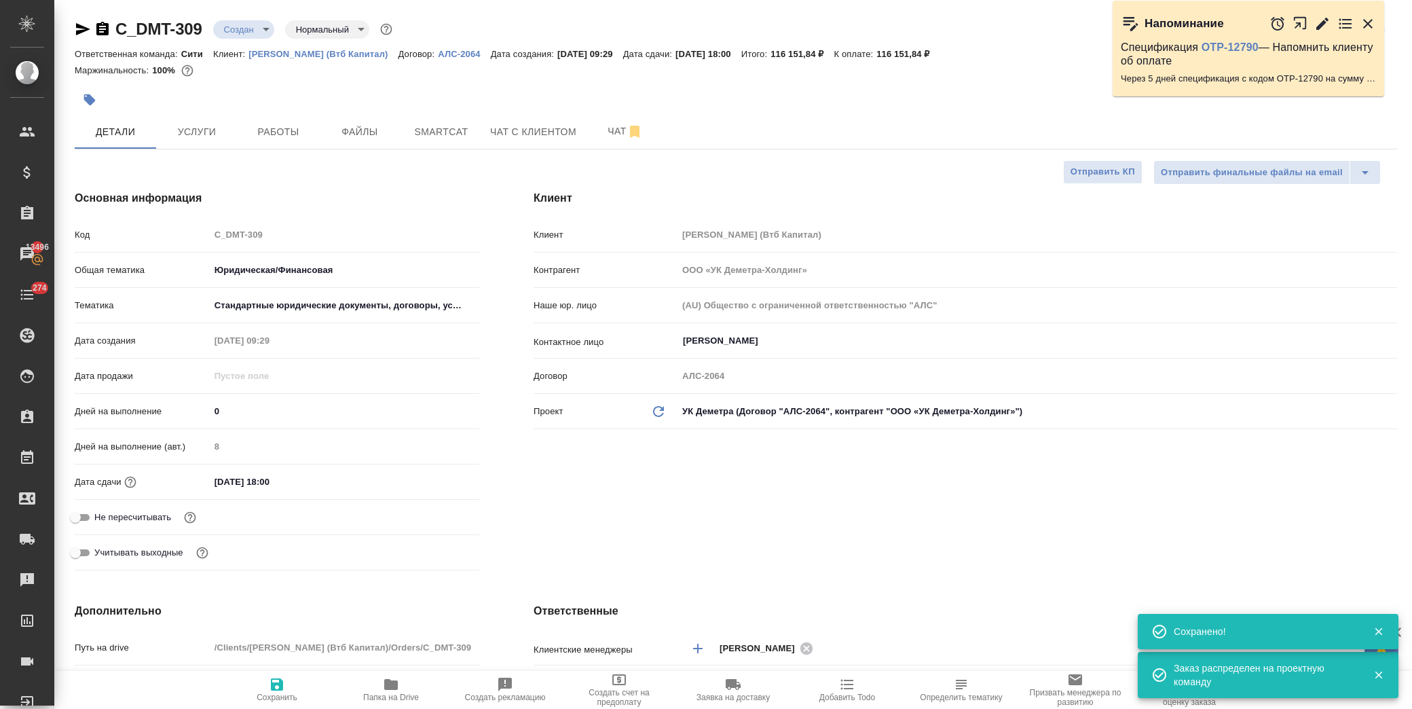
click at [107, 98] on div at bounding box center [516, 100] width 882 height 30
click at [96, 97] on button "button" at bounding box center [90, 100] width 30 height 30
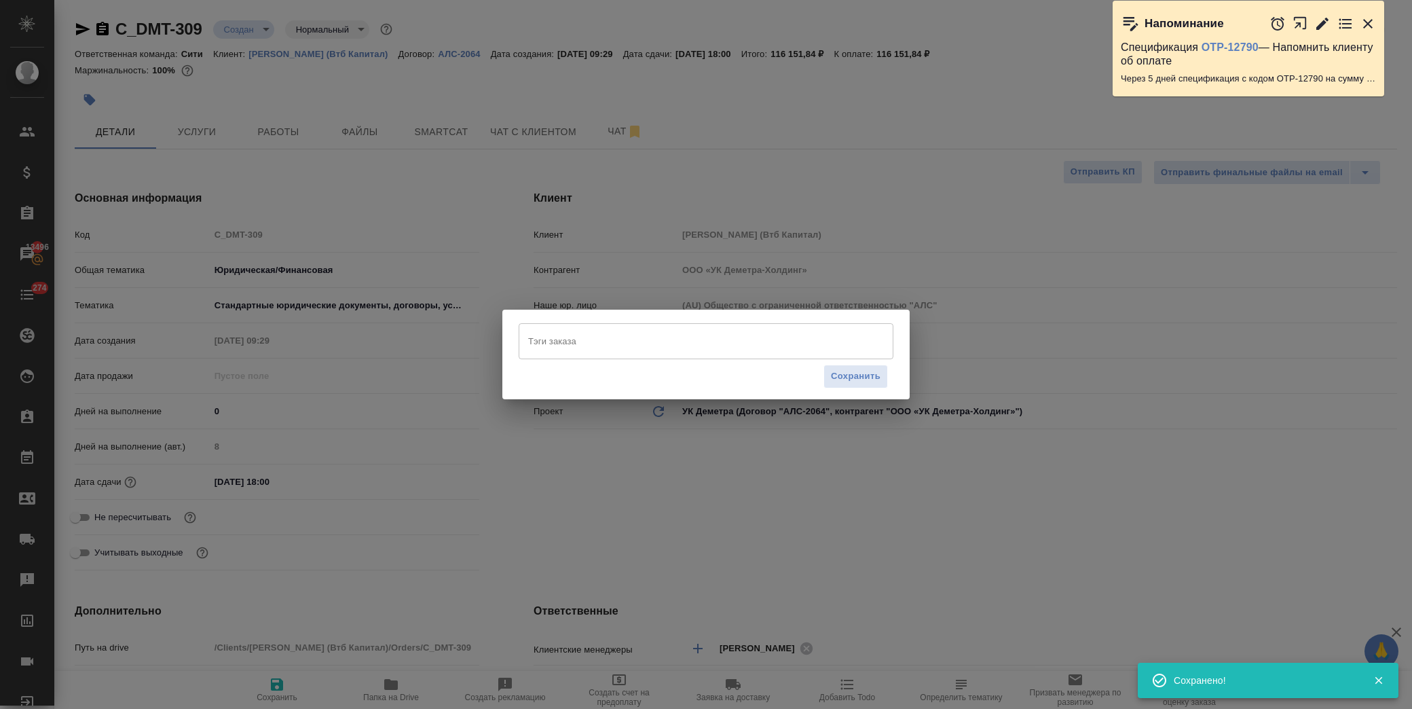
click at [840, 525] on div "Тэги заказа Тэги заказа Сохранить" at bounding box center [706, 354] width 1412 height 709
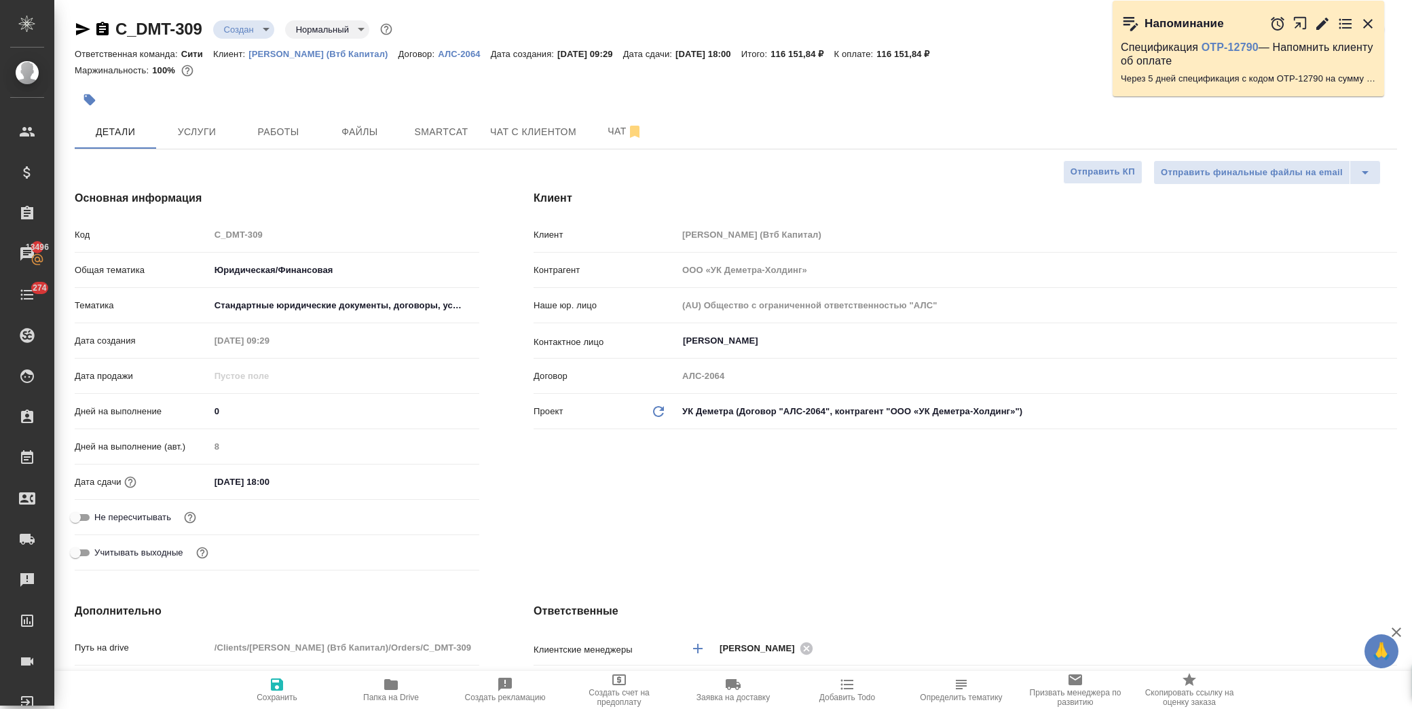
click at [282, 689] on icon "button" at bounding box center [277, 684] width 12 height 12
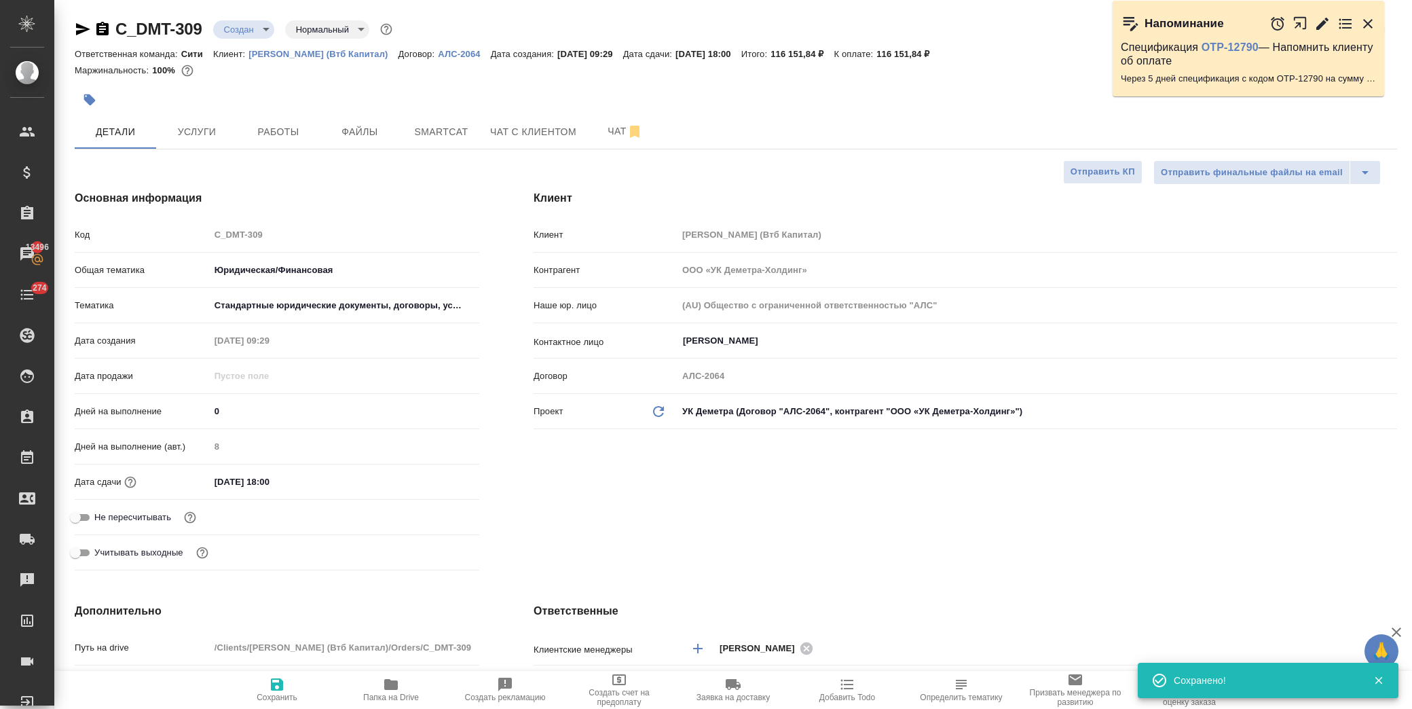
click at [90, 97] on icon "button" at bounding box center [90, 100] width 12 height 12
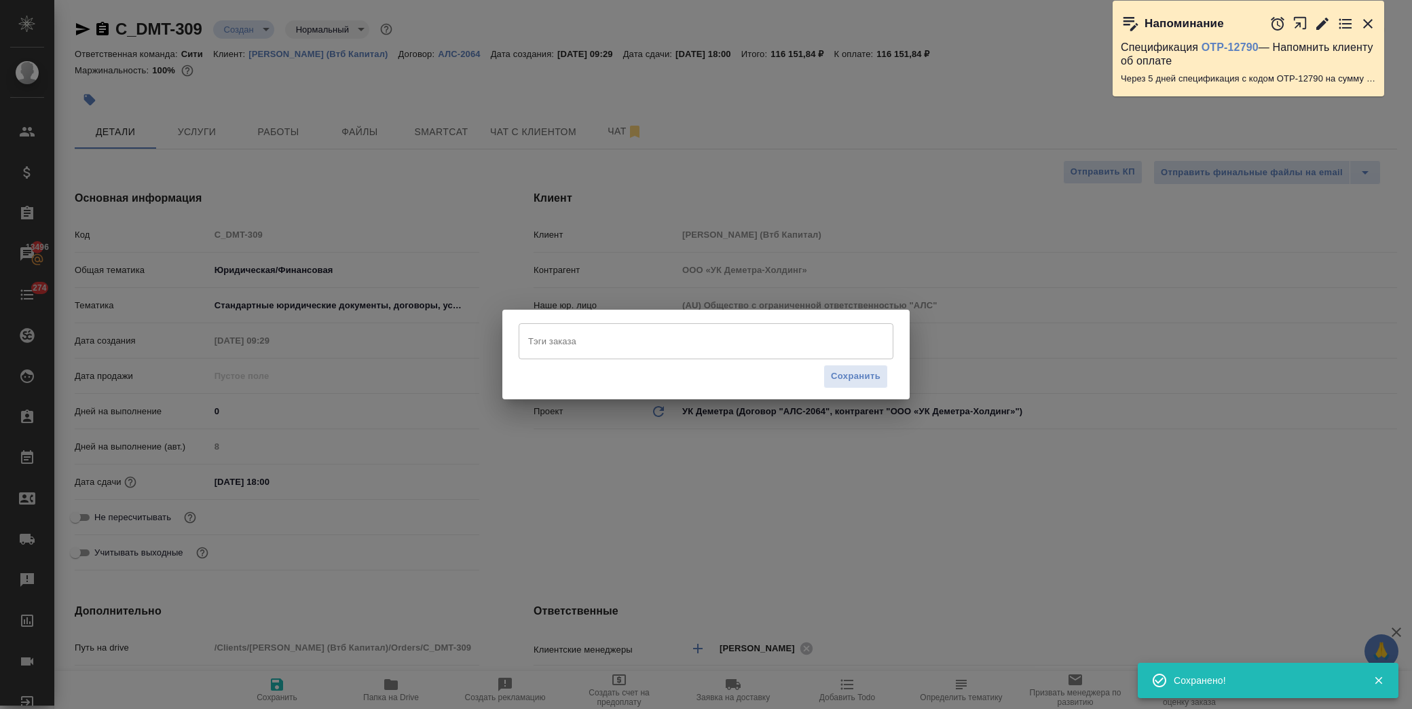
click at [606, 347] on input "Тэги заказа" at bounding box center [693, 340] width 337 height 23
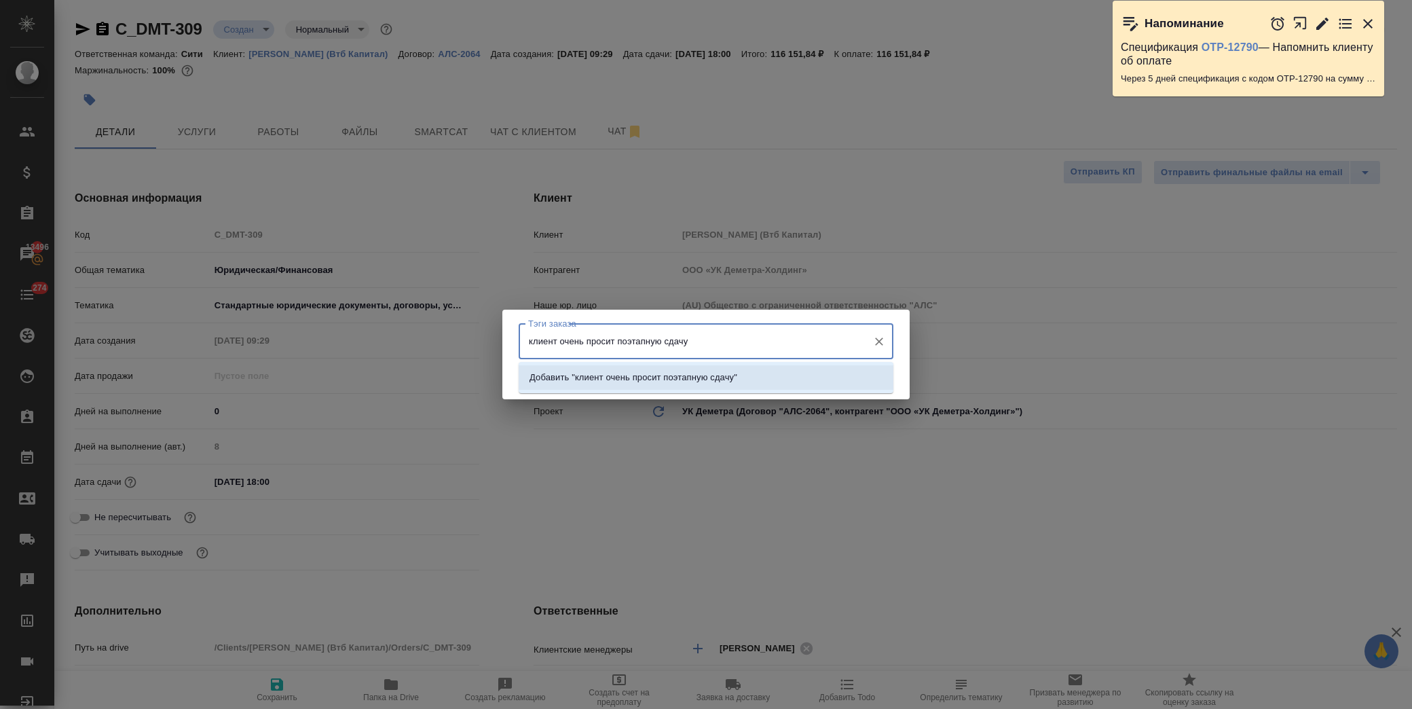
click at [607, 381] on p "Добавить "клиент очень просит поэтапную сдачу"" at bounding box center [633, 378] width 208 height 14
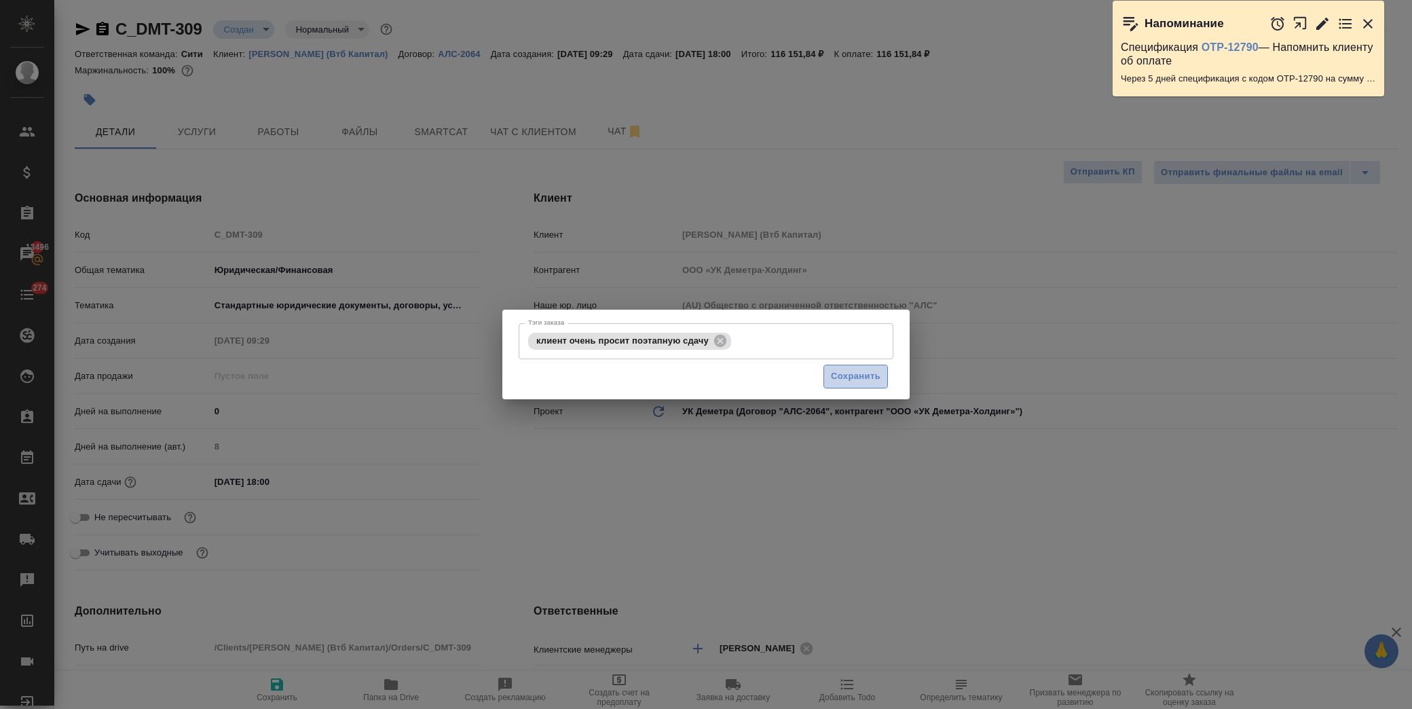
click at [850, 377] on span "Сохранить" at bounding box center [856, 377] width 50 height 16
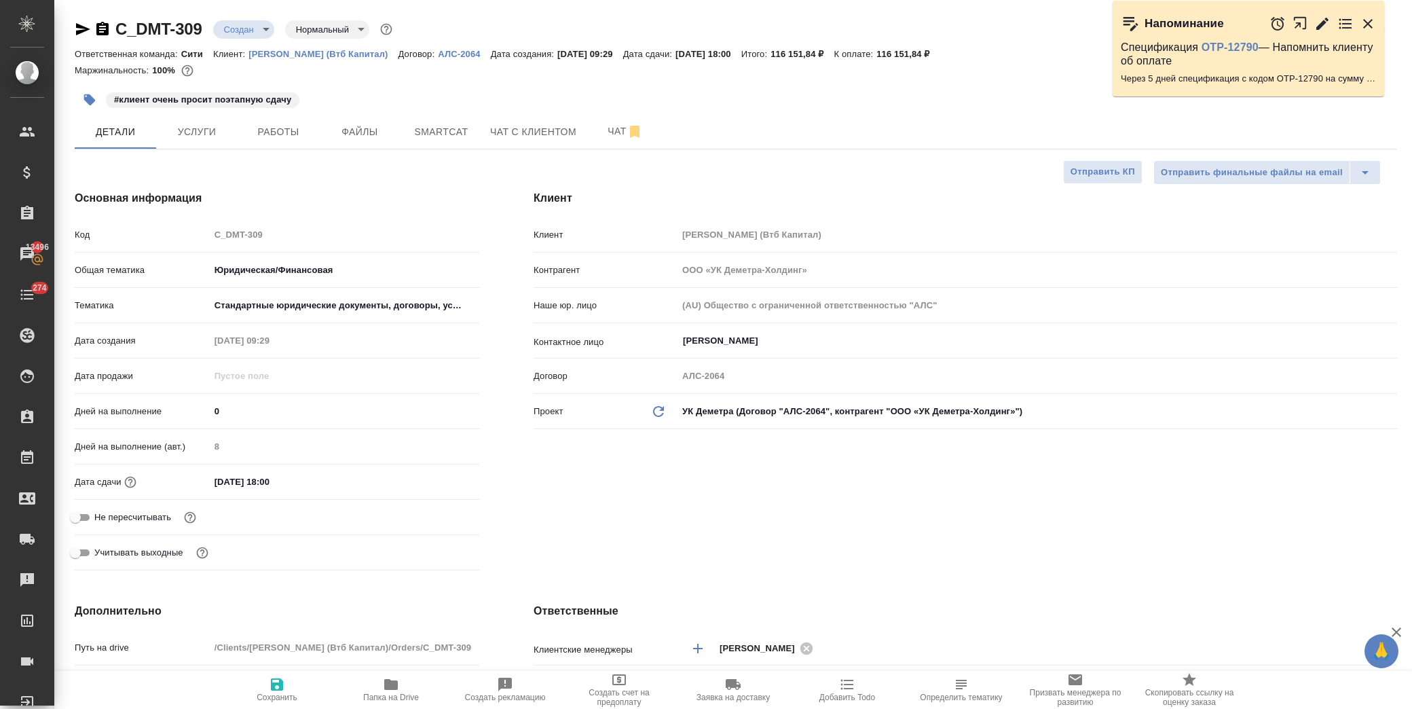
click at [241, 22] on body "🙏 .cls-1 fill:#fff; AWATERA Лофицкая Юлия Владимировна Клиенты Спецификации Зак…" at bounding box center [706, 354] width 1412 height 709
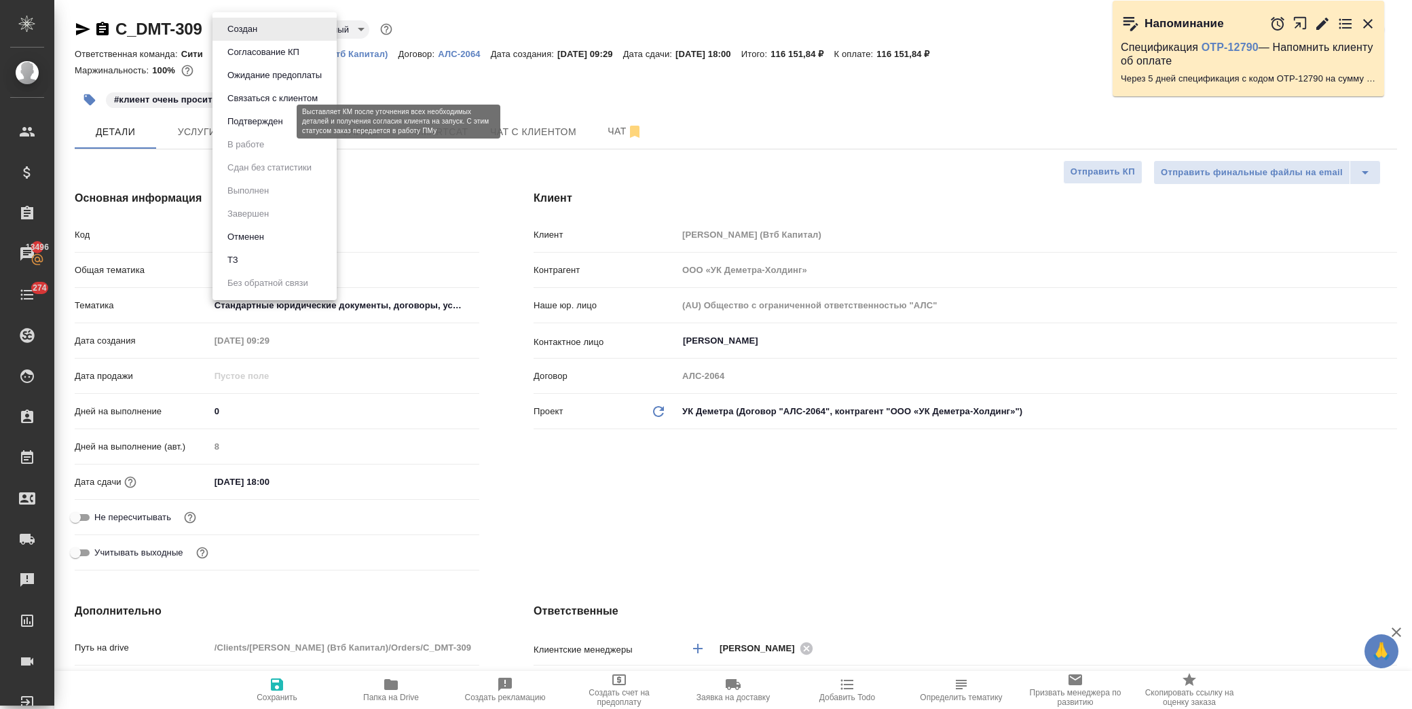
click at [259, 120] on button "Подтвержден" at bounding box center [255, 121] width 64 height 15
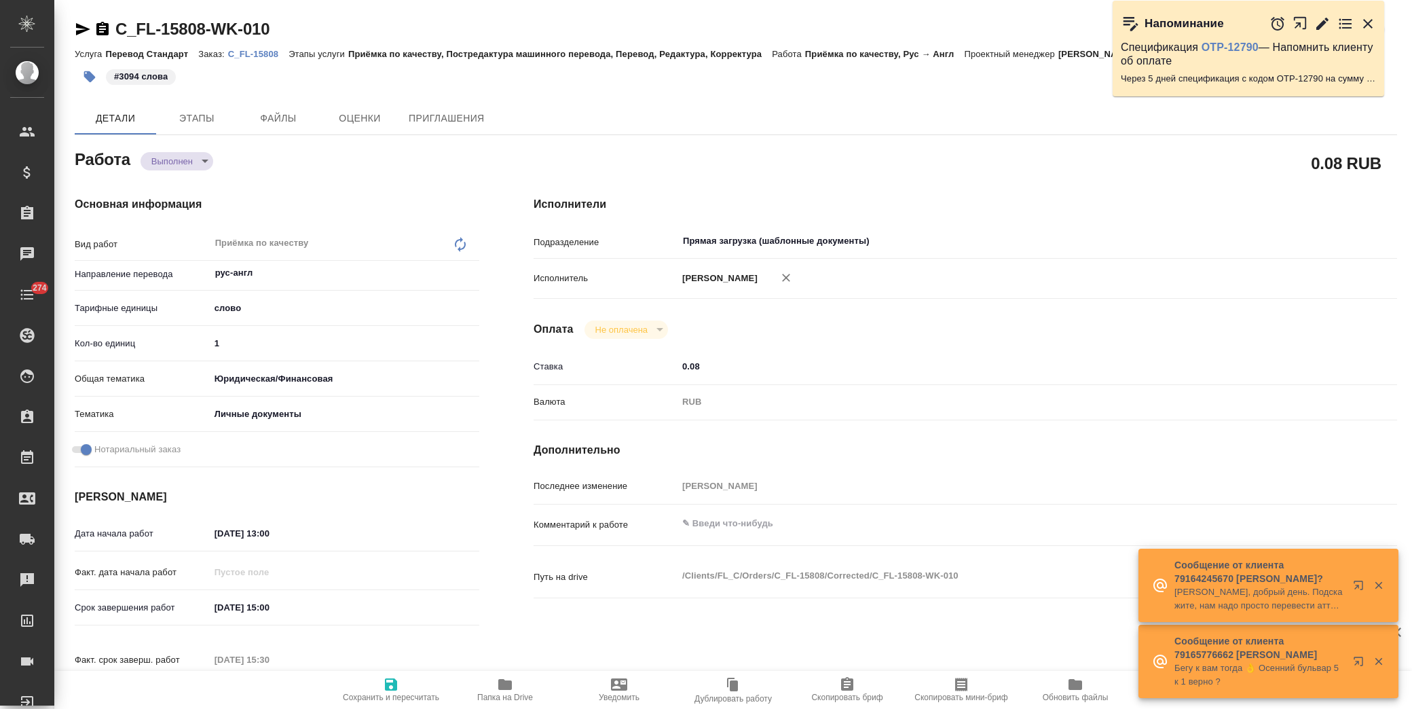
type textarea "x"
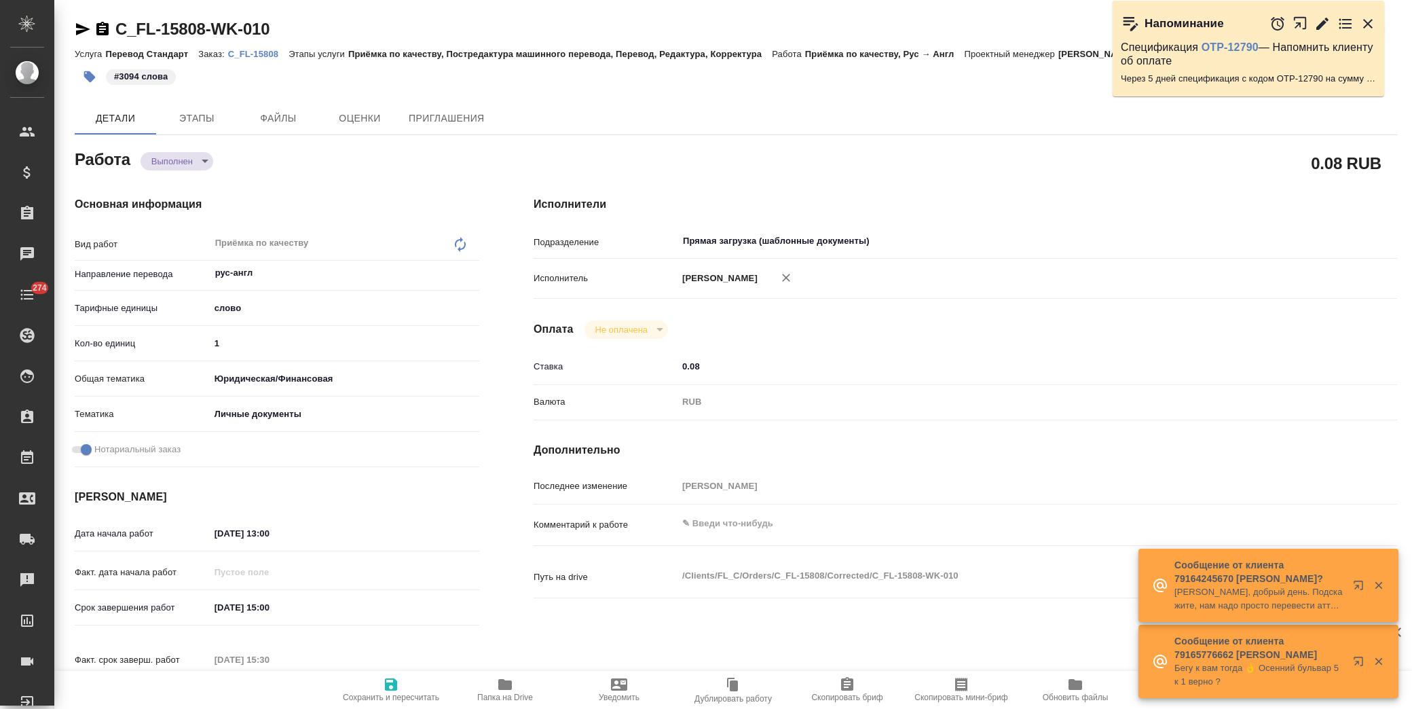
type textarea "x"
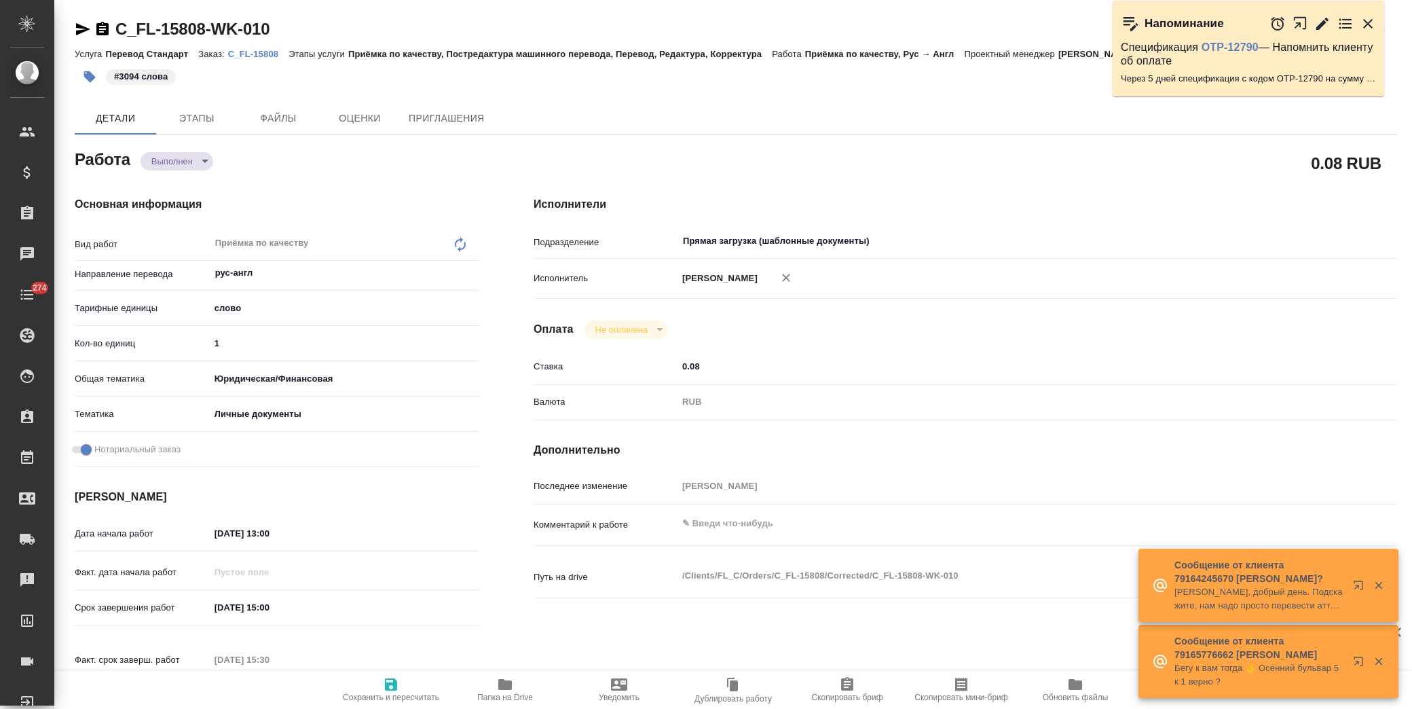
type textarea "x"
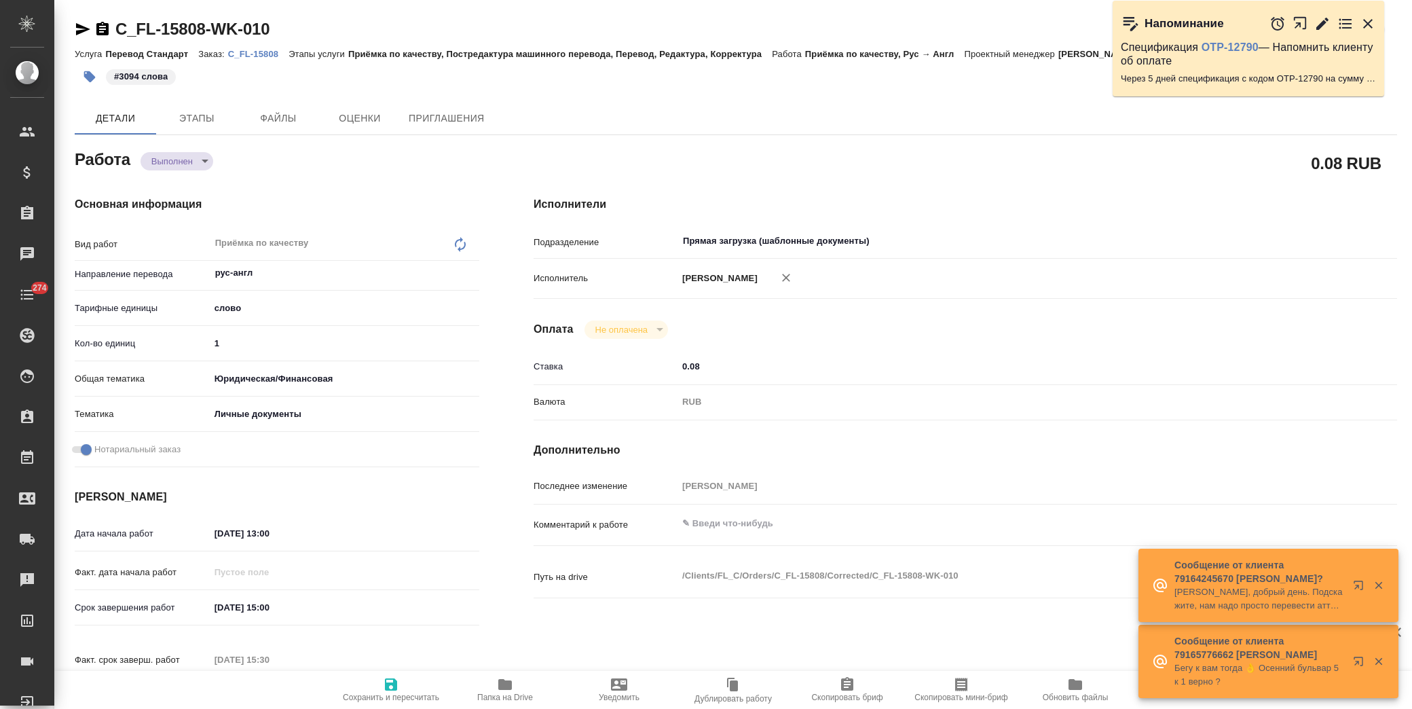
type textarea "x"
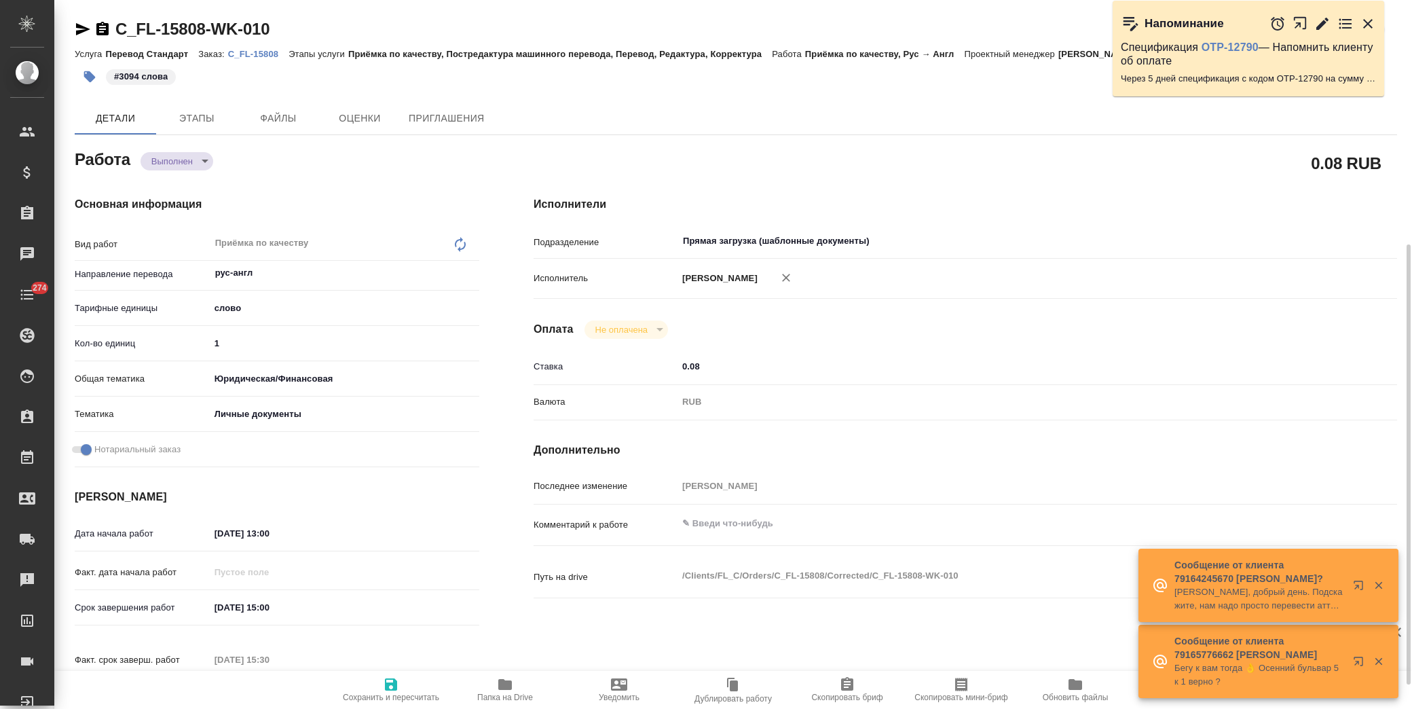
type textarea "x"
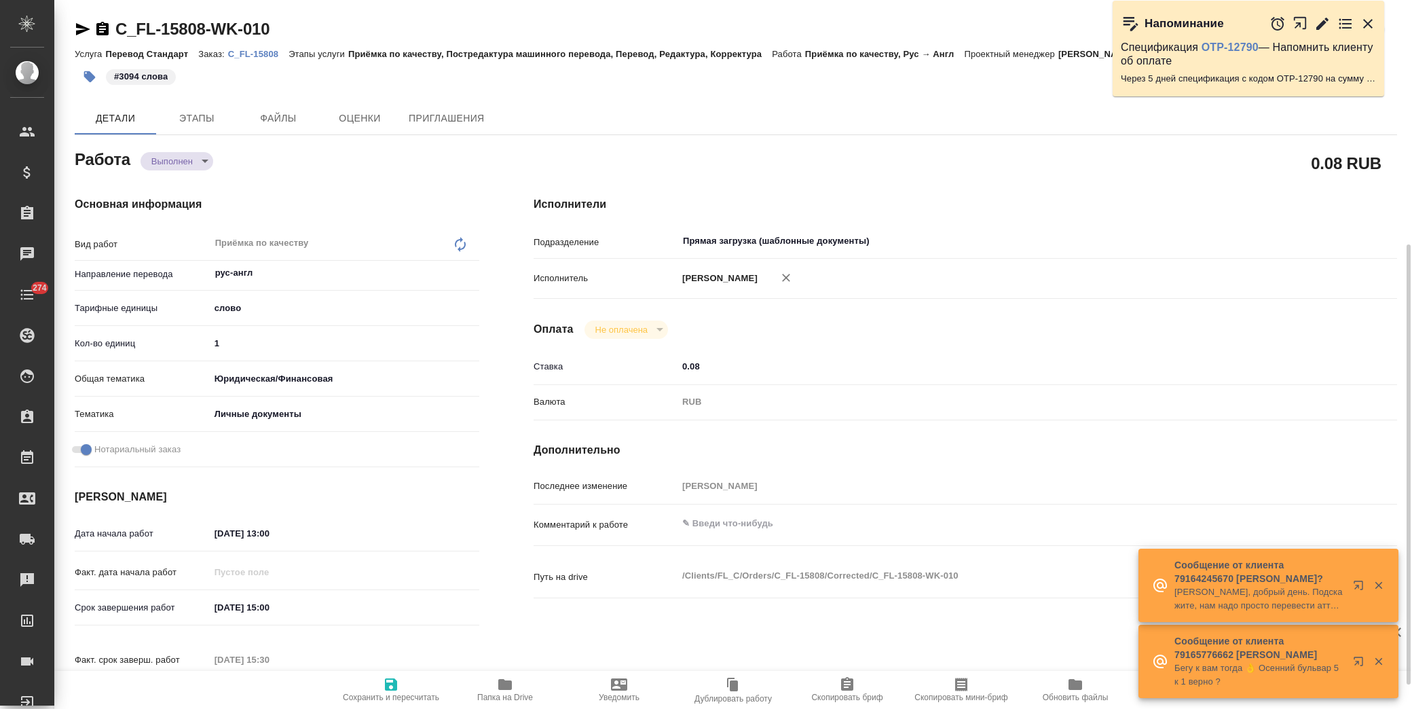
scroll to position [377, 0]
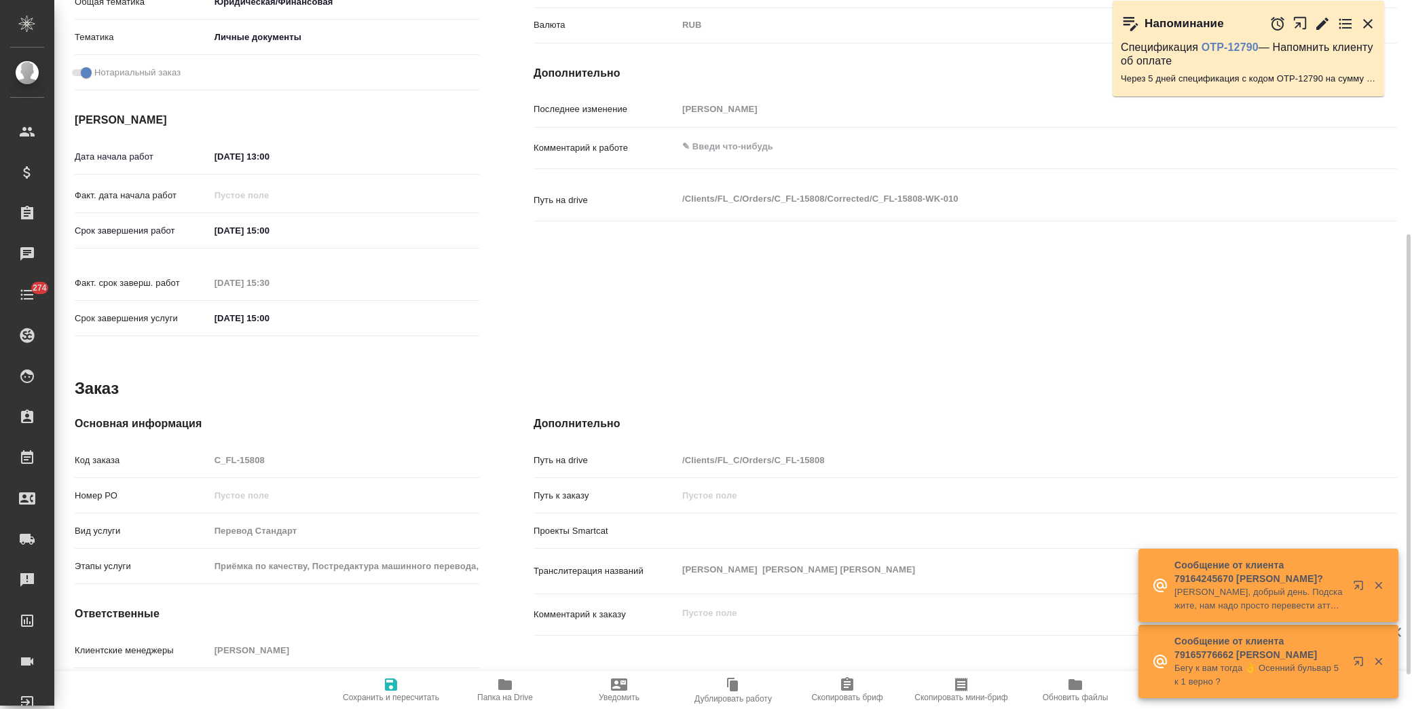
type textarea "x"
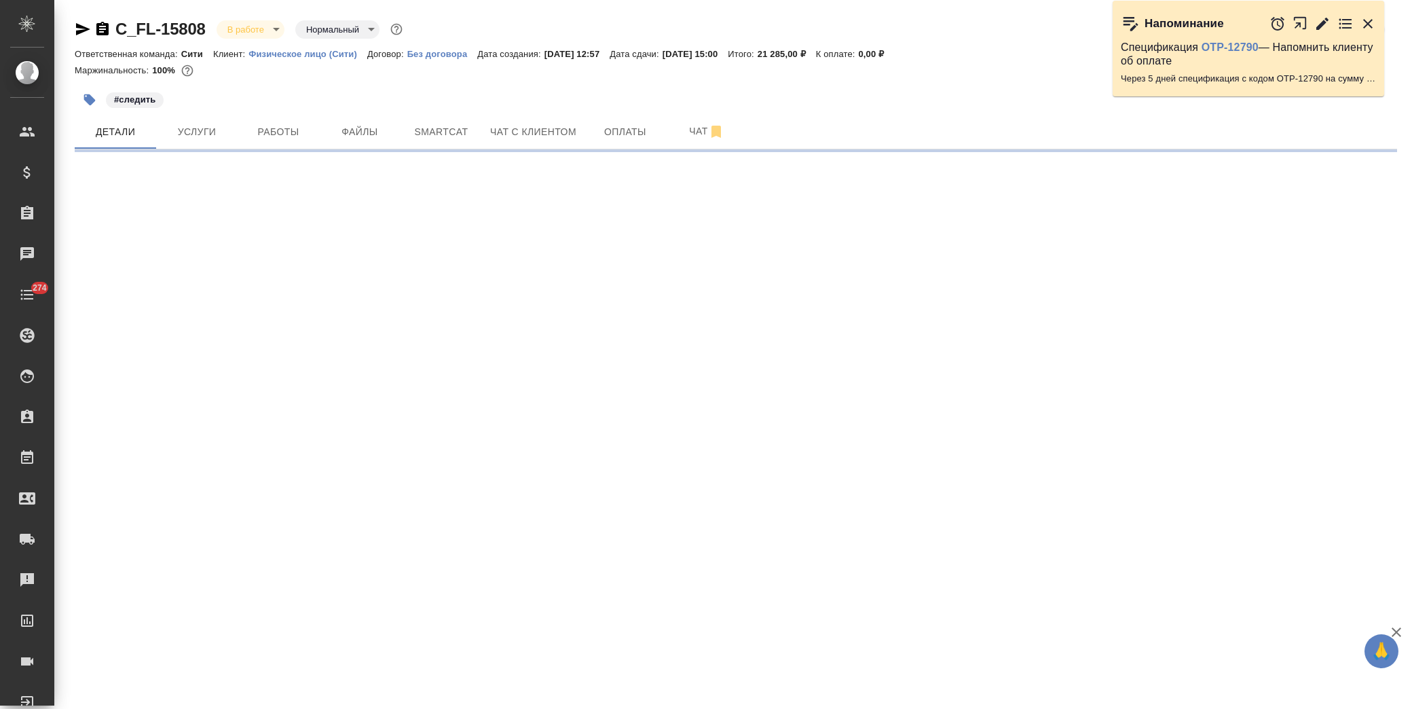
select select "RU"
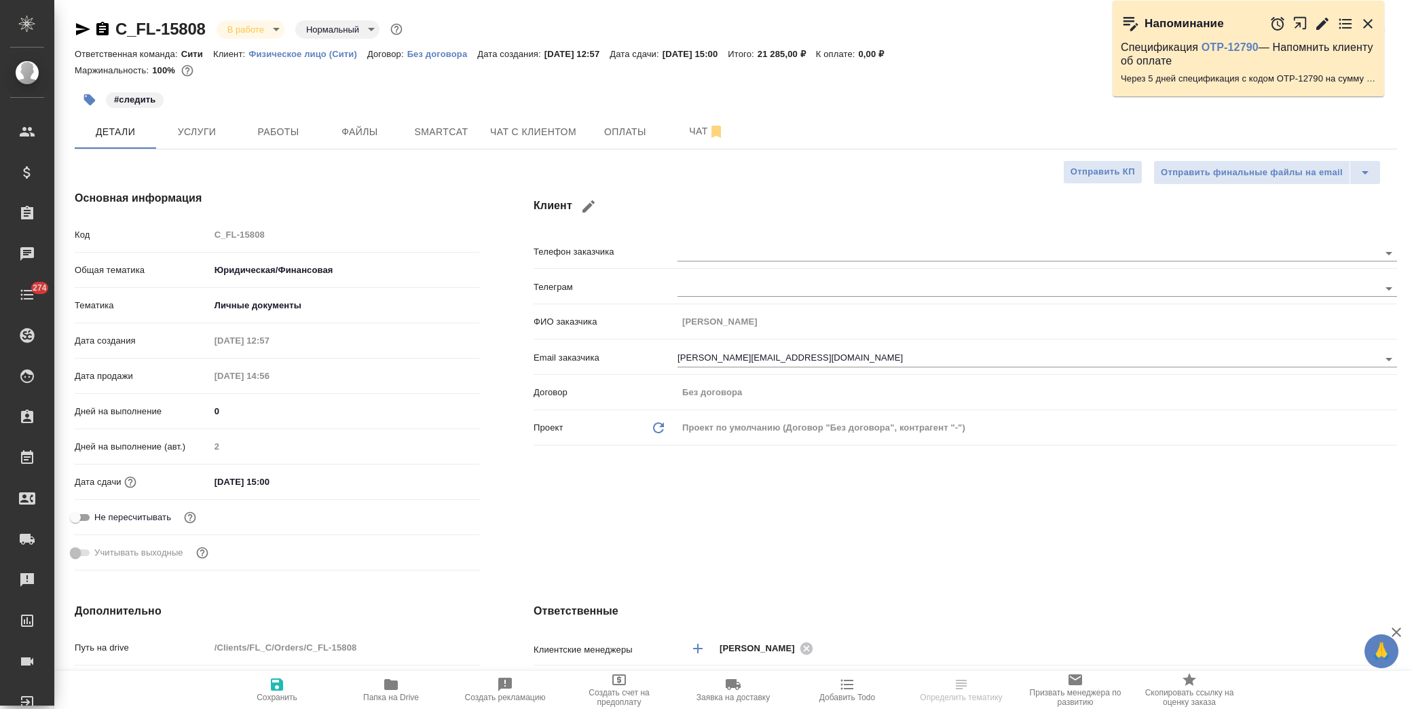
type textarea "x"
click at [392, 686] on icon "button" at bounding box center [391, 684] width 14 height 11
type textarea "x"
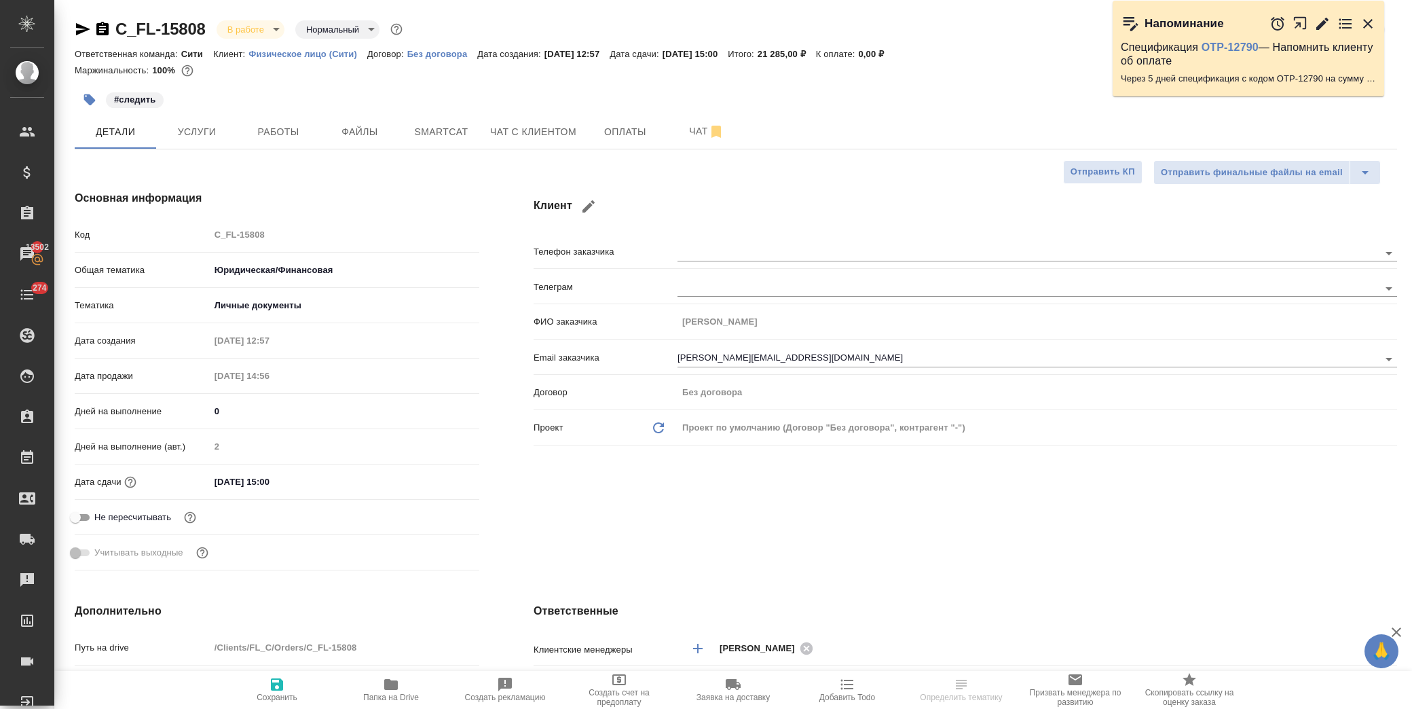
type textarea "x"
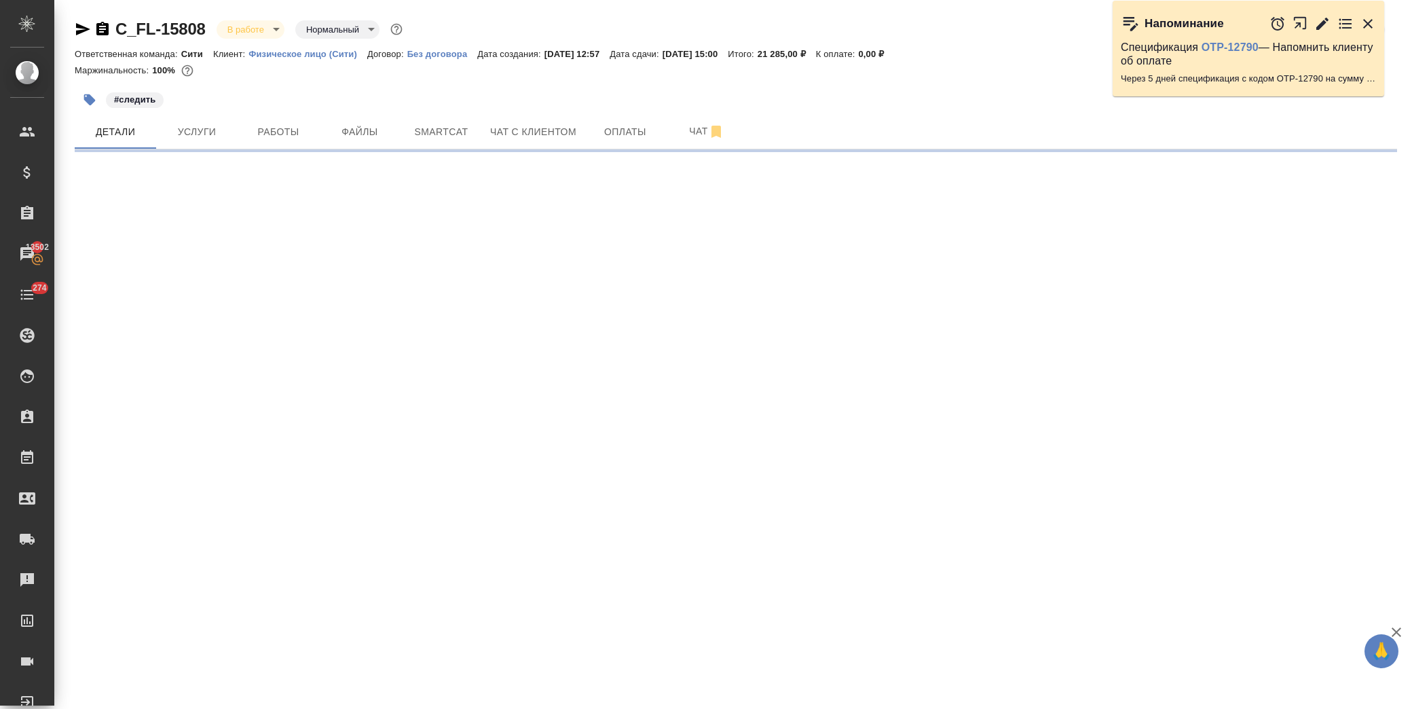
select select "RU"
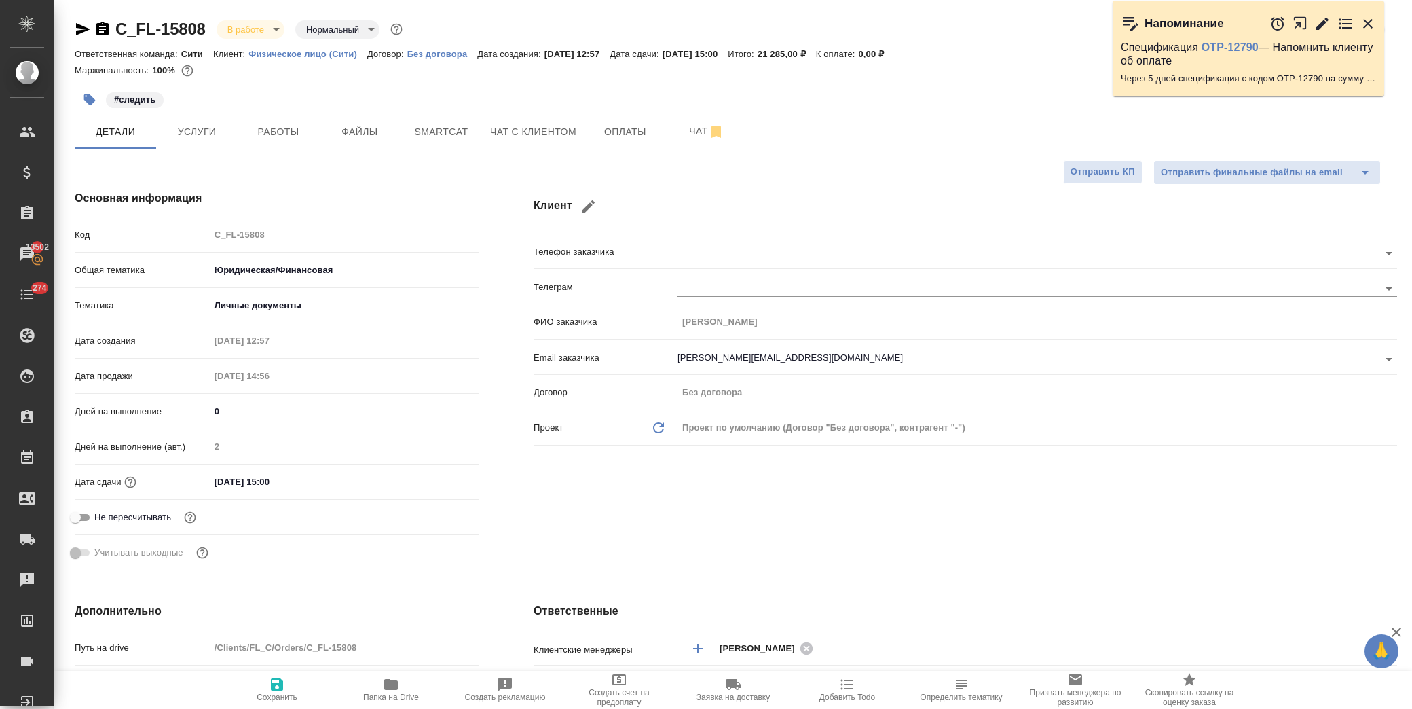
type textarea "x"
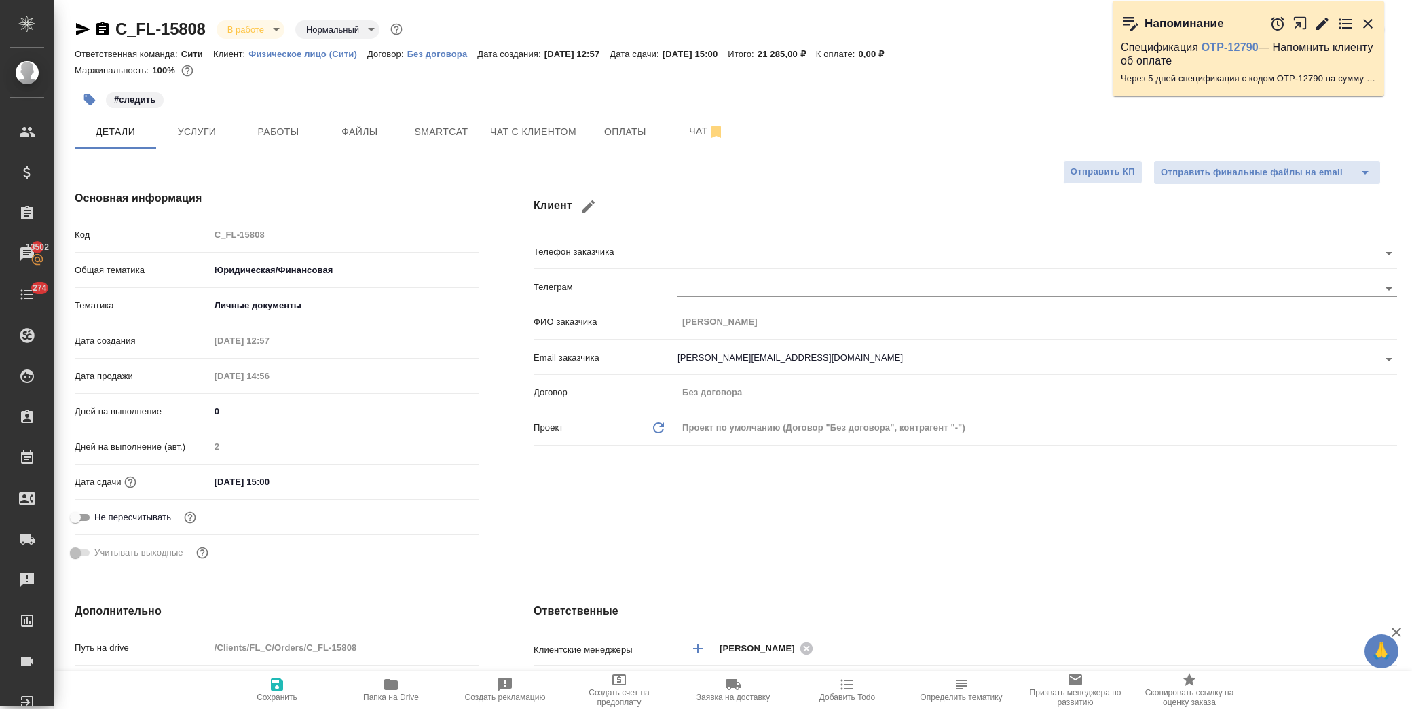
type textarea "x"
drag, startPoint x: 211, startPoint y: 24, endPoint x: 119, endPoint y: 24, distance: 92.3
click at [119, 24] on div "C_FL-15808 В работе inProgress Нормальный normal" at bounding box center [240, 29] width 331 height 22
copy link "C_FL-15808"
type textarea "x"
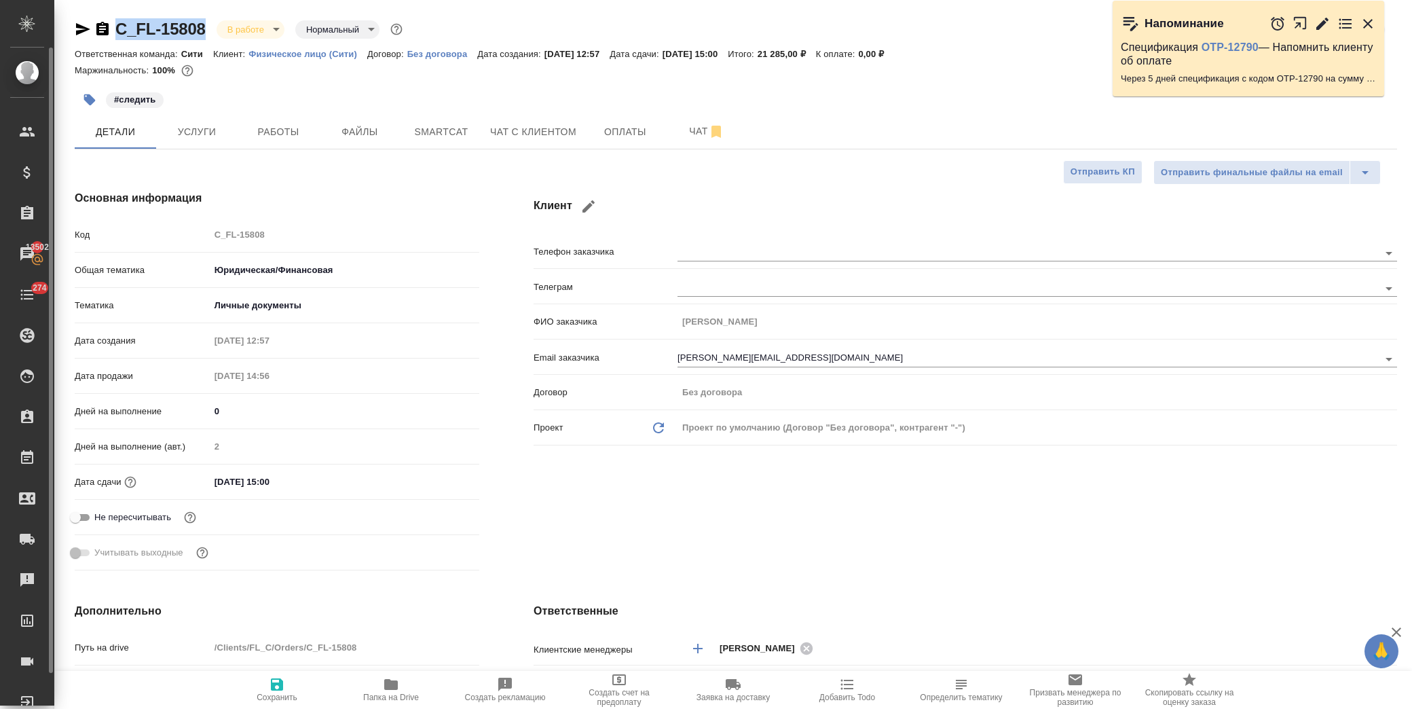
type textarea "x"
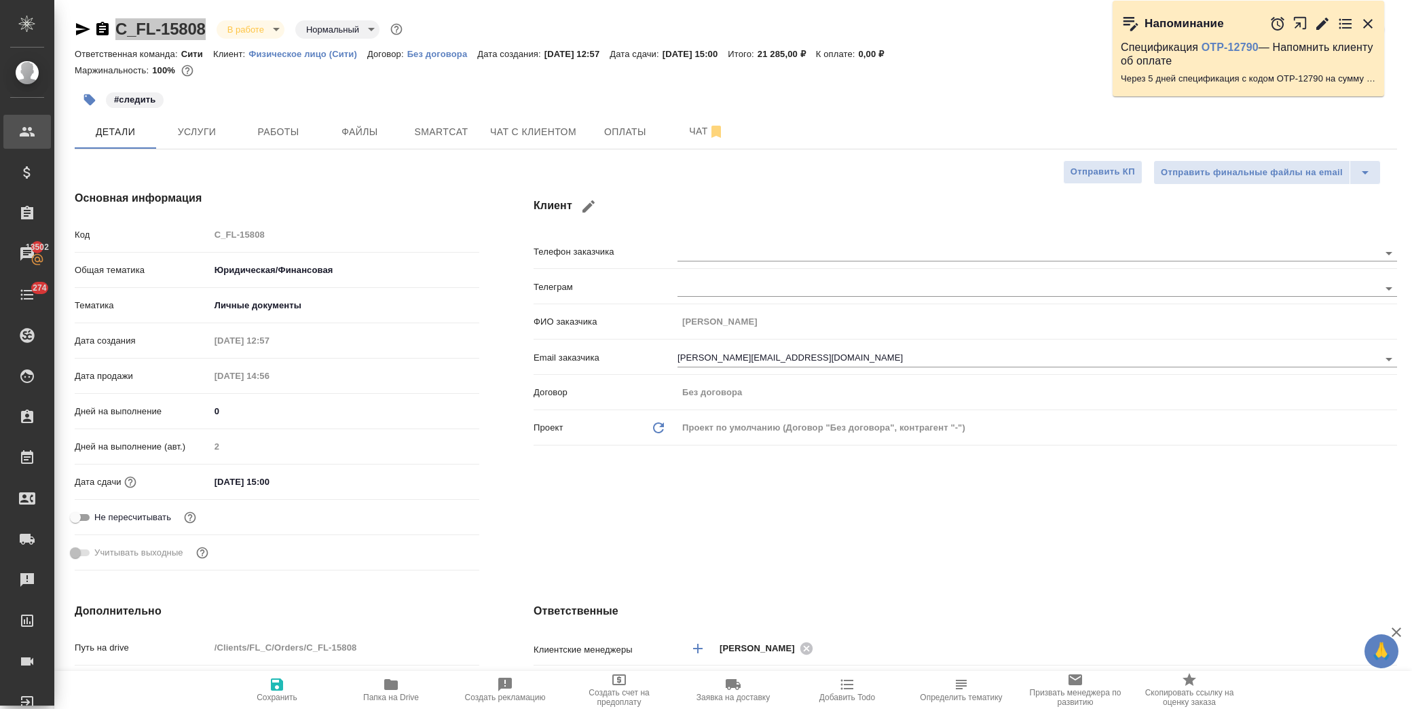
type textarea "x"
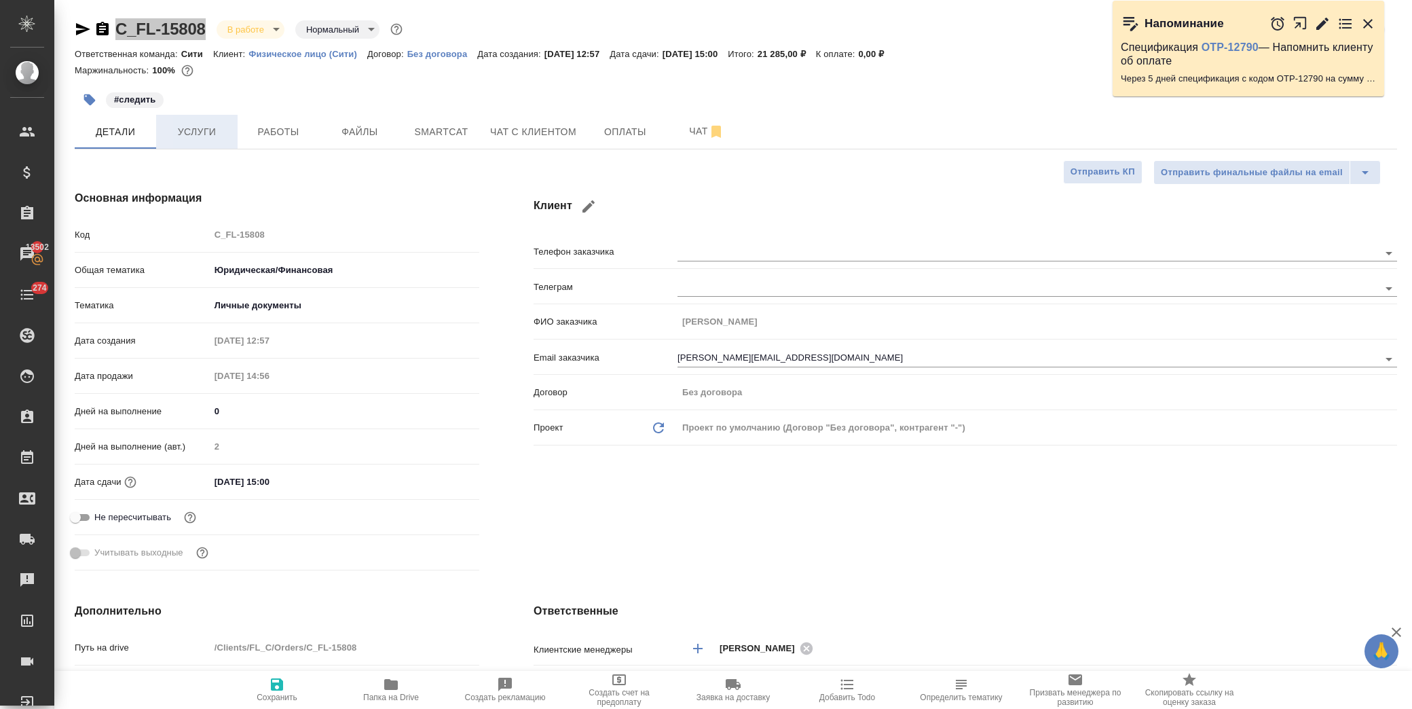
type textarea "x"
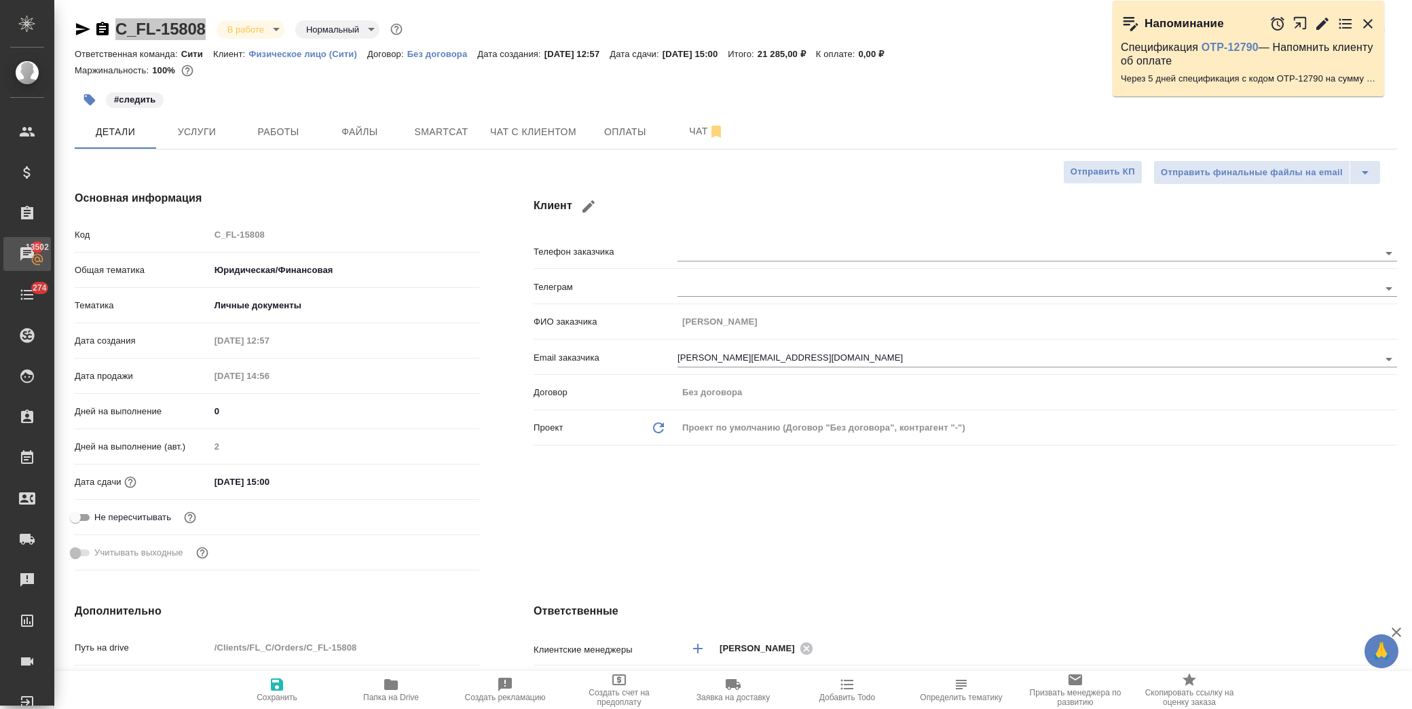
type textarea "x"
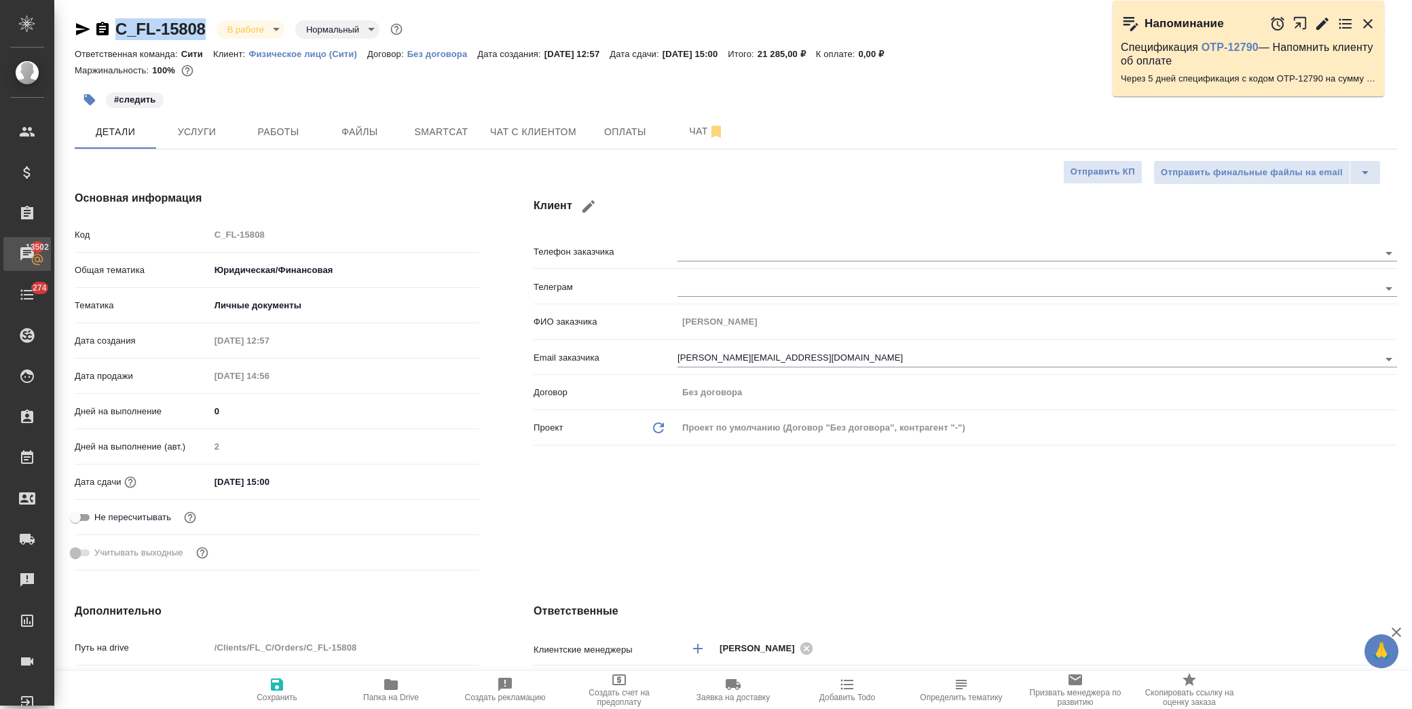
type textarea "x"
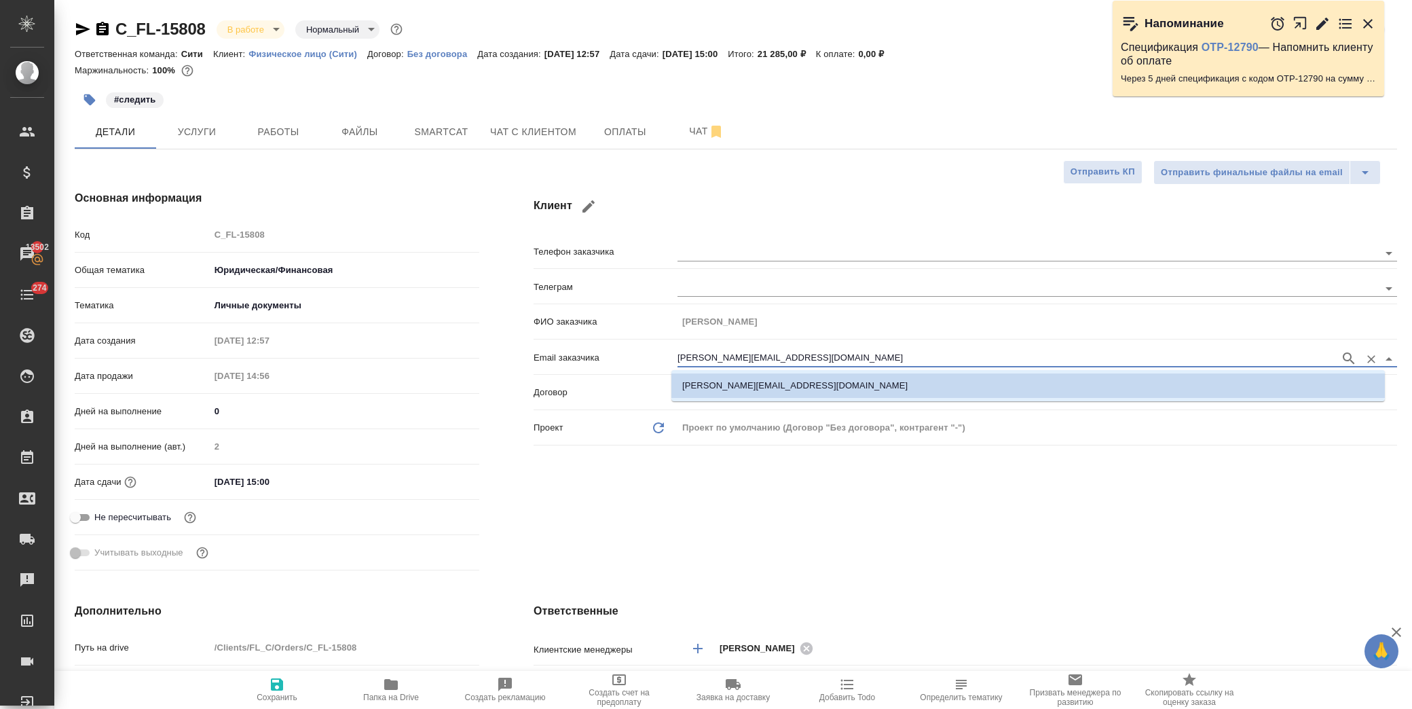
drag, startPoint x: 810, startPoint y: 356, endPoint x: 606, endPoint y: 356, distance: 204.3
click at [606, 356] on div "Email заказчика [PERSON_NAME][EMAIL_ADDRESS][DOMAIN_NAME]" at bounding box center [965, 357] width 863 height 24
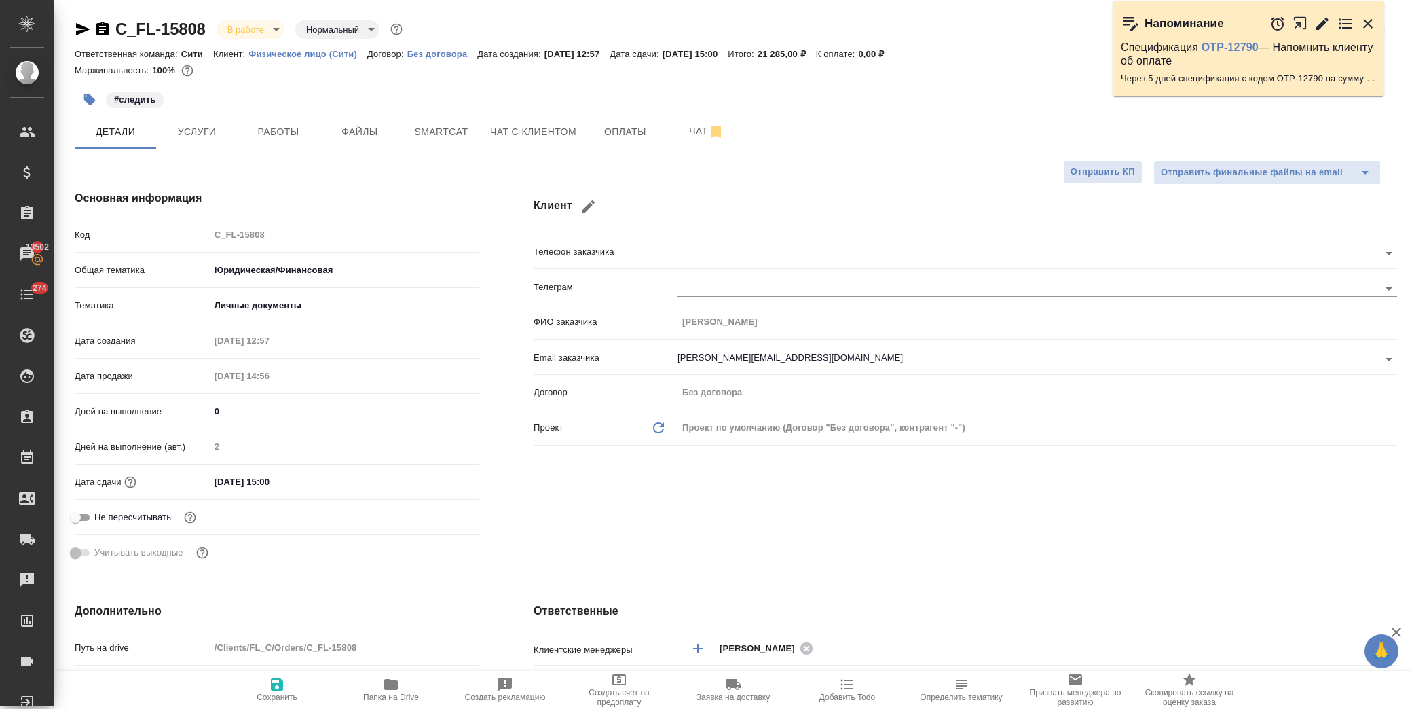
type textarea "x"
